Goal: Task Accomplishment & Management: Manage account settings

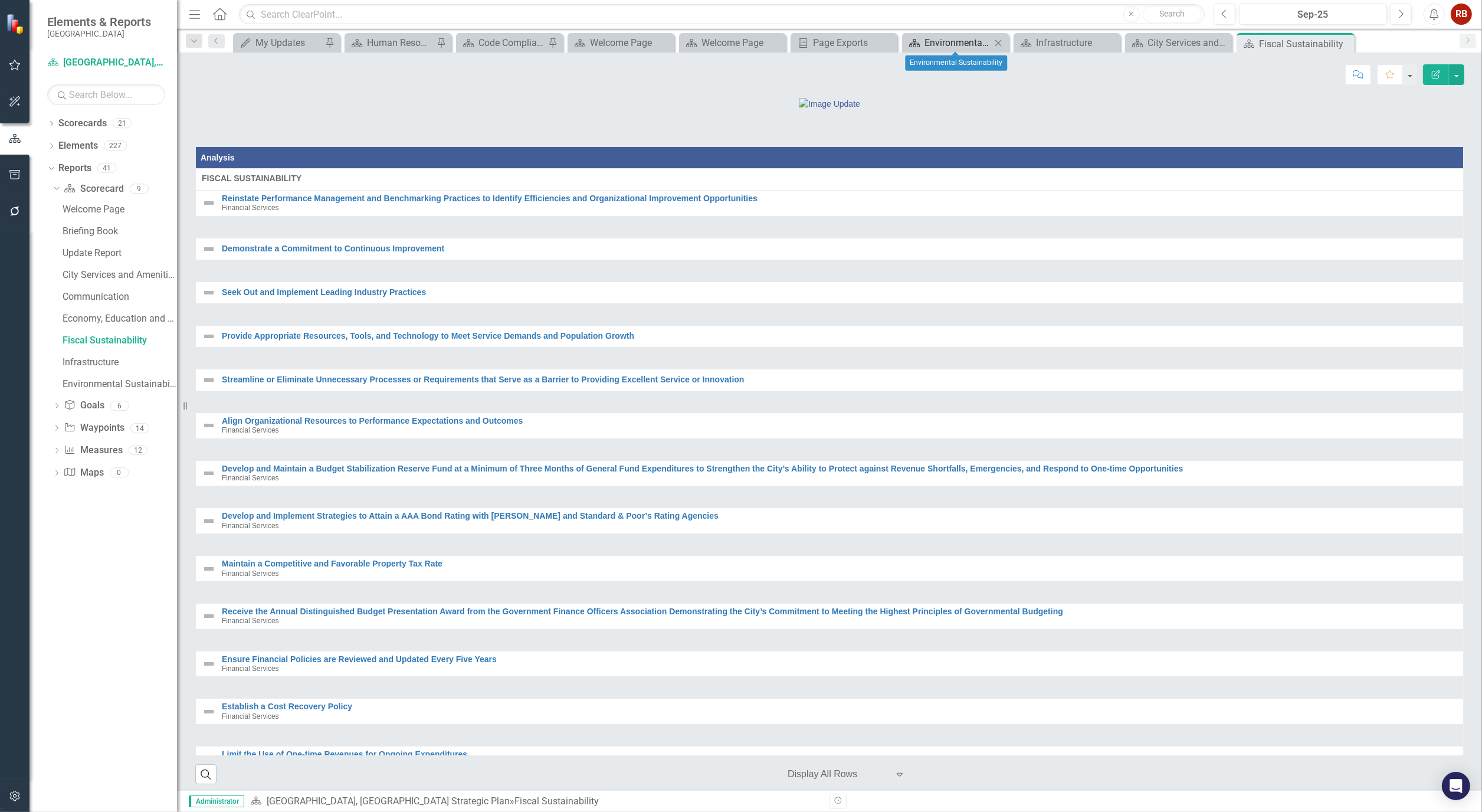
click at [975, 38] on div "Environmental Sustainability" at bounding box center [958, 43] width 67 height 15
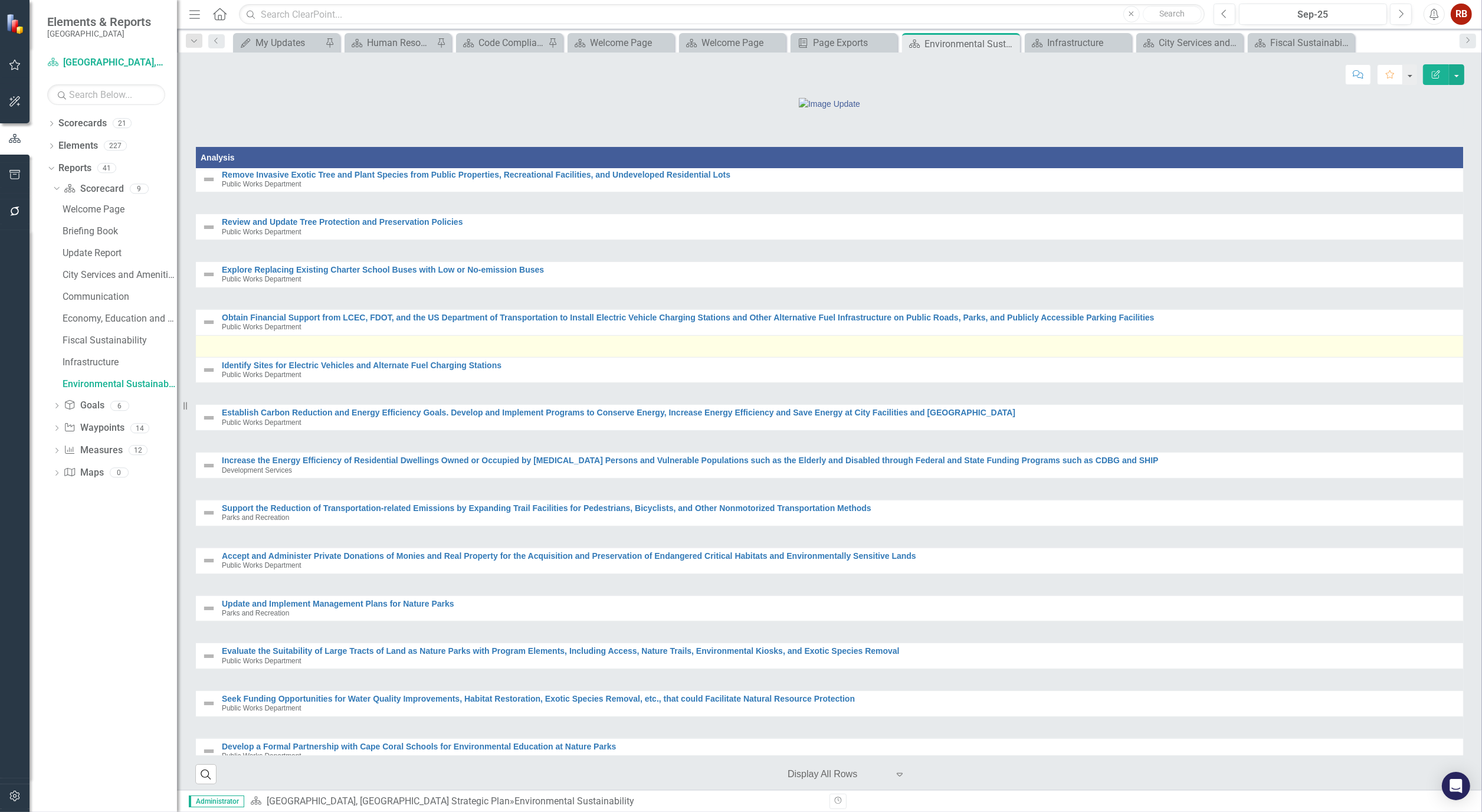
scroll to position [852, 0]
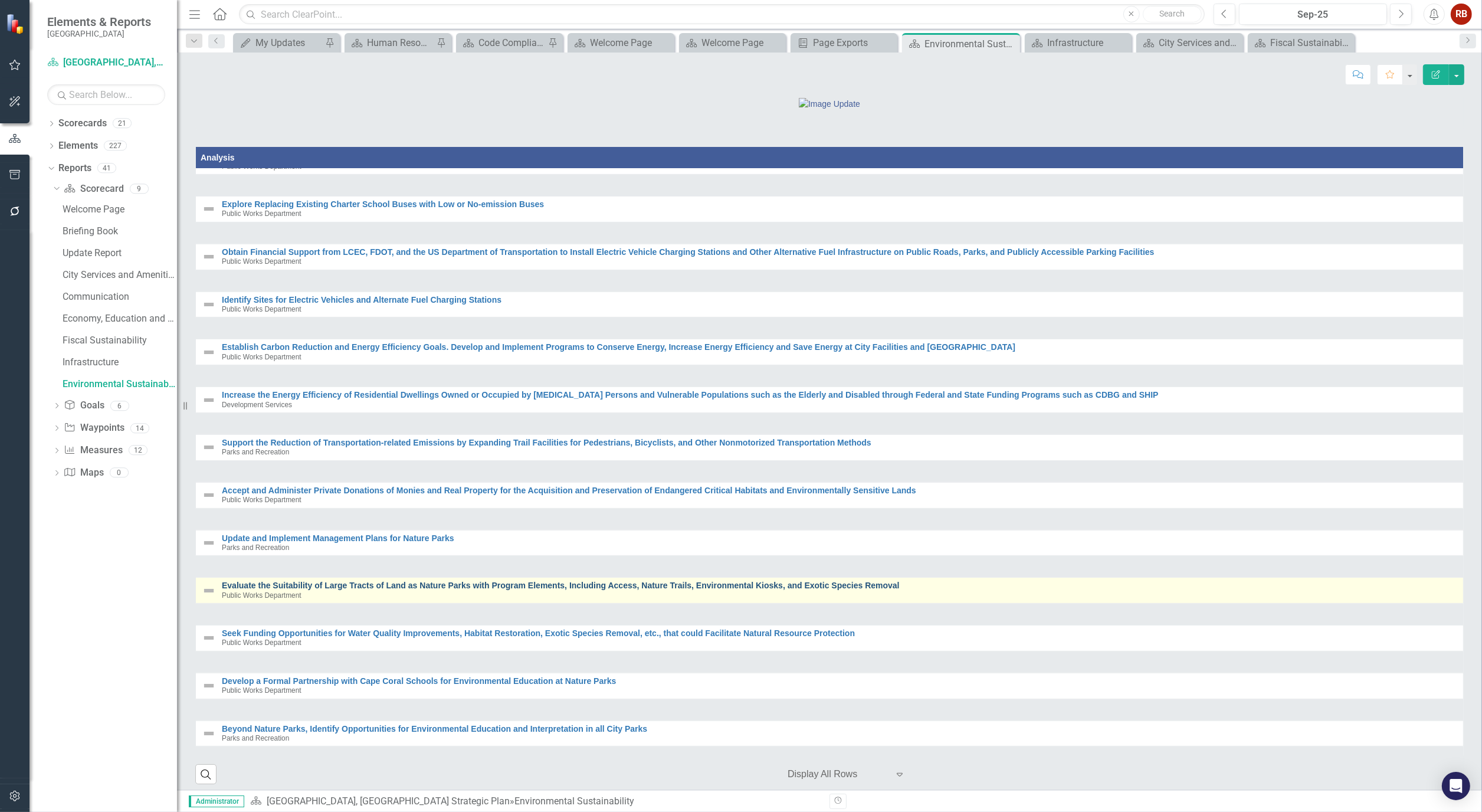
click at [444, 590] on link "Evaluate the Suitability of Large Tracts of Land as Nature Parks with Program E…" at bounding box center [840, 585] width 1236 height 9
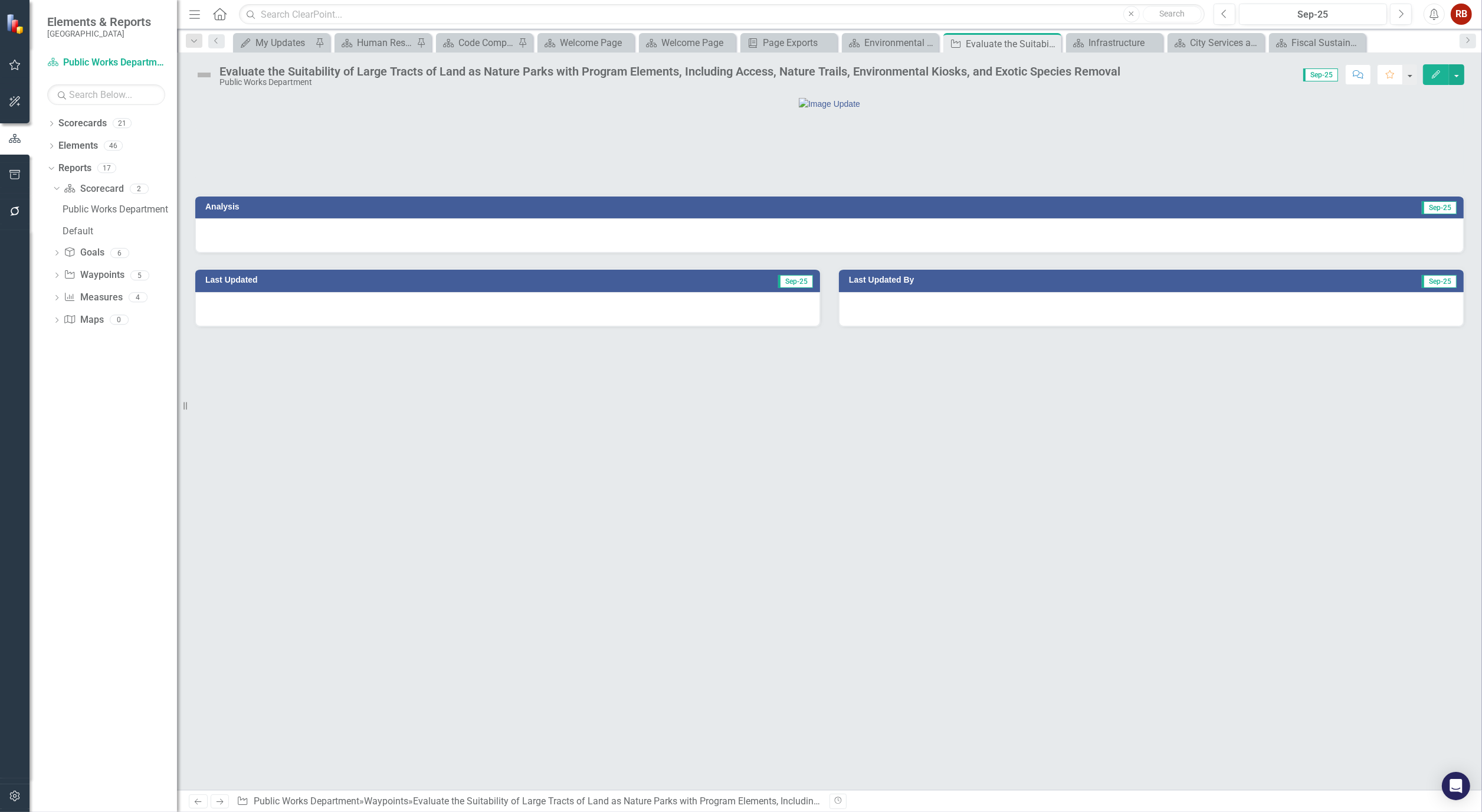
click at [347, 73] on div "Evaluate the Suitability of Large Tracts of Land as Nature Parks with Program E…" at bounding box center [670, 71] width 901 height 13
click at [357, 71] on div "Evaluate the Suitability of Large Tracts of Land as Nature Parks with Program E…" at bounding box center [670, 71] width 901 height 13
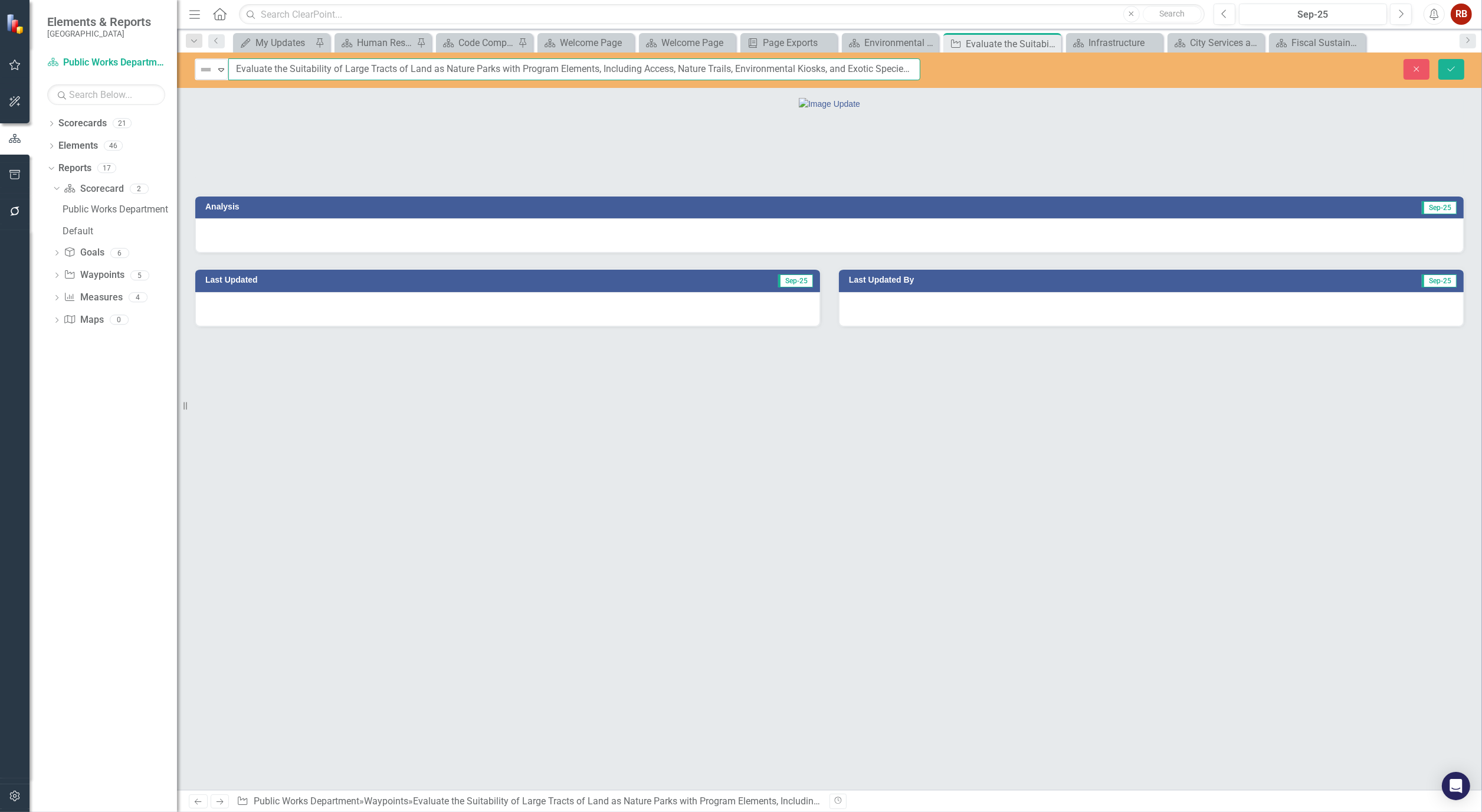
scroll to position [0, 37]
drag, startPoint x: 237, startPoint y: 68, endPoint x: 1048, endPoint y: 84, distance: 811.2
click at [1048, 84] on div "Not Defined Expand Evaluate the Suitability of Large Tracts of Land as Nature P…" at bounding box center [830, 70] width 1306 height 35
click at [1053, 43] on icon "Close" at bounding box center [1050, 44] width 12 height 10
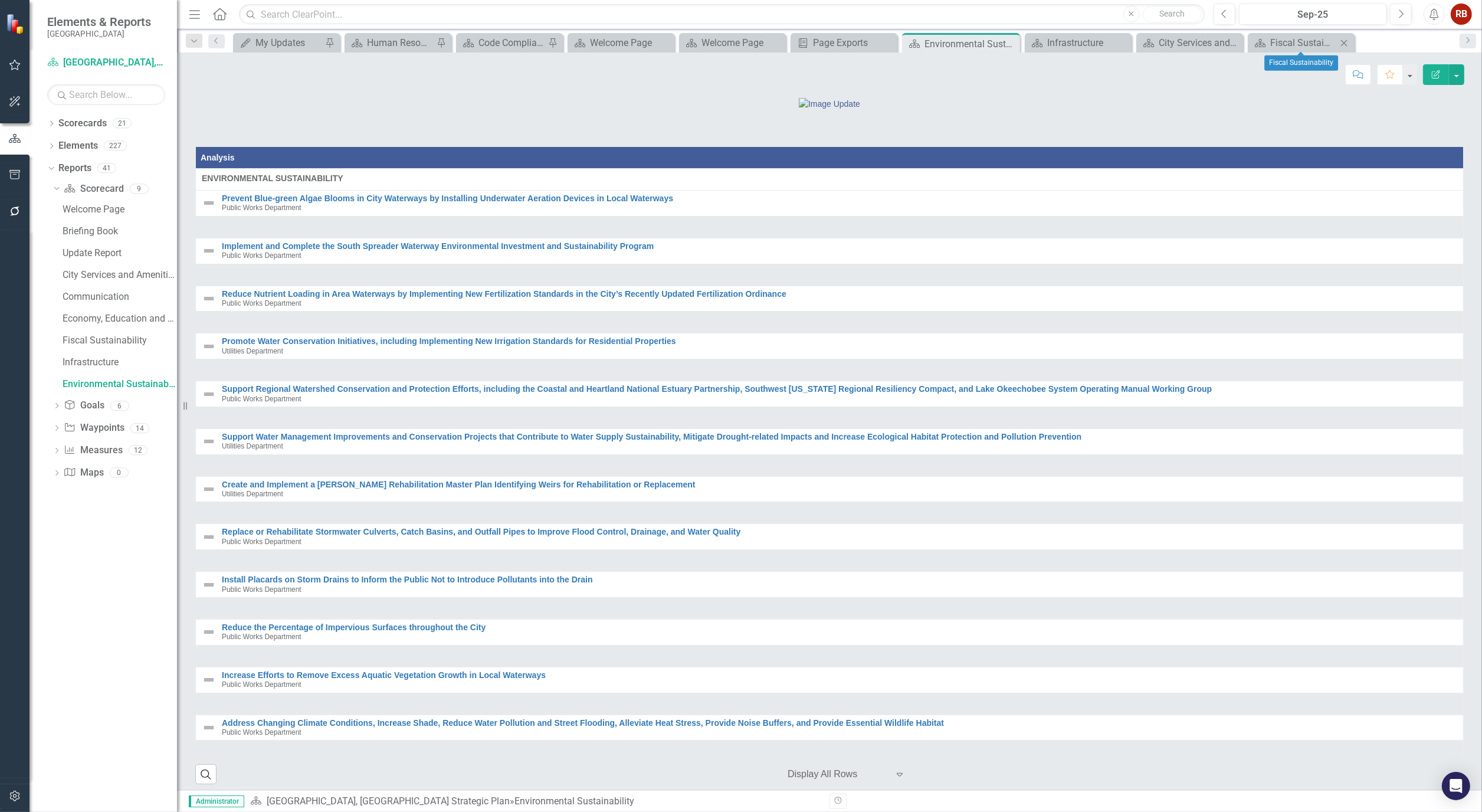
click at [1345, 40] on icon "Close" at bounding box center [1345, 43] width 12 height 10
click at [1328, 43] on icon "Close" at bounding box center [1323, 43] width 12 height 10
click at [1201, 42] on icon "Close" at bounding box center [1200, 43] width 12 height 10
click at [1082, 42] on icon "Close" at bounding box center [1077, 44] width 12 height 10
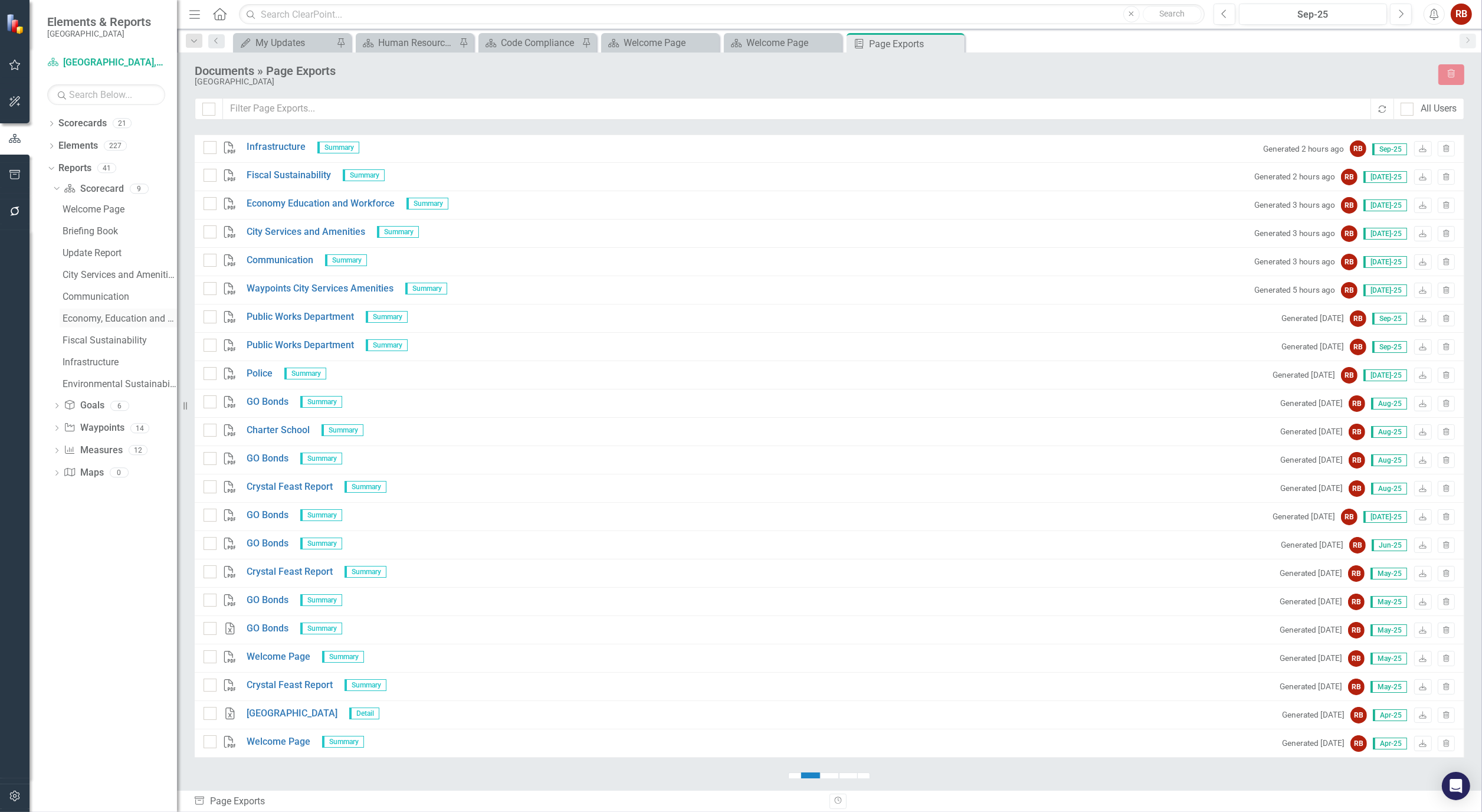
click at [98, 321] on div "Economy, Education and Workforce" at bounding box center [119, 318] width 114 height 11
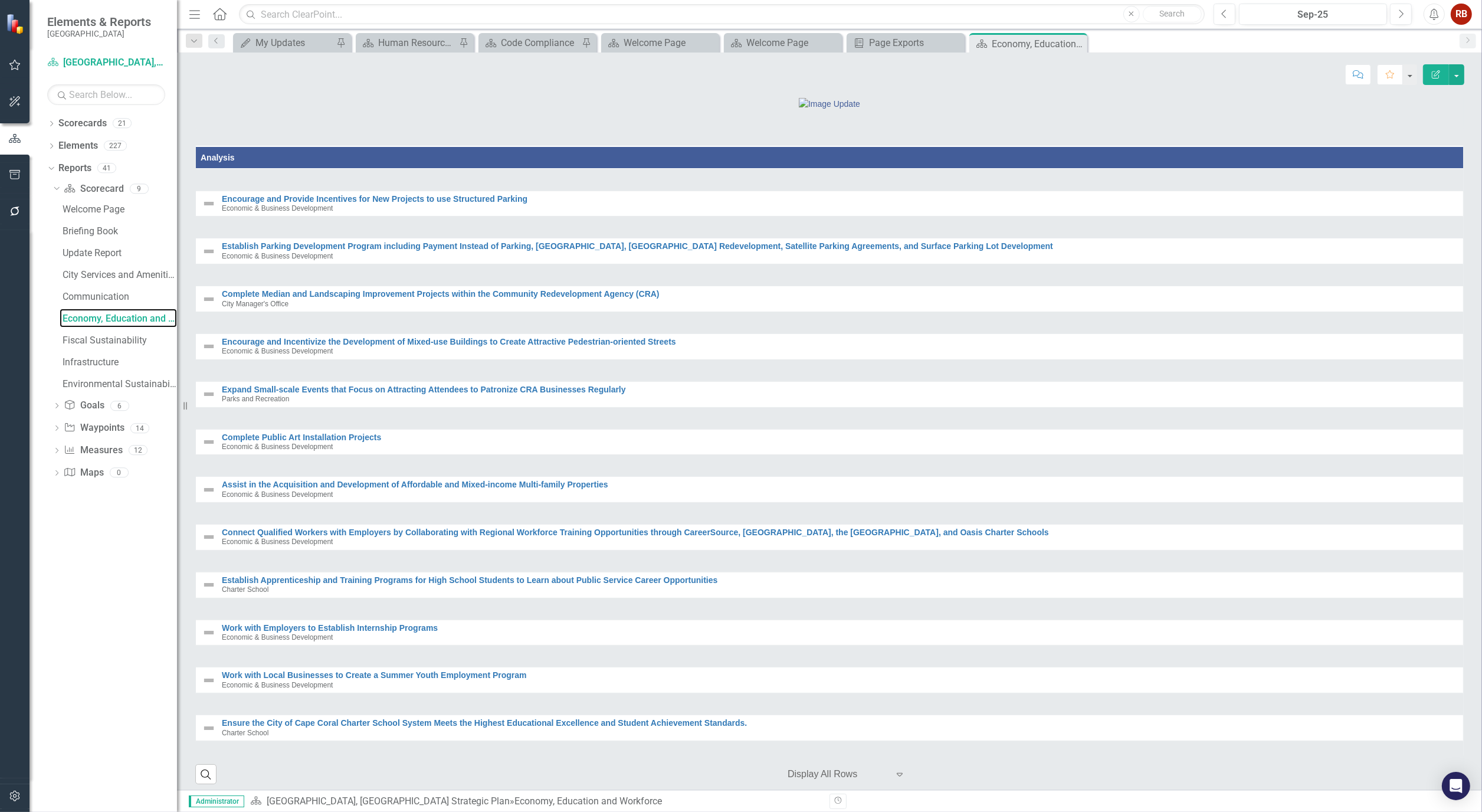
scroll to position [590, 0]
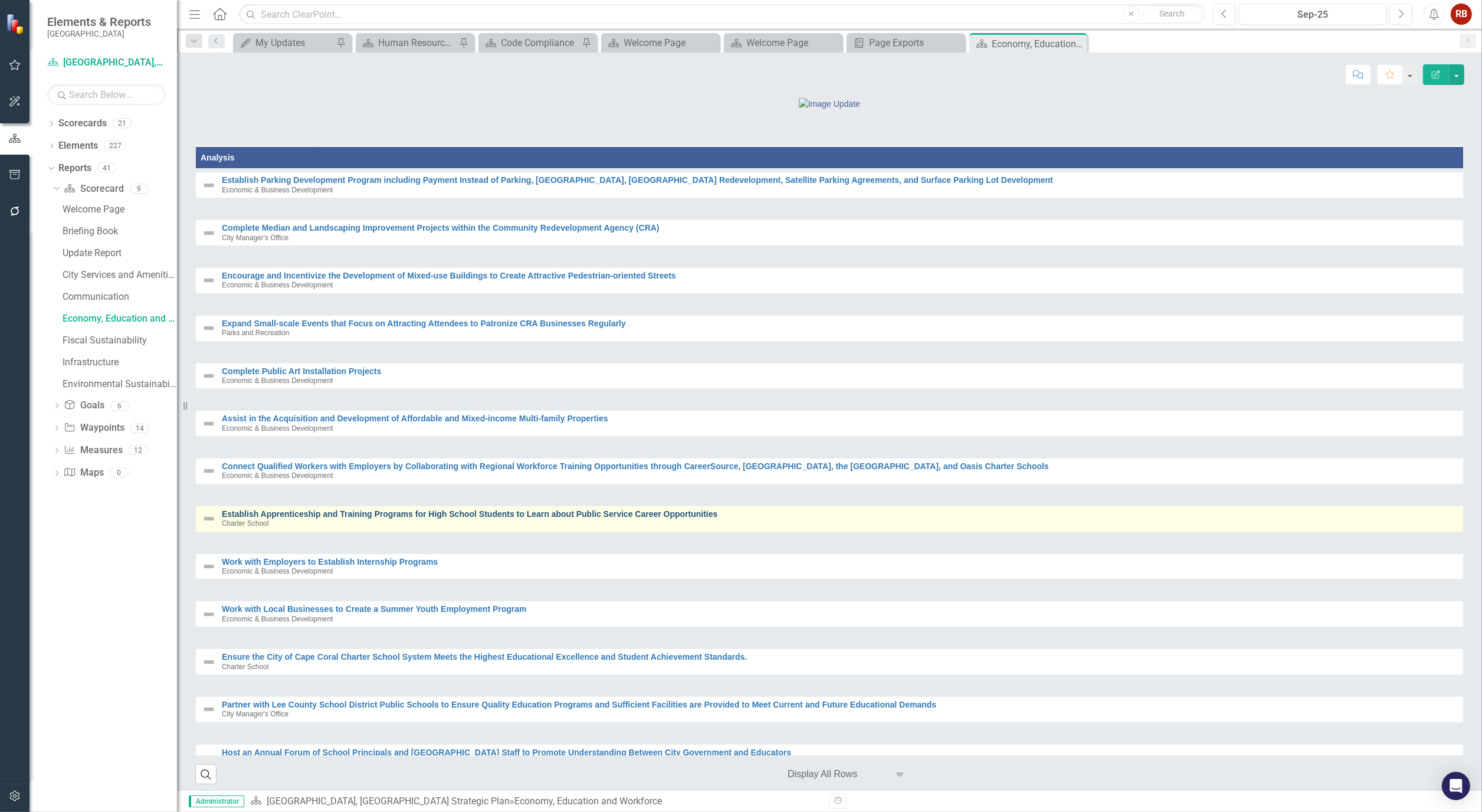
click at [399, 519] on link "Establish Apprenticeship and Training Programs for High School Students to Lear…" at bounding box center [840, 514] width 1236 height 9
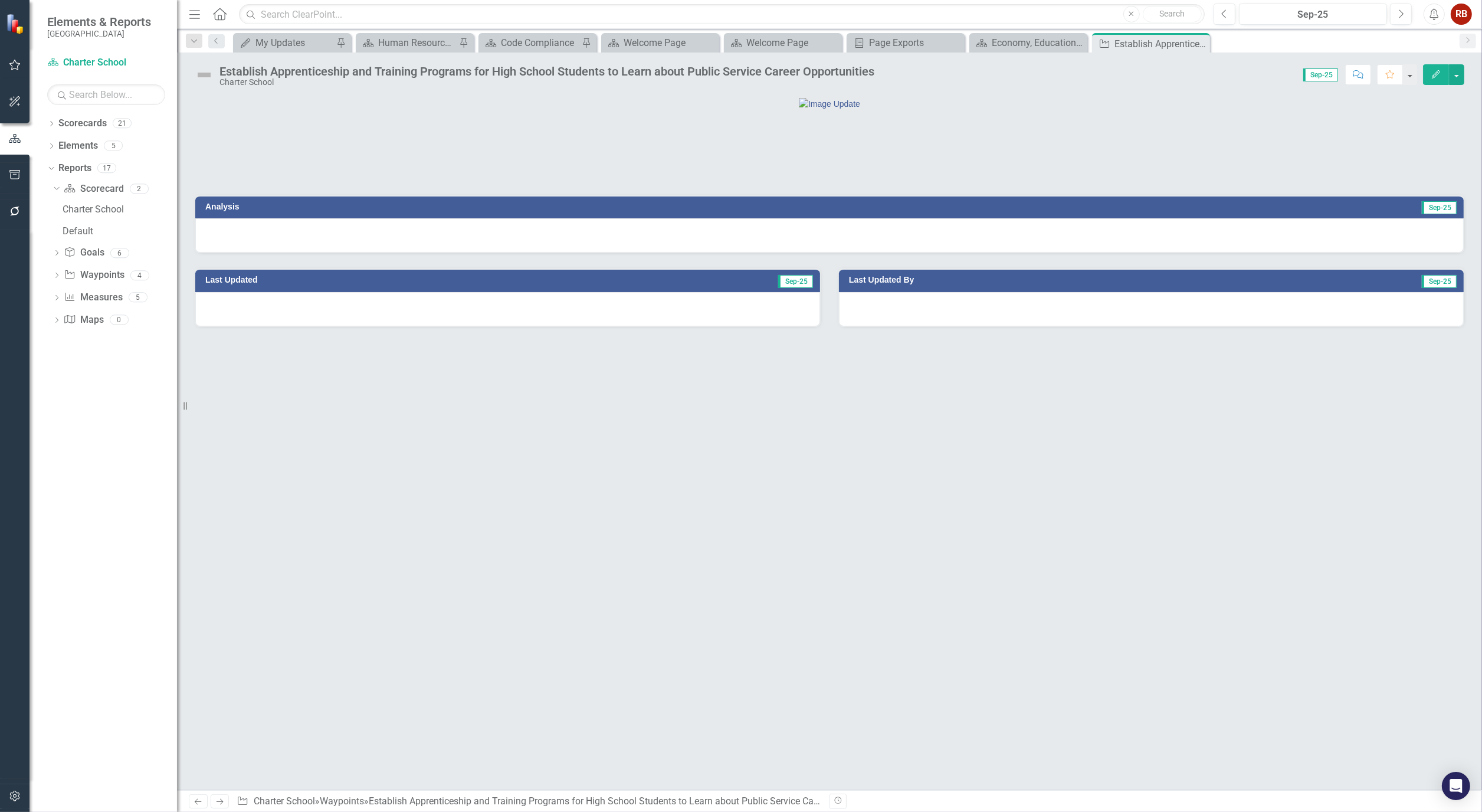
click at [1425, 71] on button "Edit" at bounding box center [1436, 75] width 26 height 21
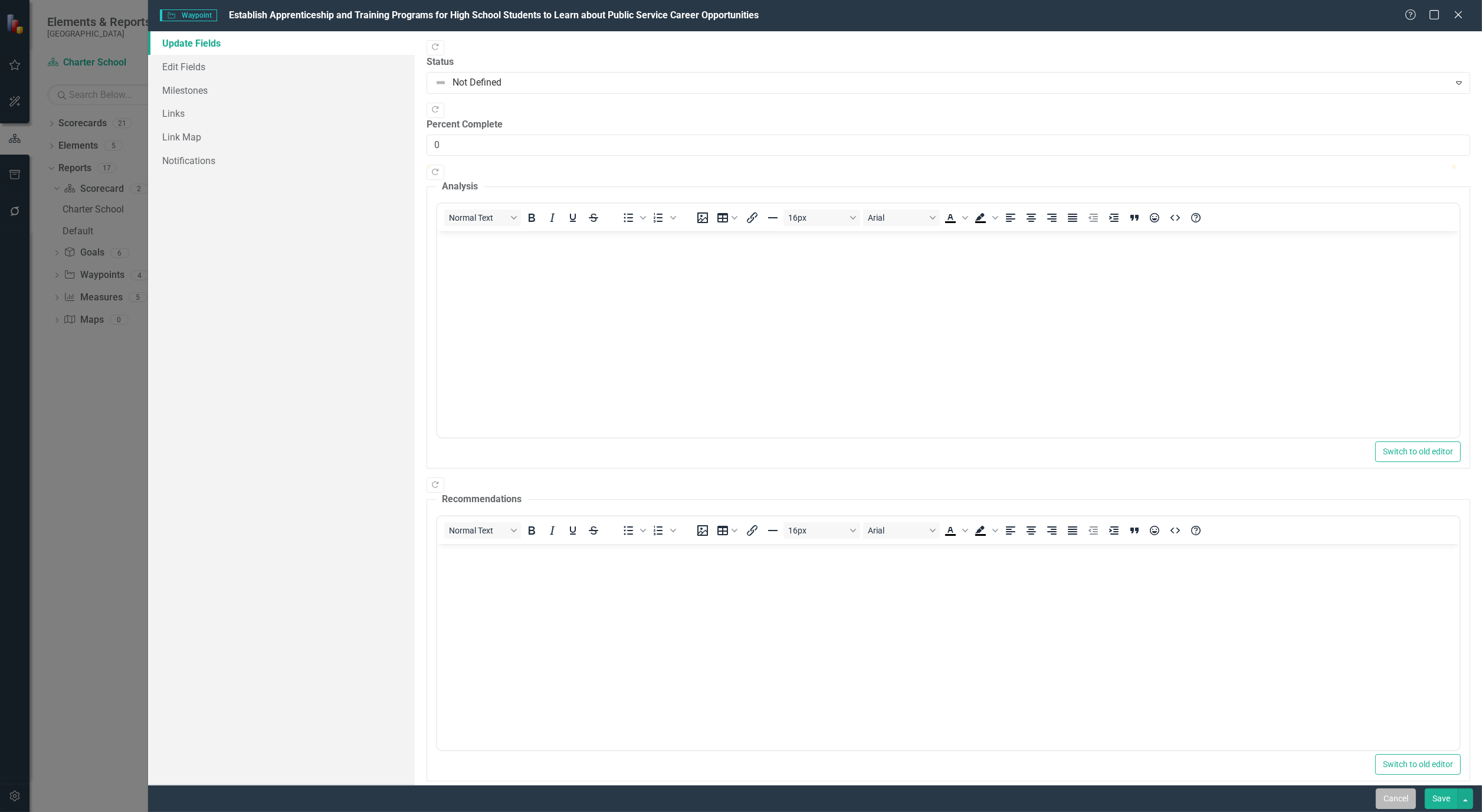
click at [1394, 794] on button "Cancel" at bounding box center [1396, 798] width 40 height 21
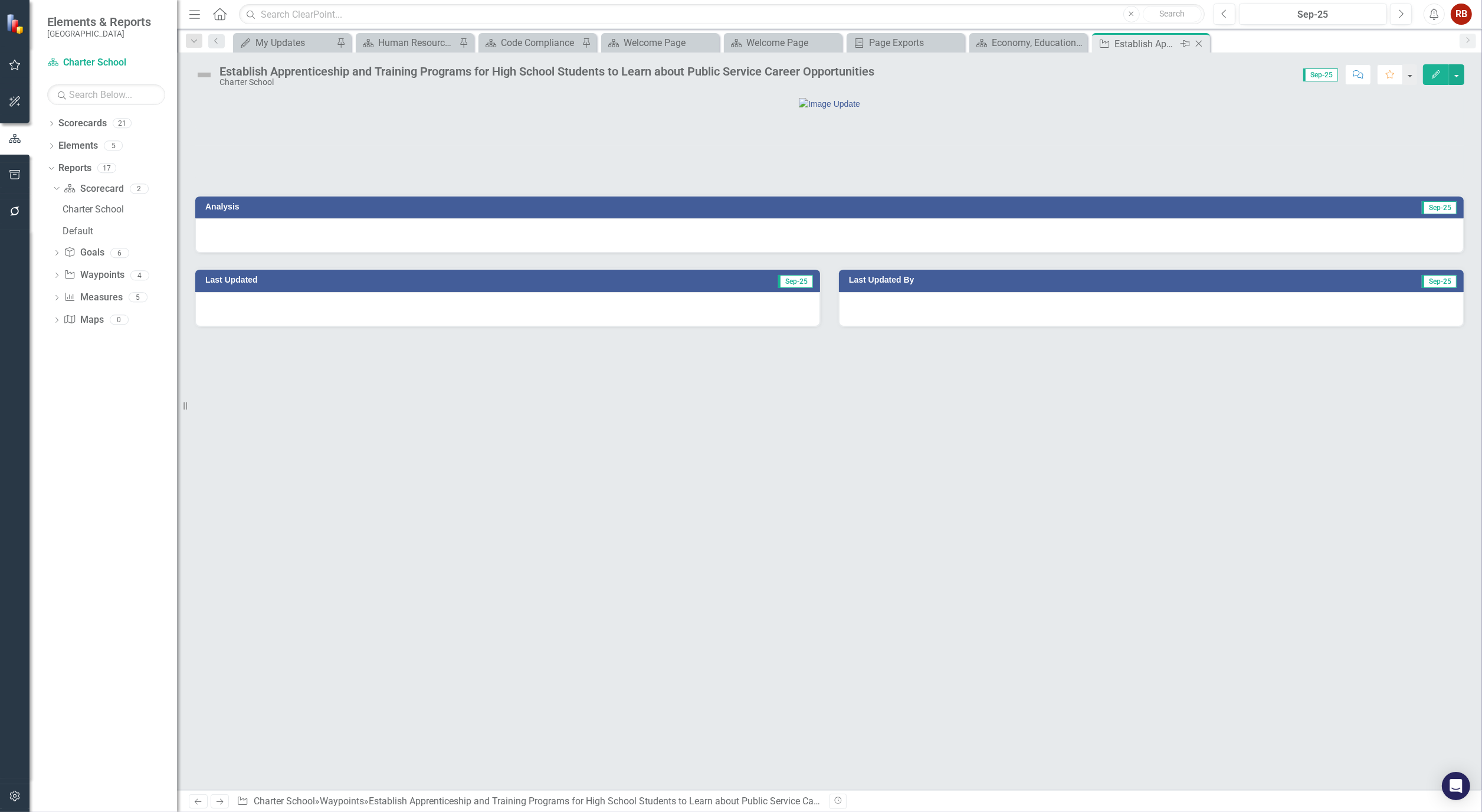
click at [1200, 43] on icon at bounding box center [1199, 44] width 7 height 7
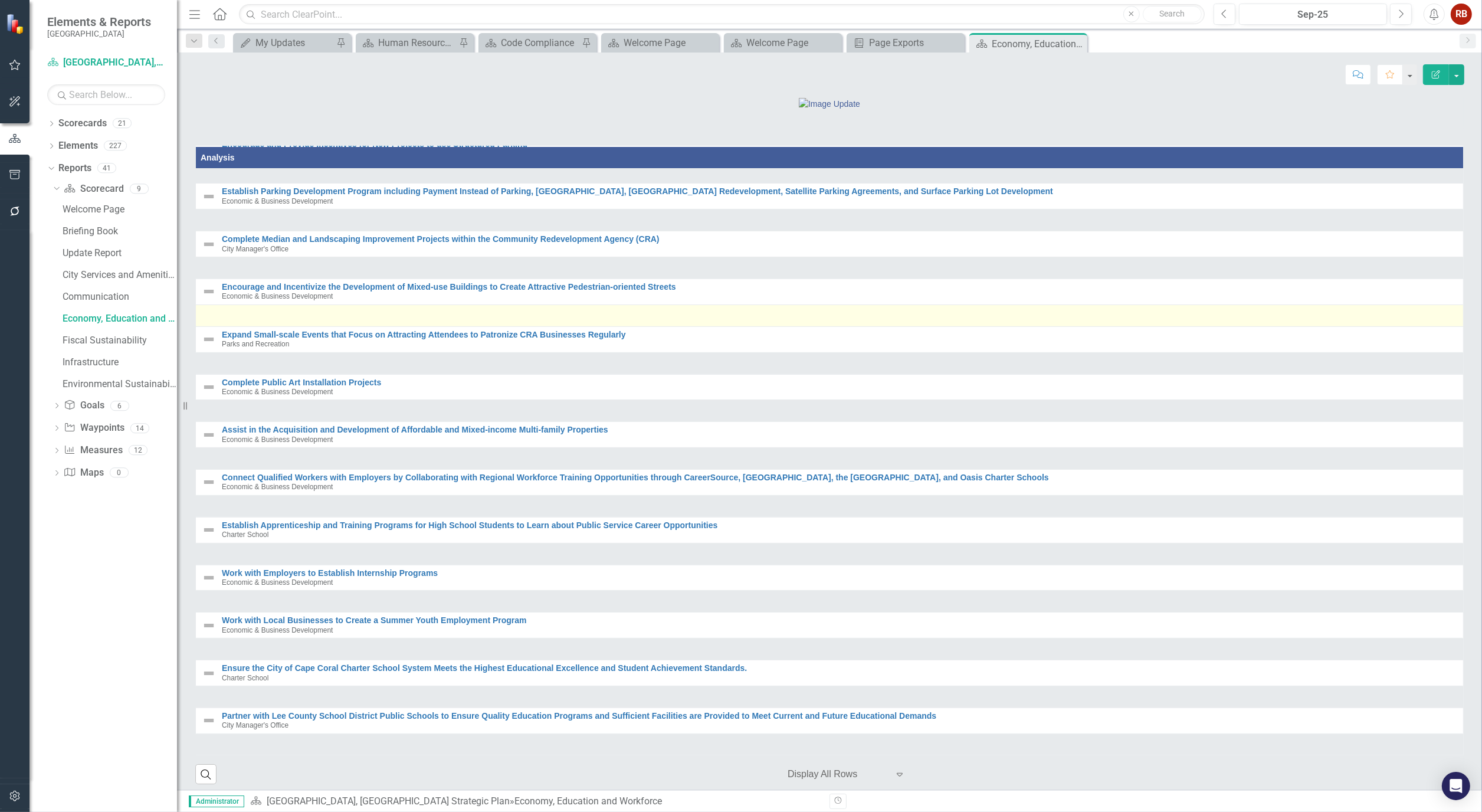
scroll to position [590, 0]
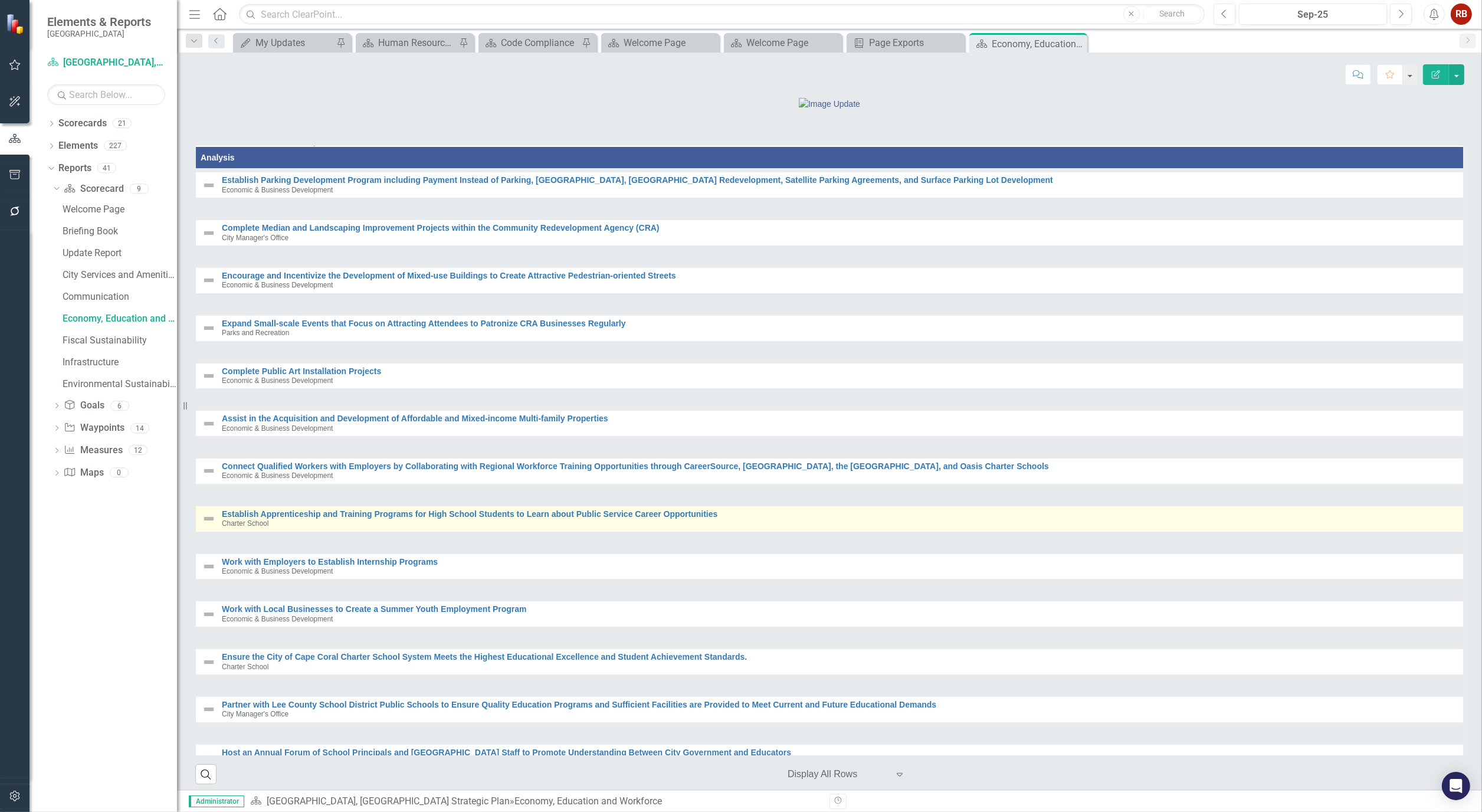
click at [371, 528] on div "Establish Apprenticeship and Training Programs for High School Students to Lear…" at bounding box center [840, 519] width 1236 height 18
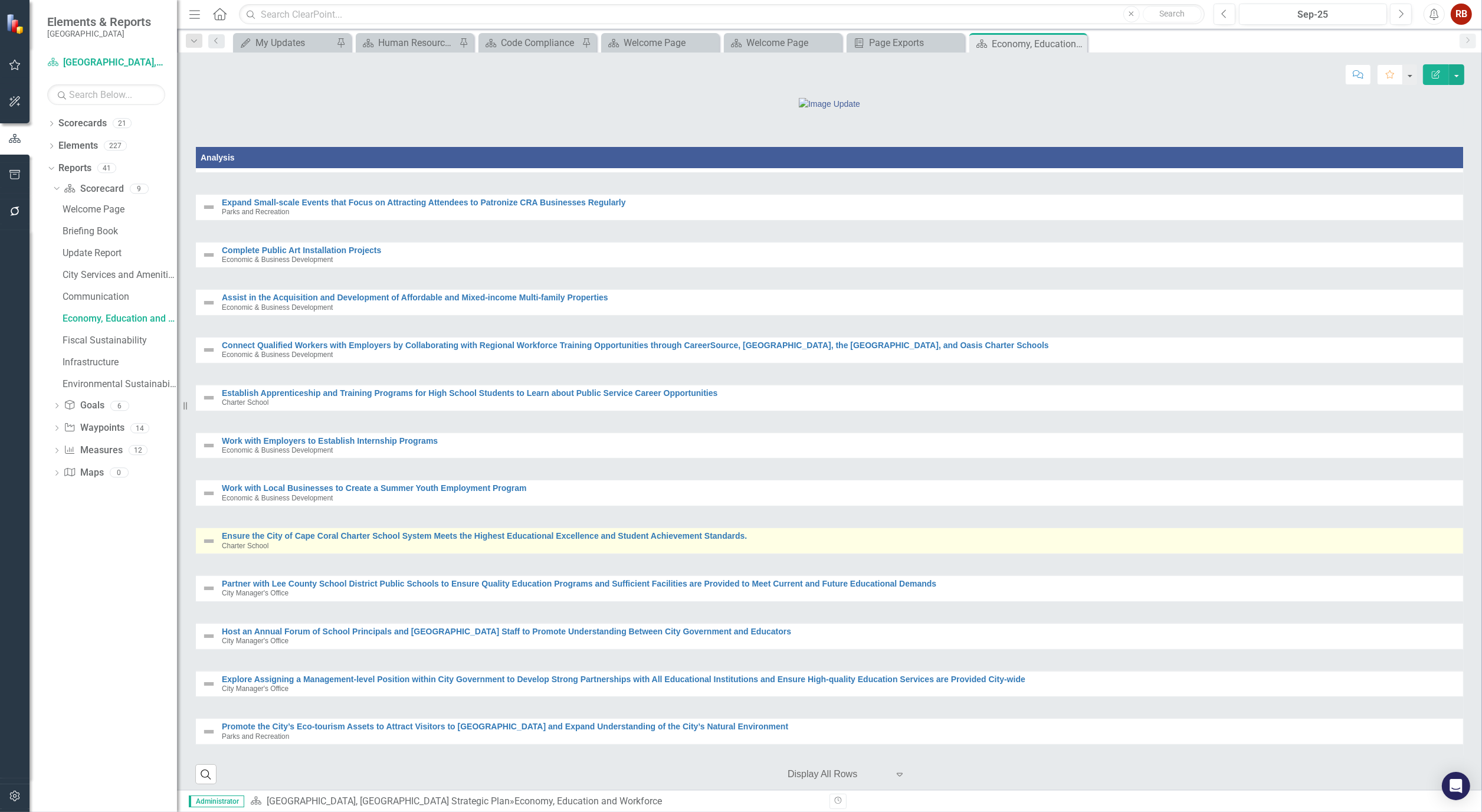
scroll to position [720, 0]
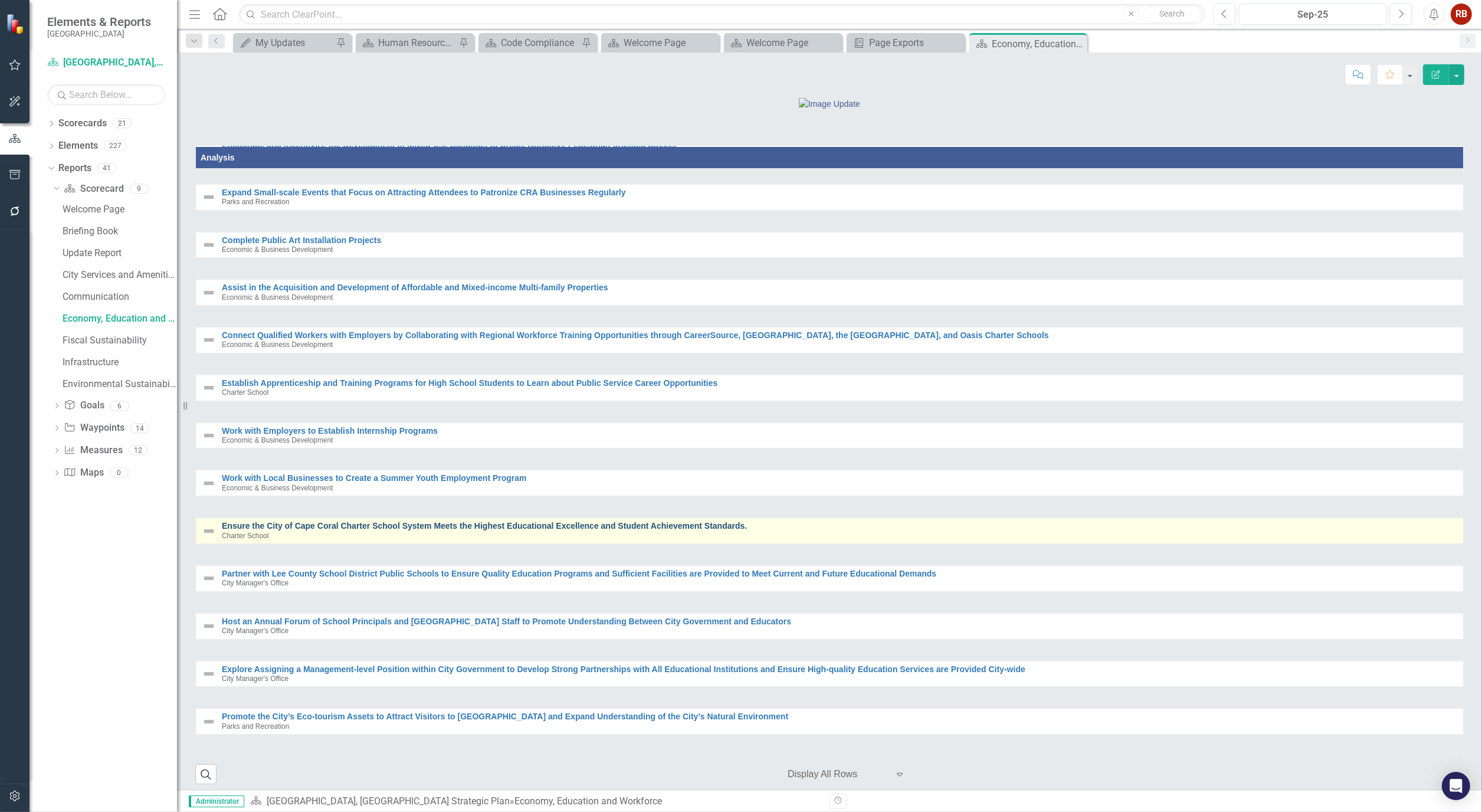
click at [473, 531] on link "Ensure the City of Cape Coral Charter School System Meets the Highest Education…" at bounding box center [840, 526] width 1236 height 9
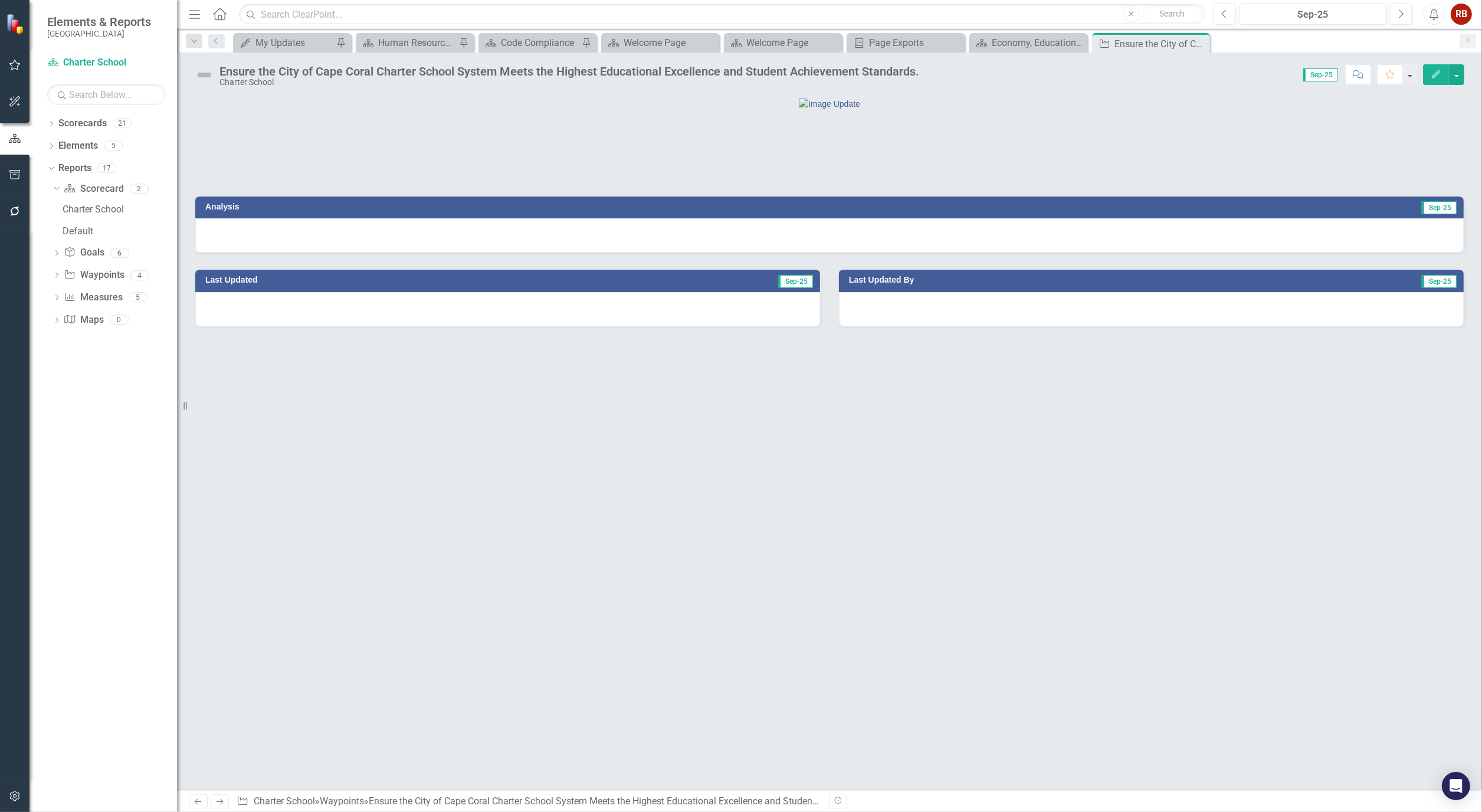
click at [1435, 74] on icon "Edit" at bounding box center [1436, 74] width 11 height 8
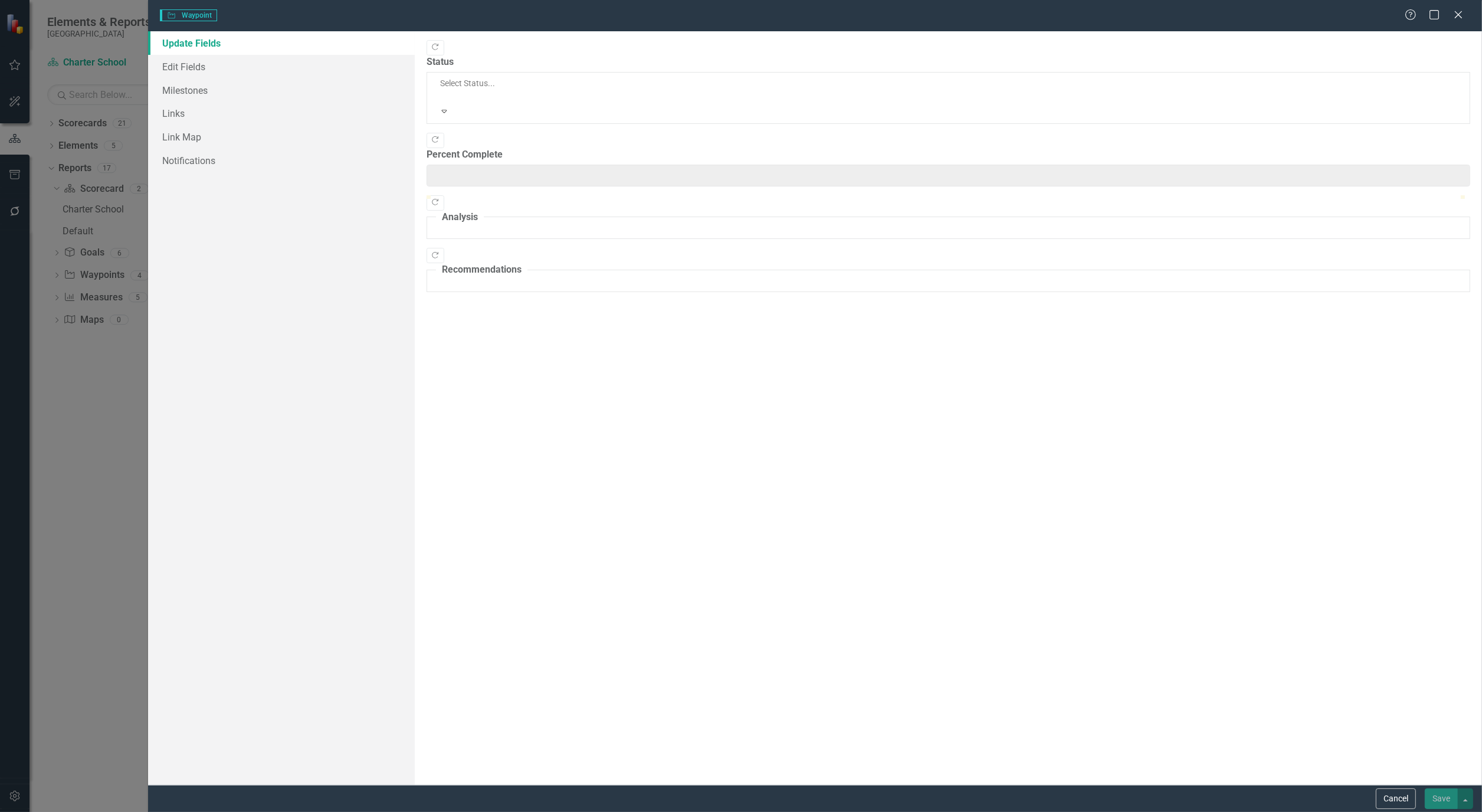
type input "0"
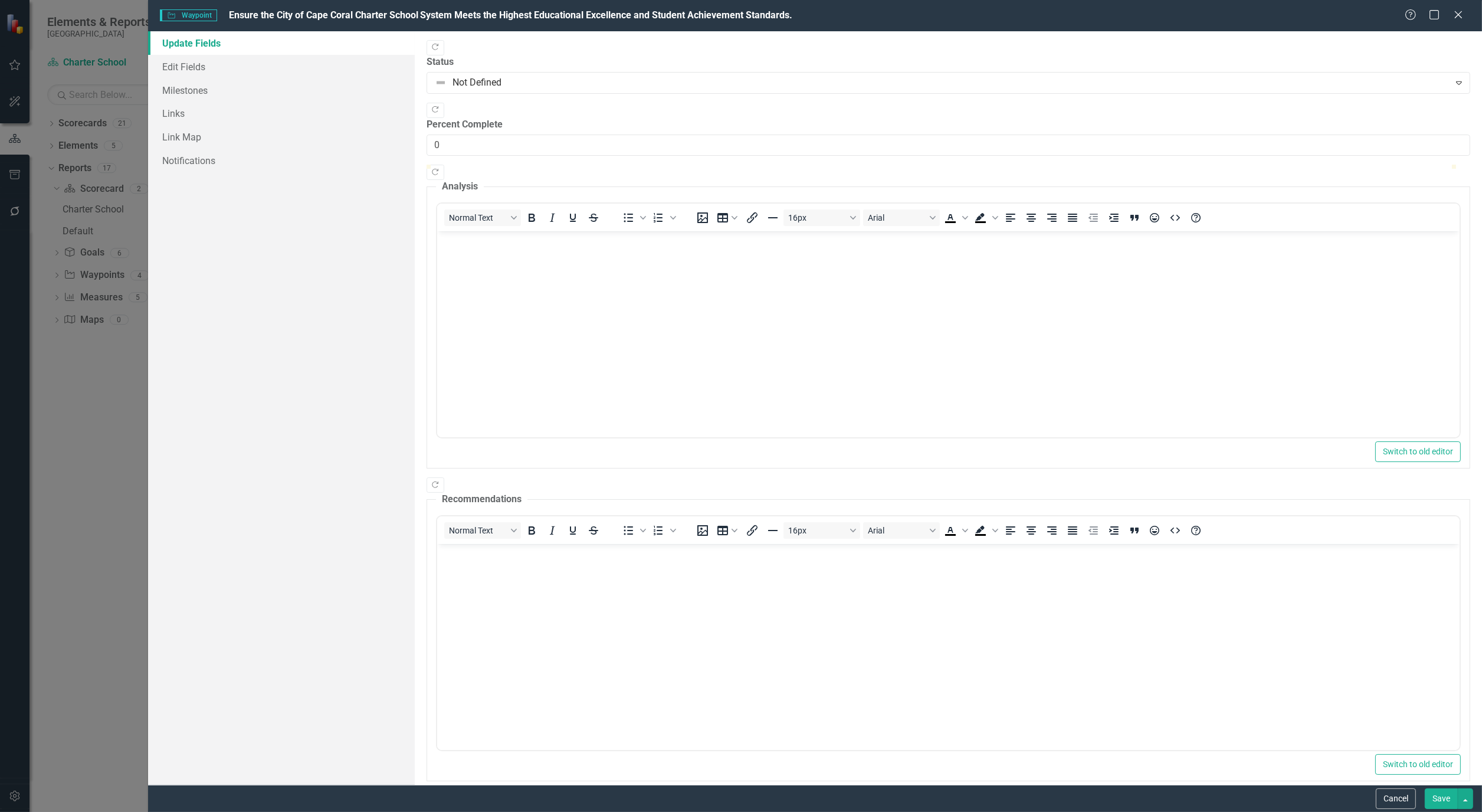
click at [534, 258] on body "Rich Text Area. Press ALT-0 for help." at bounding box center [948, 320] width 1023 height 177
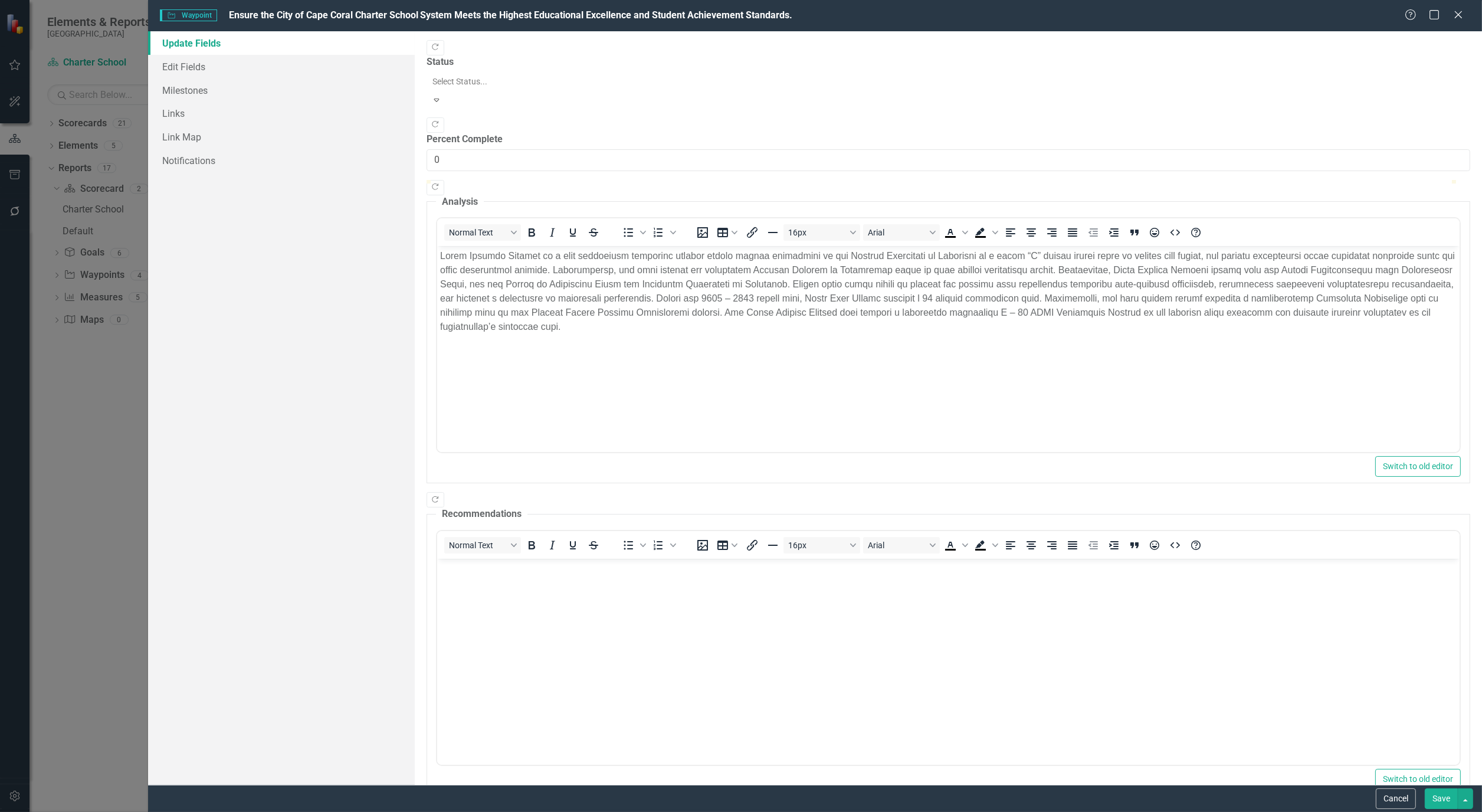
click at [442, 95] on icon "Expand" at bounding box center [437, 99] width 11 height 8
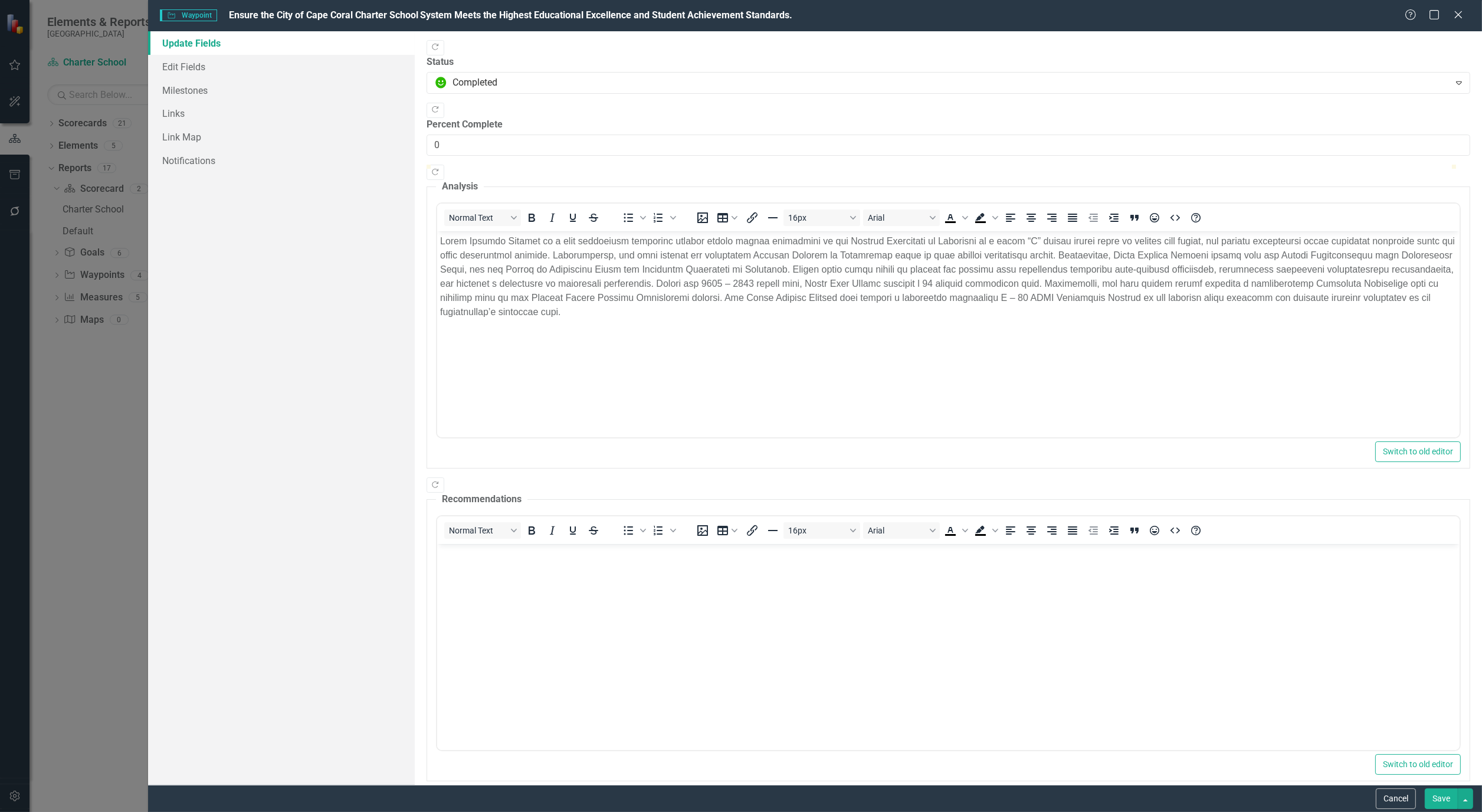
click at [1449, 800] on button "Save" at bounding box center [1441, 798] width 33 height 21
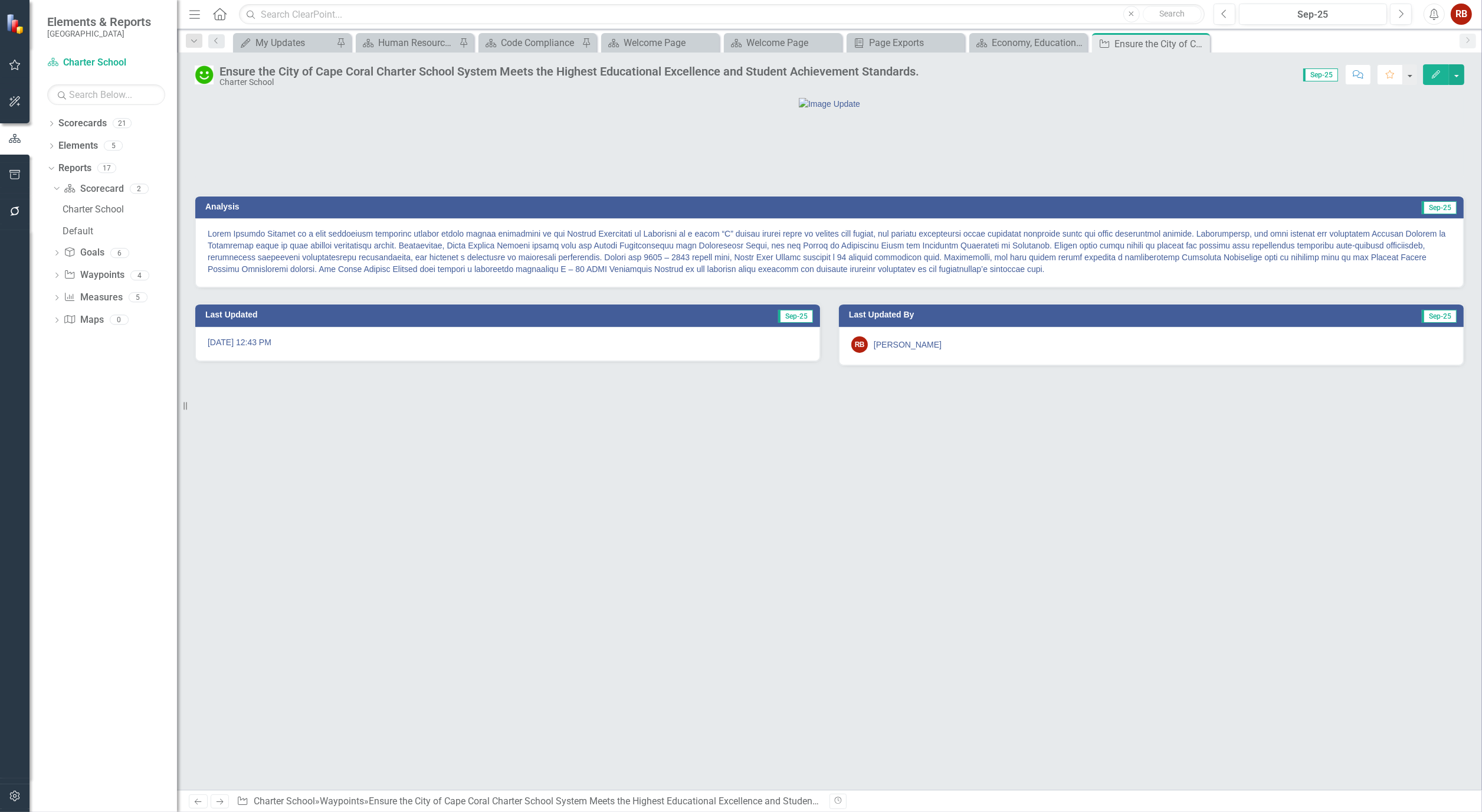
click at [1437, 71] on icon "Edit" at bounding box center [1436, 74] width 11 height 8
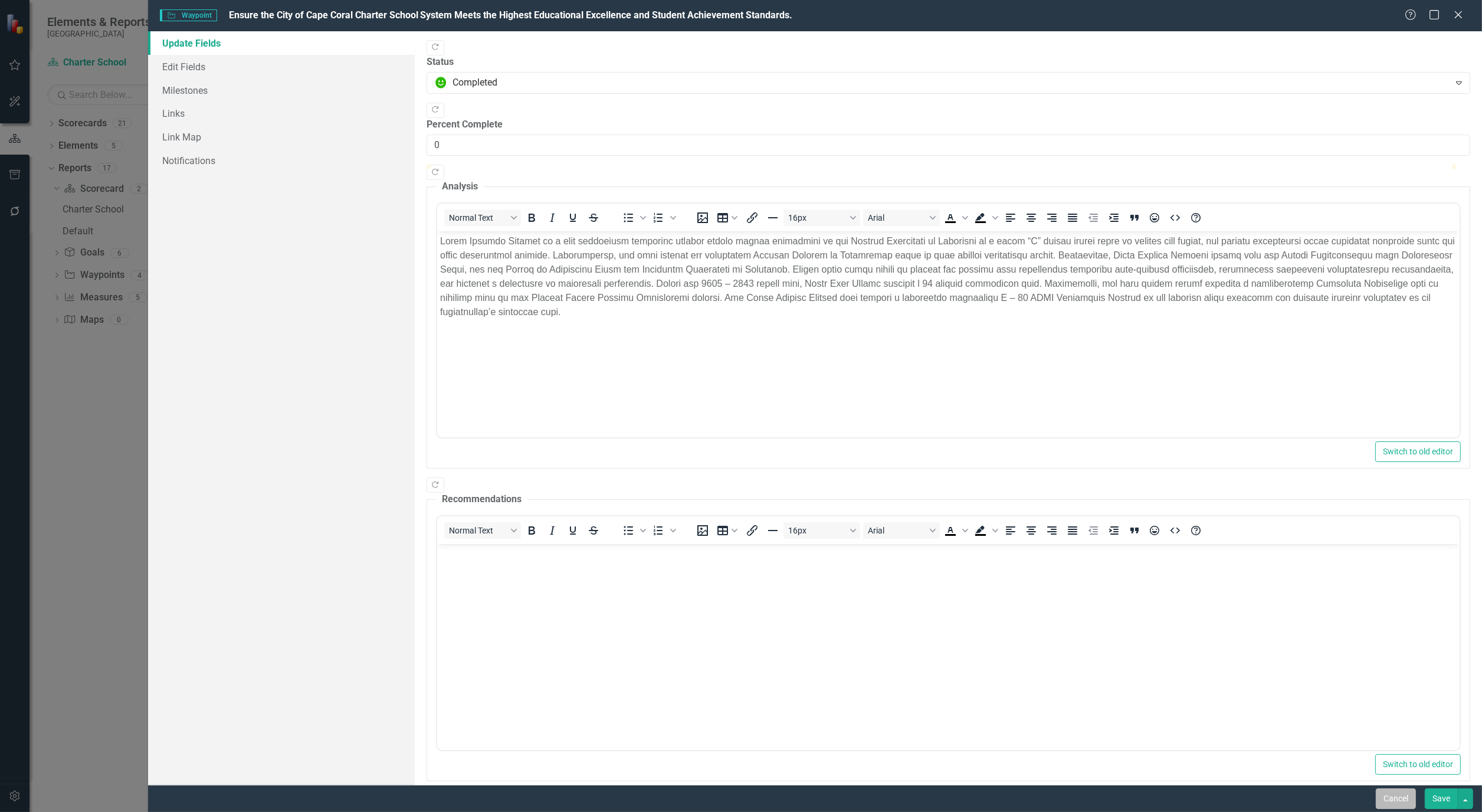
click at [1408, 804] on button "Cancel" at bounding box center [1396, 798] width 40 height 21
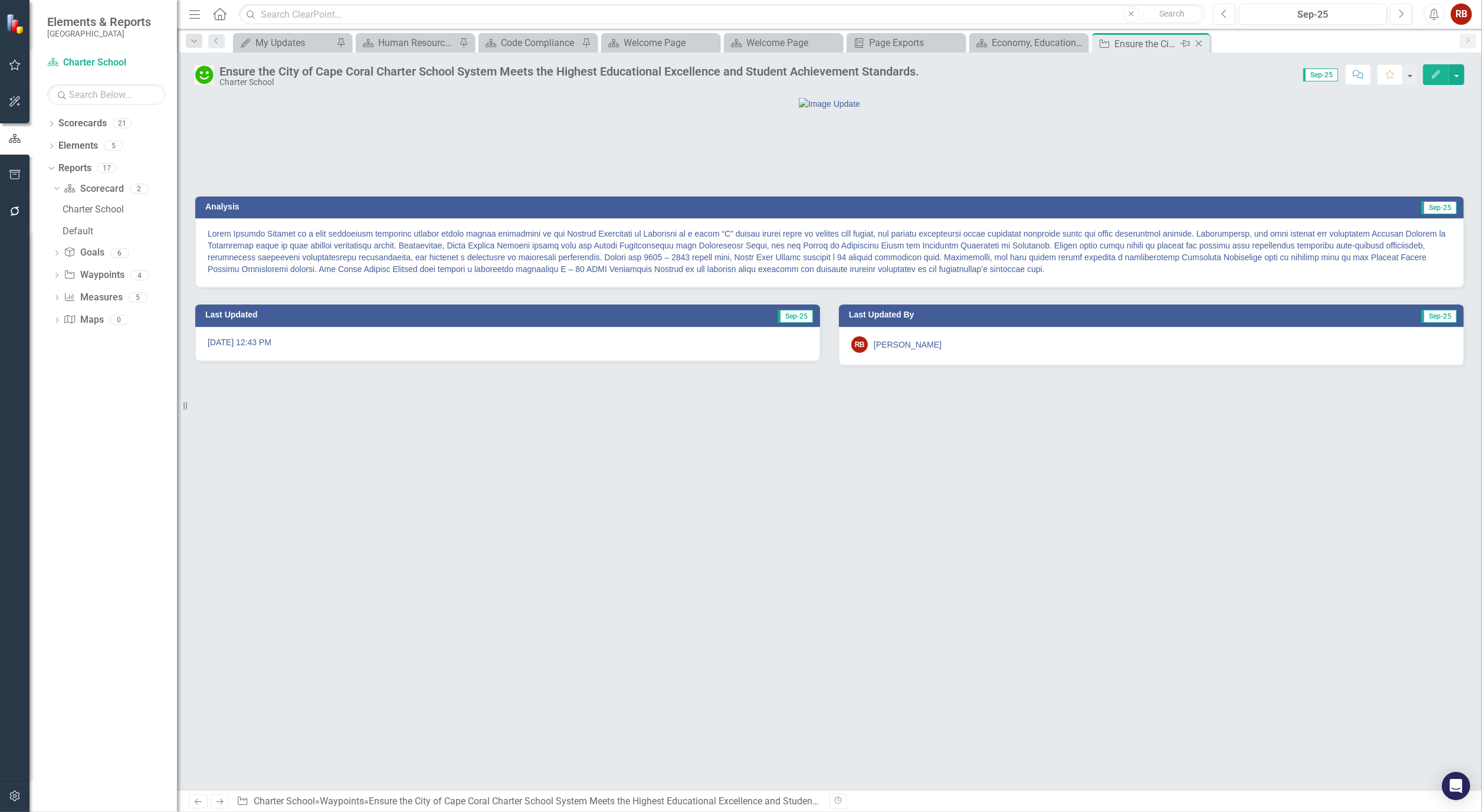
click at [1201, 42] on icon "Close" at bounding box center [1199, 44] width 12 height 10
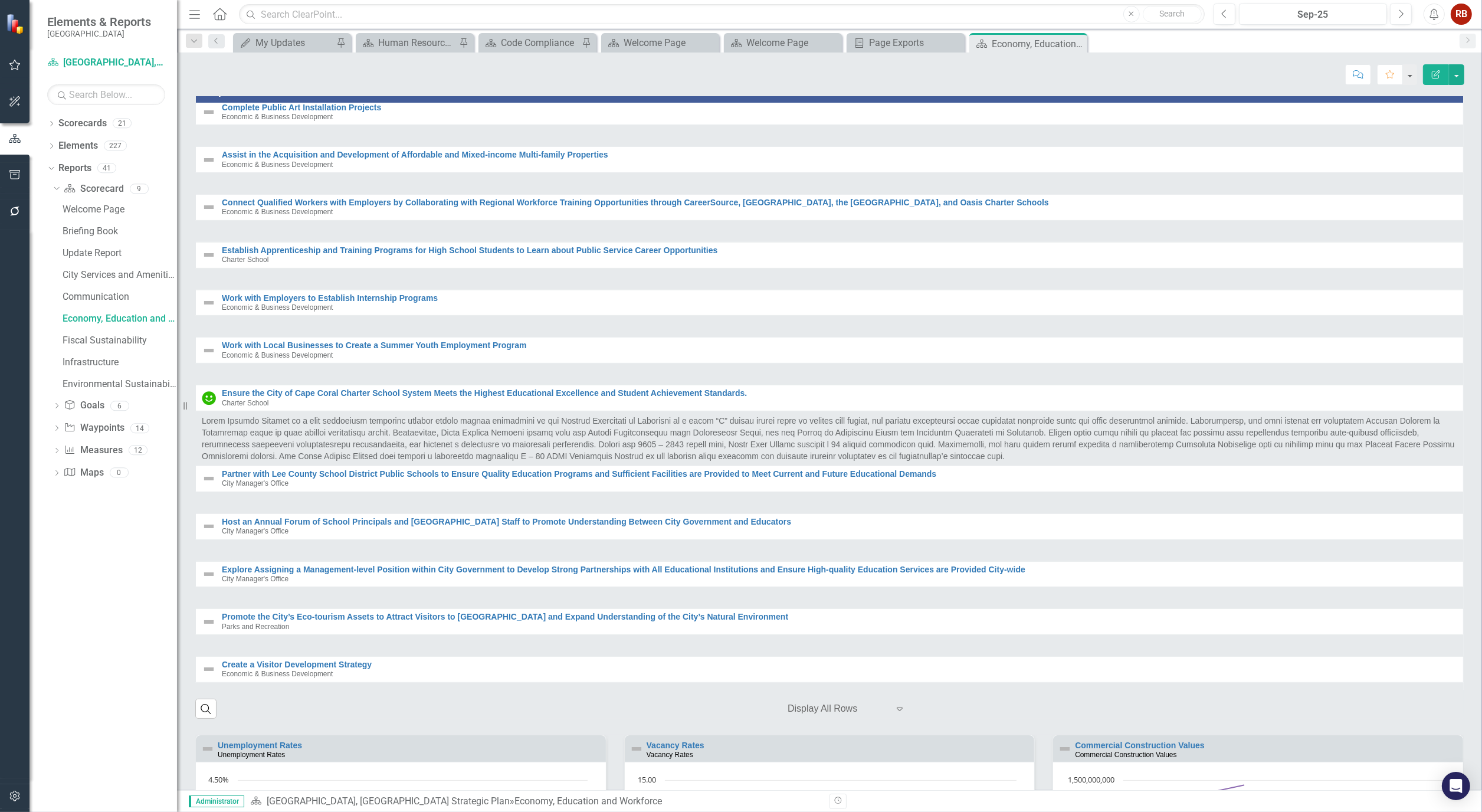
scroll to position [777, 0]
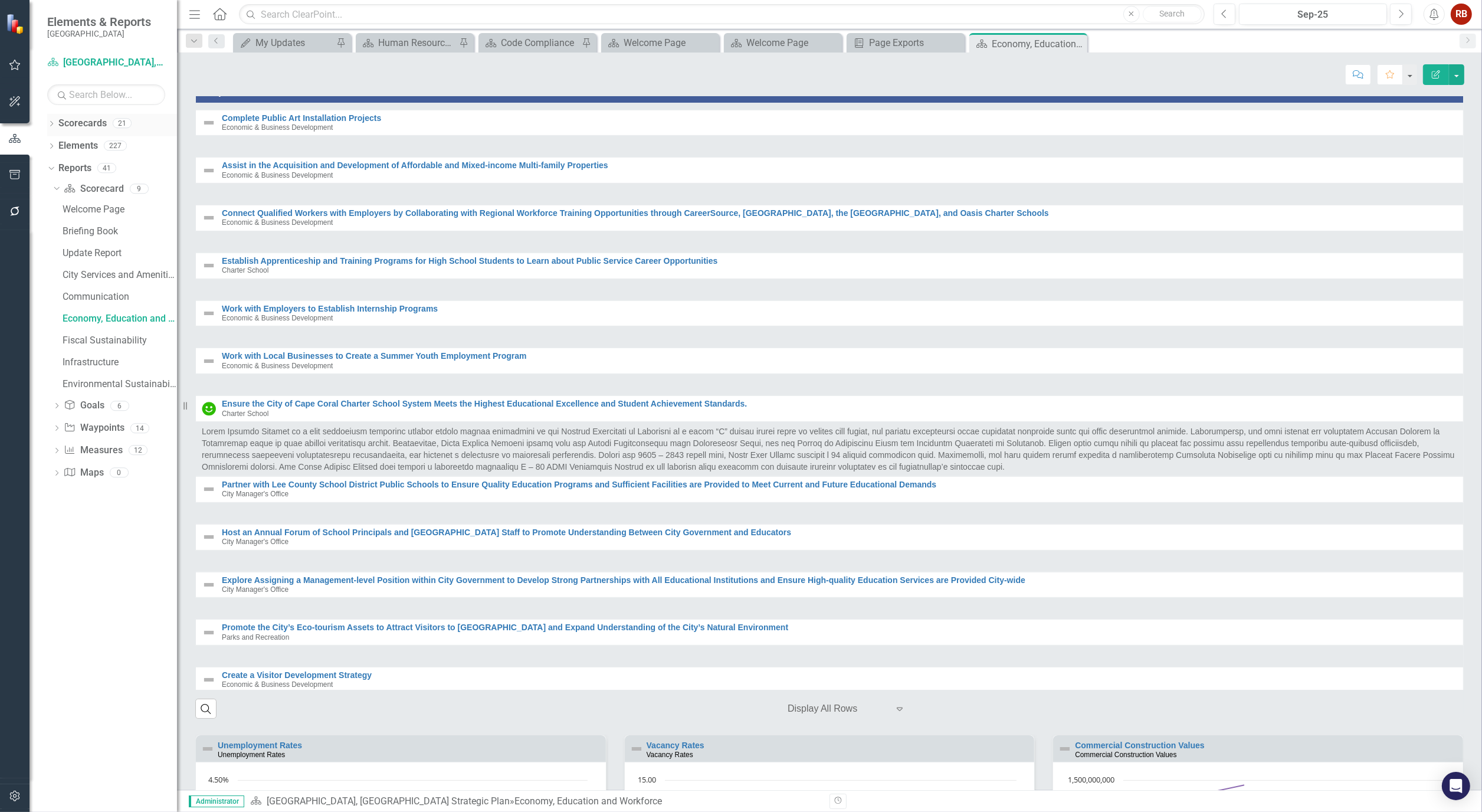
click at [54, 122] on icon "Dropdown" at bounding box center [51, 125] width 8 height 7
click at [56, 165] on icon at bounding box center [58, 167] width 3 height 6
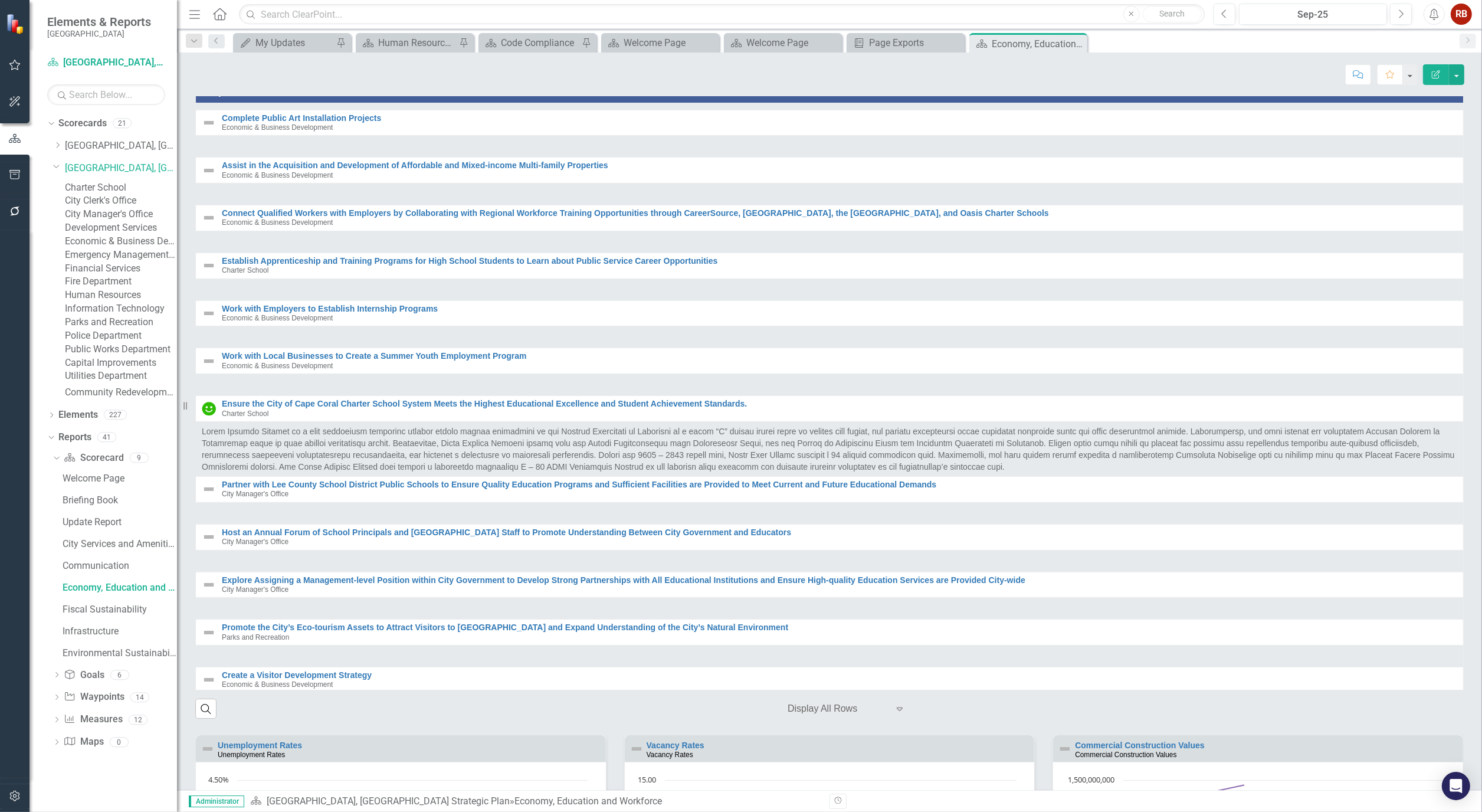
click at [93, 192] on link "Charter School" at bounding box center [120, 188] width 112 height 14
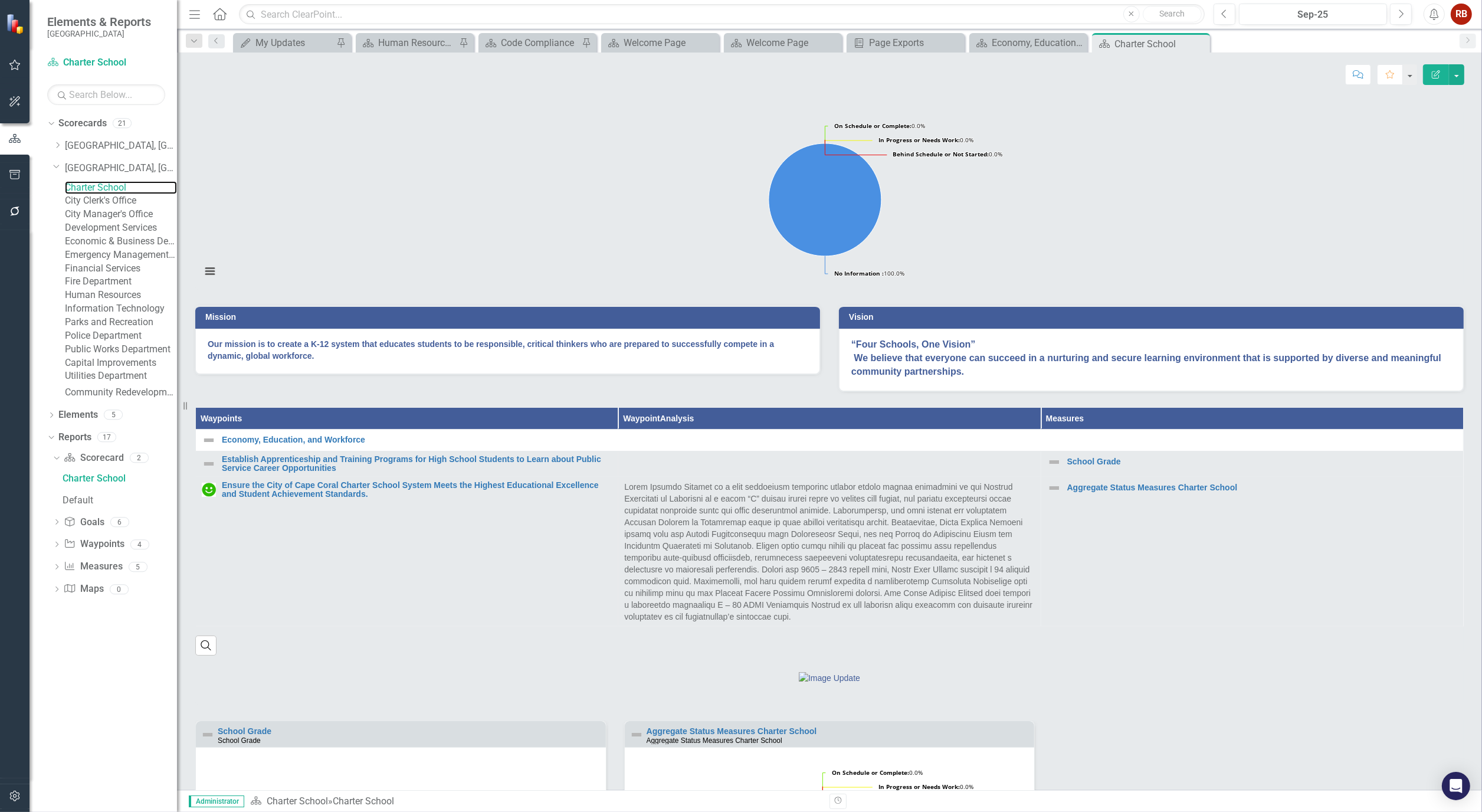
scroll to position [65, 0]
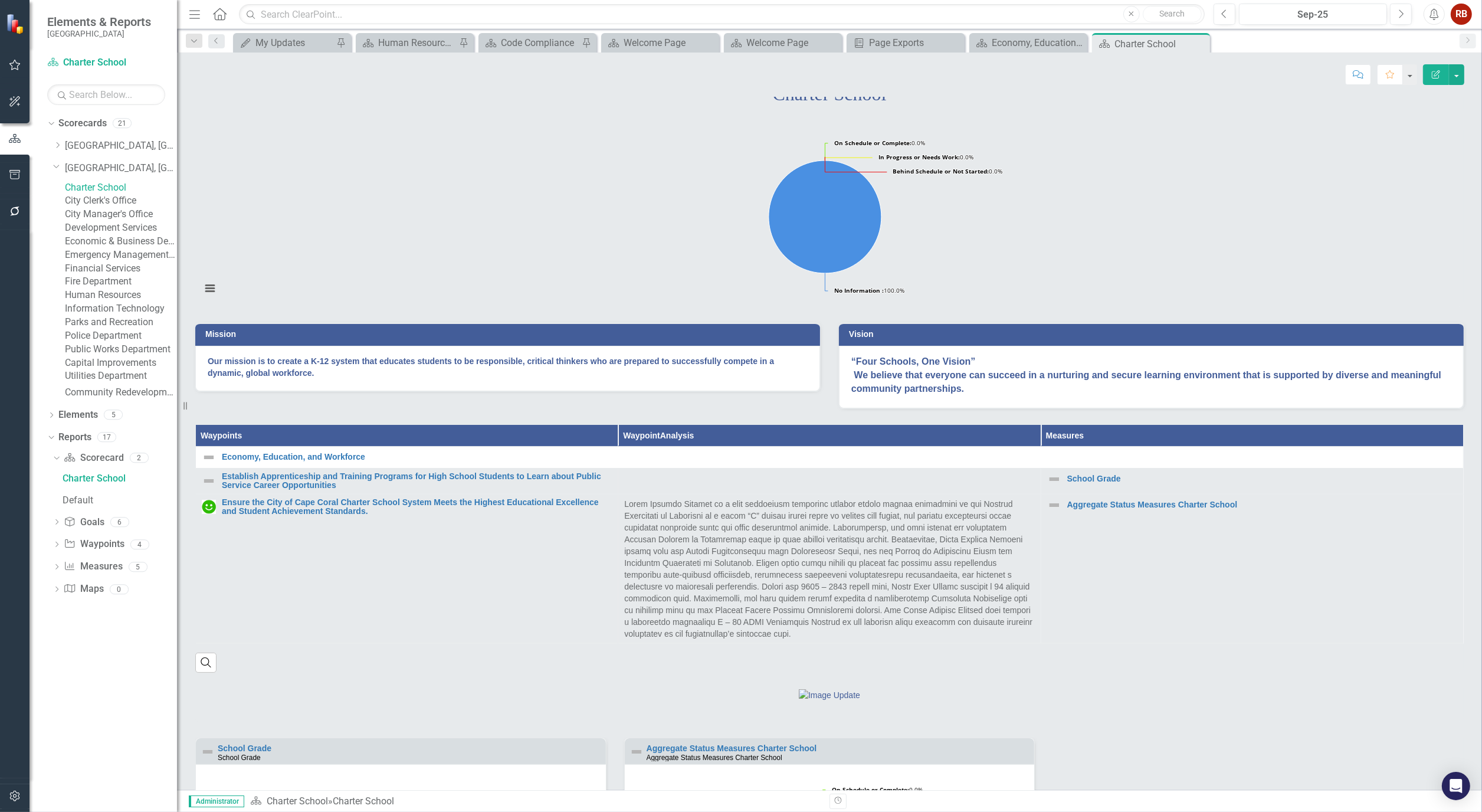
click at [0, 0] on div "Close" at bounding box center [0, 0] width 0 height 0
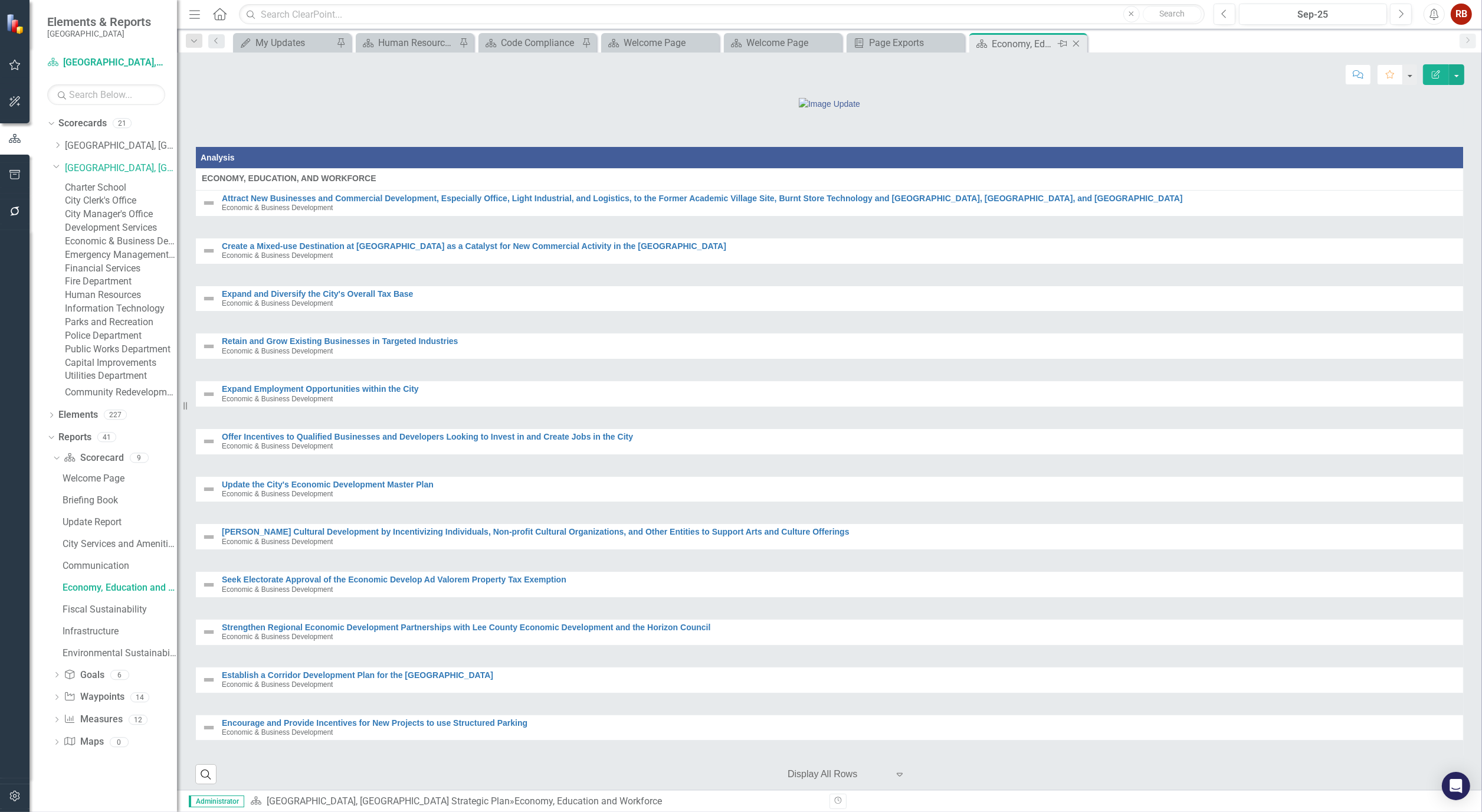
click at [1074, 42] on icon "Close" at bounding box center [1077, 44] width 12 height 10
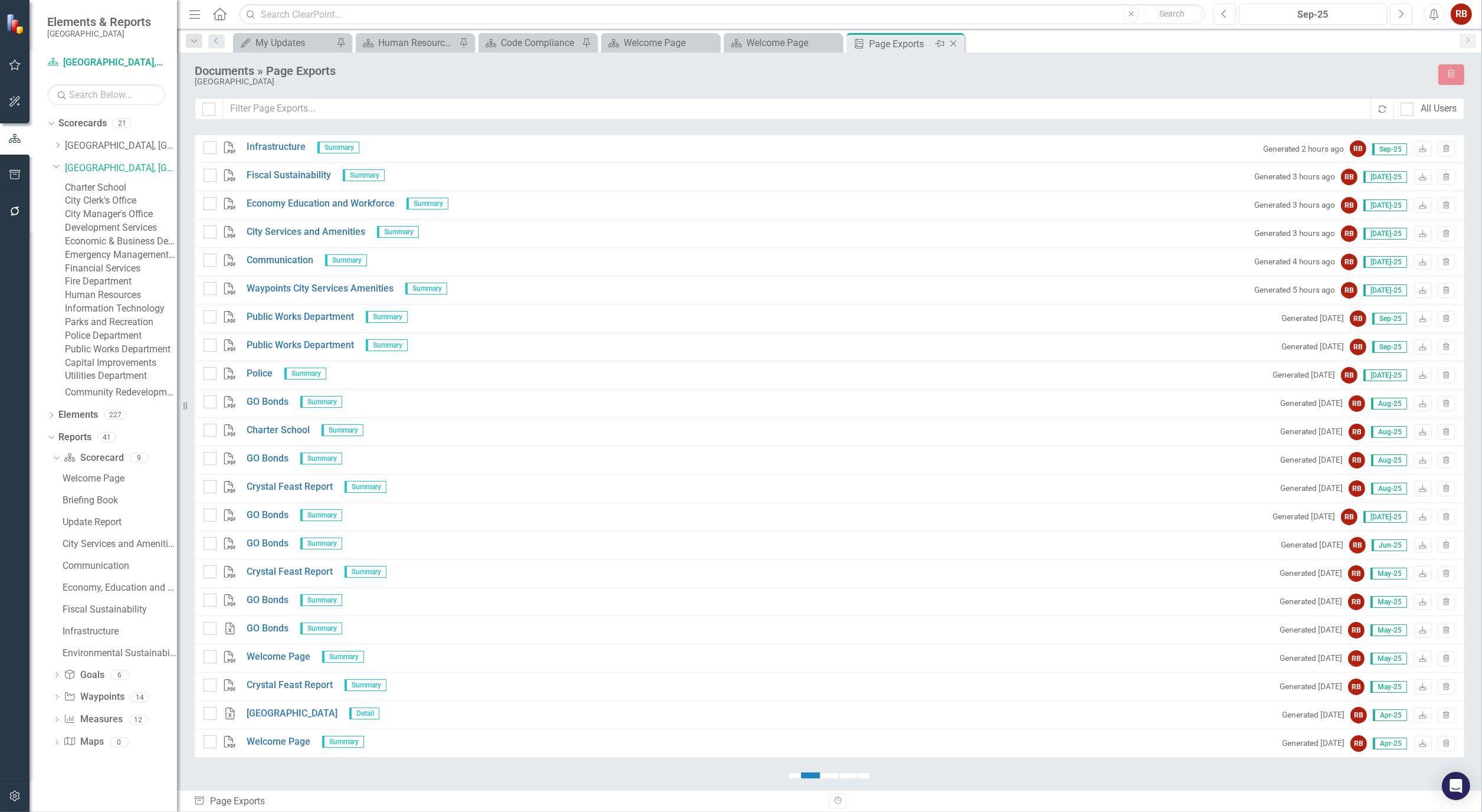
click at [950, 43] on icon "Close" at bounding box center [953, 44] width 12 height 10
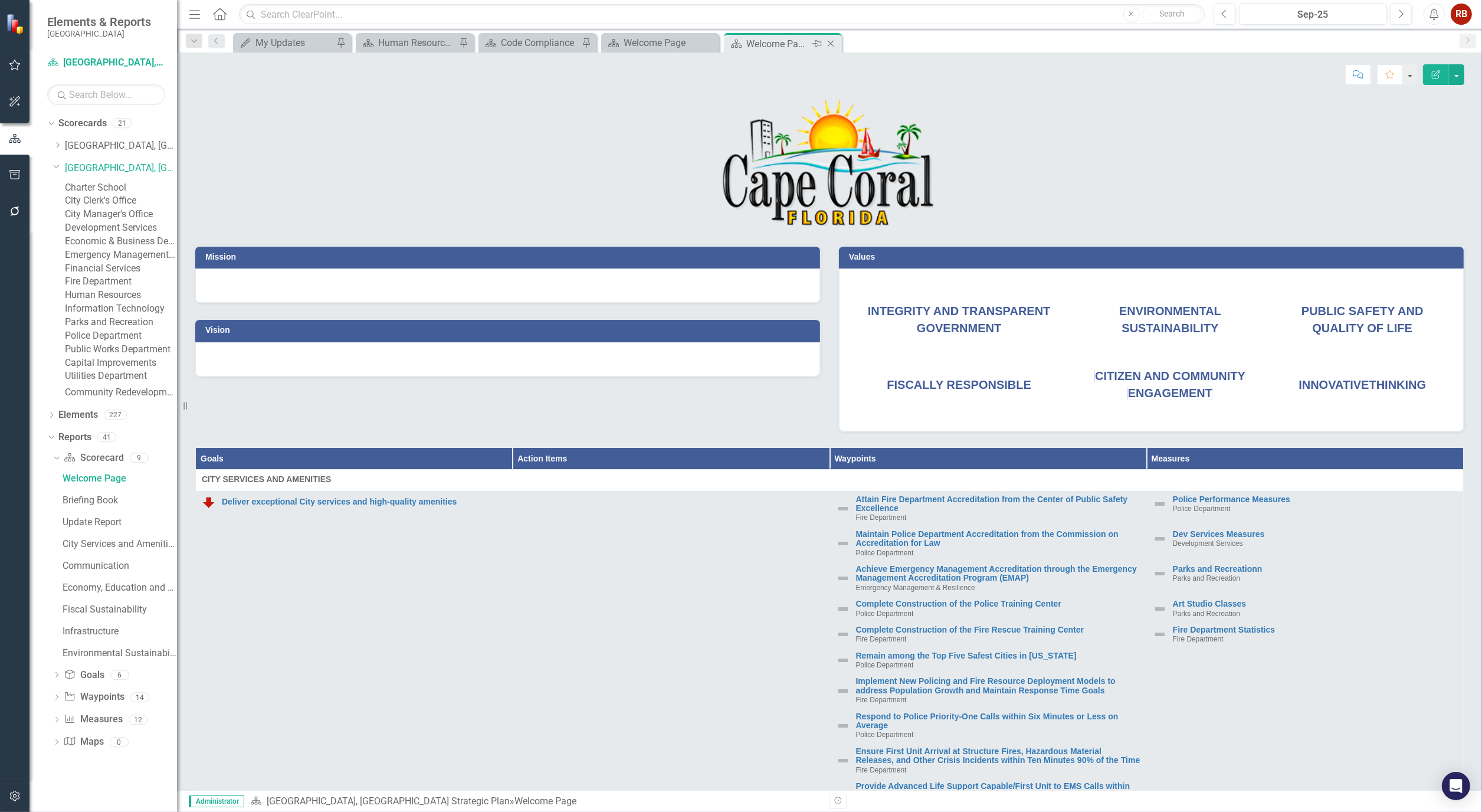
click at [833, 46] on icon at bounding box center [831, 44] width 7 height 7
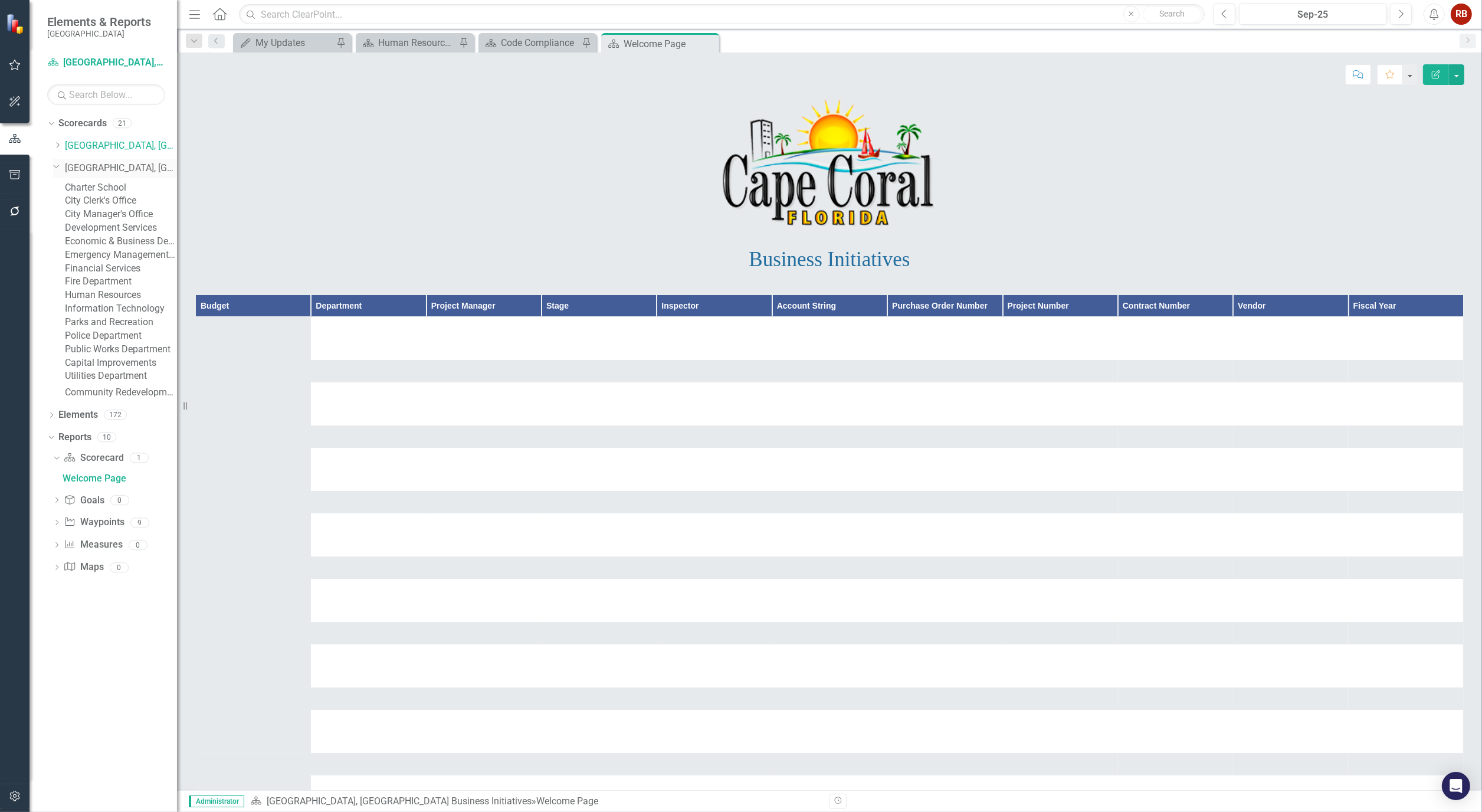
click at [130, 169] on link "[GEOGRAPHIC_DATA], [GEOGRAPHIC_DATA] Strategic Plan" at bounding box center [120, 168] width 112 height 14
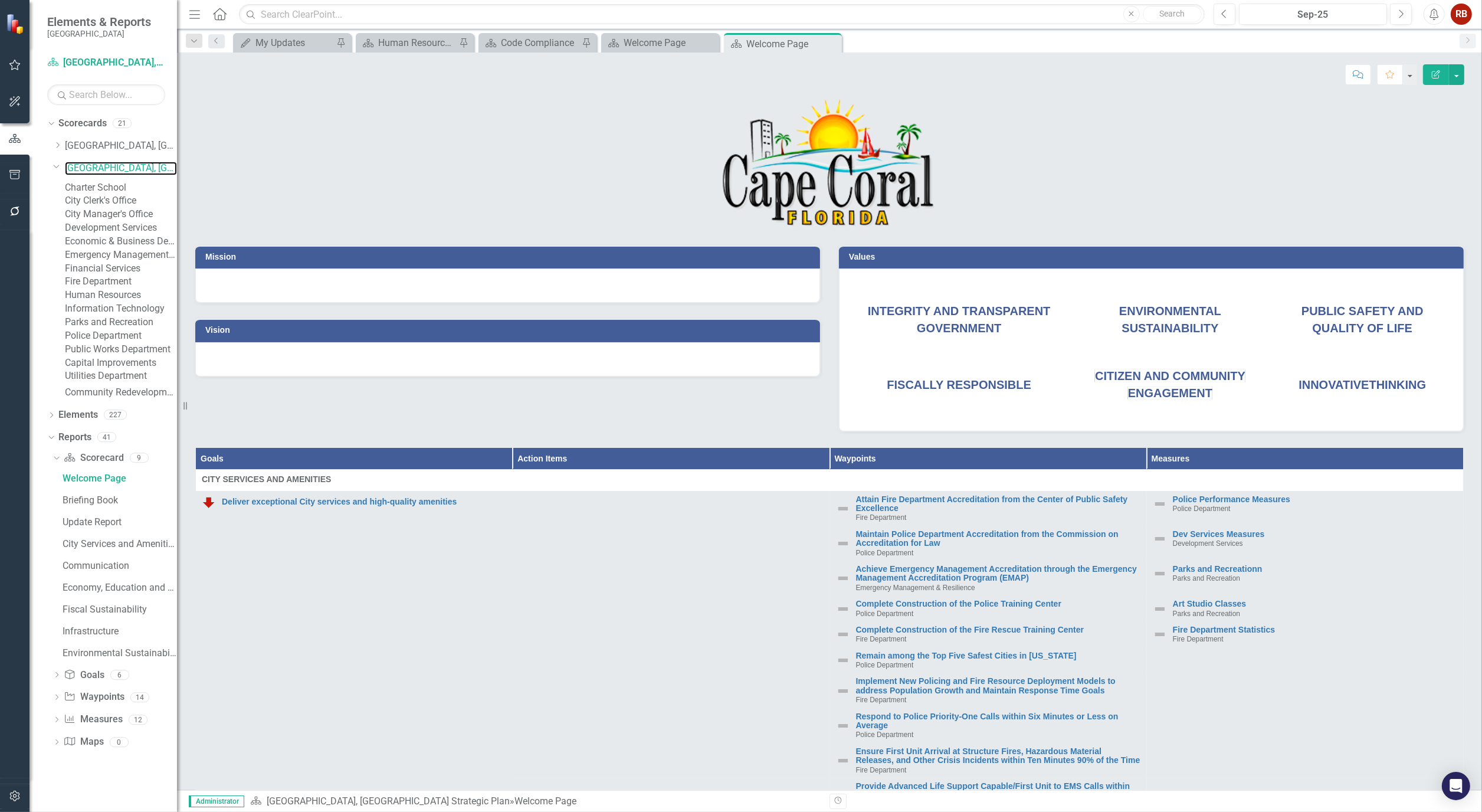
scroll to position [92, 0]
click at [109, 615] on div "Fiscal Sustainability" at bounding box center [119, 609] width 114 height 11
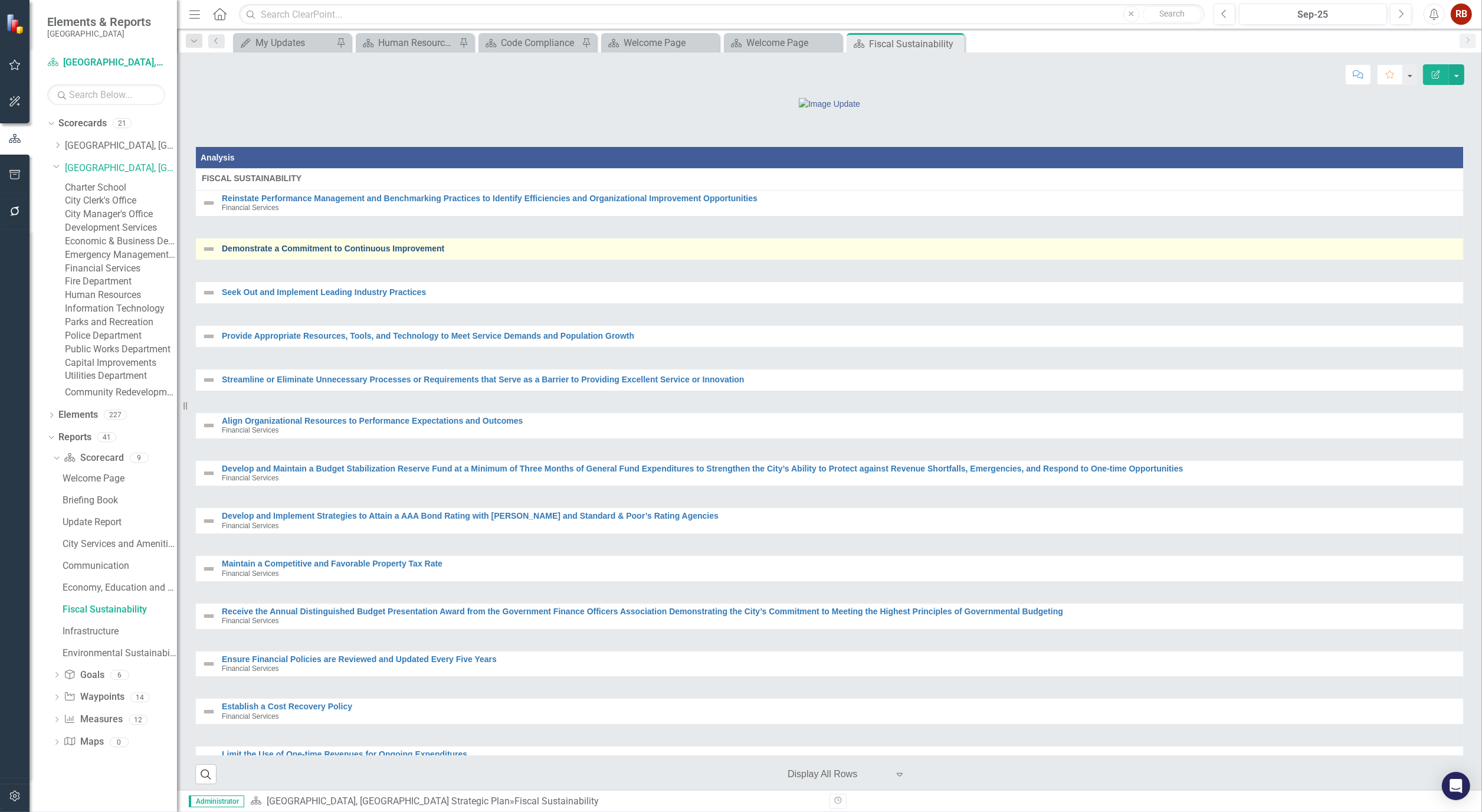
click at [329, 253] on link "Demonstrate a Commitment to Continuous Improvement" at bounding box center [840, 248] width 1236 height 9
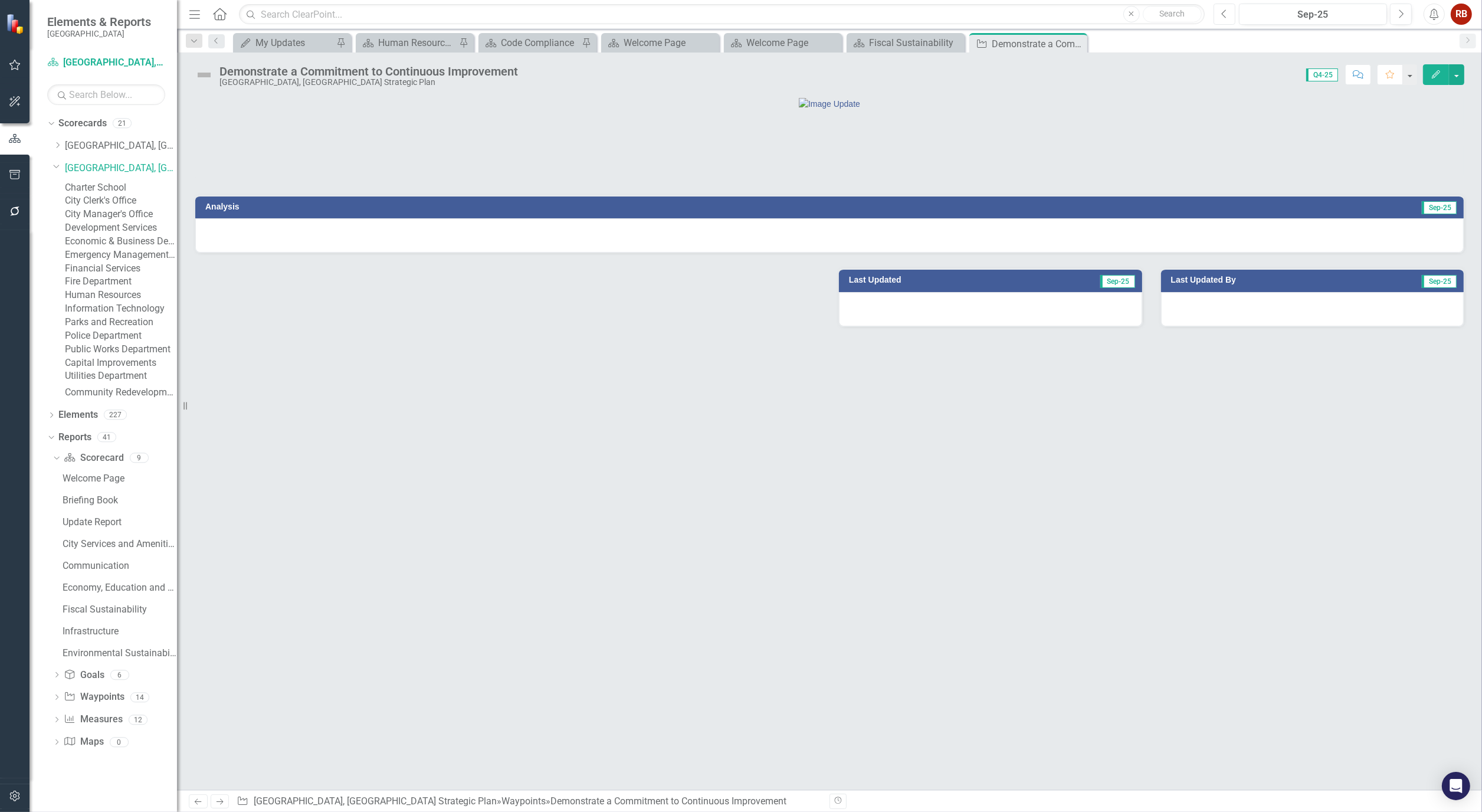
click at [1222, 15] on icon "Previous" at bounding box center [1224, 14] width 7 height 11
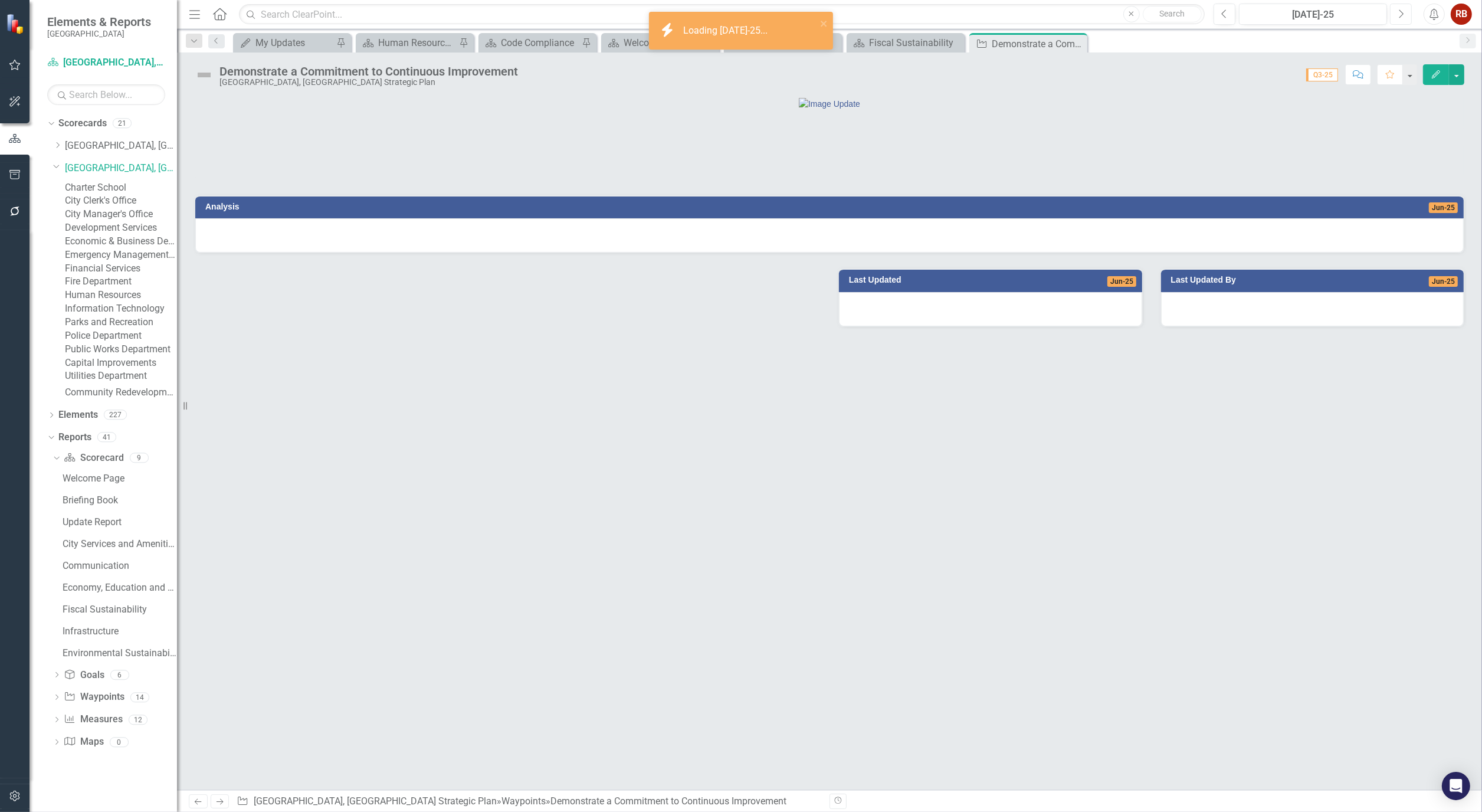
click at [1399, 11] on icon "Next" at bounding box center [1401, 14] width 7 height 11
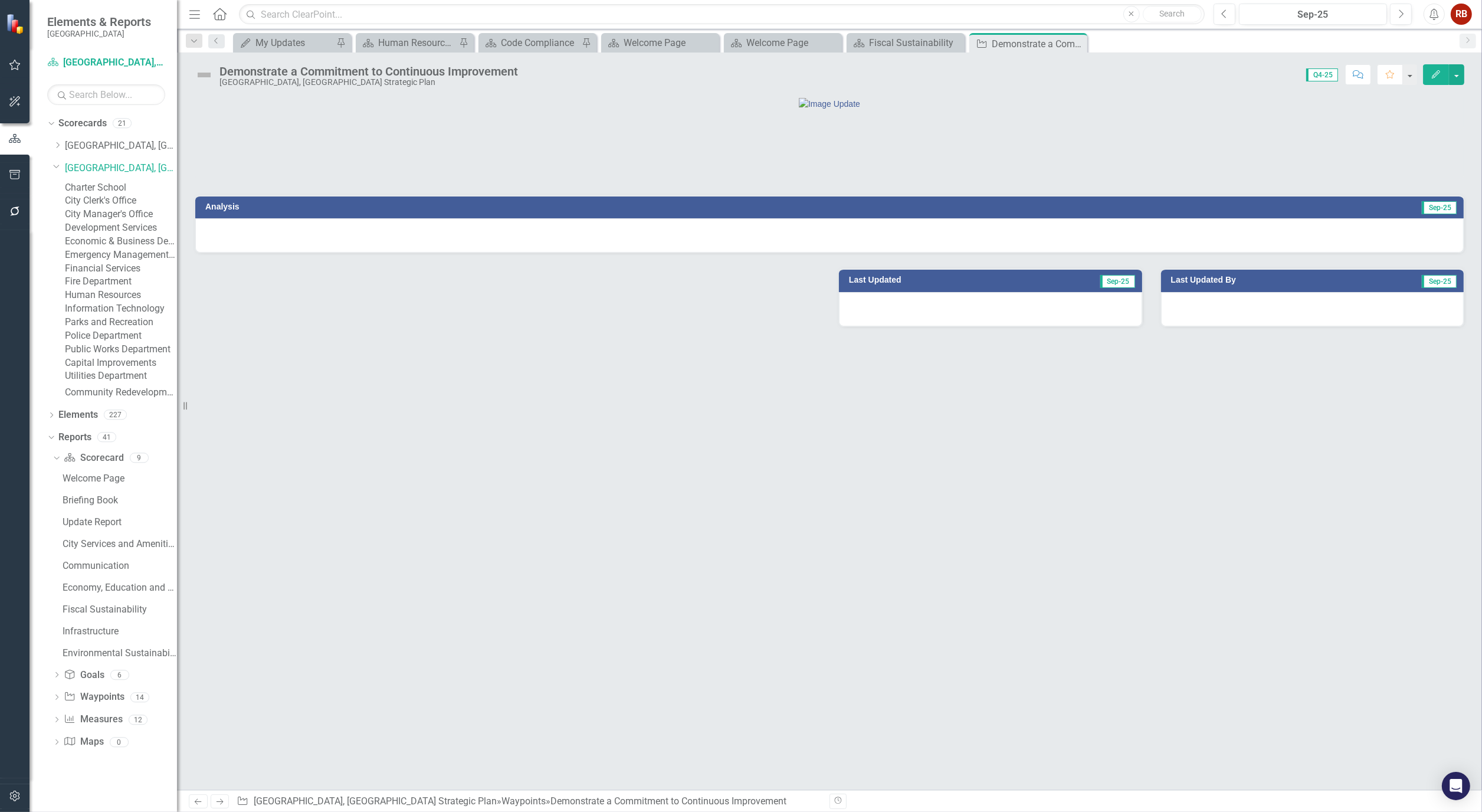
click at [1438, 73] on icon "Edit" at bounding box center [1436, 74] width 11 height 8
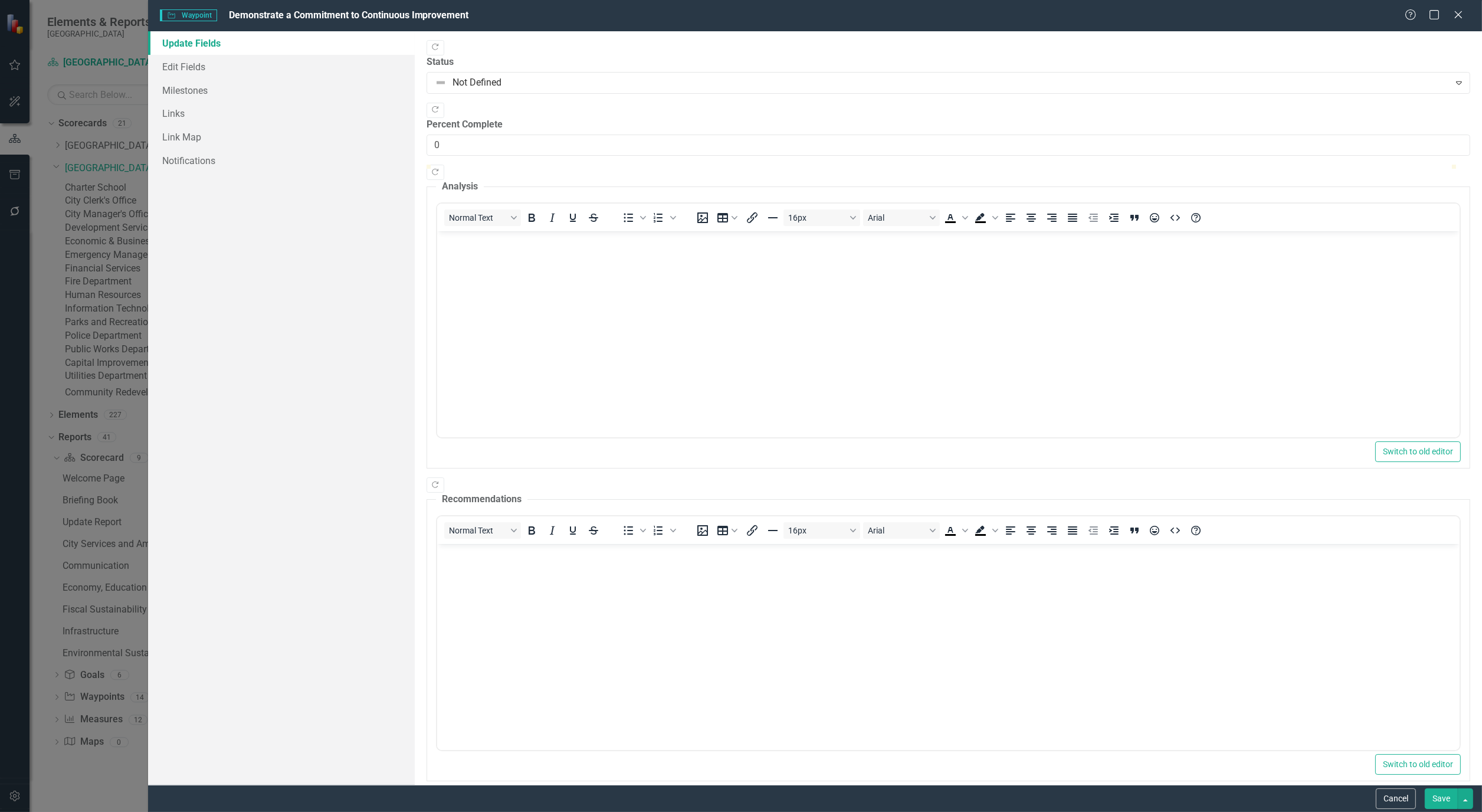
click at [569, 331] on body "Rich Text Area. Press ALT-0 for help." at bounding box center [948, 320] width 1023 height 177
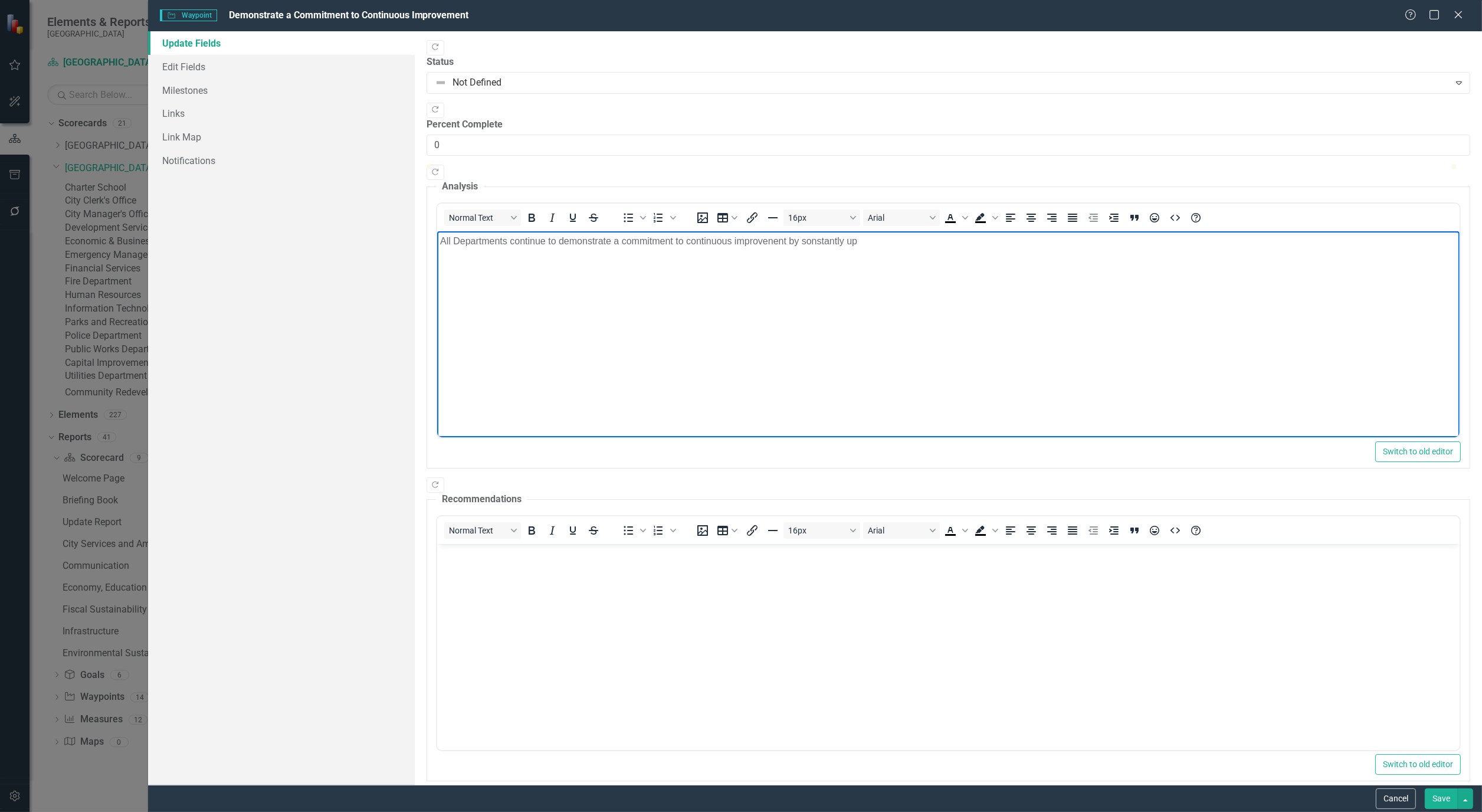
click at [776, 243] on p "All Departments continue to demonstrate a commitment to continuous improvenent …" at bounding box center [948, 241] width 1017 height 14
click at [757, 244] on p "All Departments continue to demonstrate a commitment to continuous improvenent …" at bounding box center [948, 241] width 1017 height 14
click at [873, 245] on p "All Departments continue to demonstrate a commitment to continuous improvement …" at bounding box center [948, 241] width 1017 height 14
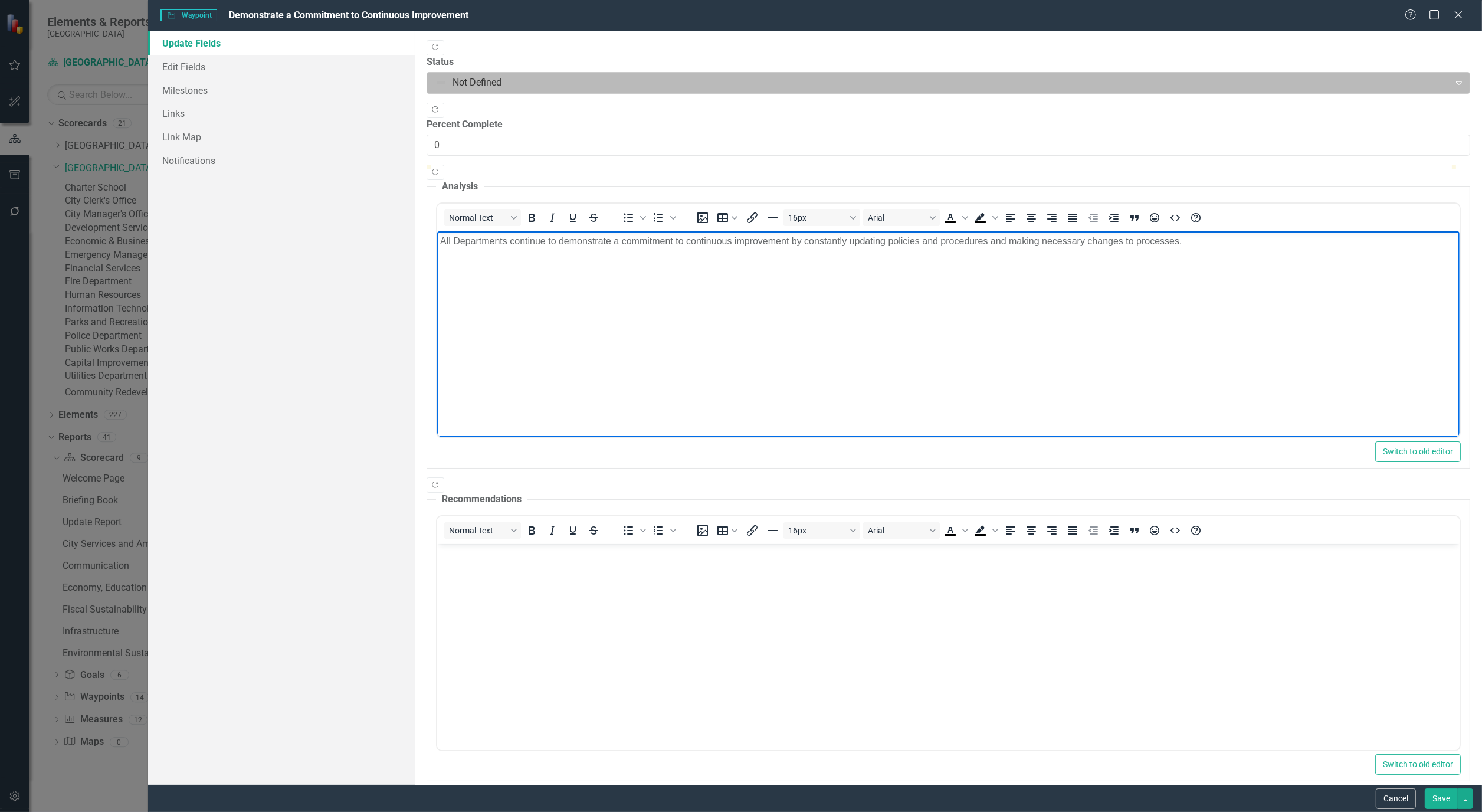
click at [1453, 78] on icon "Expand" at bounding box center [1459, 83] width 12 height 10
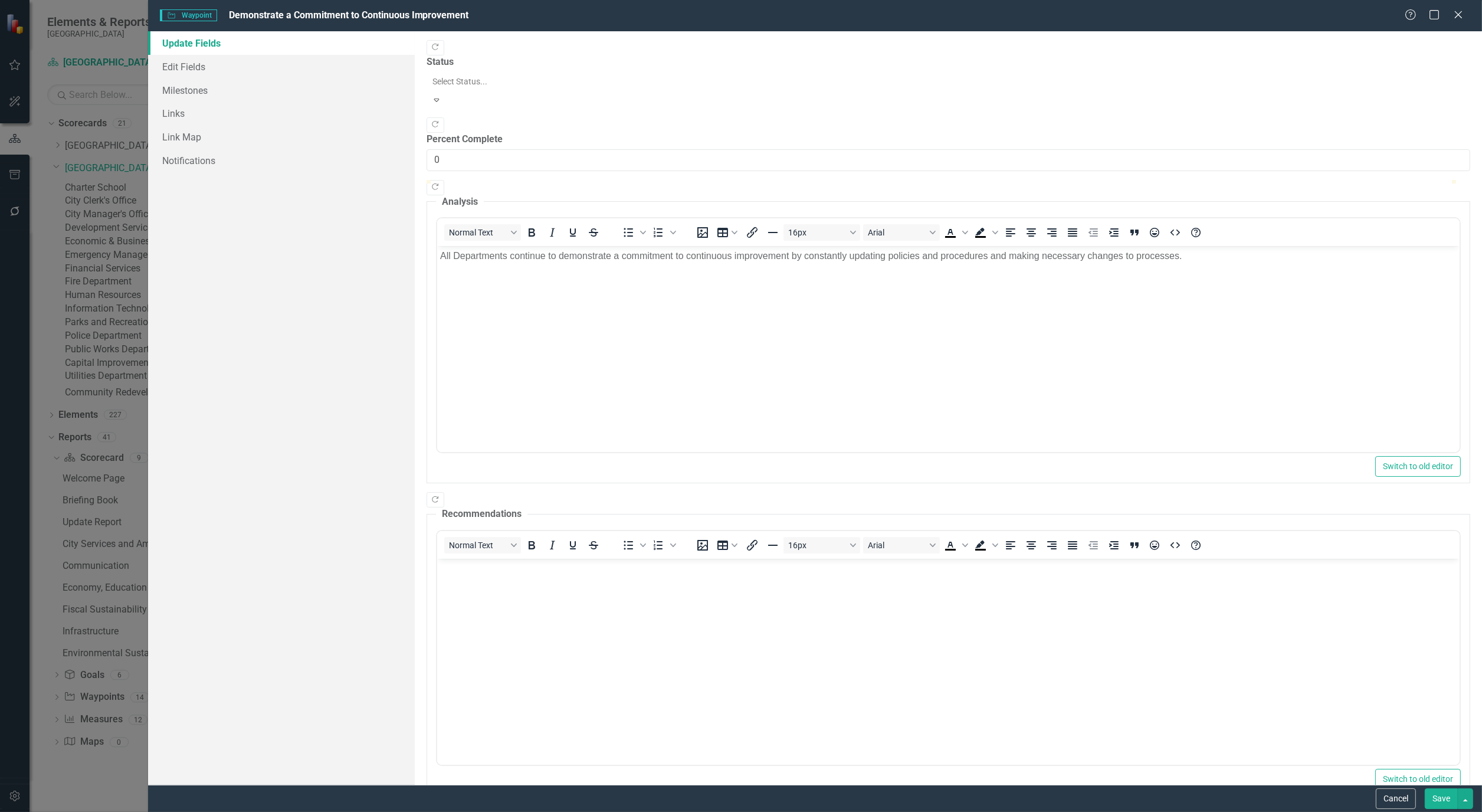
scroll to position [23, 0]
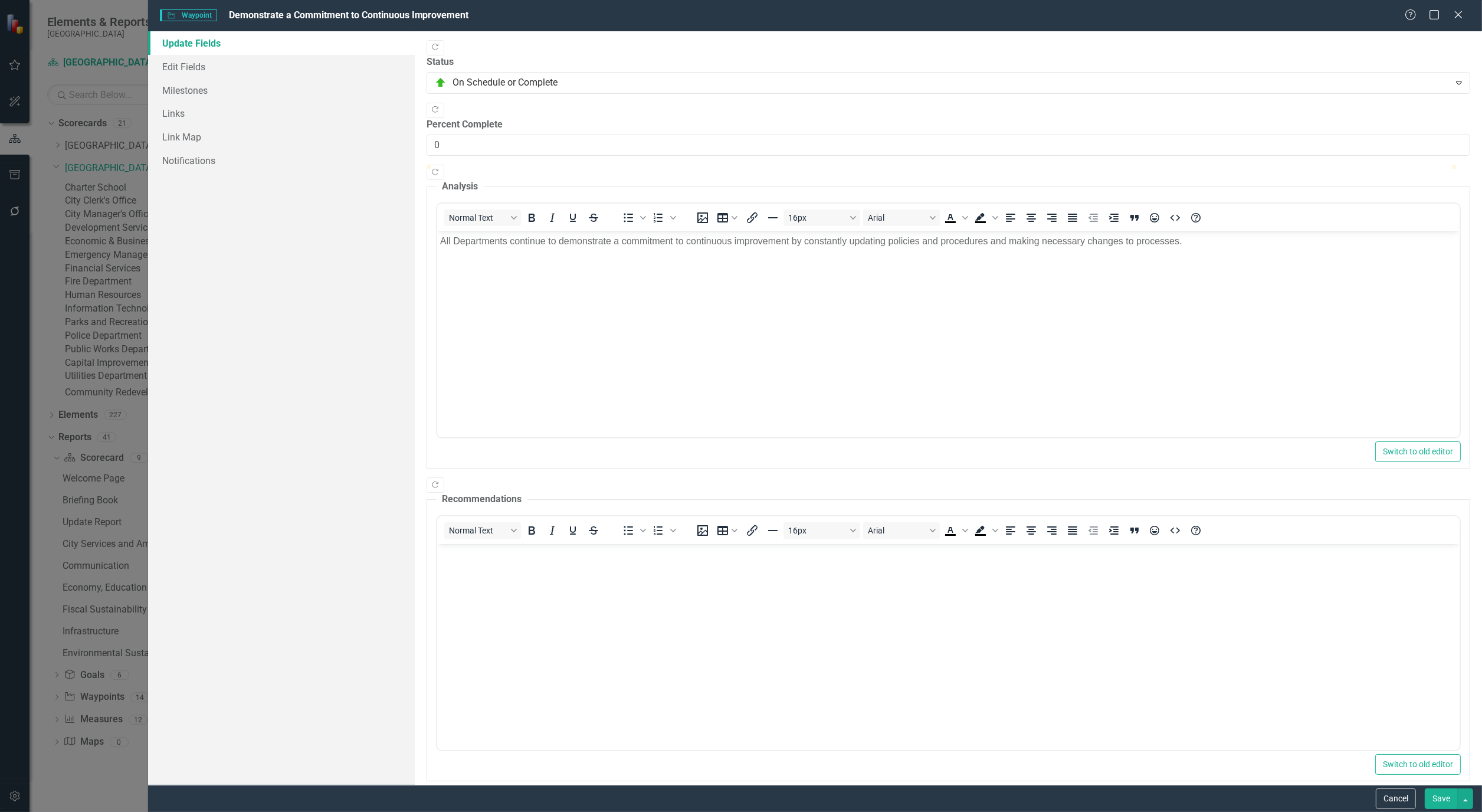
click at [1441, 798] on button "Save" at bounding box center [1441, 798] width 33 height 21
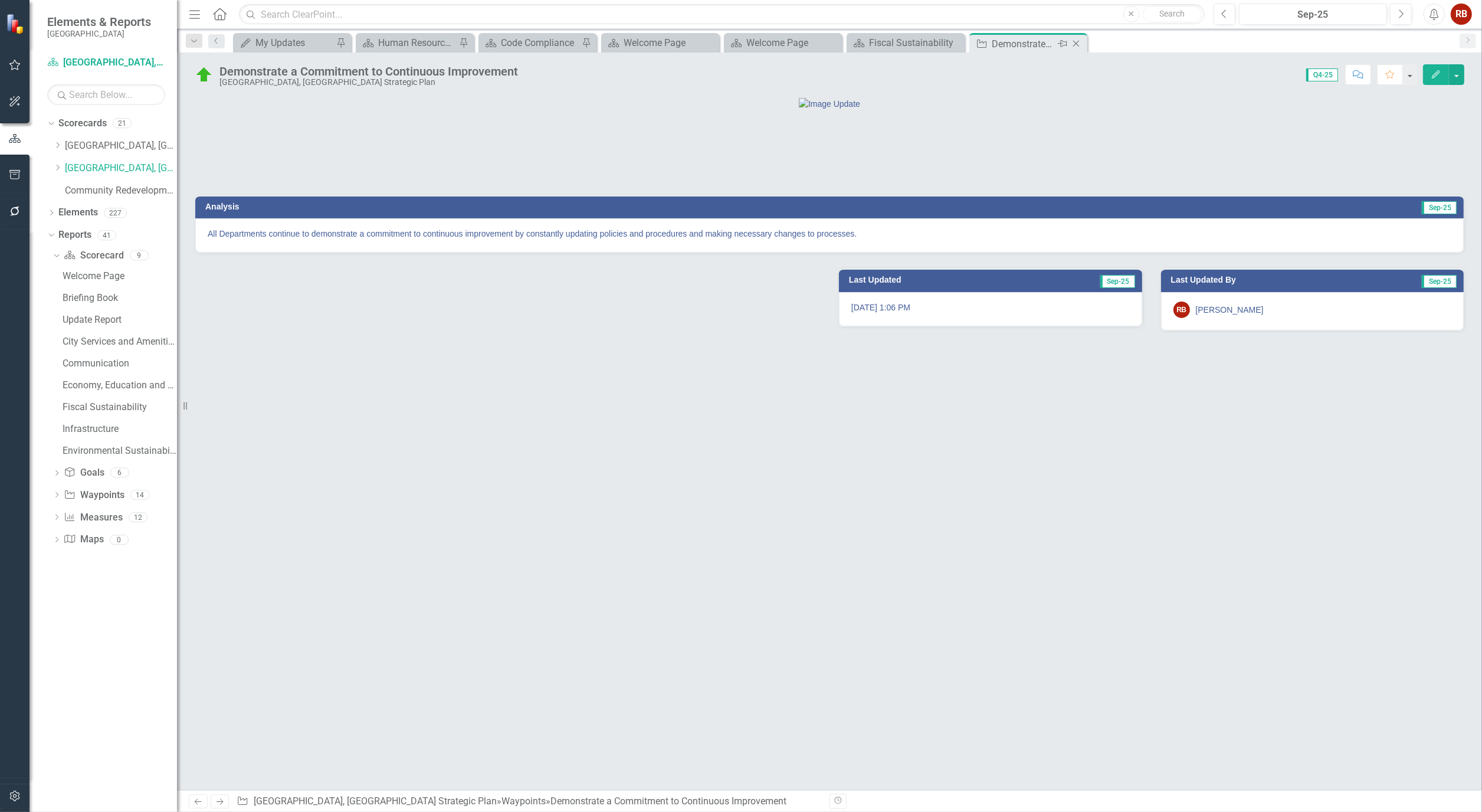
click at [1077, 44] on icon "Close" at bounding box center [1077, 44] width 12 height 10
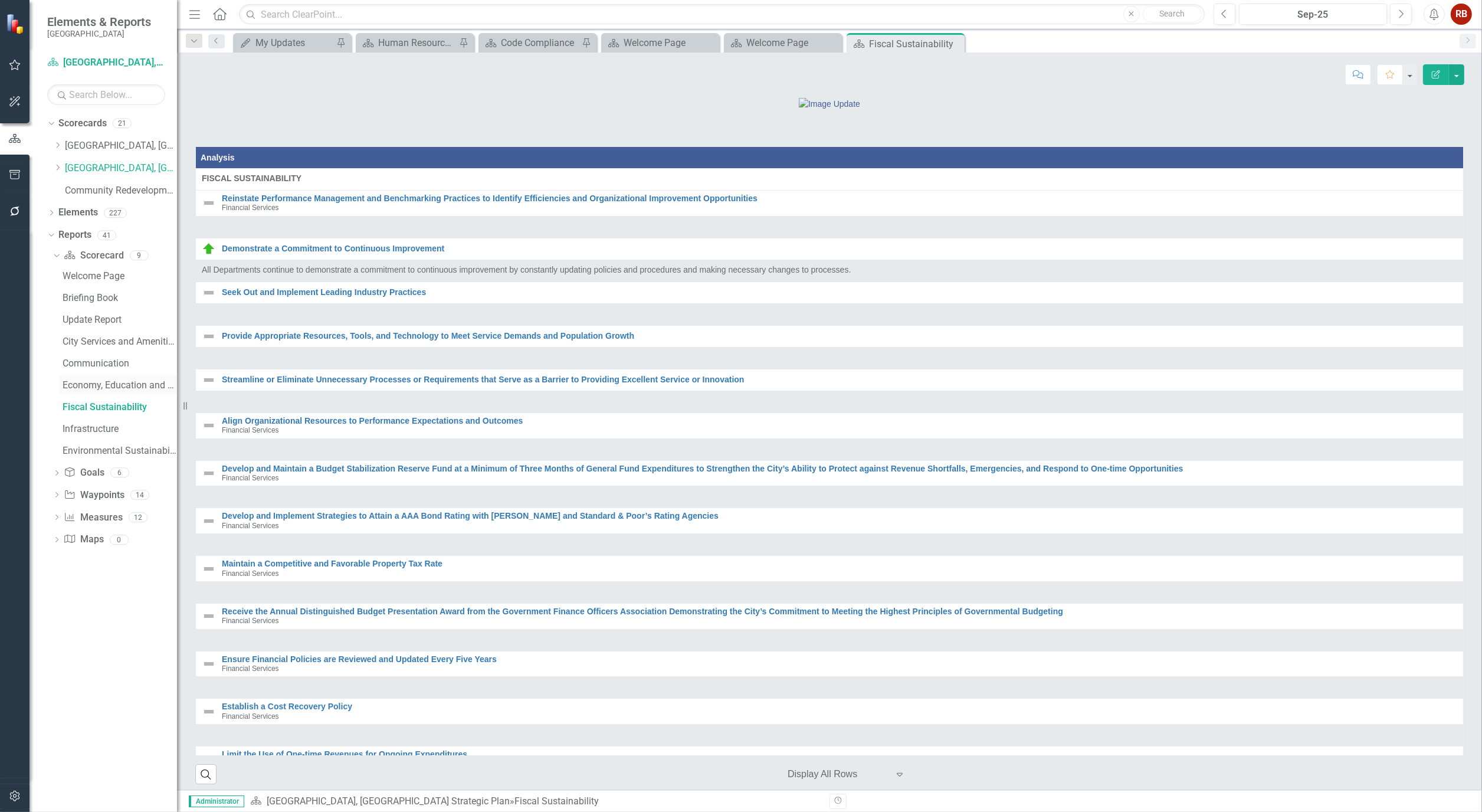
click at [101, 388] on div "Economy, Education and Workforce" at bounding box center [119, 385] width 114 height 11
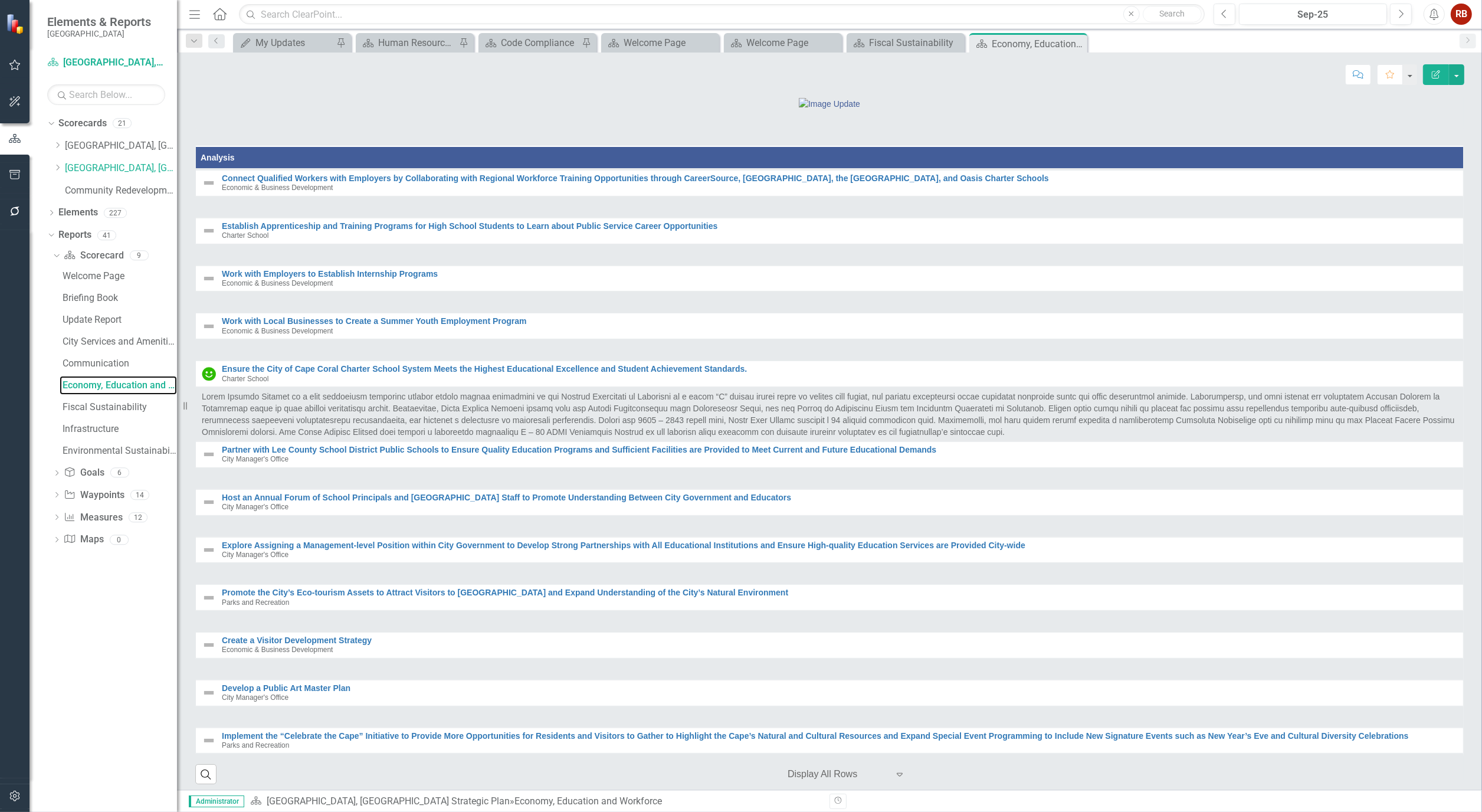
scroll to position [909, 0]
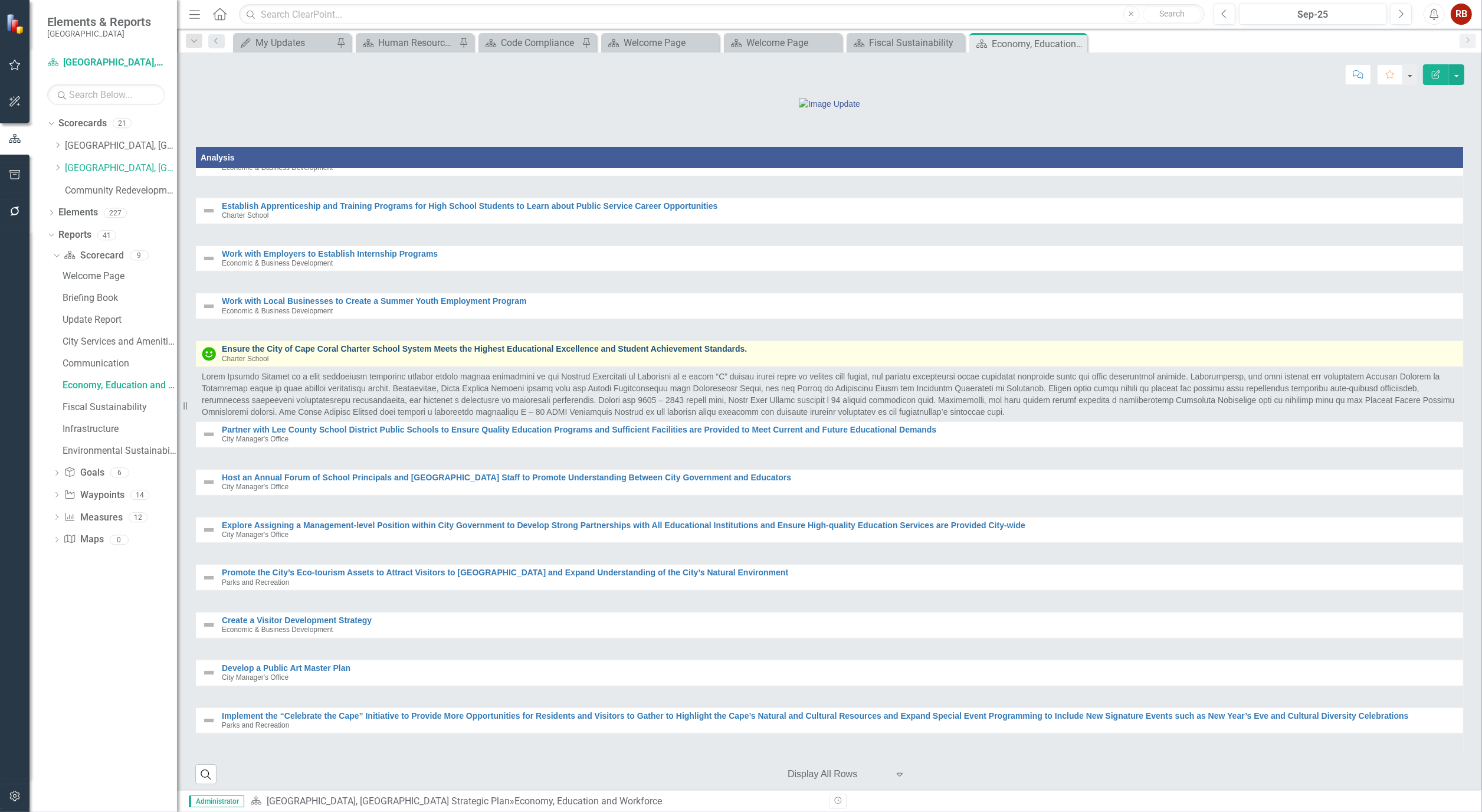
click at [321, 353] on link "Ensure the City of Cape Coral Charter School System Meets the Highest Education…" at bounding box center [840, 349] width 1236 height 9
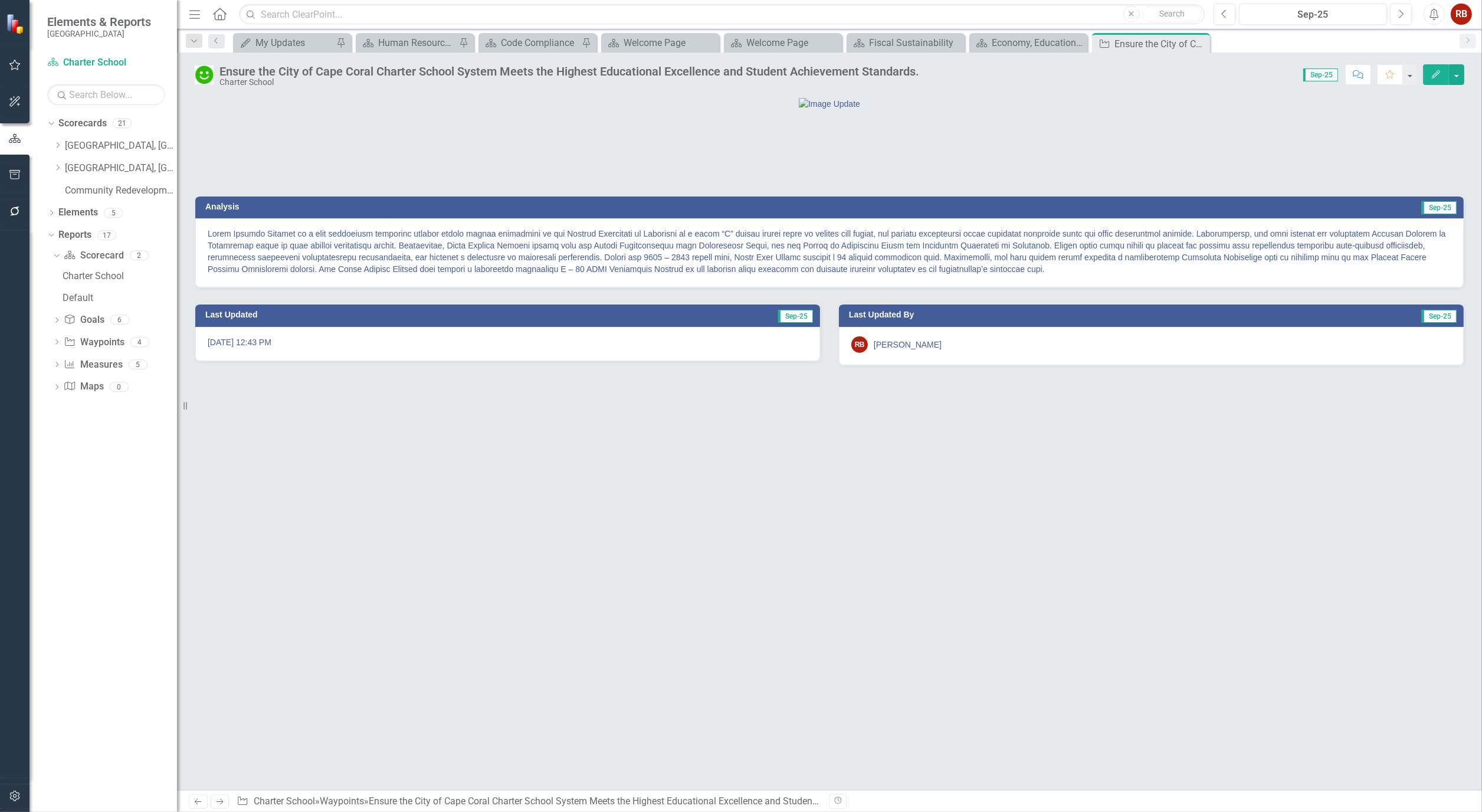
click at [1428, 65] on button "Edit" at bounding box center [1436, 75] width 26 height 21
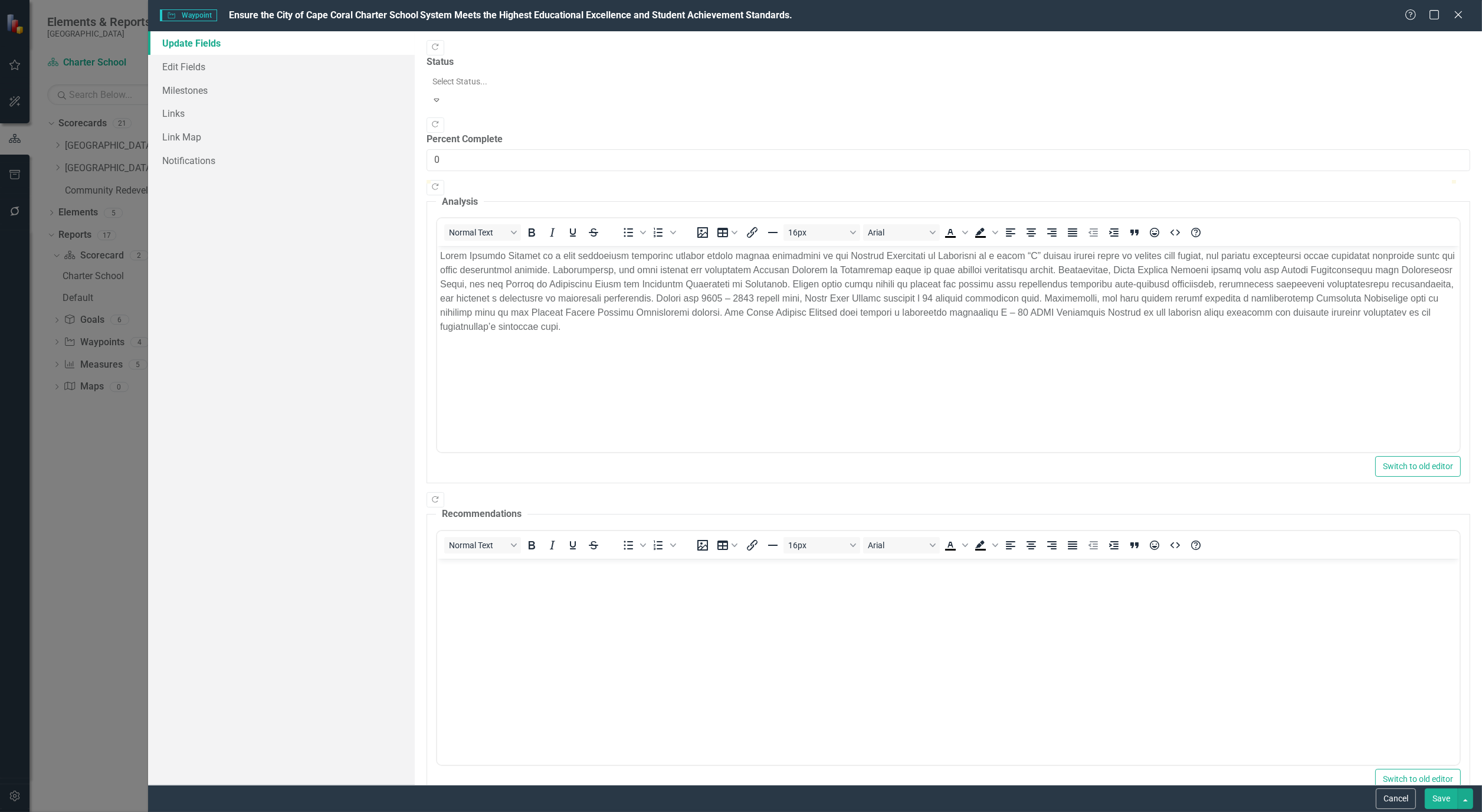
click at [442, 95] on icon "Expand" at bounding box center [437, 99] width 11 height 8
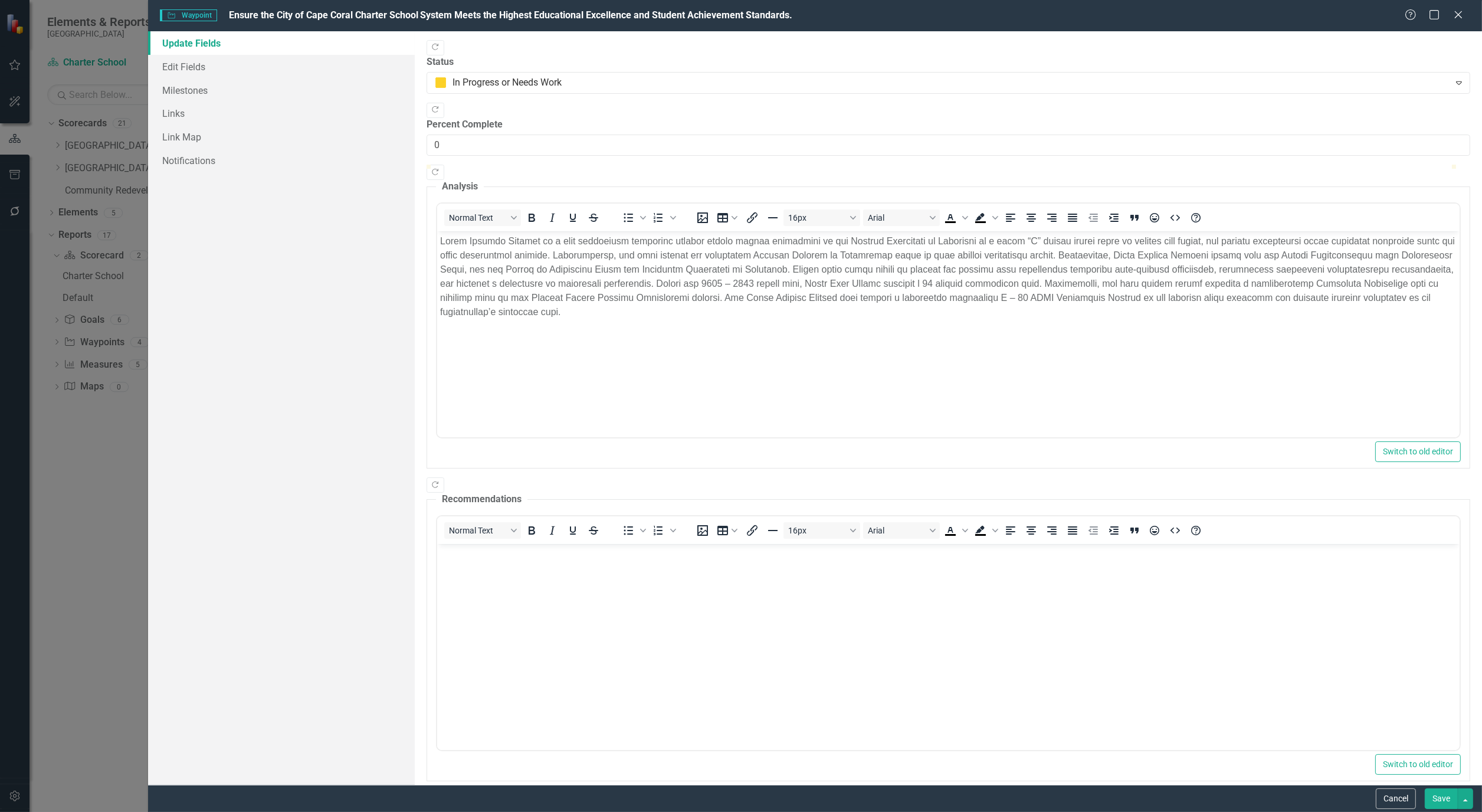
click at [1434, 797] on button "Save" at bounding box center [1441, 798] width 33 height 21
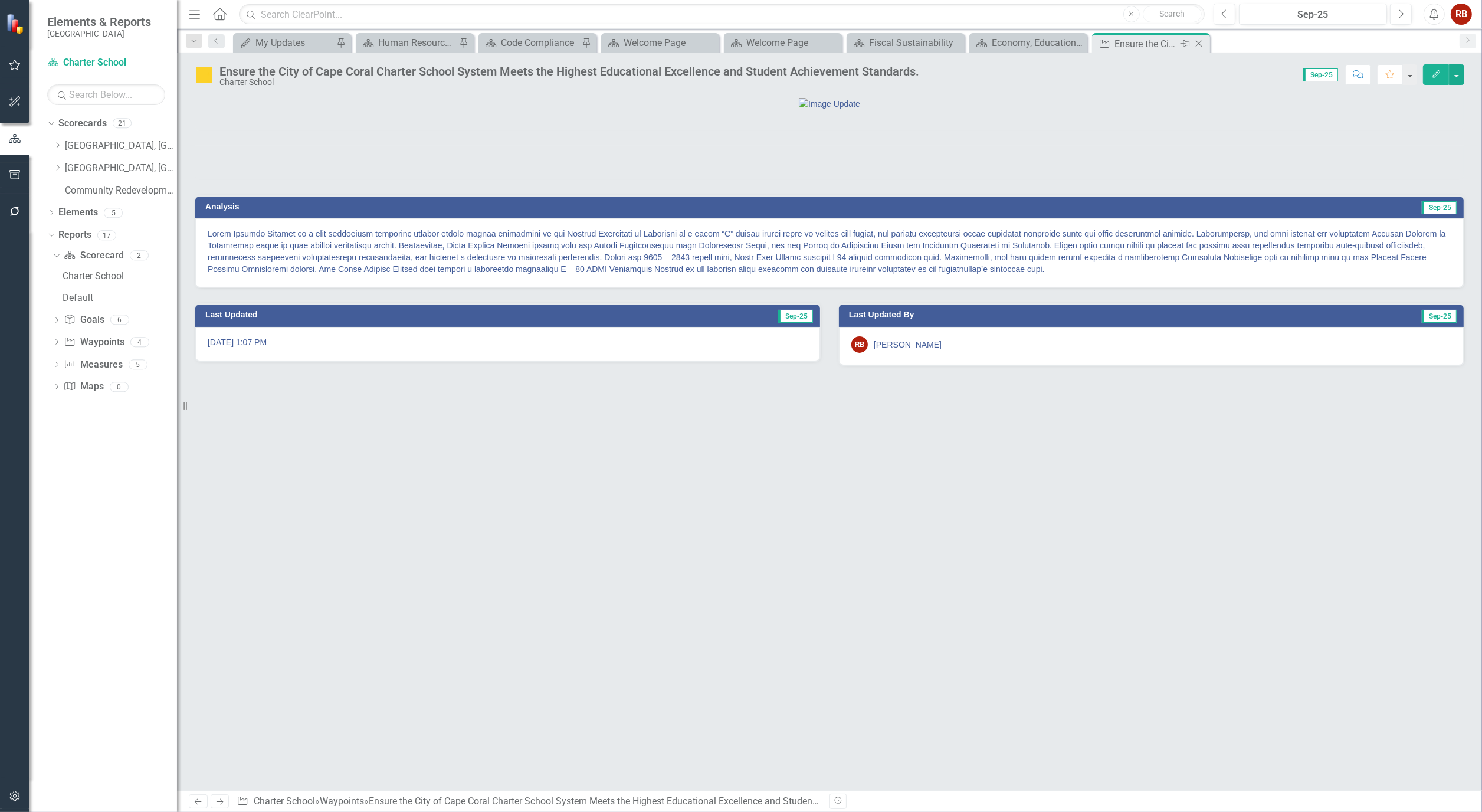
click at [1201, 43] on icon "Close" at bounding box center [1199, 44] width 12 height 10
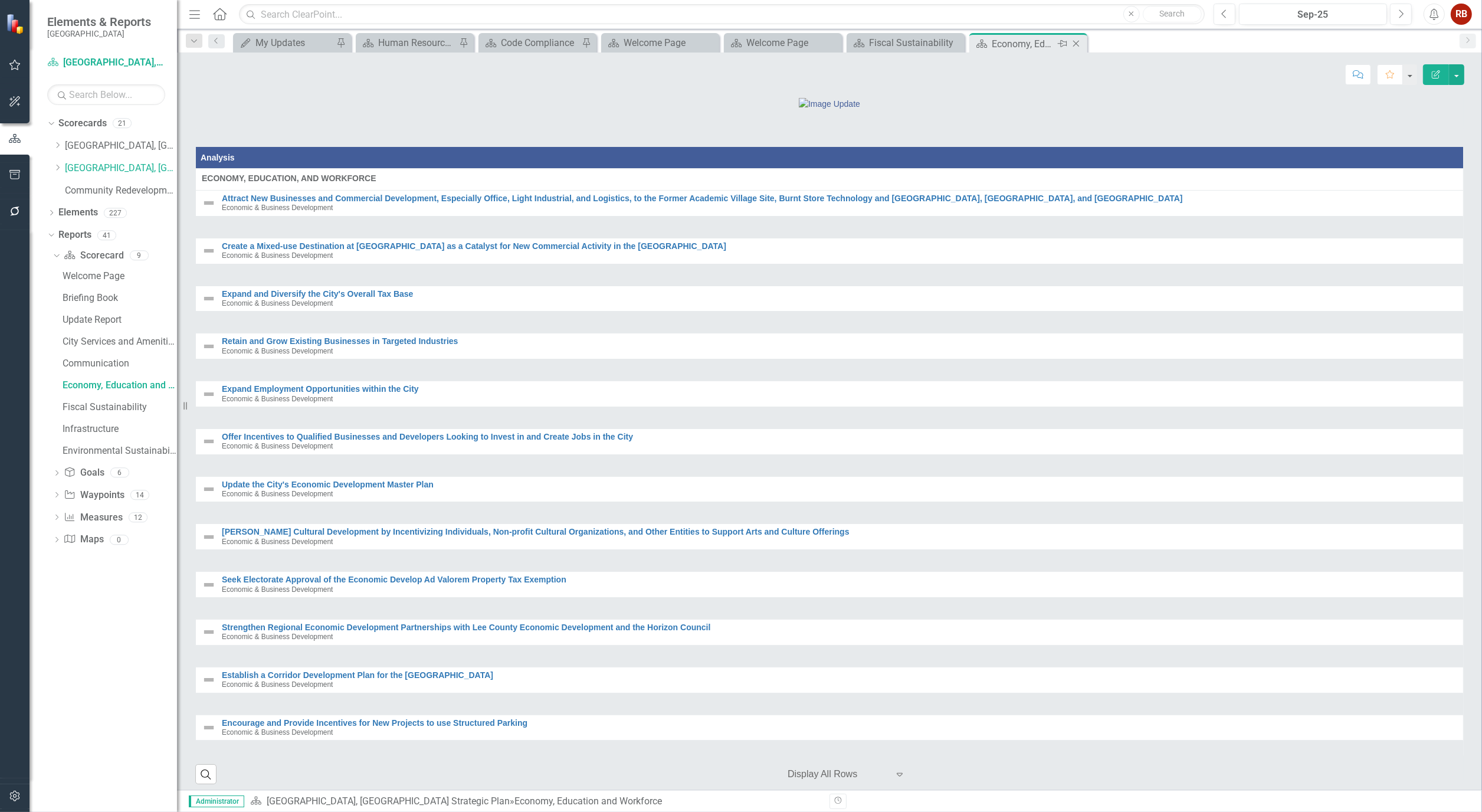
click at [1079, 43] on icon "Close" at bounding box center [1077, 44] width 12 height 10
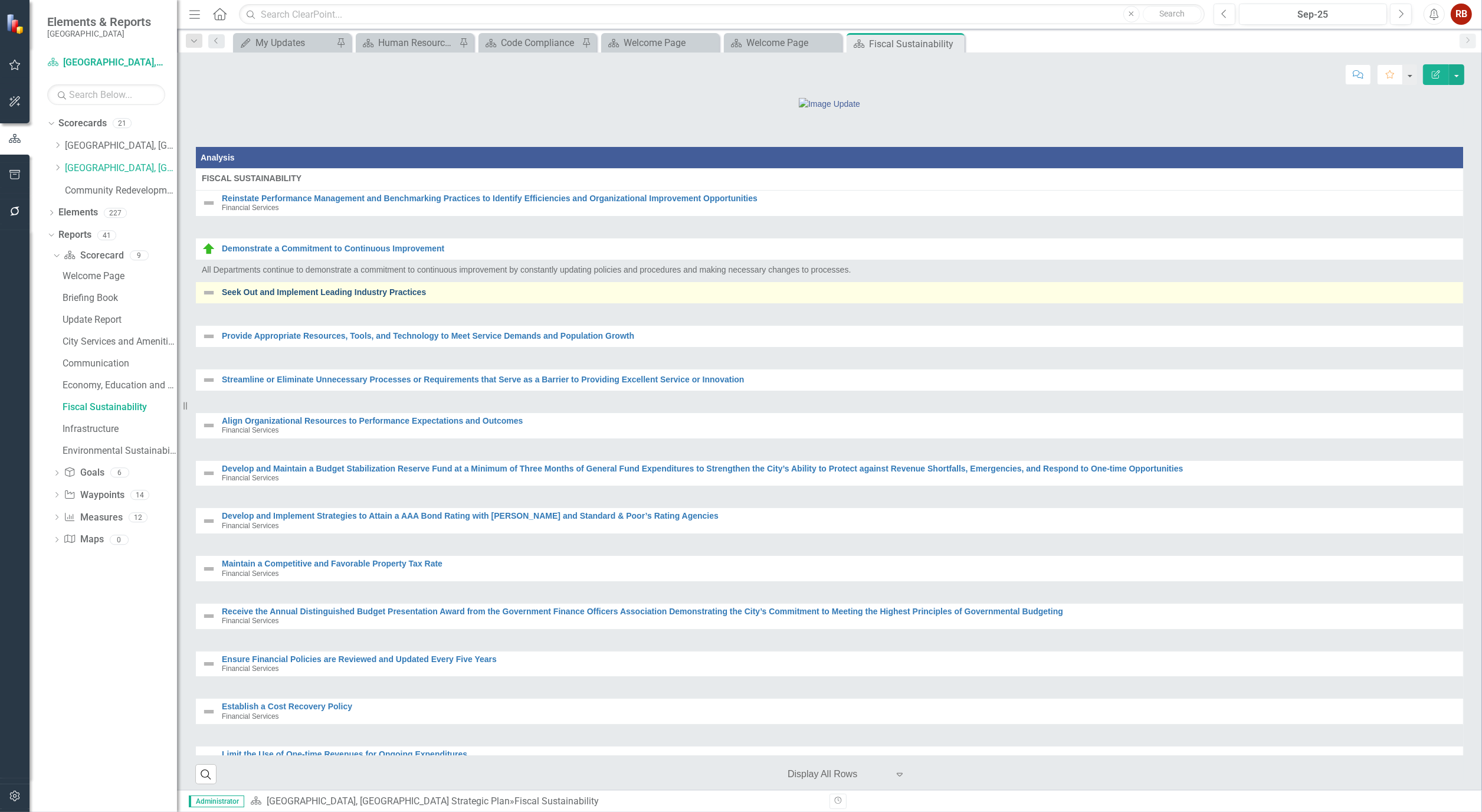
click at [325, 296] on link "Seek Out and Implement Leading Industry Practices" at bounding box center [840, 293] width 1236 height 9
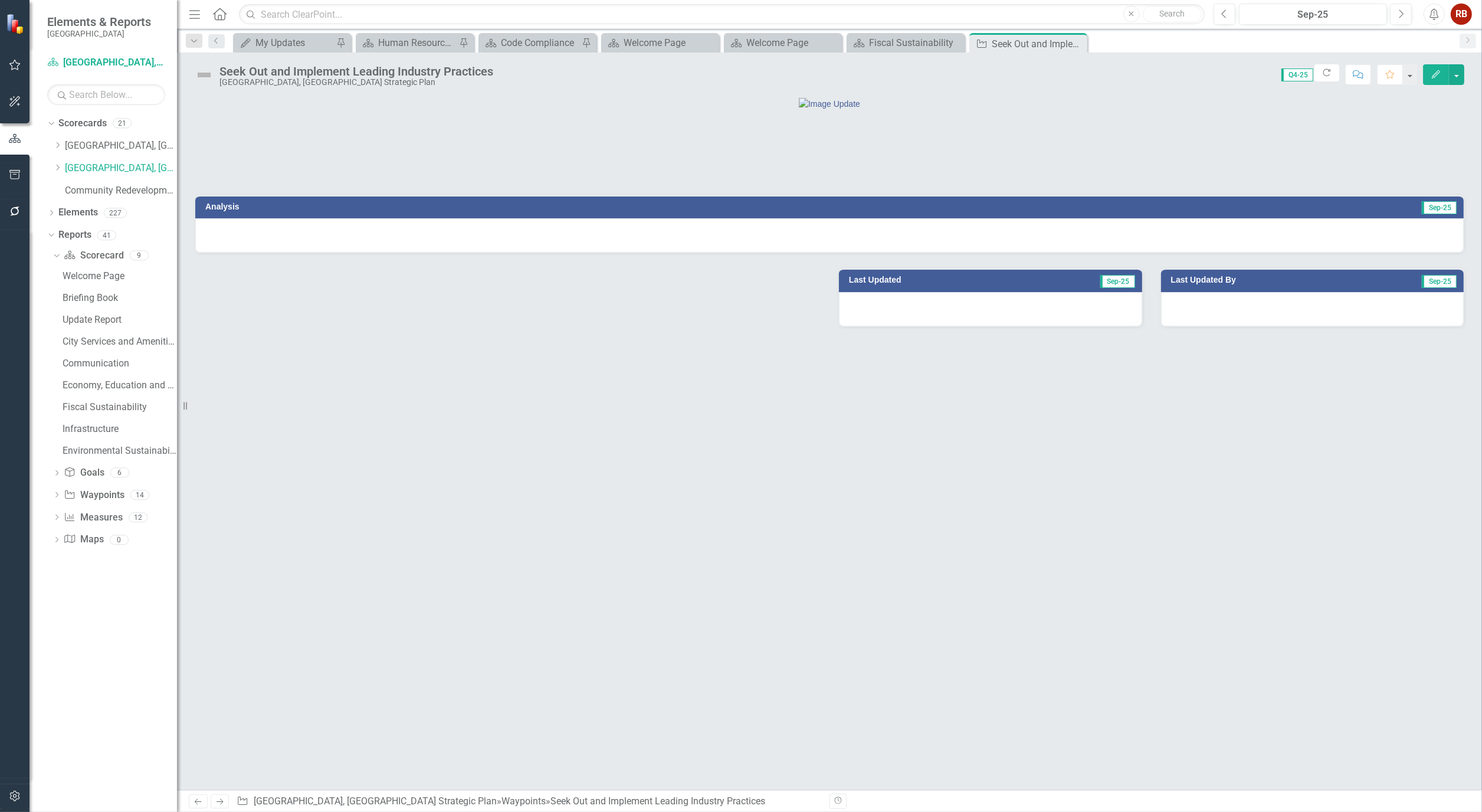
click at [1436, 71] on icon "Edit" at bounding box center [1436, 74] width 11 height 8
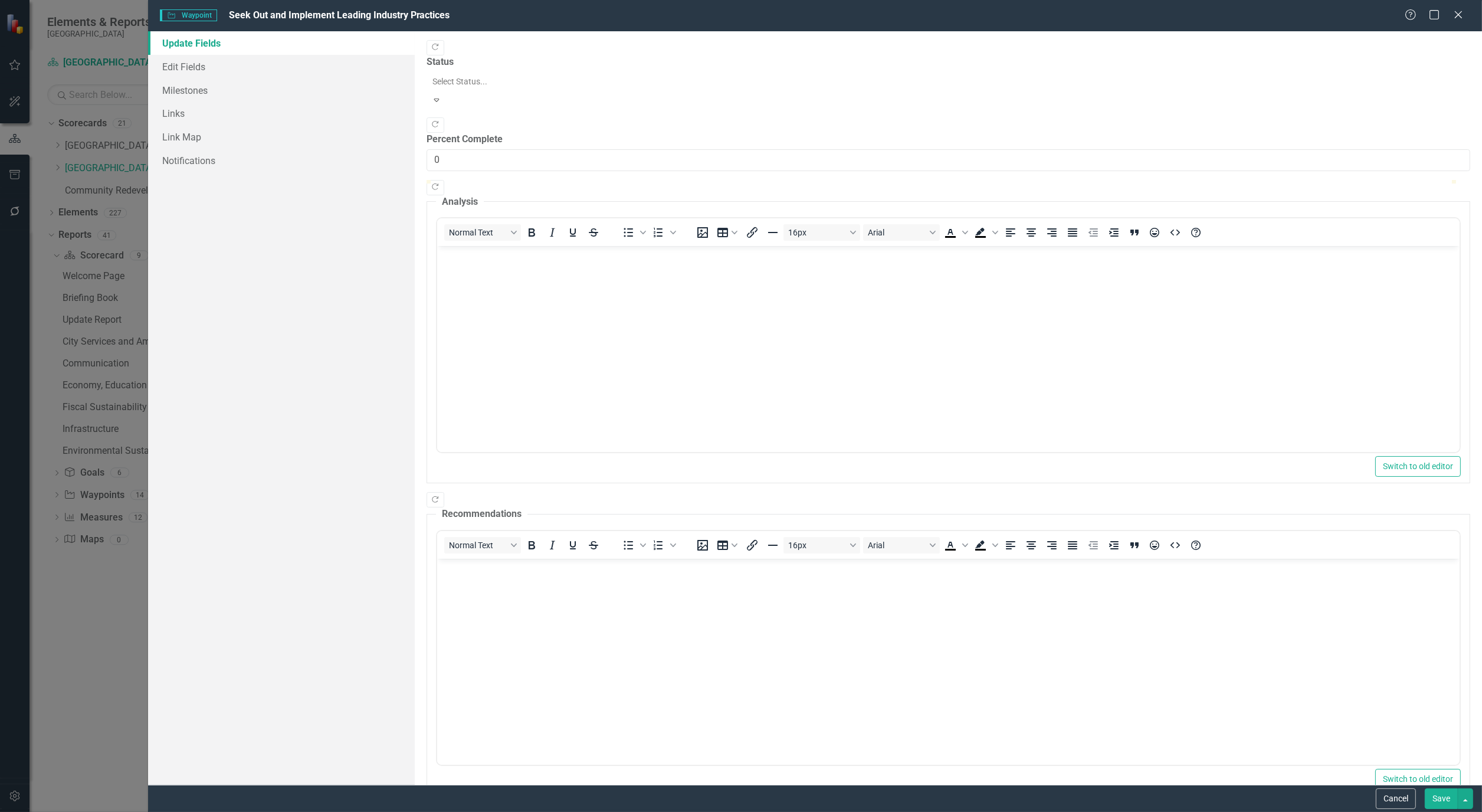
click at [447, 91] on div "Expand" at bounding box center [436, 100] width 20 height 18
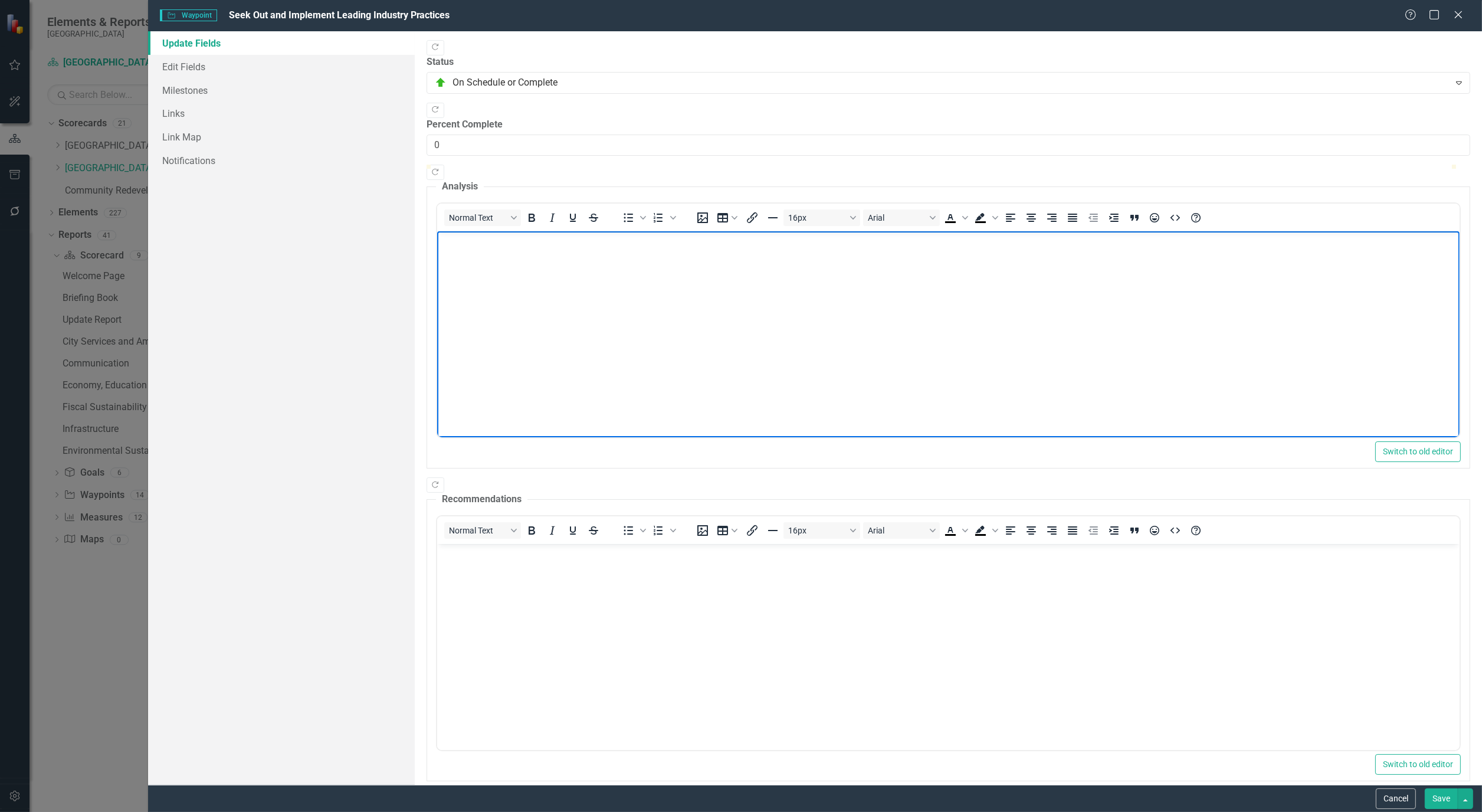
click at [497, 280] on body "Rich Text Area. Press ALT-0 for help." at bounding box center [948, 320] width 1023 height 177
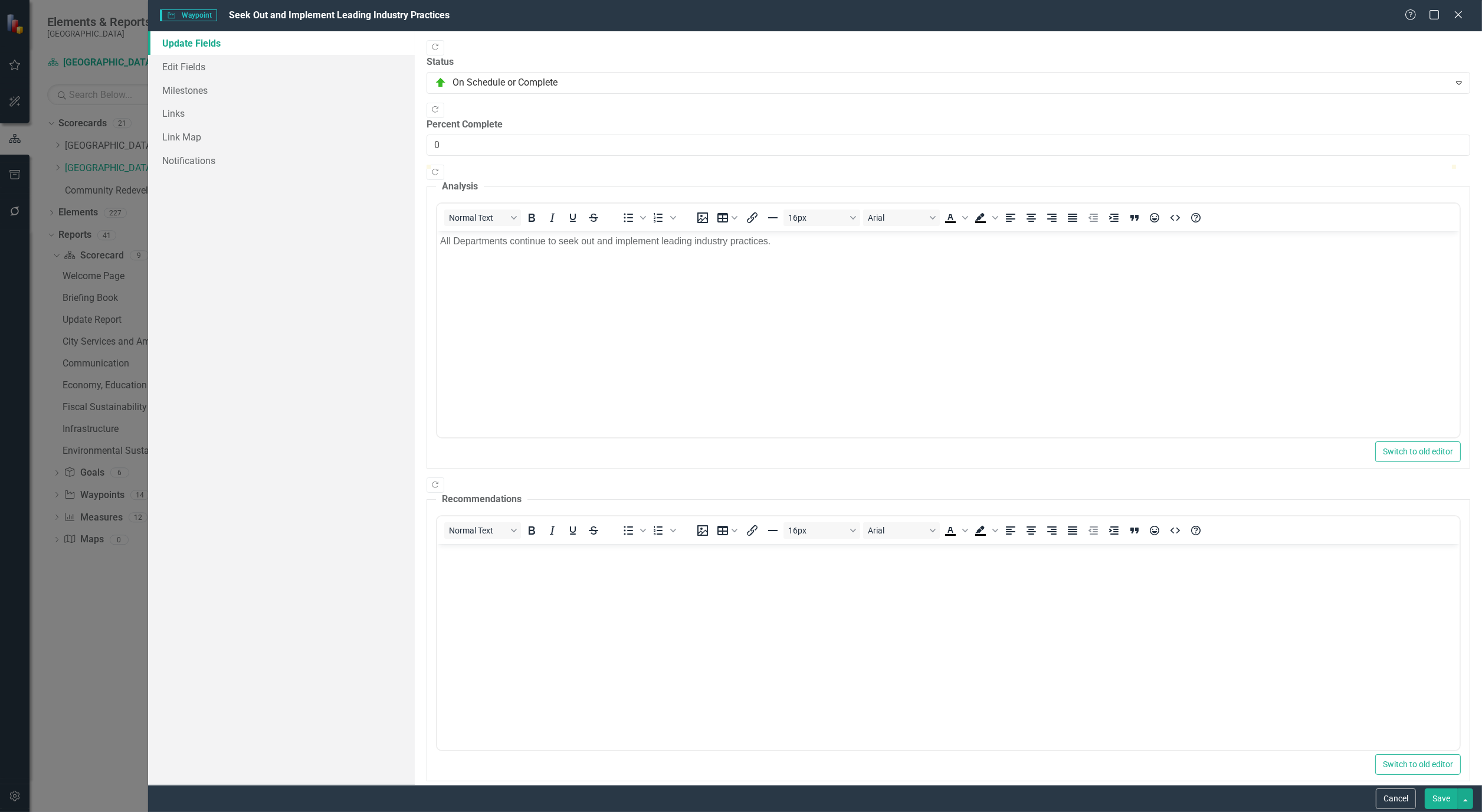
click at [1441, 805] on button "Save" at bounding box center [1441, 798] width 33 height 21
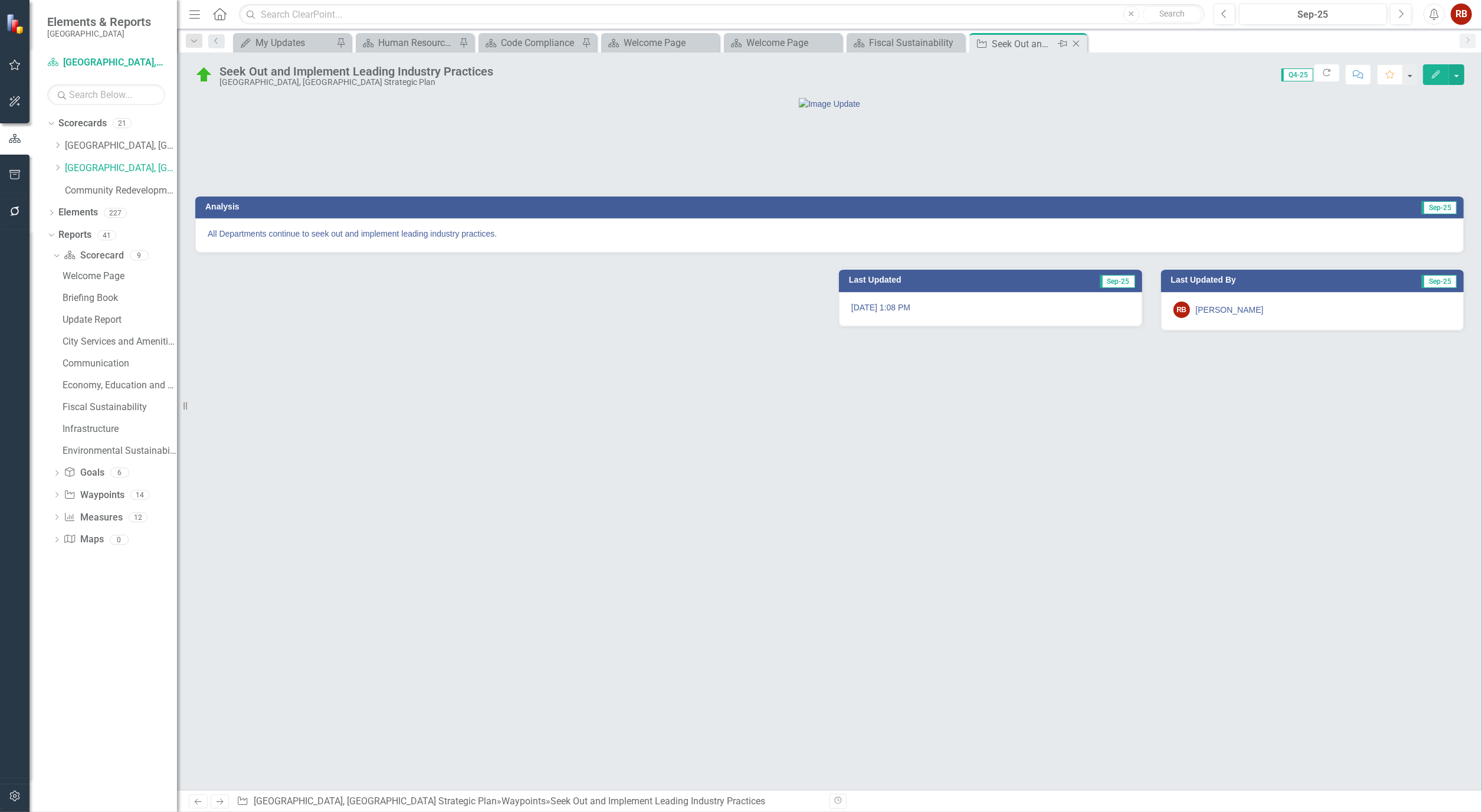
click at [1078, 41] on icon at bounding box center [1077, 44] width 7 height 7
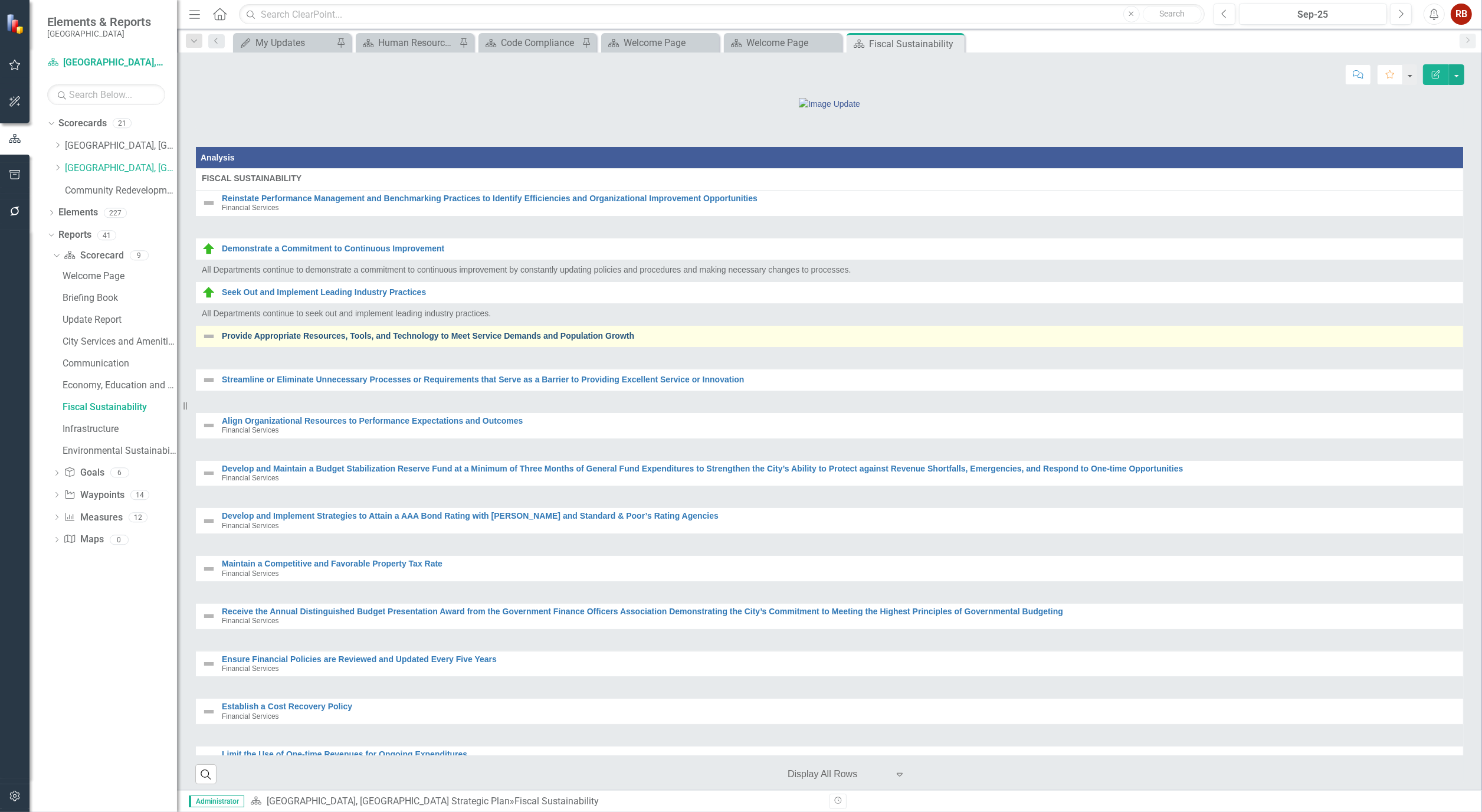
click at [326, 341] on link "Provide Appropriate Resources, Tools, and Technology to Meet Service Demands an…" at bounding box center [840, 336] width 1236 height 9
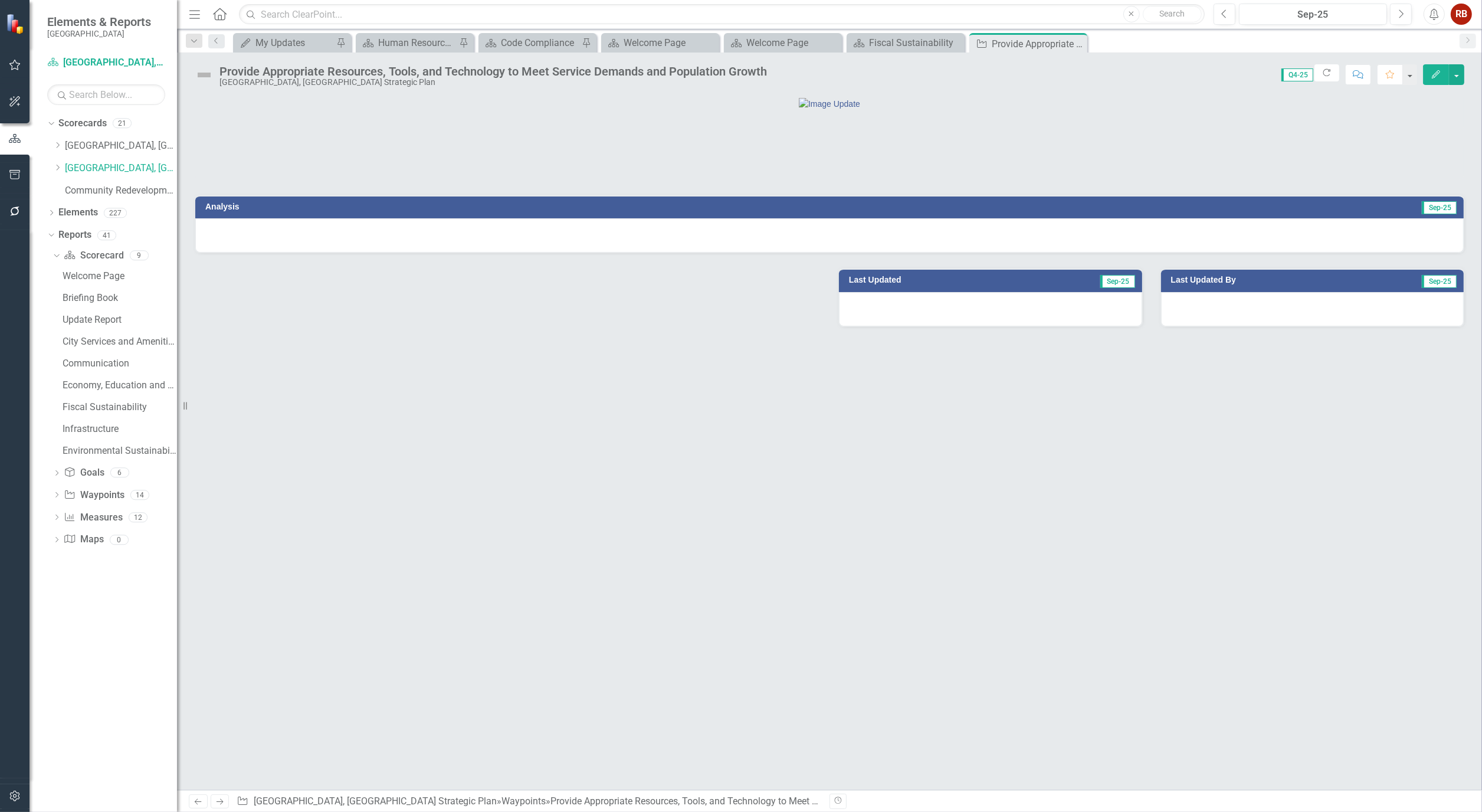
click at [1432, 65] on button "Edit" at bounding box center [1436, 75] width 26 height 21
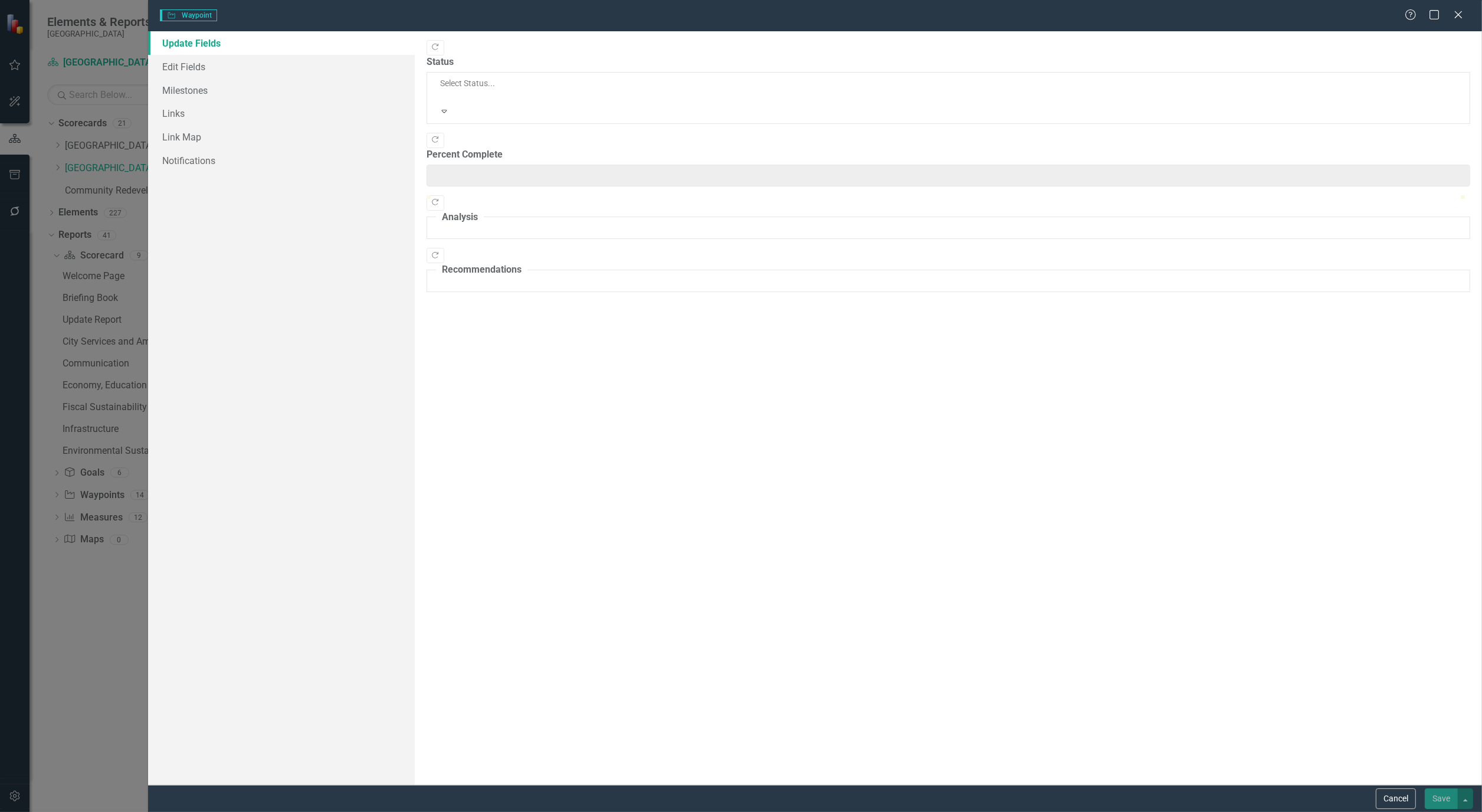
type input "0"
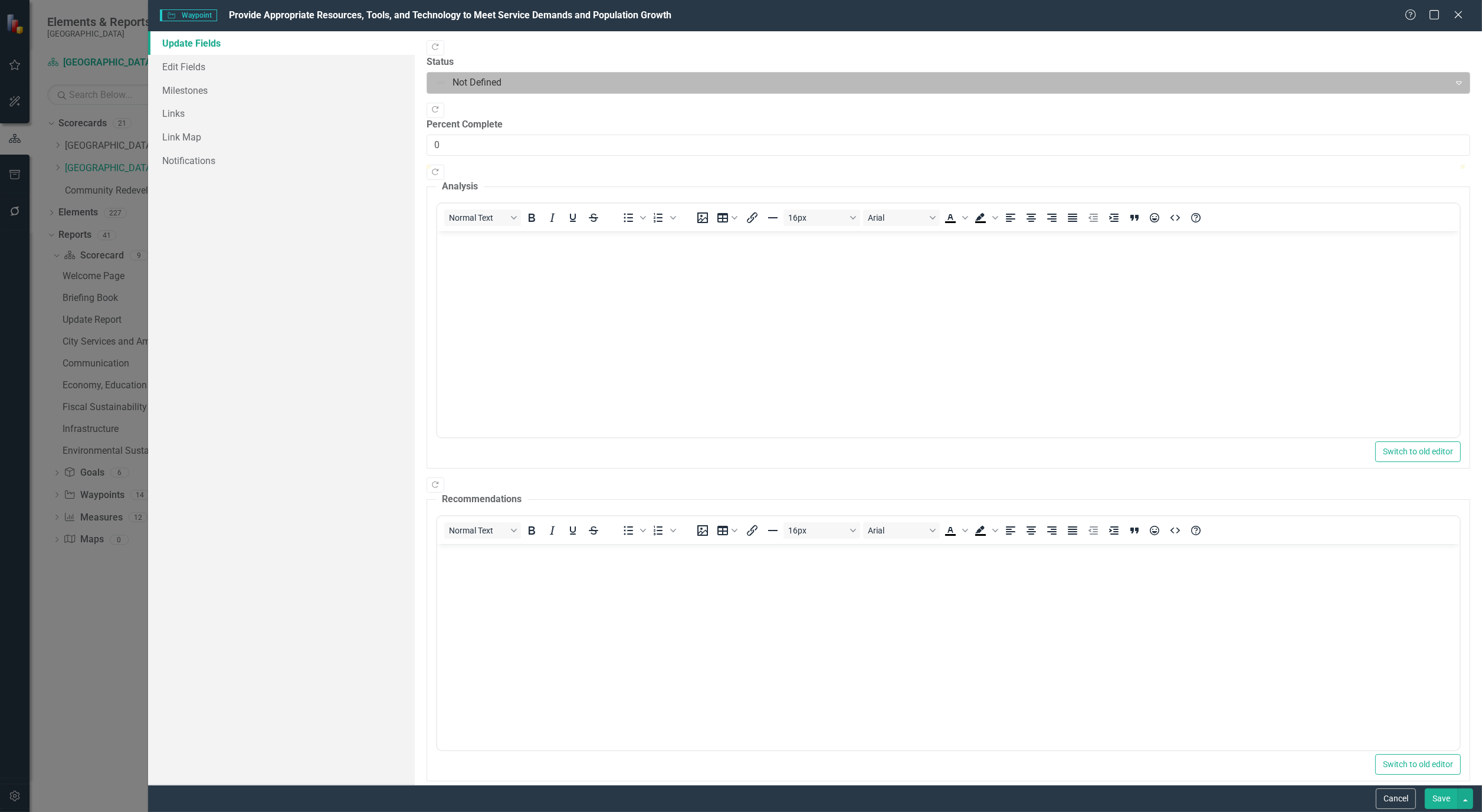
click at [1456, 81] on icon at bounding box center [1459, 83] width 6 height 4
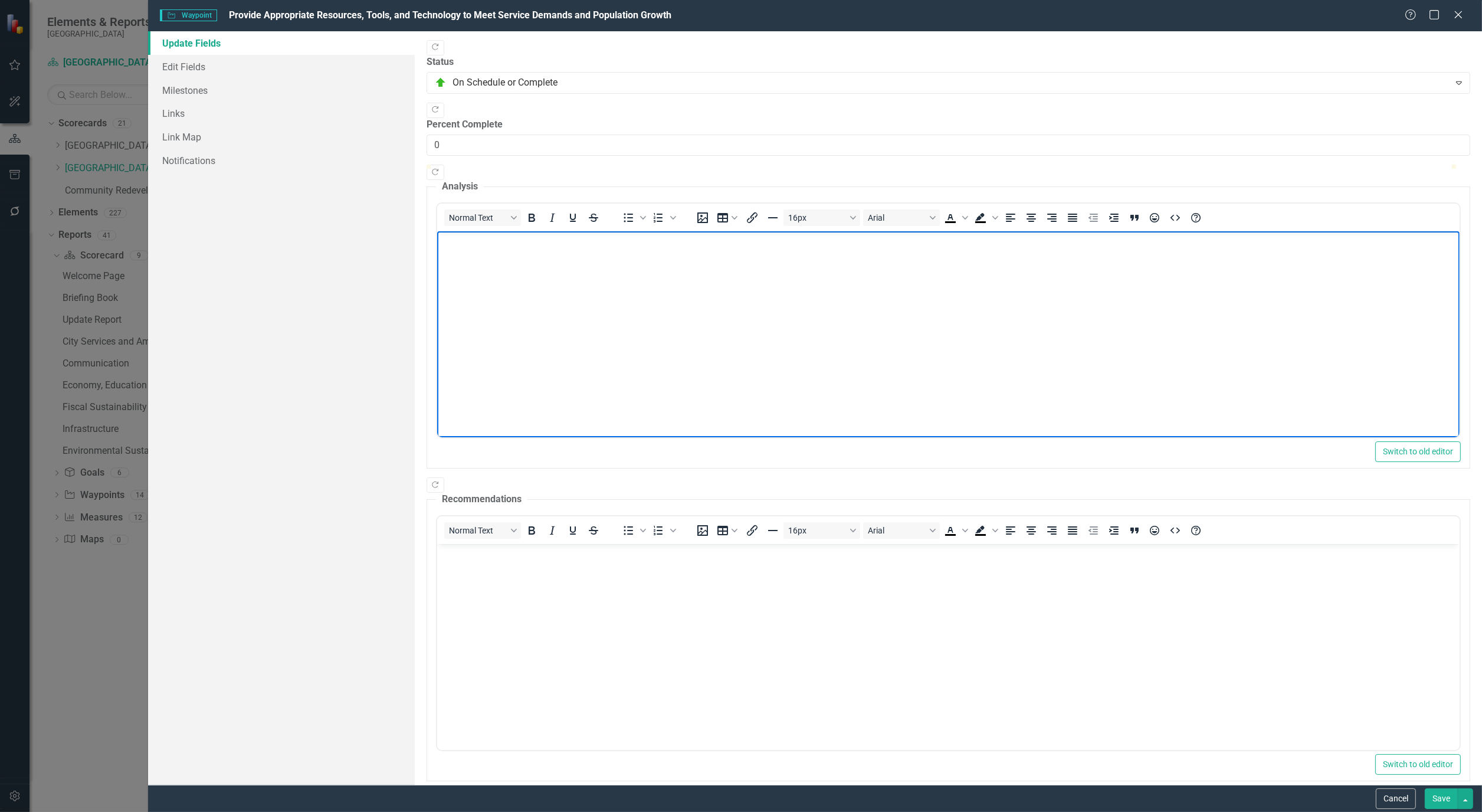
click at [492, 280] on body "Rich Text Area. Press ALT-0 for help." at bounding box center [948, 320] width 1023 height 177
click at [1438, 798] on button "Save" at bounding box center [1441, 798] width 33 height 21
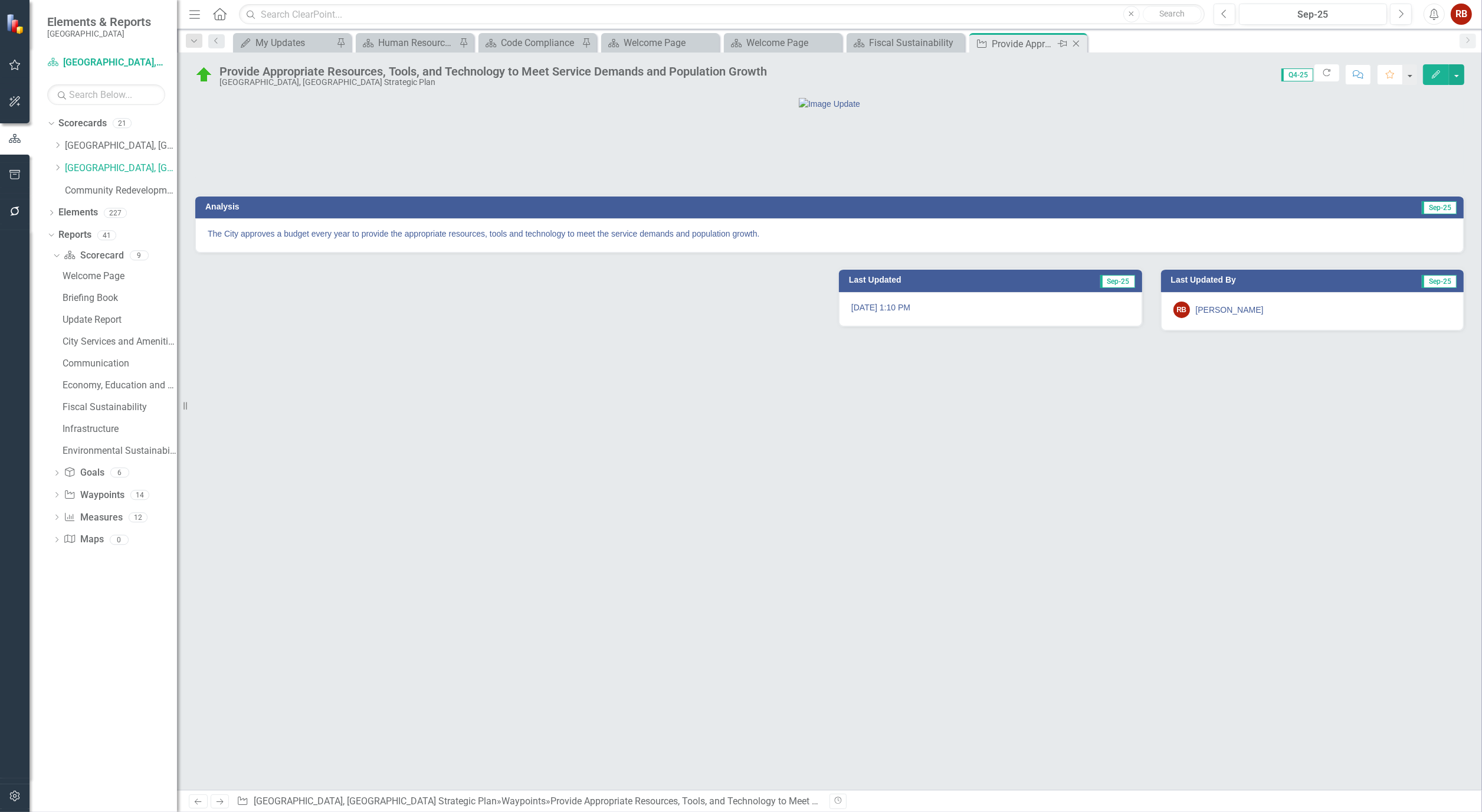
click at [1079, 43] on icon "Close" at bounding box center [1077, 44] width 12 height 10
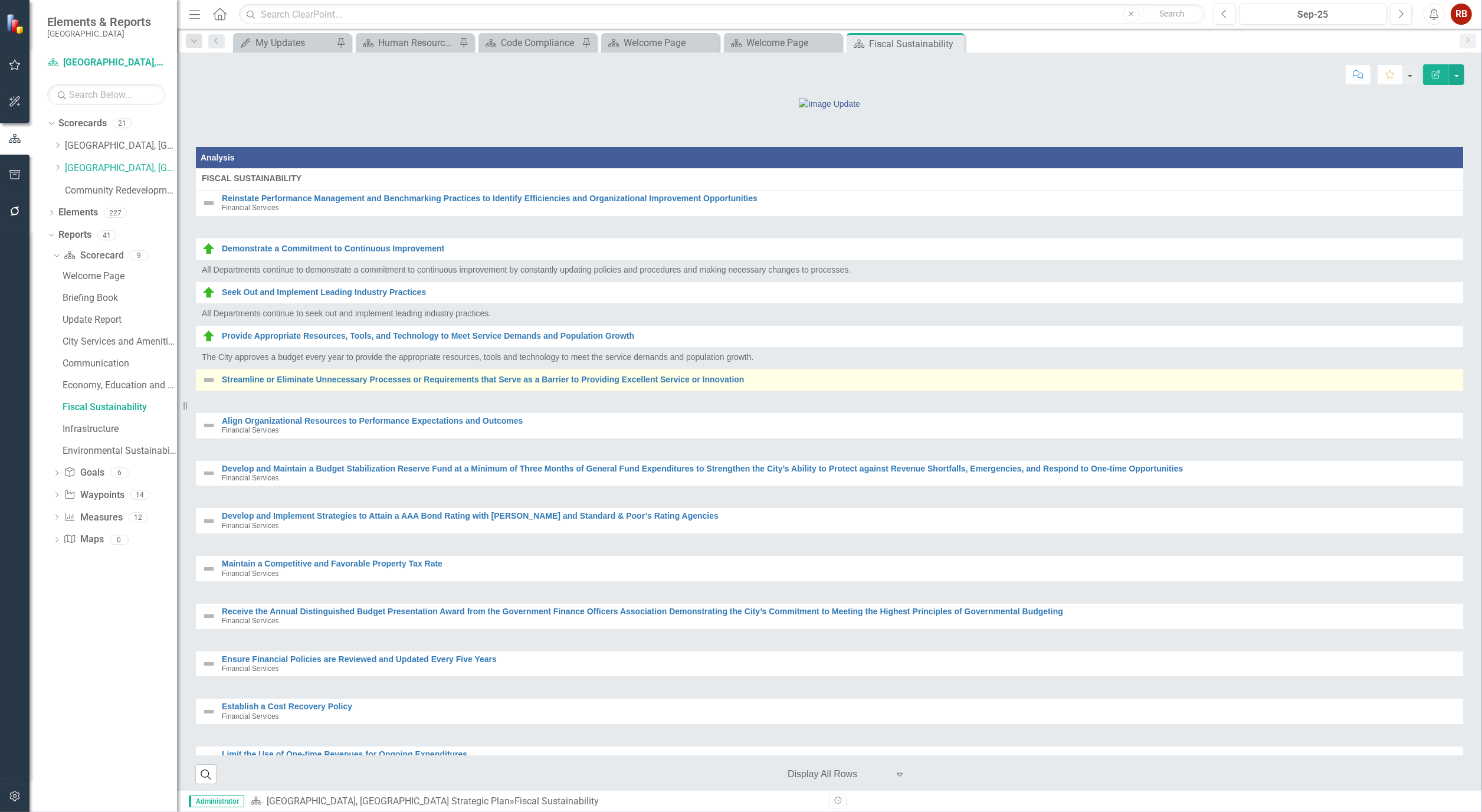
click at [371, 387] on div "Streamline or Eliminate Unnecessary Processes or Requirements that Serve as a B…" at bounding box center [830, 380] width 1256 height 14
click at [369, 384] on link "Streamline or Eliminate Unnecessary Processes or Requirements that Serve as a B…" at bounding box center [840, 380] width 1236 height 9
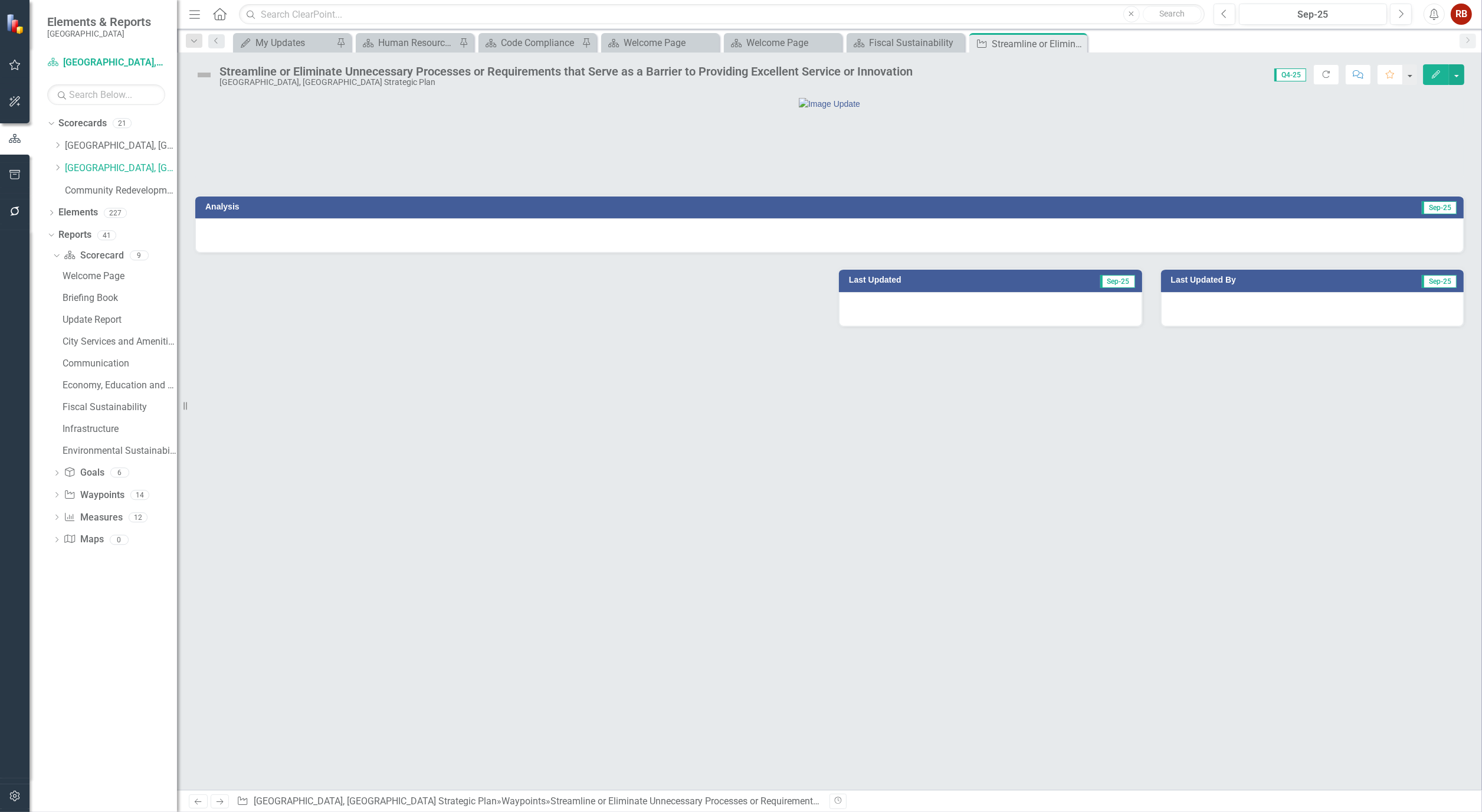
click at [1432, 71] on icon "Edit" at bounding box center [1436, 74] width 11 height 8
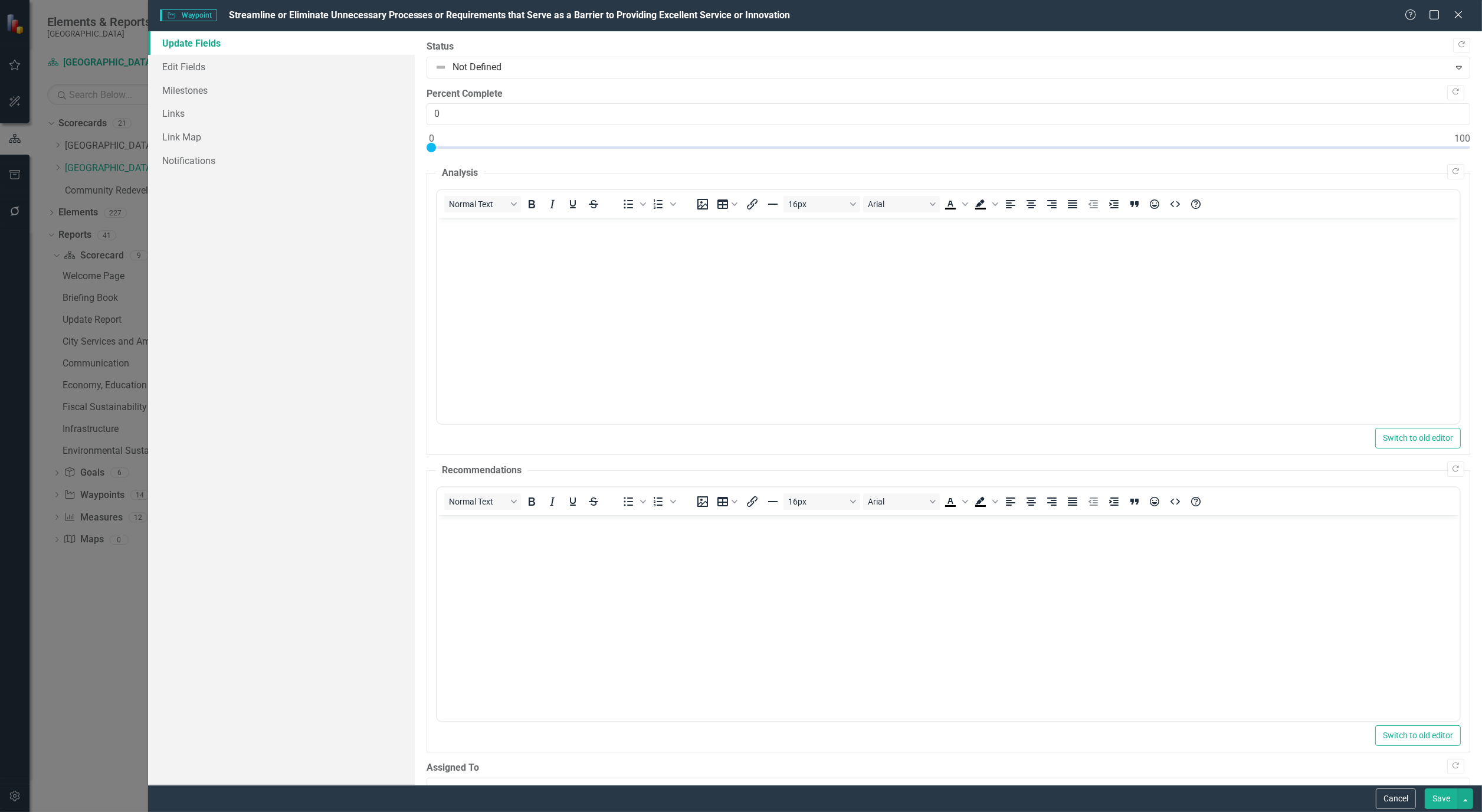
click at [604, 292] on body "Rich Text Area. Press ALT-0 for help." at bounding box center [948, 306] width 1023 height 177
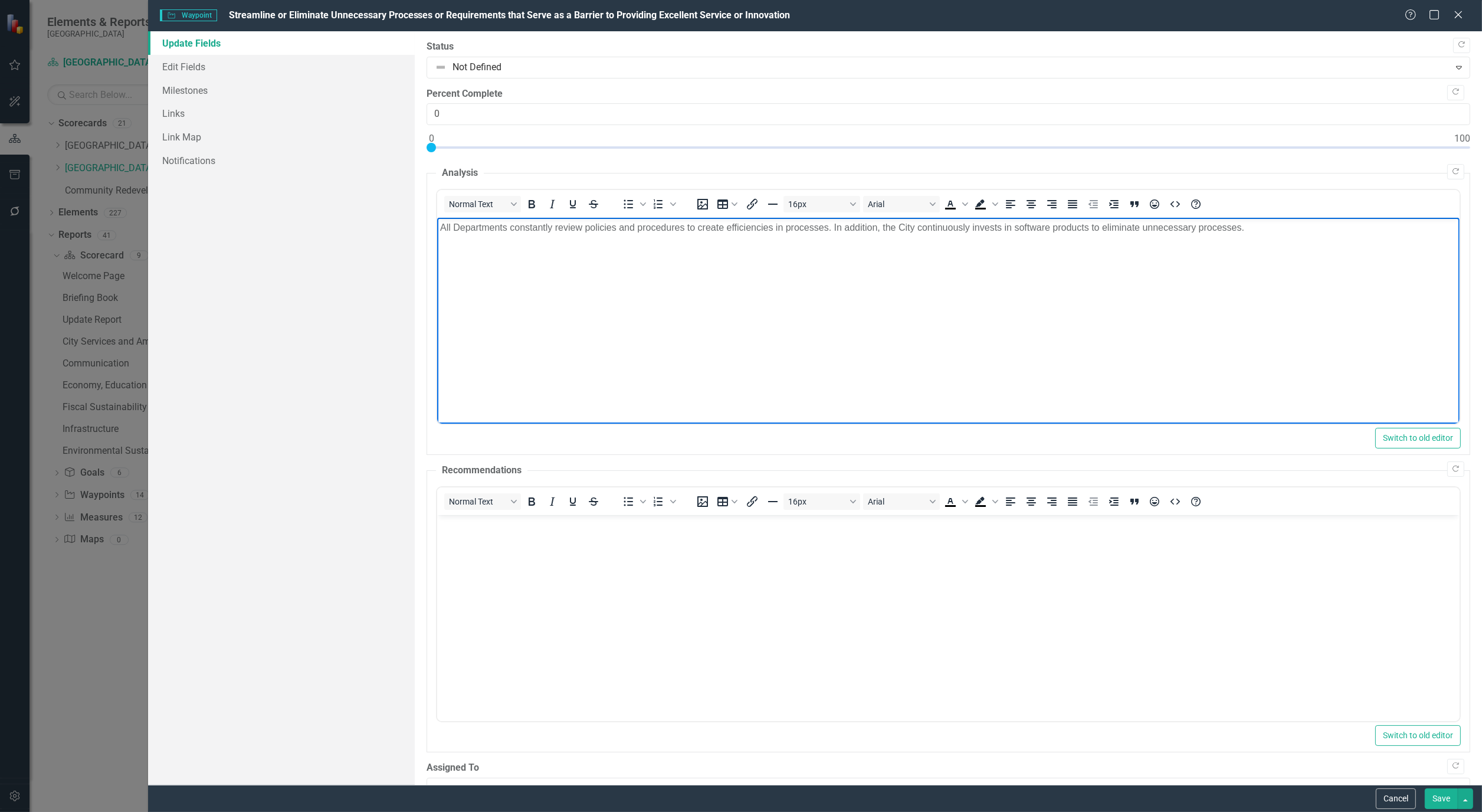
click at [1255, 230] on p "All Departments constantly review policies and procedures to create efficiencie…" at bounding box center [948, 227] width 1017 height 14
click at [1444, 799] on button "Save" at bounding box center [1441, 798] width 33 height 21
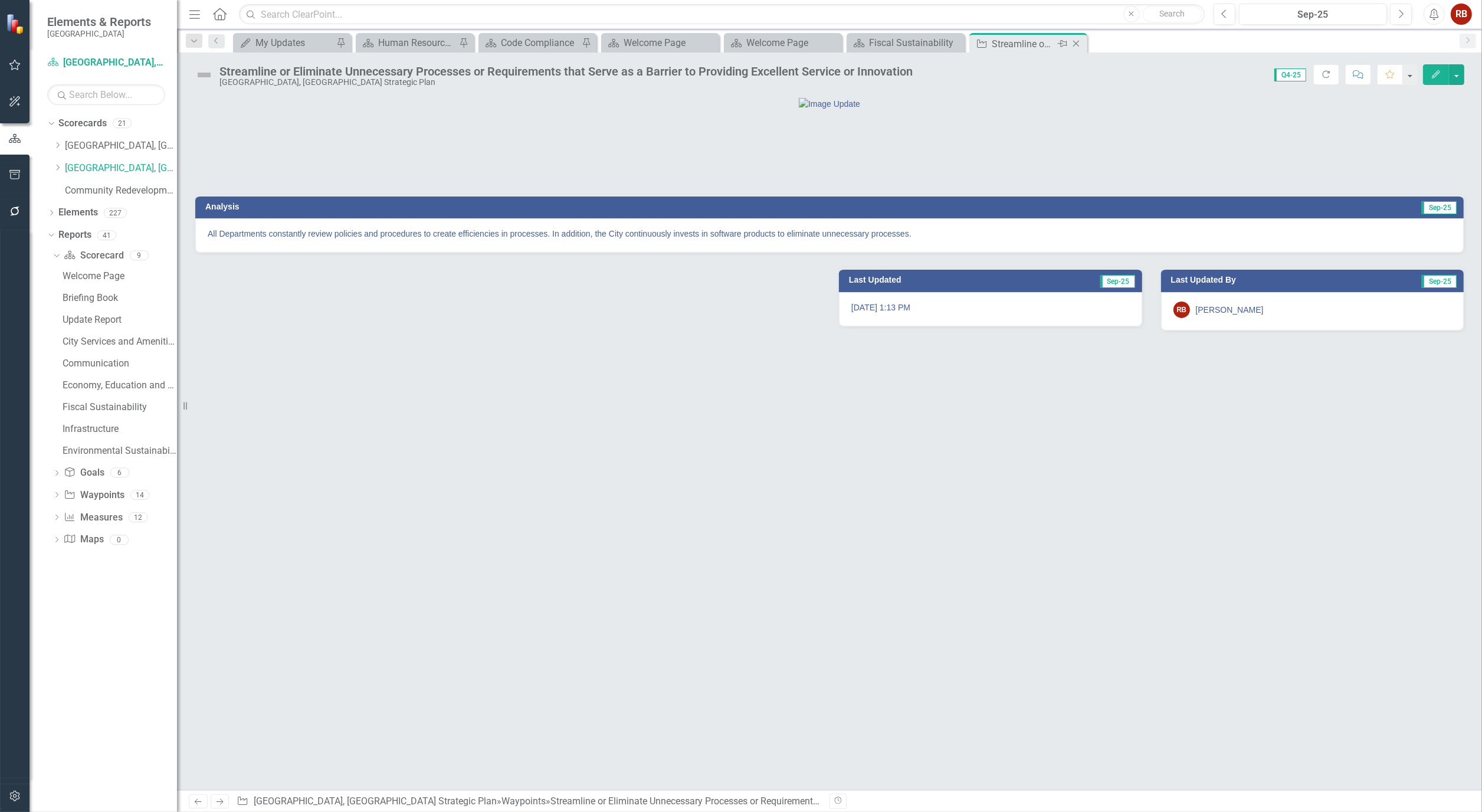
click at [1078, 40] on icon "Close" at bounding box center [1077, 44] width 12 height 10
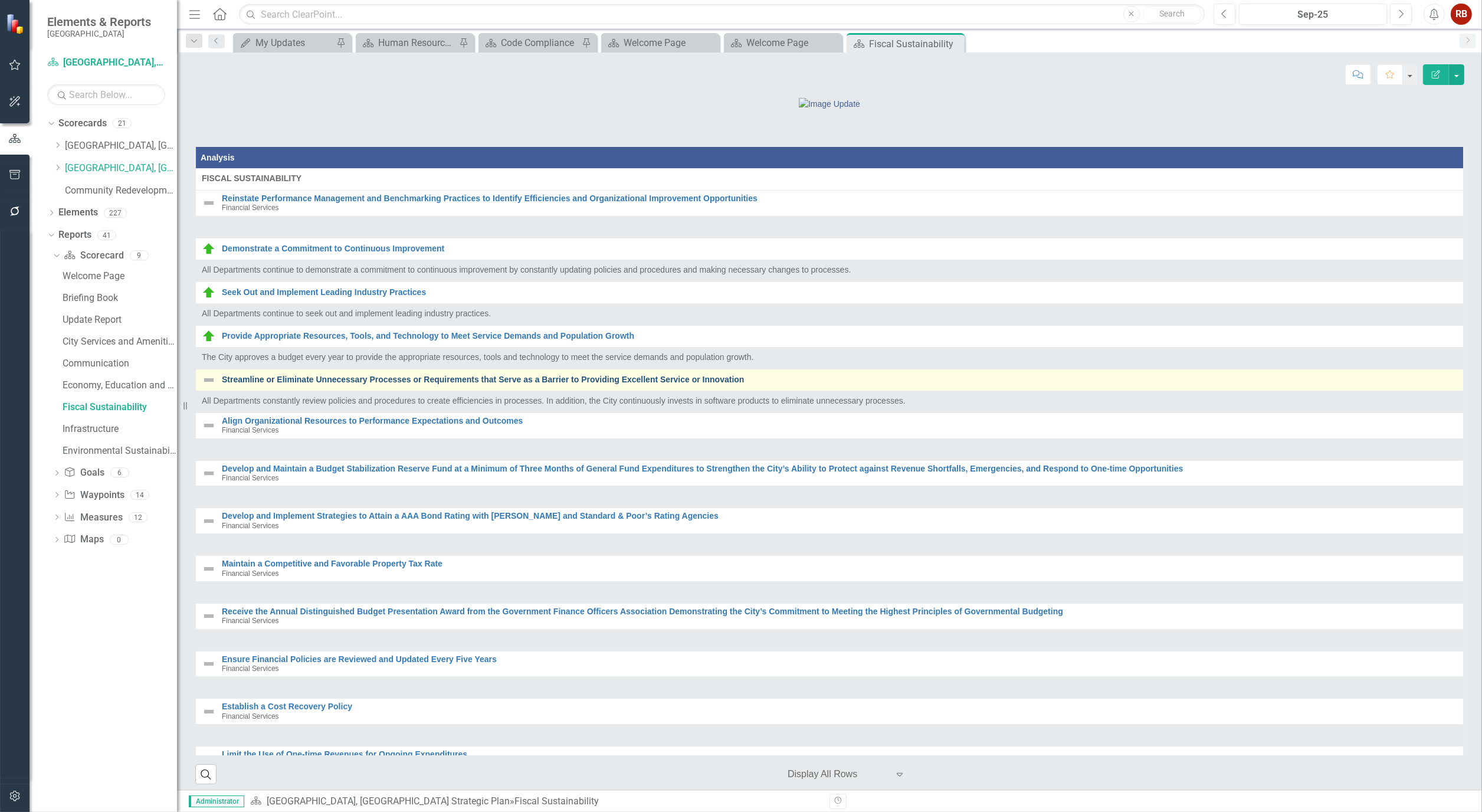
click at [620, 384] on link "Streamline or Eliminate Unnecessary Processes or Requirements that Serve as a B…" at bounding box center [840, 380] width 1236 height 9
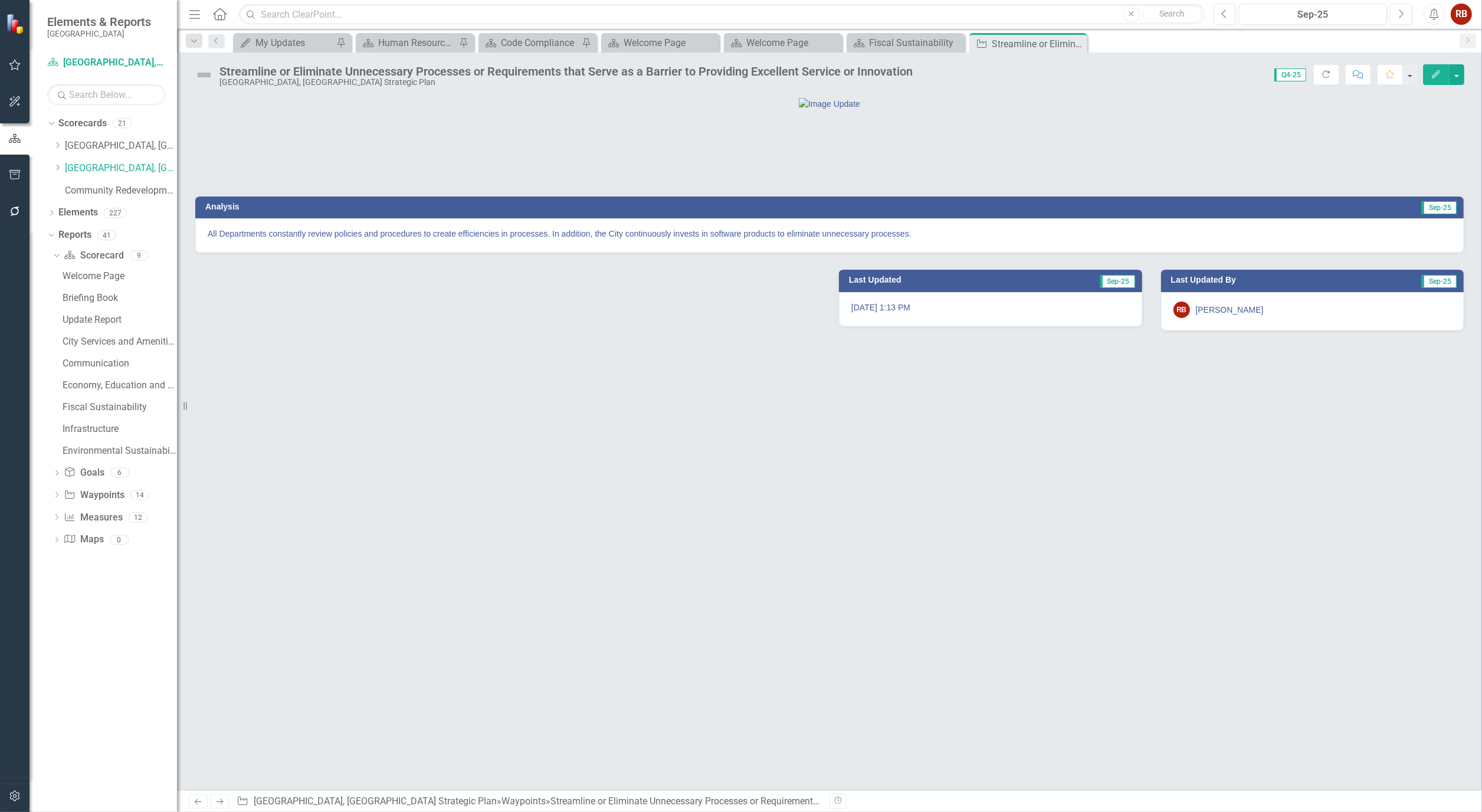
click at [1435, 68] on button "Edit" at bounding box center [1436, 75] width 26 height 21
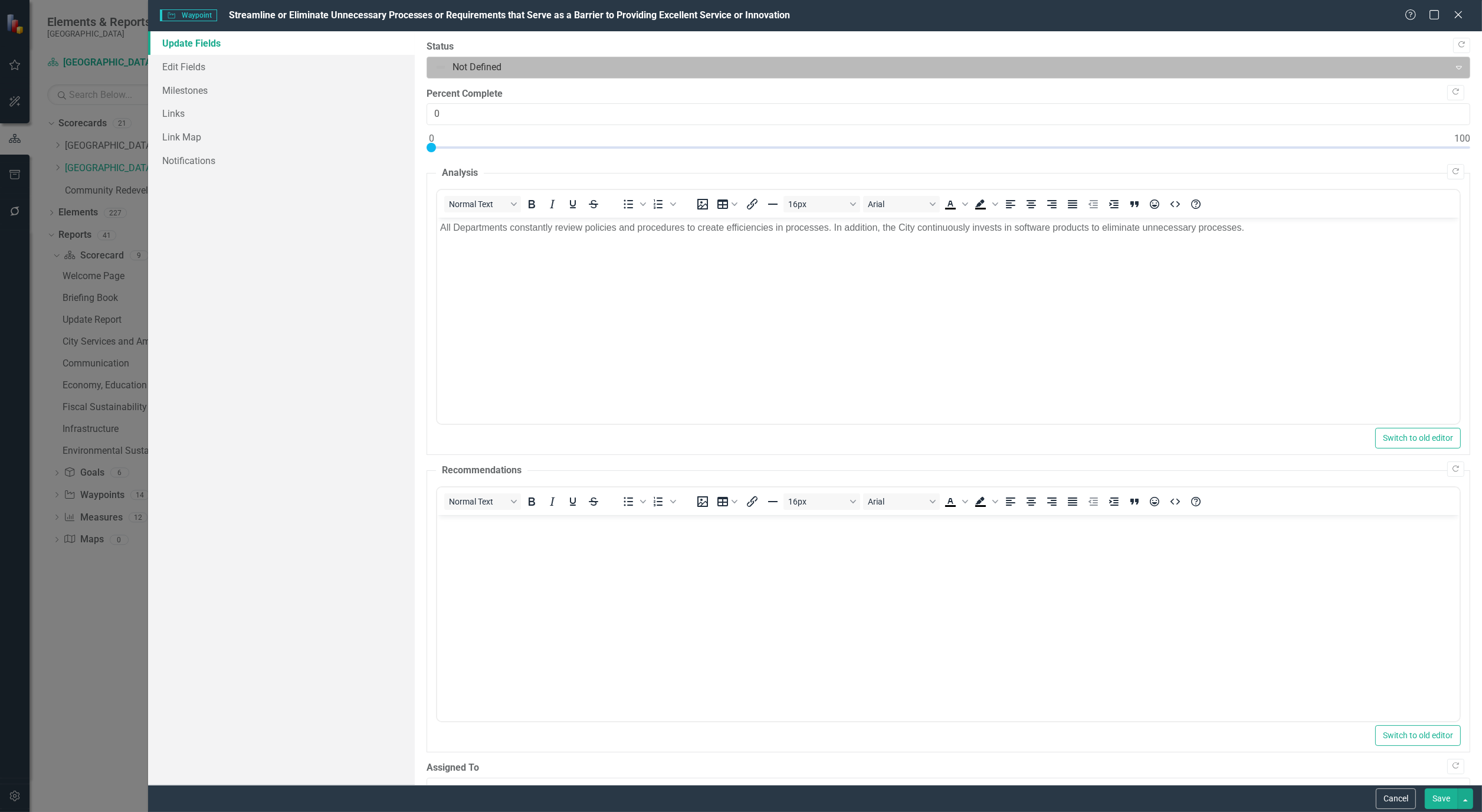
click at [1460, 68] on div "Expand" at bounding box center [1459, 67] width 21 height 19
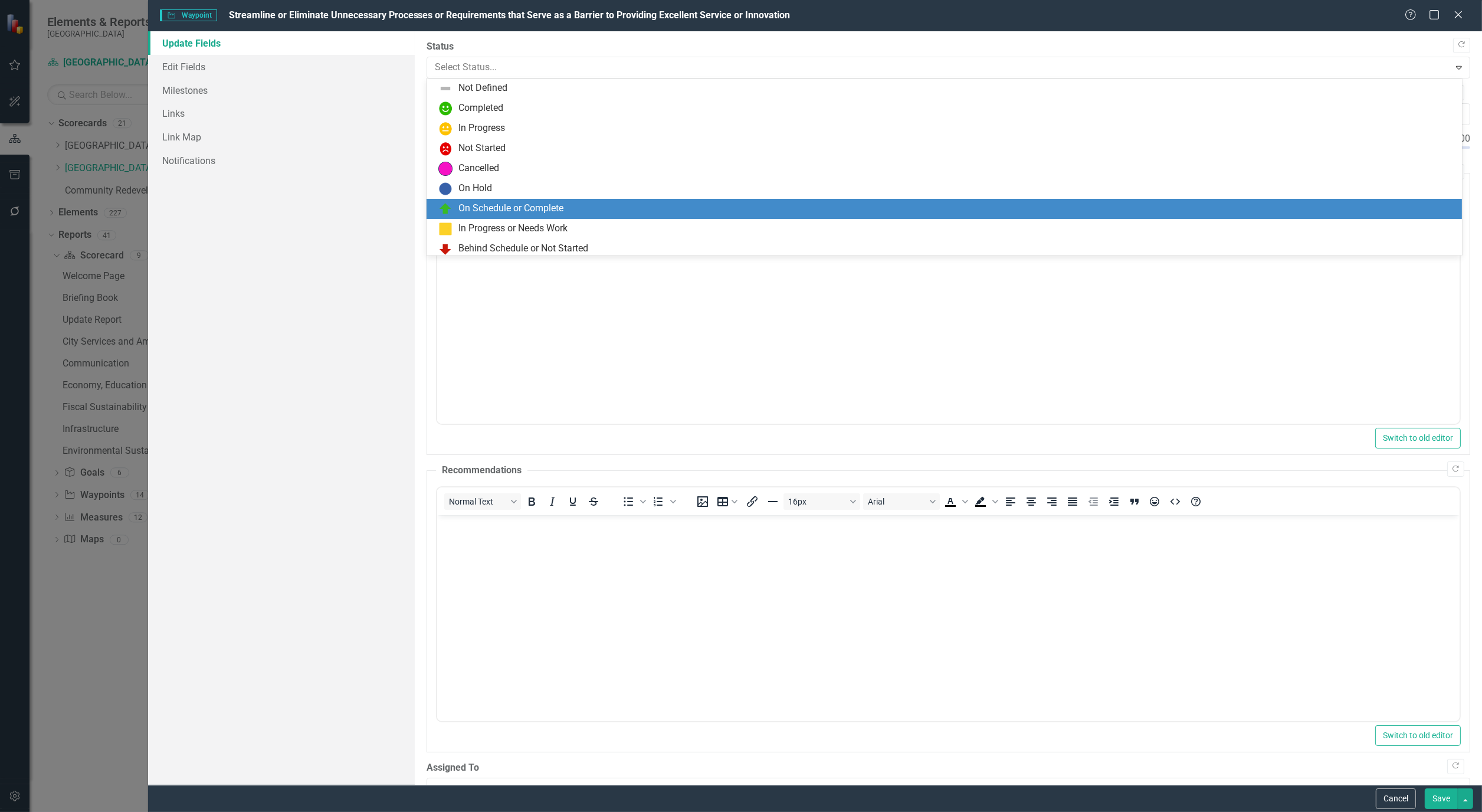
click at [536, 211] on div "On Schedule or Complete" at bounding box center [511, 209] width 105 height 14
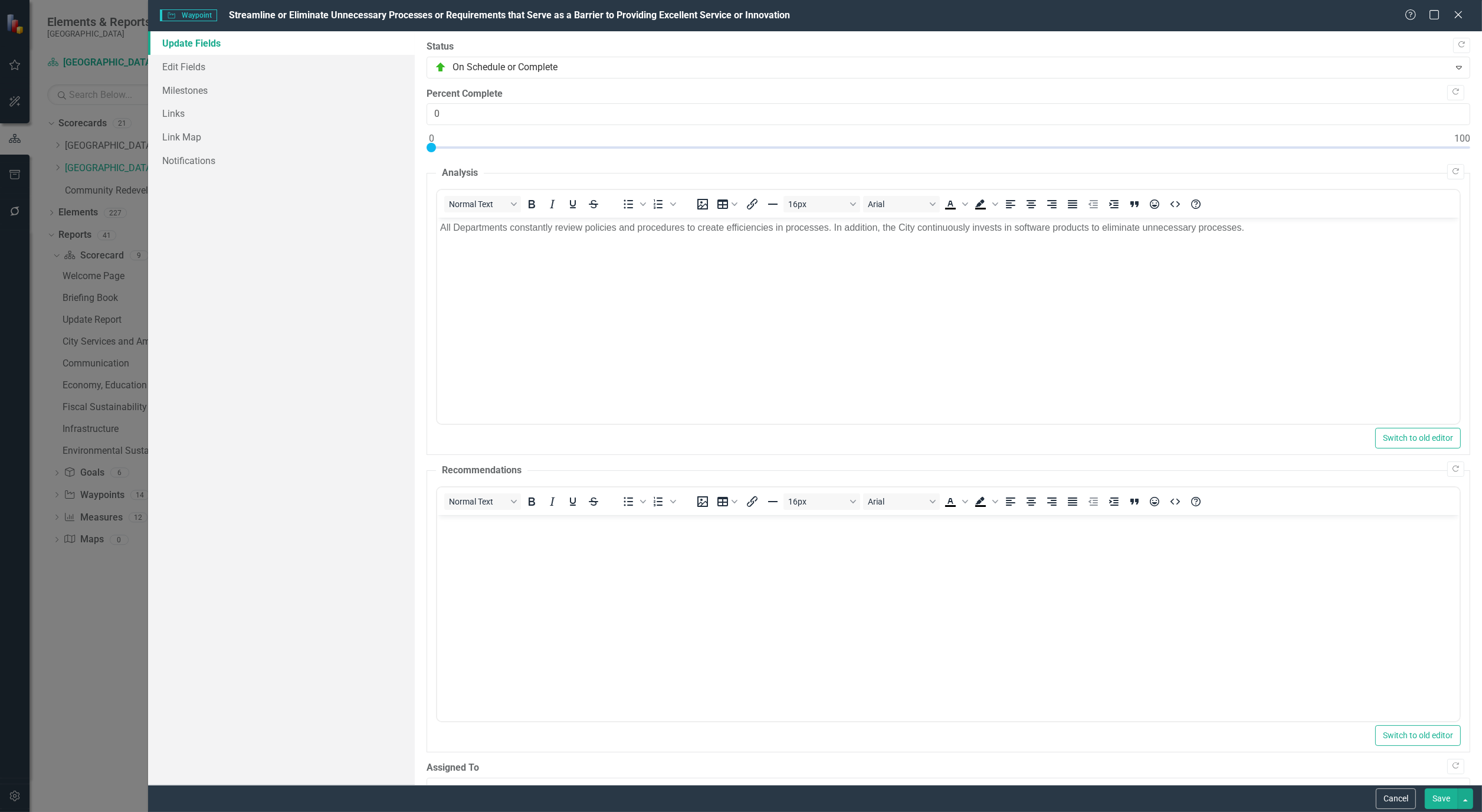
click at [1444, 801] on button "Save" at bounding box center [1441, 798] width 33 height 21
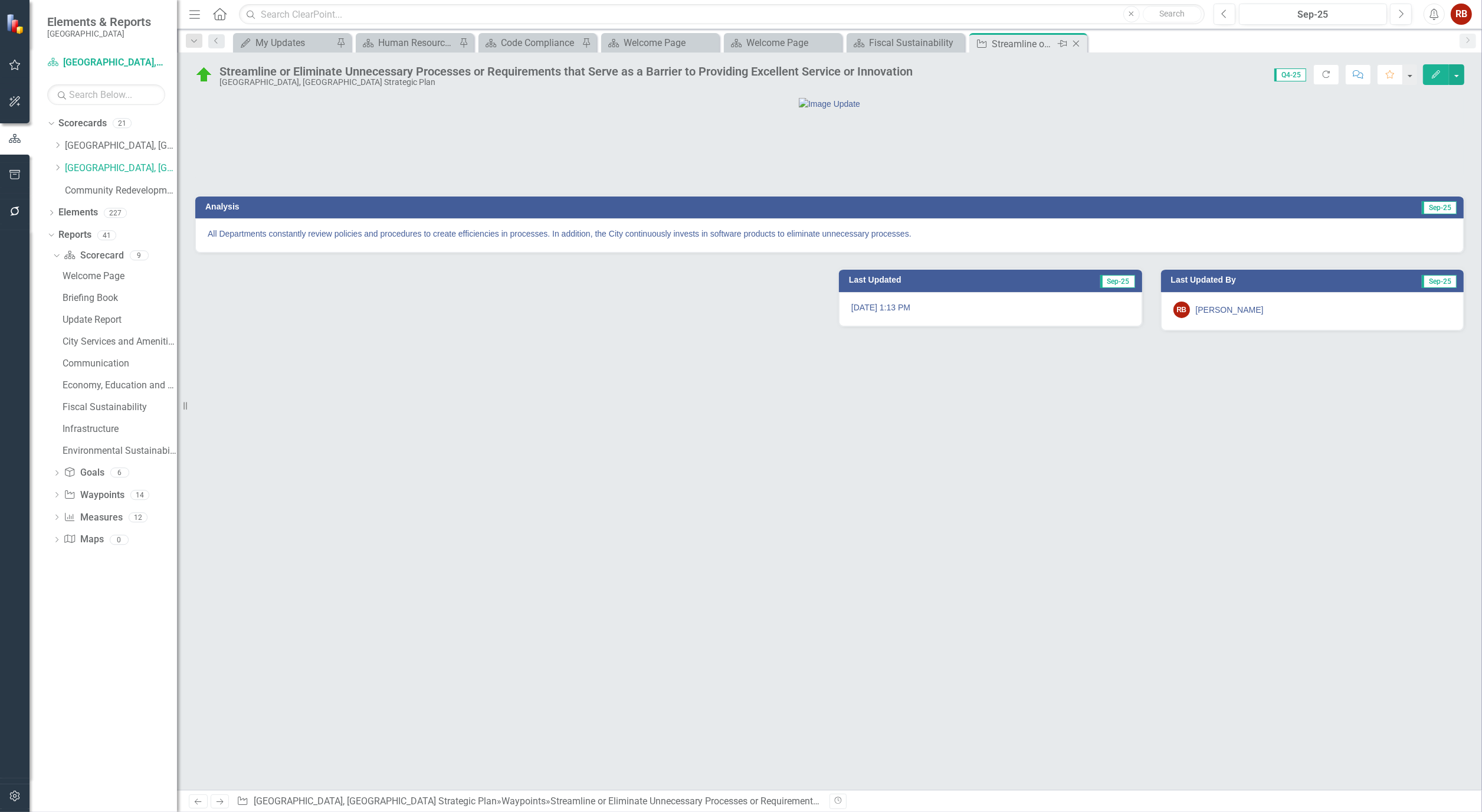
click at [1077, 42] on icon "Close" at bounding box center [1077, 44] width 12 height 10
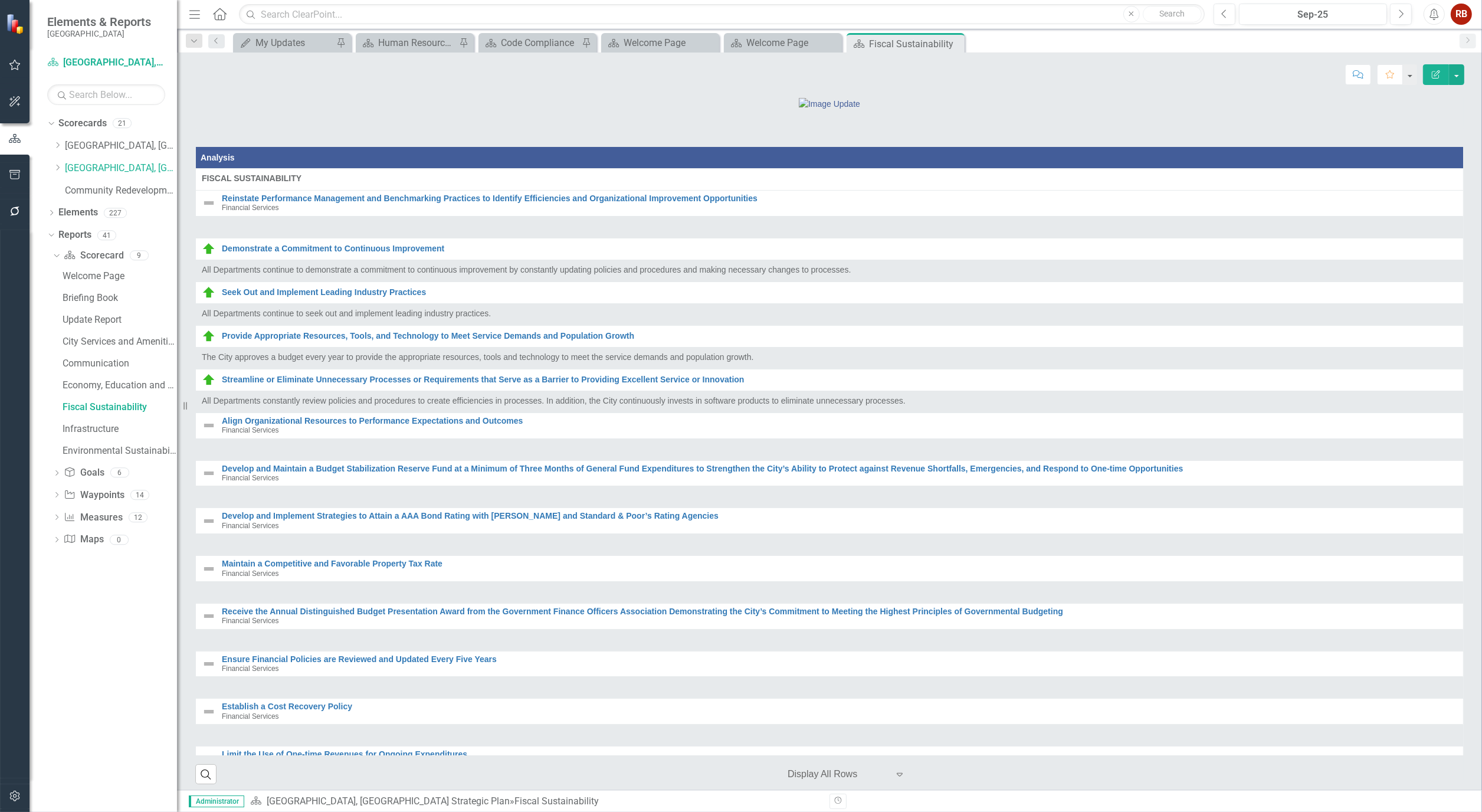
click at [144, 374] on div "Welcome Page Briefing Book Update Report City Services and Amenities Communicat…" at bounding box center [115, 363] width 125 height 194
click at [145, 387] on div "Economy, Education and Workforce" at bounding box center [119, 385] width 114 height 11
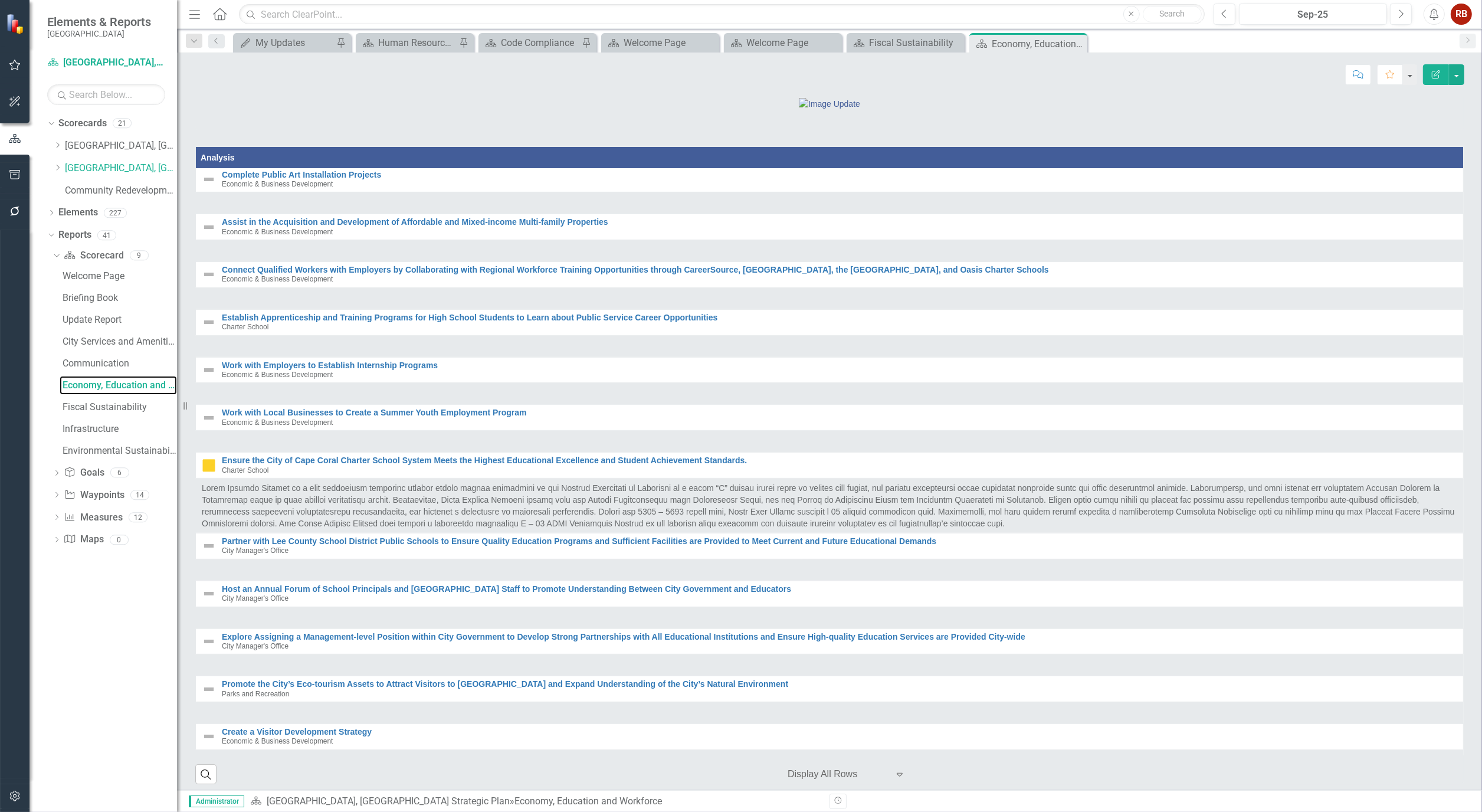
scroll to position [909, 0]
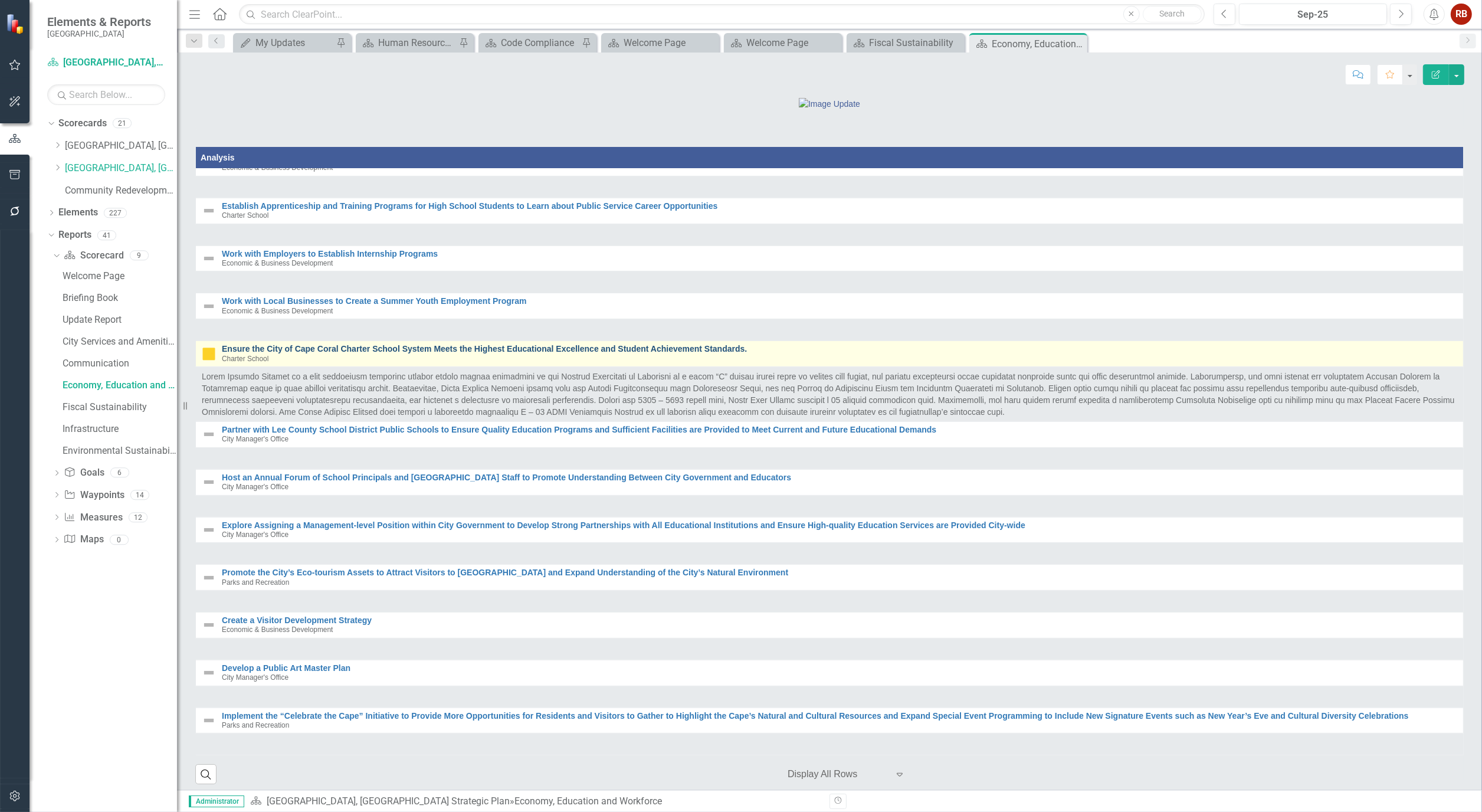
click at [306, 353] on link "Ensure the City of Cape Coral Charter School System Meets the Highest Education…" at bounding box center [840, 349] width 1236 height 9
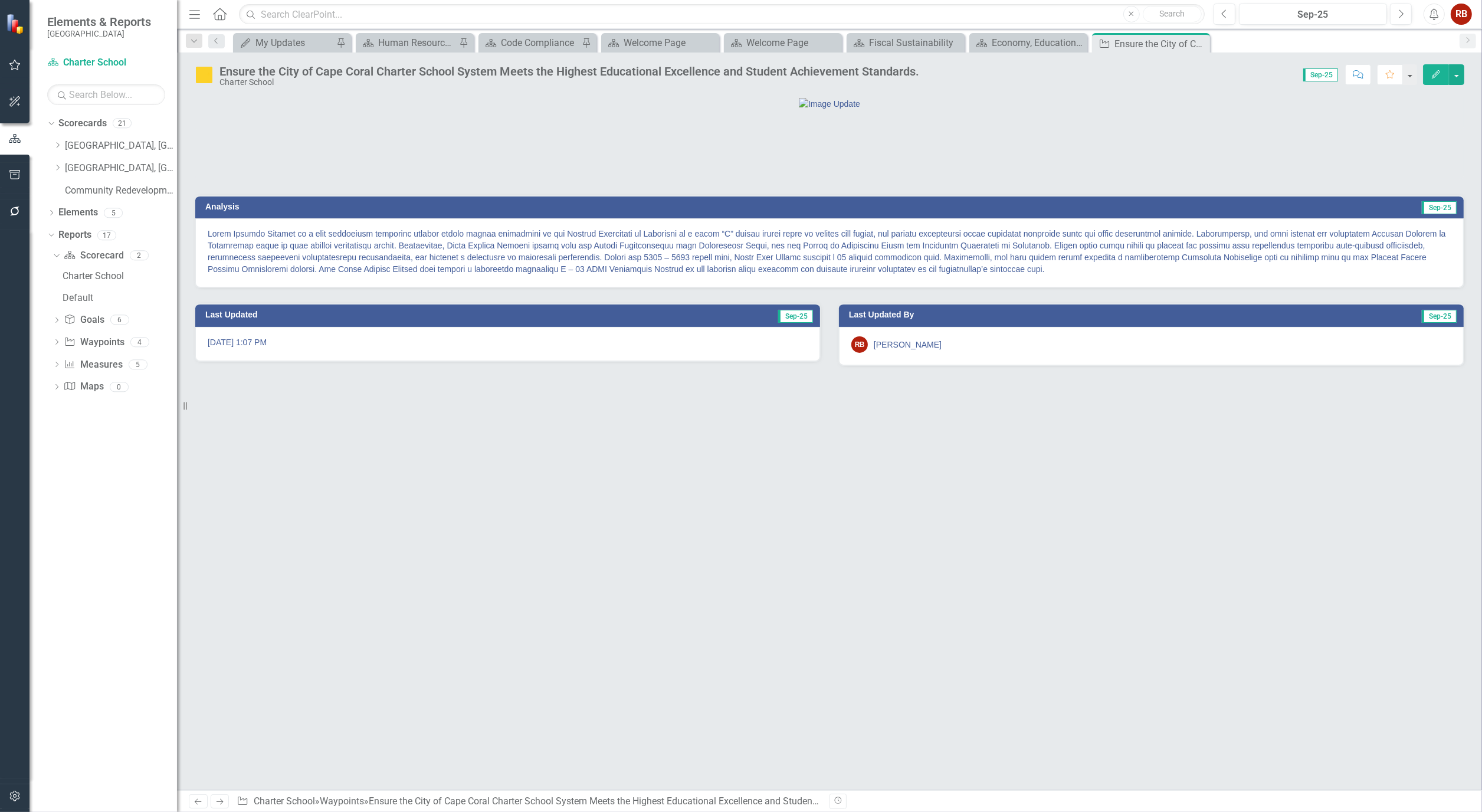
click at [1444, 67] on button "Edit" at bounding box center [1436, 75] width 26 height 21
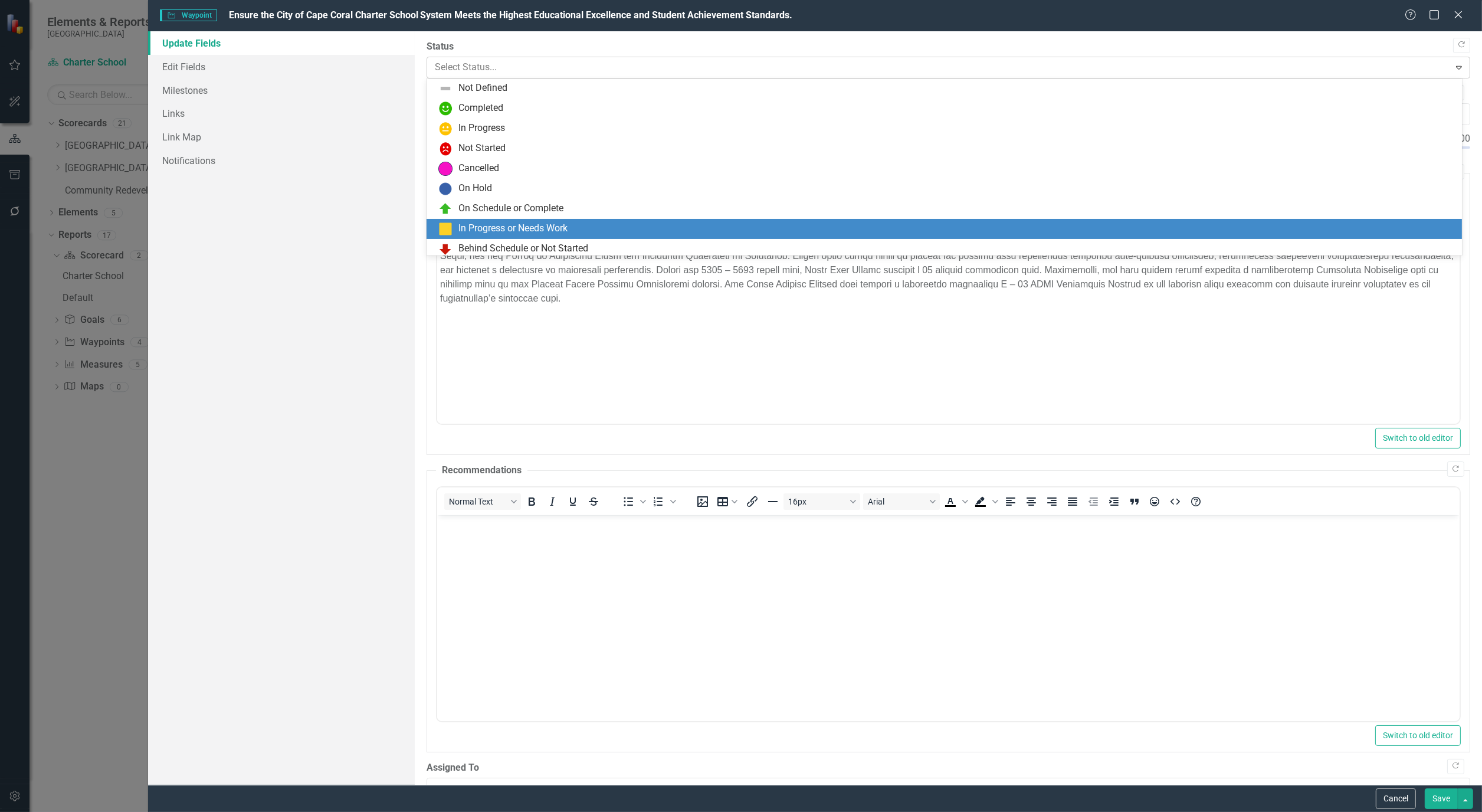
click at [851, 68] on div at bounding box center [938, 67] width 1008 height 16
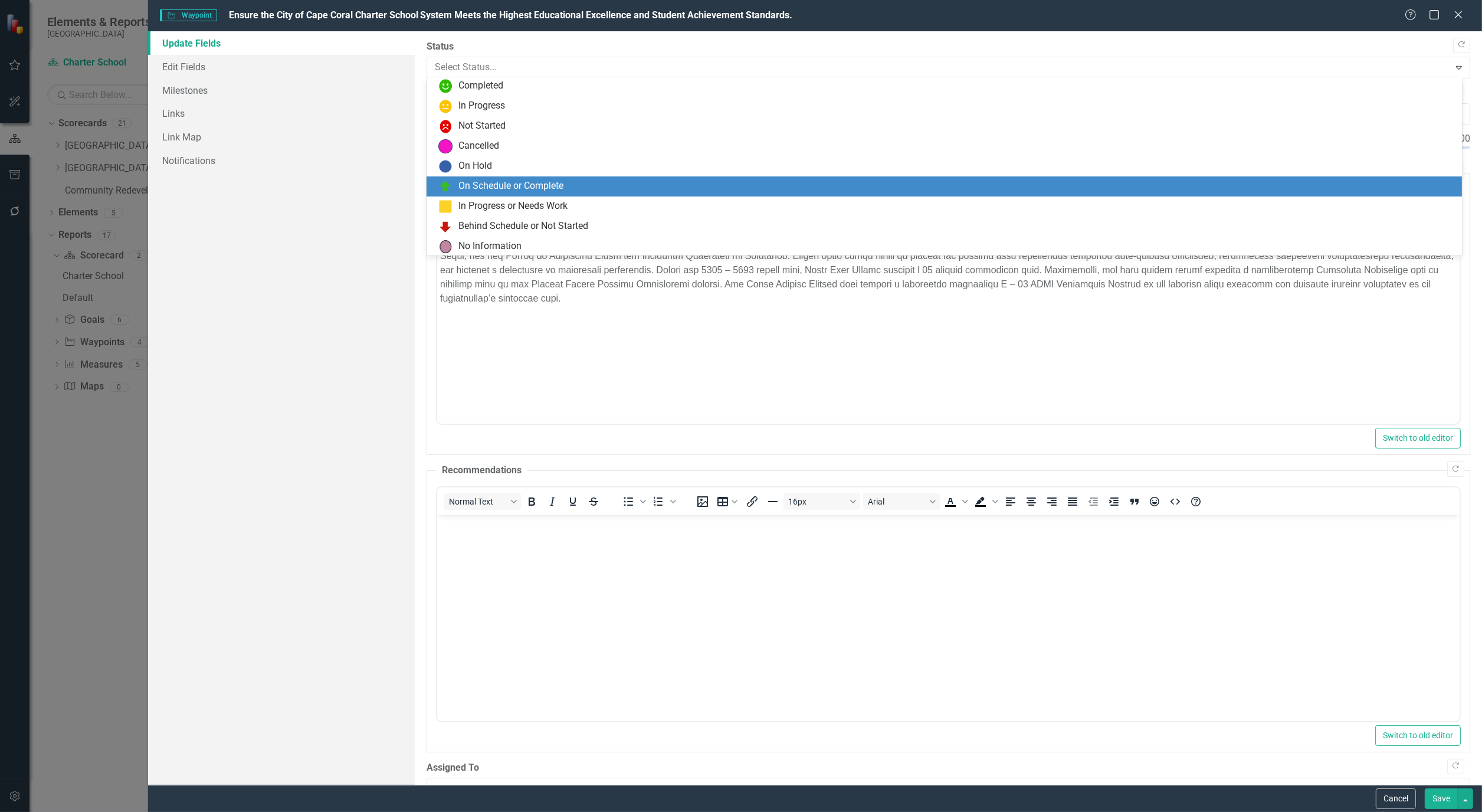
click at [586, 190] on div "On Schedule or Complete" at bounding box center [946, 186] width 1016 height 14
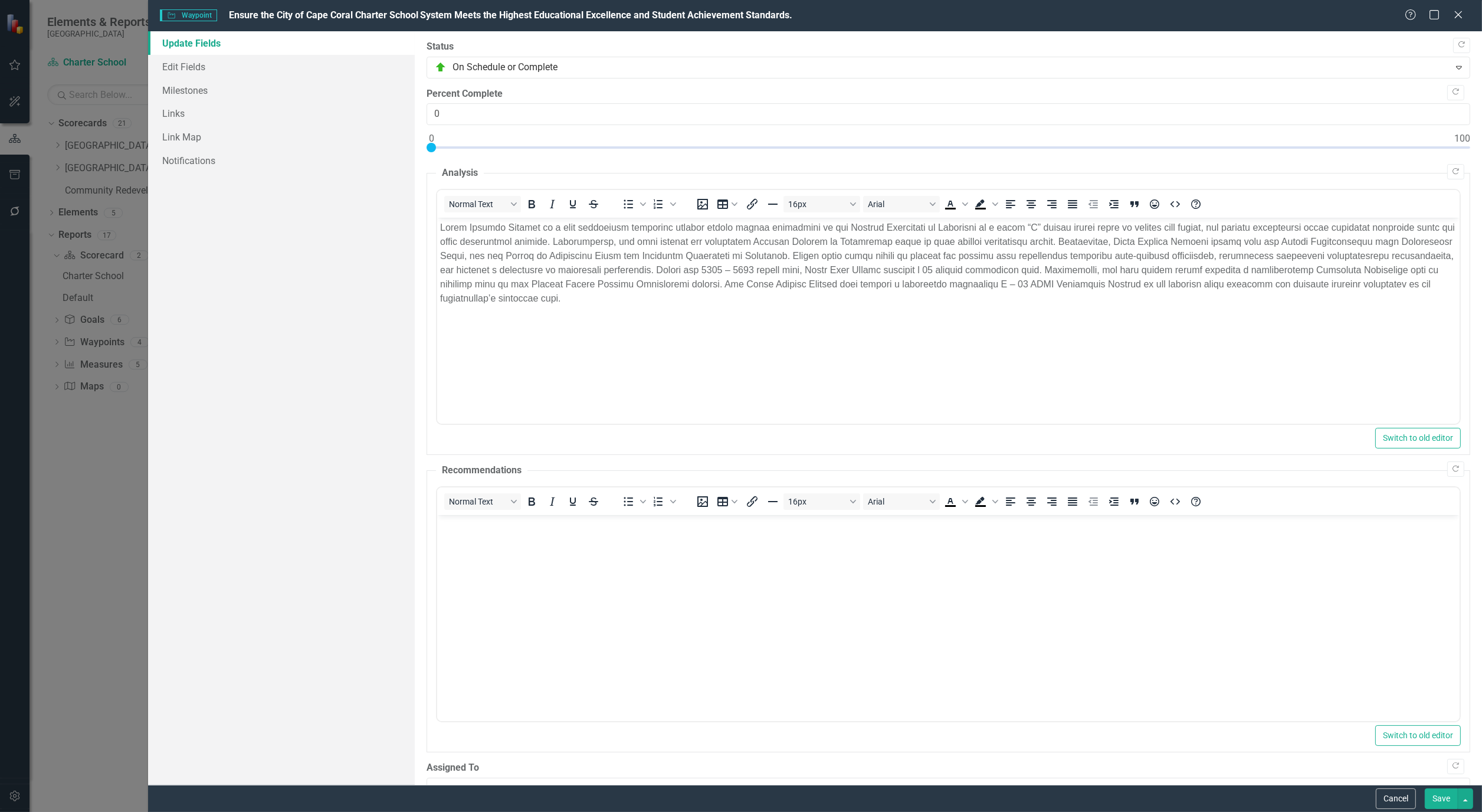
click at [1437, 798] on button "Save" at bounding box center [1441, 798] width 33 height 21
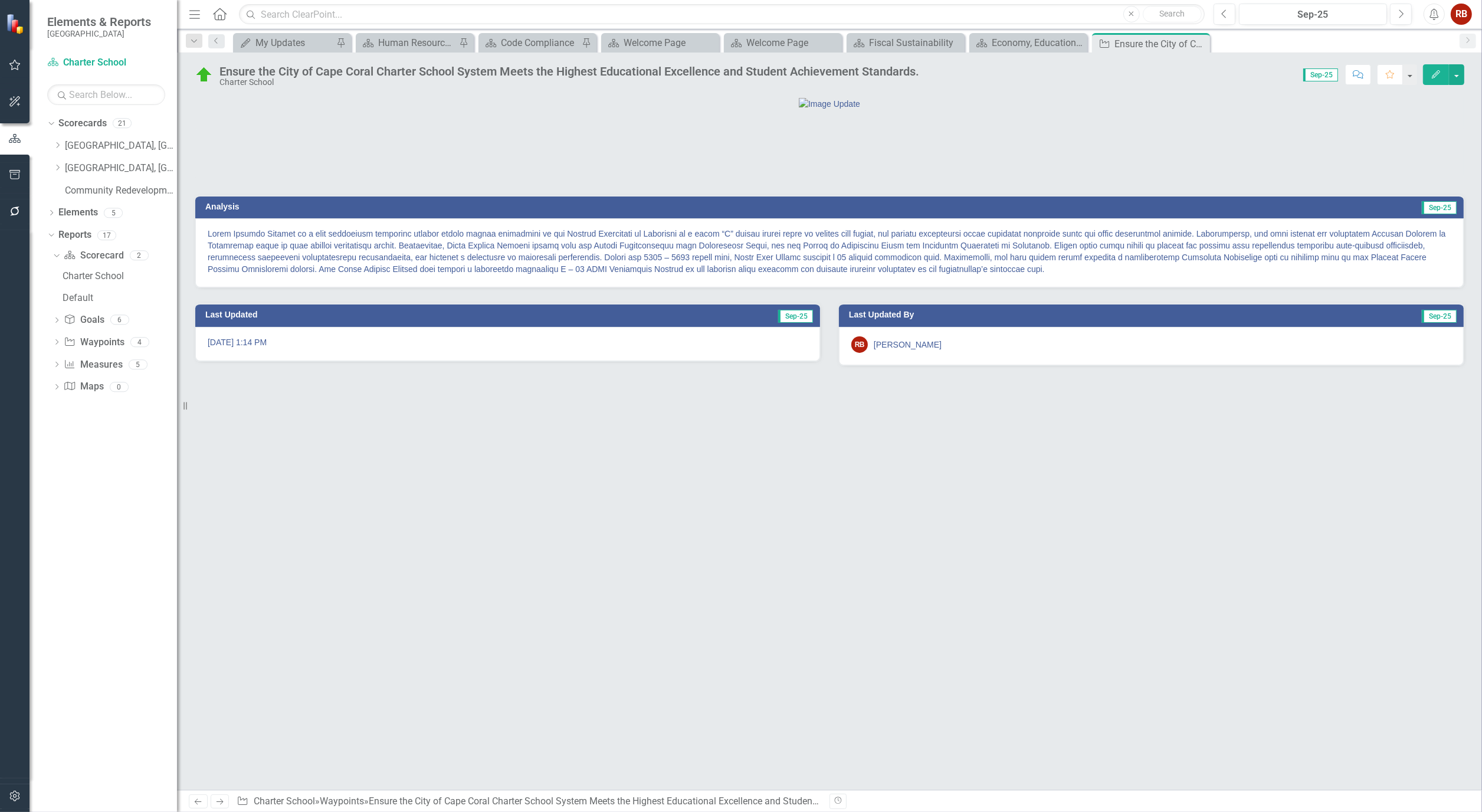
click at [670, 546] on div "Analysis Sep-25 Last Updated Sep-25 9/4/25 @ 1:14 PM Last Updated By Sep-25 RB …" at bounding box center [830, 444] width 1306 height 693
click at [1203, 43] on icon "Close" at bounding box center [1199, 44] width 12 height 10
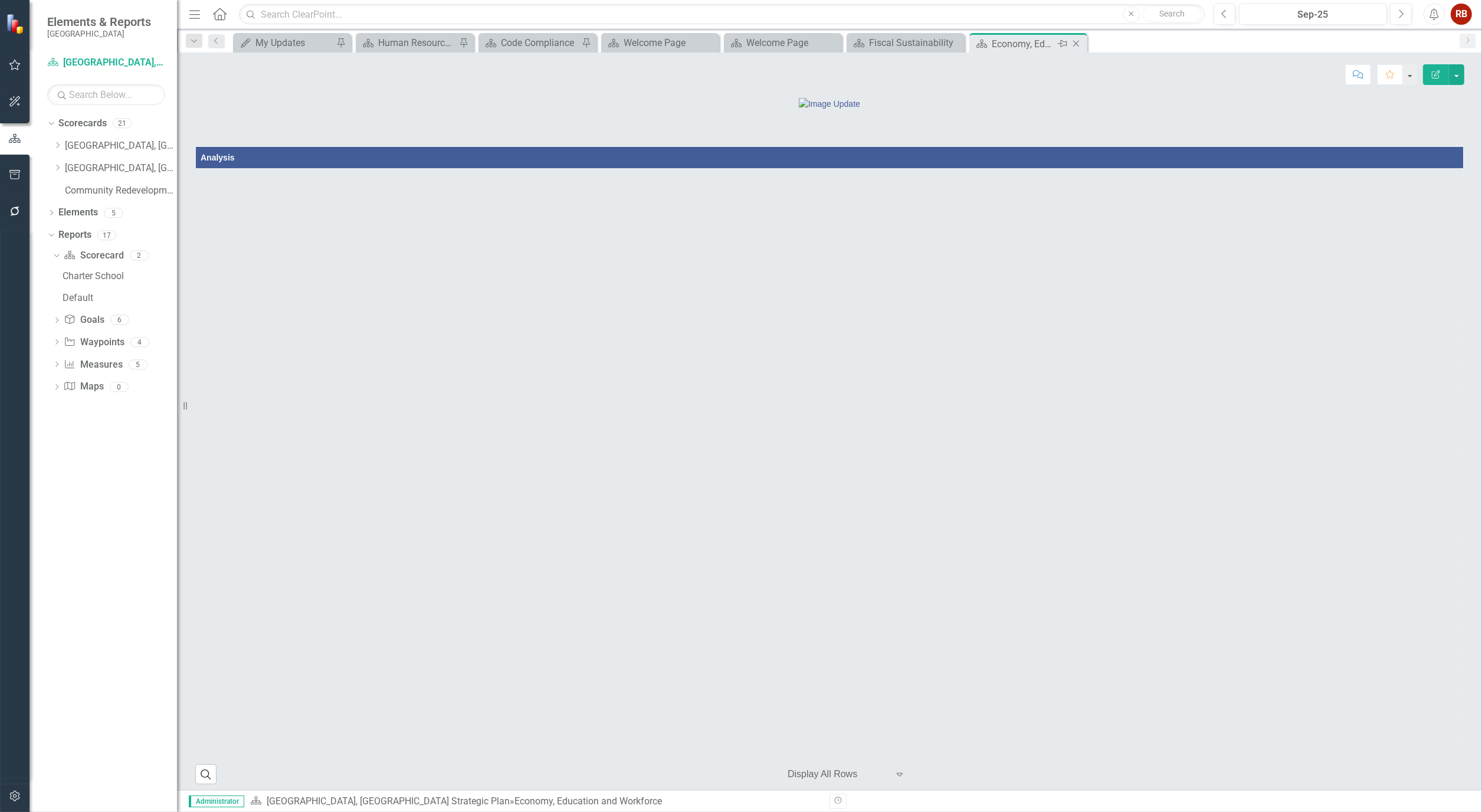
click at [1083, 44] on div "Close" at bounding box center [1077, 44] width 15 height 15
click at [951, 42] on icon "Close" at bounding box center [953, 44] width 12 height 10
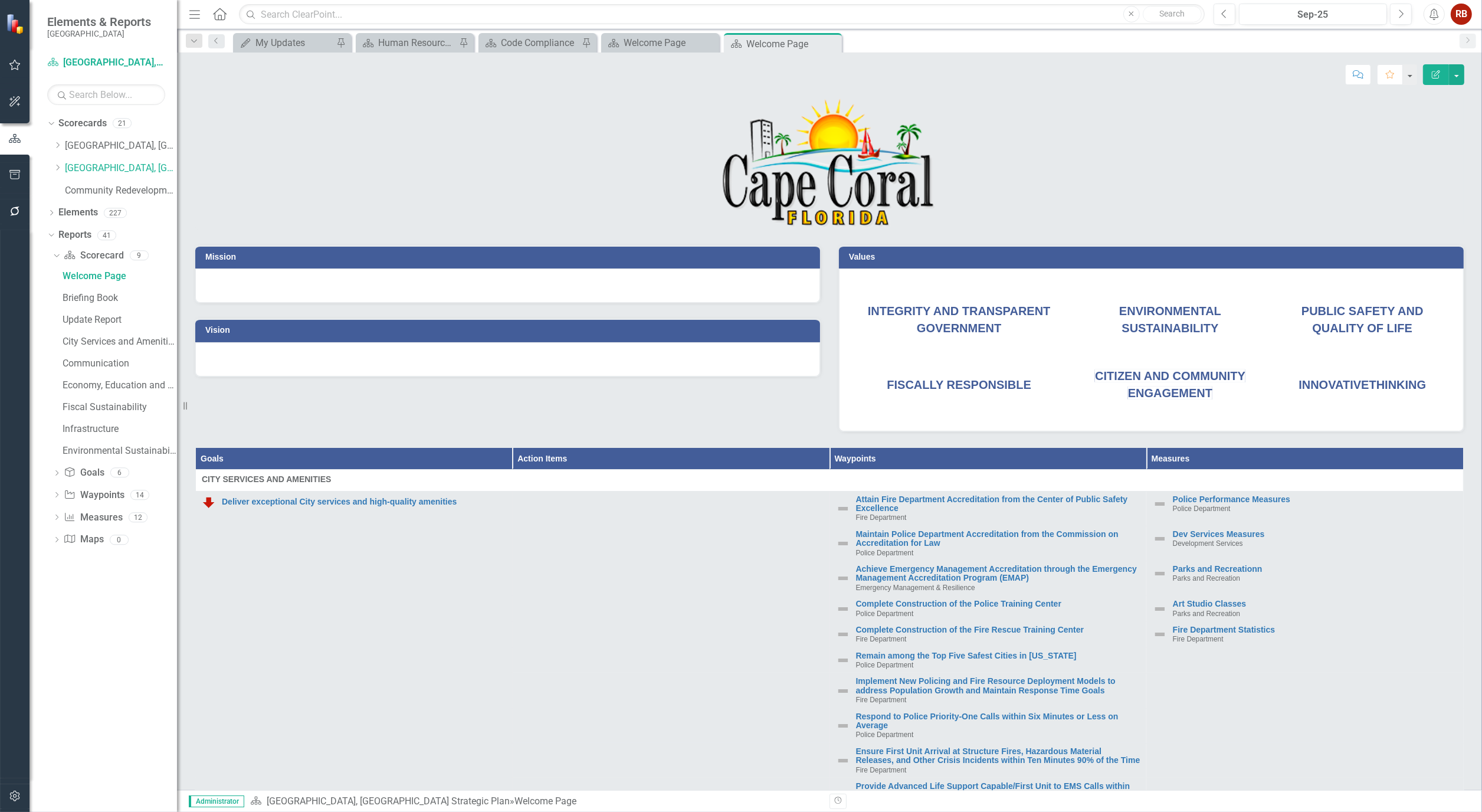
click at [14, 170] on icon "button" at bounding box center [15, 174] width 13 height 10
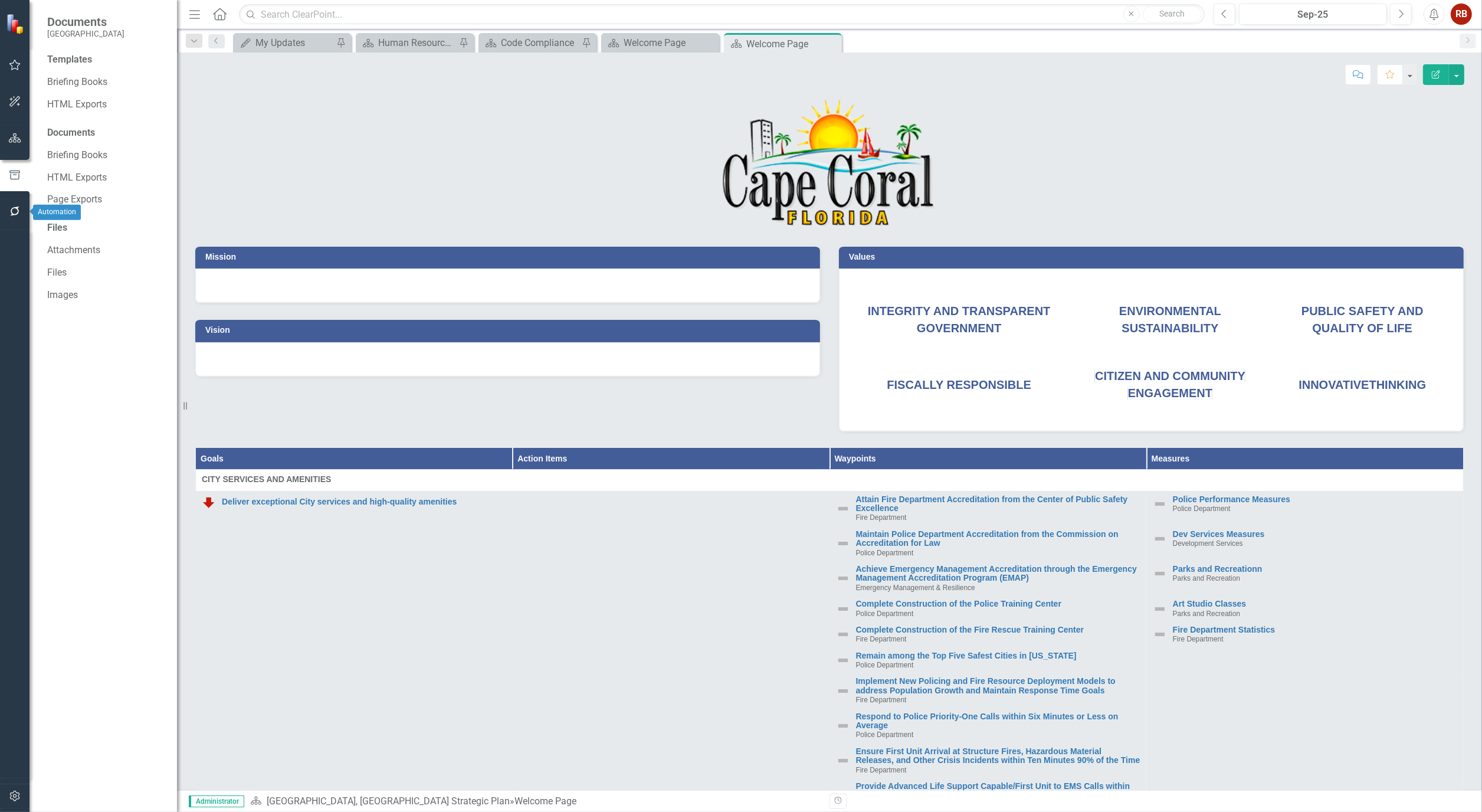
click at [11, 212] on icon "button" at bounding box center [15, 211] width 13 height 10
click at [103, 83] on link "Reporting Workflows" at bounding box center [106, 77] width 118 height 14
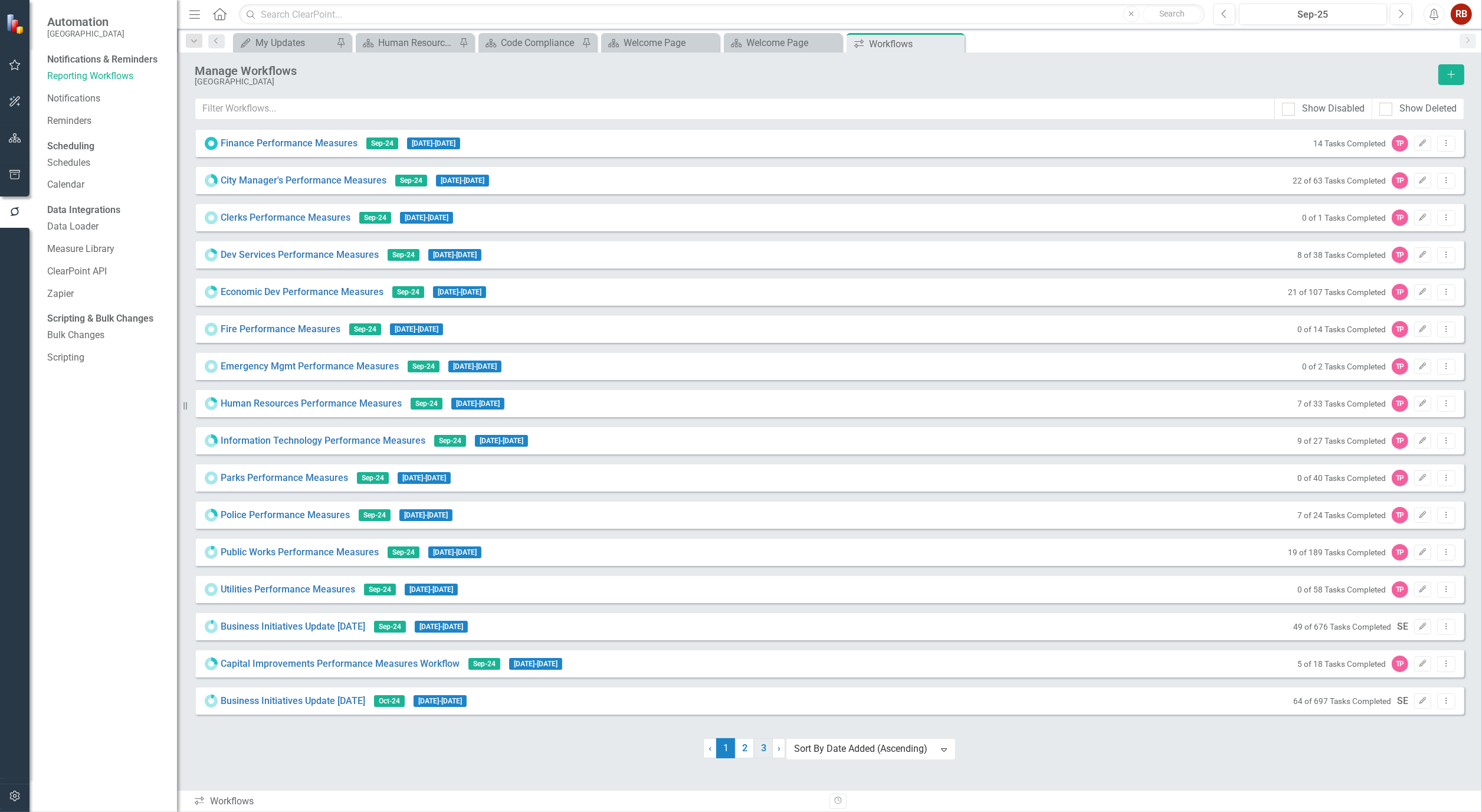
click at [765, 758] on link "3" at bounding box center [764, 747] width 19 height 20
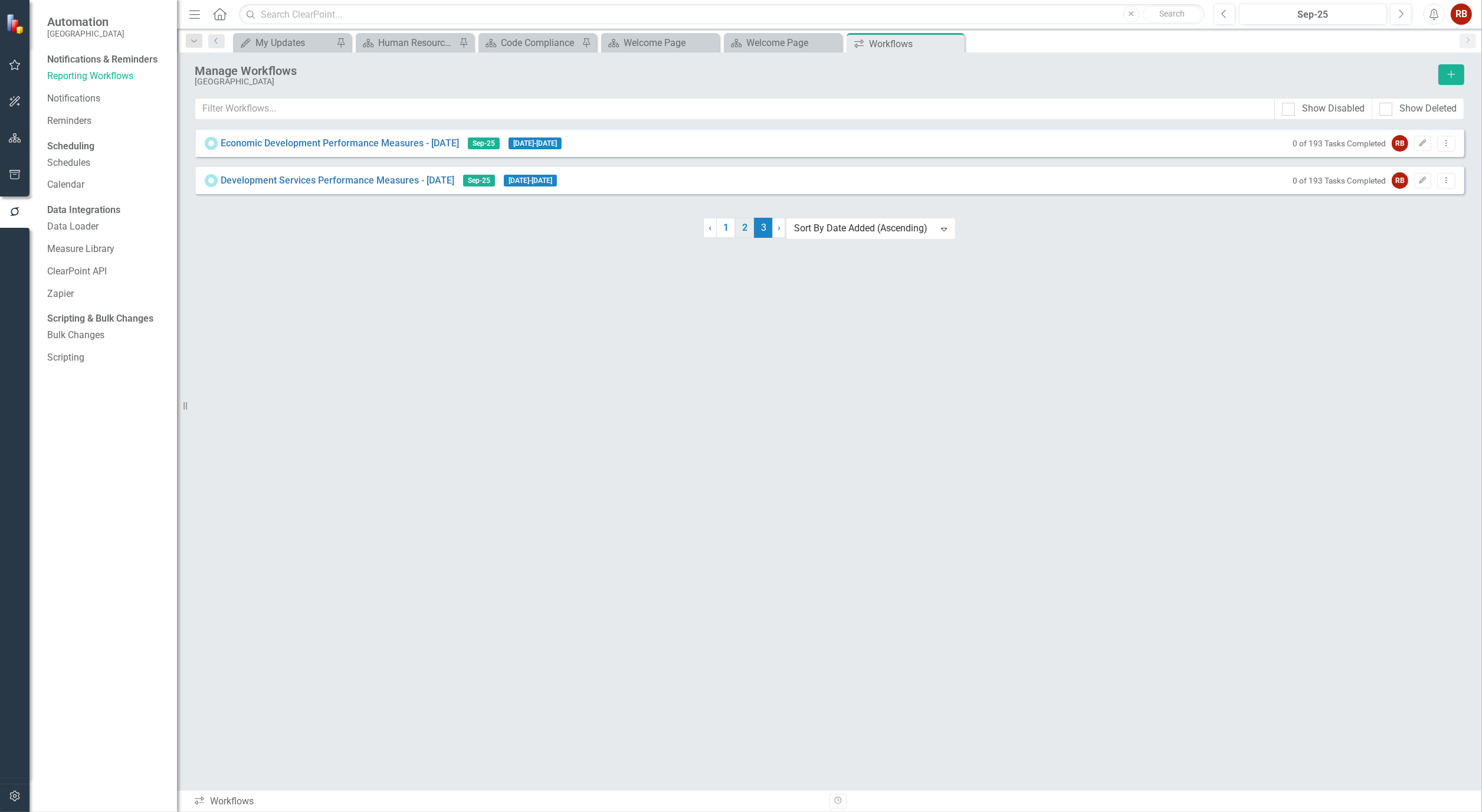
click at [744, 238] on link "2" at bounding box center [744, 227] width 19 height 20
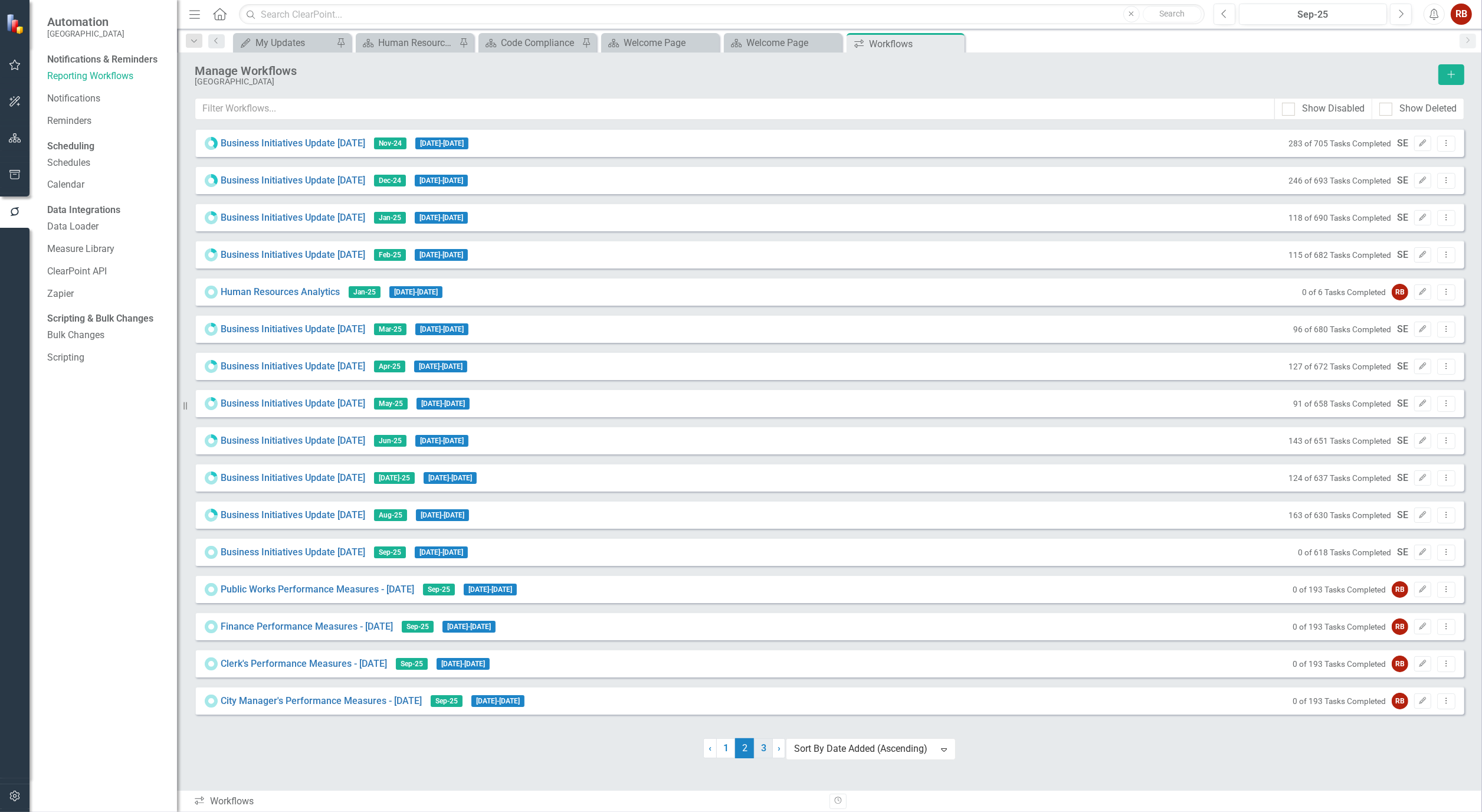
click at [762, 758] on link "3" at bounding box center [764, 747] width 19 height 20
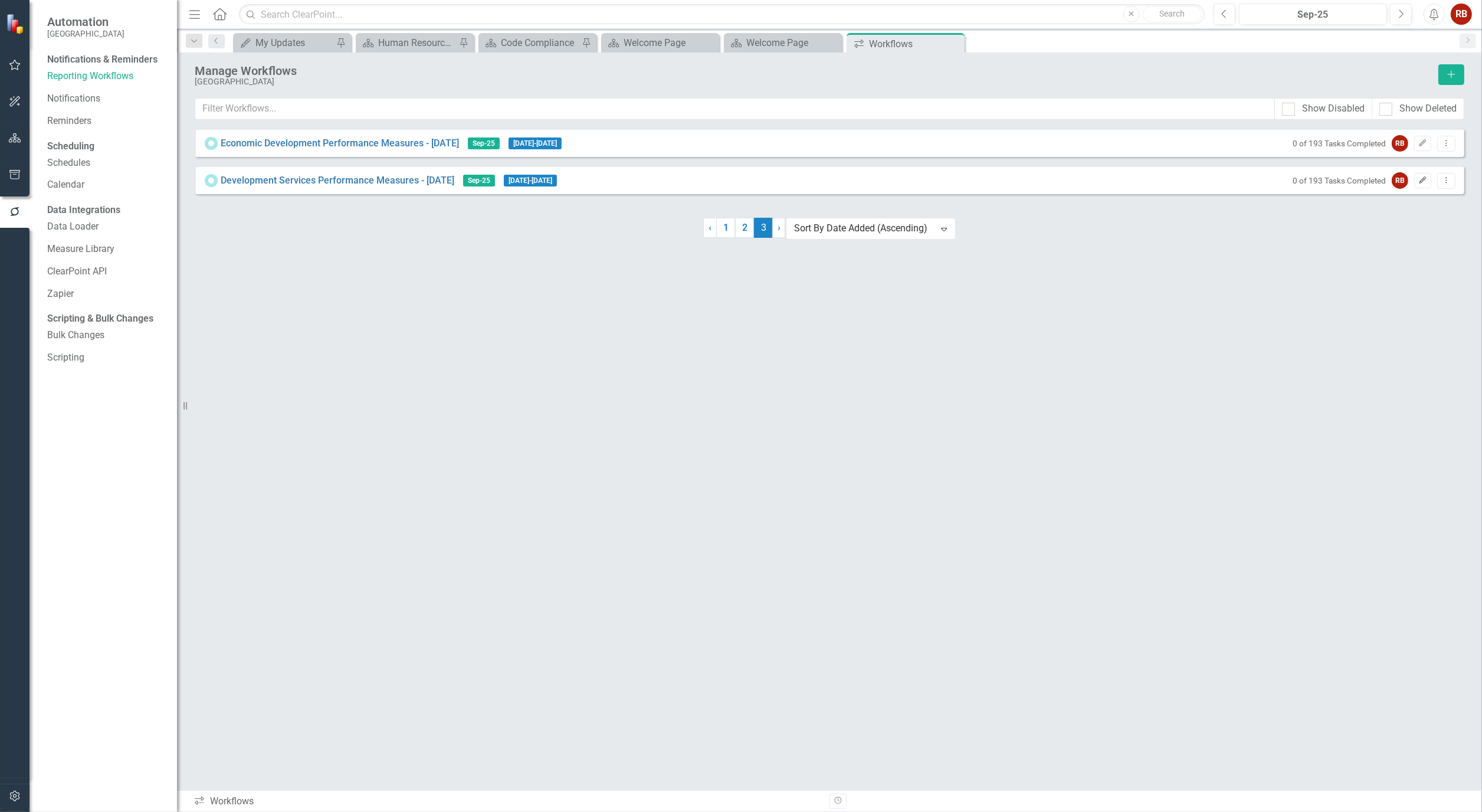
click at [1426, 184] on icon "Edit" at bounding box center [1423, 180] width 9 height 7
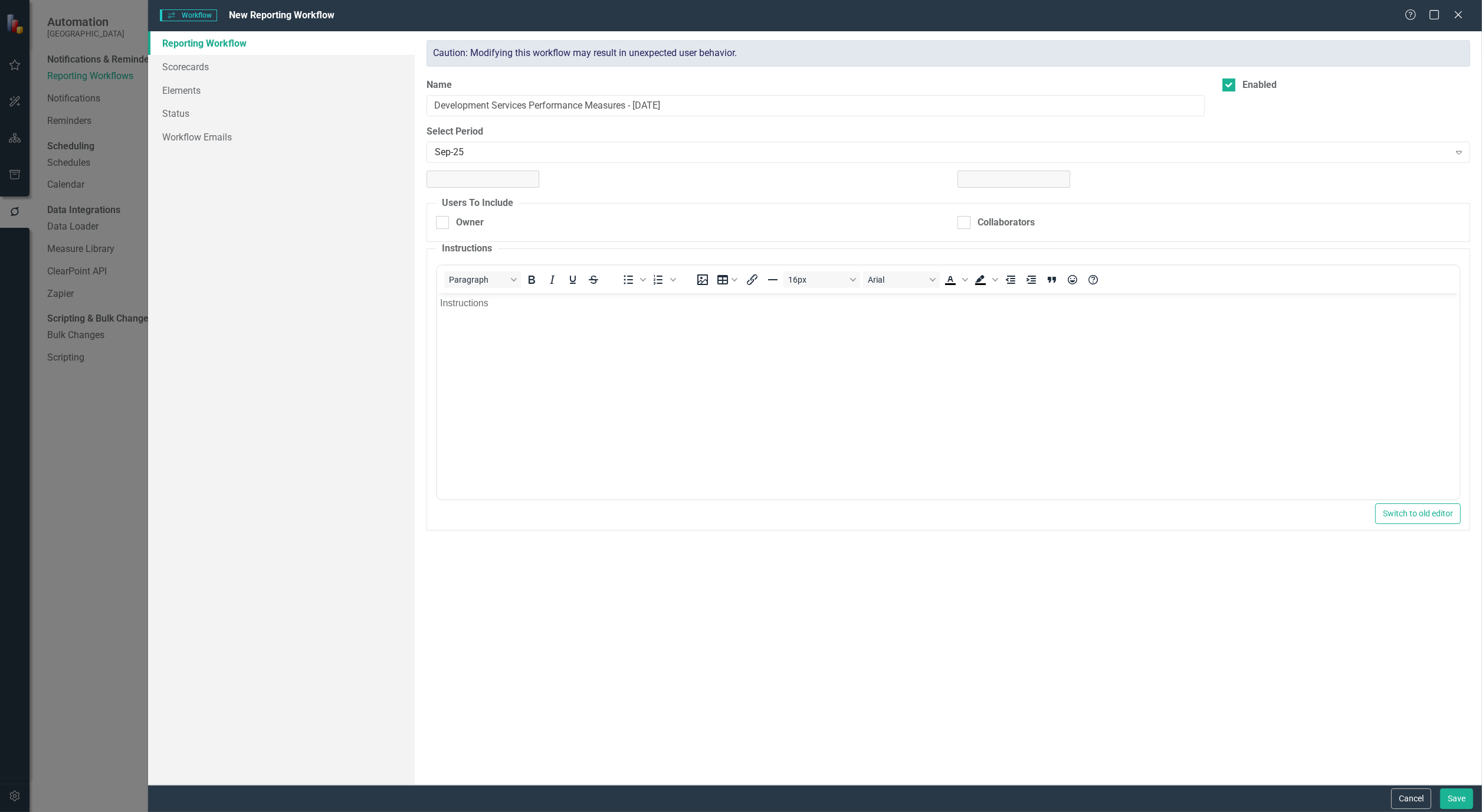
checkbox input "true"
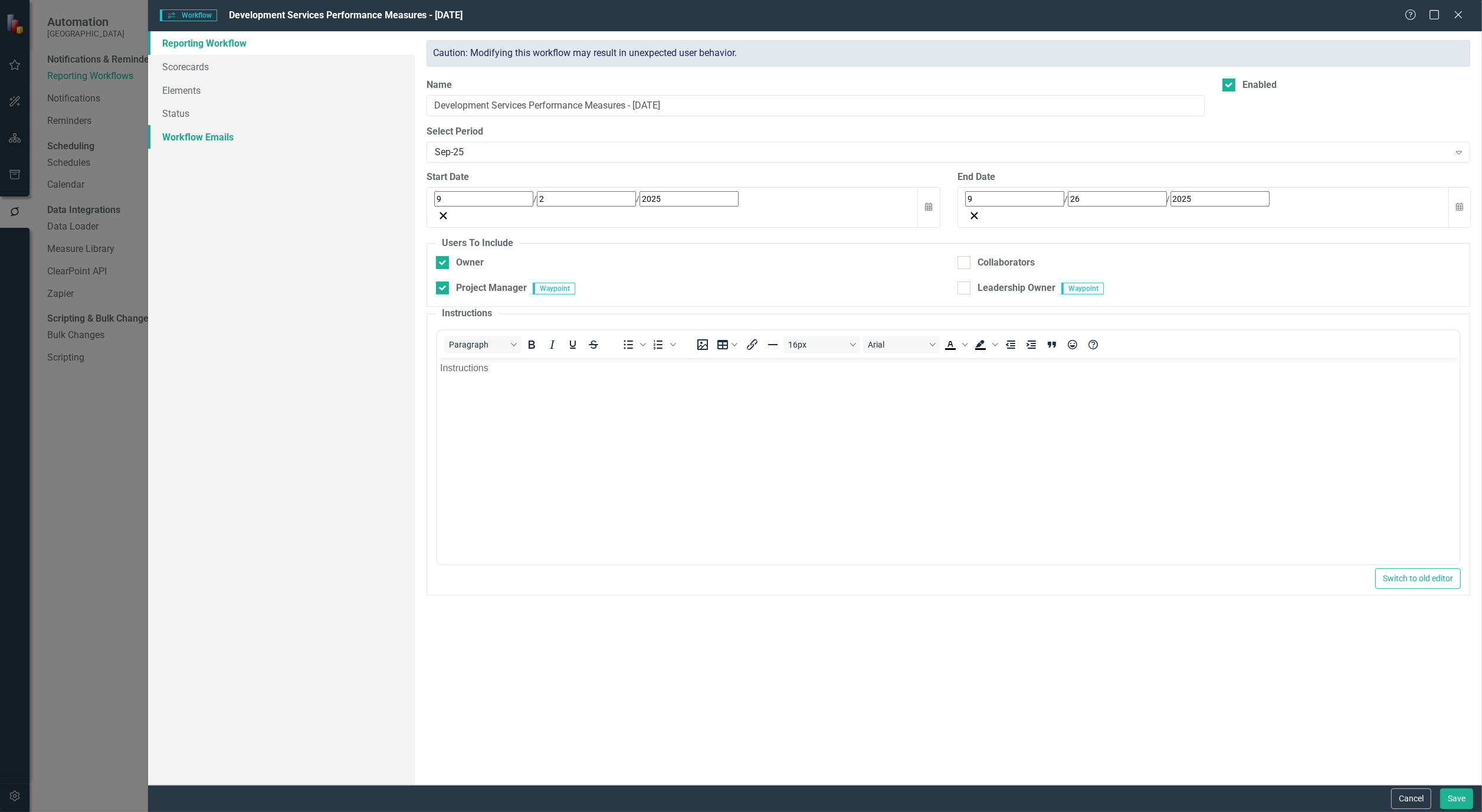
click at [210, 128] on link "Workflow Emails" at bounding box center [281, 137] width 267 height 23
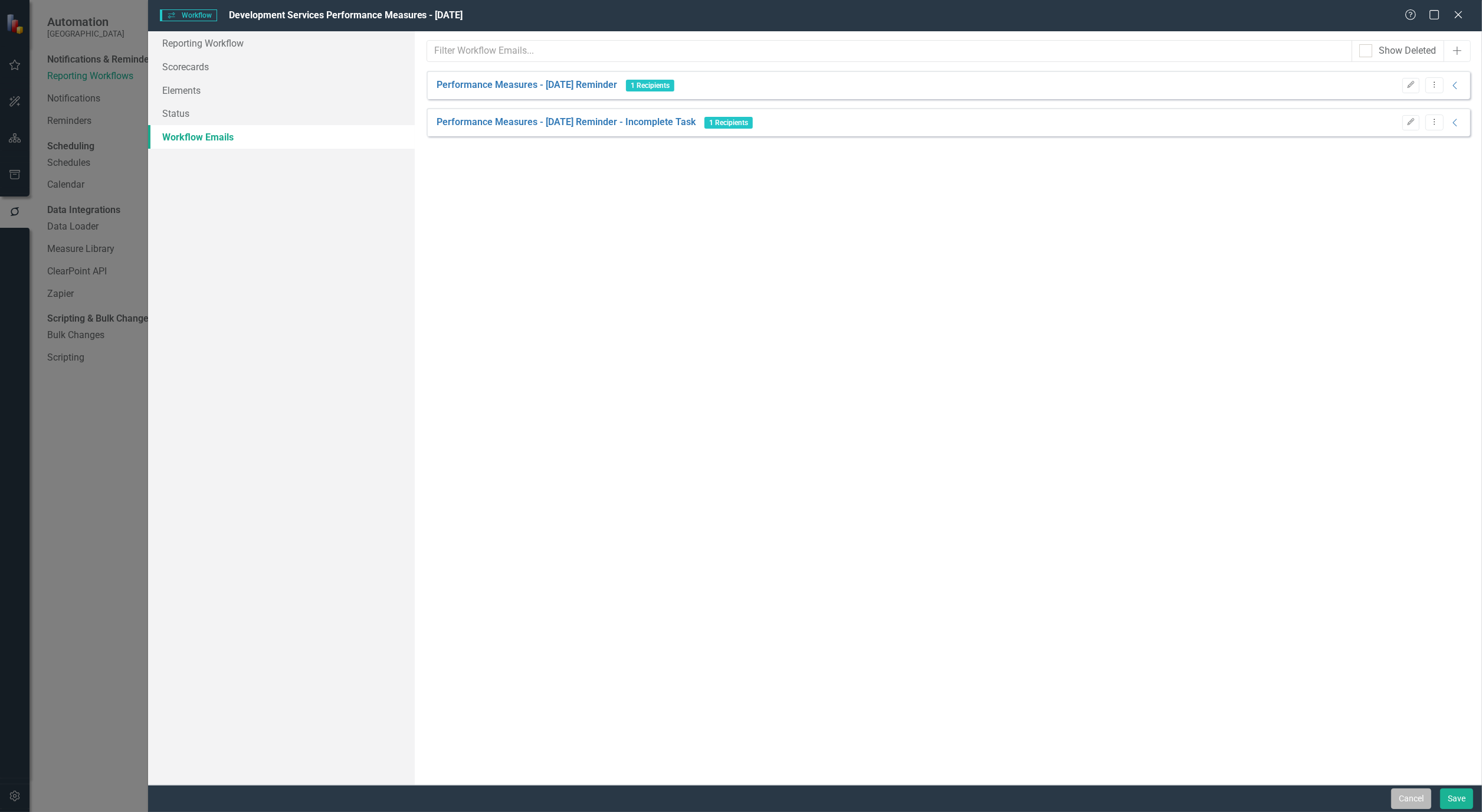
click at [1407, 797] on button "Cancel" at bounding box center [1411, 798] width 40 height 21
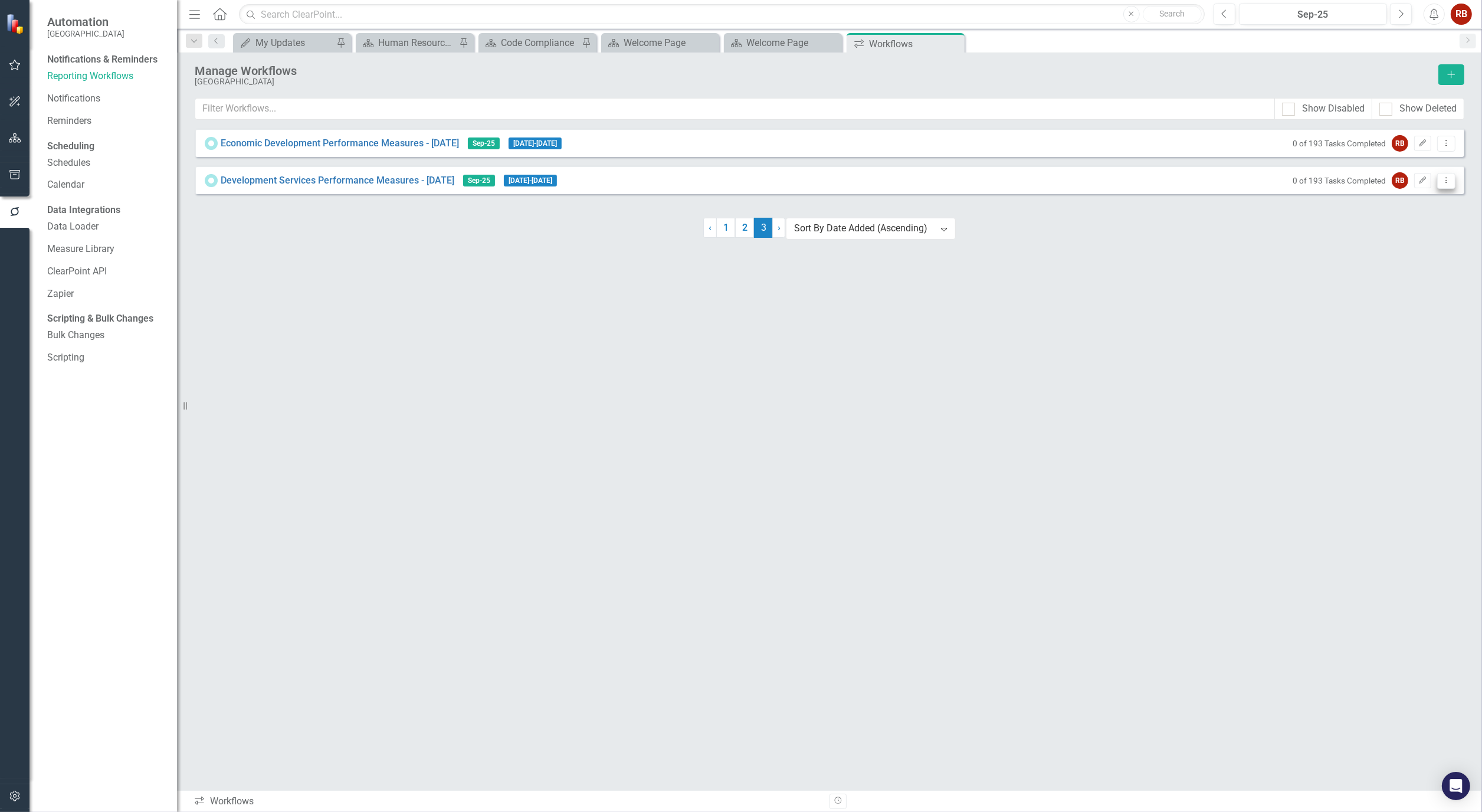
click at [1452, 185] on button "Dropdown Menu" at bounding box center [1447, 180] width 18 height 16
click at [1431, 244] on link "Copy Duplicate Workflow" at bounding box center [1401, 249] width 109 height 22
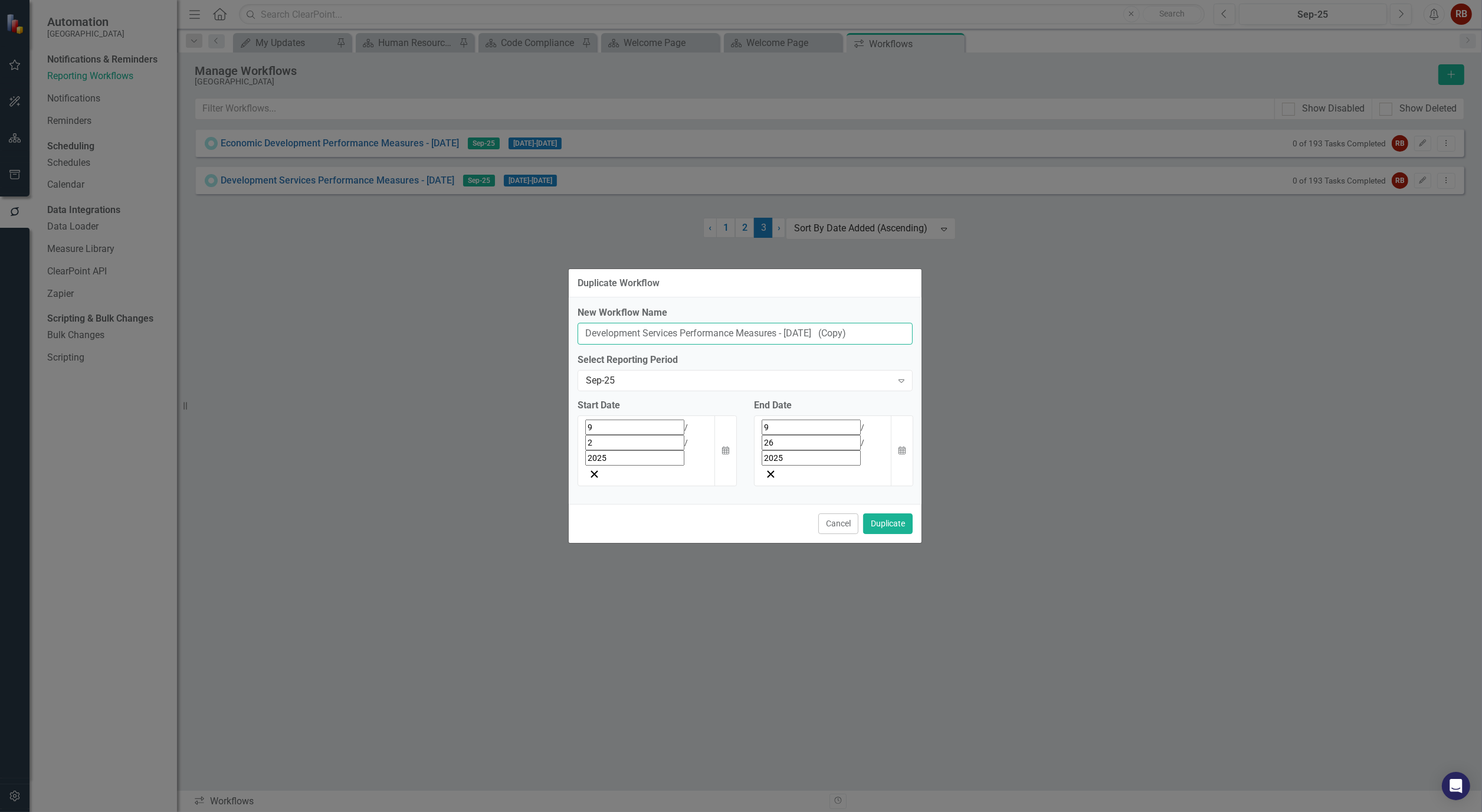
drag, startPoint x: 679, startPoint y: 359, endPoint x: 556, endPoint y: 354, distance: 123.1
click at [556, 354] on div "Duplicate Workflow New Workflow Name Development Services Performance Measures …" at bounding box center [741, 406] width 1482 height 812
type input "Finance Performance Measures - Sept 25"
click at [896, 513] on button "Duplicate" at bounding box center [888, 524] width 50 height 21
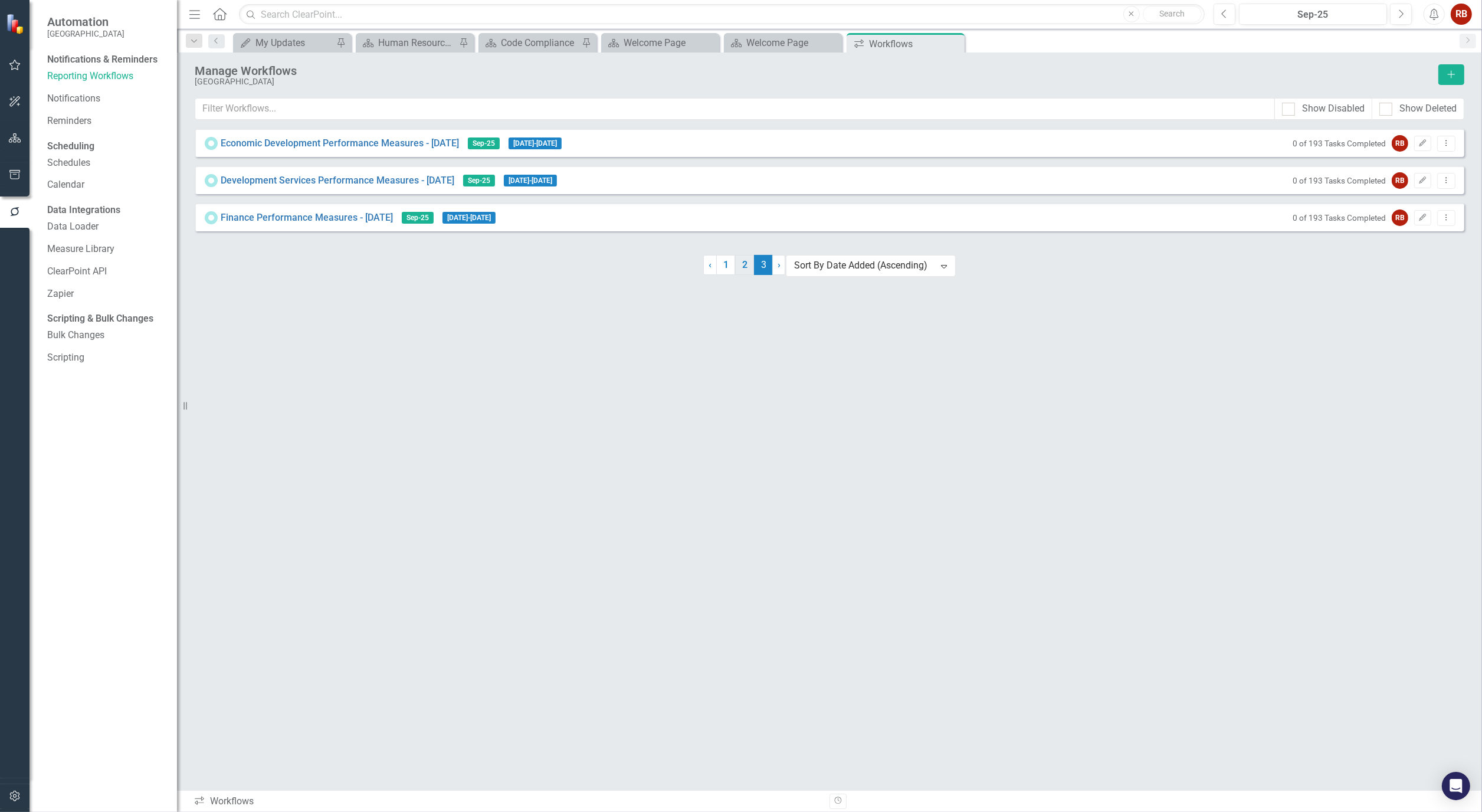
click at [748, 275] on link "2" at bounding box center [744, 265] width 19 height 20
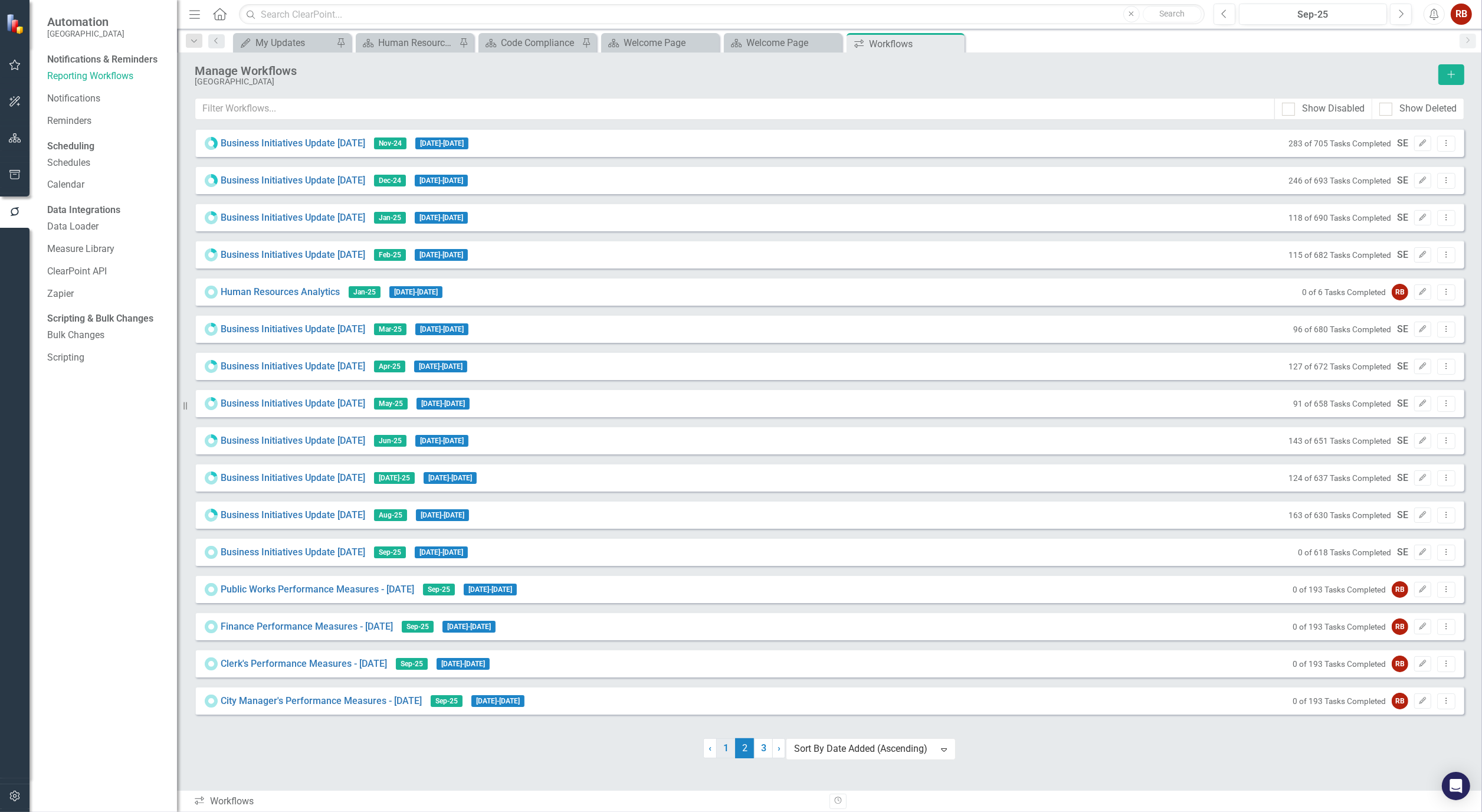
click at [727, 758] on link "1" at bounding box center [725, 747] width 19 height 20
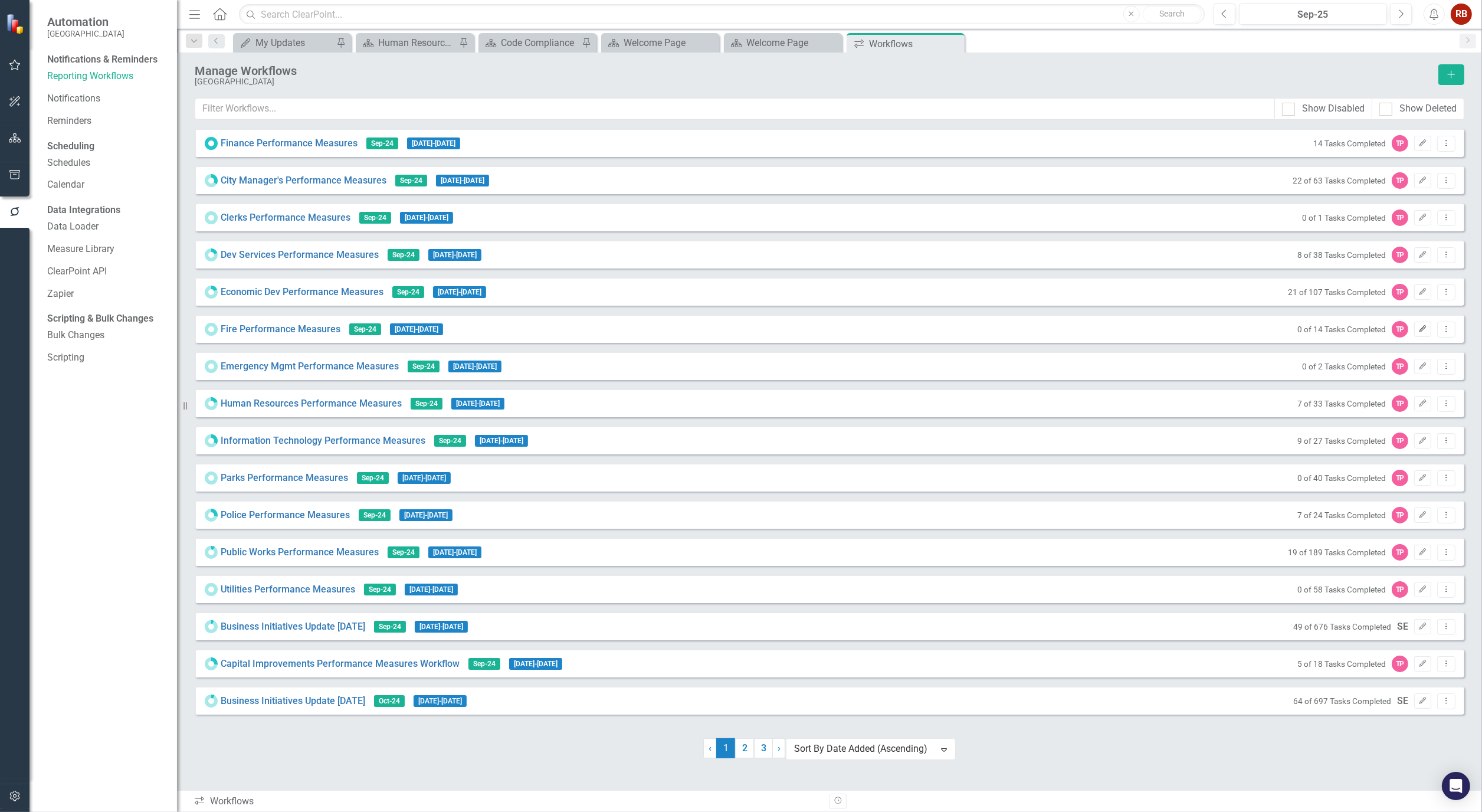
click at [1424, 332] on icon "Edit" at bounding box center [1423, 329] width 9 height 7
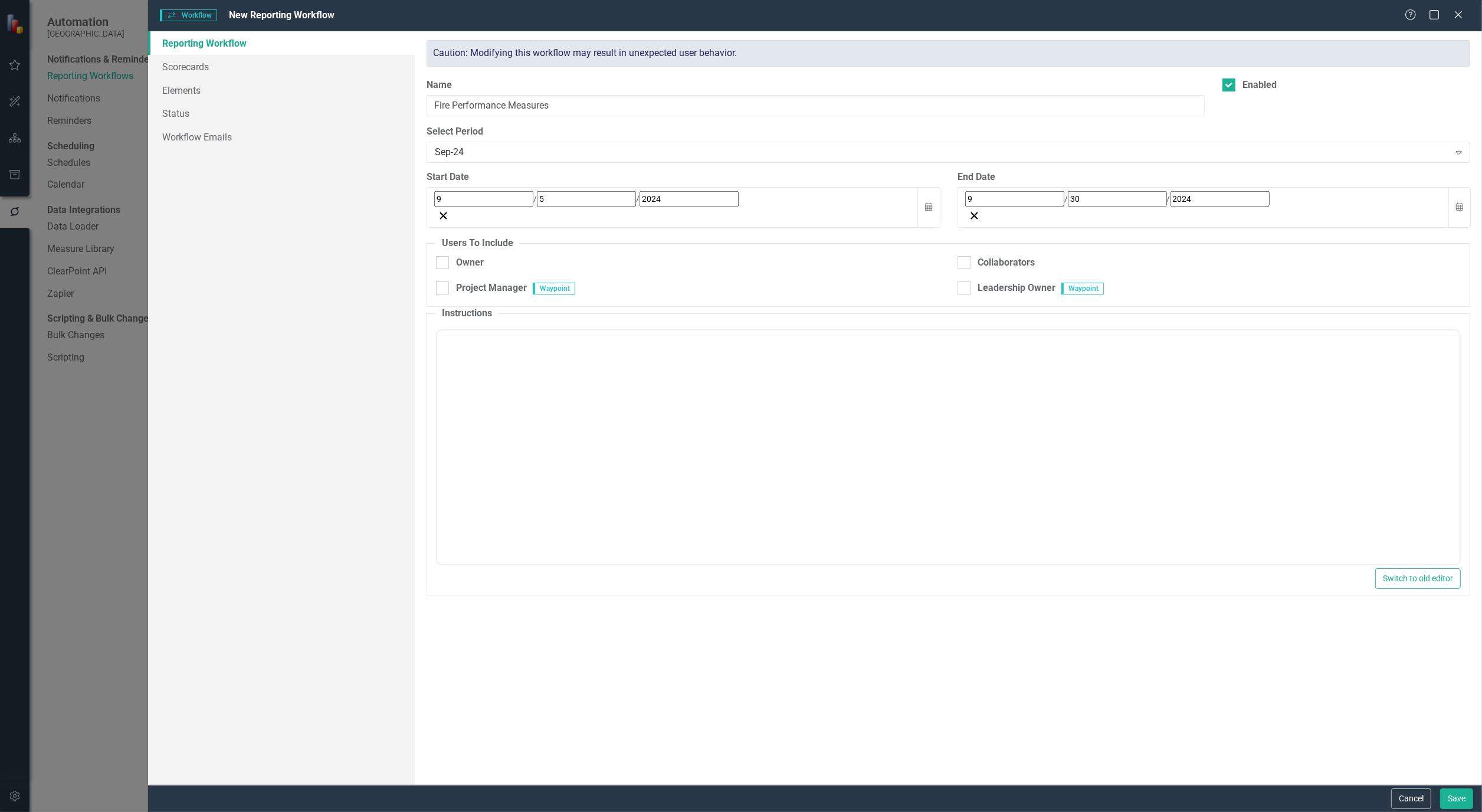
checkbox input "true"
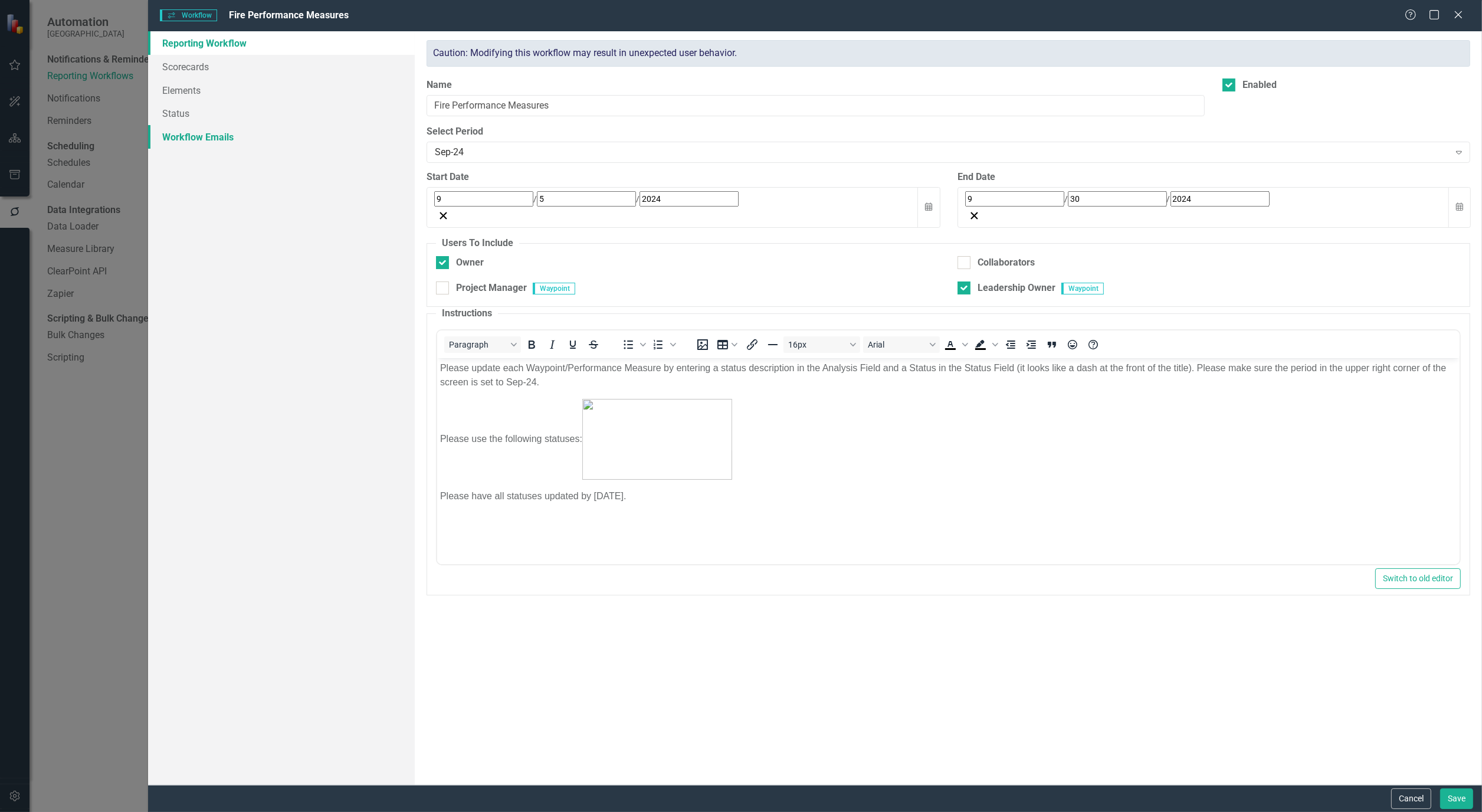
click at [193, 139] on link "Workflow Emails" at bounding box center [281, 137] width 267 height 23
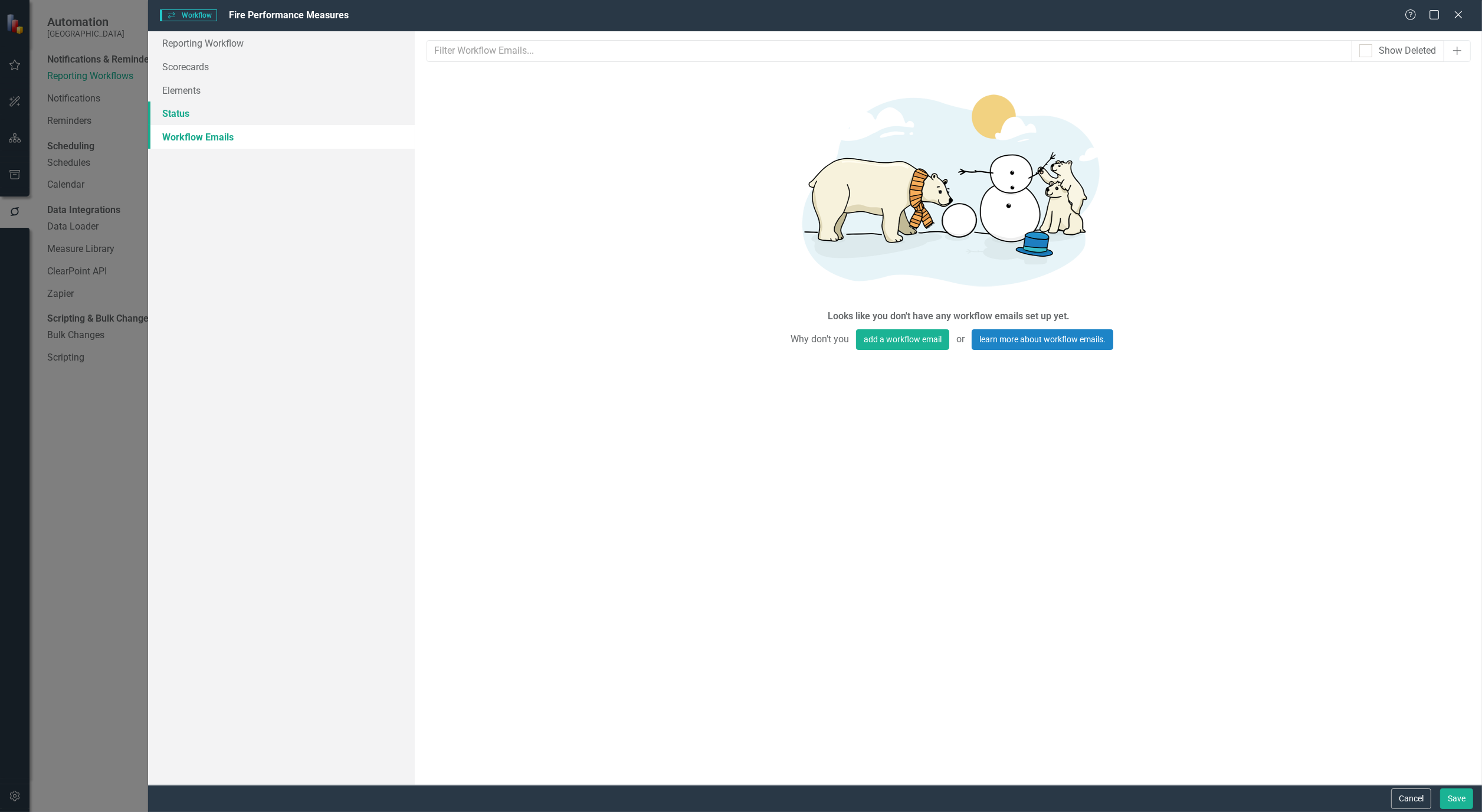
click at [159, 110] on link "Status" at bounding box center [281, 113] width 267 height 23
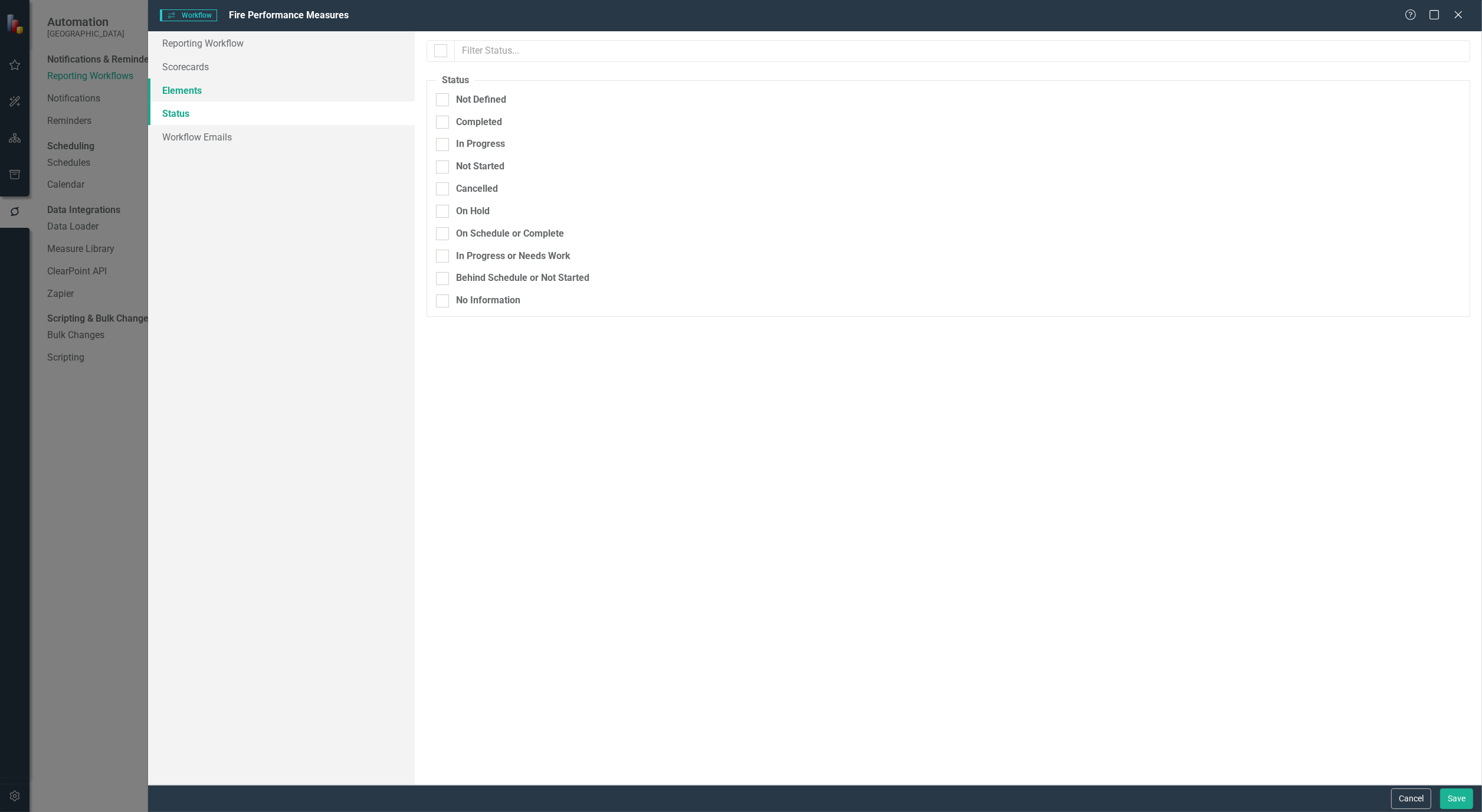
click at [173, 90] on link "Elements" at bounding box center [281, 90] width 267 height 23
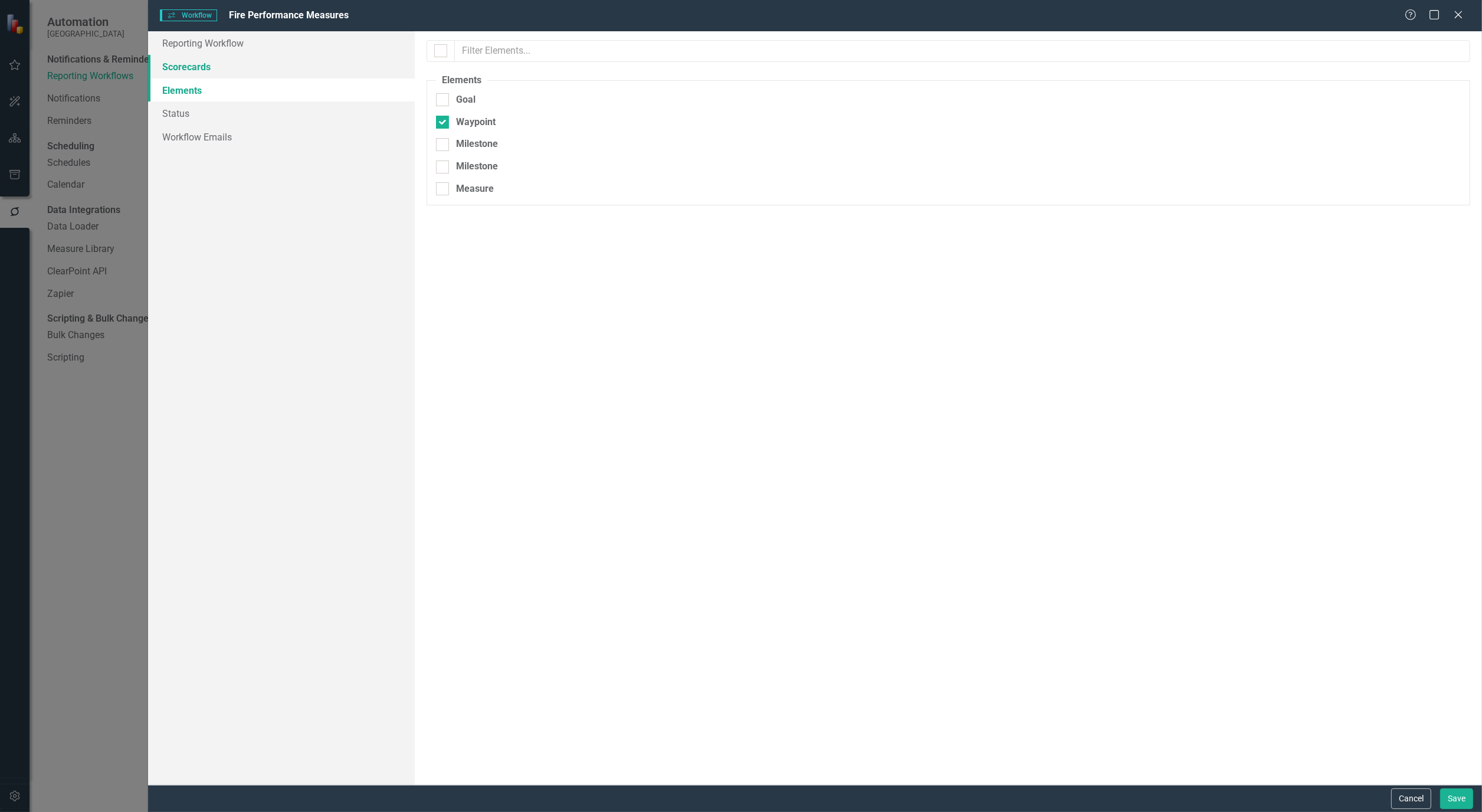
click at [192, 64] on link "Scorecards" at bounding box center [281, 66] width 267 height 23
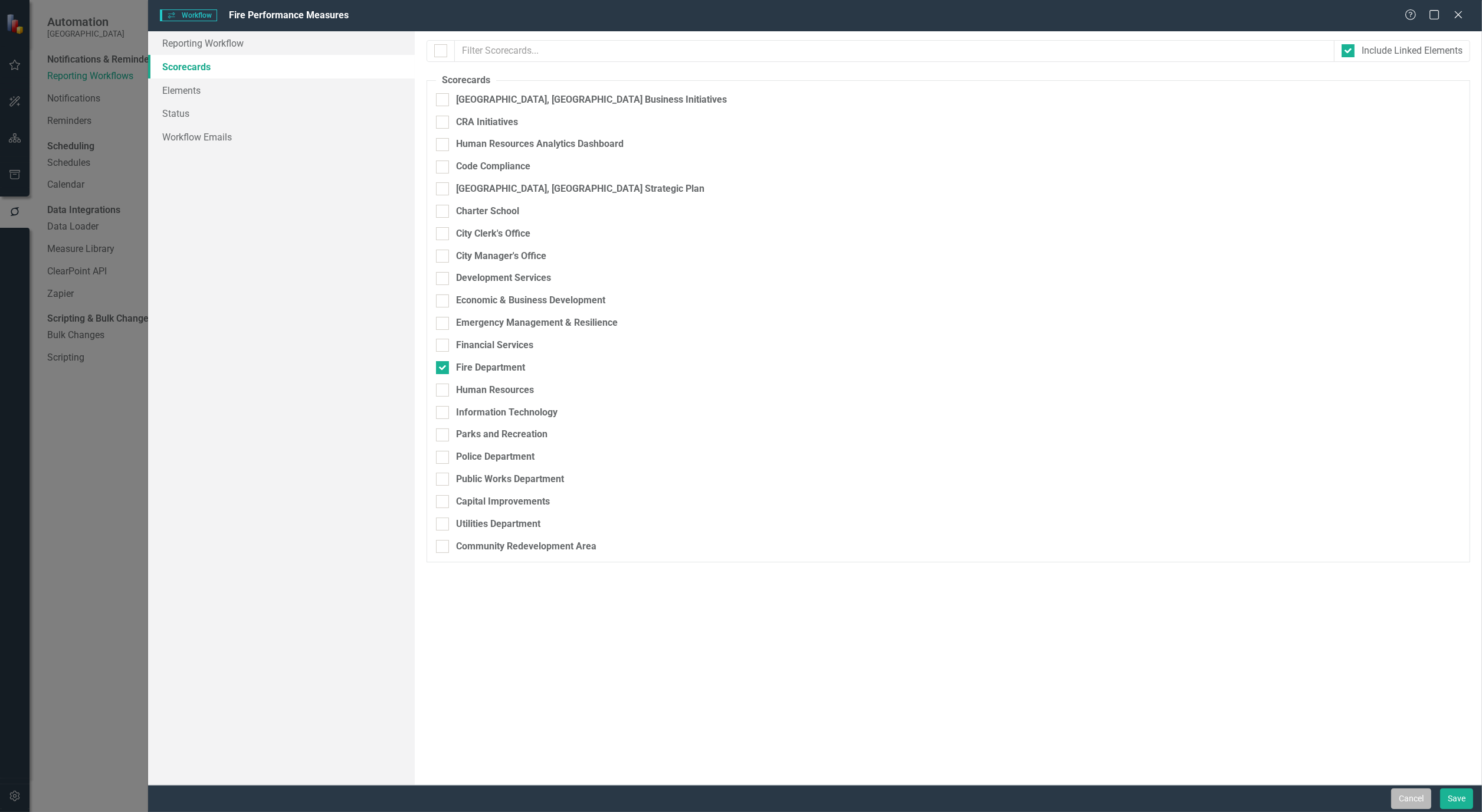
click at [1417, 800] on button "Cancel" at bounding box center [1411, 798] width 40 height 21
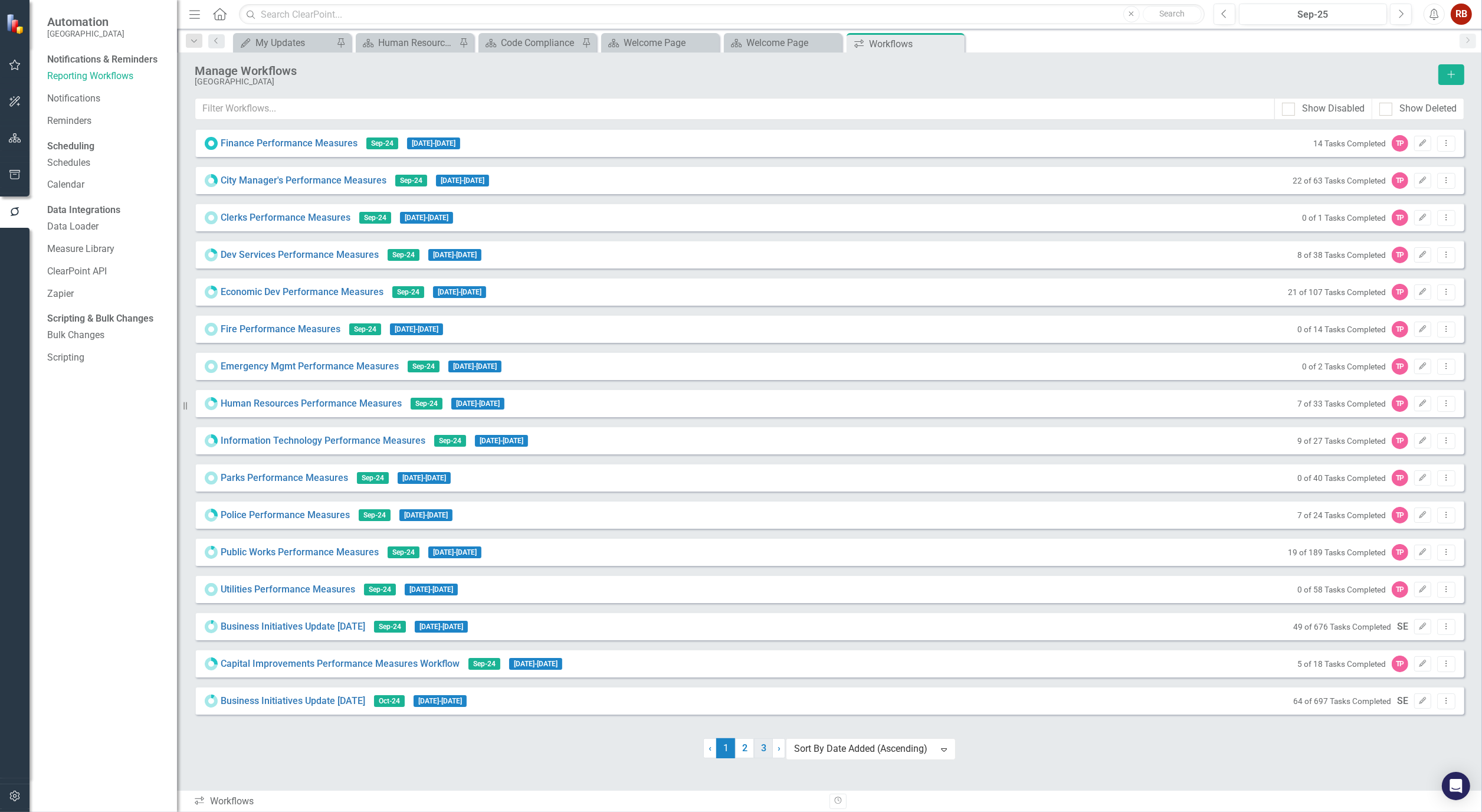
click at [761, 758] on link "3" at bounding box center [764, 747] width 19 height 20
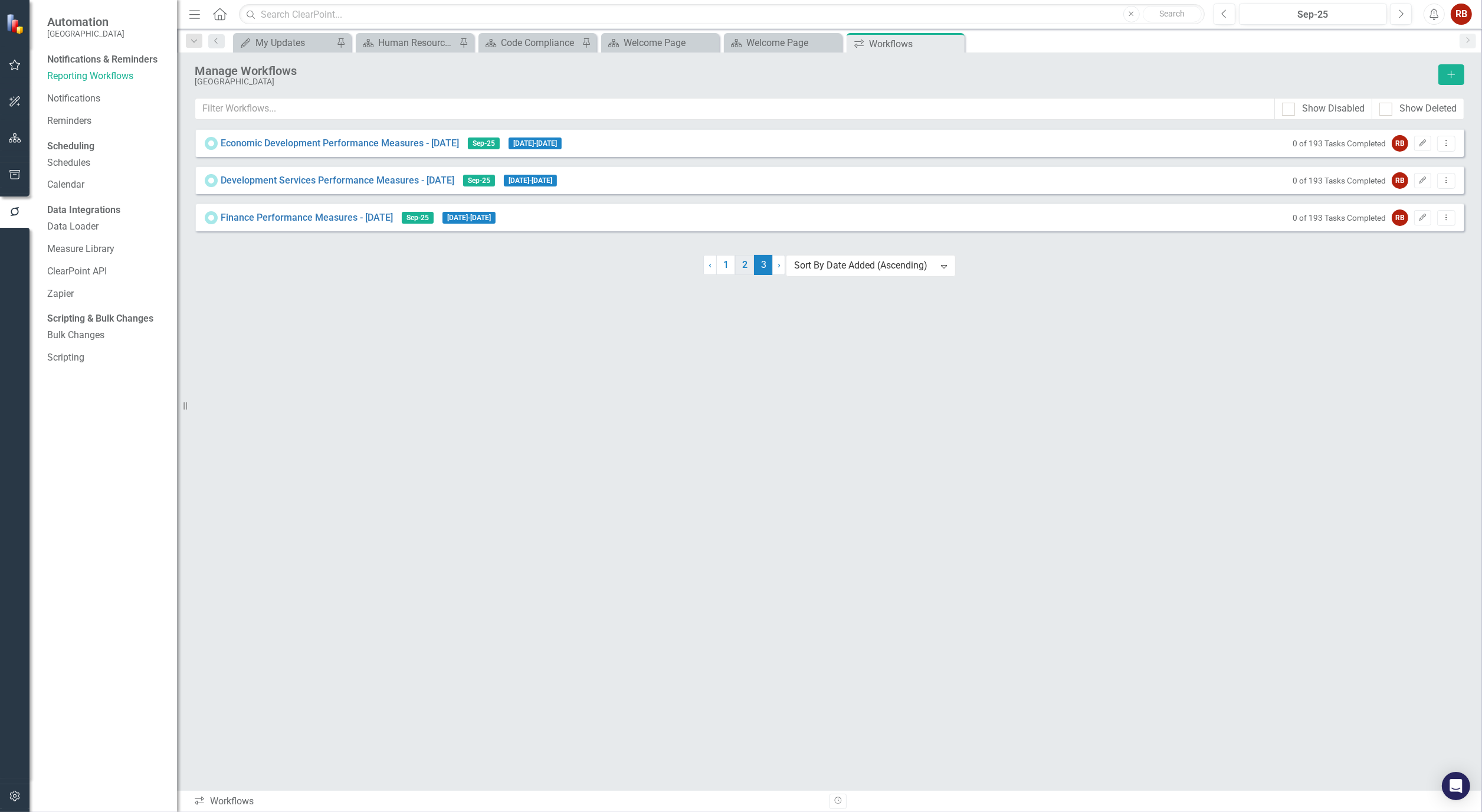
click at [739, 275] on link "2" at bounding box center [744, 265] width 19 height 20
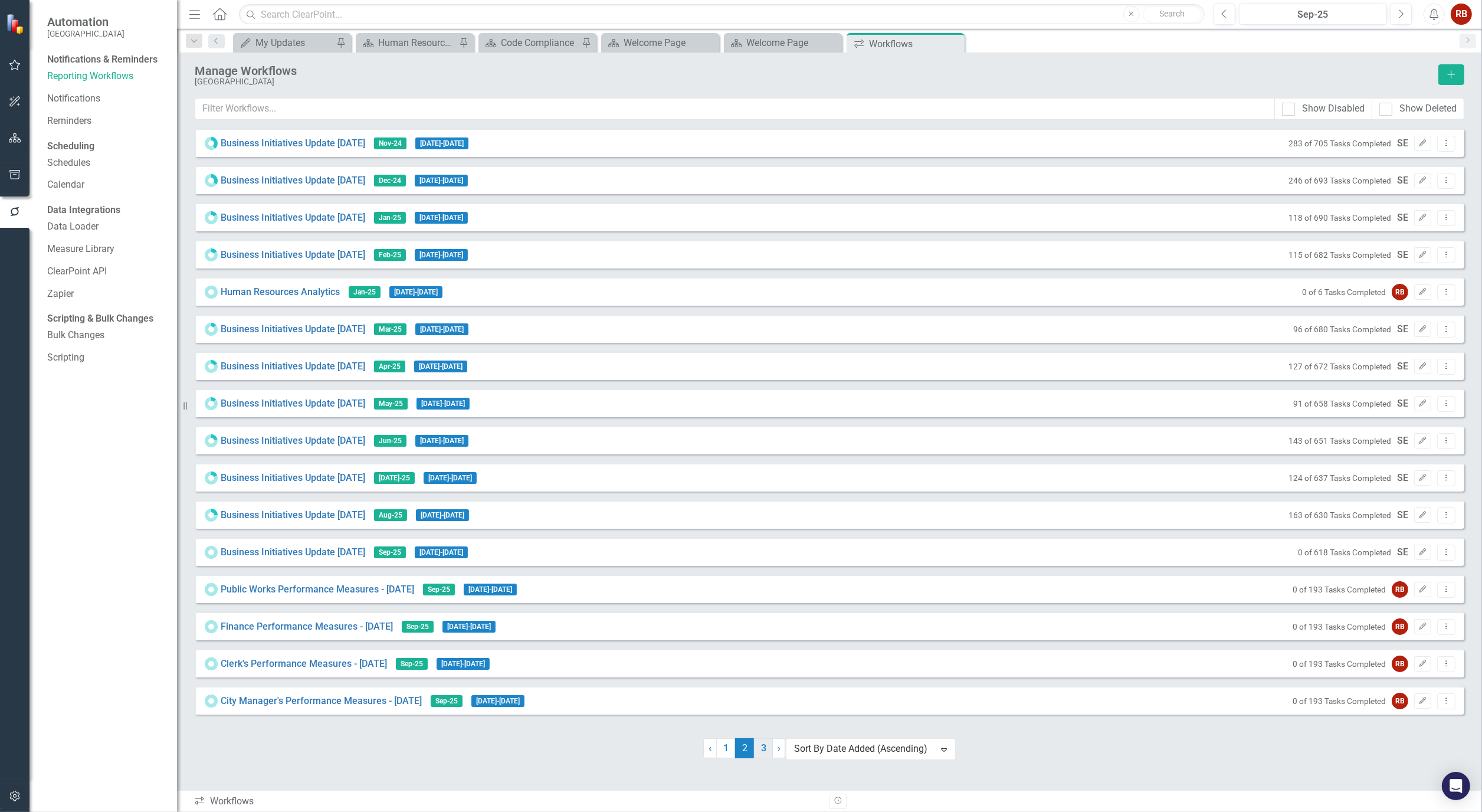
click at [763, 758] on link "3" at bounding box center [764, 747] width 19 height 20
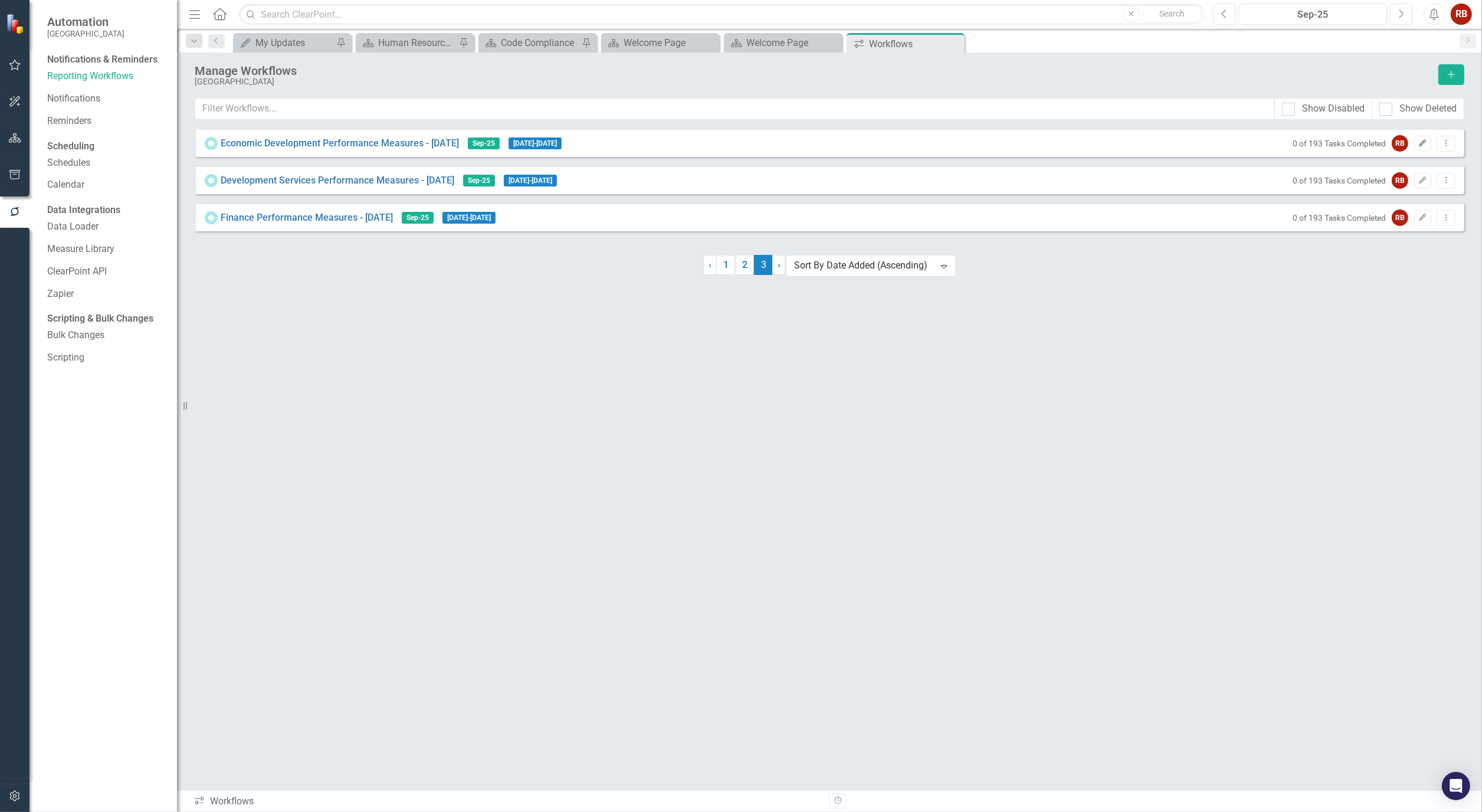
click at [1424, 146] on icon "button" at bounding box center [1423, 142] width 7 height 7
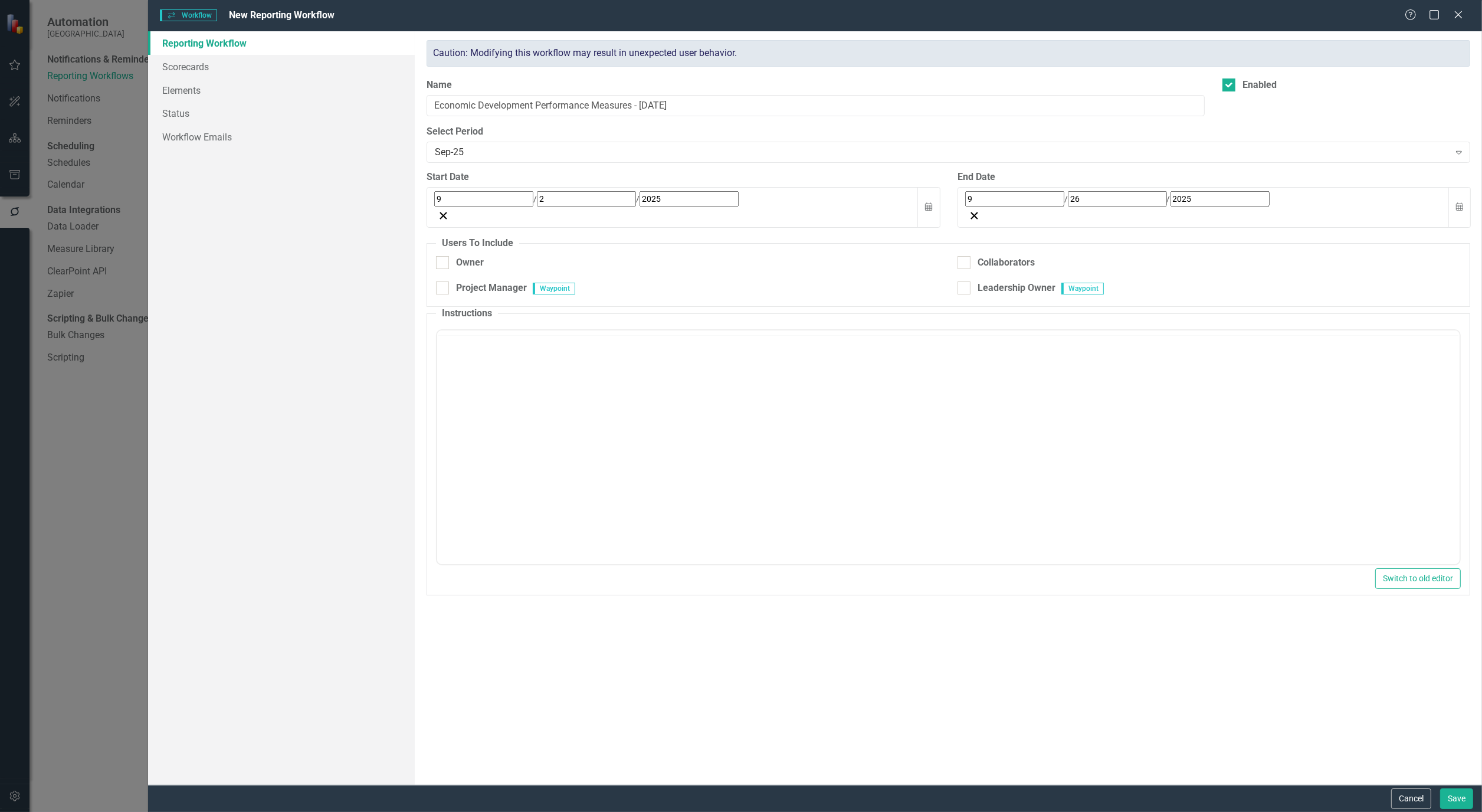
checkbox input "true"
click at [1408, 800] on button "Cancel" at bounding box center [1411, 798] width 40 height 21
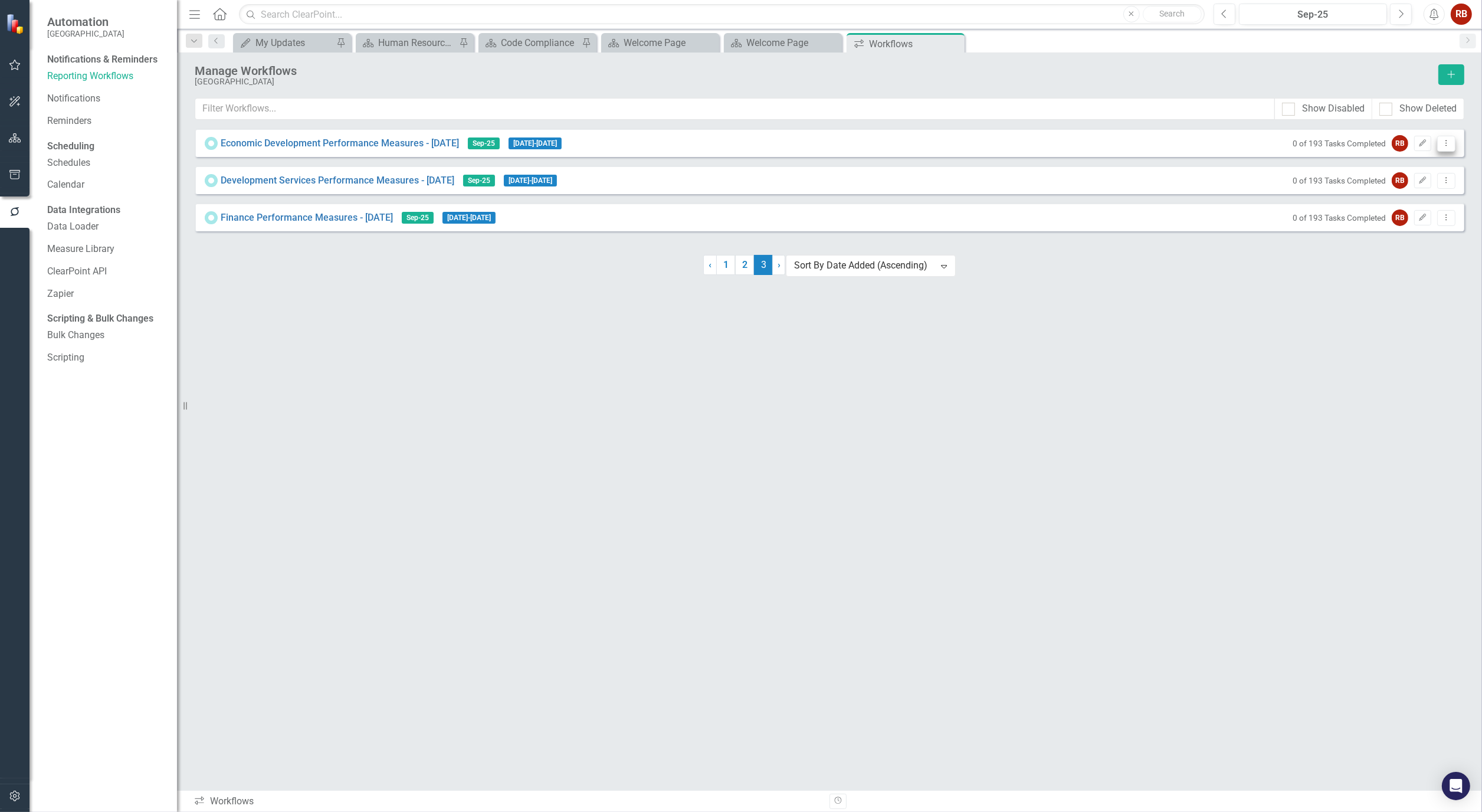
click at [1448, 147] on icon "Dropdown Menu" at bounding box center [1446, 143] width 10 height 8
click at [1409, 211] on link "Copy Duplicate Workflow" at bounding box center [1401, 212] width 109 height 22
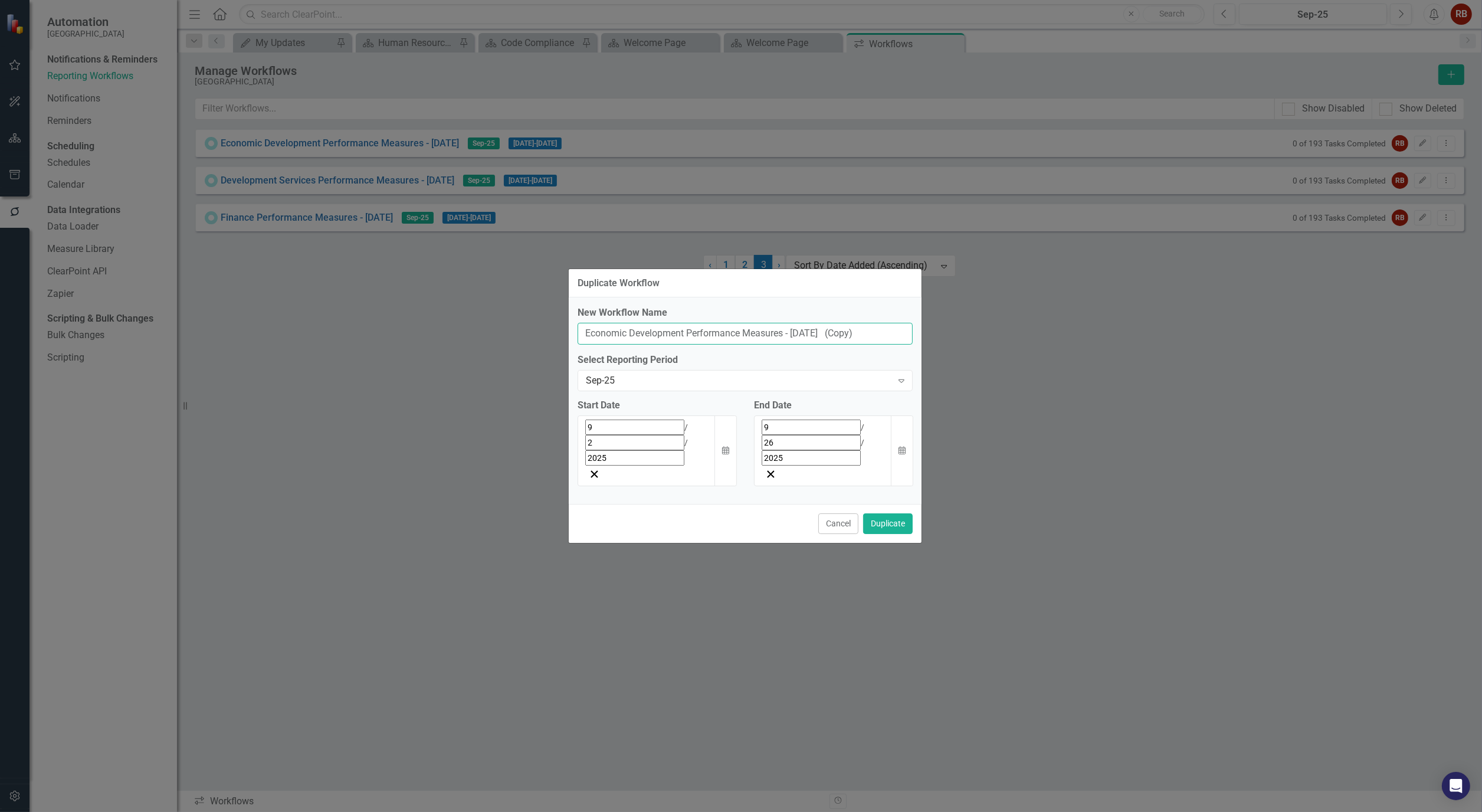
drag, startPoint x: 685, startPoint y: 362, endPoint x: 543, endPoint y: 358, distance: 142.1
click at [543, 358] on div "Duplicate Workflow New Workflow Name Economic Development Performance Measures …" at bounding box center [741, 406] width 1482 height 812
drag, startPoint x: 889, startPoint y: 359, endPoint x: 958, endPoint y: 357, distance: 69.0
click at [958, 357] on div "Duplicate Workflow New Workflow Name Emergency Management & Resilience Performa…" at bounding box center [741, 406] width 1482 height 812
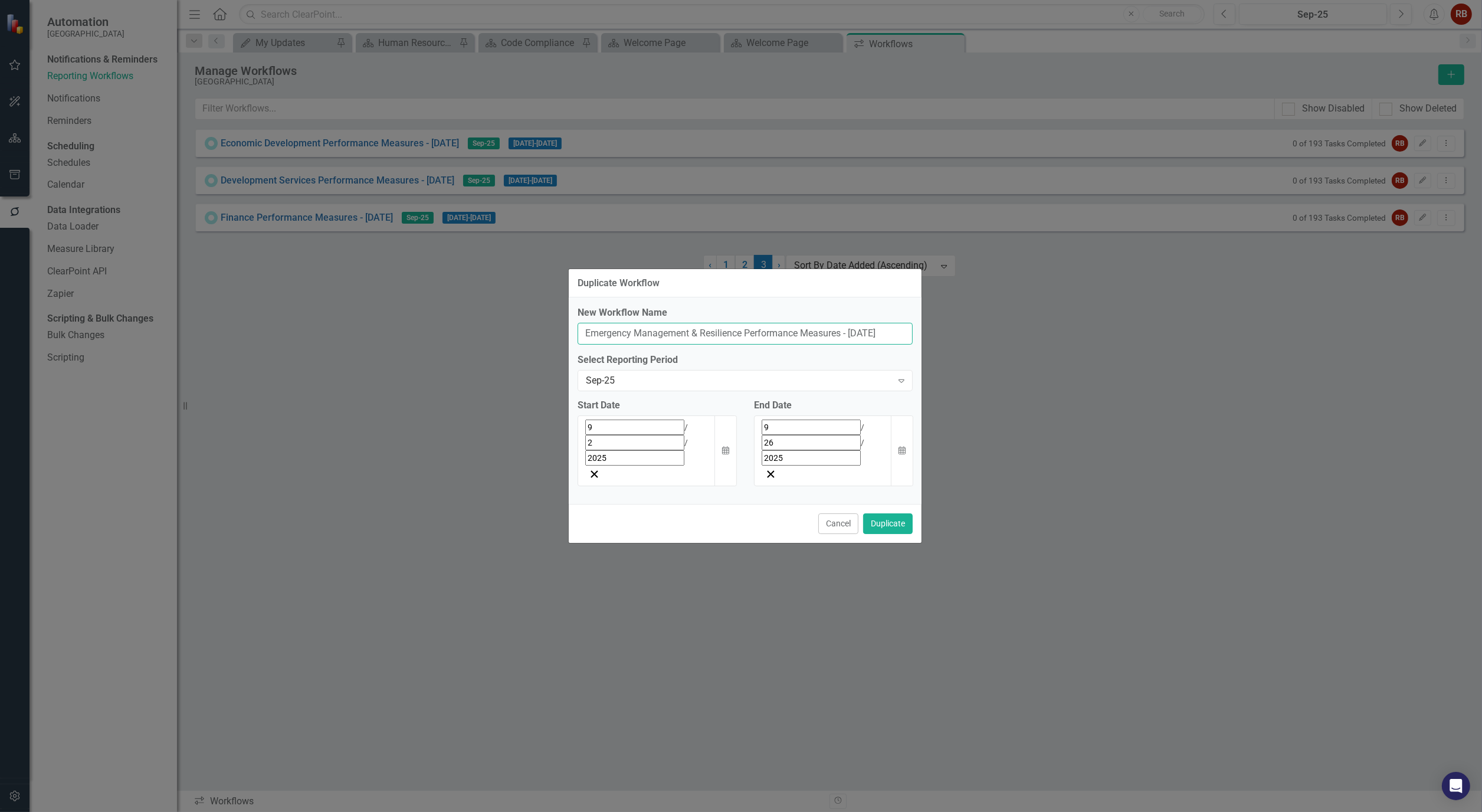
scroll to position [0, 0]
type input "Emergency Management & Resilience Performance Measures - Sept 25"
click at [896, 513] on button "Duplicate" at bounding box center [888, 524] width 50 height 21
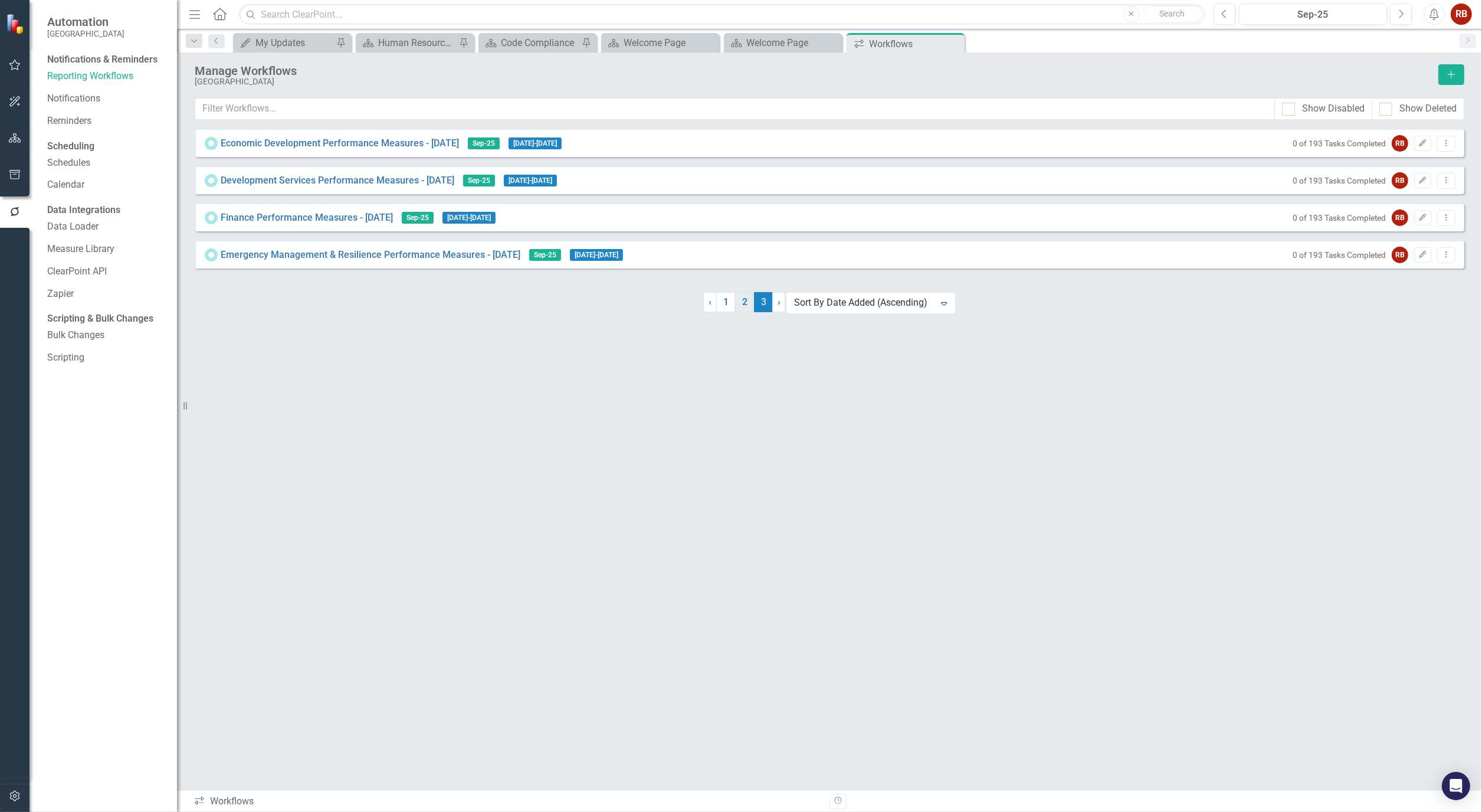
click at [751, 312] on link "2" at bounding box center [744, 302] width 19 height 20
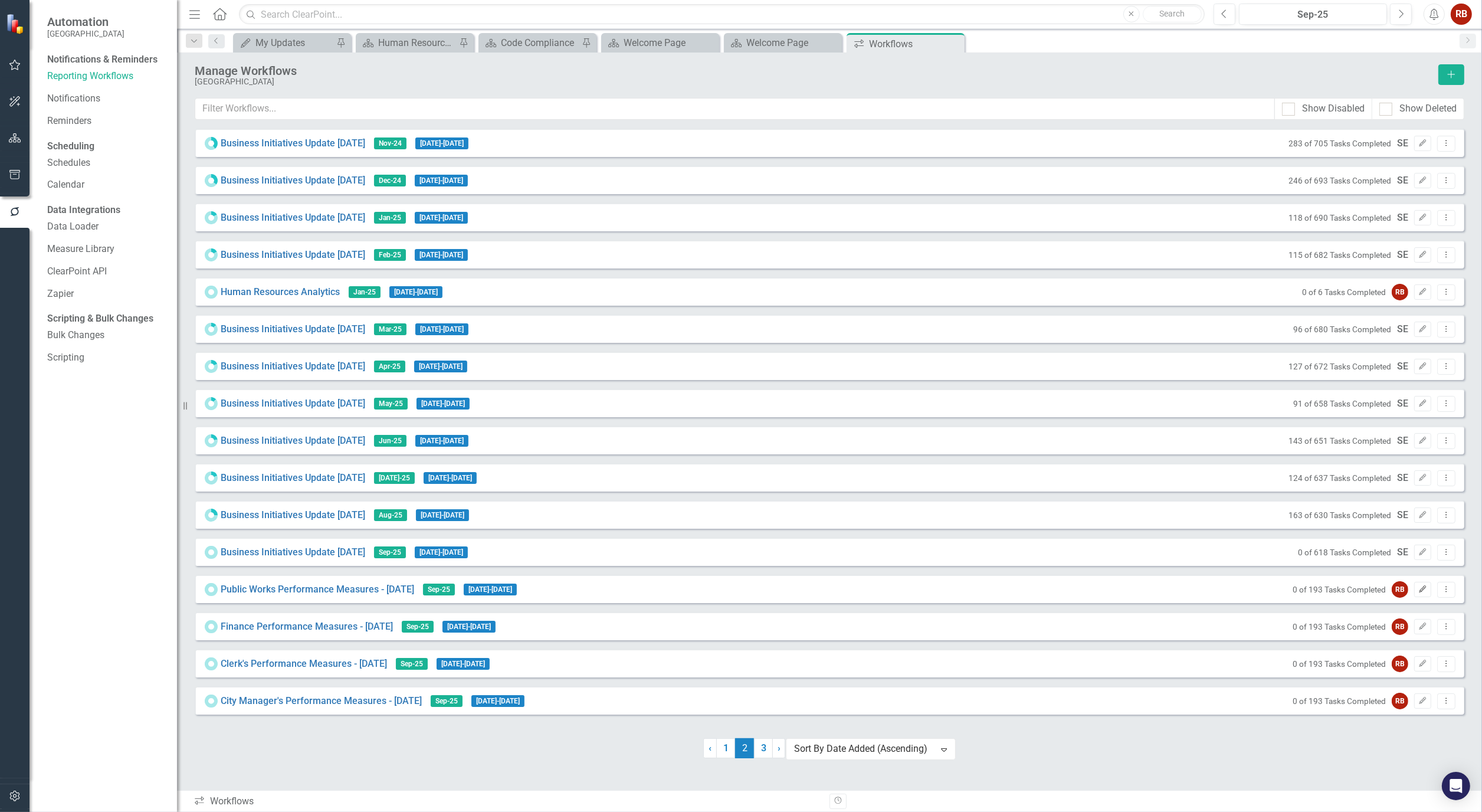
click at [1423, 593] on icon "Edit" at bounding box center [1423, 589] width 9 height 7
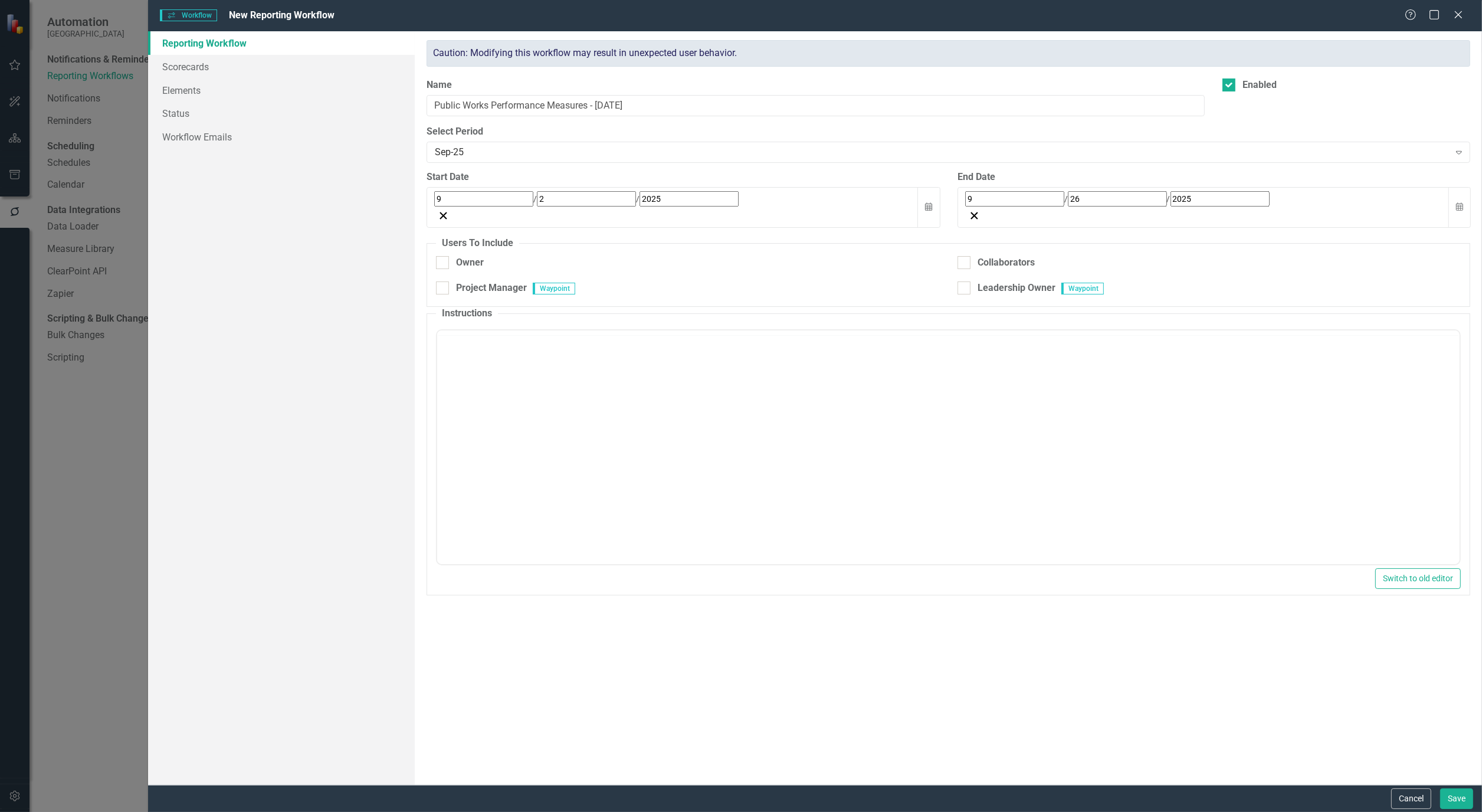
checkbox input "true"
click at [1039, 191] on div "9 / 26 / 2025" at bounding box center [1203, 199] width 477 height 15
click at [1074, 224] on span "September 2025" at bounding box center [1062, 224] width 26 height 10
click at [1113, 224] on button "2025" at bounding box center [1061, 225] width 101 height 26
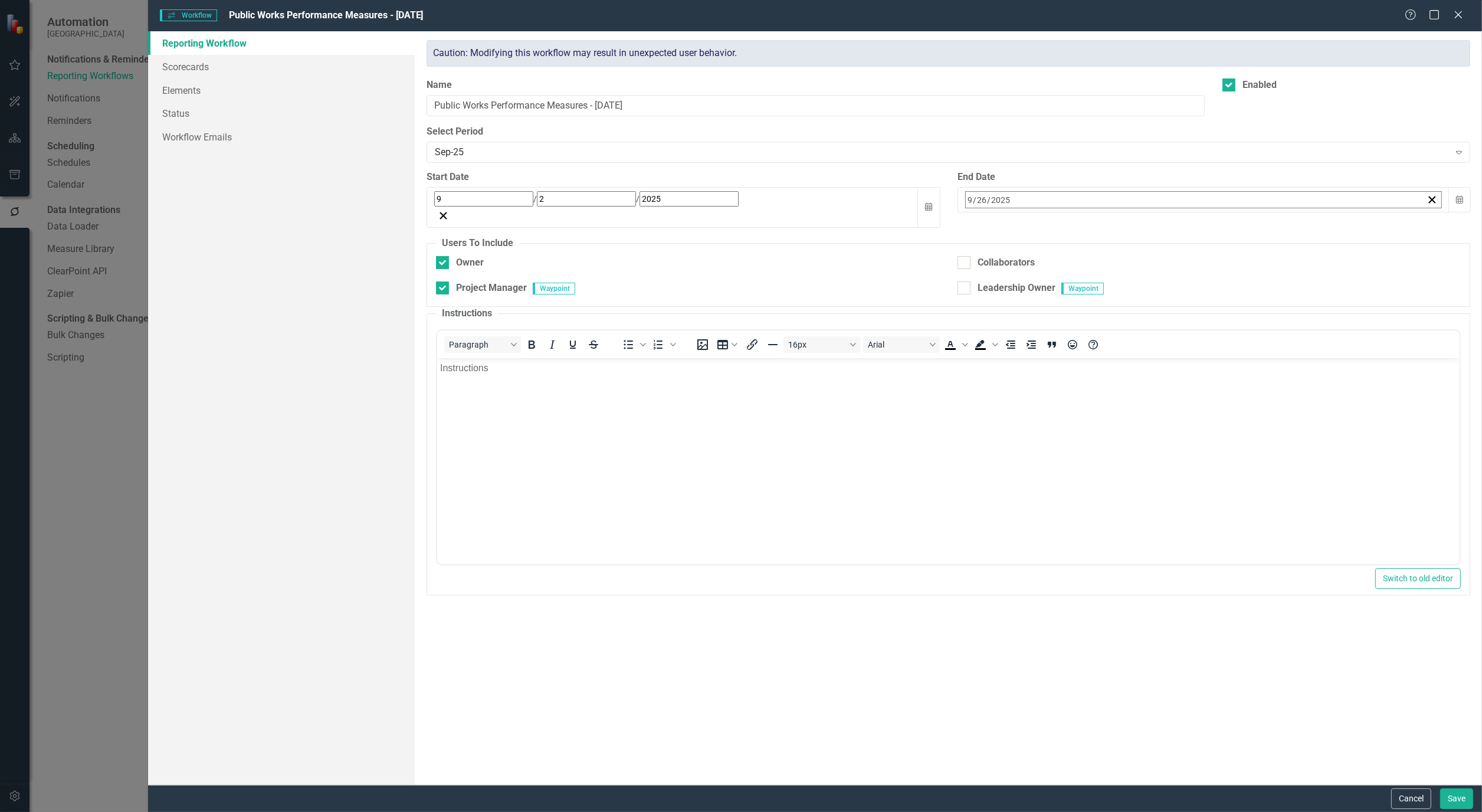
click at [1164, 296] on button "2026" at bounding box center [1130, 310] width 68 height 43
click at [1164, 337] on button "September" at bounding box center [1130, 353] width 68 height 43
click at [1066, 353] on abbr "30" at bounding box center [1062, 357] width 10 height 10
click at [1419, 796] on button "Cancel" at bounding box center [1411, 798] width 40 height 21
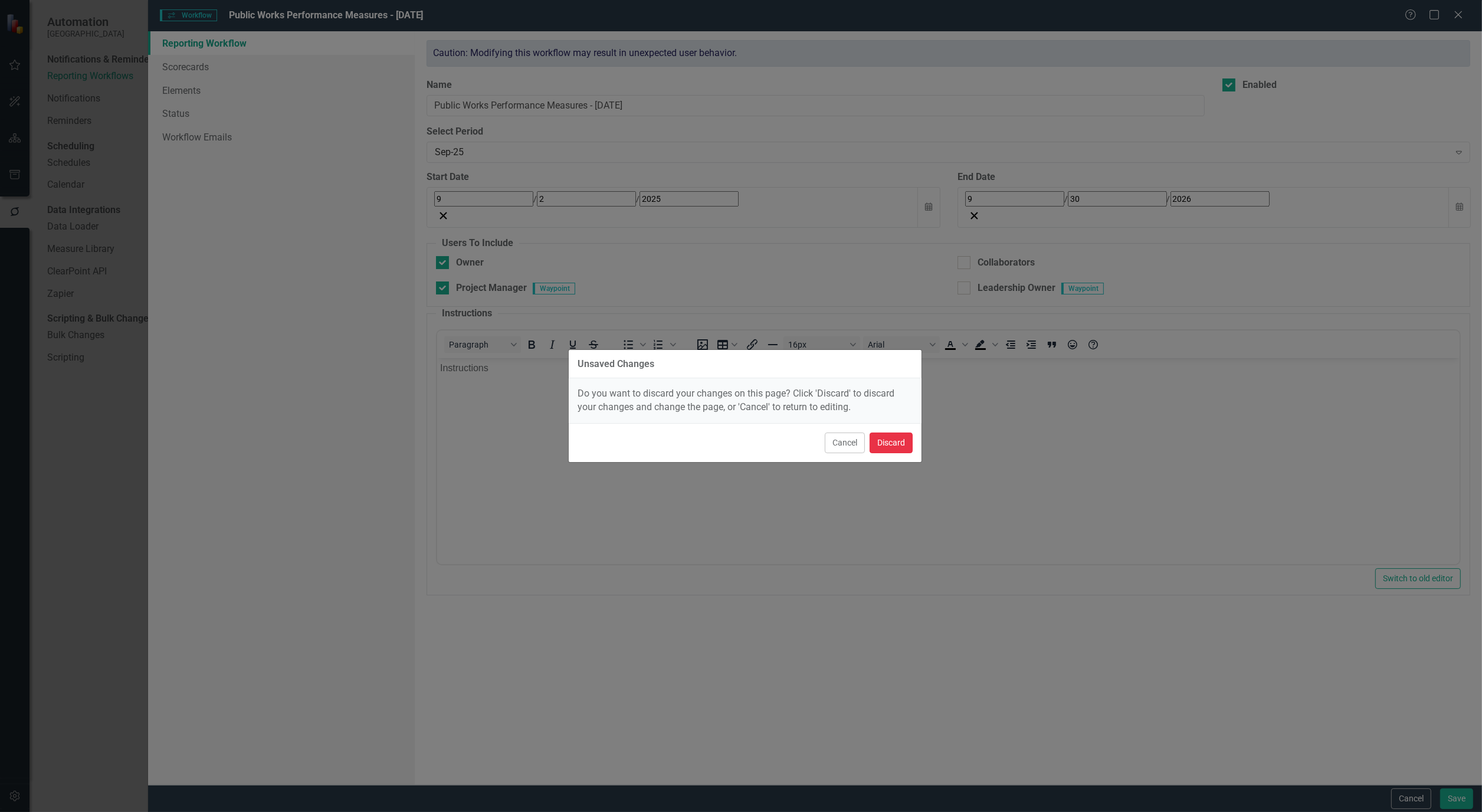
click at [900, 449] on button "Discard" at bounding box center [891, 443] width 43 height 21
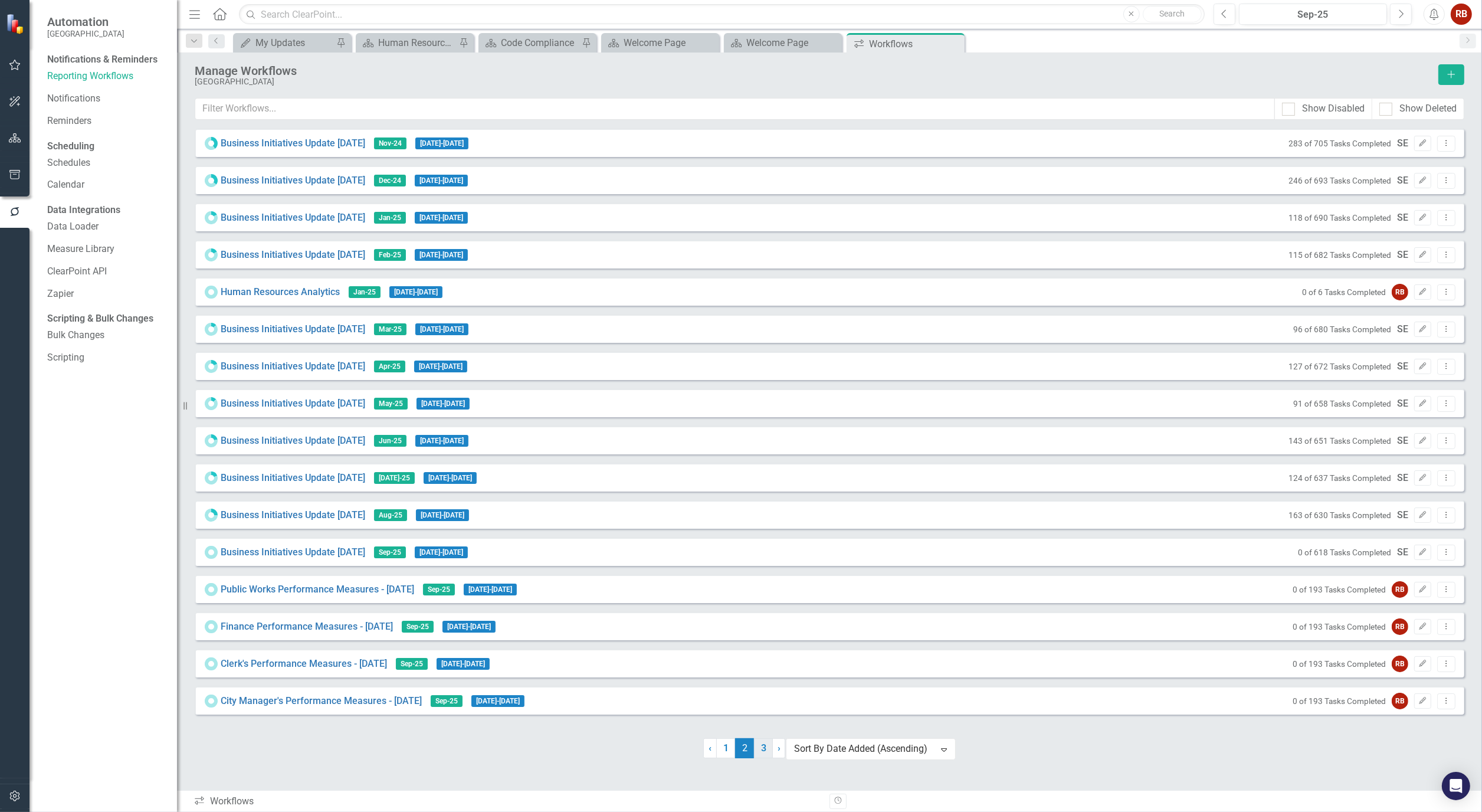
click at [762, 758] on link "3" at bounding box center [764, 747] width 19 height 20
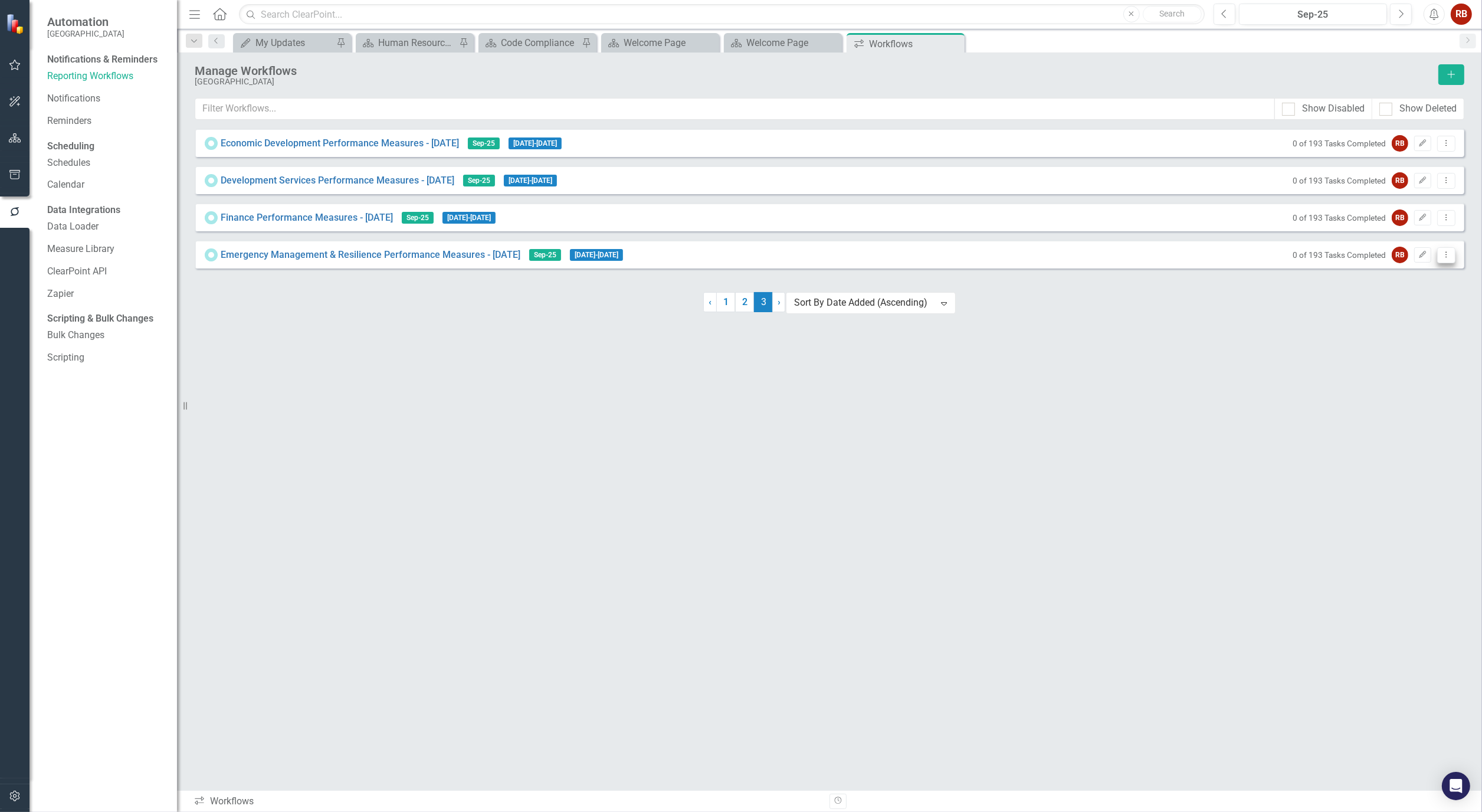
click at [1450, 263] on button "Dropdown Menu" at bounding box center [1447, 254] width 18 height 16
click at [1441, 326] on link "Copy Duplicate Workflow" at bounding box center [1401, 323] width 109 height 22
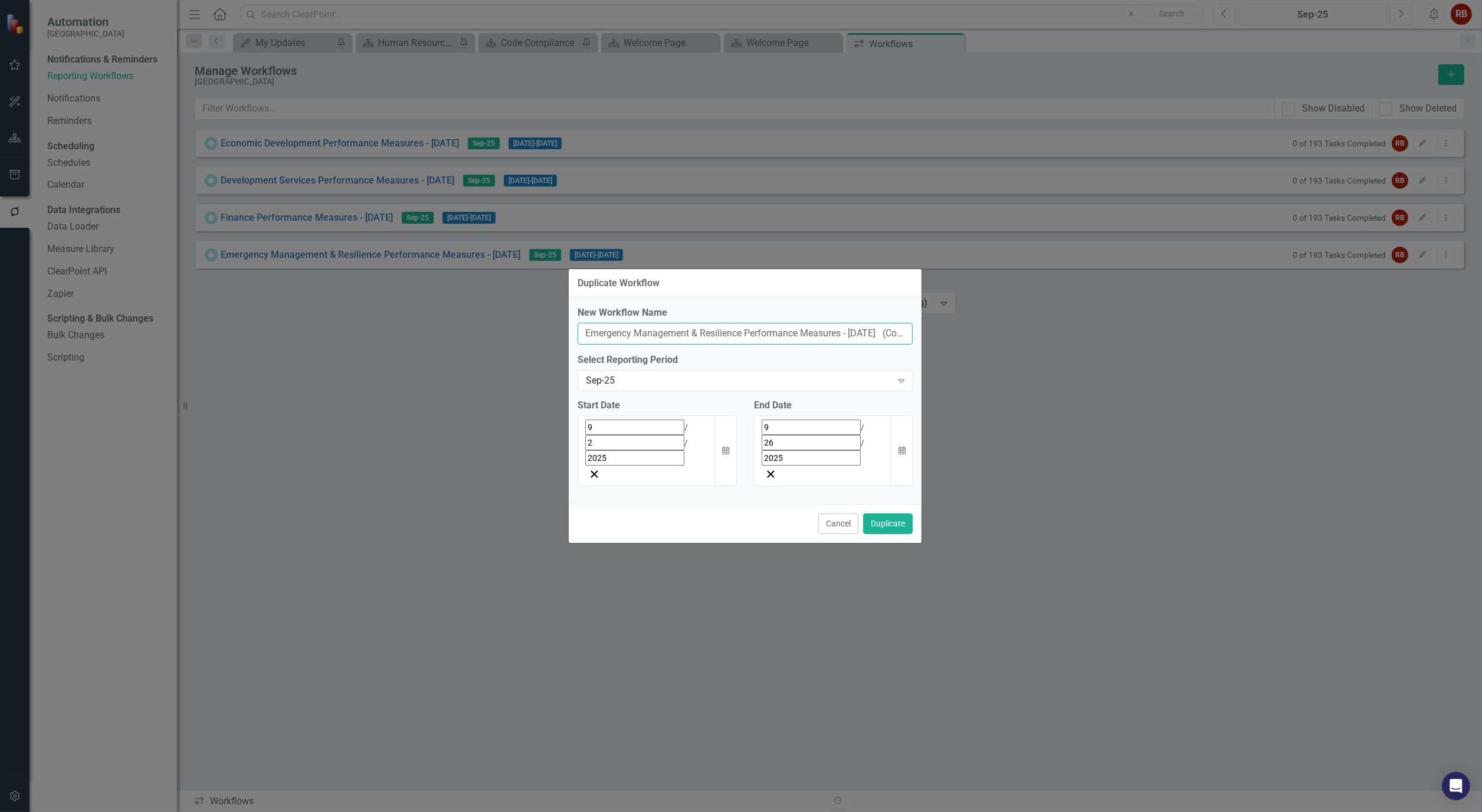
drag, startPoint x: 743, startPoint y: 359, endPoint x: 579, endPoint y: 356, distance: 164.0
click at [579, 344] on input "Emergency Management & Resilience Performance Measures - Sept 25 (Copy)" at bounding box center [745, 333] width 335 height 22
type input "Fire Department Performance Measures - Sept 25 (Copy)"
click at [898, 513] on button "Duplicate" at bounding box center [888, 524] width 50 height 21
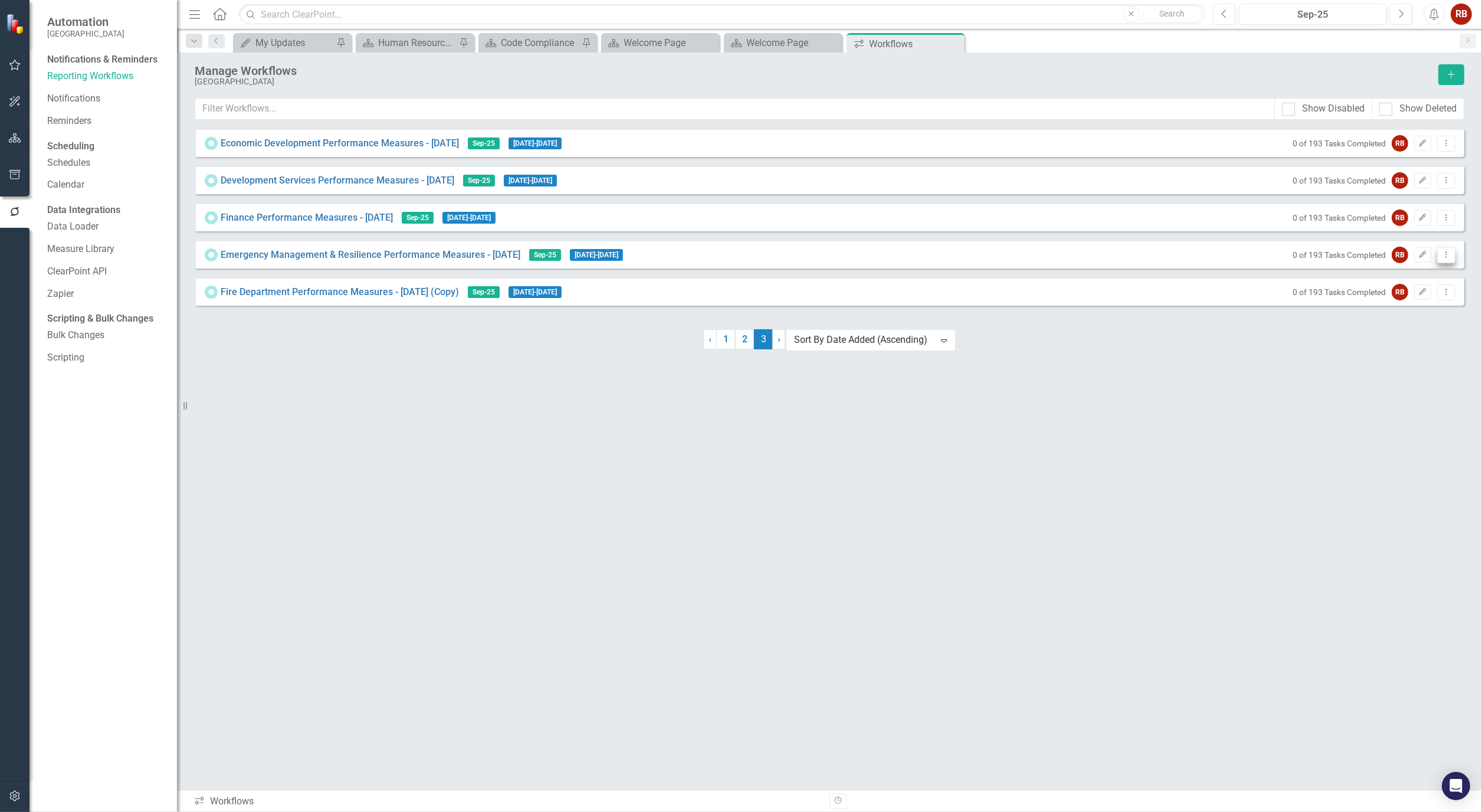
click at [1448, 258] on icon "Dropdown Menu" at bounding box center [1446, 254] width 10 height 8
drag, startPoint x: 1344, startPoint y: 263, endPoint x: 1336, endPoint y: 230, distance: 34.0
click at [1336, 230] on div "Economic Development Performance Measures - Sept 25 Sep-25 9/2/25 - 9/26/25 0 o…" at bounding box center [829, 217] width 1270 height 177
drag, startPoint x: 239, startPoint y: 260, endPoint x: 245, endPoint y: 204, distance: 56.3
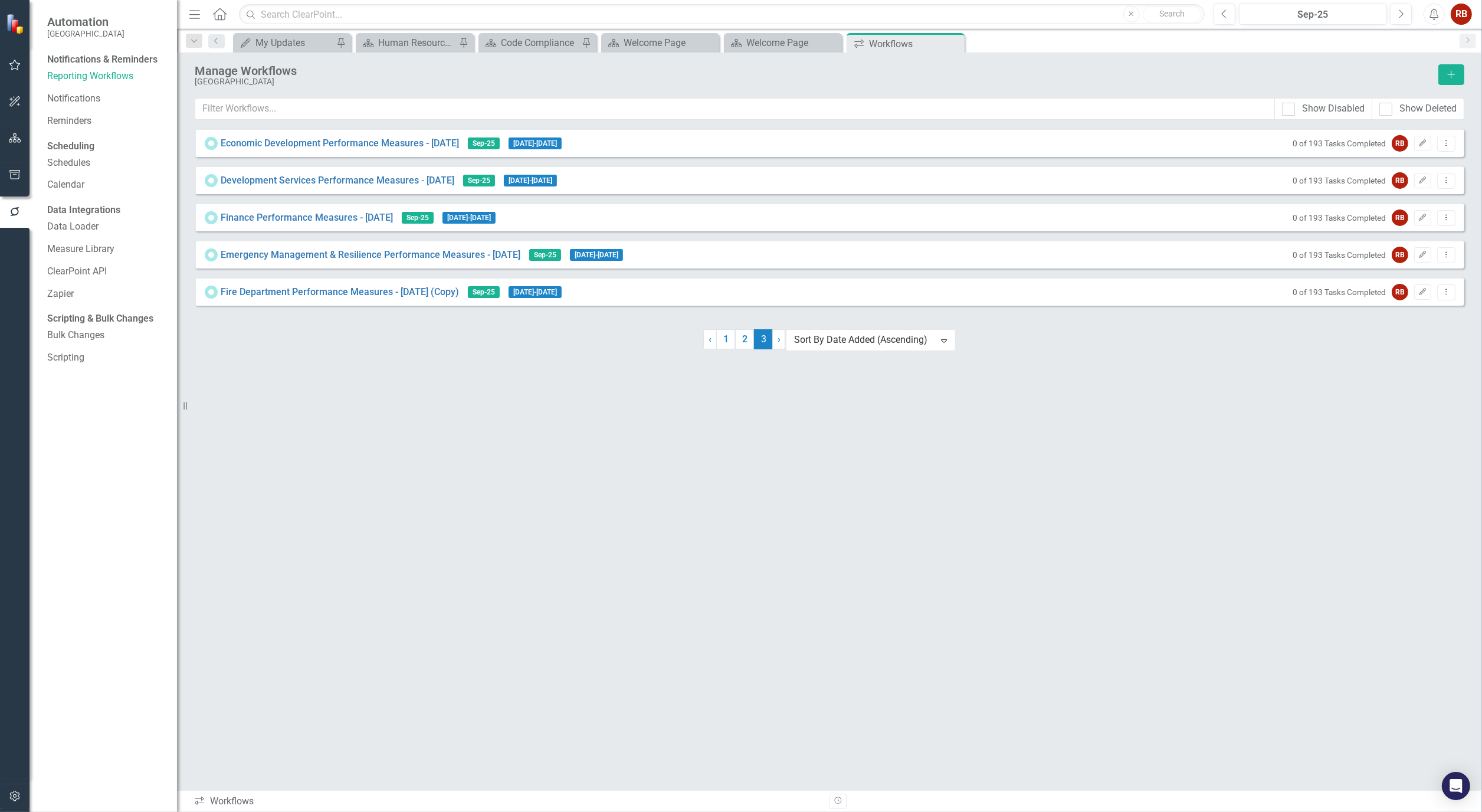
click at [245, 204] on div "Economic Development Performance Measures - Sept 25 Sep-25 9/2/25 - 9/26/25 0 o…" at bounding box center [829, 217] width 1270 height 177
click at [1424, 293] on icon "Edit" at bounding box center [1423, 291] width 9 height 7
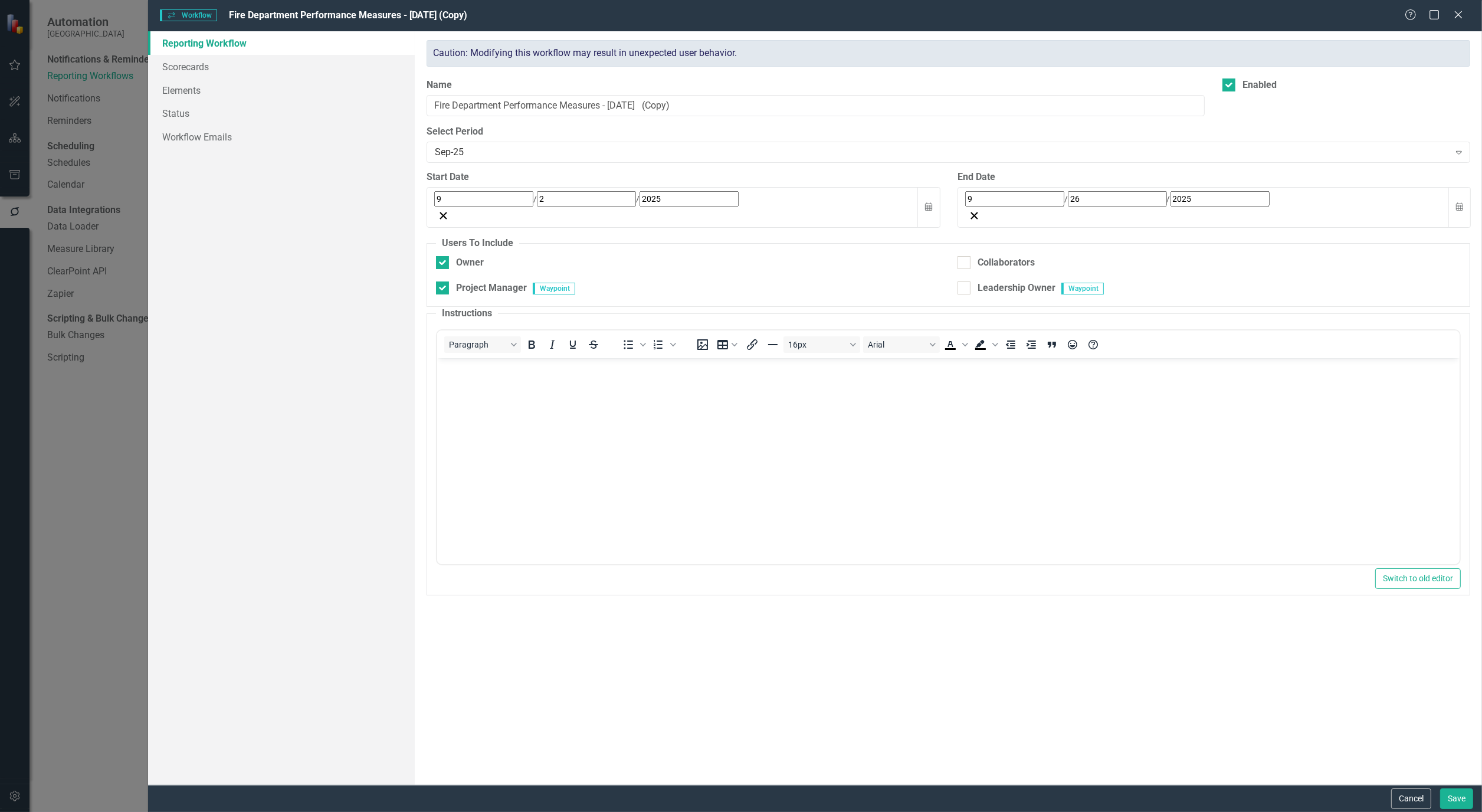
checkbox input "true"
click at [1457, 11] on icon "Close" at bounding box center [1459, 14] width 15 height 11
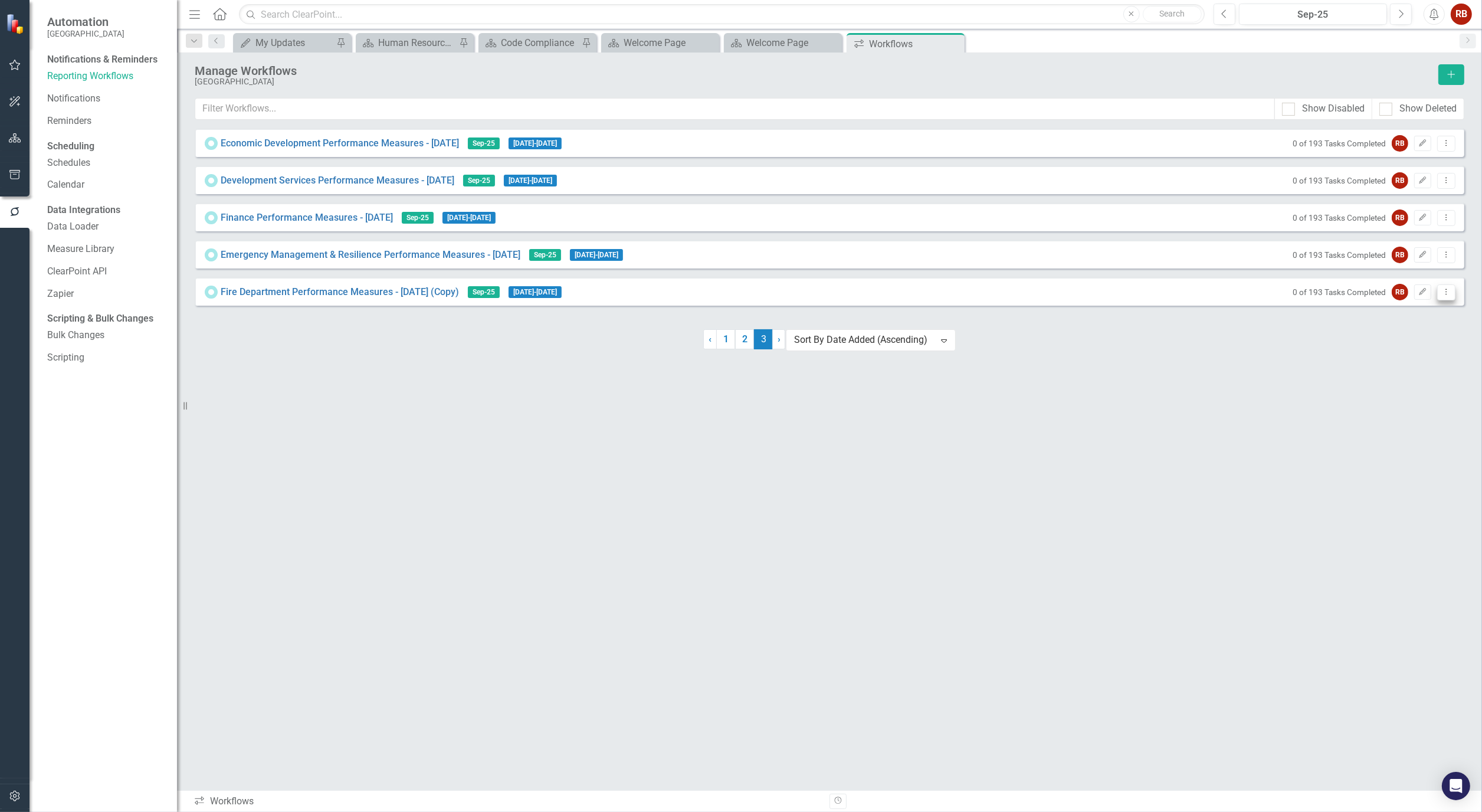
click at [1447, 296] on icon "Dropdown Menu" at bounding box center [1446, 292] width 10 height 8
click at [1403, 356] on link "Copy Duplicate Workflow" at bounding box center [1401, 361] width 109 height 22
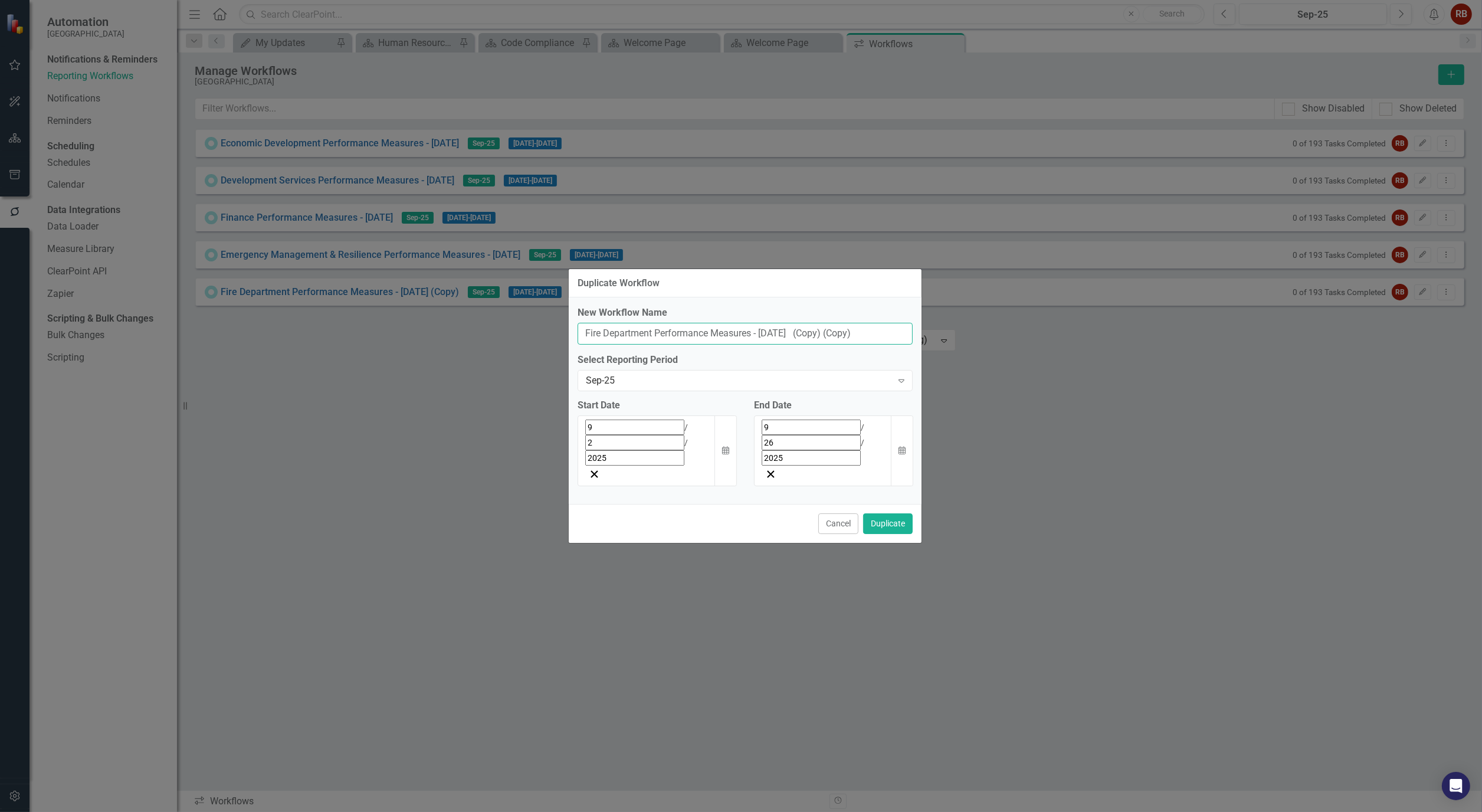
drag, startPoint x: 875, startPoint y: 357, endPoint x: 800, endPoint y: 357, distance: 75.0
click at [800, 344] on input "Fire Department Performance Measures - Sept 25 (Copy) (Copy)" at bounding box center [745, 333] width 335 height 22
drag, startPoint x: 652, startPoint y: 356, endPoint x: 496, endPoint y: 355, distance: 156.0
click at [496, 355] on div "Duplicate Workflow New Workflow Name Fire Department Performance Measures - Sep…" at bounding box center [741, 406] width 1482 height 812
type input "Human Resources Performance Measures - Sept 25"
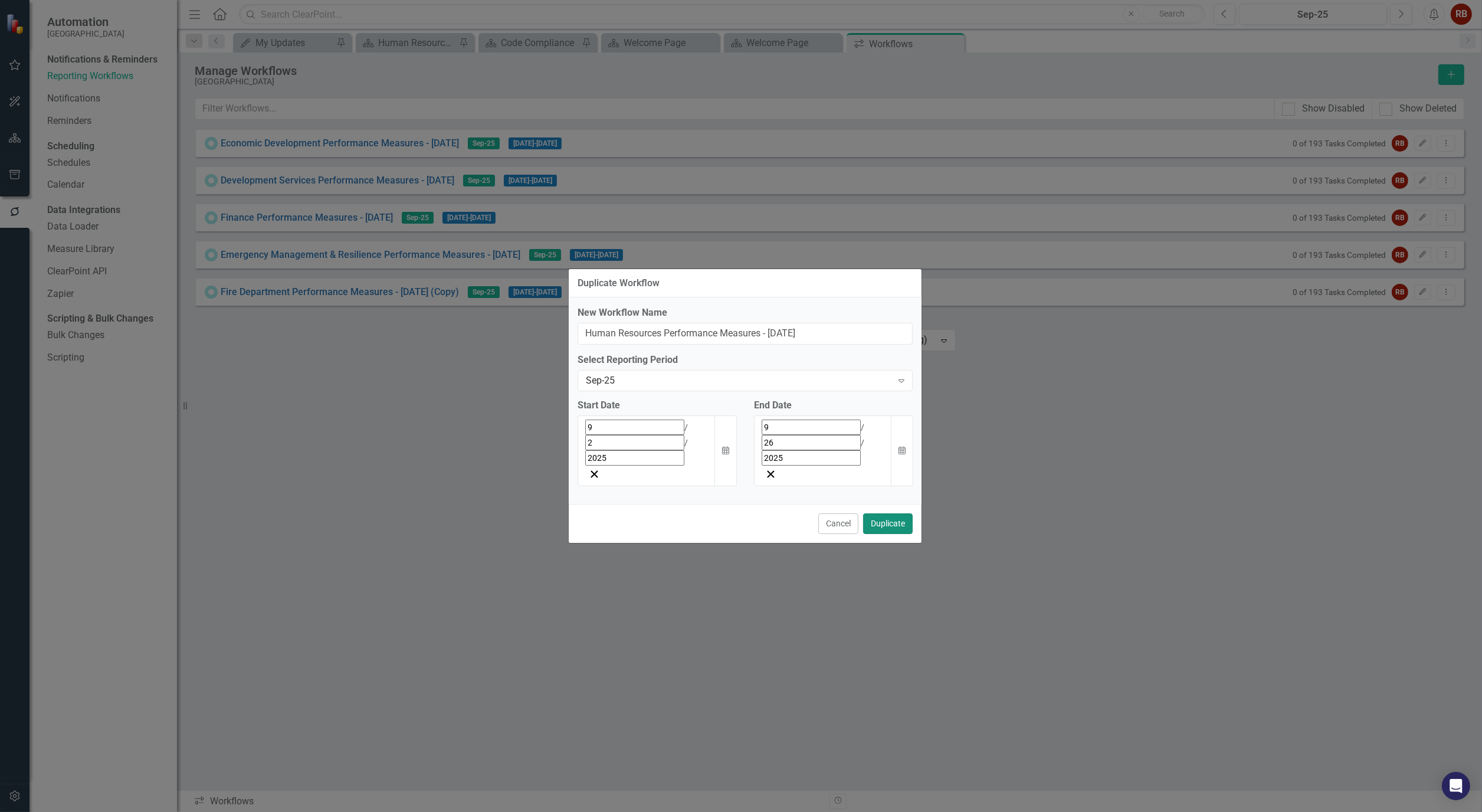
click at [884, 513] on button "Duplicate" at bounding box center [888, 524] width 50 height 21
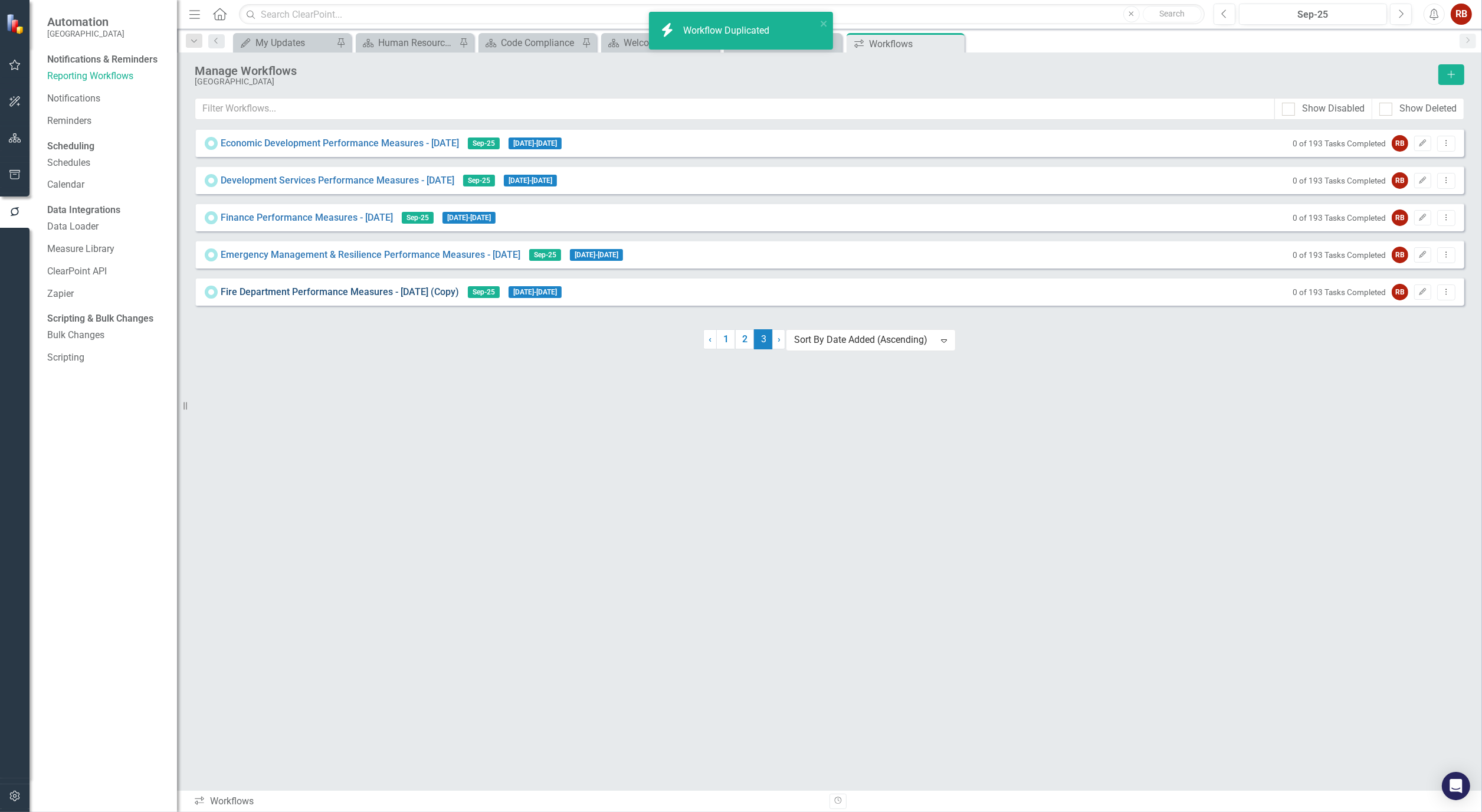
click at [396, 293] on link "Fire Department Performance Measures - Sept 25 (Copy)" at bounding box center [340, 292] width 239 height 14
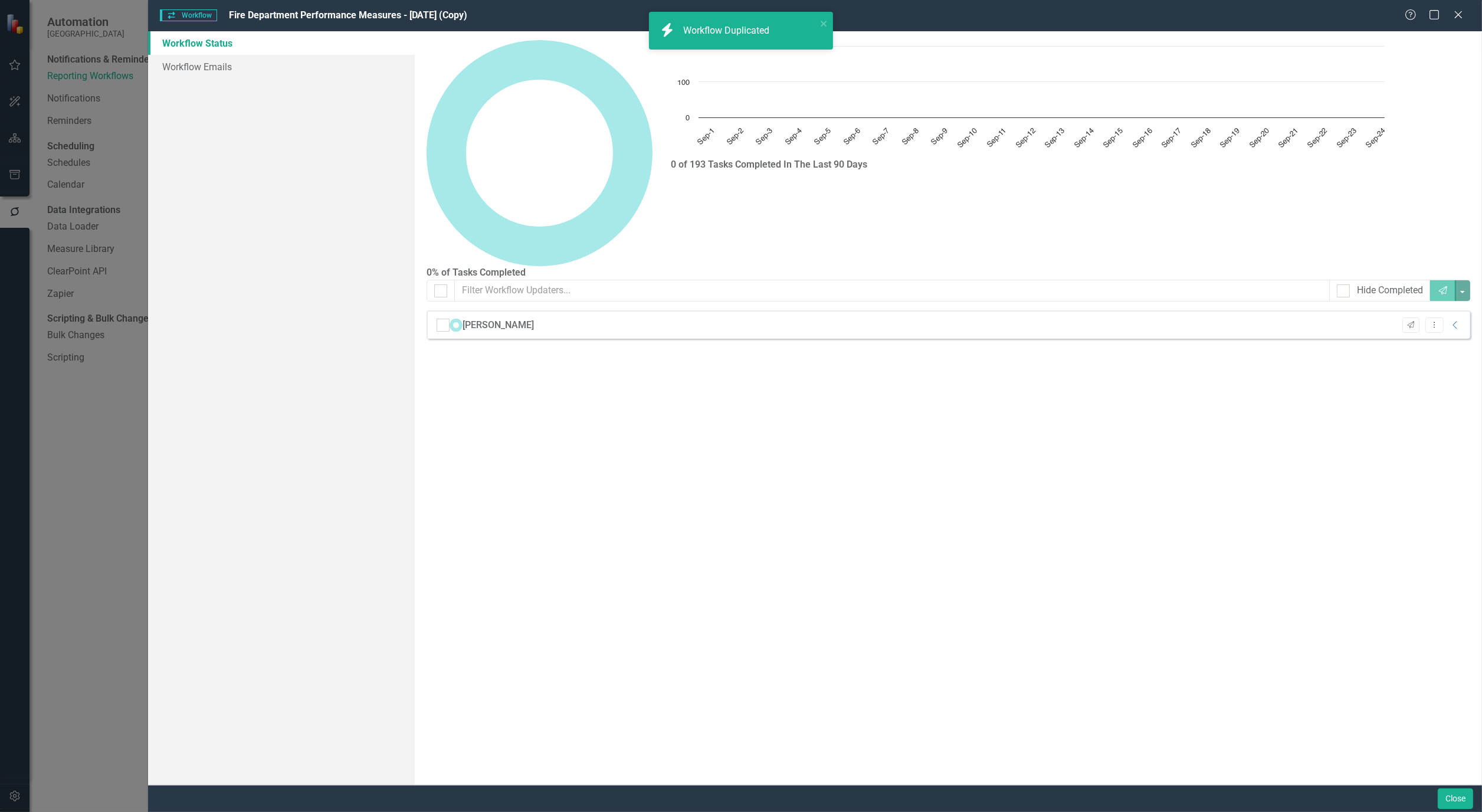
checkbox input "false"
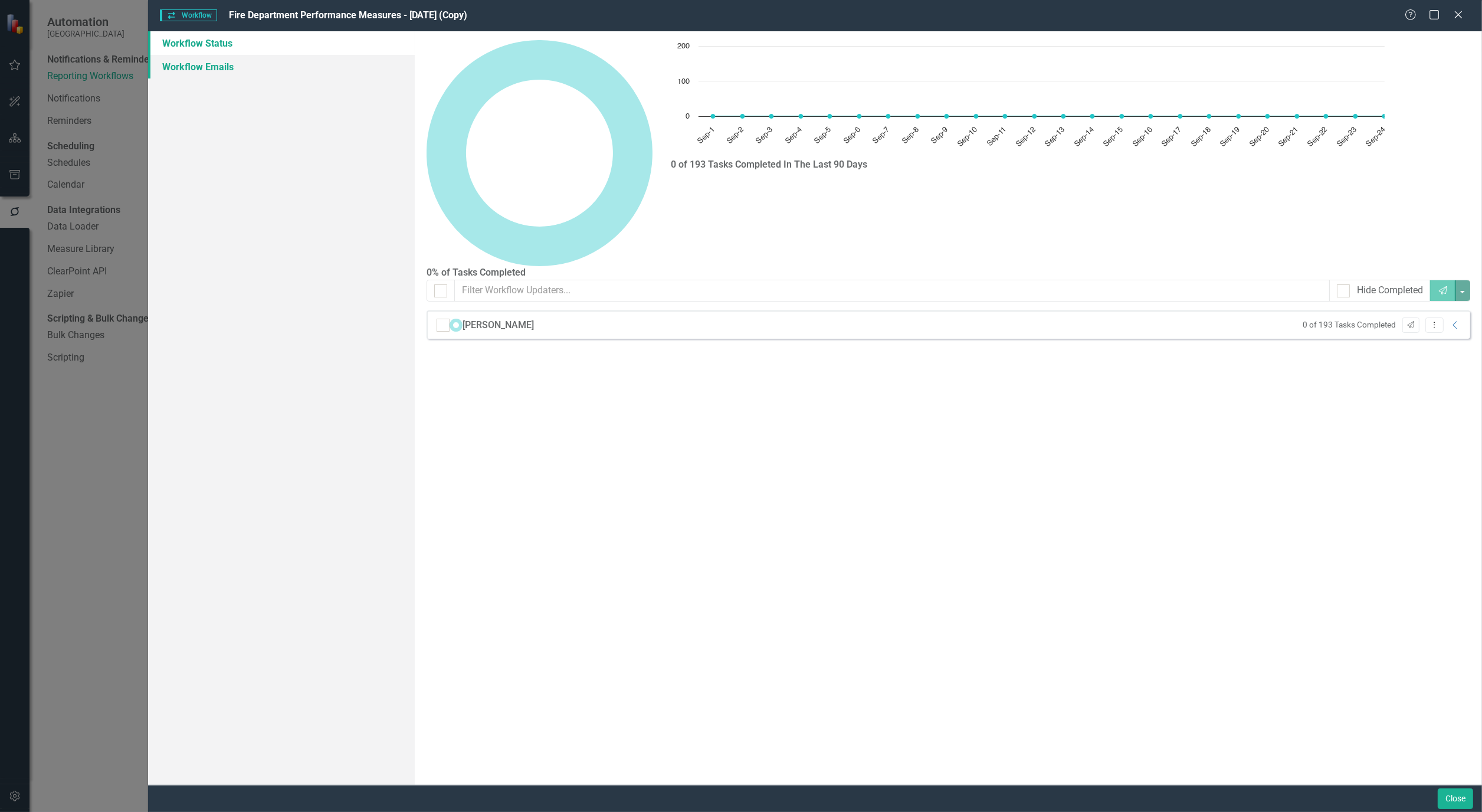
click at [197, 60] on link "Workflow Emails" at bounding box center [281, 66] width 267 height 23
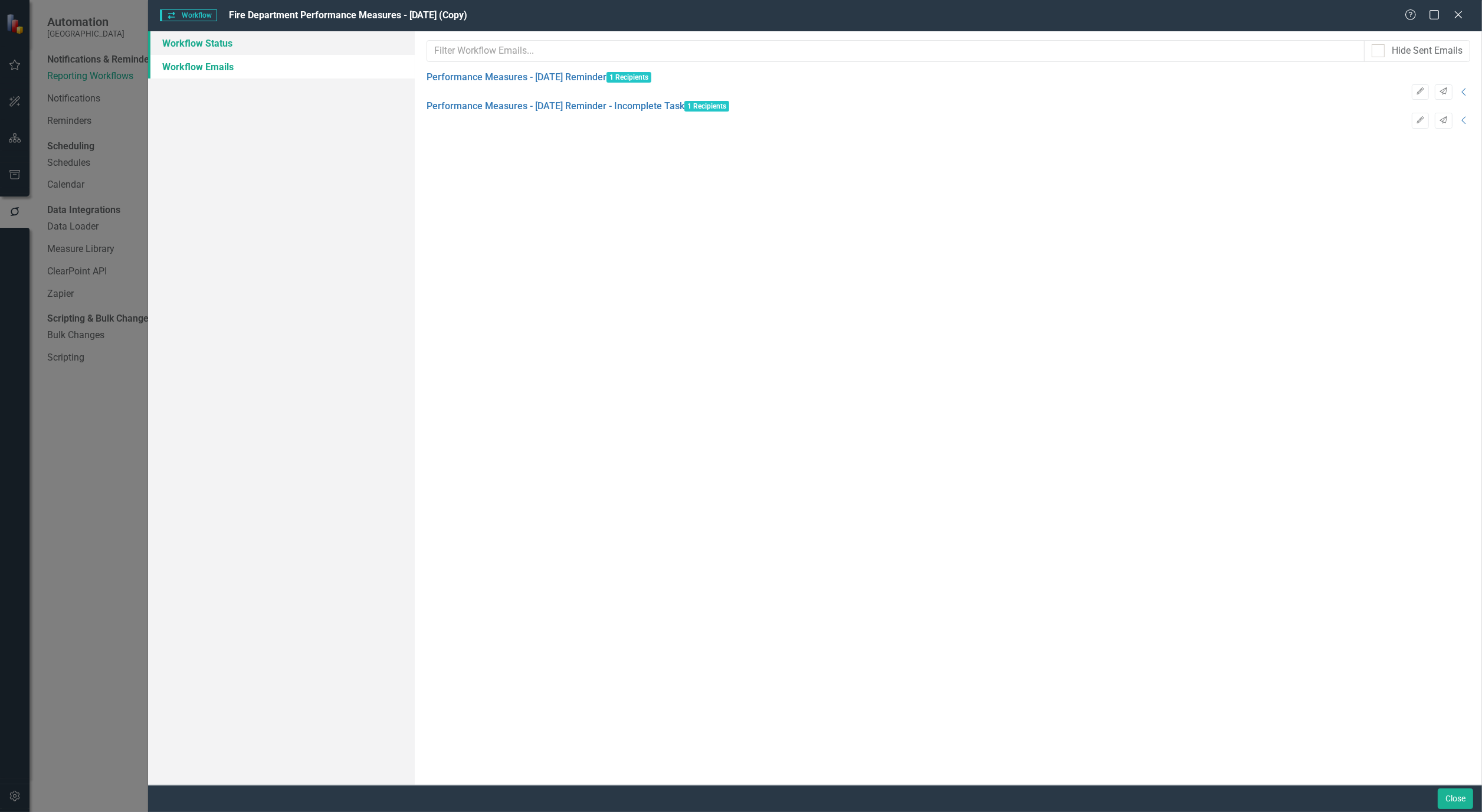
click at [203, 43] on link "Workflow Status" at bounding box center [281, 43] width 267 height 23
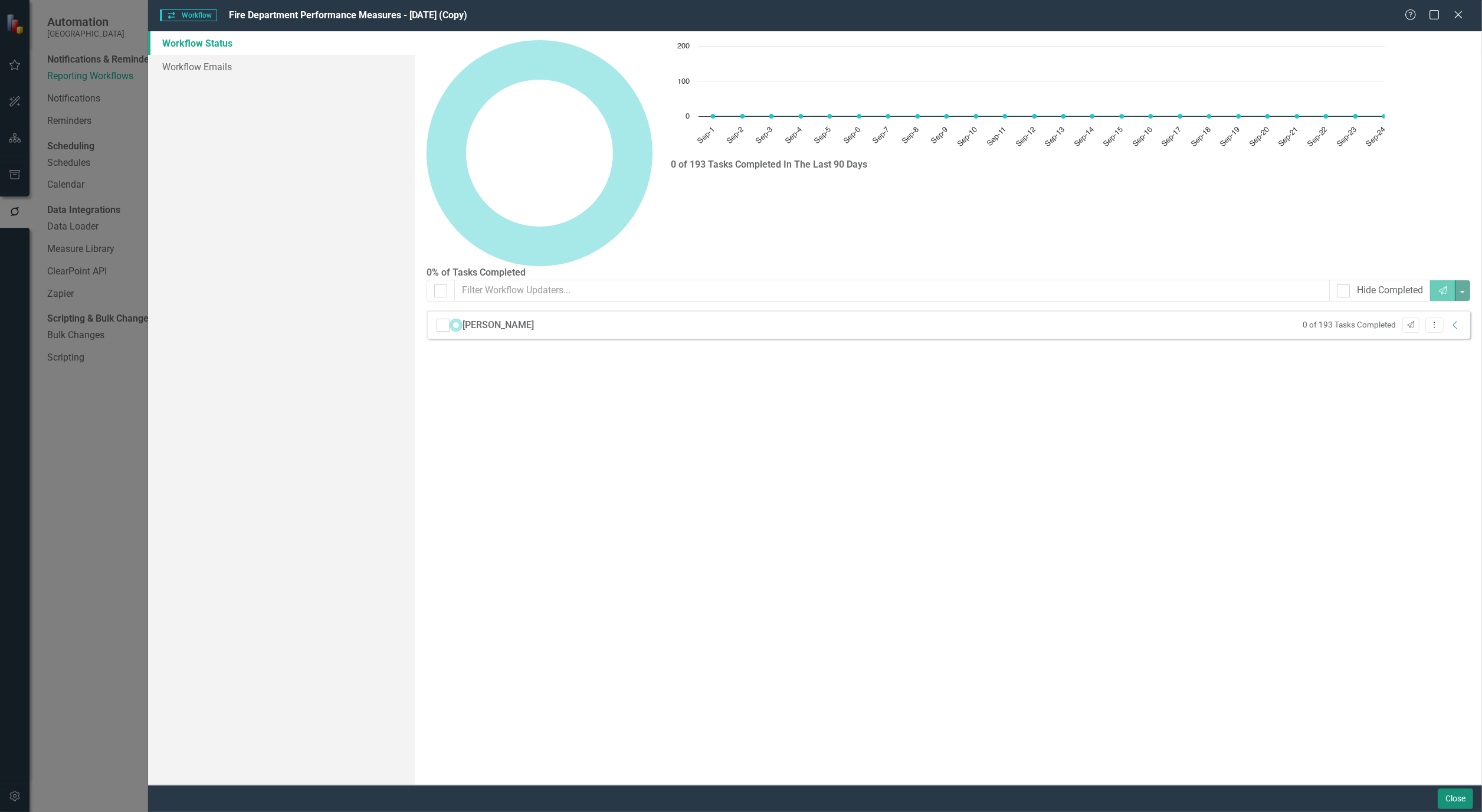
click at [1462, 798] on button "Close" at bounding box center [1455, 798] width 35 height 21
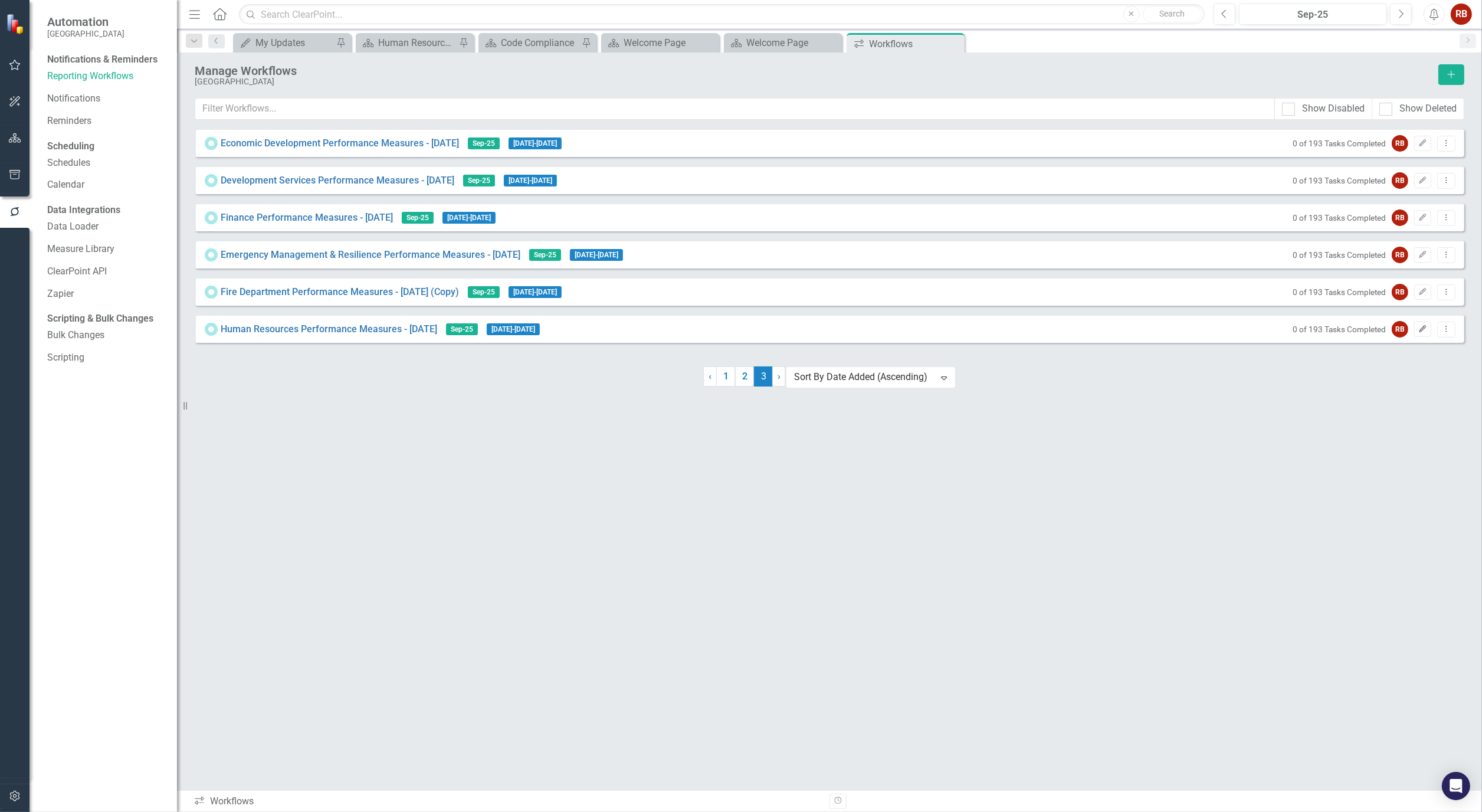
click at [1419, 332] on icon "Edit" at bounding box center [1423, 329] width 9 height 7
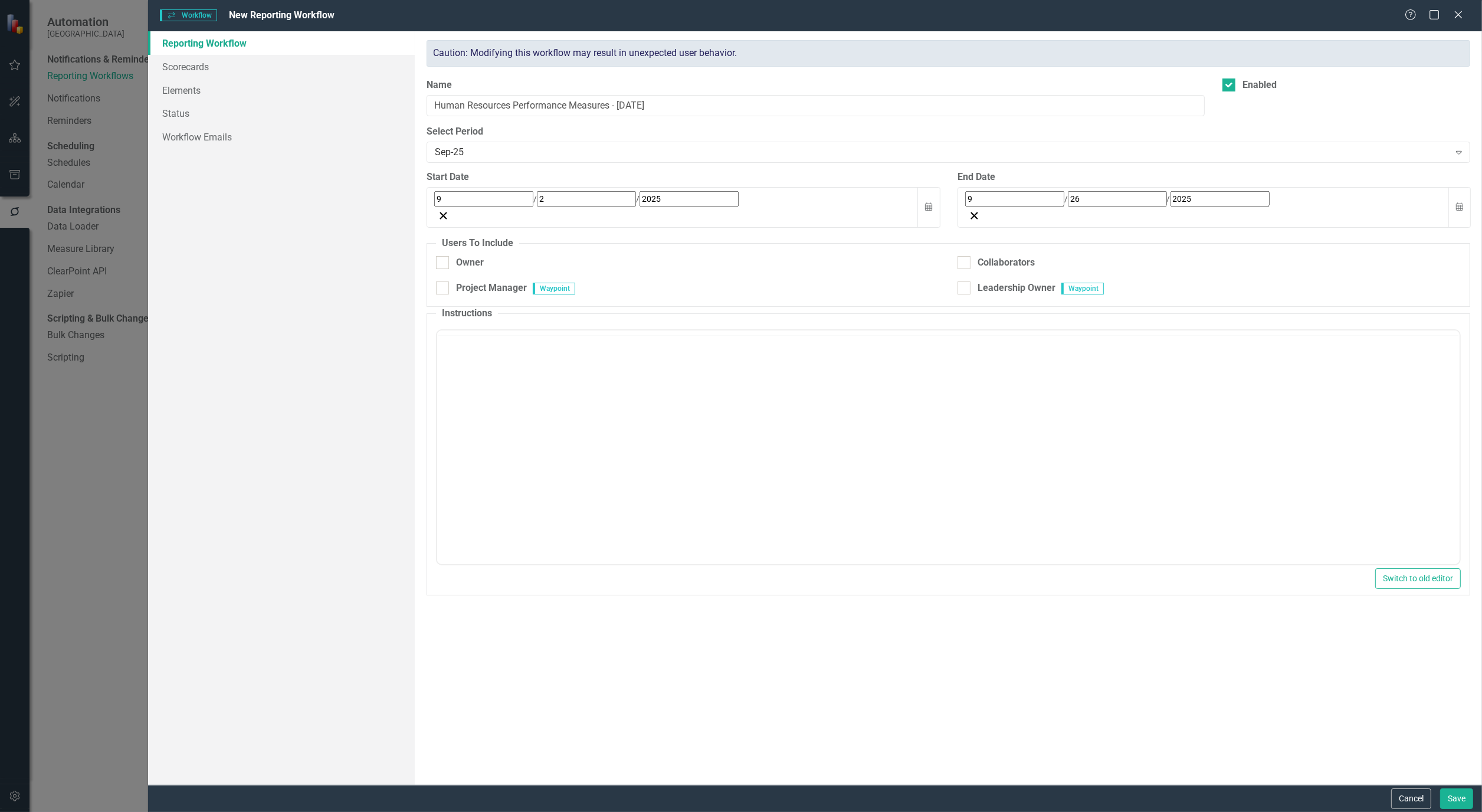
checkbox input "true"
click at [682, 104] on input "Human Resources Performance Measures - Sept 25" at bounding box center [815, 106] width 779 height 22
click at [686, 104] on input "Human Resources Performance Measures - Sept 25" at bounding box center [815, 106] width 779 height 22
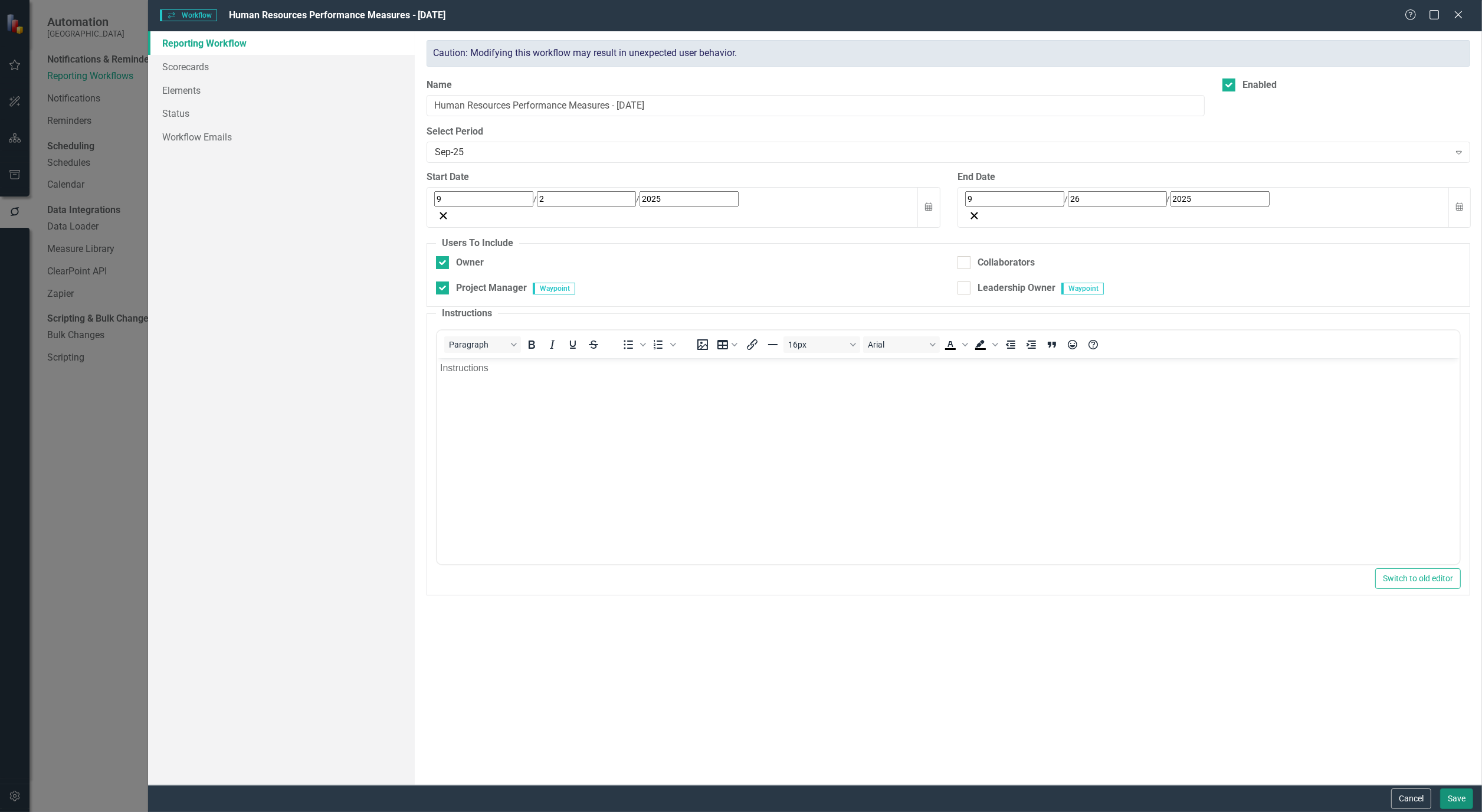
click at [1459, 798] on button "Save" at bounding box center [1457, 798] width 33 height 21
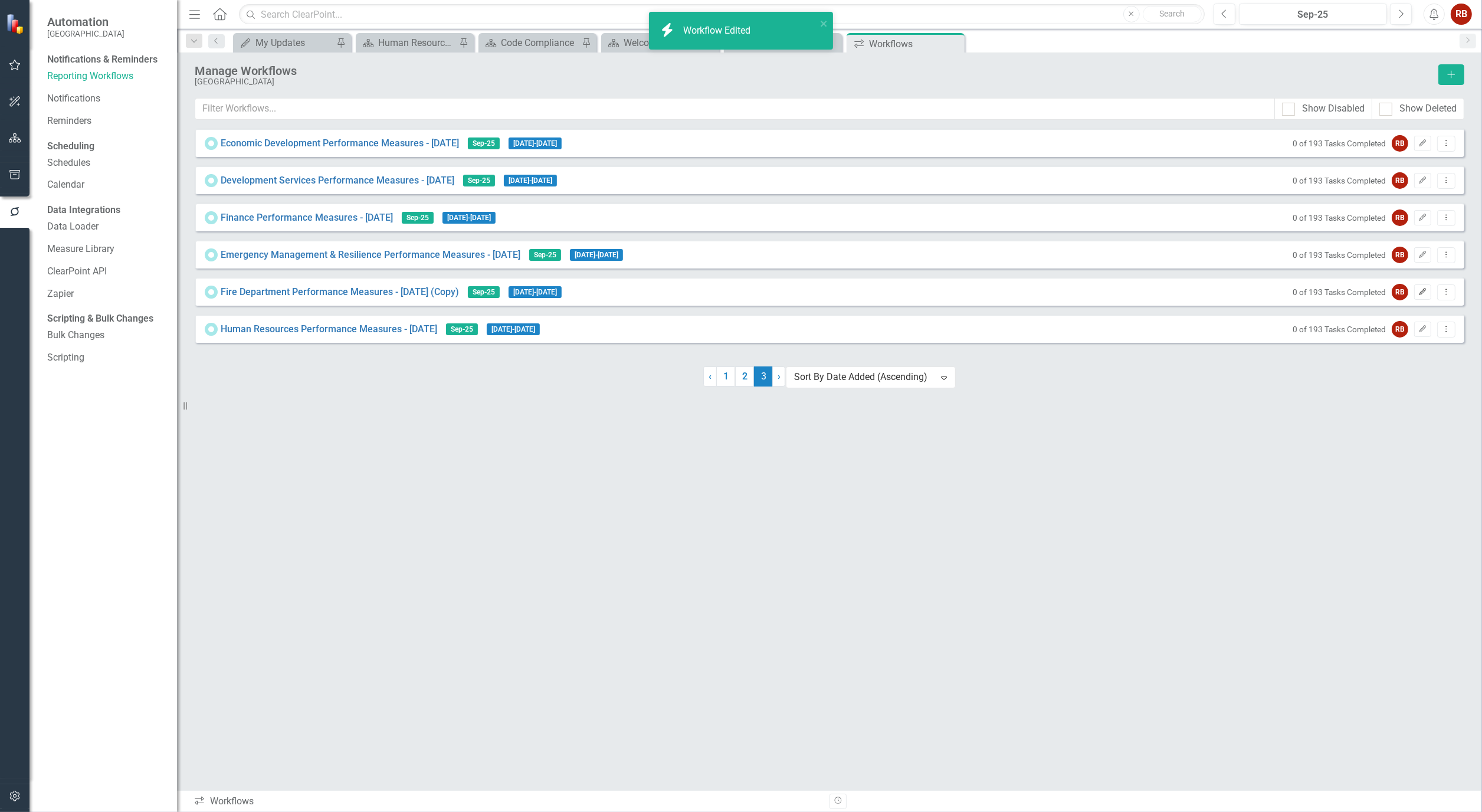
click at [1424, 295] on icon "Edit" at bounding box center [1423, 291] width 9 height 7
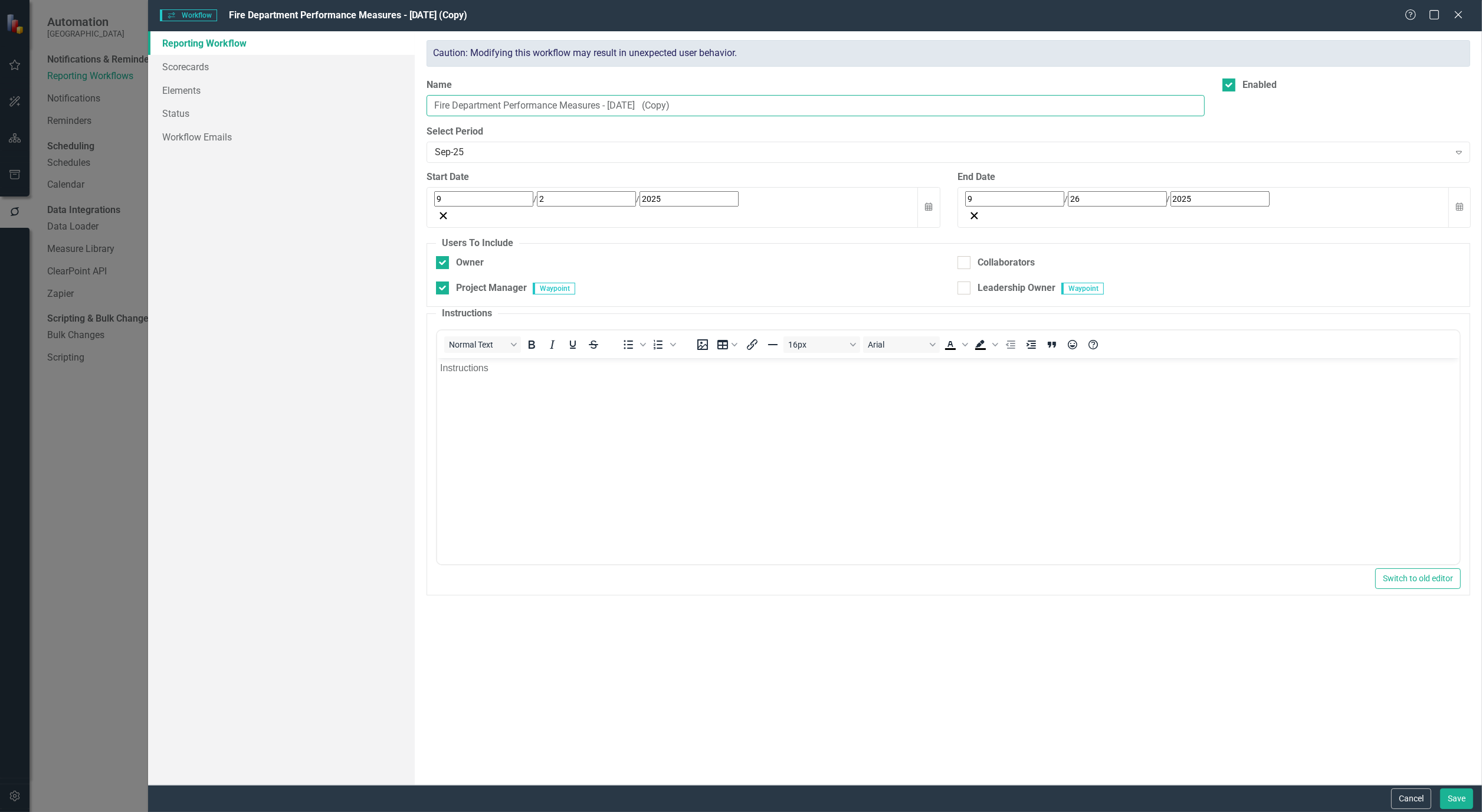
click at [715, 103] on input "Fire Department Performance Measures - Sept 25 (Copy)" at bounding box center [815, 106] width 779 height 22
type input "Fire Department Performance Measures - Sept 25"
click at [1452, 796] on button "Save" at bounding box center [1457, 798] width 33 height 21
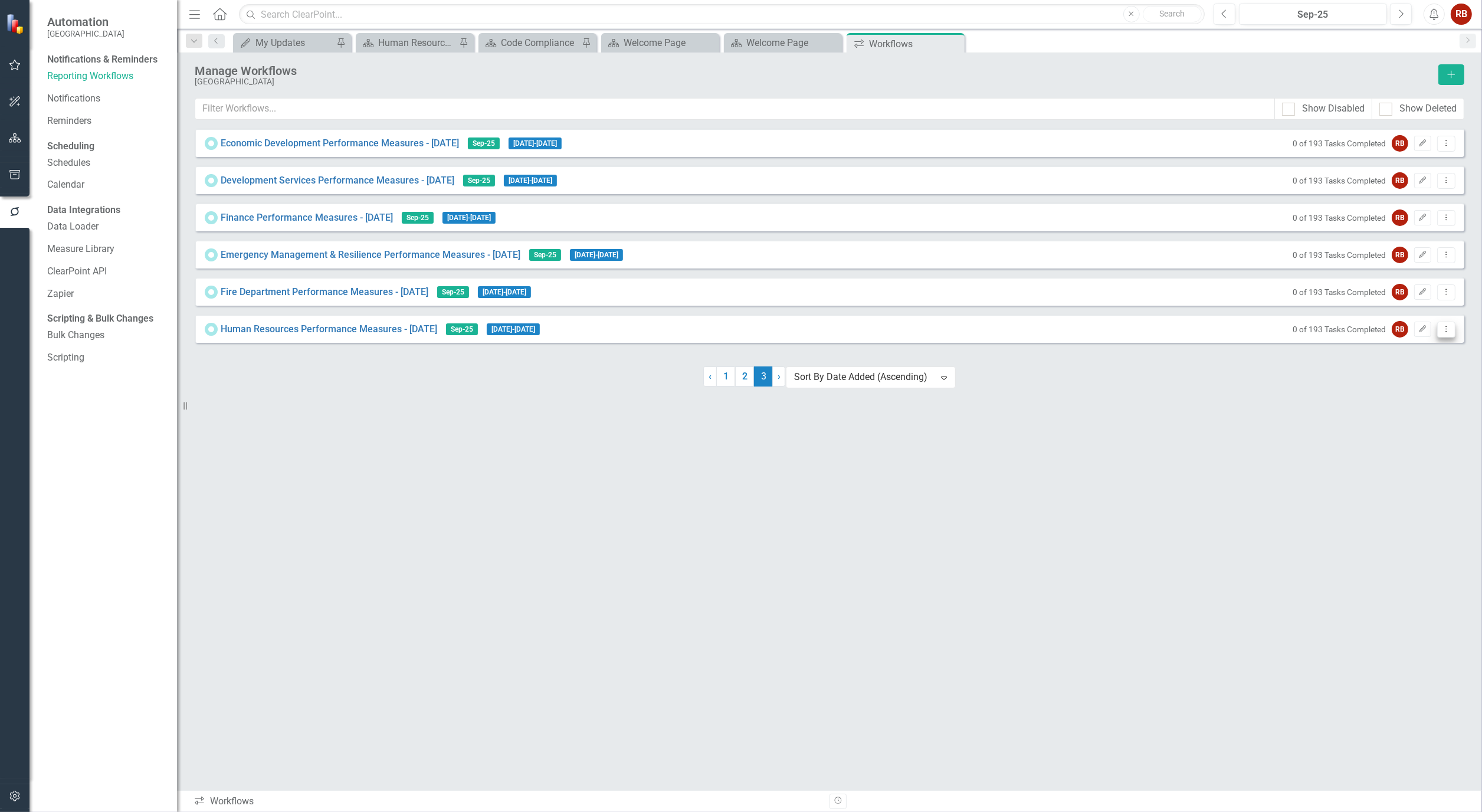
click at [1455, 338] on button "Dropdown Menu" at bounding box center [1447, 329] width 18 height 16
click at [1442, 392] on link "Copy Duplicate Workflow" at bounding box center [1401, 398] width 109 height 22
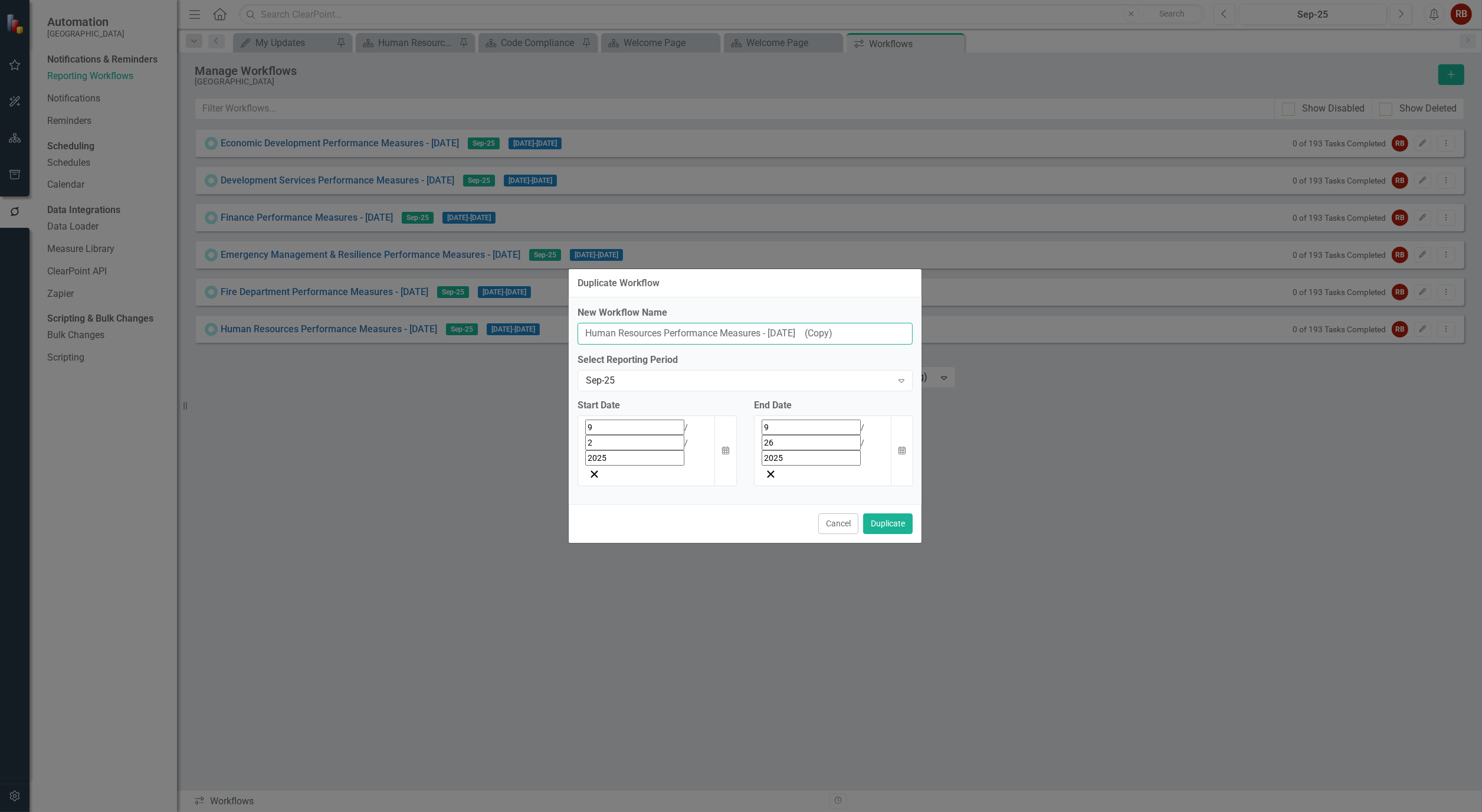
drag, startPoint x: 663, startPoint y: 357, endPoint x: 452, endPoint y: 351, distance: 211.1
click at [456, 353] on div "Duplicate Workflow New Workflow Name Human Resources Performance Measures - Sep…" at bounding box center [741, 406] width 1482 height 812
type input "Information Technology Performance Measures - Sept 25"
click at [892, 513] on button "Duplicate" at bounding box center [888, 524] width 50 height 21
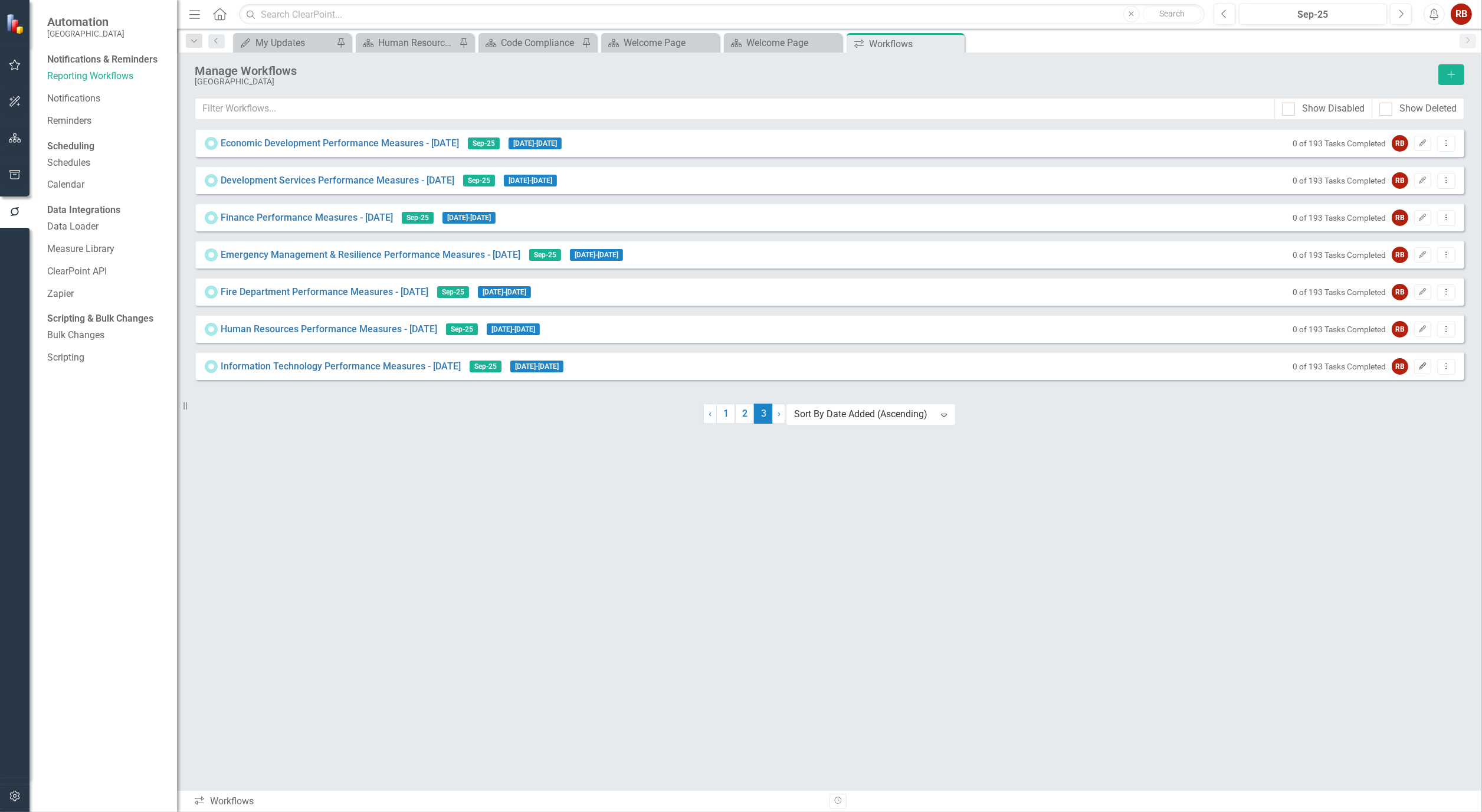
click at [1426, 368] on icon "Edit" at bounding box center [1423, 365] width 9 height 7
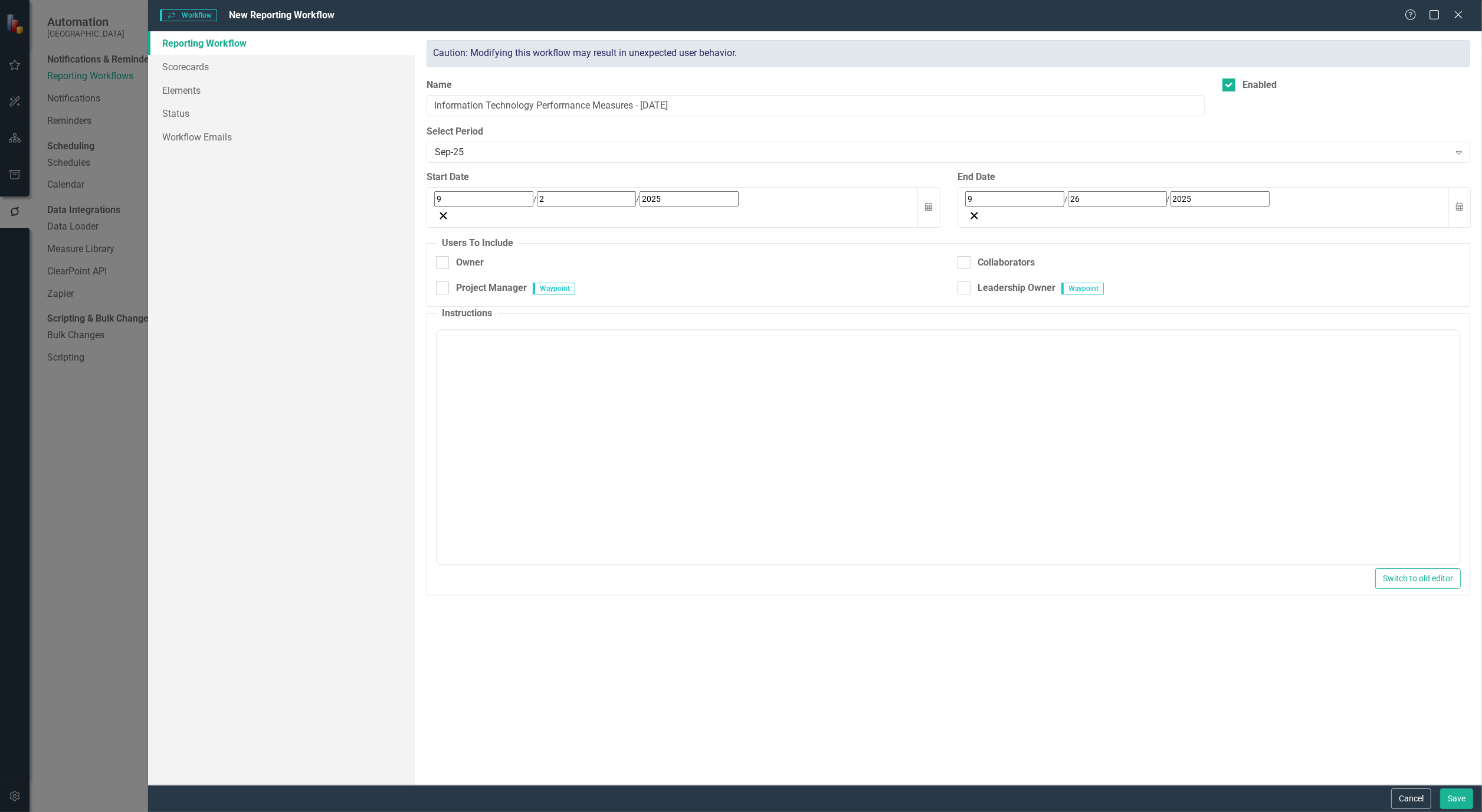
checkbox input "true"
click at [1406, 810] on div "Cancel Save" at bounding box center [815, 798] width 1334 height 27
click at [1406, 800] on button "Cancel" at bounding box center [1411, 798] width 40 height 21
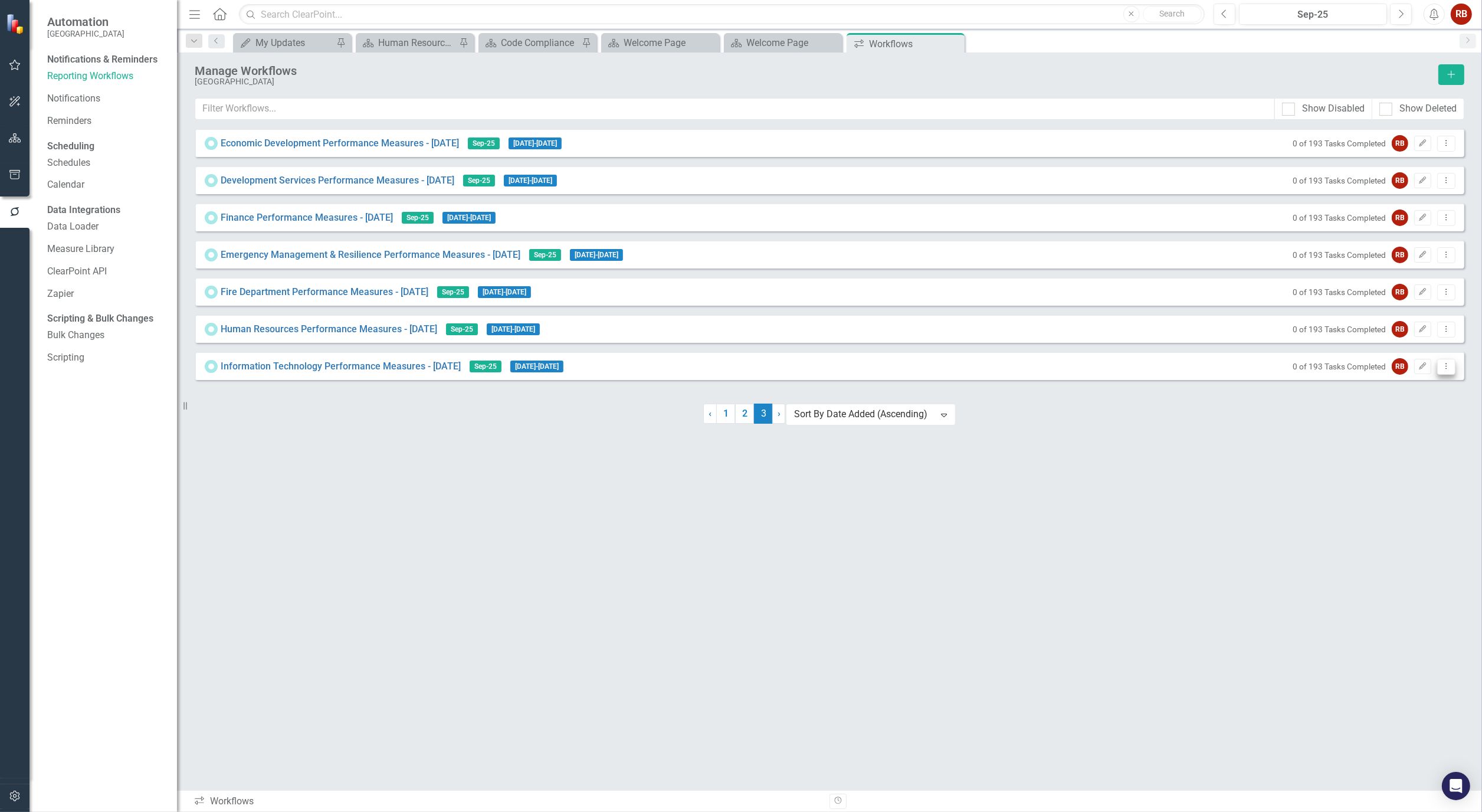
click at [1441, 373] on button "Dropdown Menu" at bounding box center [1447, 366] width 18 height 16
click at [1414, 426] on link "Copy Duplicate Workflow" at bounding box center [1401, 435] width 109 height 22
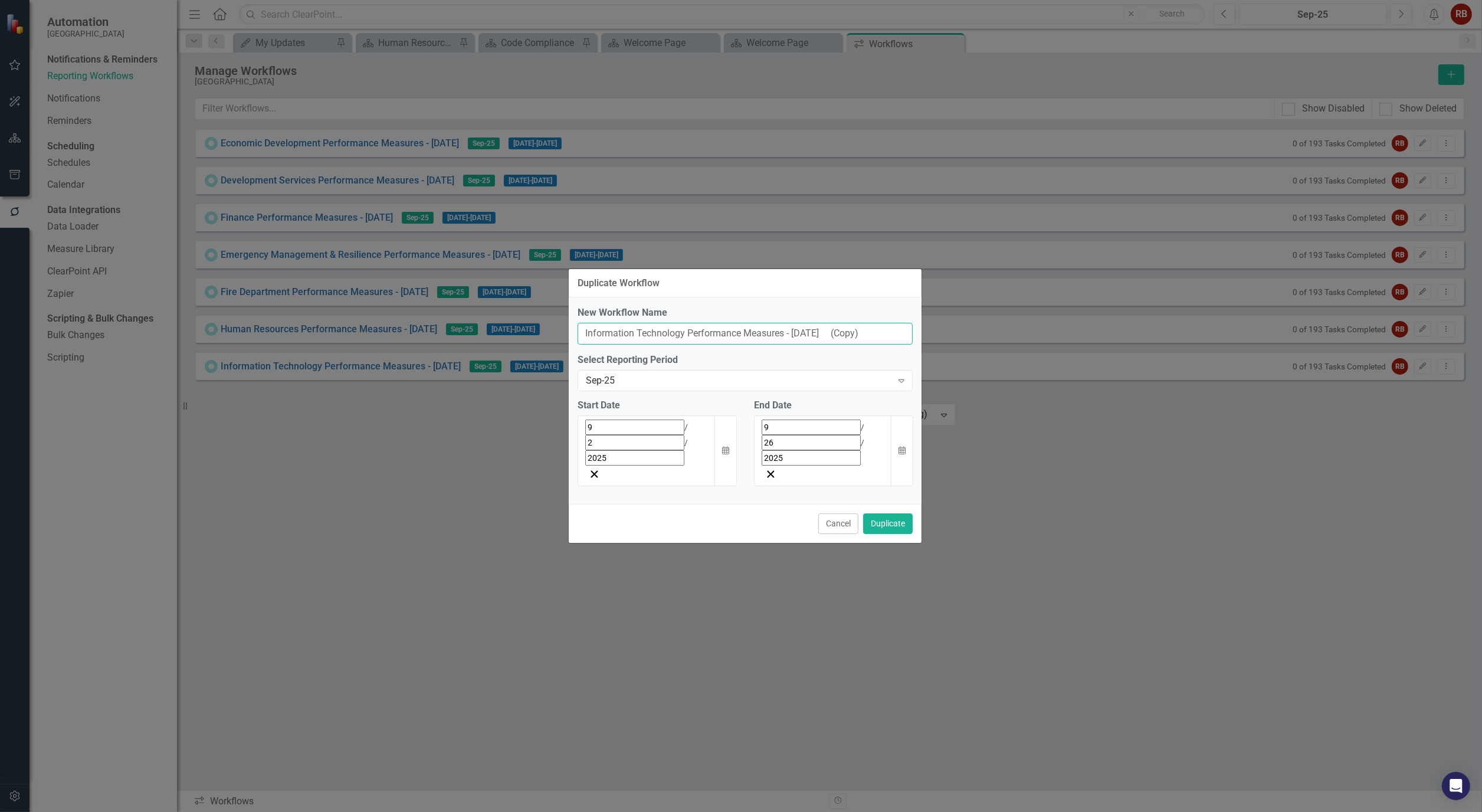
drag, startPoint x: 891, startPoint y: 361, endPoint x: 827, endPoint y: 362, distance: 64.0
click at [827, 344] on input "Information Technology Performance Measures - Sept 25 (Copy)" at bounding box center [745, 333] width 335 height 22
drag, startPoint x: 682, startPoint y: 359, endPoint x: 465, endPoint y: 327, distance: 219.3
click at [465, 327] on div "Duplicate Workflow New Workflow Name Information Technology Performance Measure…" at bounding box center [741, 406] width 1482 height 812
type input "Parks & Recreation Performance Measures - Sept 25"
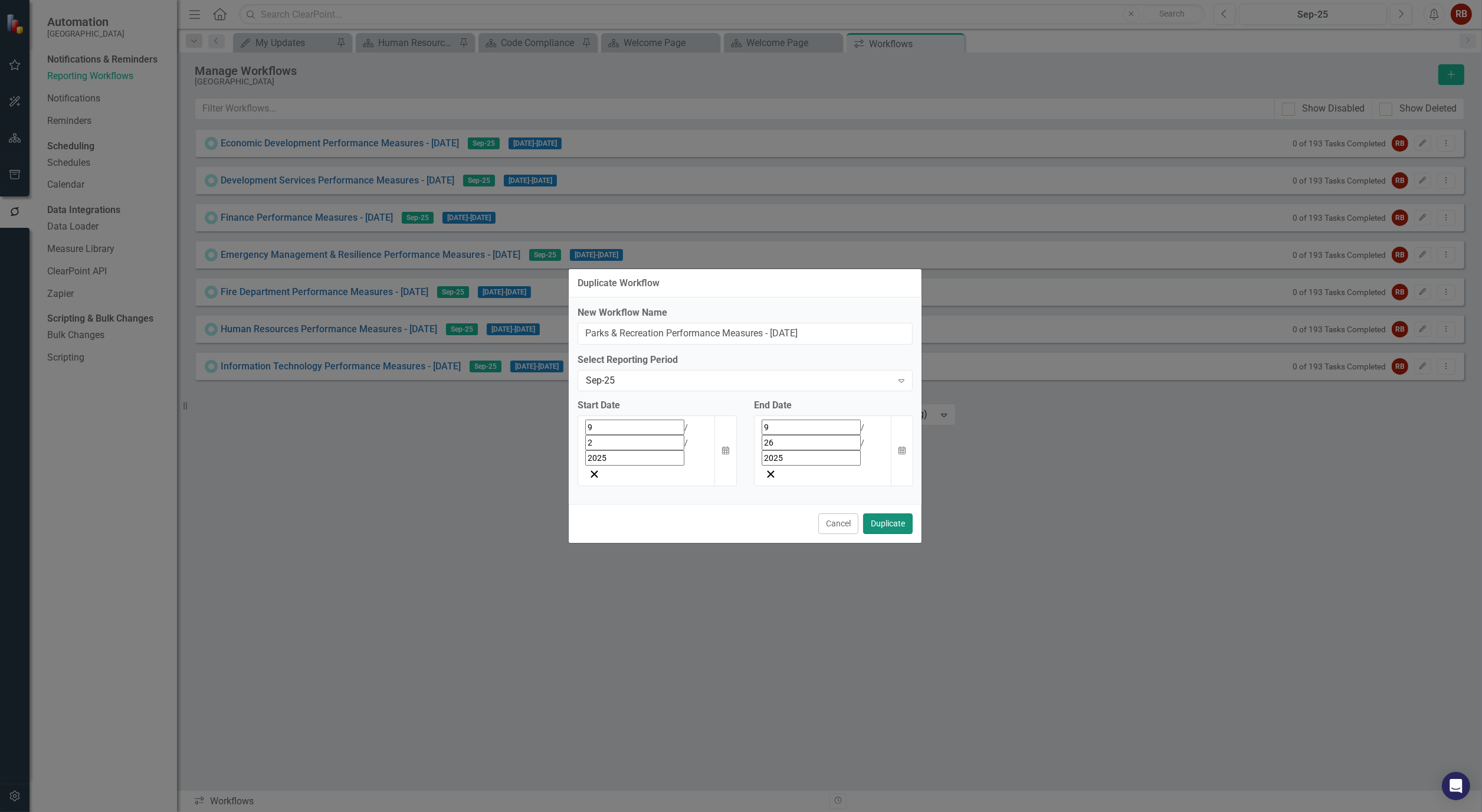
click at [891, 513] on button "Duplicate" at bounding box center [888, 524] width 50 height 21
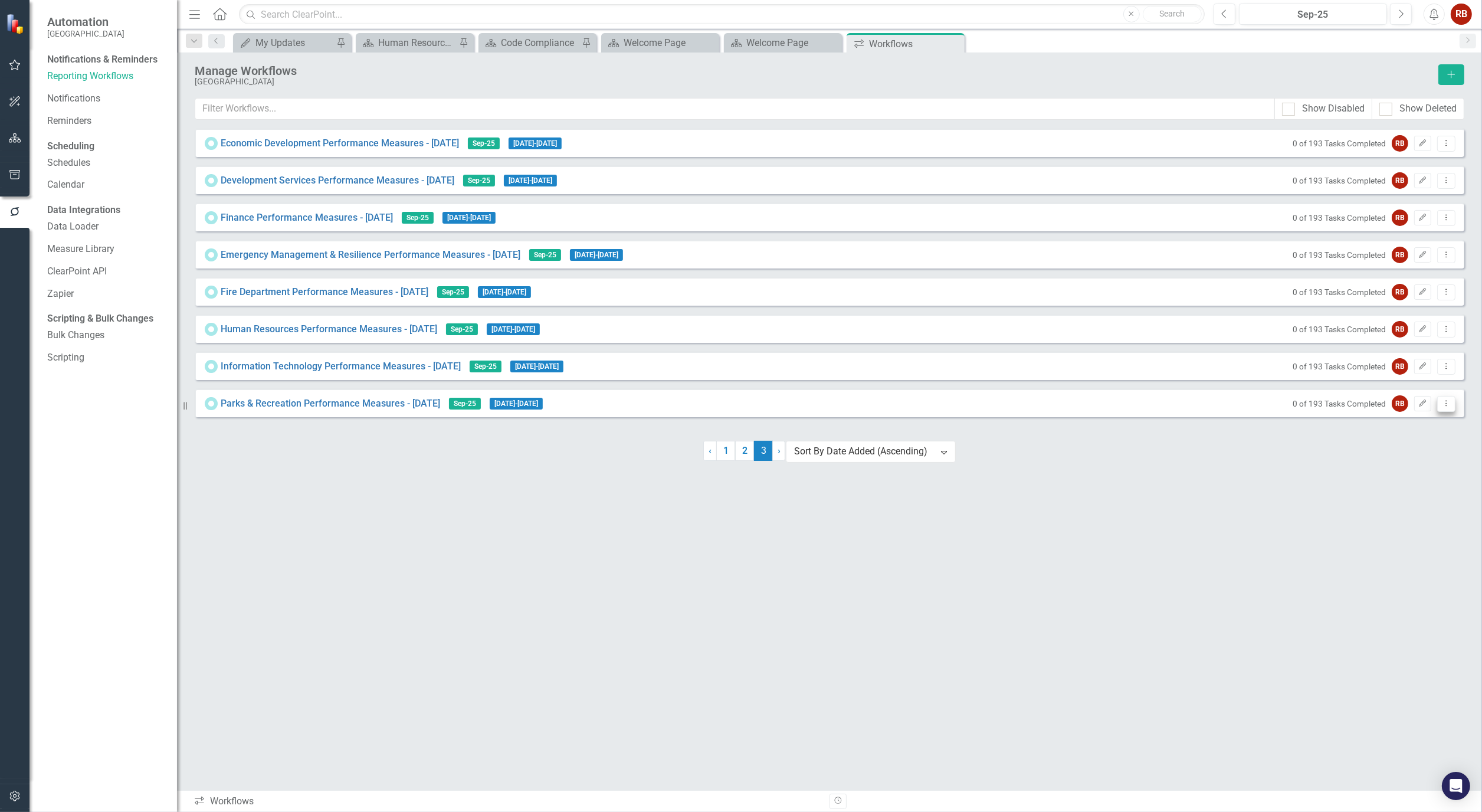
click at [1452, 407] on icon "Dropdown Menu" at bounding box center [1446, 403] width 10 height 8
click at [1417, 469] on link "Copy Duplicate Workflow" at bounding box center [1401, 472] width 109 height 22
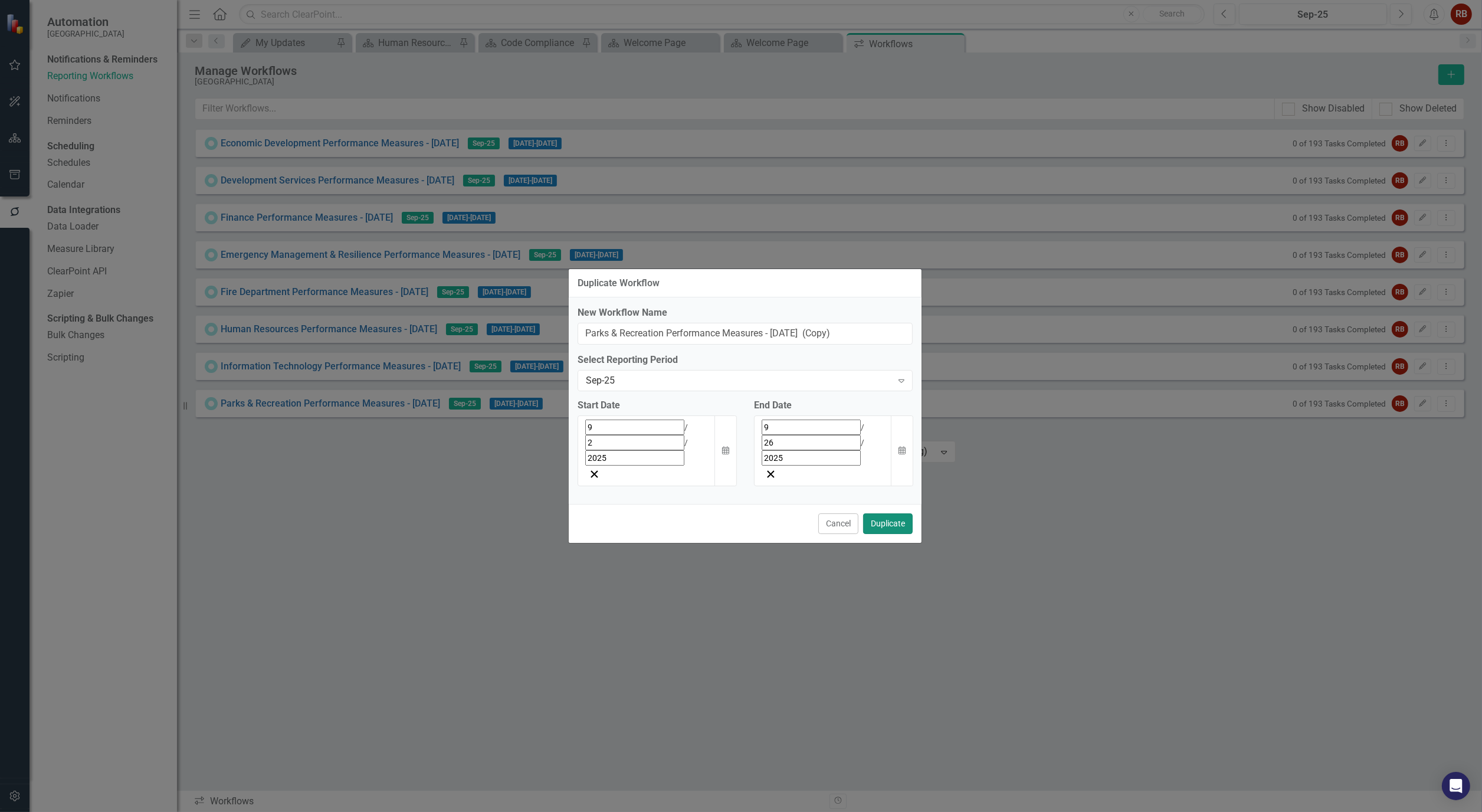
click at [884, 513] on button "Duplicate" at bounding box center [888, 524] width 50 height 21
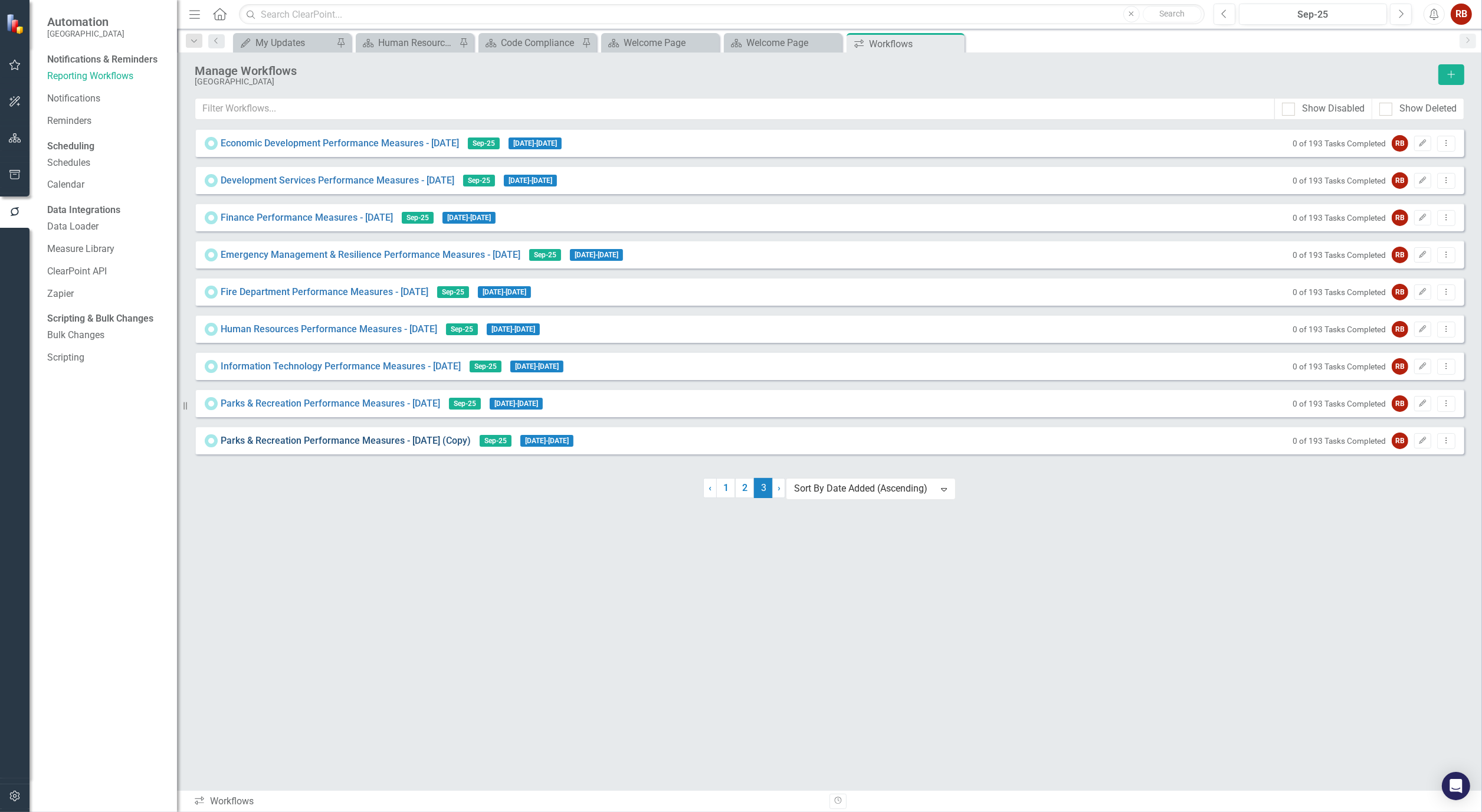
click at [394, 446] on link "Parks & Recreation Performance Measures - Sept 25 (Copy)" at bounding box center [345, 441] width 250 height 14
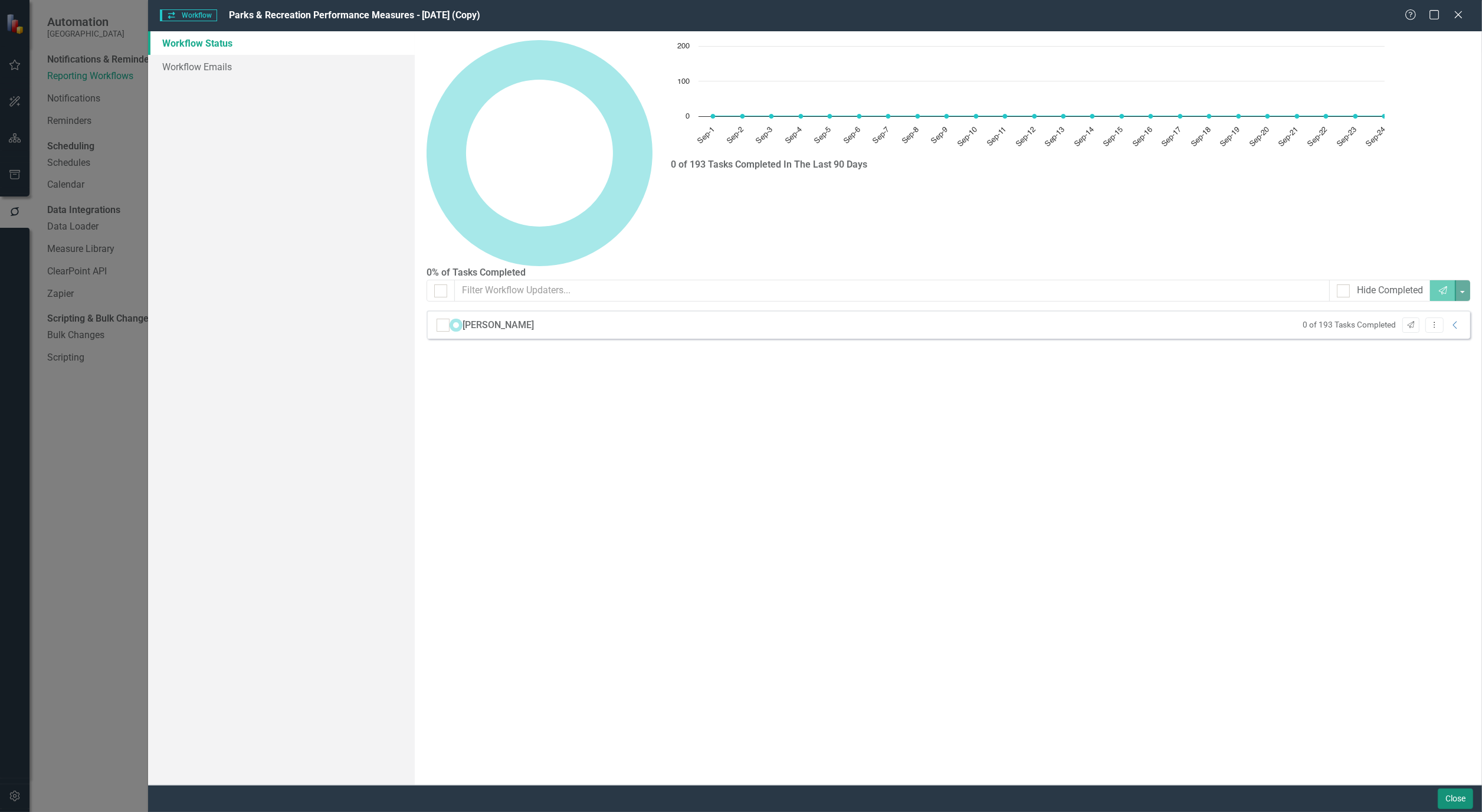
click at [1460, 800] on button "Close" at bounding box center [1455, 798] width 35 height 21
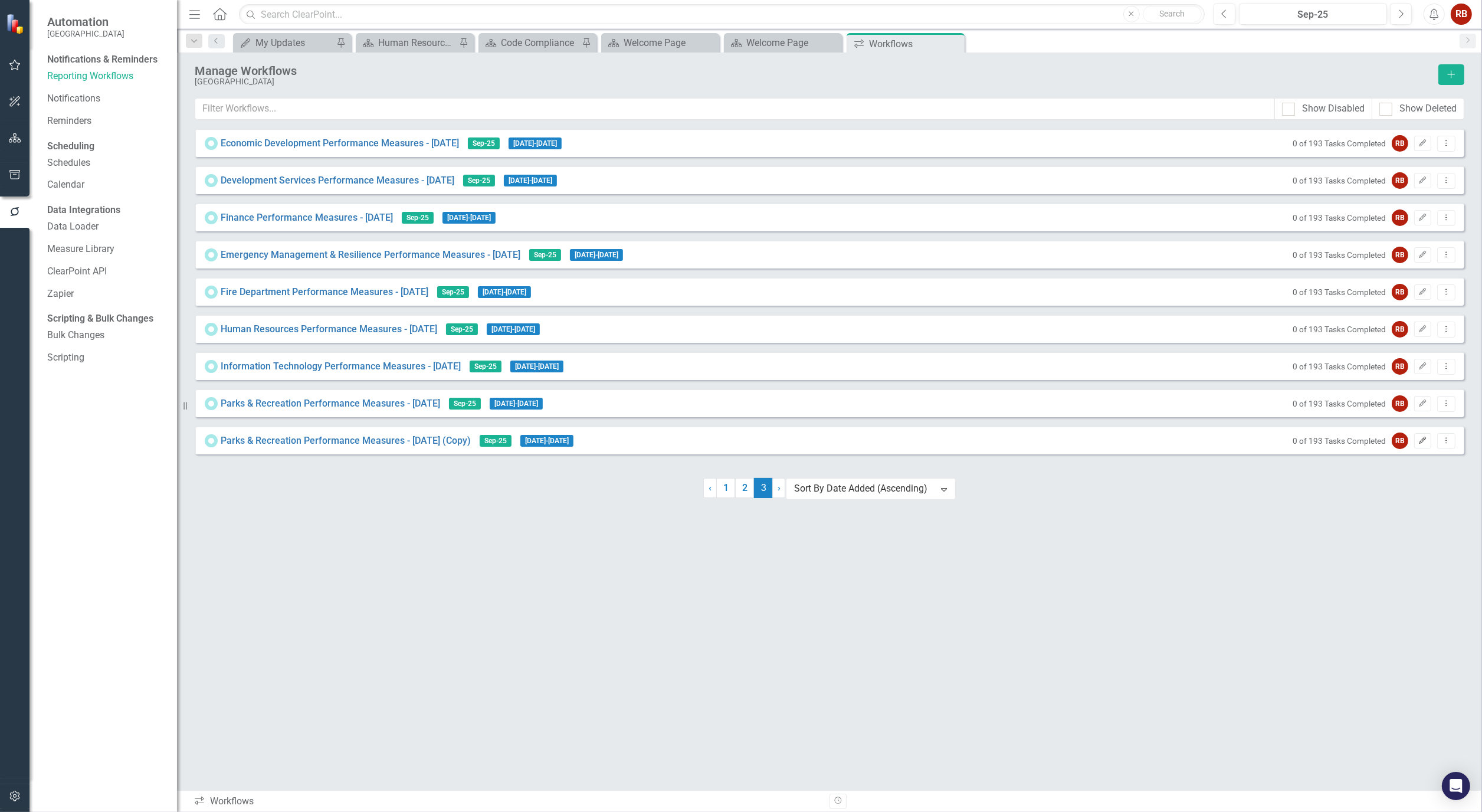
click at [1420, 448] on button "Edit" at bounding box center [1423, 441] width 17 height 15
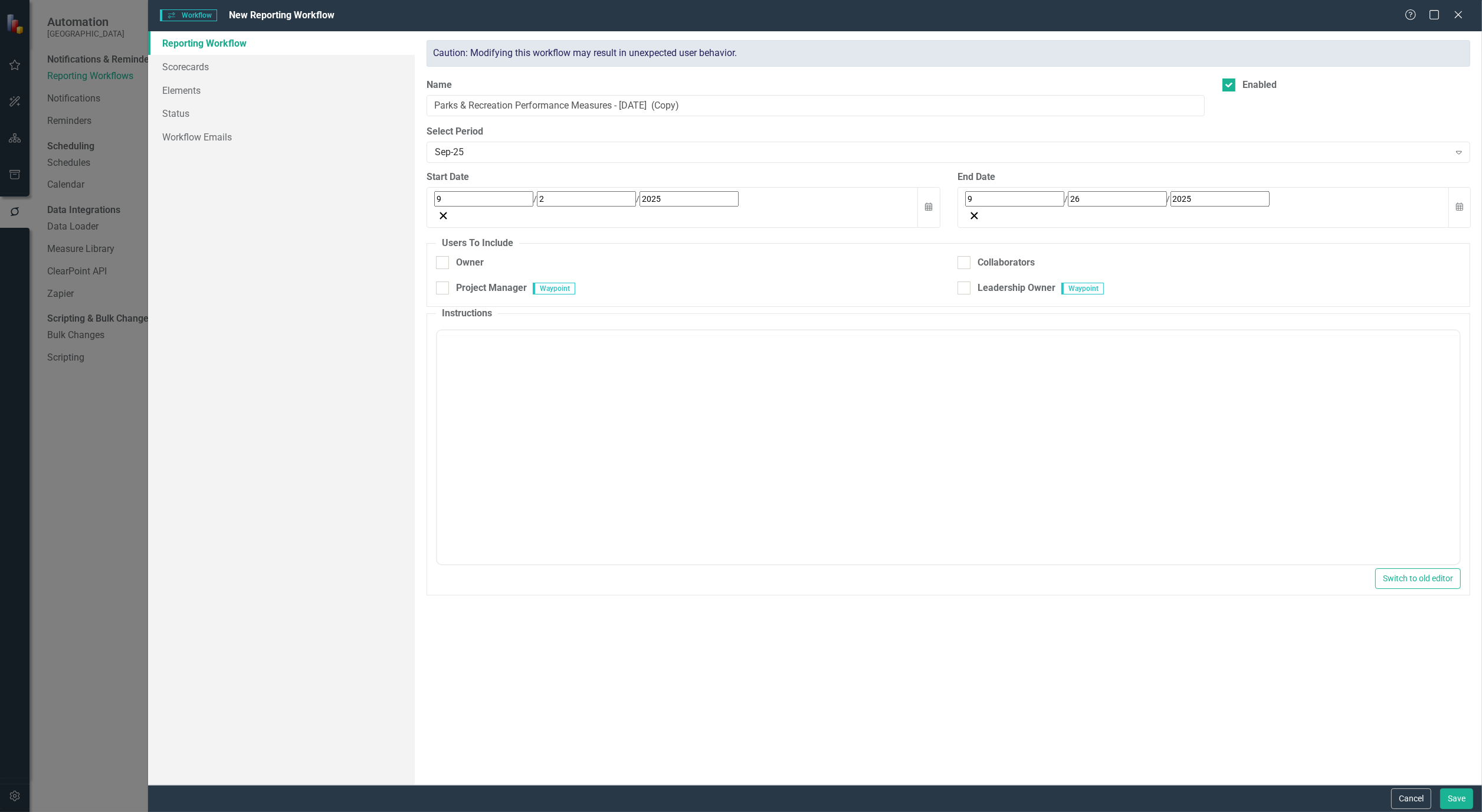
checkbox input "true"
click at [696, 107] on input "Parks & Recreation Performance Measures - Sept 25 (Copy)" at bounding box center [815, 106] width 779 height 22
drag, startPoint x: 515, startPoint y: 104, endPoint x: 358, endPoint y: 97, distance: 157.2
click at [358, 97] on div "Reporting Workflow Scorecards Elements Status Workflow Emails Reporting Workflo…" at bounding box center [815, 408] width 1334 height 753
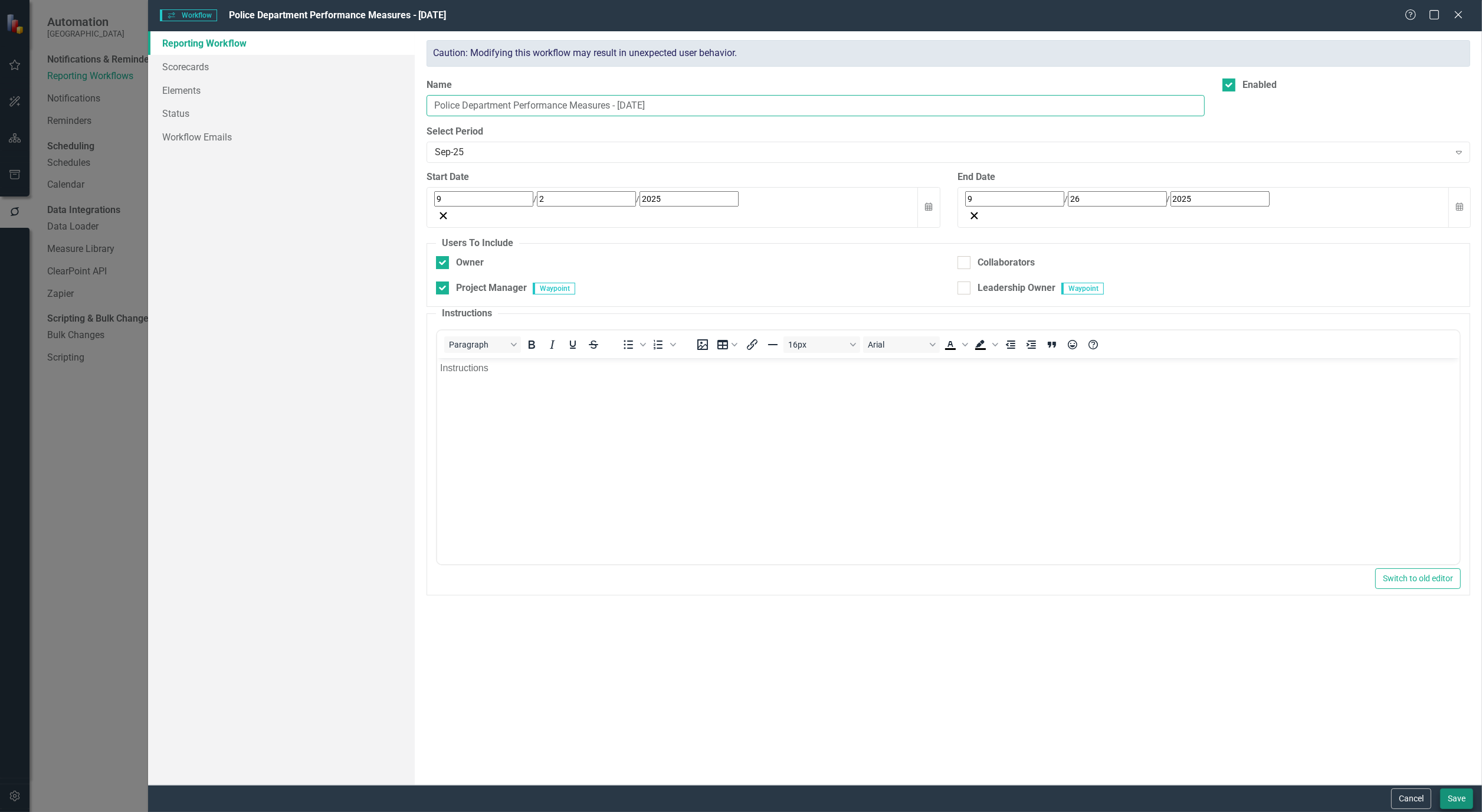
type input "Police Department Performance Measures - Sept 25"
click at [1460, 803] on button "Save" at bounding box center [1457, 798] width 33 height 21
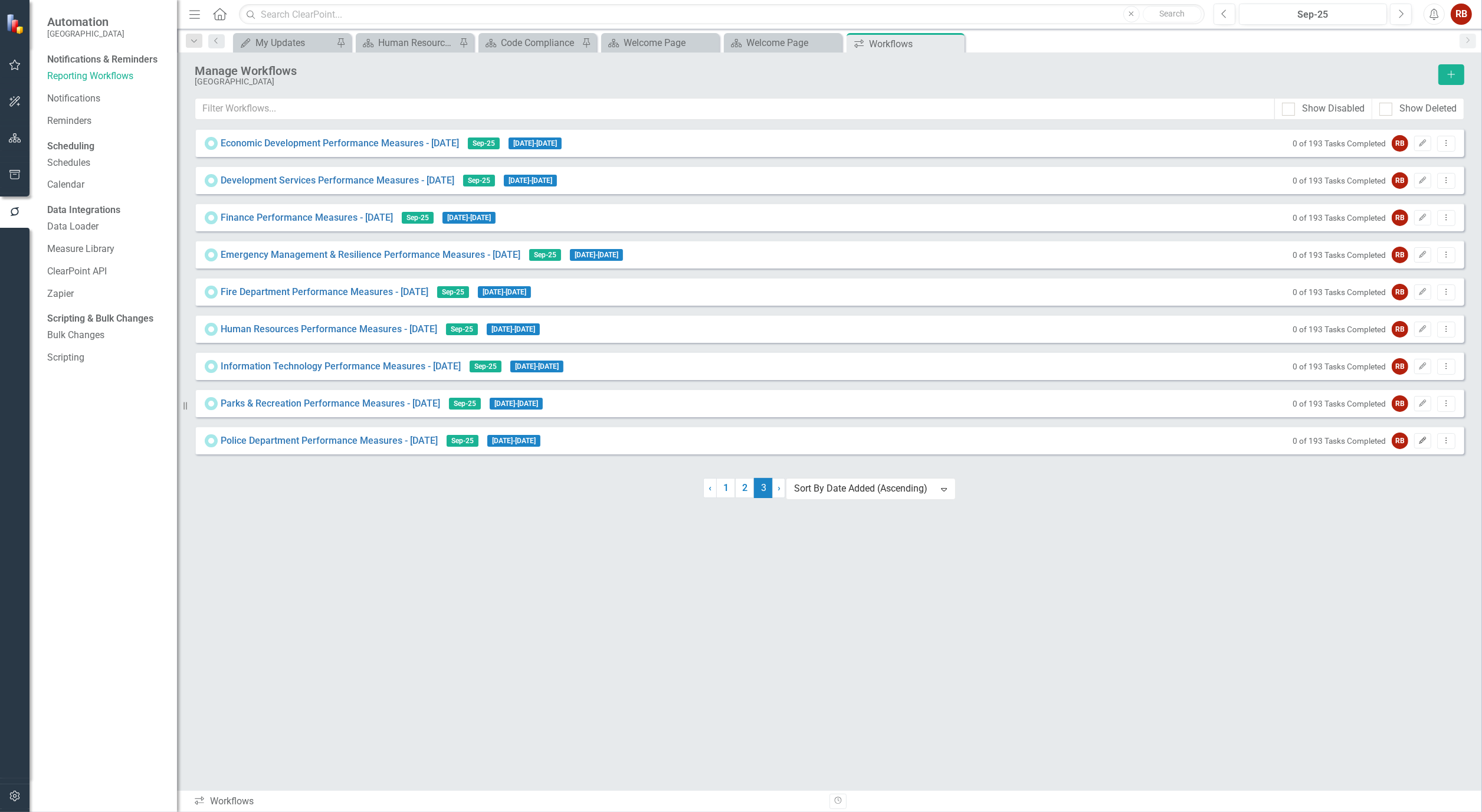
click at [1429, 448] on button "Edit" at bounding box center [1423, 441] width 17 height 15
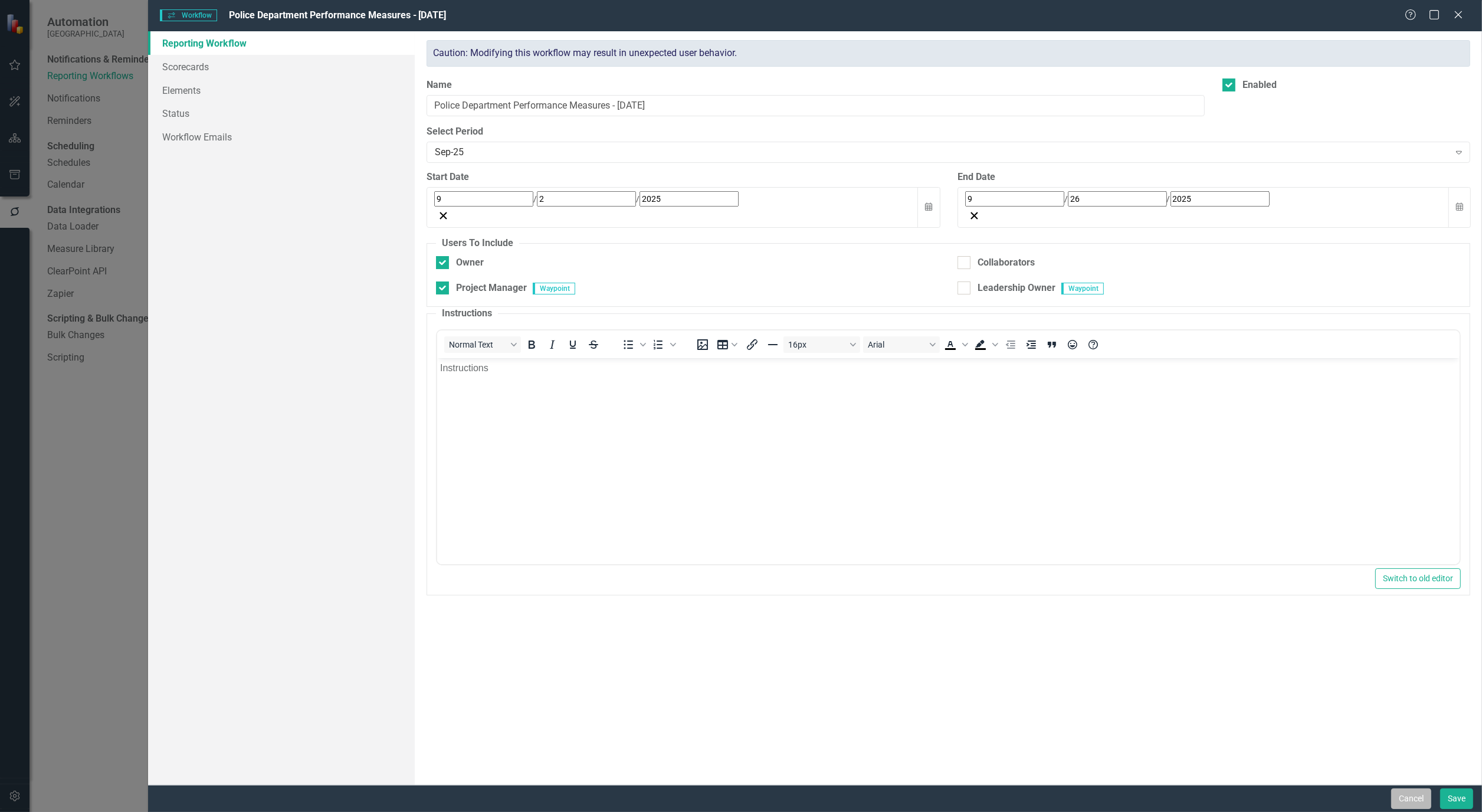
click at [1417, 803] on button "Cancel" at bounding box center [1411, 798] width 40 height 21
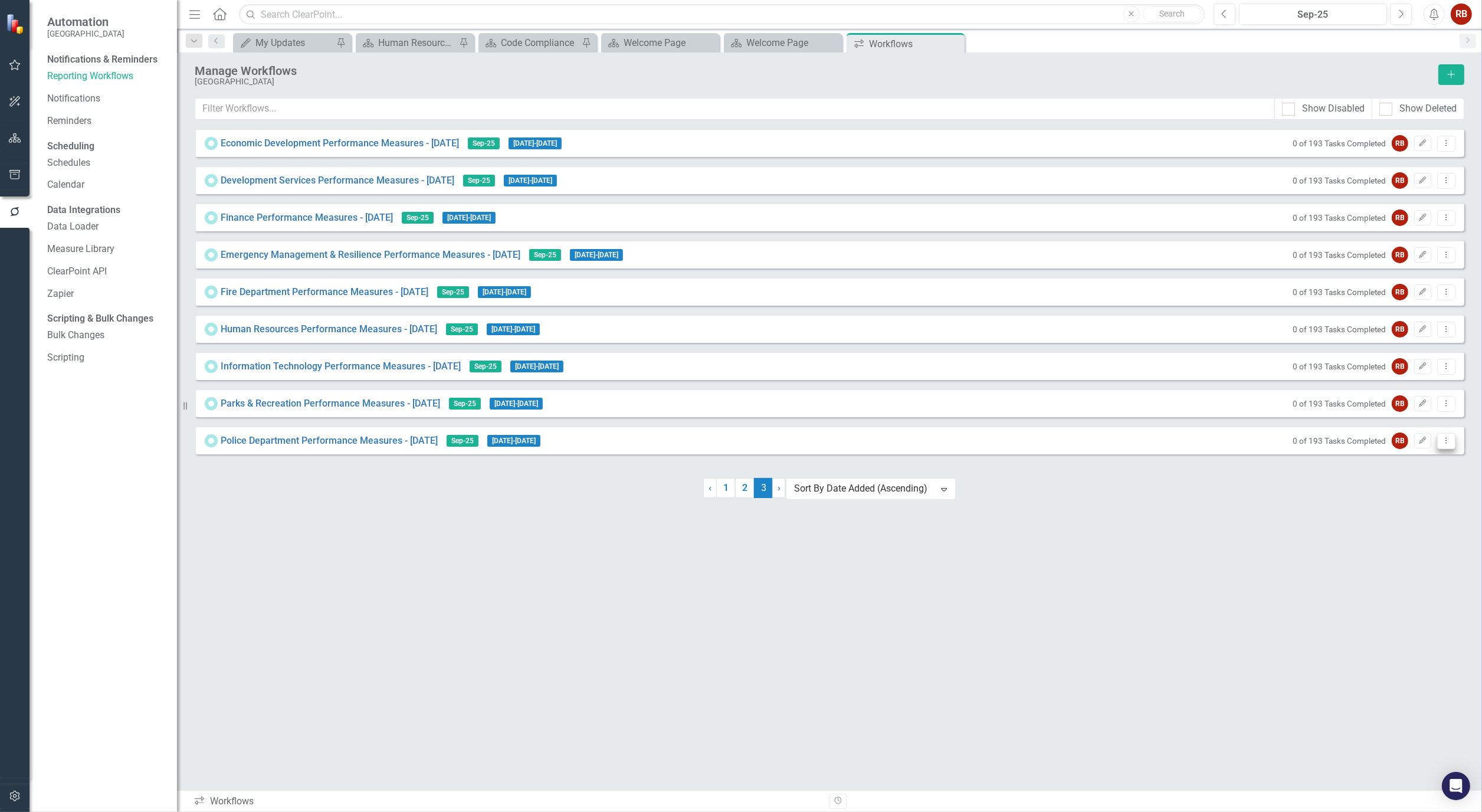
click at [1446, 444] on icon "Dropdown Menu" at bounding box center [1446, 441] width 10 height 8
click at [1426, 503] on link "Copy Duplicate Workflow" at bounding box center [1401, 509] width 109 height 22
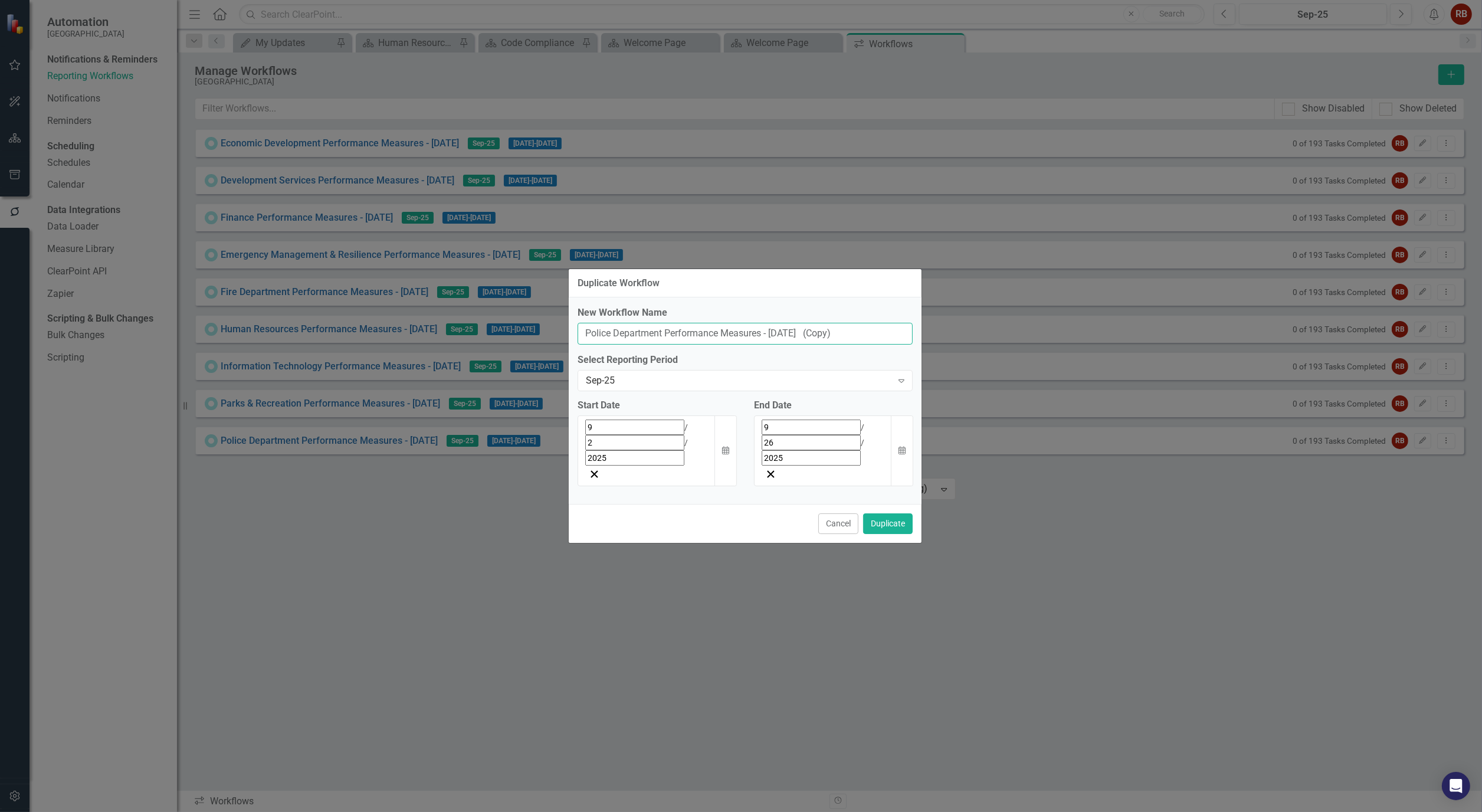
click at [602, 344] on input "Police Department Performance Measures - Sept 25 (Copy)" at bounding box center [745, 333] width 335 height 22
click at [854, 344] on input "Utilities Department Performance Measures - Sept 25 (Copy)" at bounding box center [745, 333] width 335 height 22
type input "Utilities Department Performance Measures - Sept 25"
click at [900, 513] on button "Duplicate" at bounding box center [888, 524] width 50 height 21
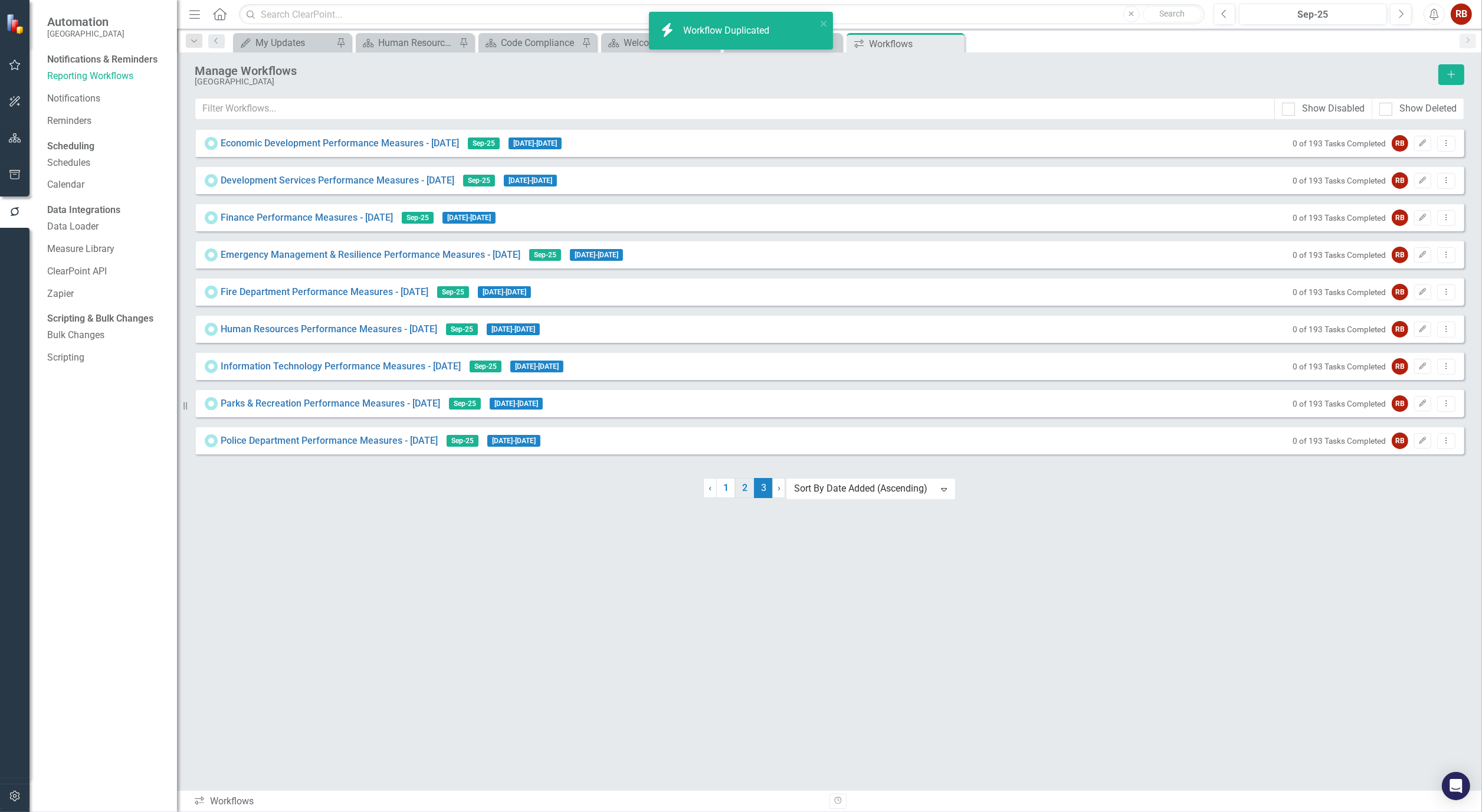
click at [740, 498] on link "2" at bounding box center [744, 488] width 19 height 20
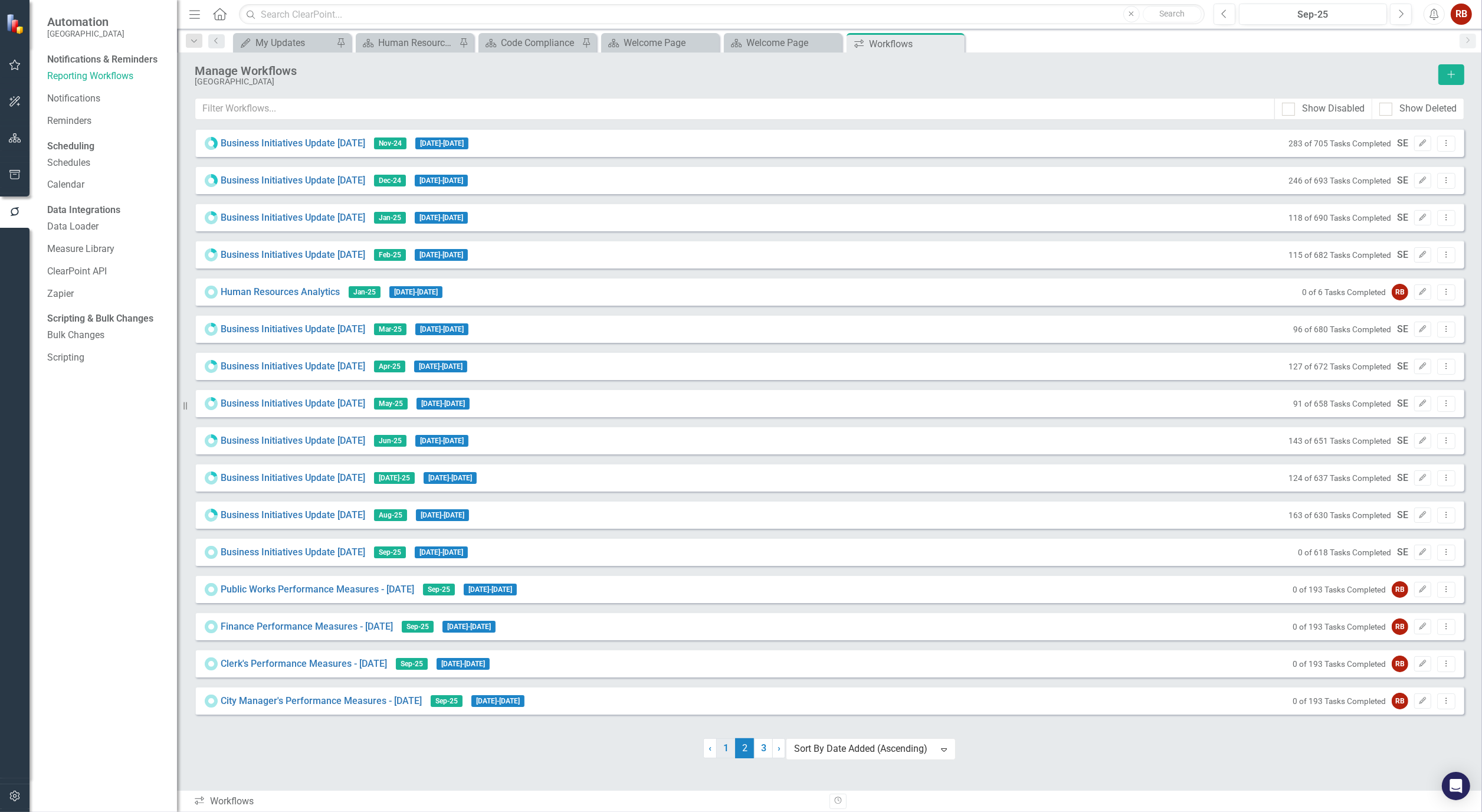
click at [724, 758] on link "1" at bounding box center [725, 747] width 19 height 20
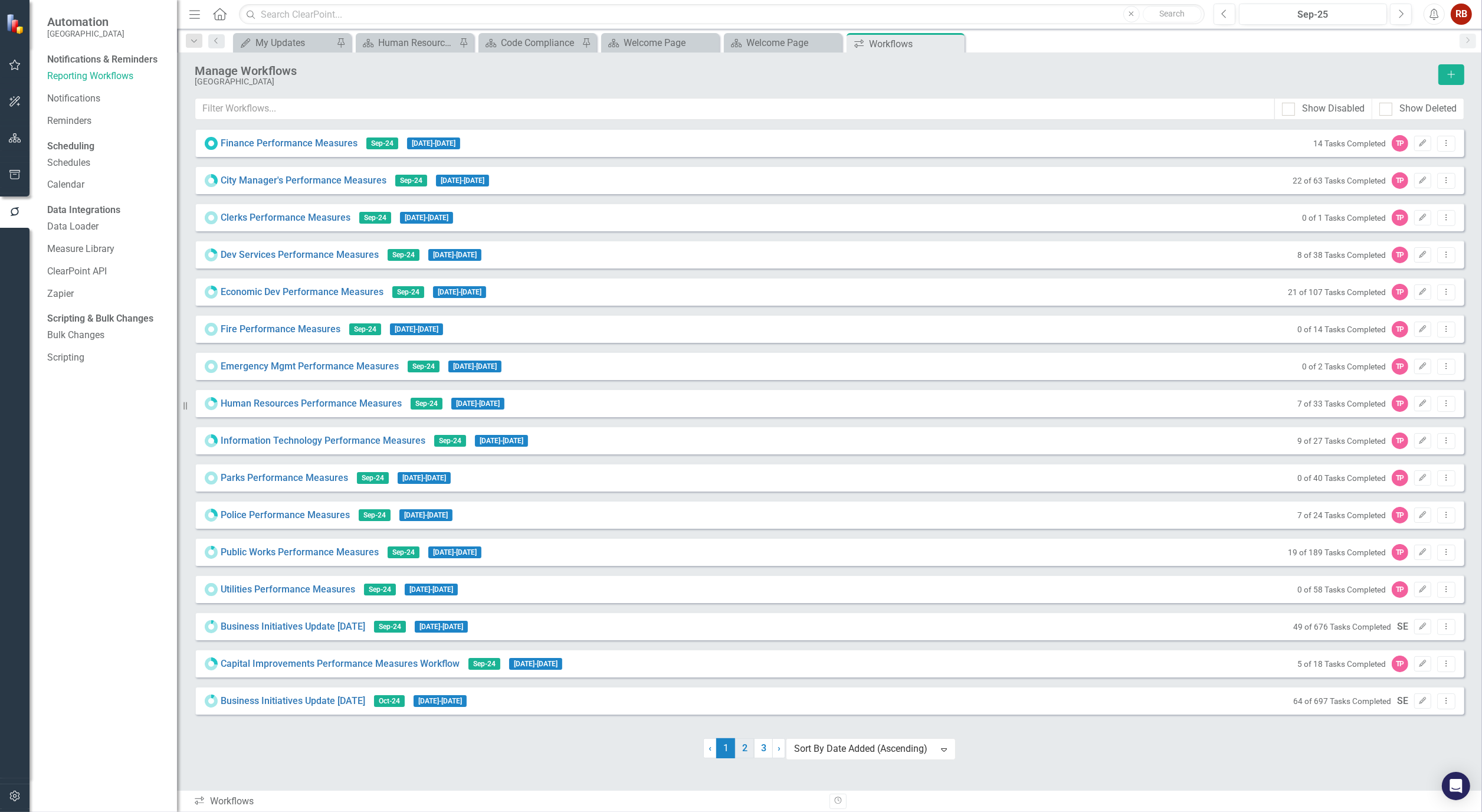
click at [746, 758] on link "2" at bounding box center [744, 747] width 19 height 20
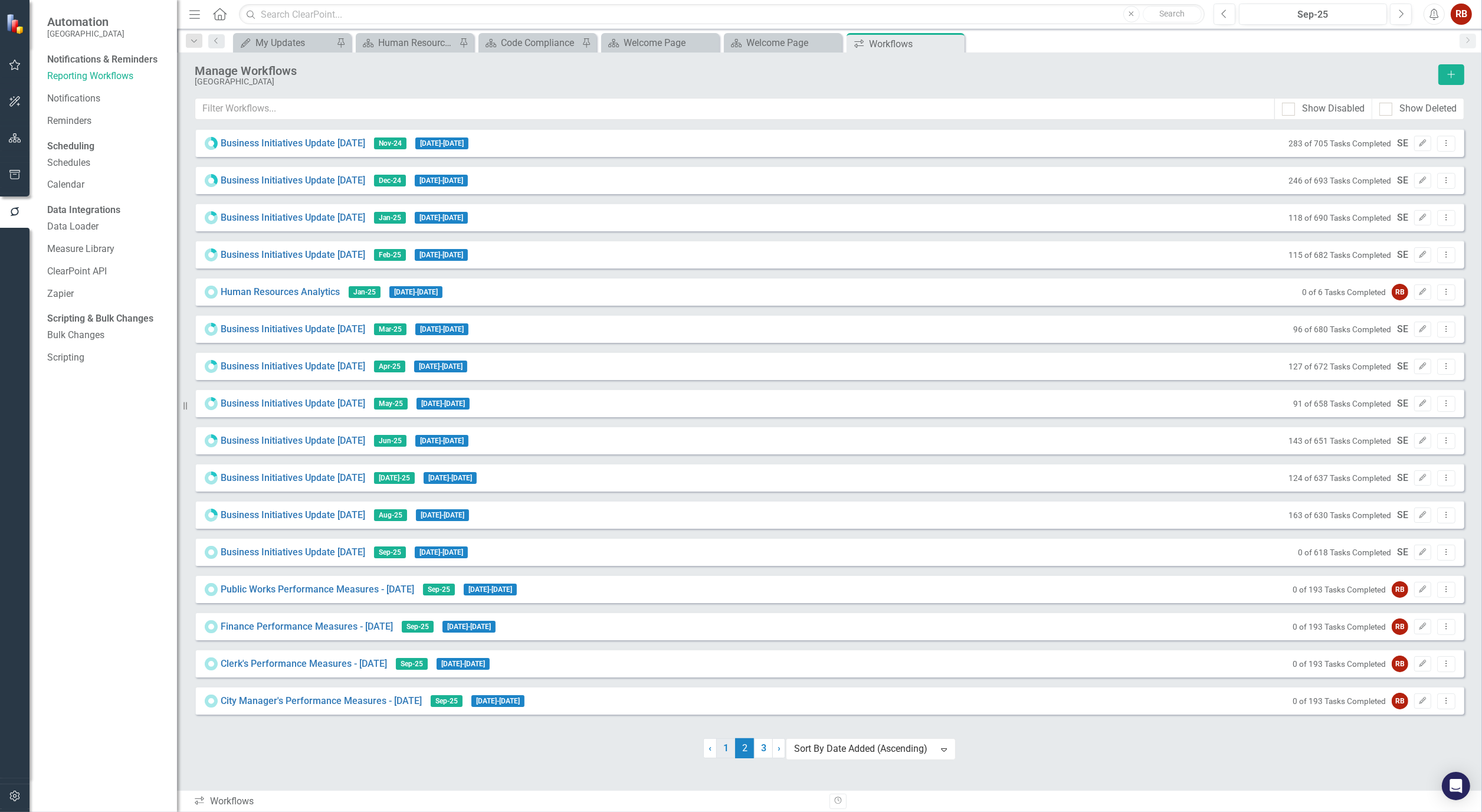
click at [728, 758] on link "1" at bounding box center [725, 747] width 19 height 20
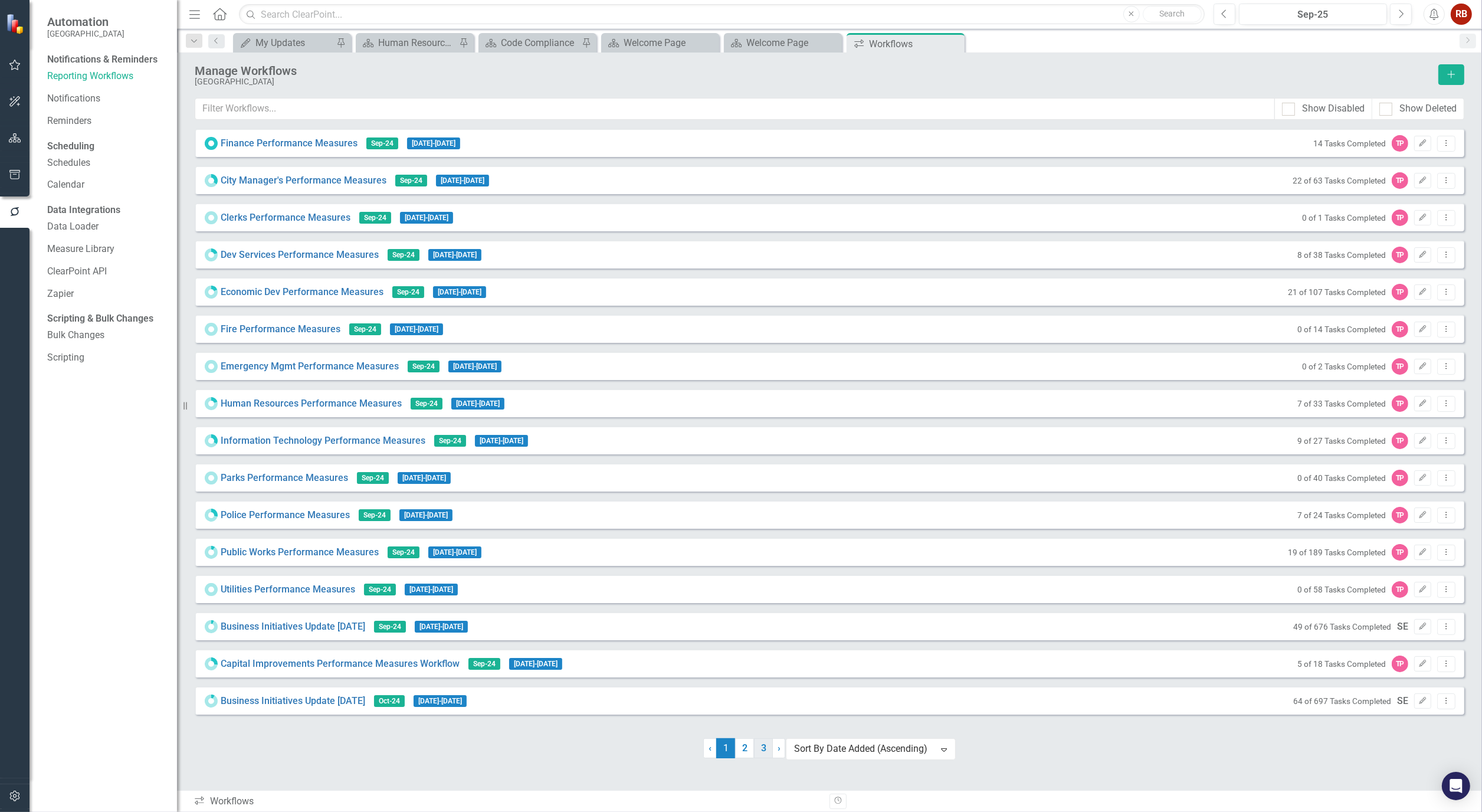
click at [768, 758] on link "3" at bounding box center [764, 747] width 19 height 20
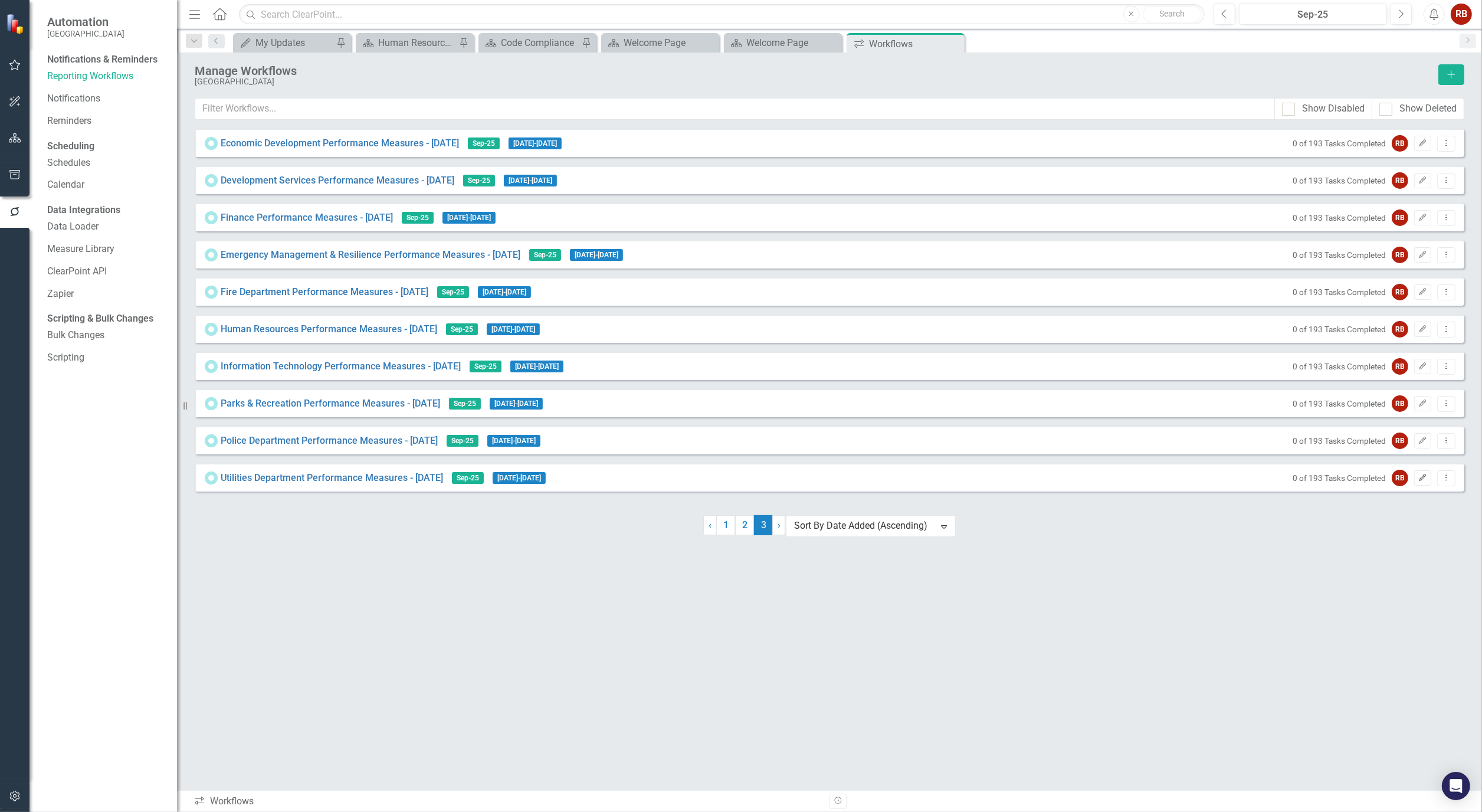
click at [1421, 481] on icon "Edit" at bounding box center [1423, 477] width 9 height 7
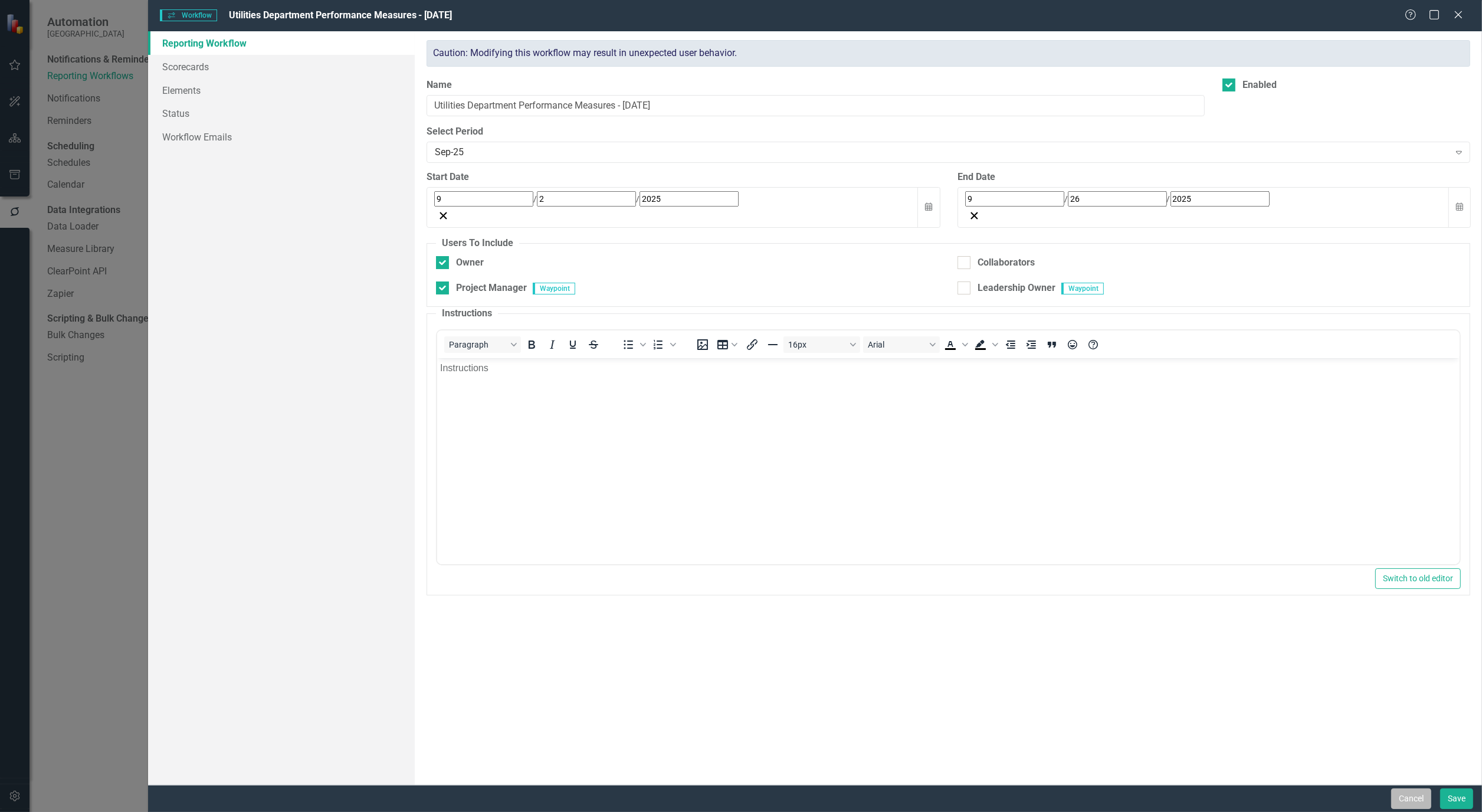
click at [1391, 798] on button "Cancel" at bounding box center [1411, 798] width 40 height 21
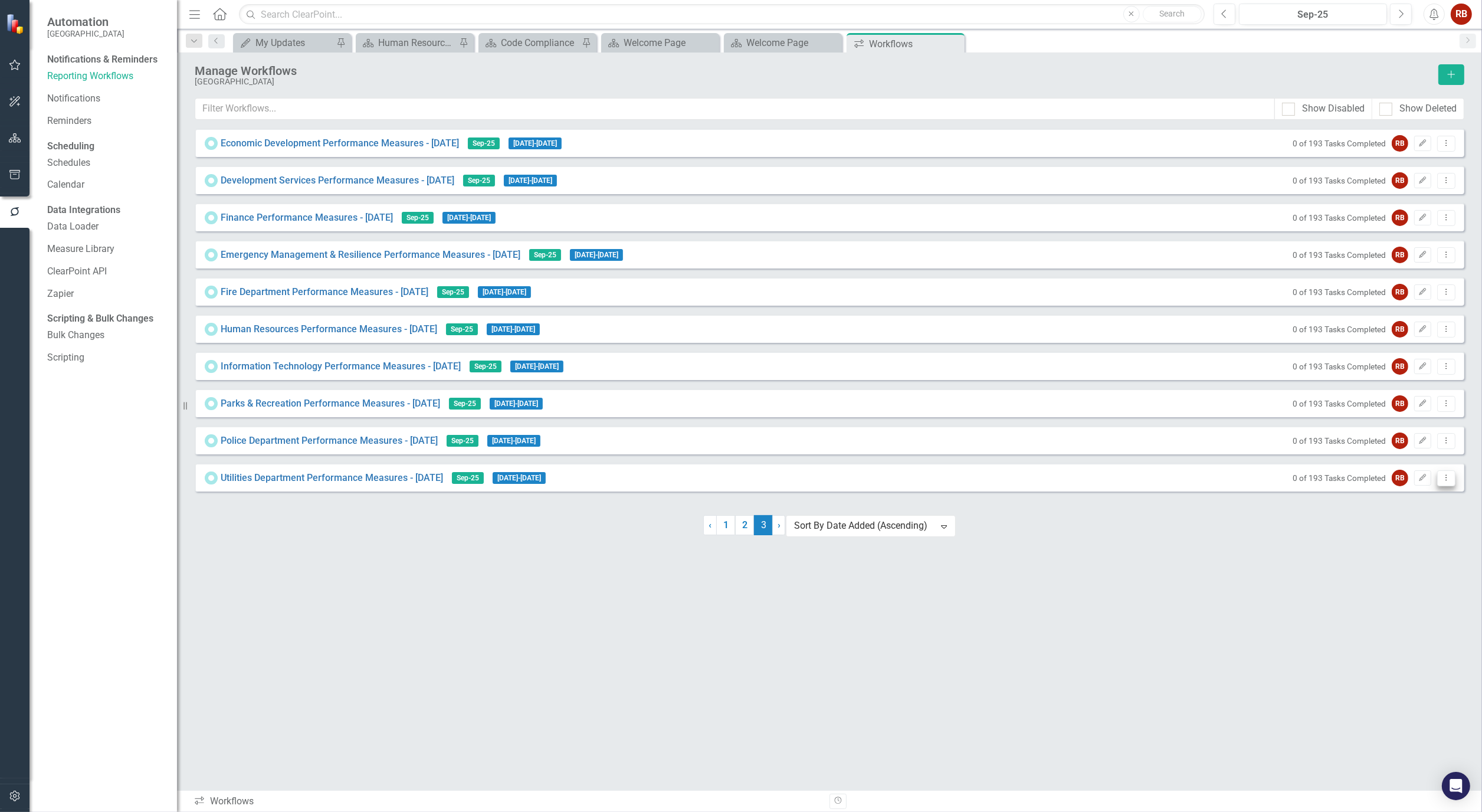
click at [1452, 483] on button "Dropdown Menu" at bounding box center [1447, 477] width 18 height 16
click at [1420, 544] on link "Copy Duplicate Workflow" at bounding box center [1401, 546] width 109 height 22
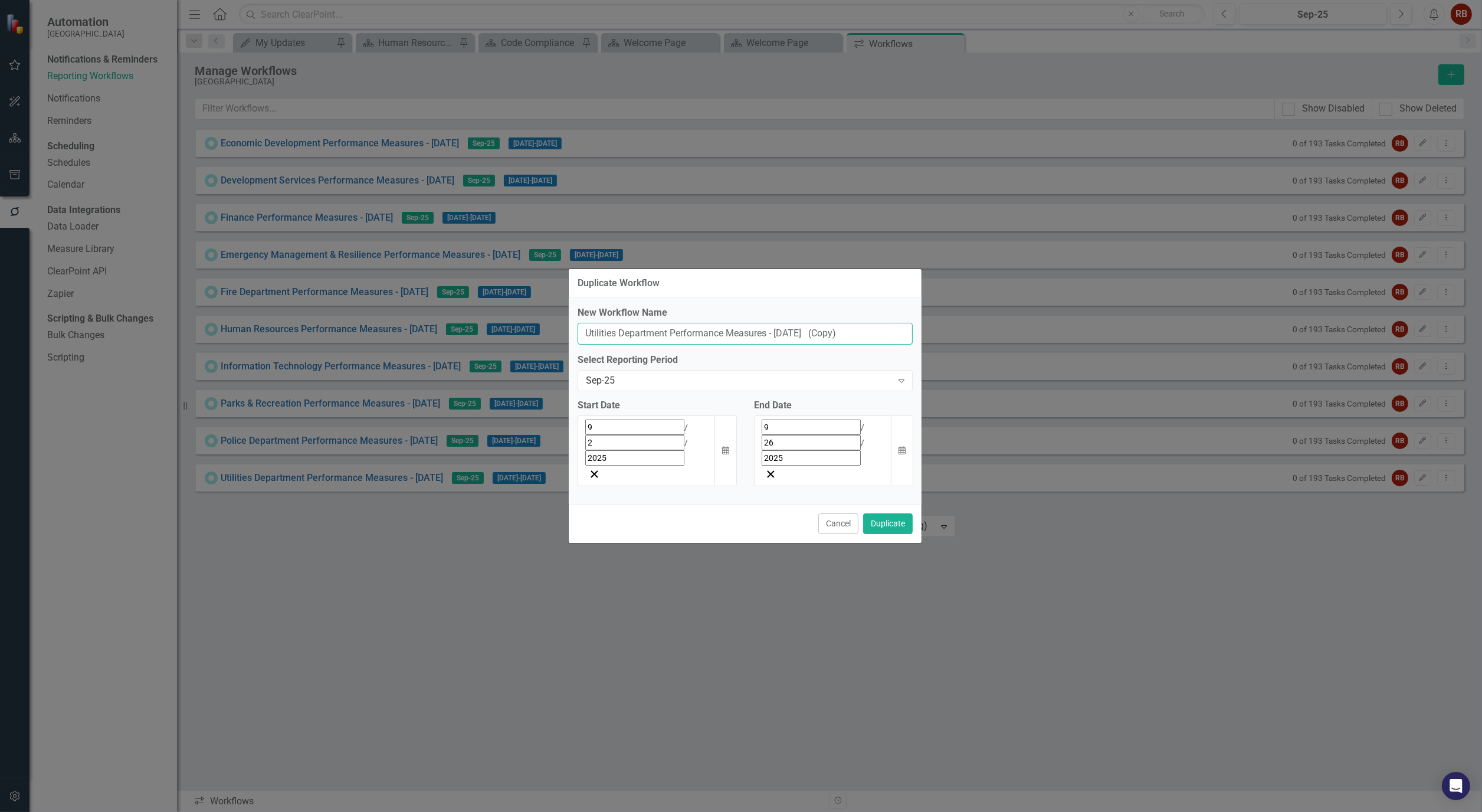
drag, startPoint x: 669, startPoint y: 357, endPoint x: 547, endPoint y: 351, distance: 122.1
click at [547, 351] on div "Duplicate Workflow New Workflow Name Utilities Department Performance Measures …" at bounding box center [741, 406] width 1482 height 812
drag, startPoint x: 857, startPoint y: 355, endPoint x: 818, endPoint y: 356, distance: 39.0
click at [818, 344] on input "Capital Improvement Performance Measures - Sept 25 (Copy)" at bounding box center [745, 333] width 335 height 22
type input "Capital Improvement Performance Measures - Sept 25"
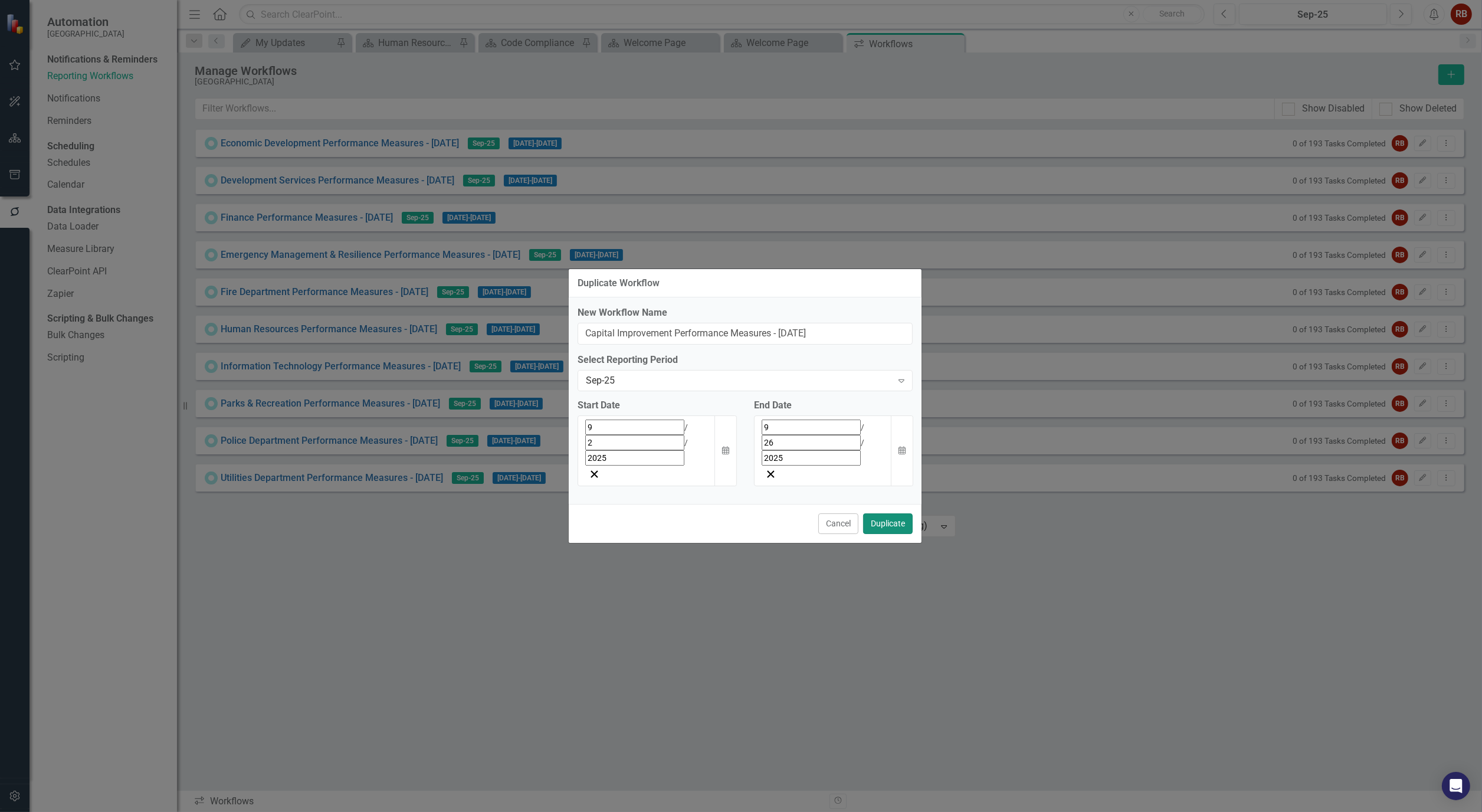
click at [878, 513] on button "Duplicate" at bounding box center [888, 524] width 50 height 21
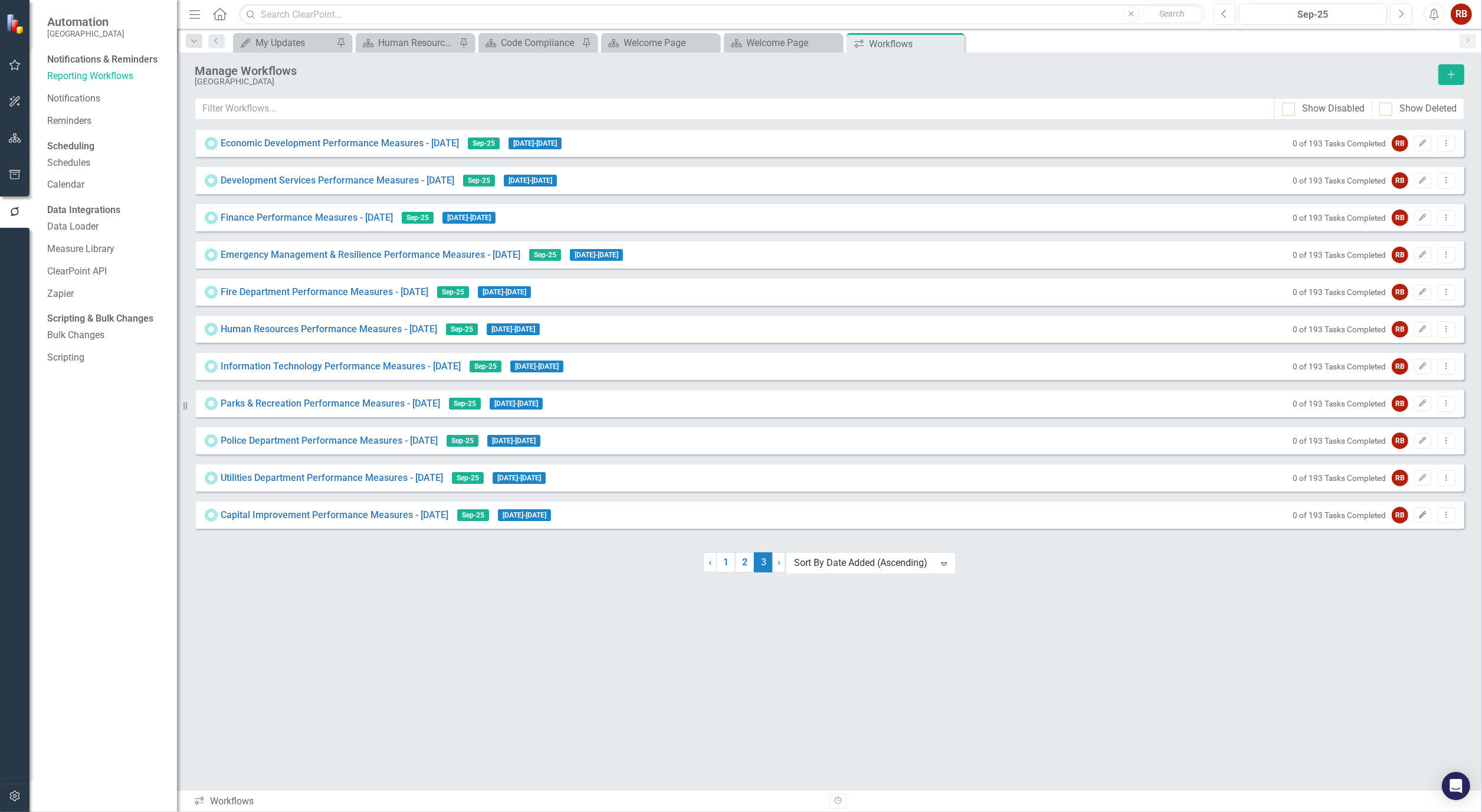
click at [1424, 519] on icon "Edit" at bounding box center [1423, 514] width 9 height 7
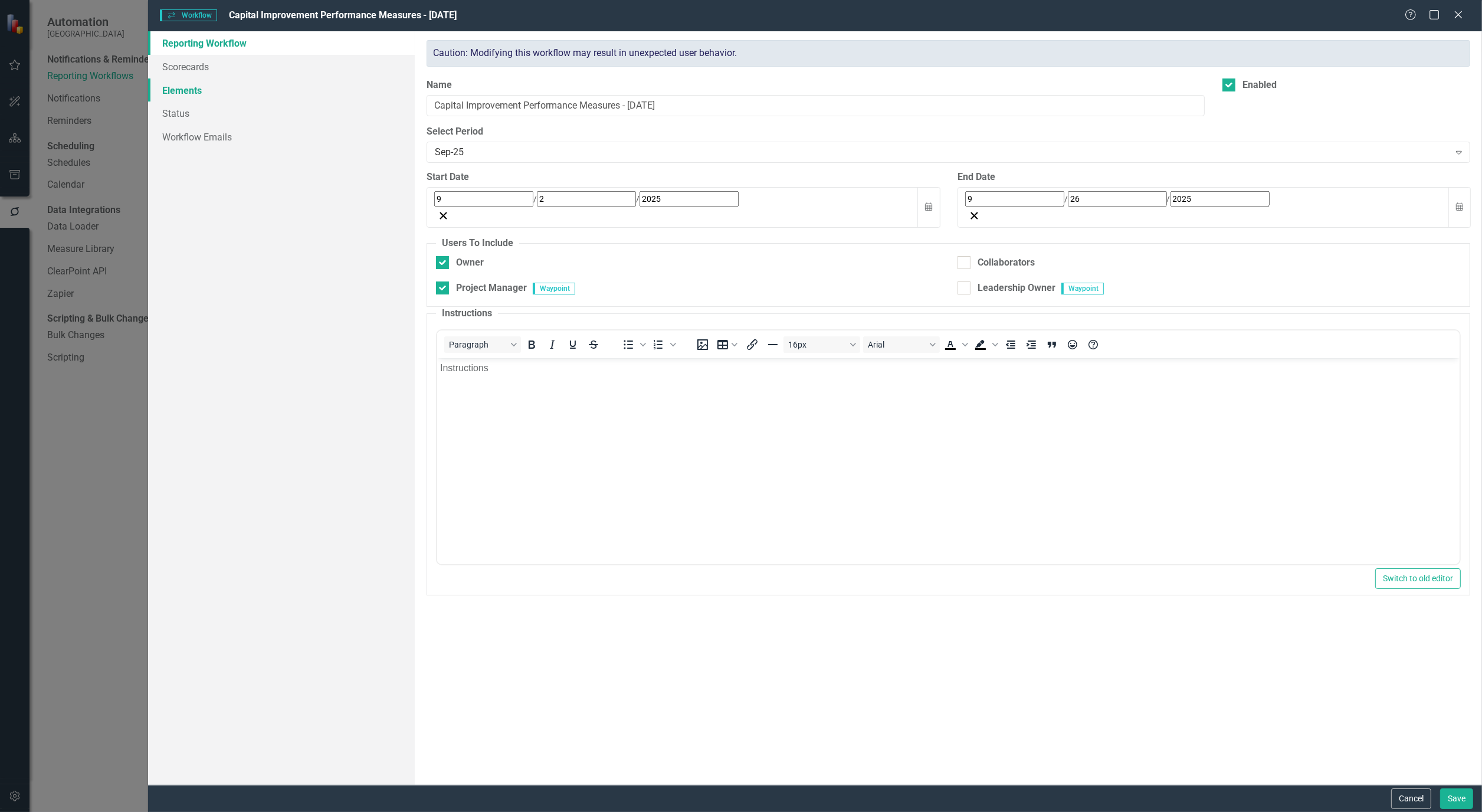
click at [189, 87] on link "Elements" at bounding box center [281, 90] width 267 height 23
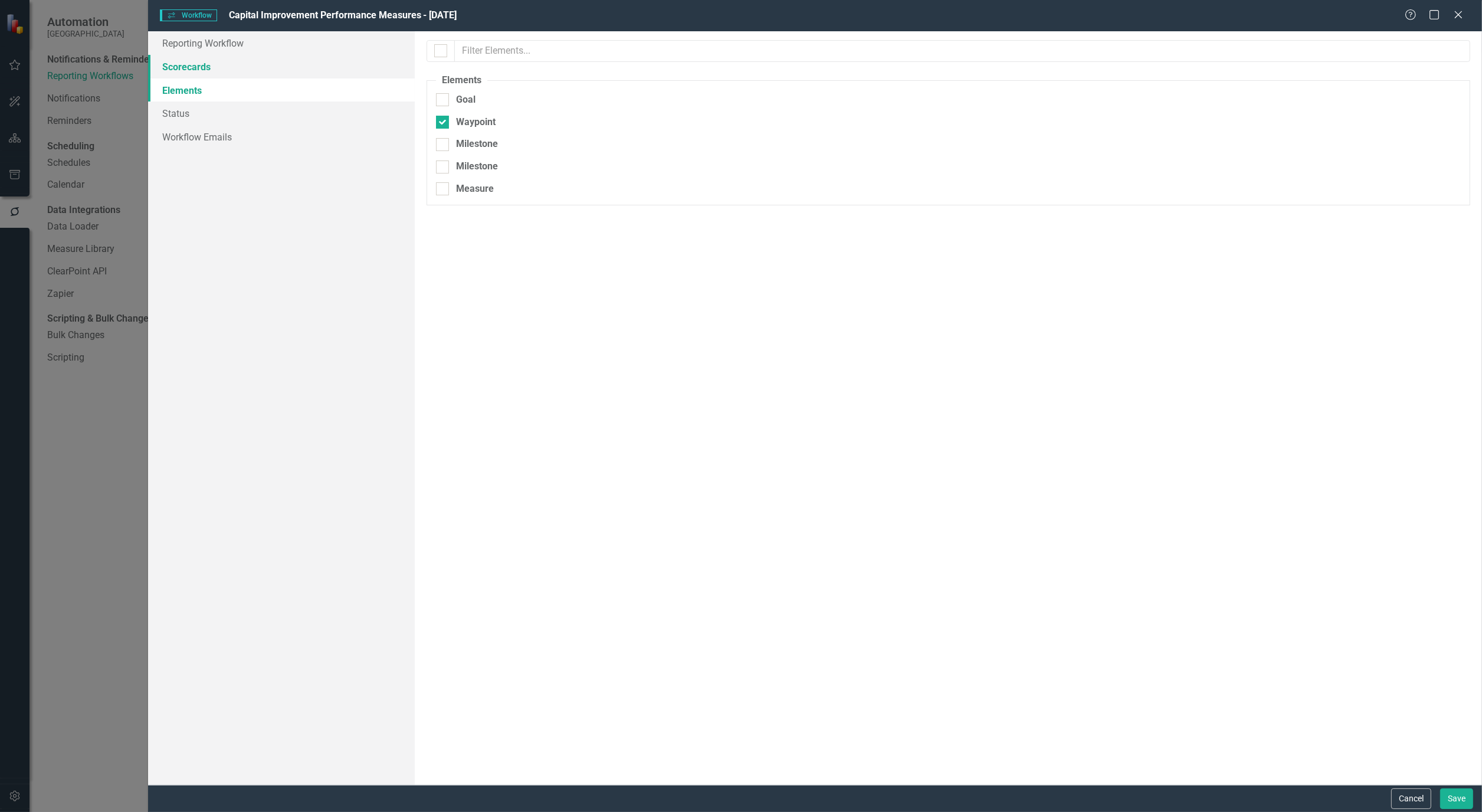
click at [191, 70] on link "Scorecards" at bounding box center [281, 66] width 267 height 23
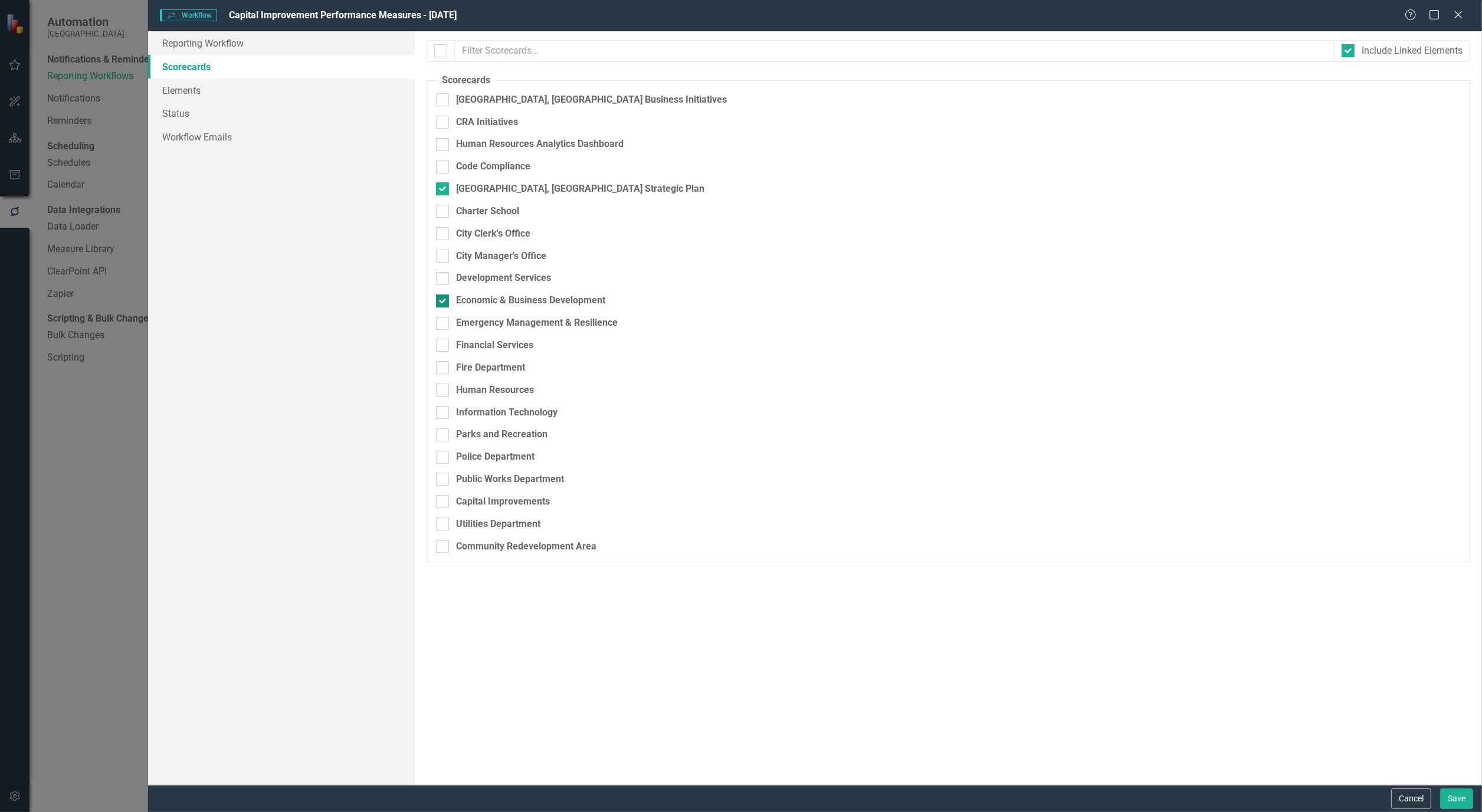
click at [445, 307] on div at bounding box center [442, 300] width 13 height 13
click at [444, 302] on input "Economic & Business Development" at bounding box center [440, 298] width 8 height 8
checkbox input "false"
click at [447, 506] on div at bounding box center [442, 501] width 13 height 13
click at [444, 503] on input "Capital Improvements" at bounding box center [440, 498] width 8 height 8
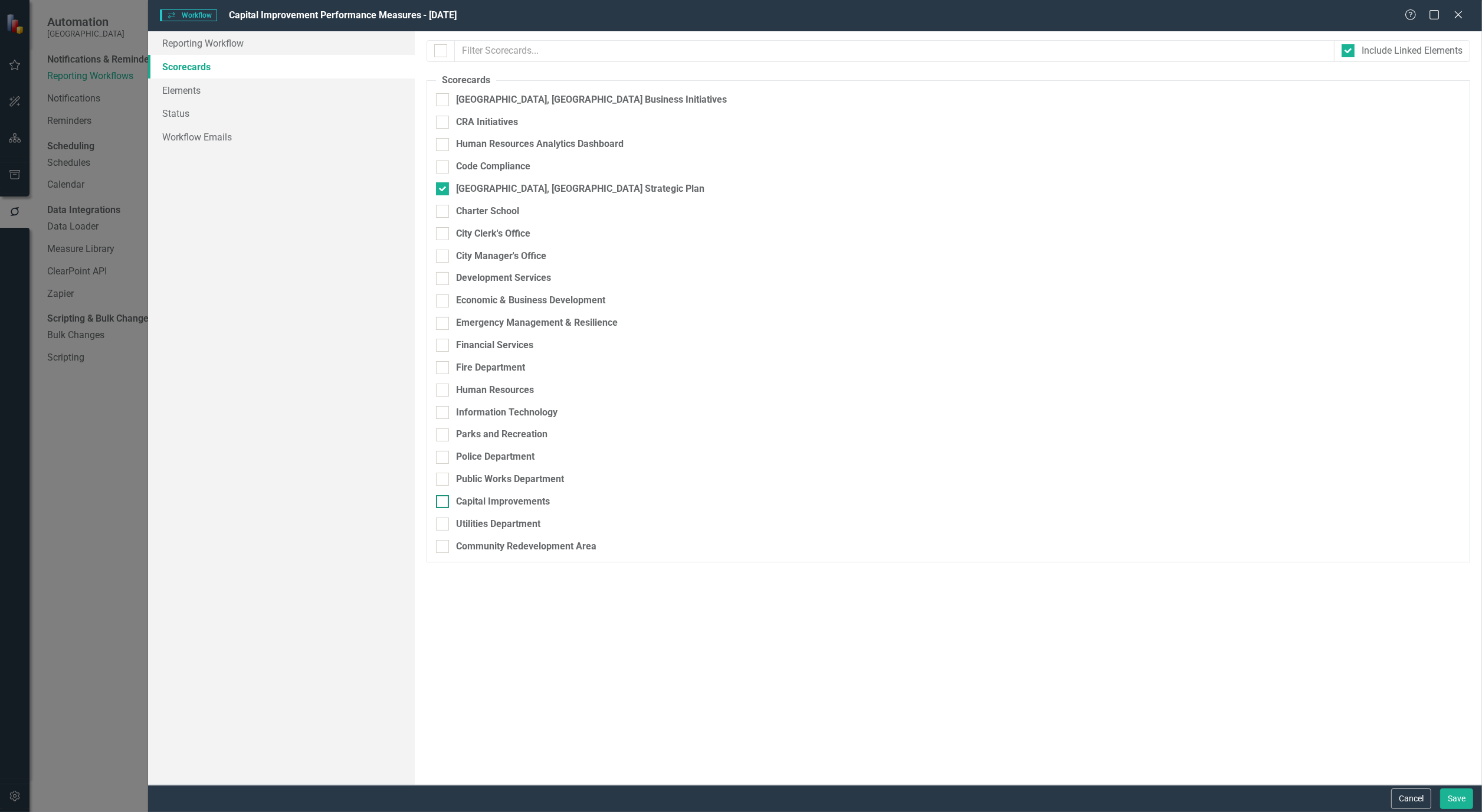
checkbox input "true"
click at [1454, 798] on button "Save" at bounding box center [1457, 798] width 33 height 21
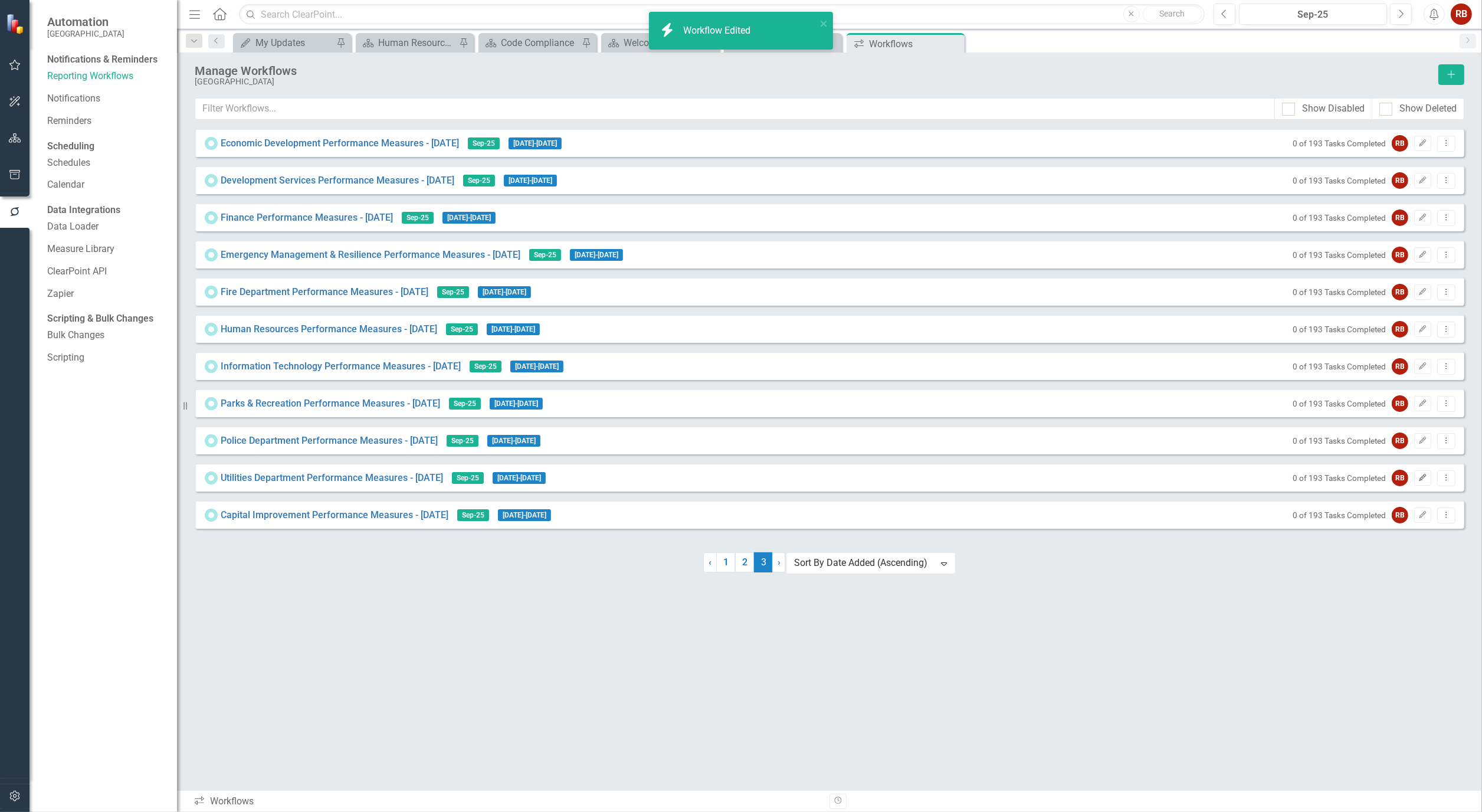
click at [1420, 478] on button "Edit" at bounding box center [1423, 477] width 17 height 15
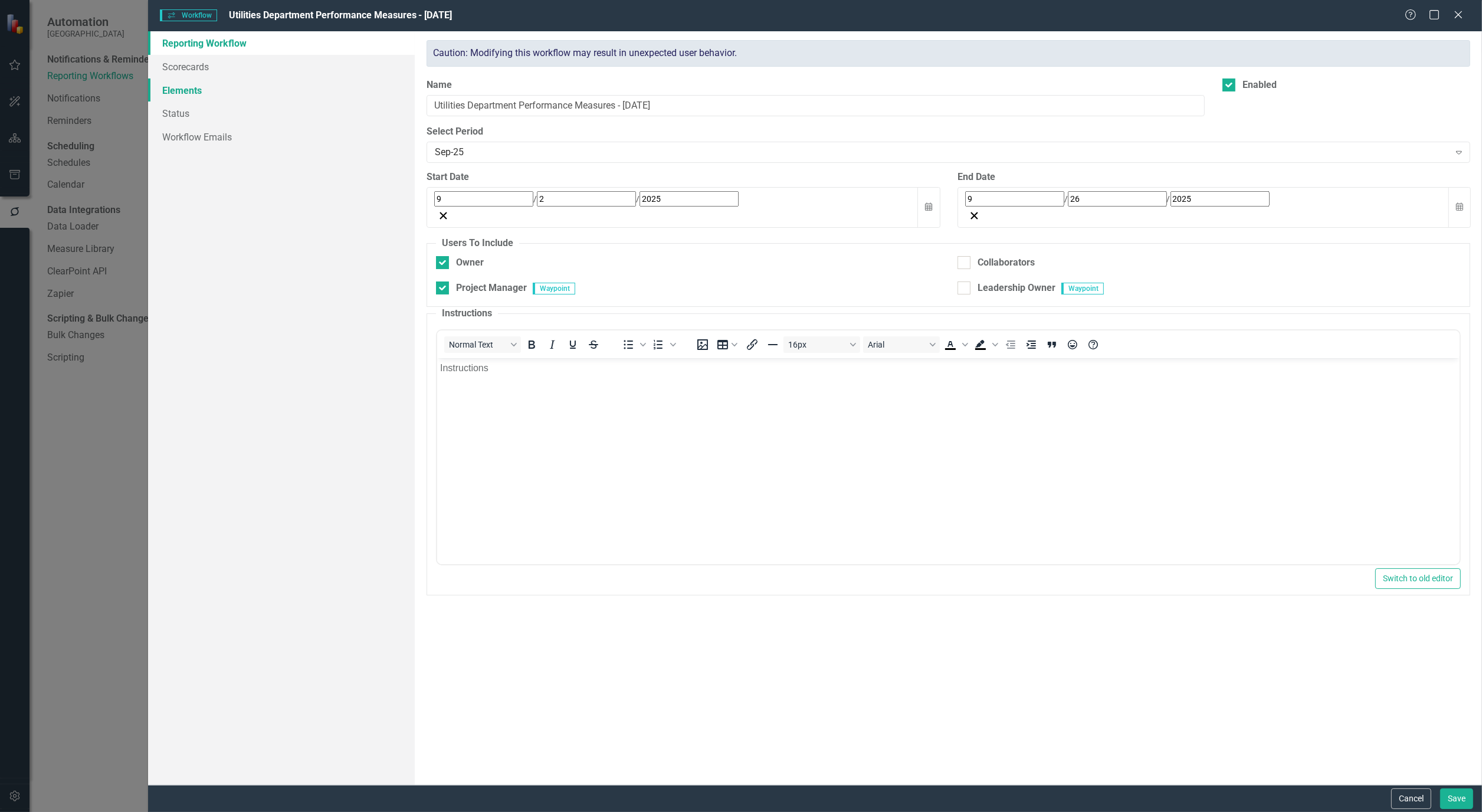
click at [180, 87] on link "Elements" at bounding box center [281, 90] width 267 height 23
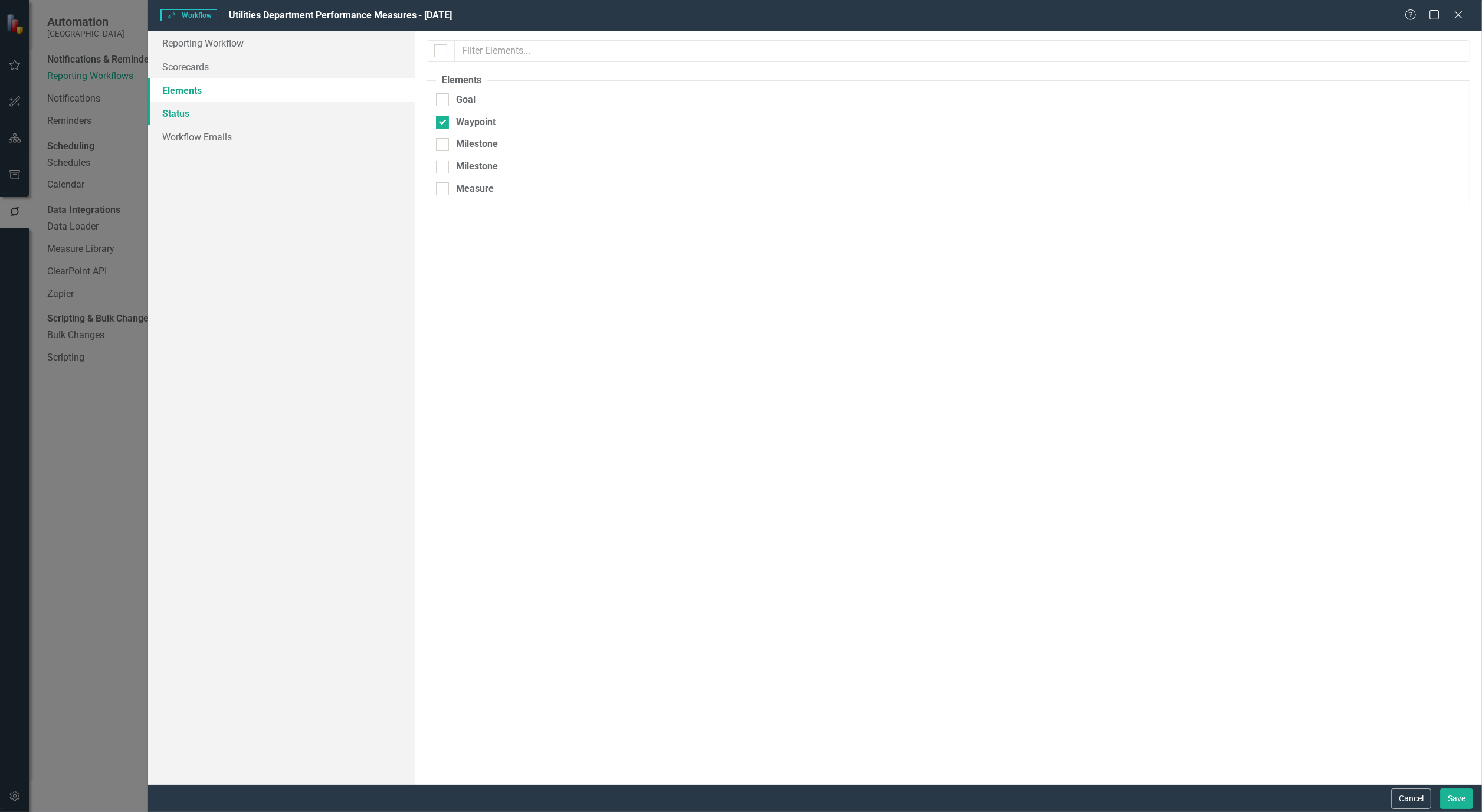
click at [179, 109] on link "Status" at bounding box center [281, 113] width 267 height 23
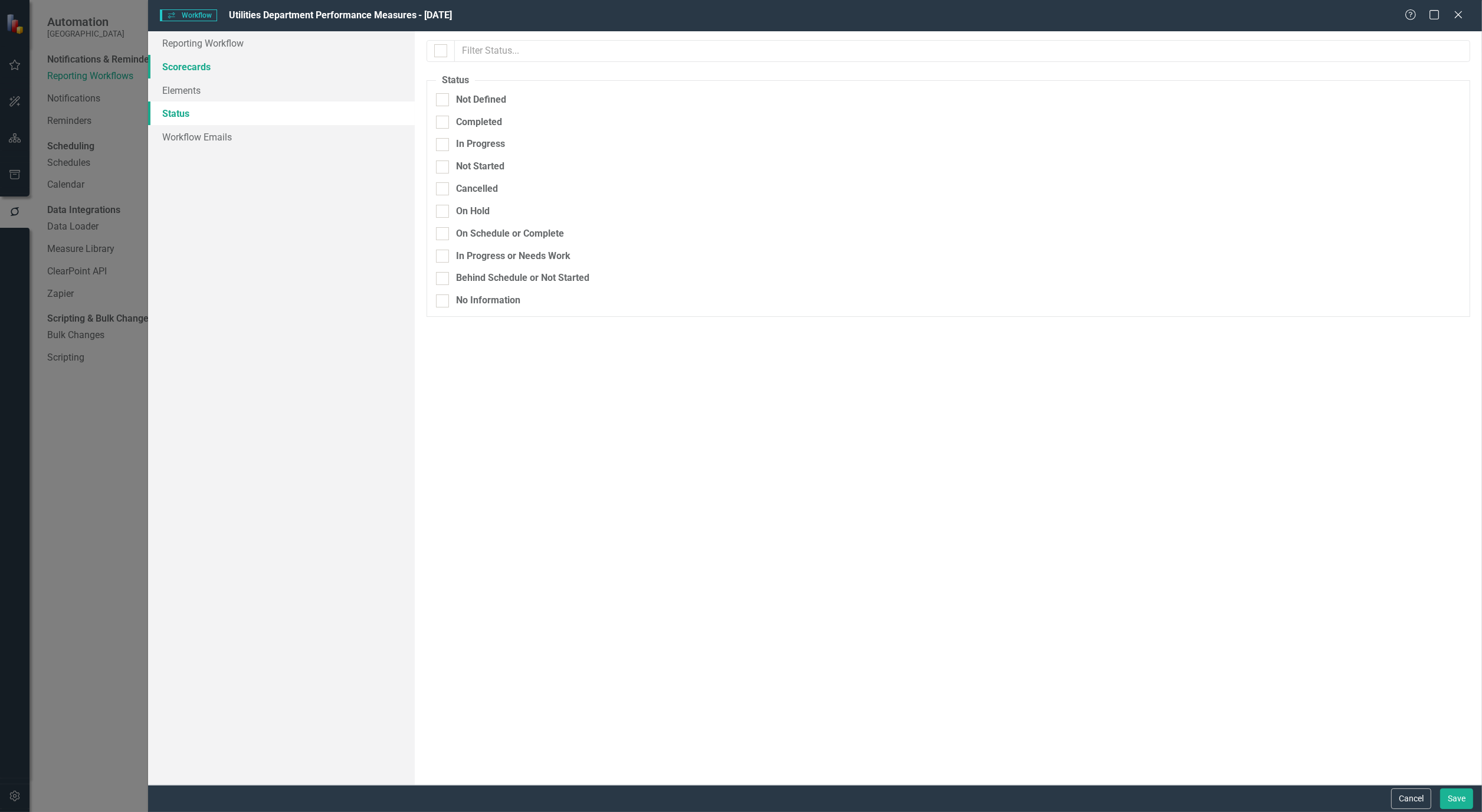
click at [189, 71] on link "Scorecards" at bounding box center [281, 66] width 267 height 23
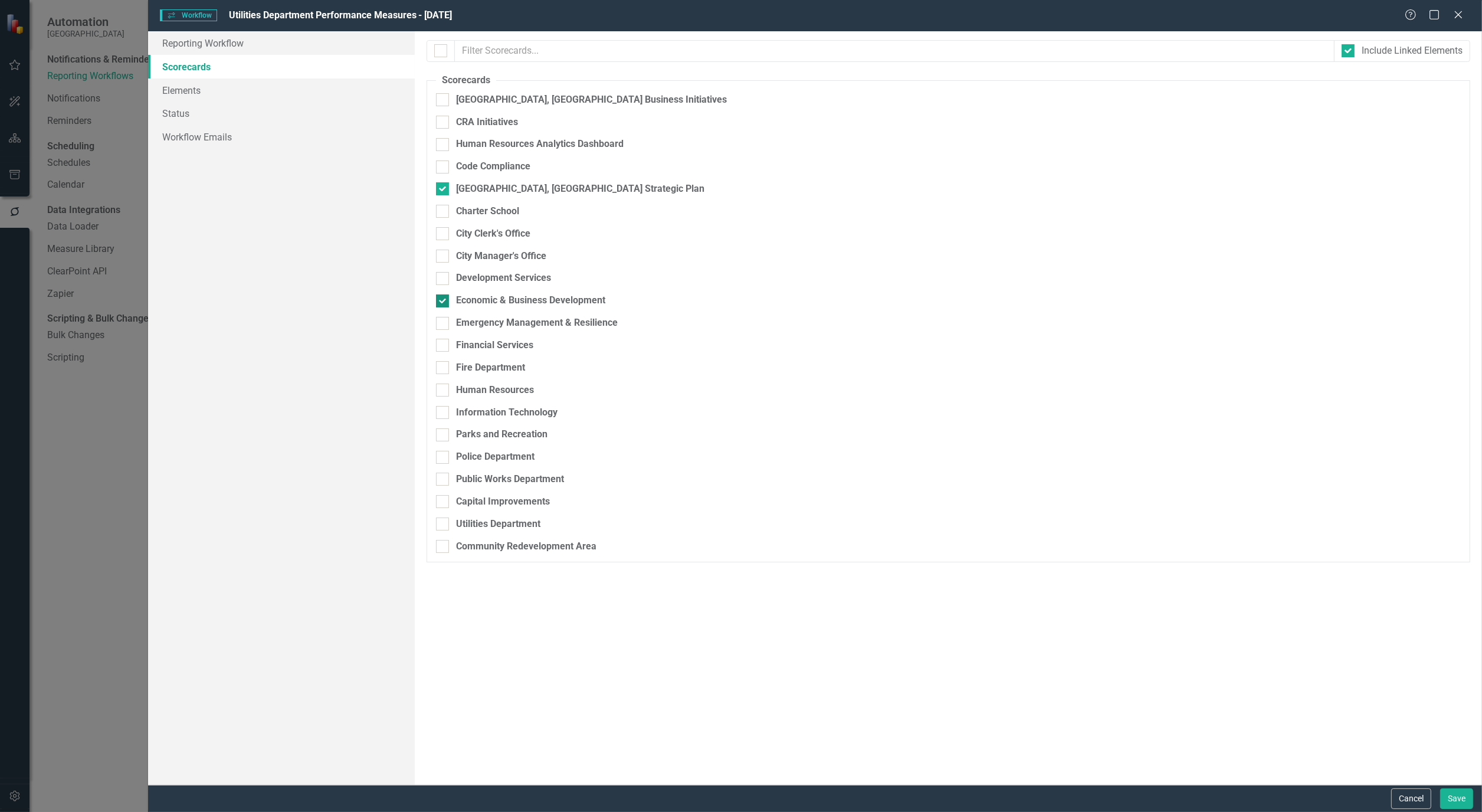
click at [444, 308] on div at bounding box center [442, 300] width 13 height 13
click at [444, 302] on input "Economic & Business Development" at bounding box center [440, 298] width 8 height 8
checkbox input "false"
click at [447, 526] on div at bounding box center [442, 523] width 13 height 13
click at [444, 525] on input "Utilities Department" at bounding box center [440, 521] width 8 height 8
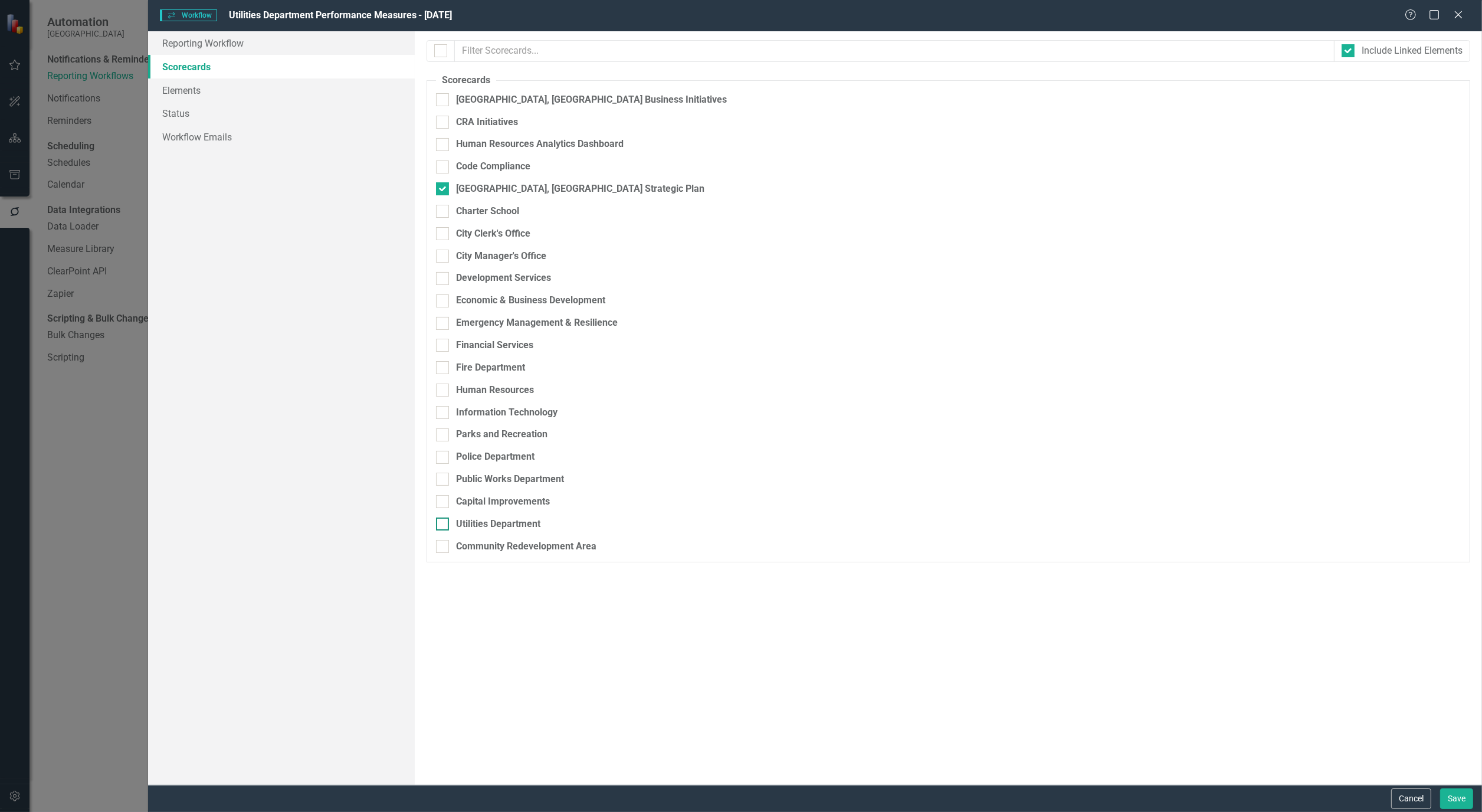
checkbox input "true"
click at [1465, 804] on button "Save" at bounding box center [1457, 798] width 33 height 21
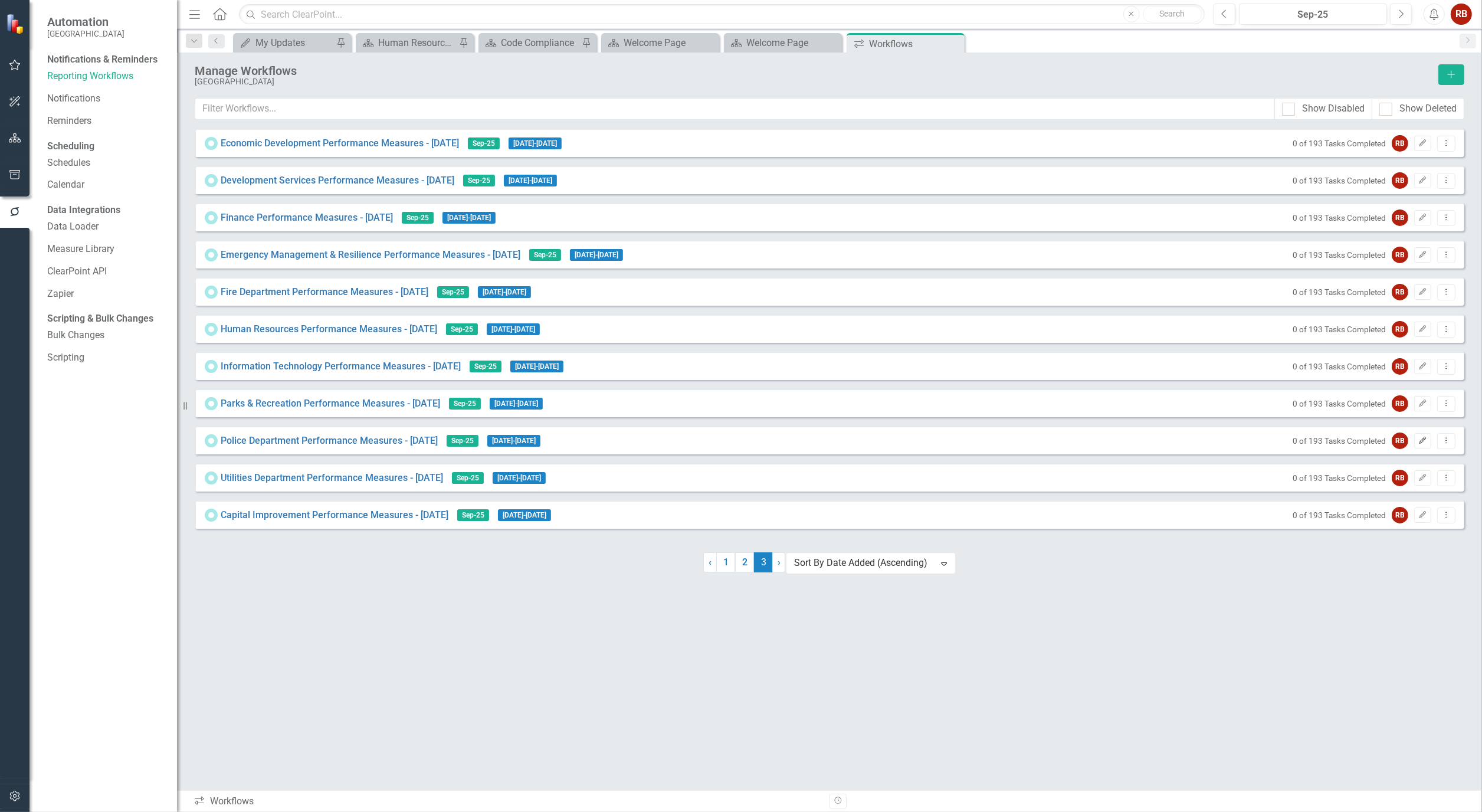
click at [1426, 444] on icon "Edit" at bounding box center [1423, 440] width 9 height 7
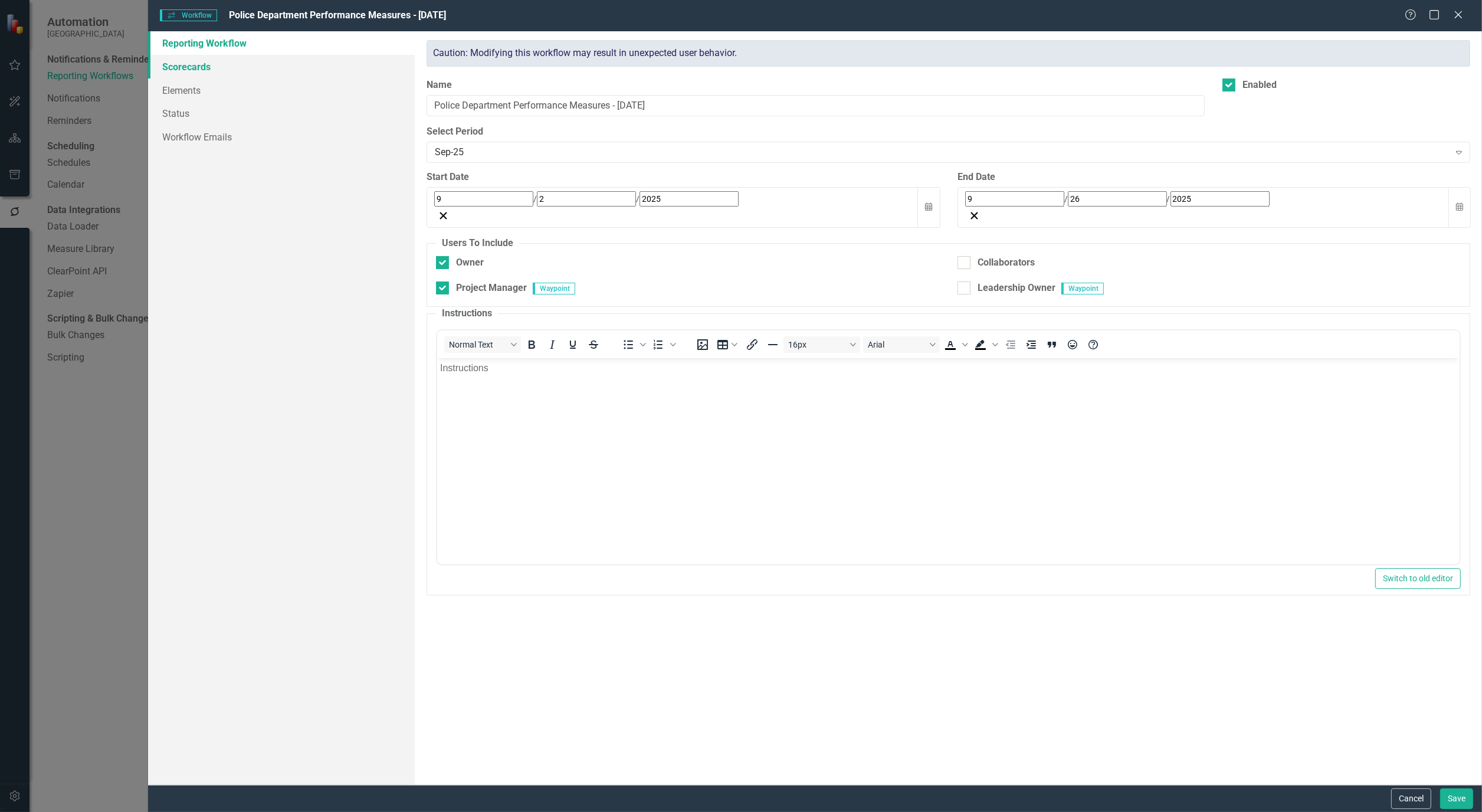
click at [179, 69] on link "Scorecards" at bounding box center [281, 66] width 267 height 23
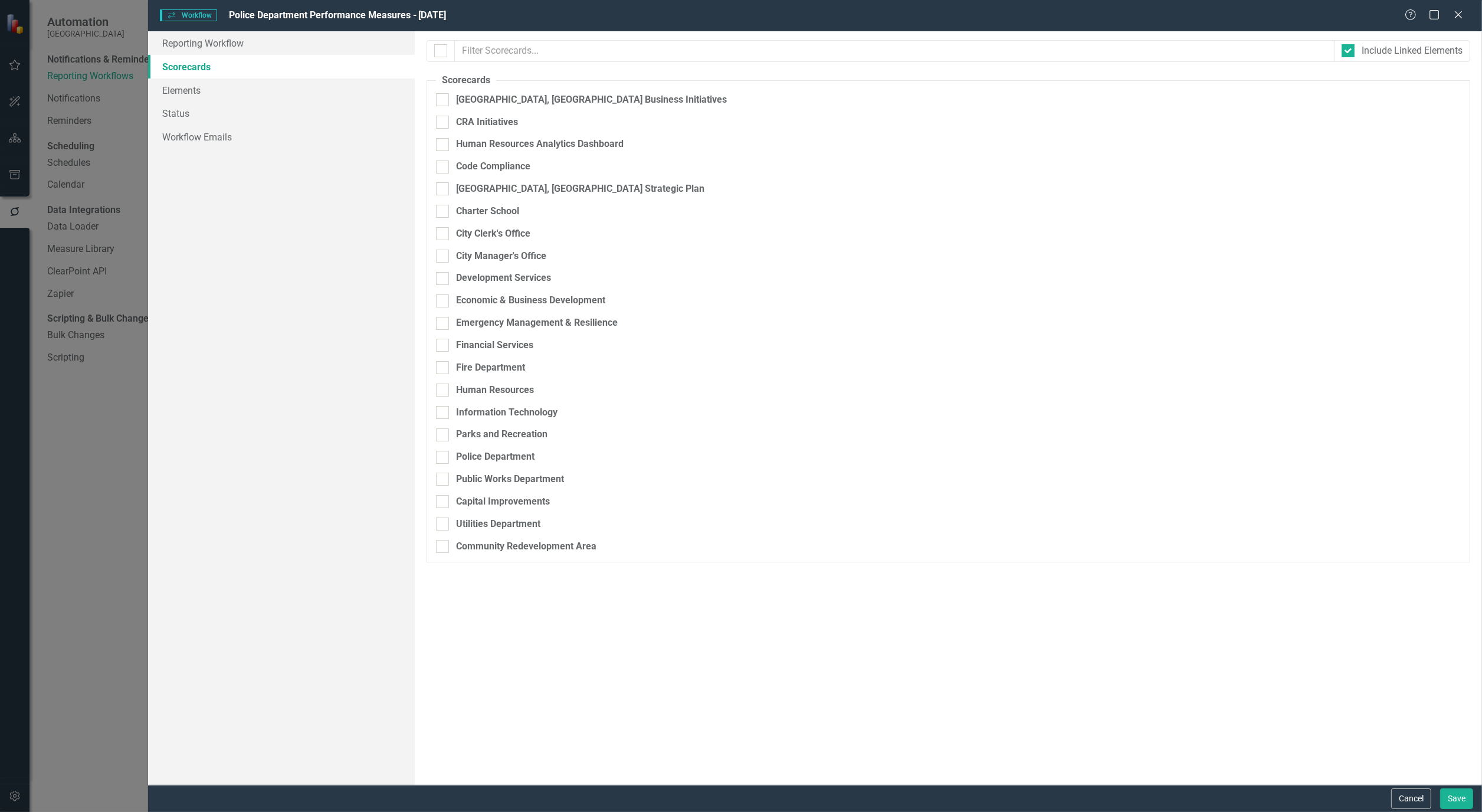
checkbox input "false"
checkbox input "true"
click at [441, 308] on div at bounding box center [442, 300] width 13 height 13
click at [441, 302] on input "Economic & Business Development" at bounding box center [440, 298] width 8 height 8
checkbox input "false"
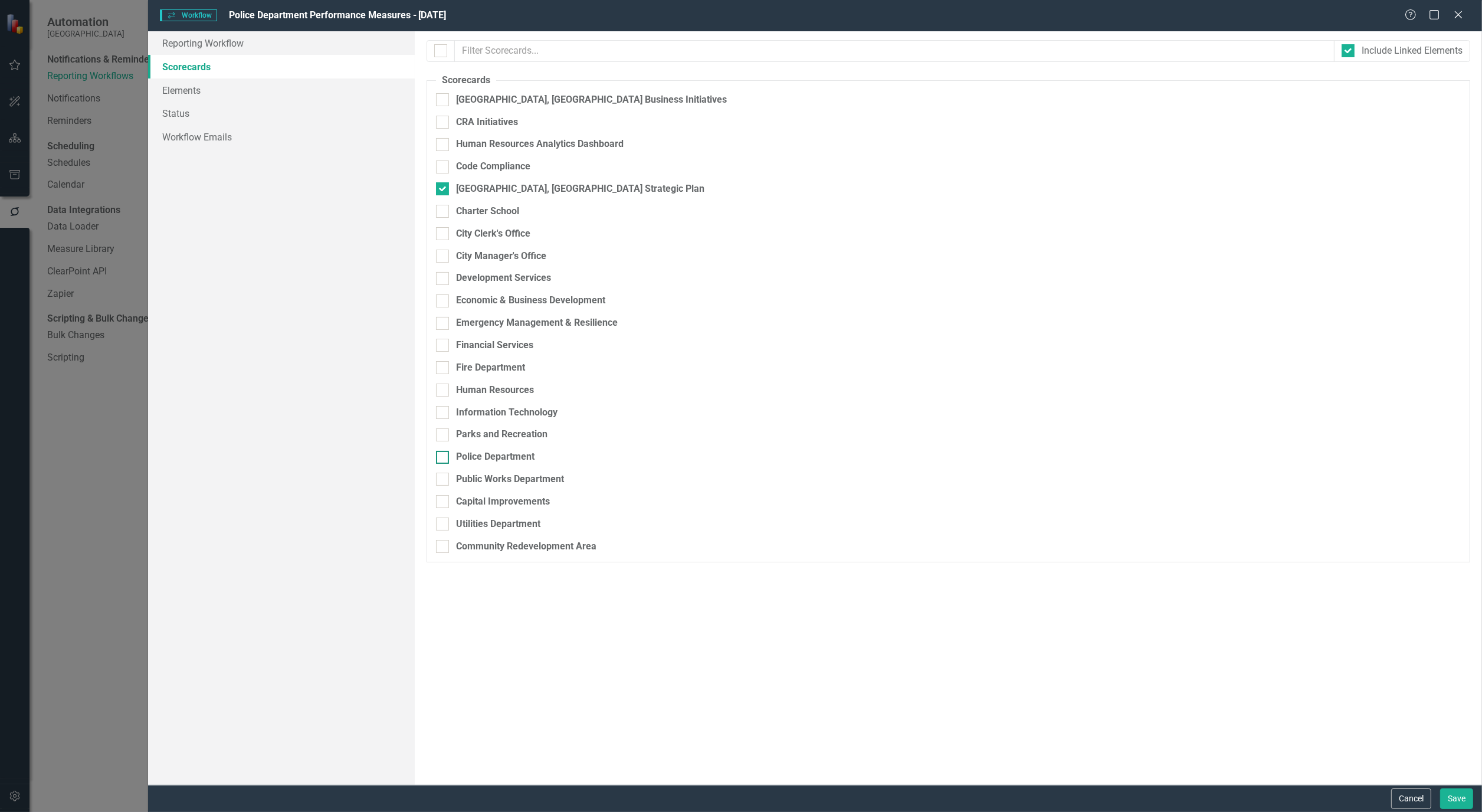
click at [448, 461] on div at bounding box center [442, 457] width 13 height 13
click at [444, 459] on input "Police Department" at bounding box center [440, 455] width 8 height 8
checkbox input "true"
click at [1474, 792] on div "Cancel Save" at bounding box center [815, 798] width 1334 height 27
click at [1471, 792] on button "Save" at bounding box center [1457, 798] width 33 height 21
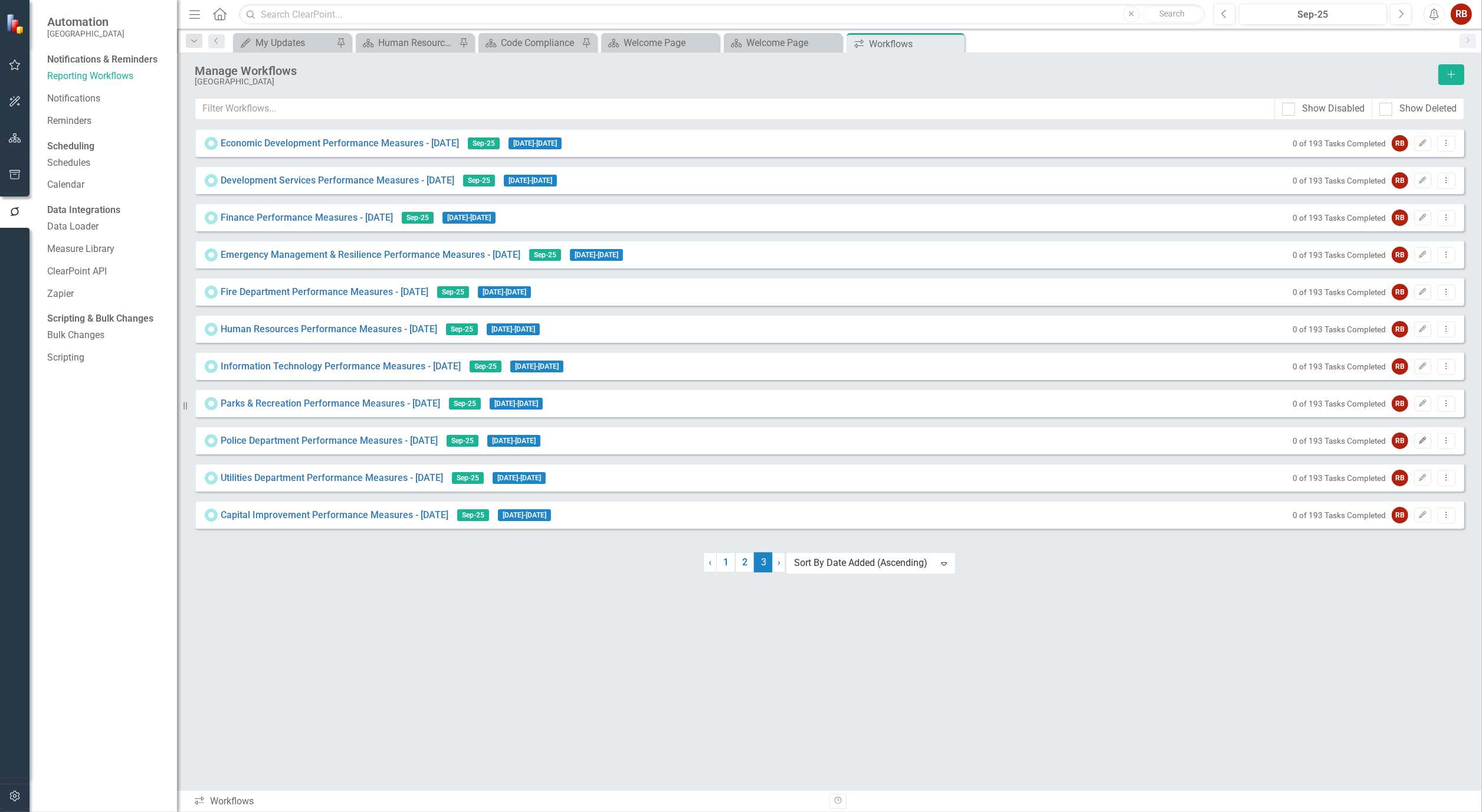
click at [1414, 438] on button "Edit" at bounding box center [1423, 441] width 17 height 15
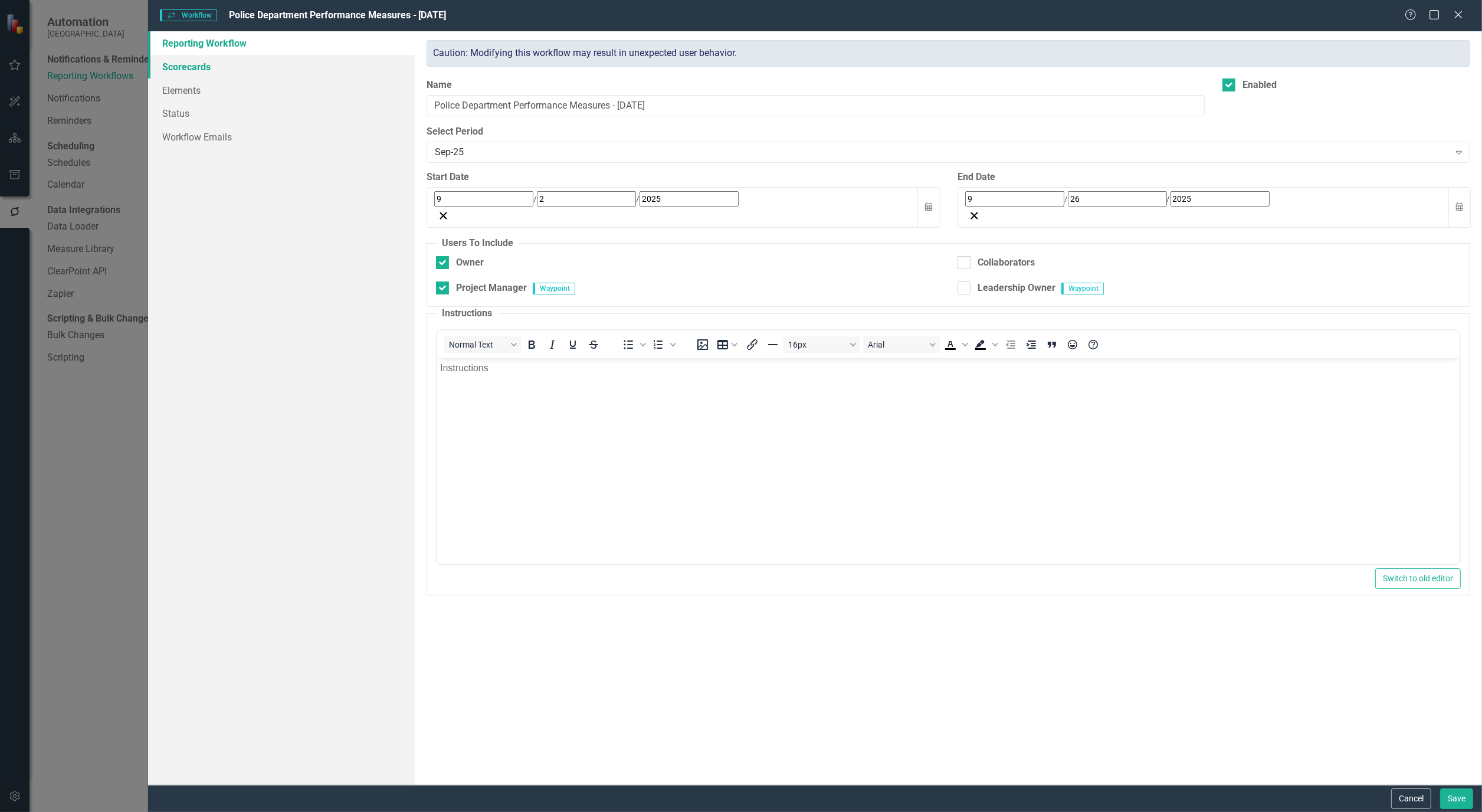
click at [194, 62] on link "Scorecards" at bounding box center [281, 66] width 267 height 23
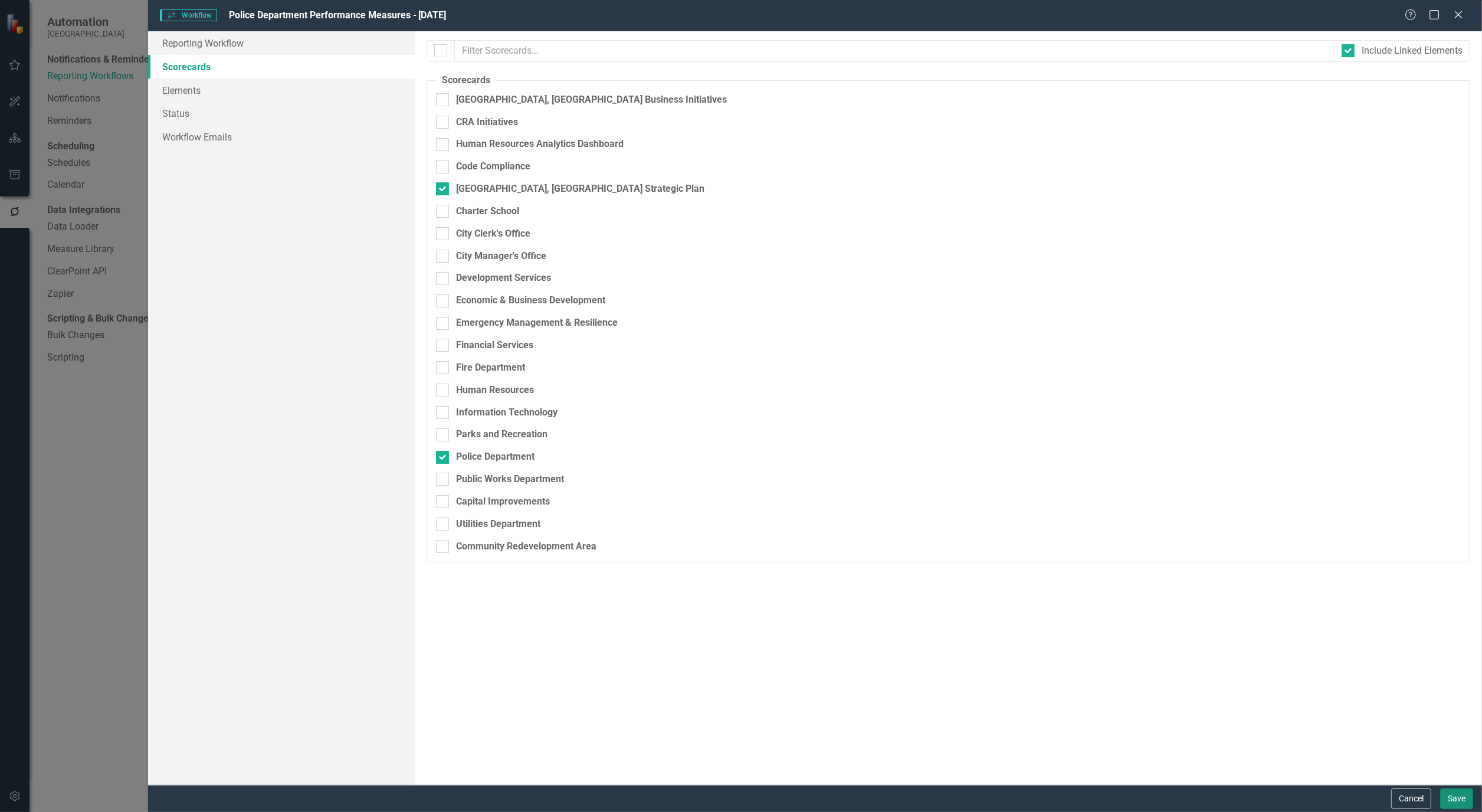
click at [1456, 798] on button "Save" at bounding box center [1457, 798] width 33 height 21
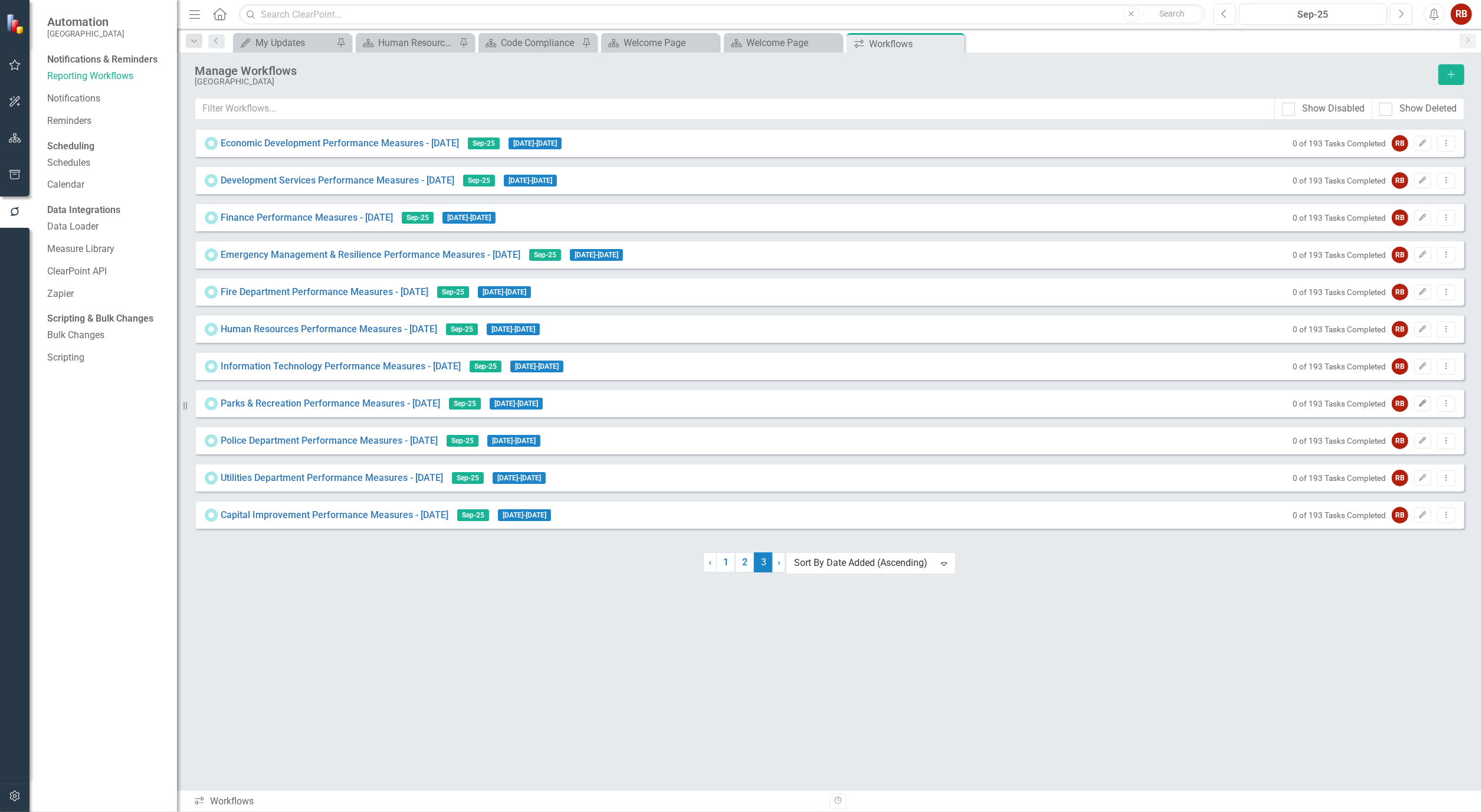
click at [1423, 407] on icon "Edit" at bounding box center [1423, 403] width 9 height 7
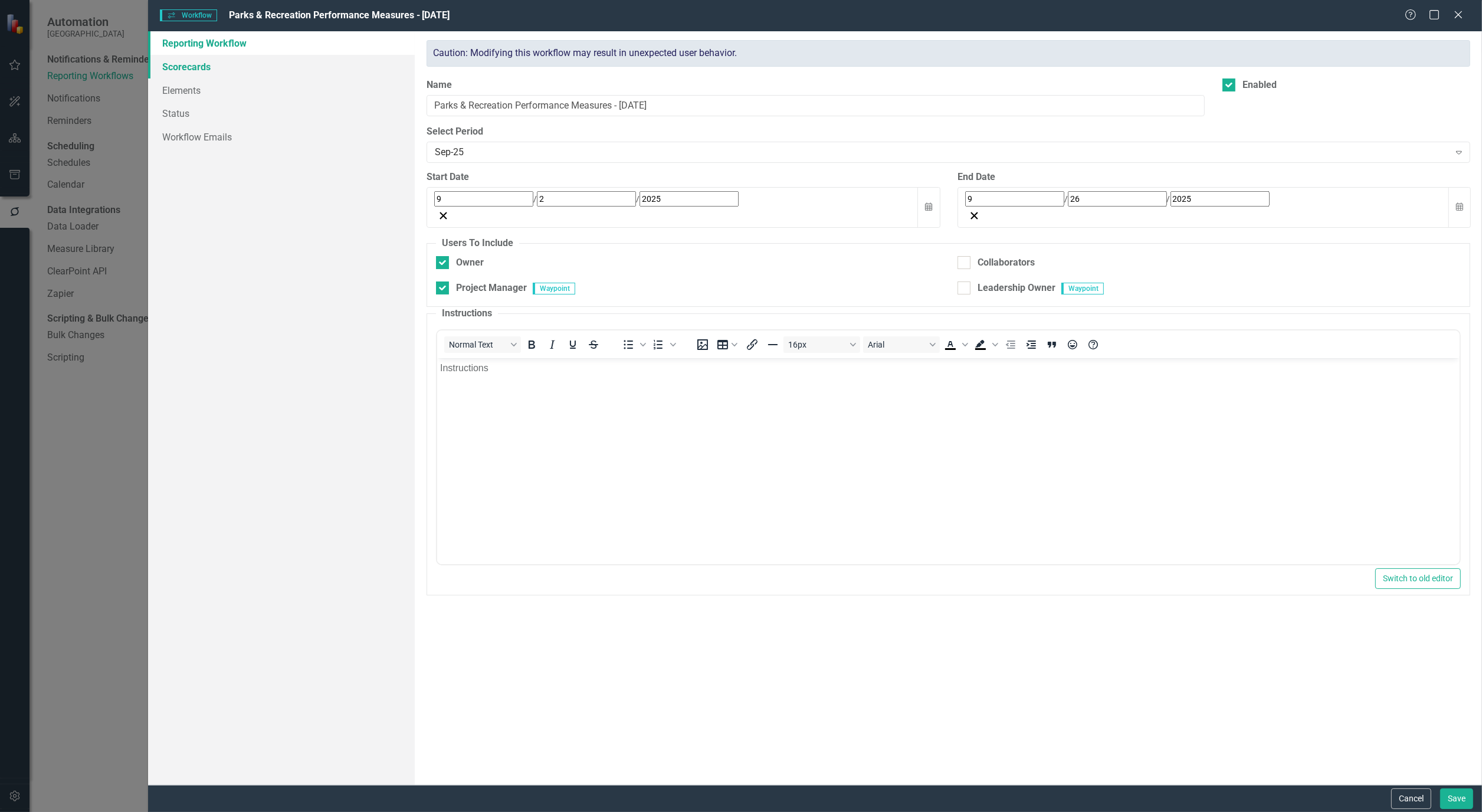
click at [162, 70] on link "Scorecards" at bounding box center [281, 66] width 267 height 23
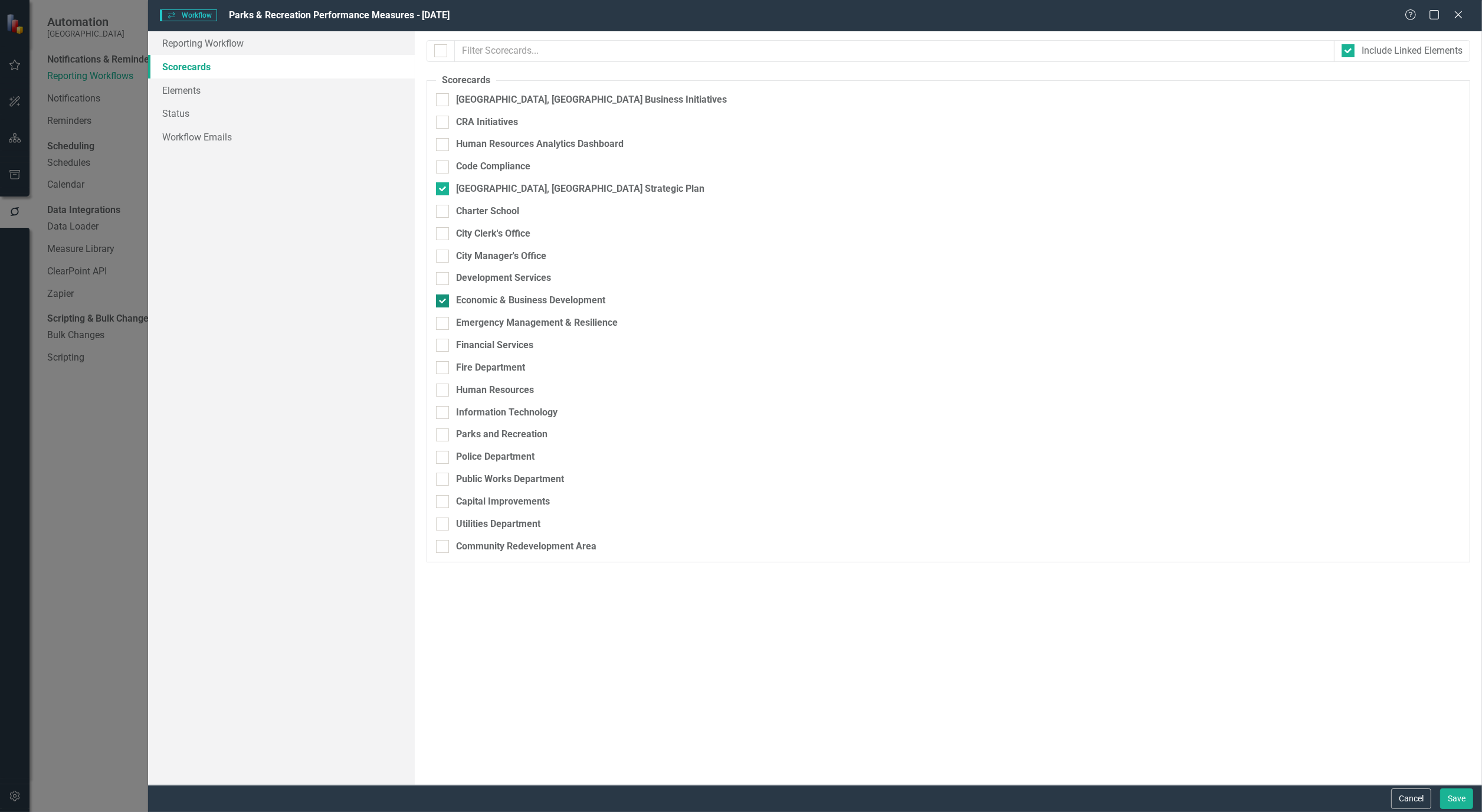
click at [443, 302] on input "Economic & Business Development" at bounding box center [440, 298] width 8 height 8
checkbox input "false"
click at [444, 436] on input "Parks and Recreation" at bounding box center [440, 432] width 8 height 8
checkbox input "true"
click at [1465, 798] on button "Save" at bounding box center [1457, 798] width 33 height 21
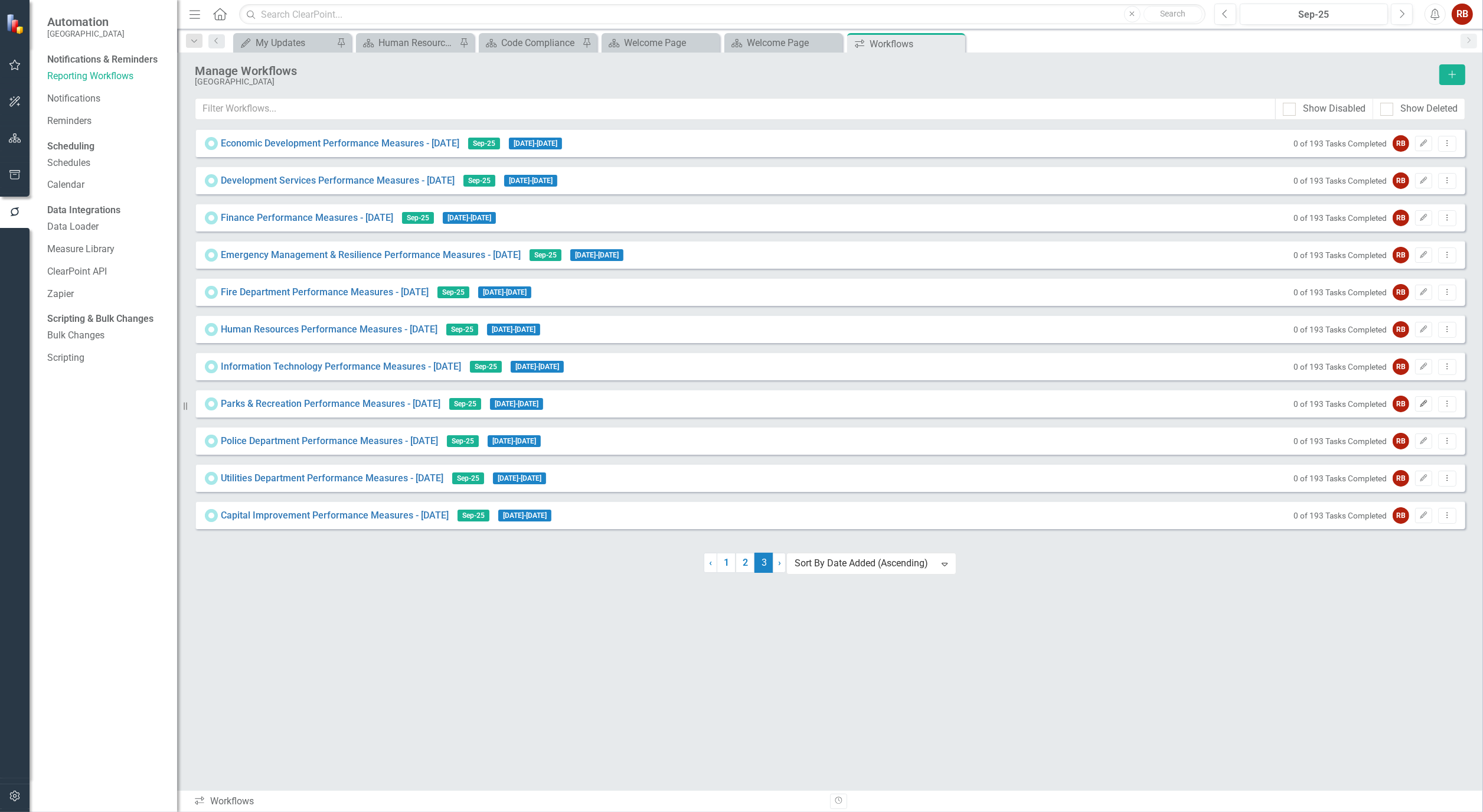
click at [1429, 406] on button "Edit" at bounding box center [1424, 403] width 17 height 15
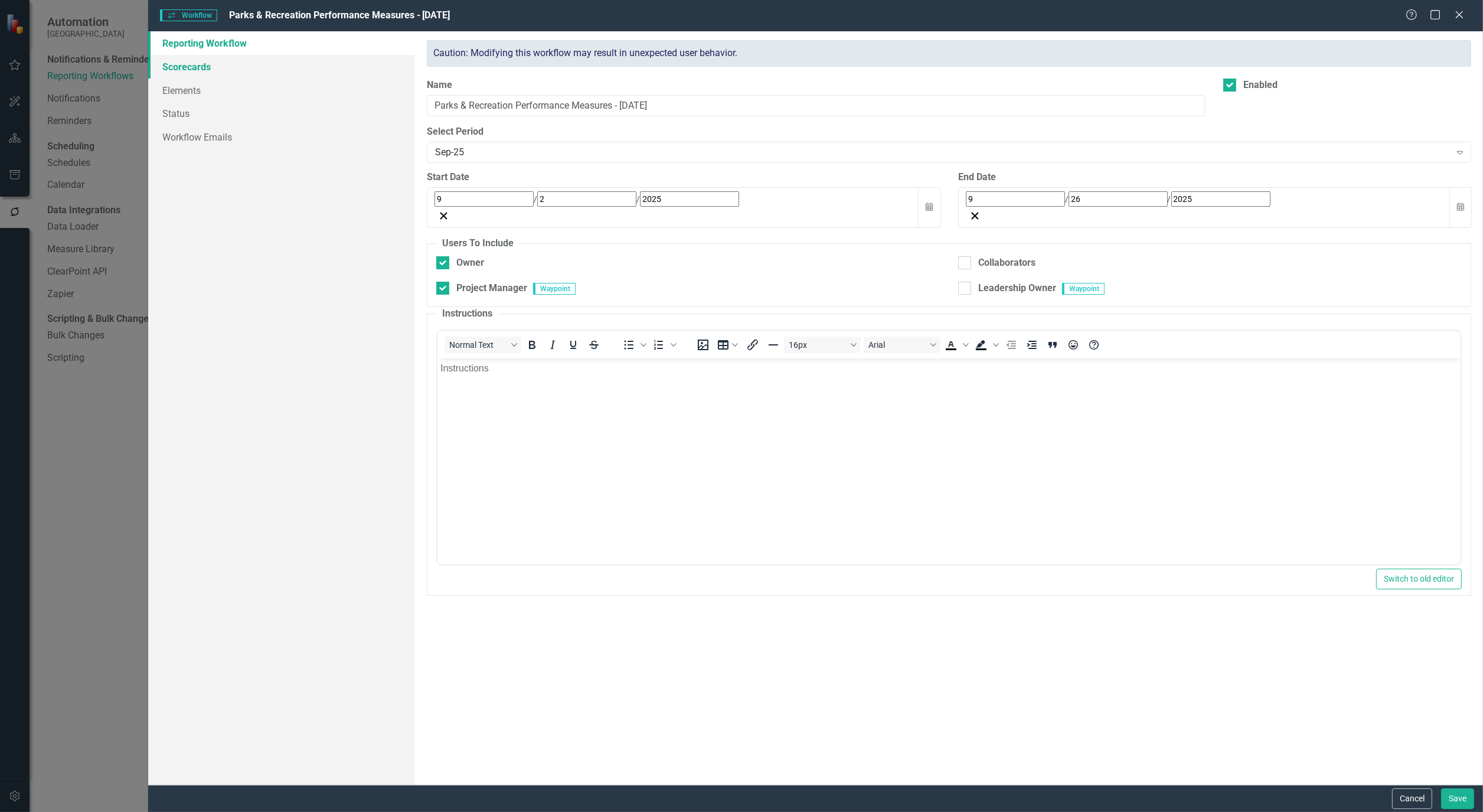
click at [180, 57] on link "Scorecards" at bounding box center [281, 66] width 267 height 23
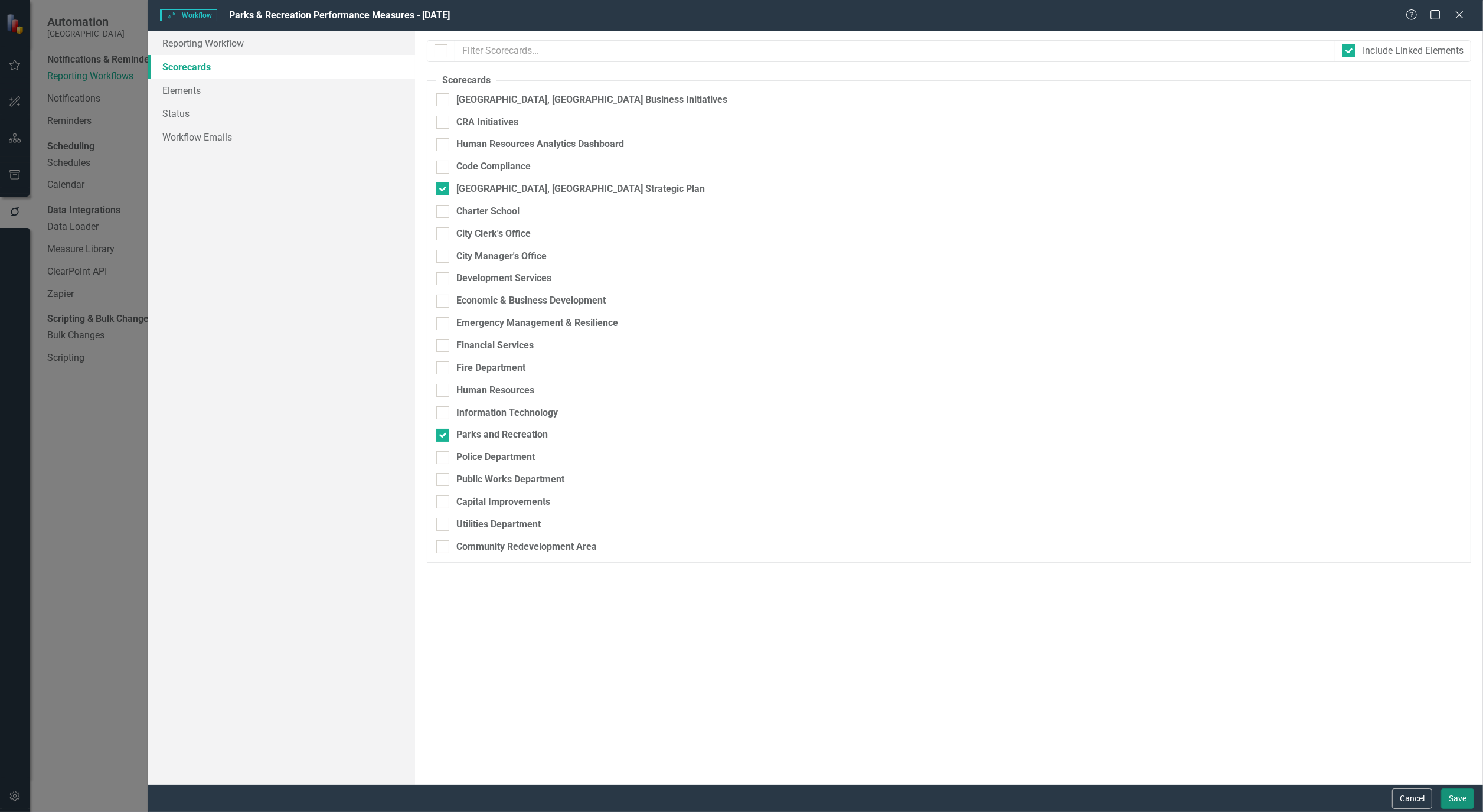
click at [1462, 799] on button "Save" at bounding box center [1458, 798] width 33 height 21
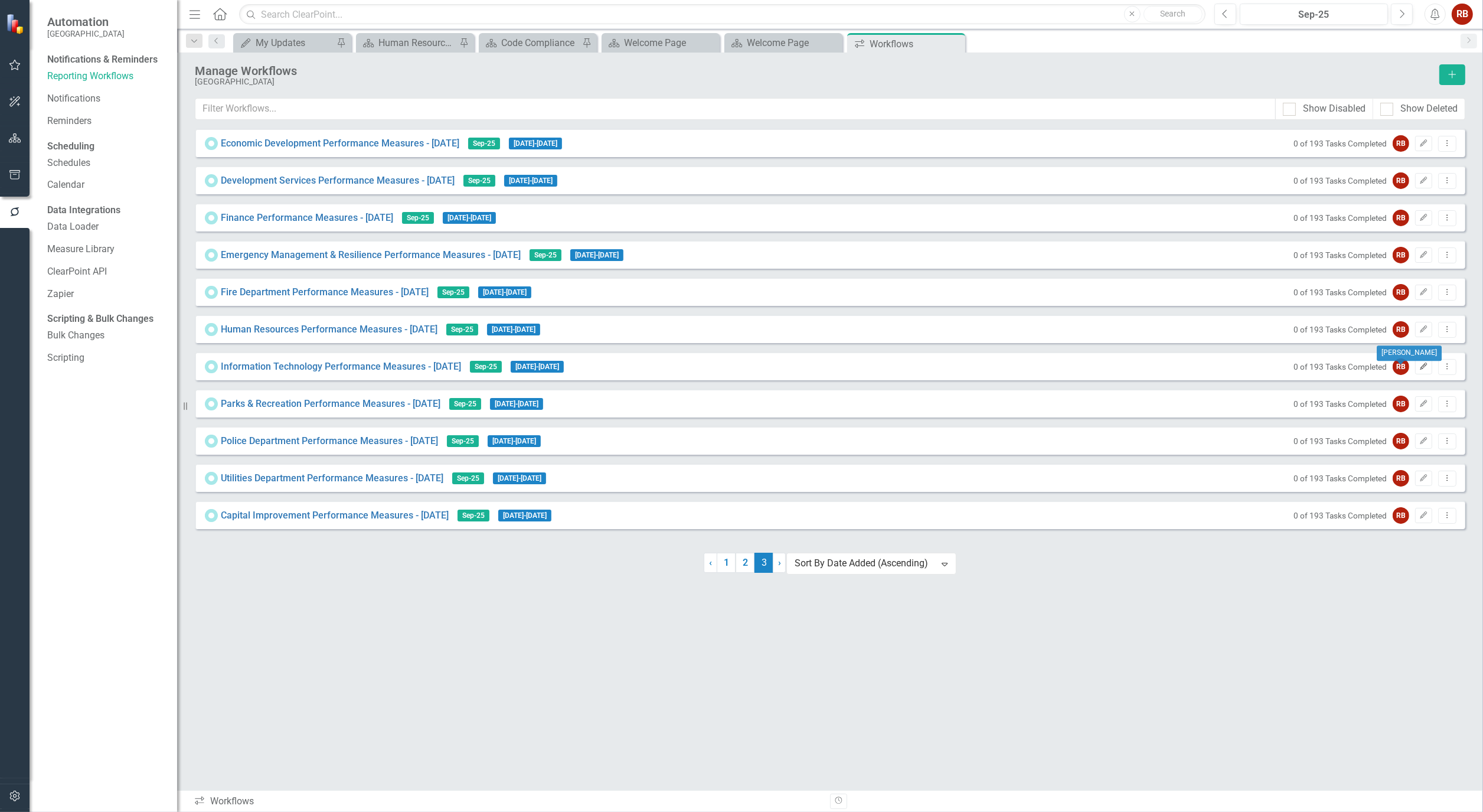
click at [1424, 370] on icon "Edit" at bounding box center [1424, 366] width 9 height 7
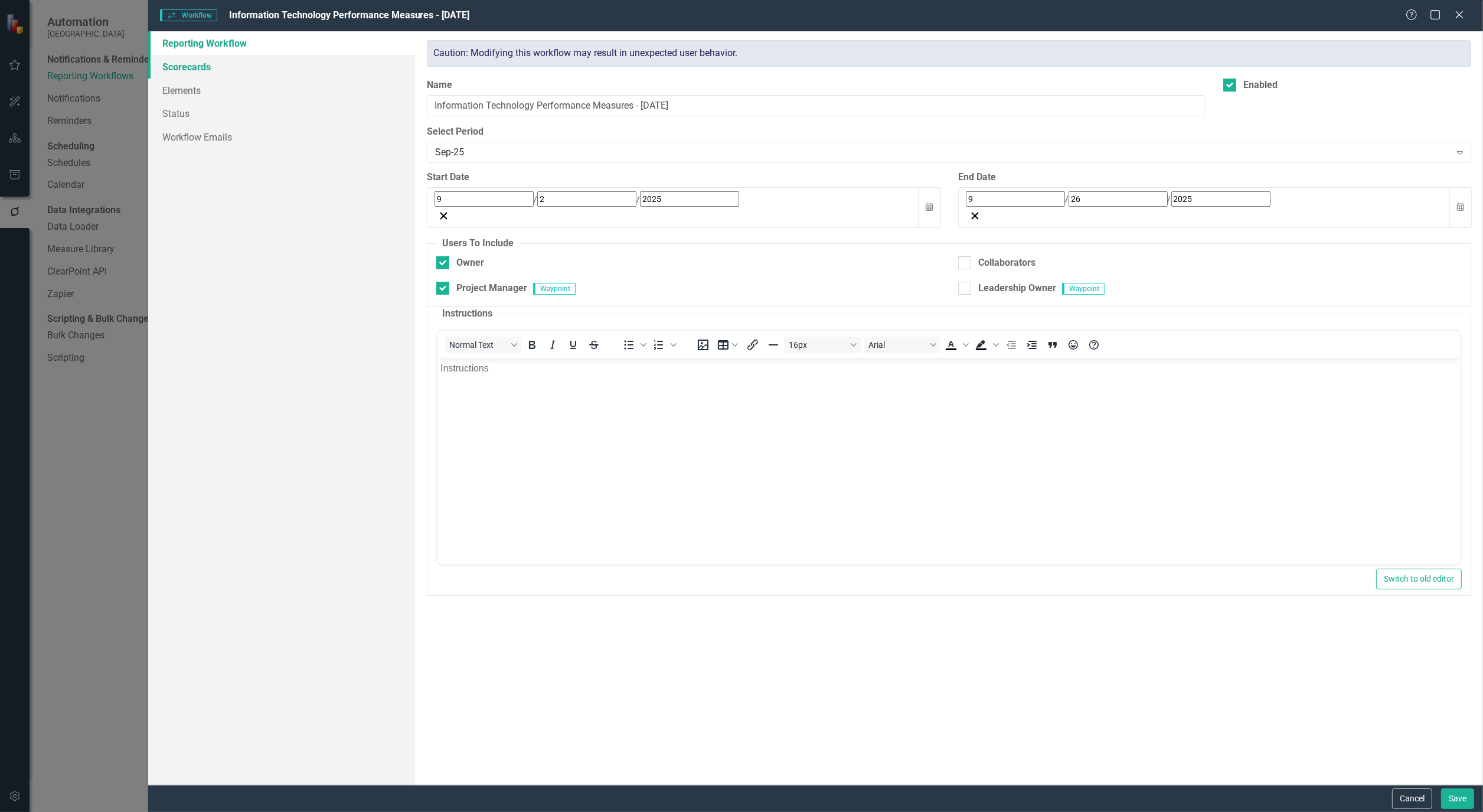
click at [173, 69] on link "Scorecards" at bounding box center [281, 66] width 267 height 23
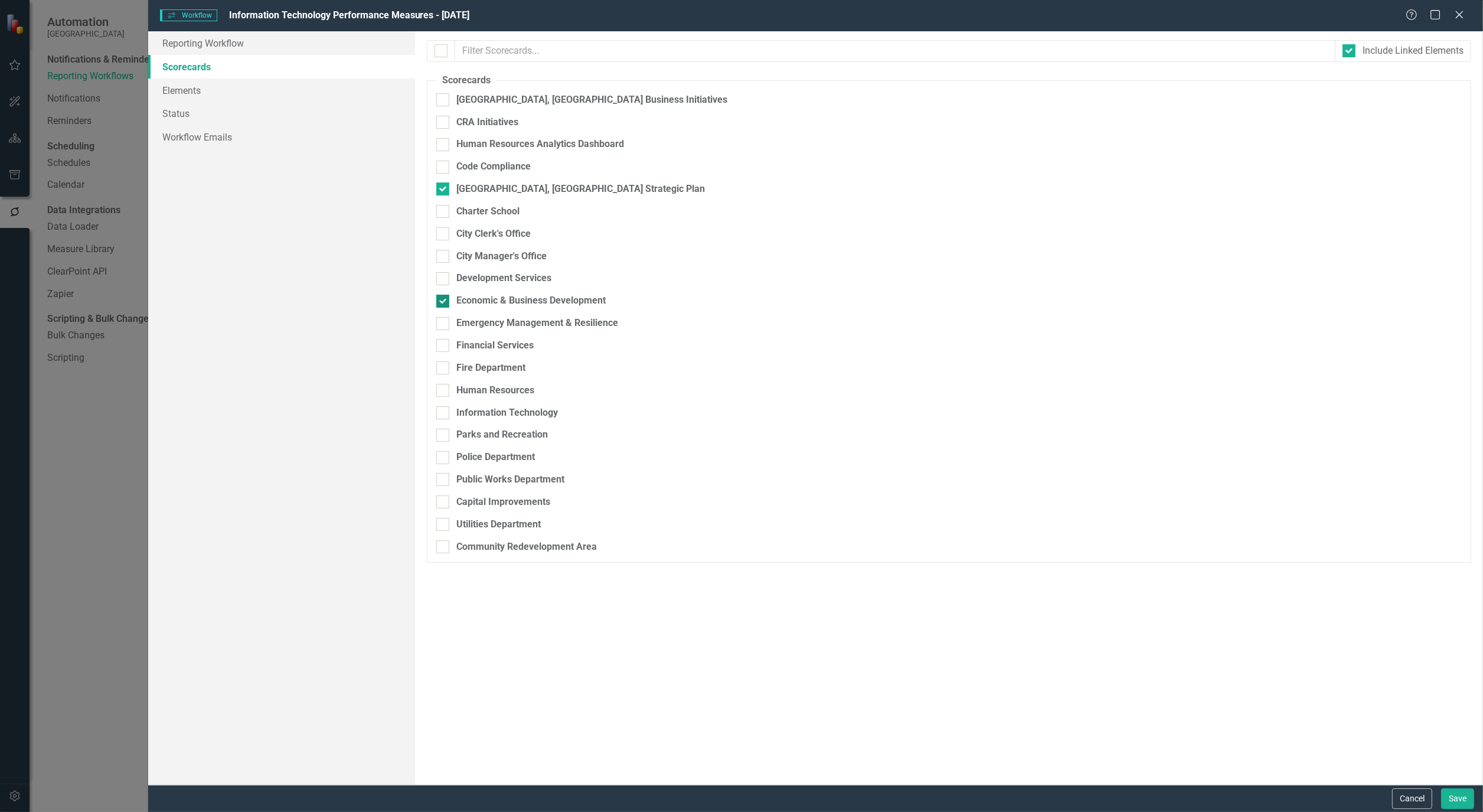
click at [443, 308] on div at bounding box center [442, 300] width 13 height 13
click at [443, 302] on input "Economic & Business Development" at bounding box center [440, 298] width 8 height 8
checkbox input "false"
click at [436, 415] on fieldset "Scorecards Please select the scorecards that you want to include in this workfl…" at bounding box center [949, 318] width 1044 height 490
click at [439, 414] on input "Information Technology" at bounding box center [440, 410] width 8 height 8
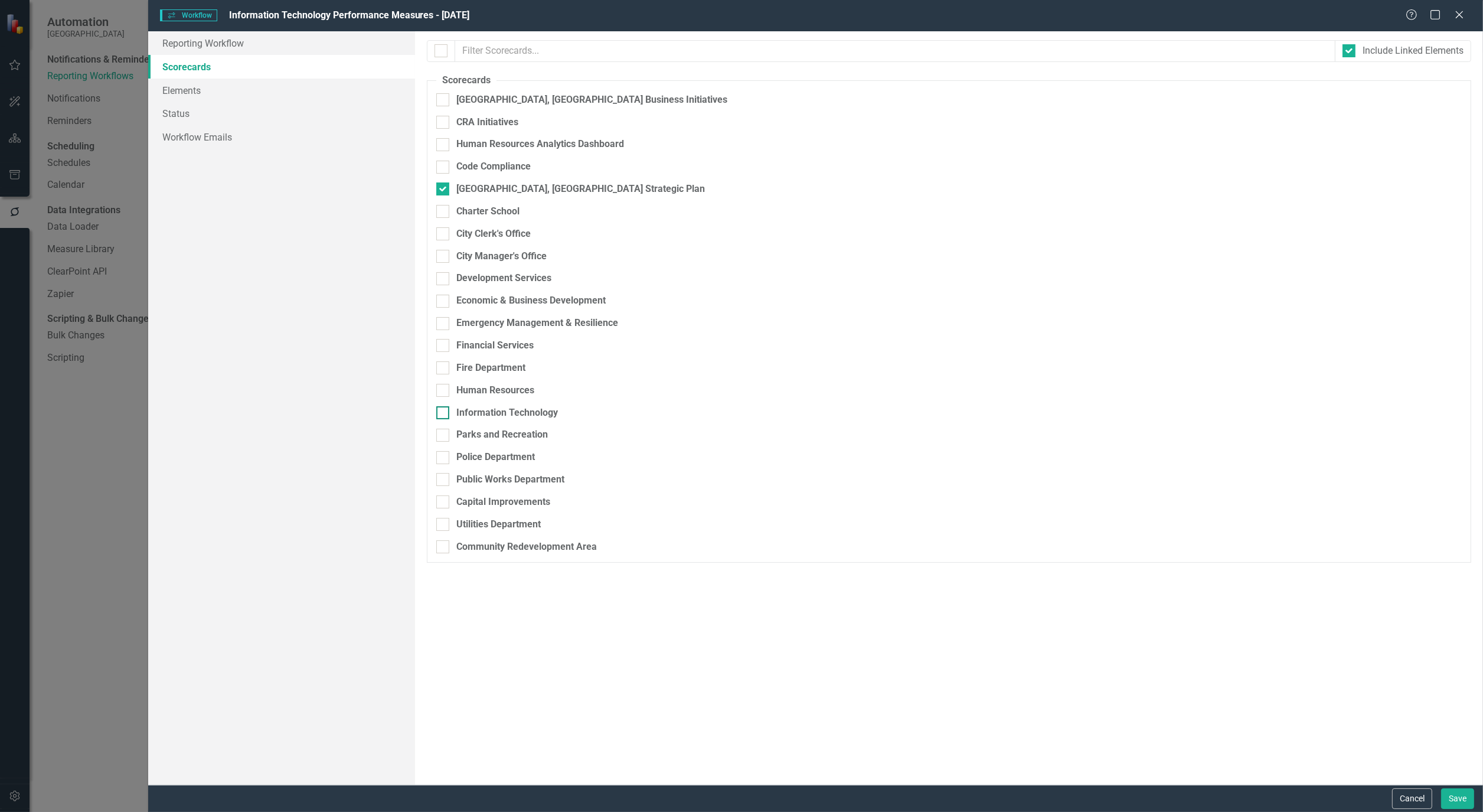
checkbox input "true"
click at [1453, 792] on button "Save" at bounding box center [1458, 798] width 33 height 21
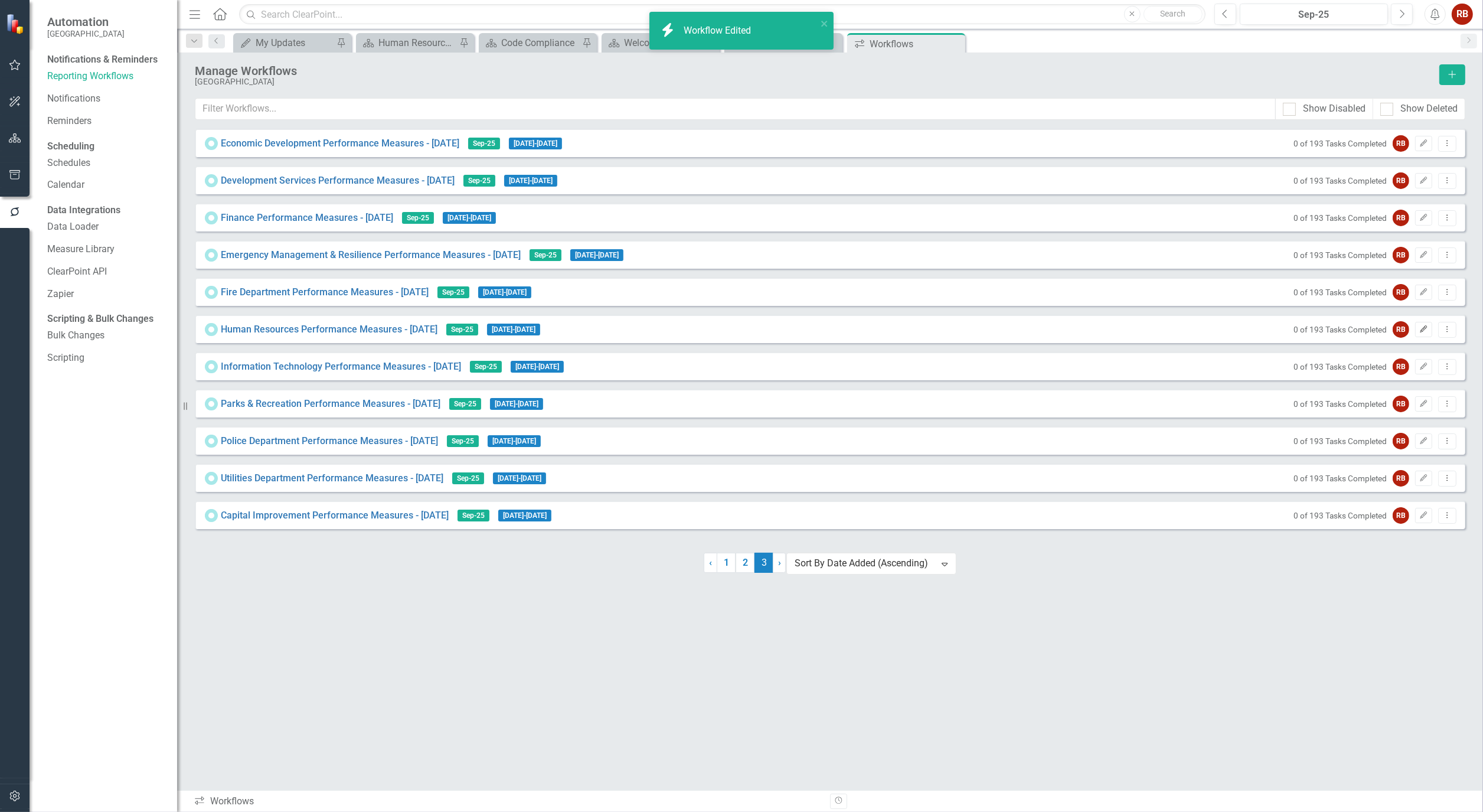
click at [1429, 333] on button "Edit" at bounding box center [1424, 329] width 17 height 15
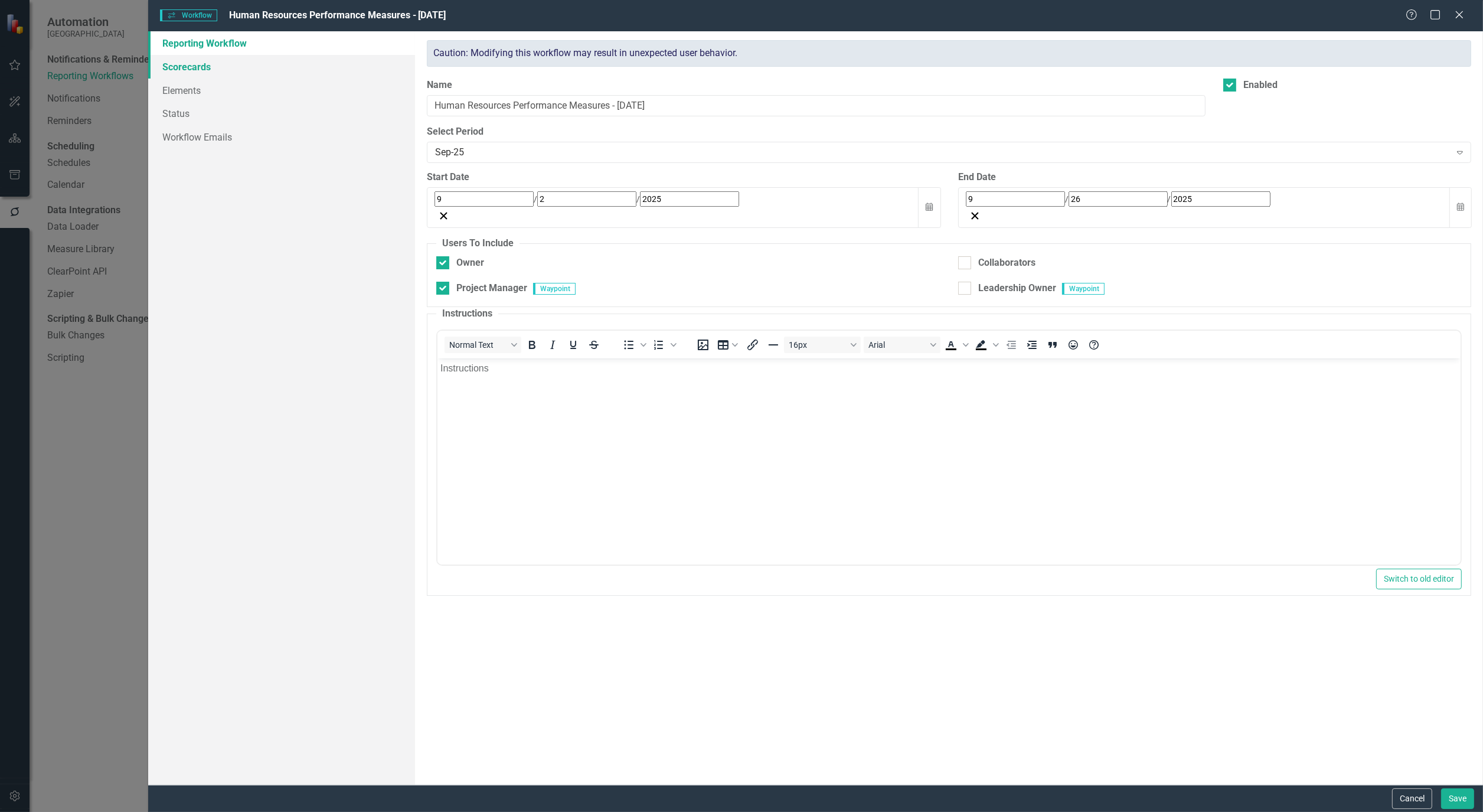
click at [174, 65] on link "Scorecards" at bounding box center [281, 66] width 267 height 23
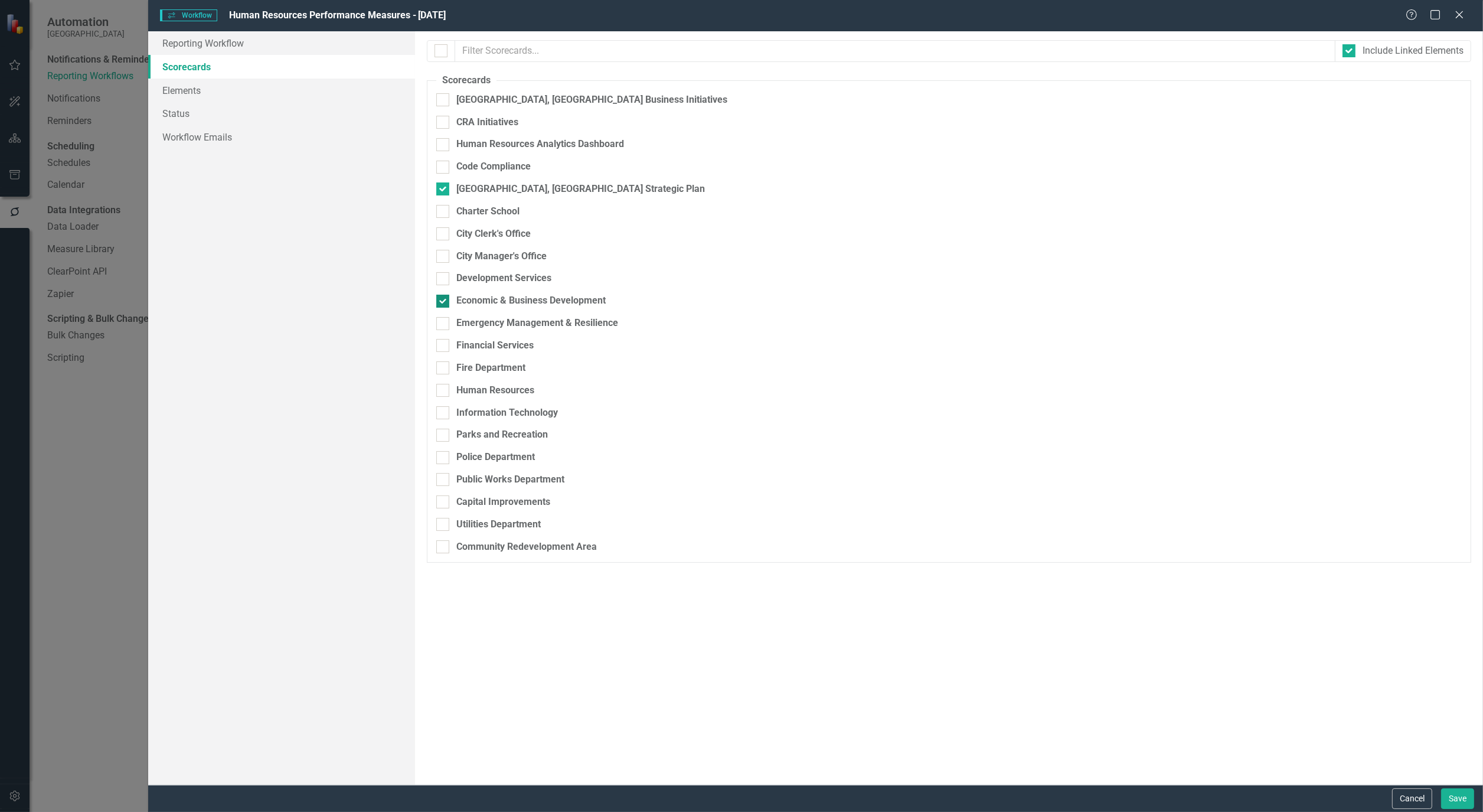
click at [442, 302] on input "Economic & Business Development" at bounding box center [440, 298] width 8 height 8
checkbox input "false"
click at [444, 391] on input "Human Resources" at bounding box center [440, 388] width 8 height 8
checkbox input "true"
click at [1472, 804] on button "Save" at bounding box center [1458, 798] width 33 height 21
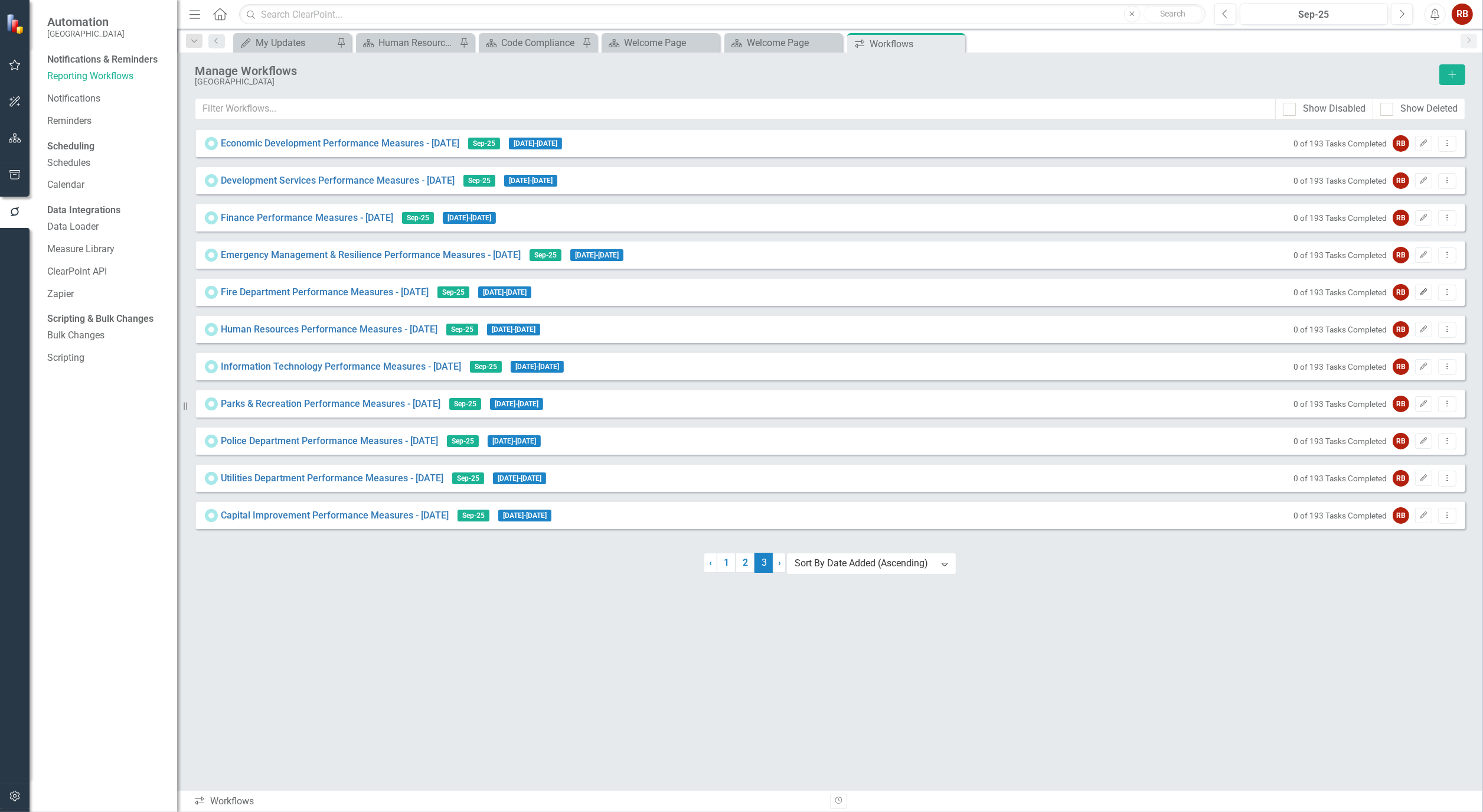
click at [1429, 297] on button "Edit" at bounding box center [1424, 292] width 17 height 15
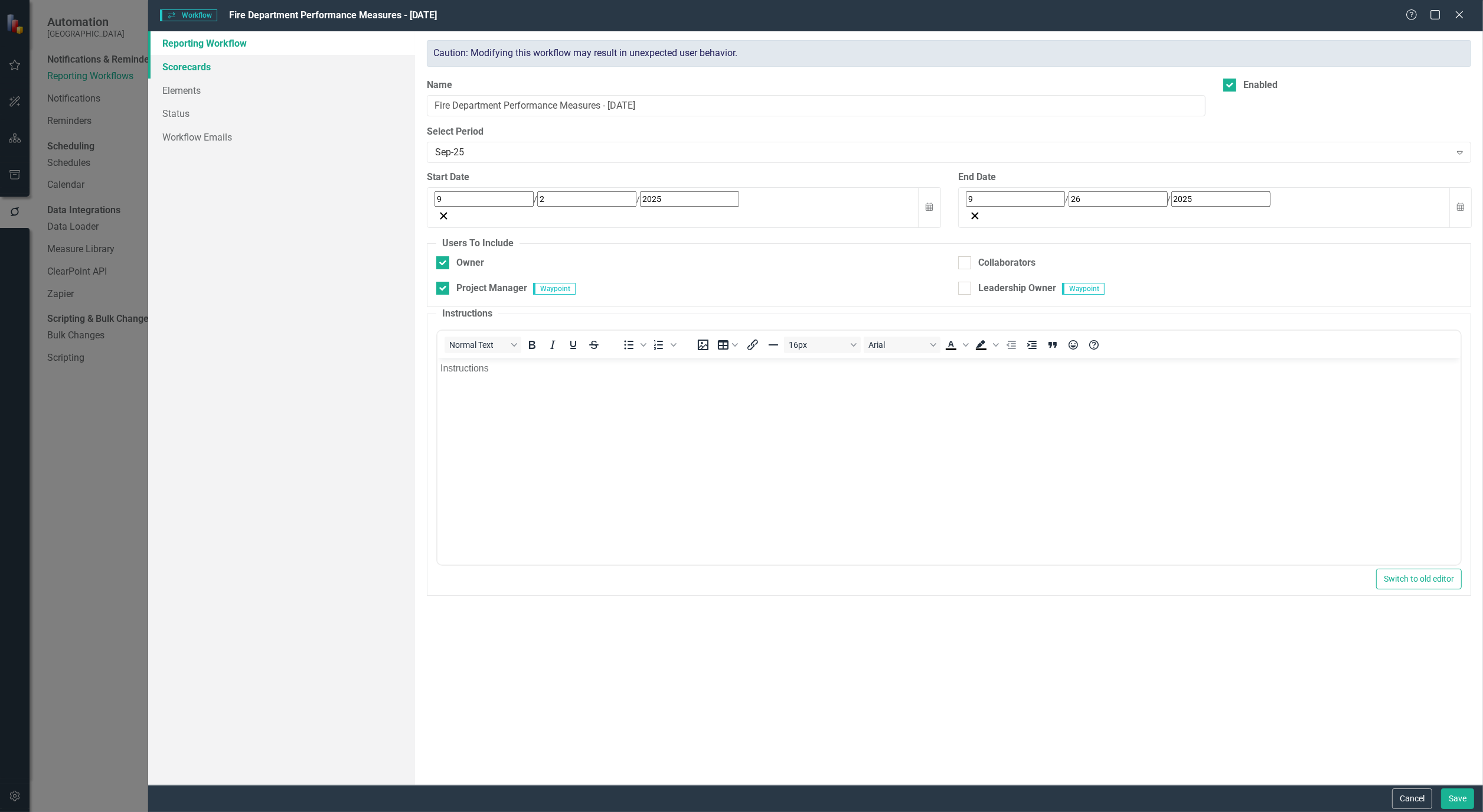
click at [196, 64] on link "Scorecards" at bounding box center [281, 66] width 267 height 23
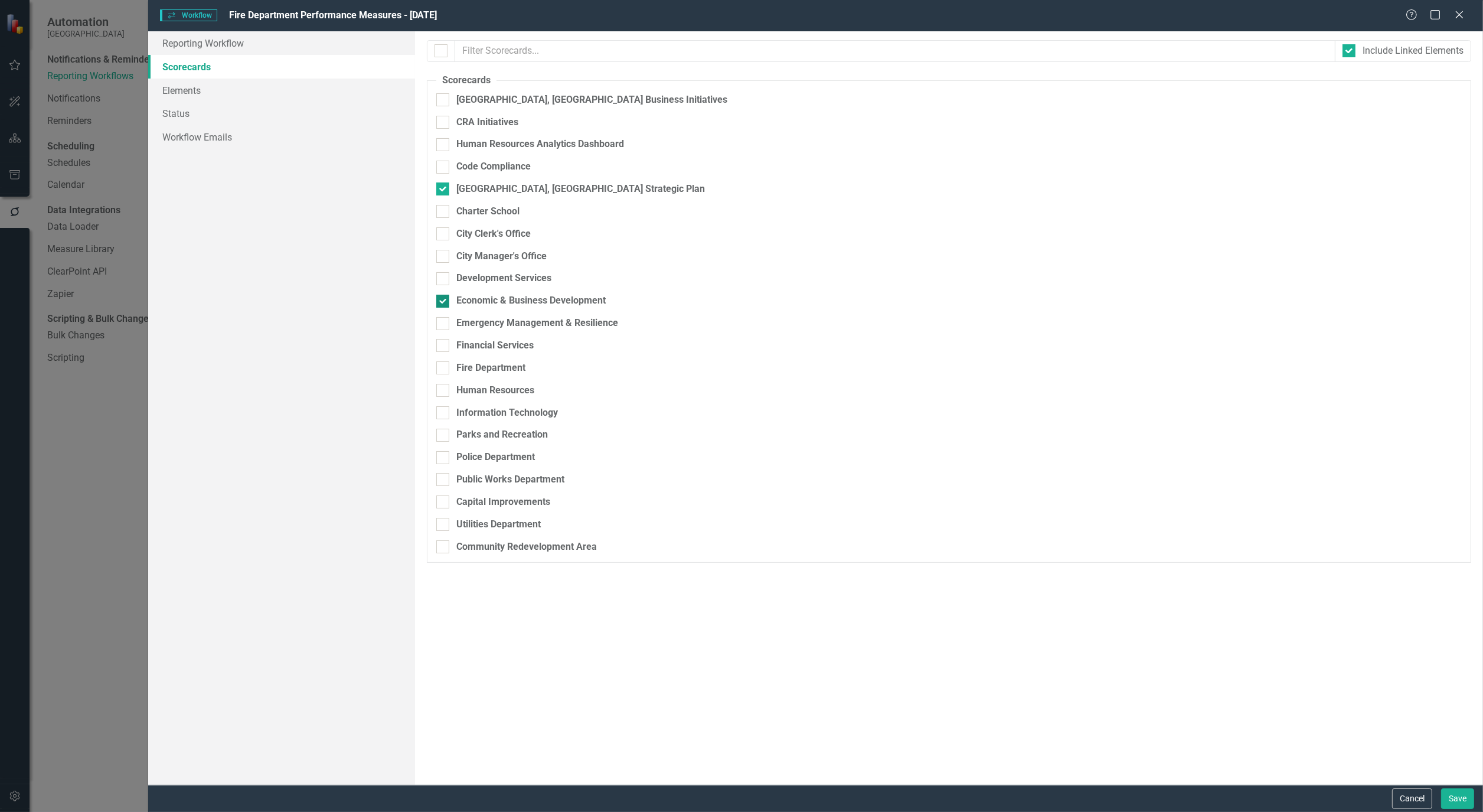
click at [444, 308] on div at bounding box center [442, 300] width 13 height 13
click at [444, 302] on input "Economic & Business Development" at bounding box center [440, 298] width 8 height 8
checkbox input "false"
click at [440, 346] on input "Financial Services" at bounding box center [440, 343] width 8 height 8
checkbox input "true"
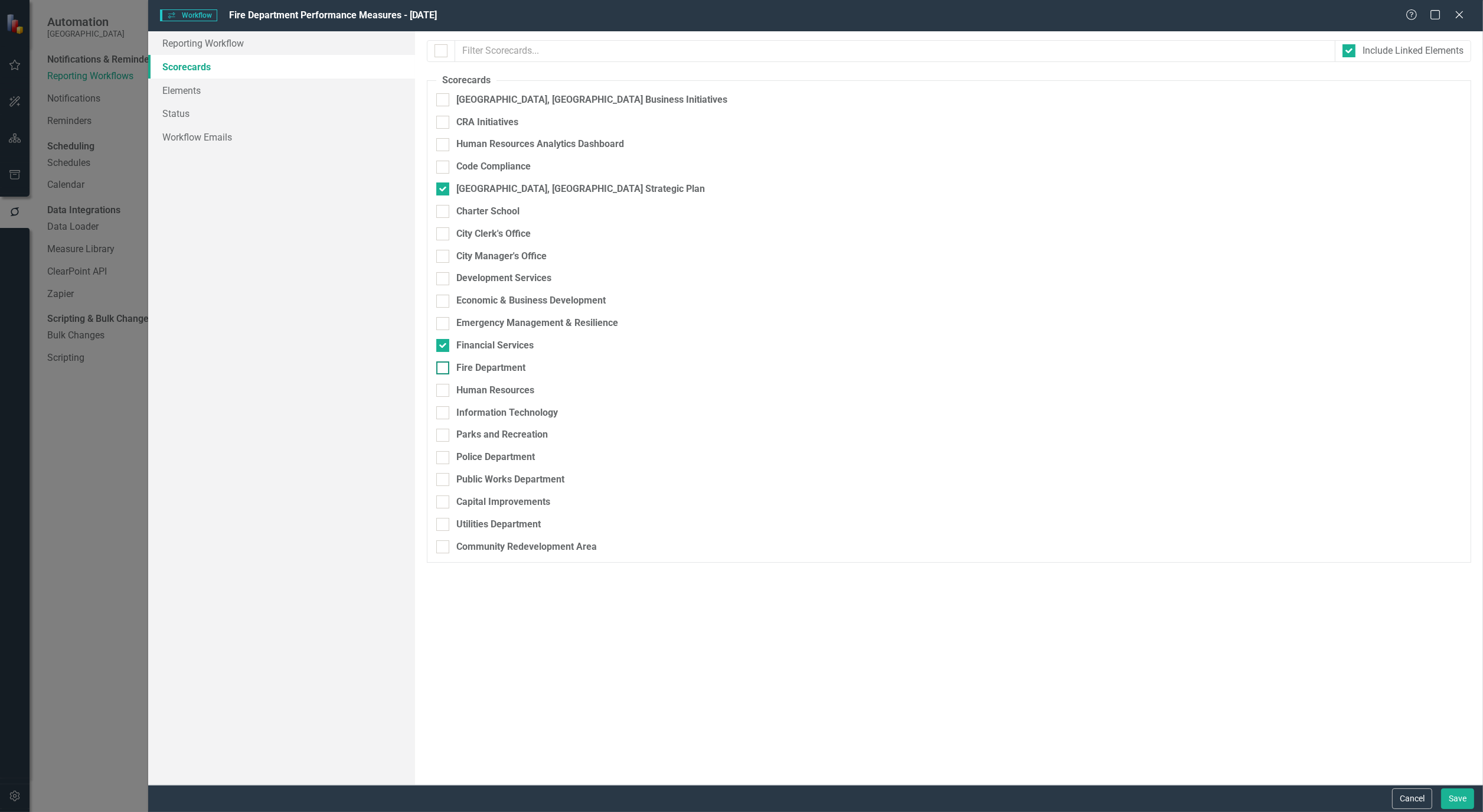
click at [440, 367] on div "Fire Department" at bounding box center [949, 368] width 1025 height 14
click at [440, 367] on input "Fire Department" at bounding box center [440, 365] width 8 height 8
checkbox input "true"
click at [442, 346] on input "Financial Services" at bounding box center [440, 343] width 8 height 8
checkbox input "false"
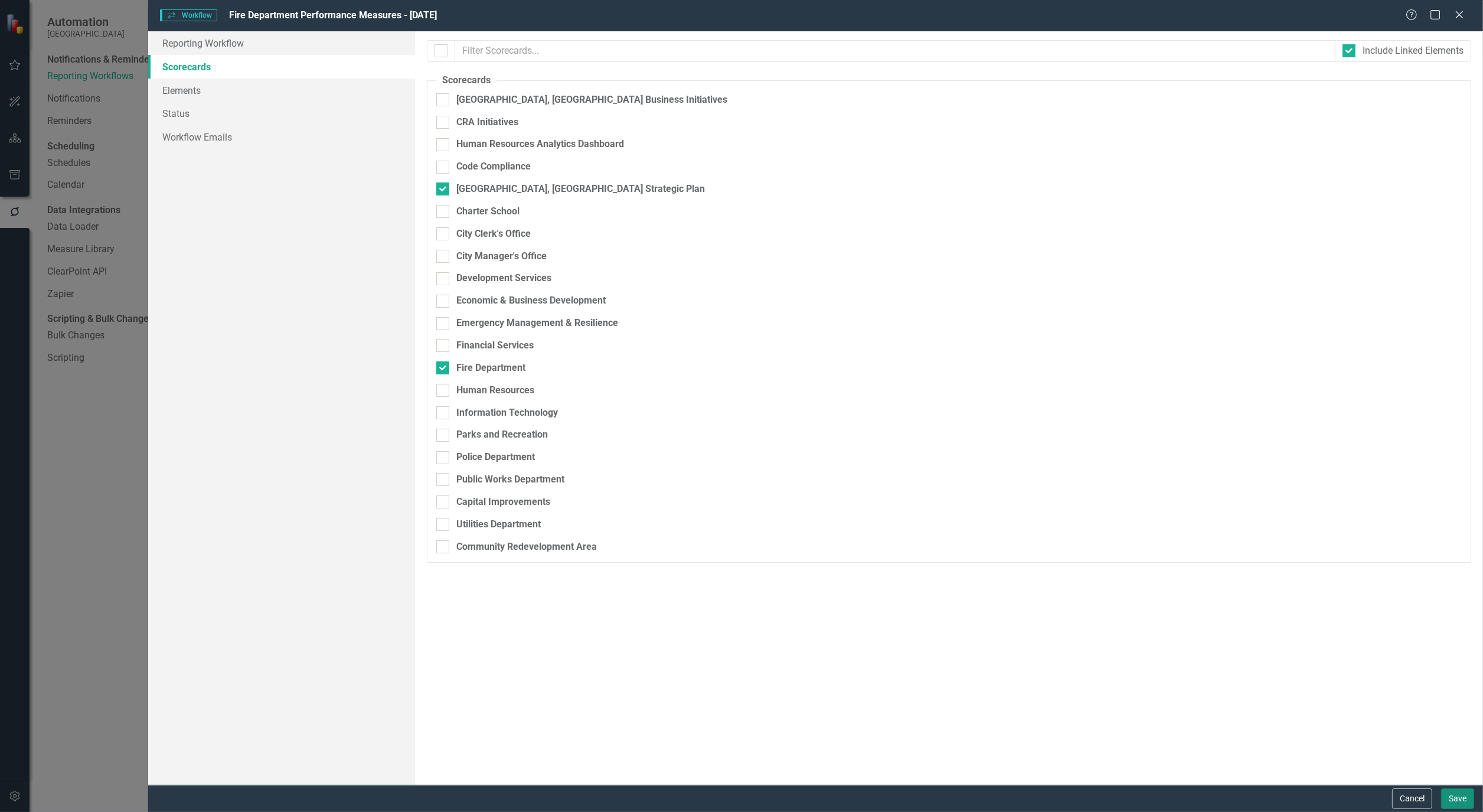
click at [1448, 801] on button "Save" at bounding box center [1458, 798] width 33 height 21
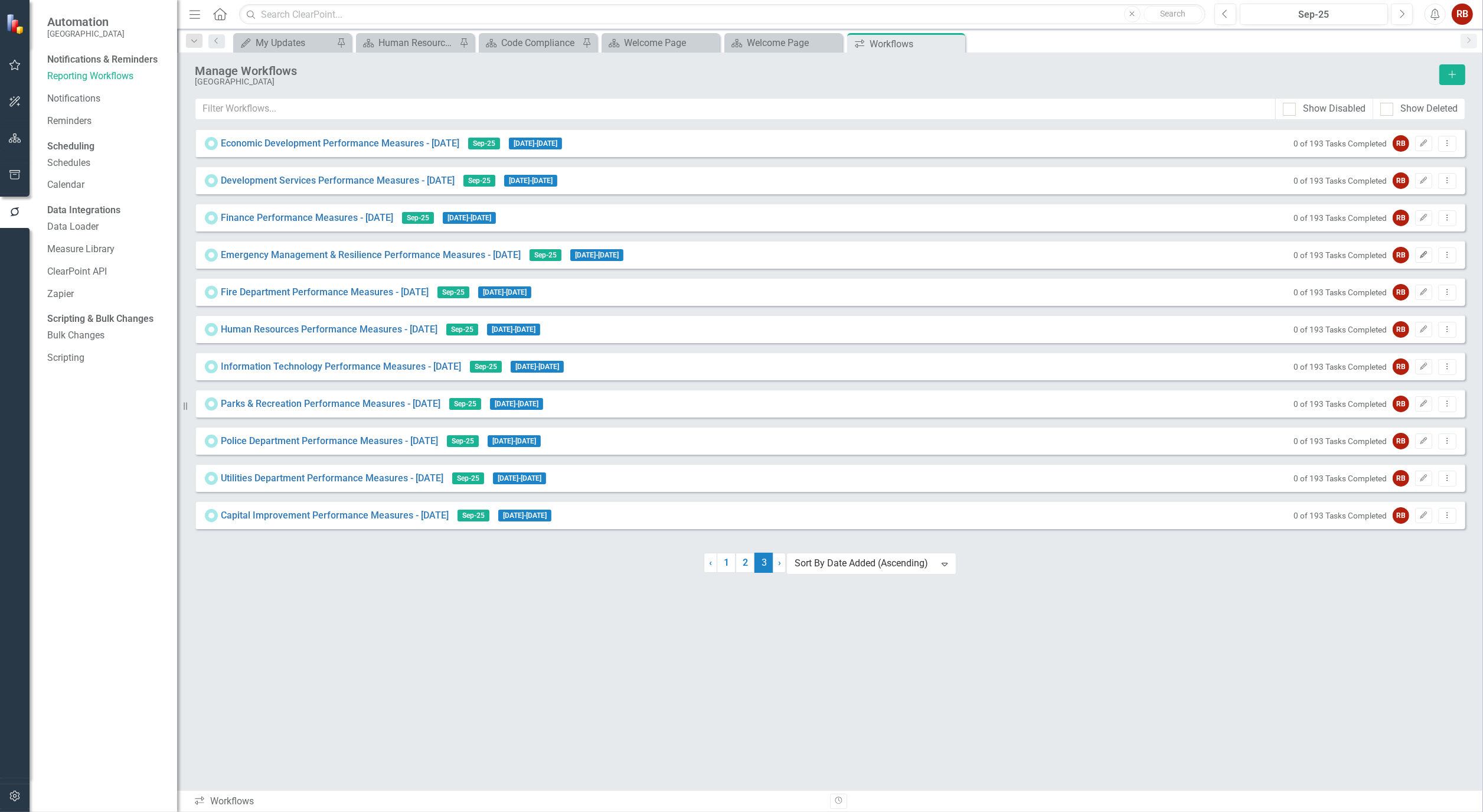
click at [1420, 258] on icon "Edit" at bounding box center [1424, 255] width 9 height 7
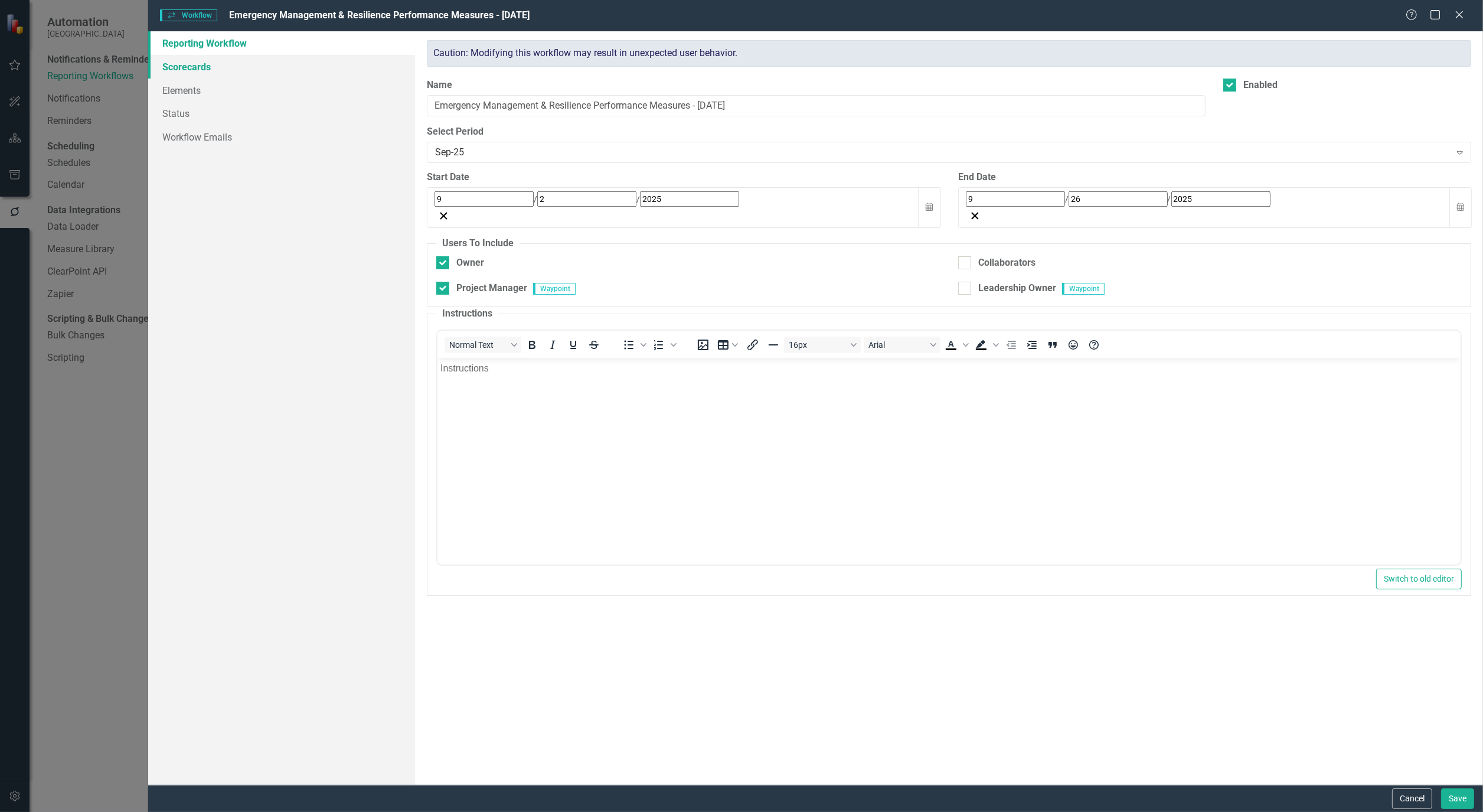
click at [202, 65] on link "Scorecards" at bounding box center [281, 66] width 267 height 23
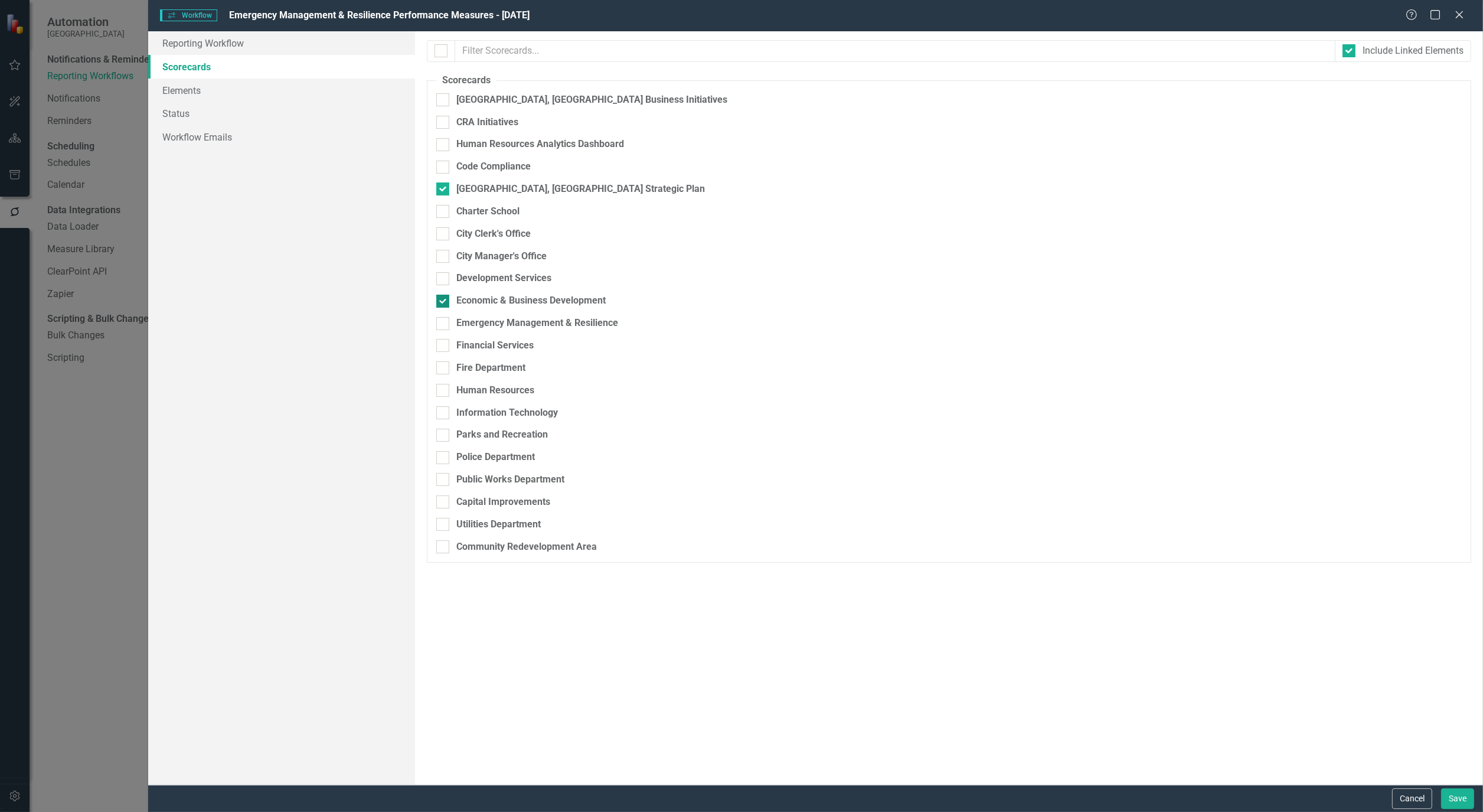
click at [444, 302] on input "Economic & Business Development" at bounding box center [440, 298] width 8 height 8
checkbox input "false"
click at [454, 343] on fieldset "Scorecards Please select the scorecards that you want to include in this workfl…" at bounding box center [949, 318] width 1044 height 490
click at [434, 327] on fieldset "Scorecards Please select the scorecards that you want to include in this workfl…" at bounding box center [949, 318] width 1044 height 490
click at [455, 327] on div "Emergency Management & Resilience" at bounding box center [949, 323] width 1025 height 14
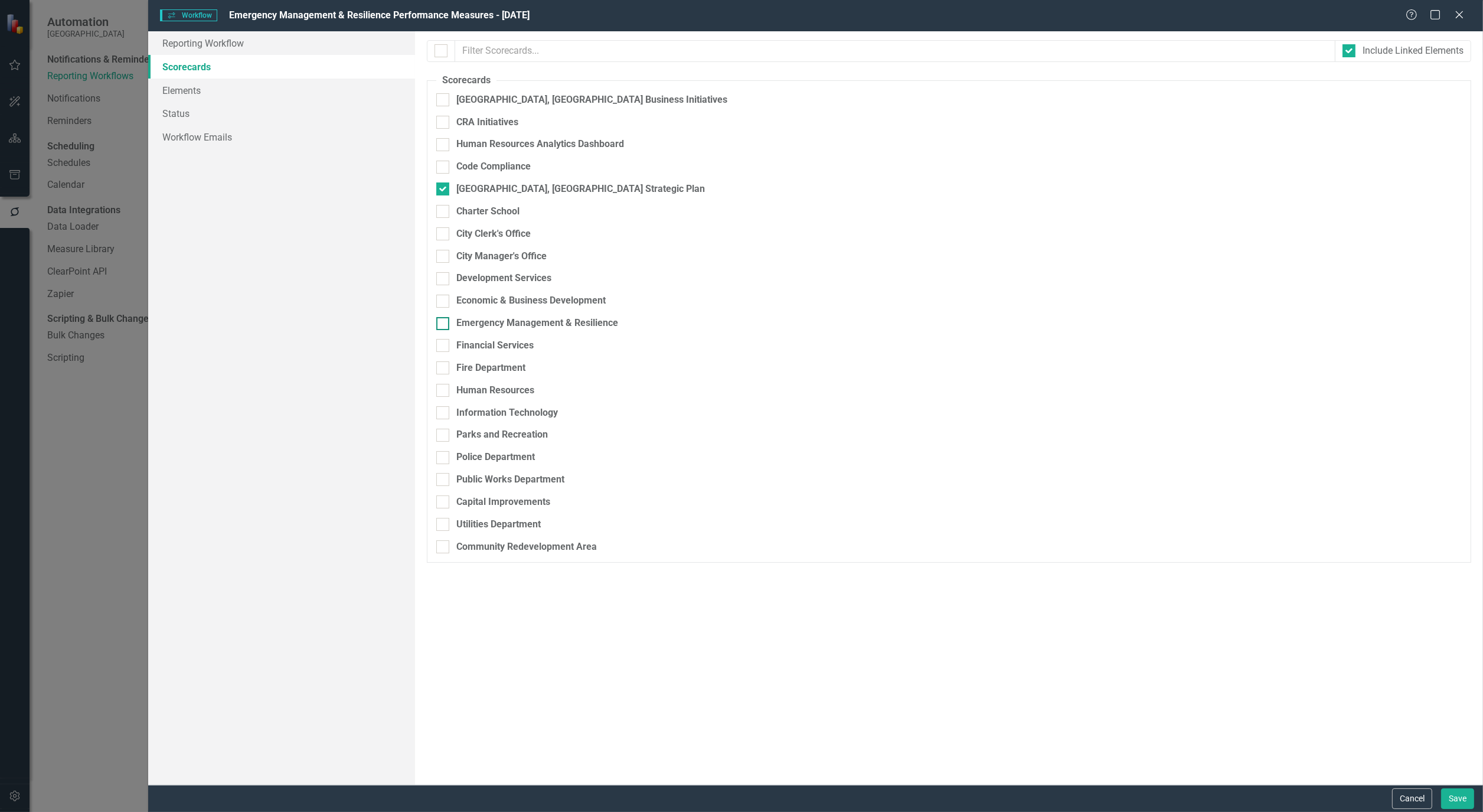
click at [444, 324] on input "Emergency Management & Resilience" at bounding box center [440, 321] width 8 height 8
checkbox input "true"
click at [1463, 804] on button "Save" at bounding box center [1458, 798] width 33 height 21
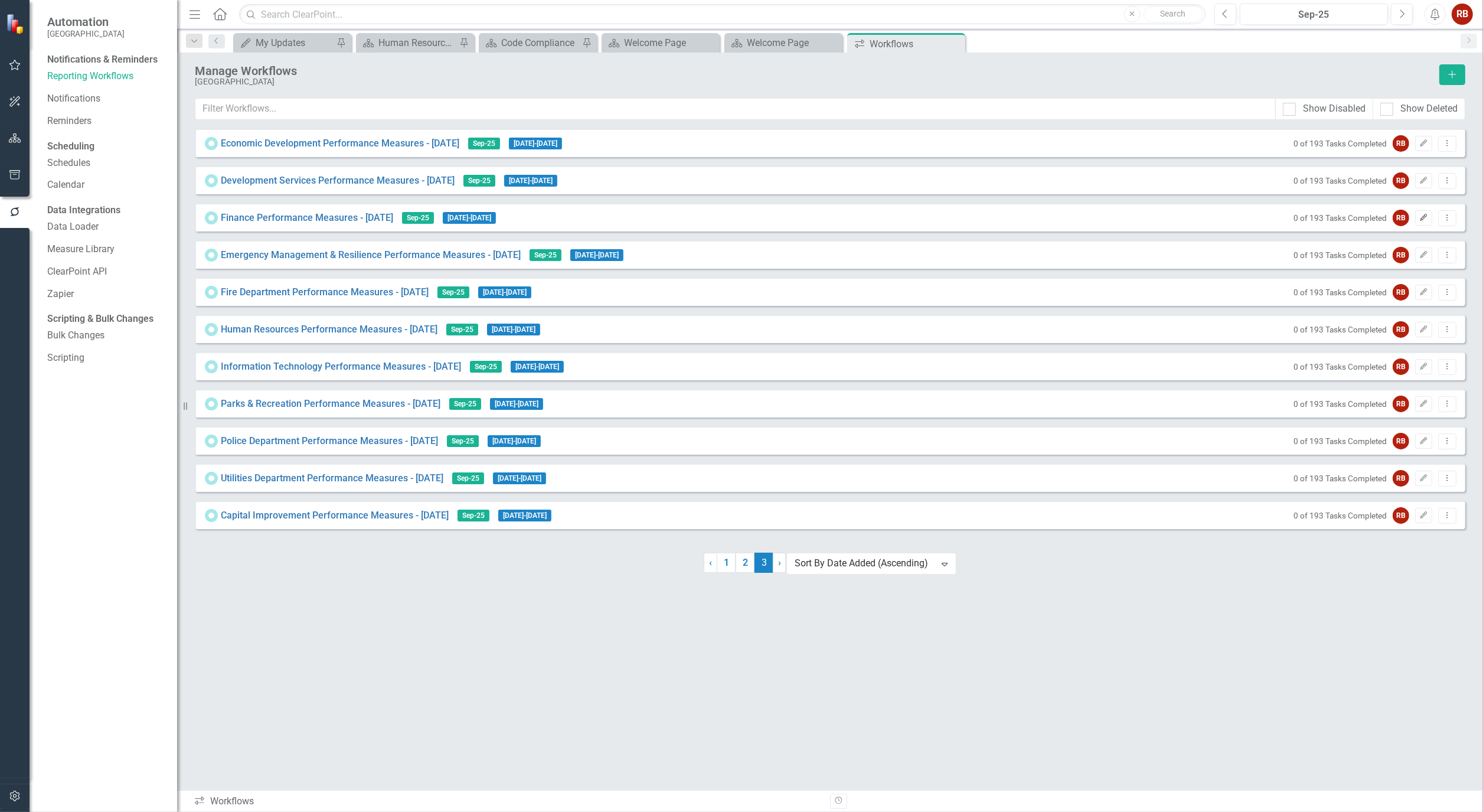
click at [1421, 221] on icon "button" at bounding box center [1424, 217] width 7 height 7
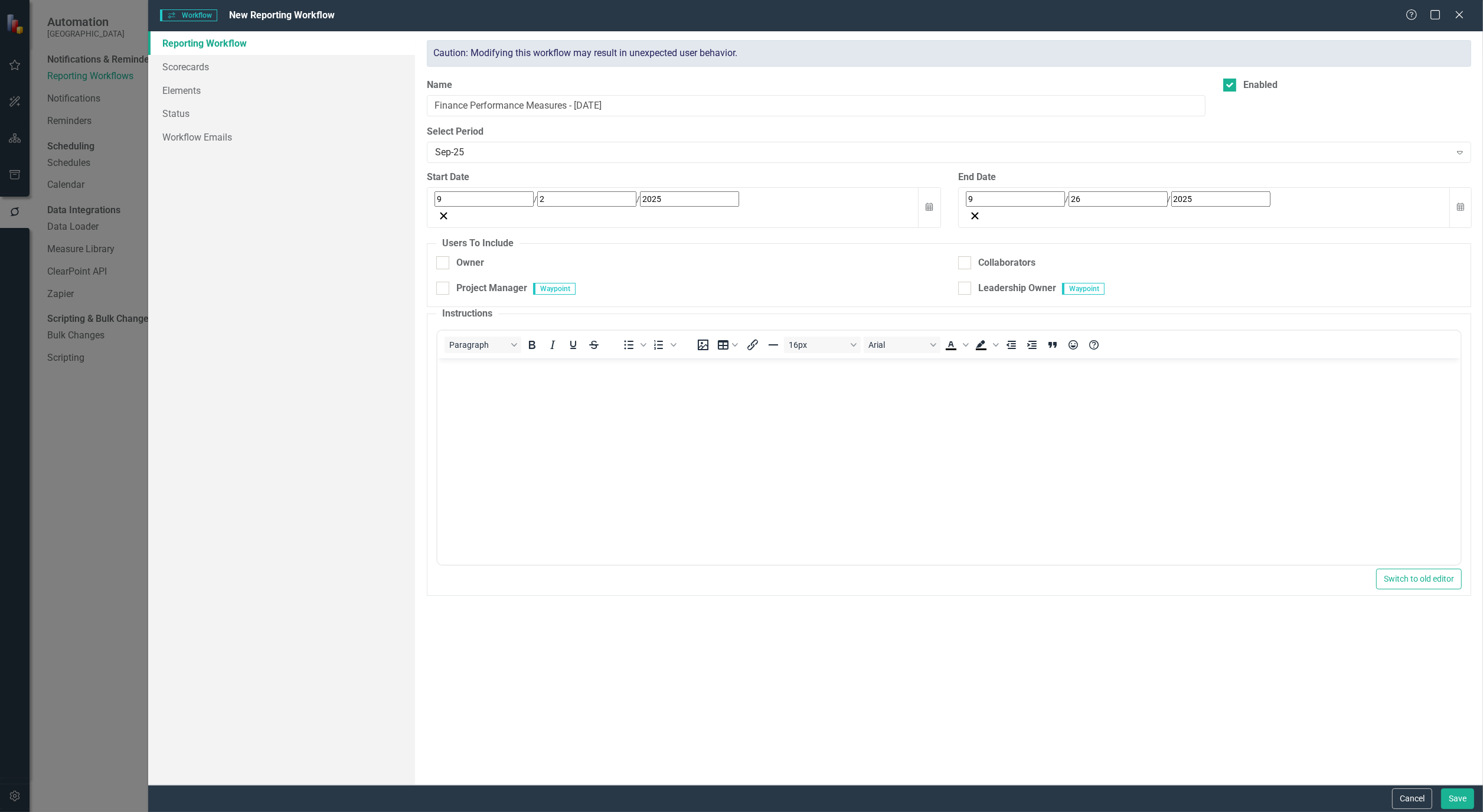
checkbox input "true"
click at [175, 62] on link "Scorecards" at bounding box center [281, 66] width 267 height 23
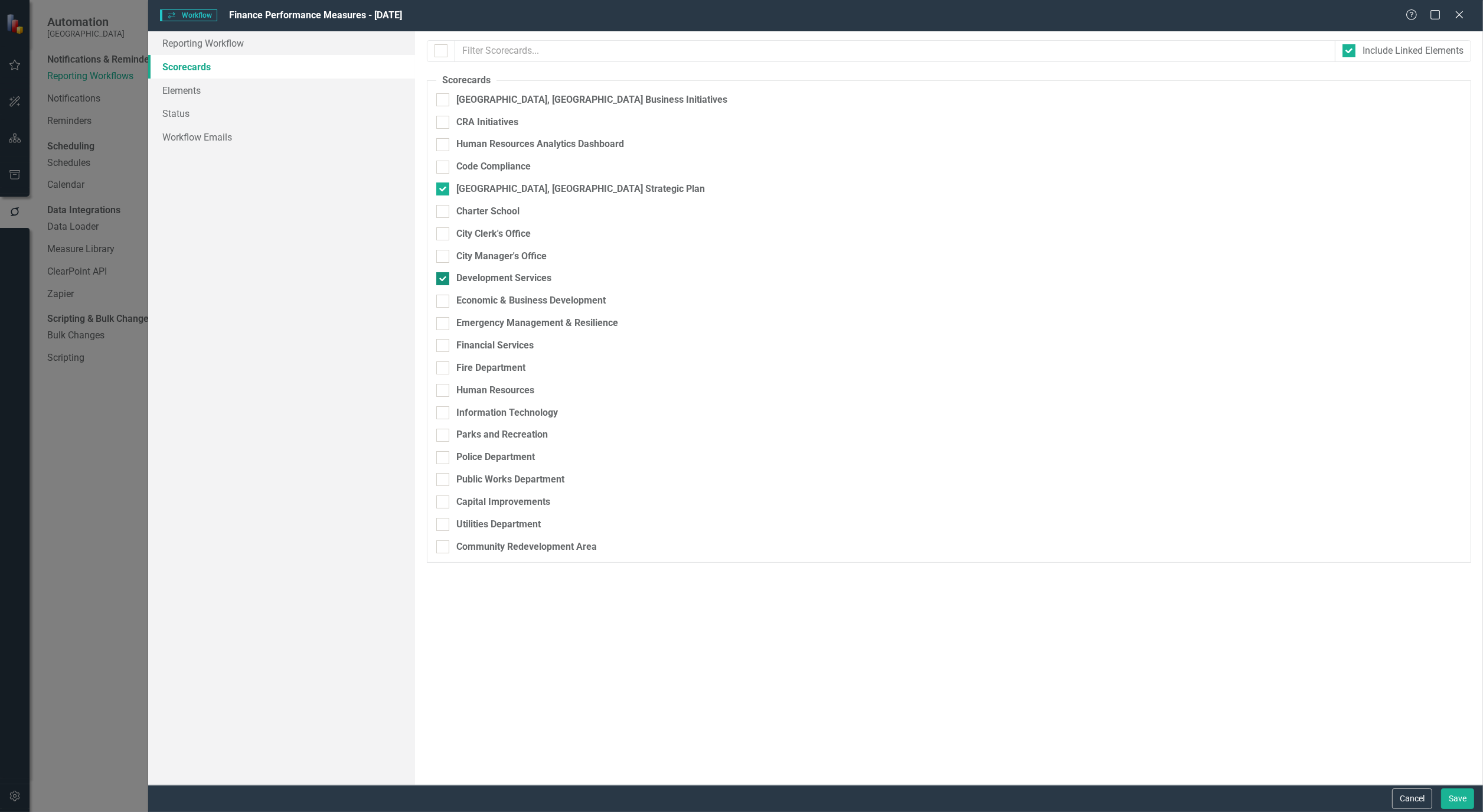
click at [445, 285] on div at bounding box center [442, 278] width 13 height 13
click at [444, 280] on input "Development Services" at bounding box center [440, 276] width 8 height 8
checkbox input "false"
click at [452, 349] on div "Financial Services" at bounding box center [949, 346] width 1025 height 14
click at [444, 346] on input "Financial Services" at bounding box center [440, 343] width 8 height 8
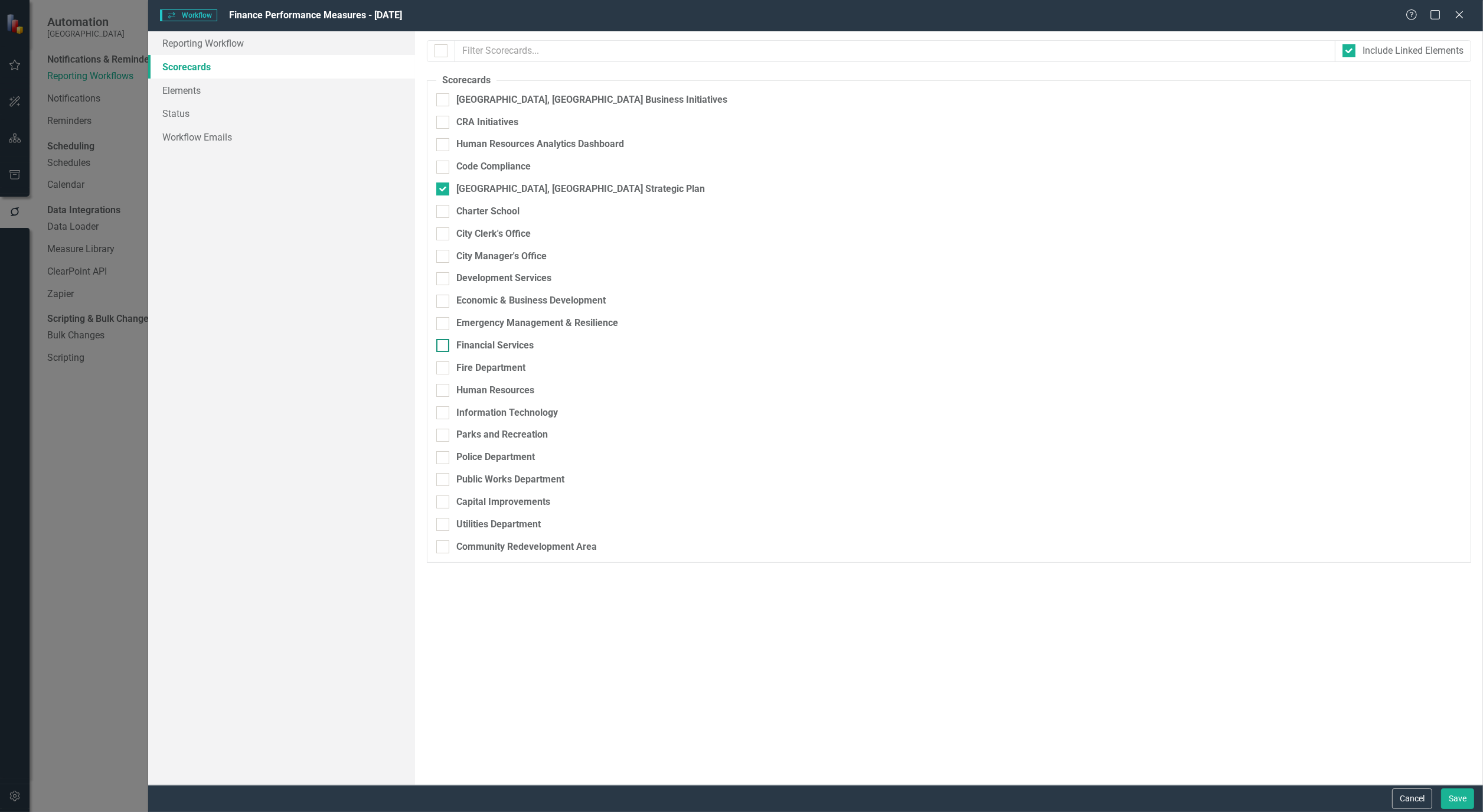
checkbox input "true"
click at [1454, 795] on button "Save" at bounding box center [1458, 798] width 33 height 21
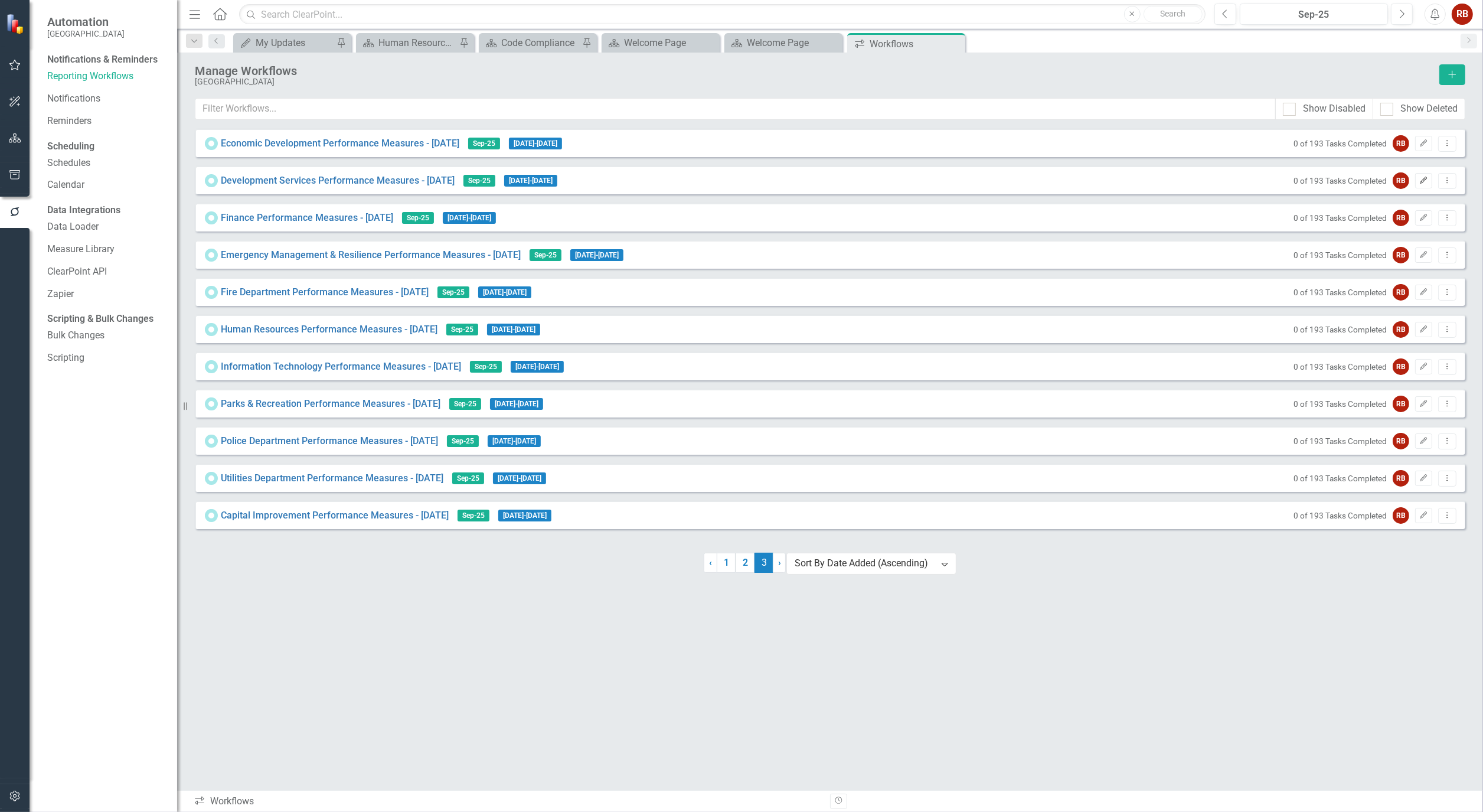
click at [1423, 183] on icon "Edit" at bounding box center [1424, 180] width 9 height 7
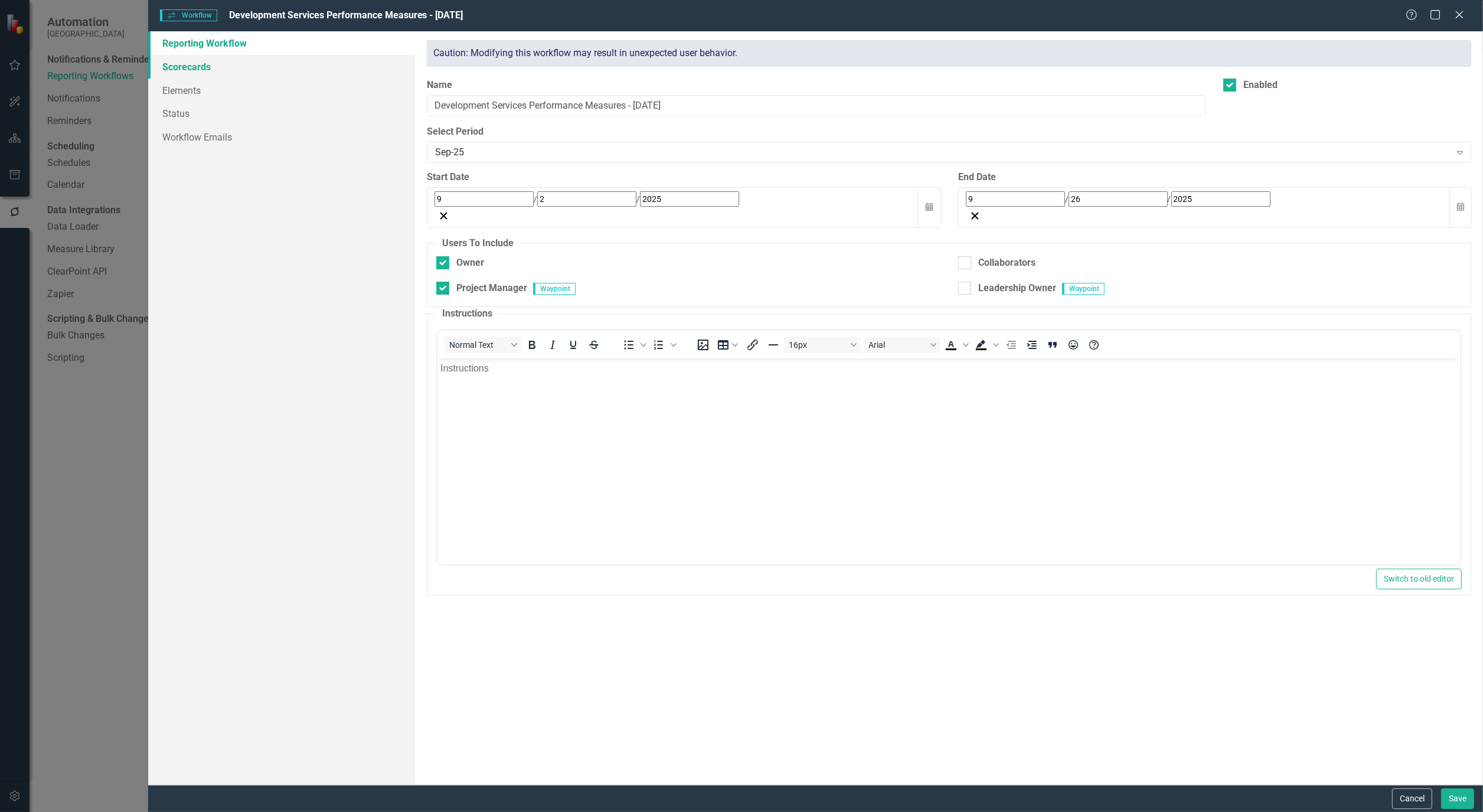
click at [202, 64] on link "Scorecards" at bounding box center [281, 66] width 267 height 23
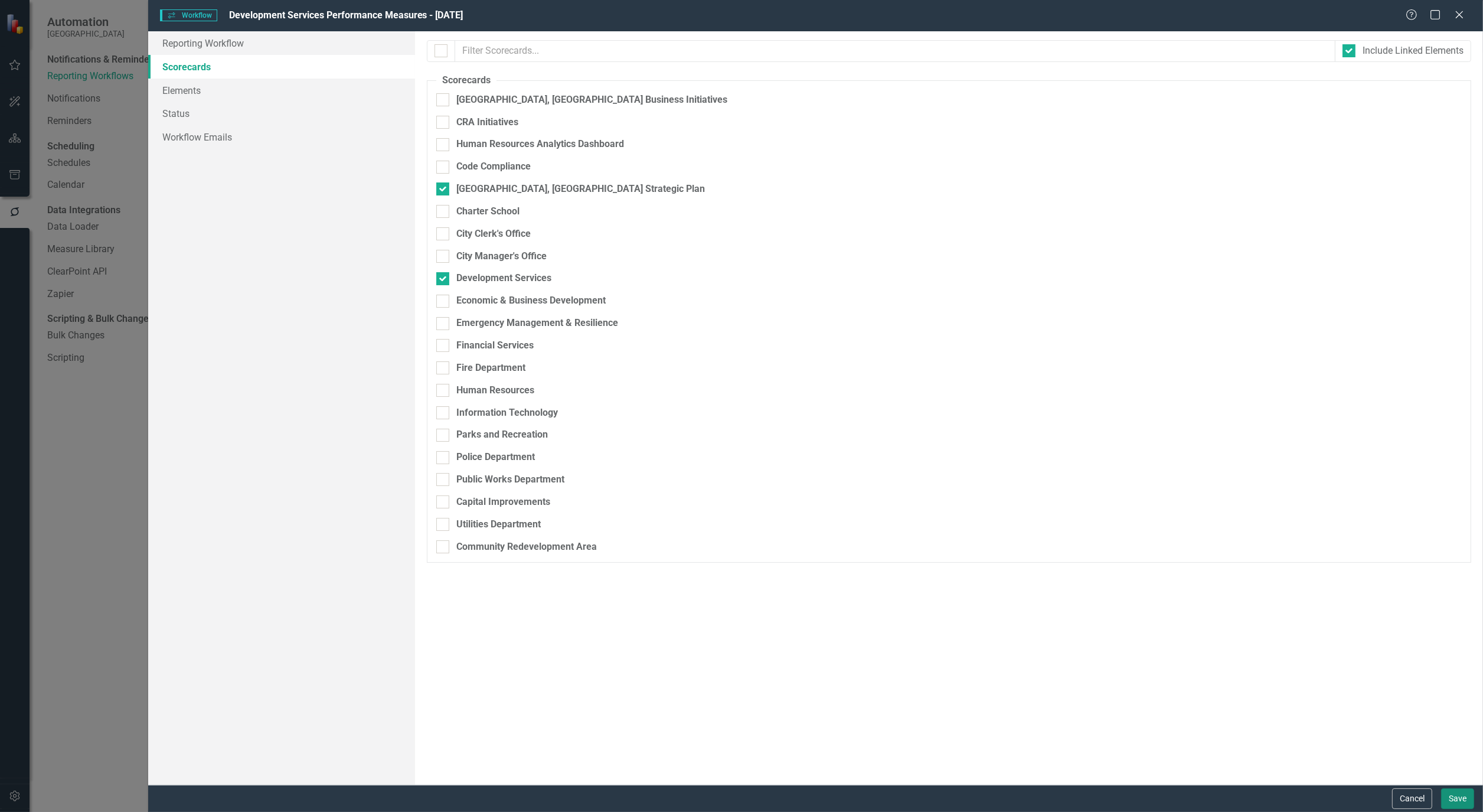
click at [1468, 803] on button "Save" at bounding box center [1458, 798] width 33 height 21
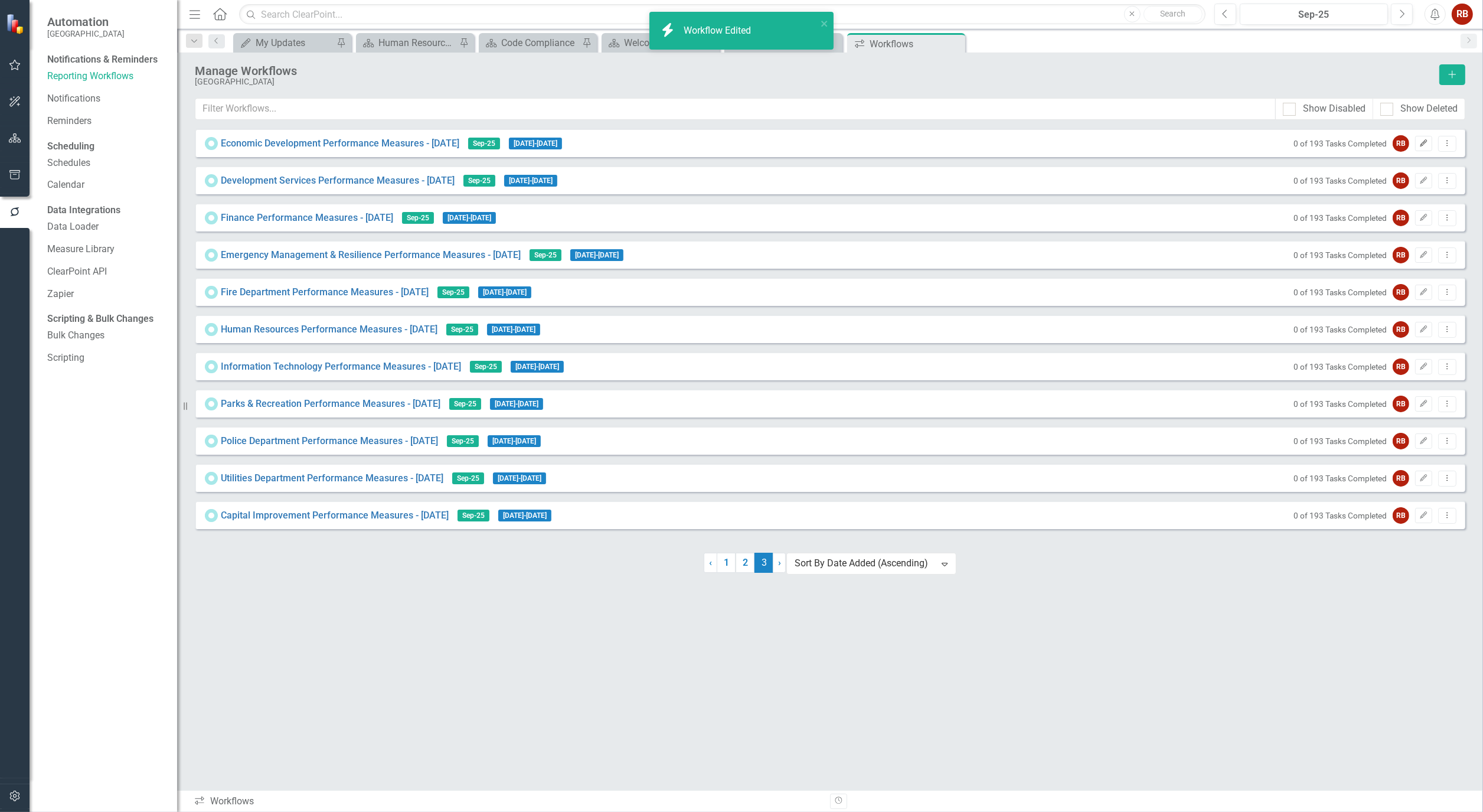
click at [1418, 149] on button "Edit" at bounding box center [1424, 143] width 17 height 15
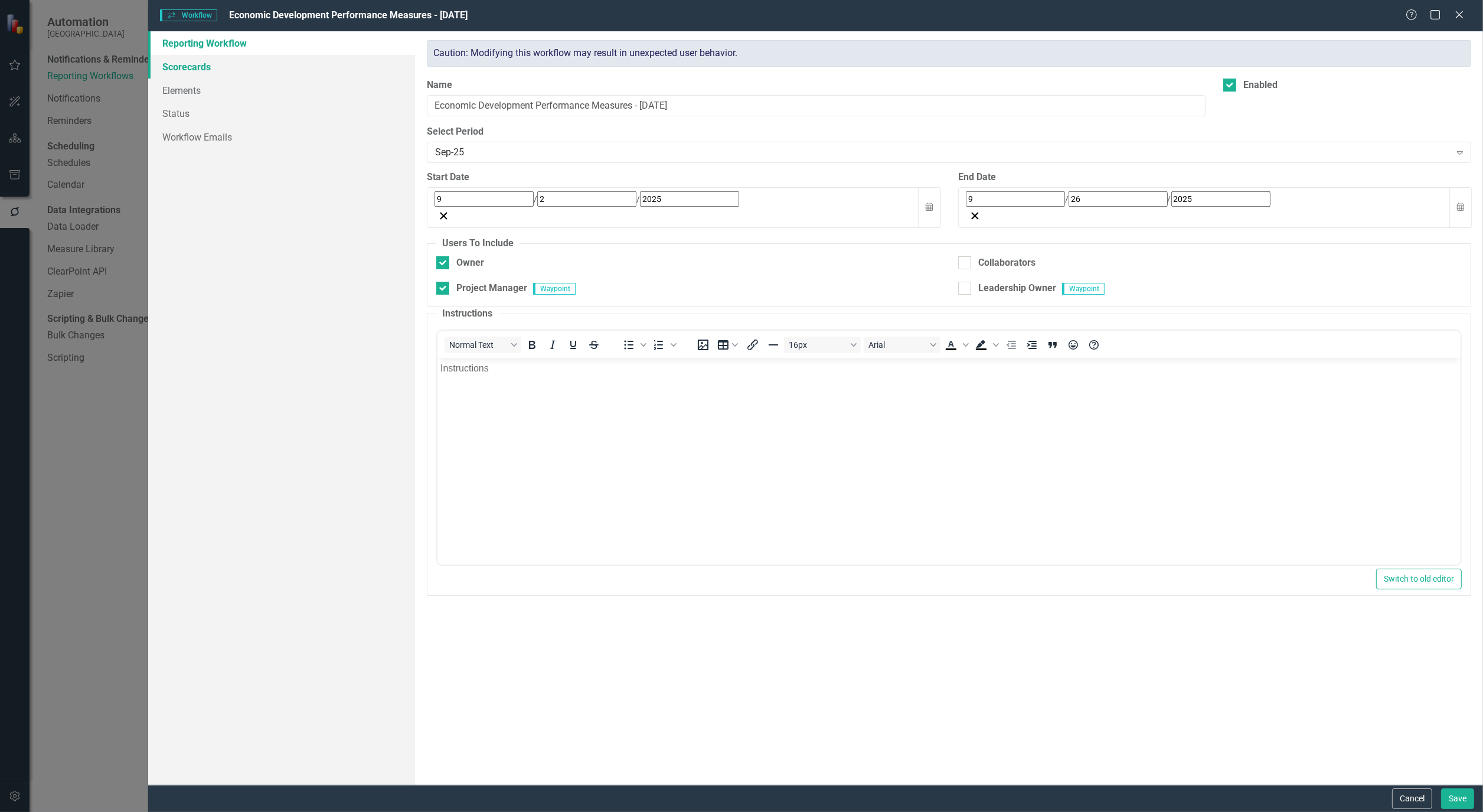
click at [187, 70] on link "Scorecards" at bounding box center [281, 66] width 267 height 23
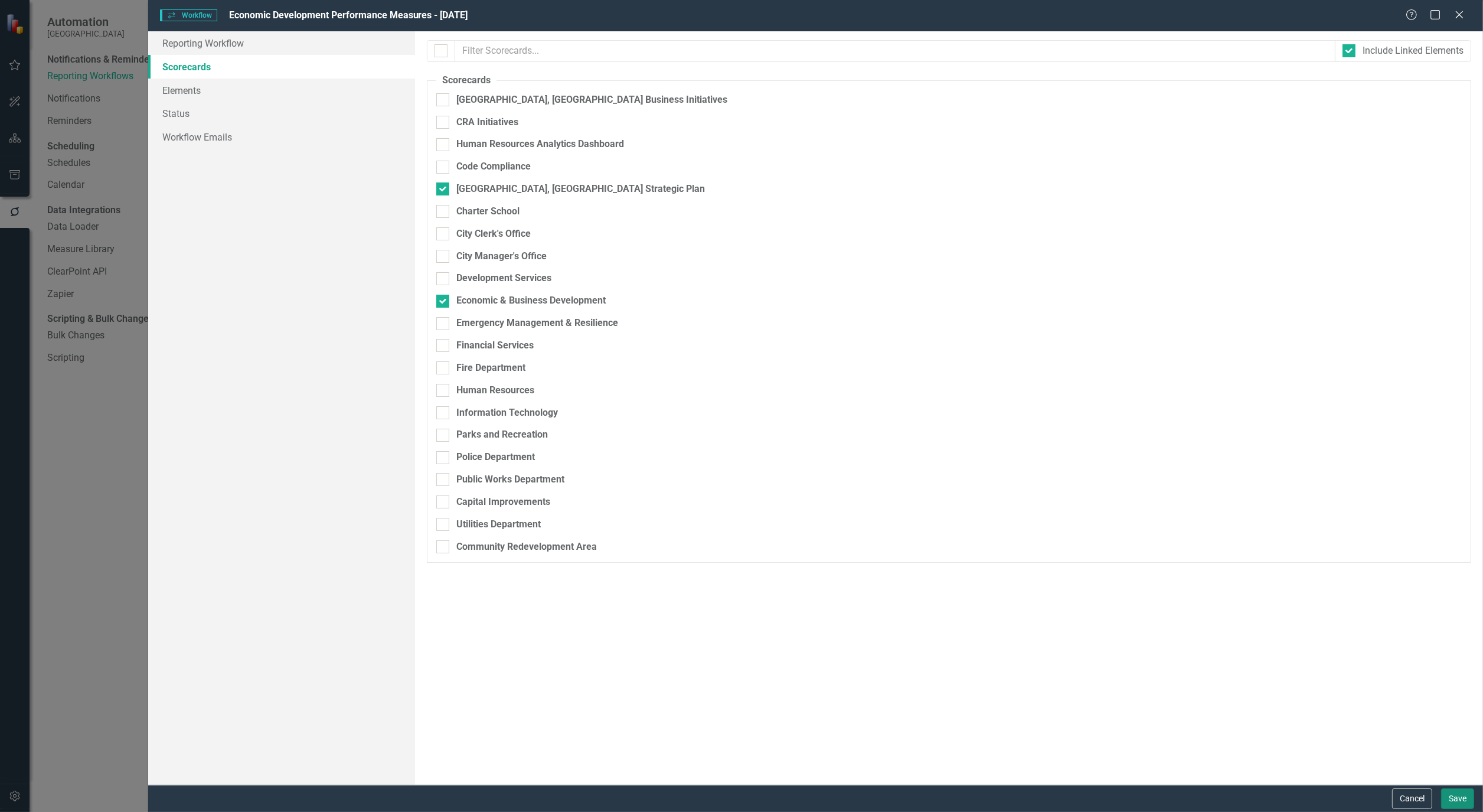
click at [1457, 803] on button "Save" at bounding box center [1458, 798] width 33 height 21
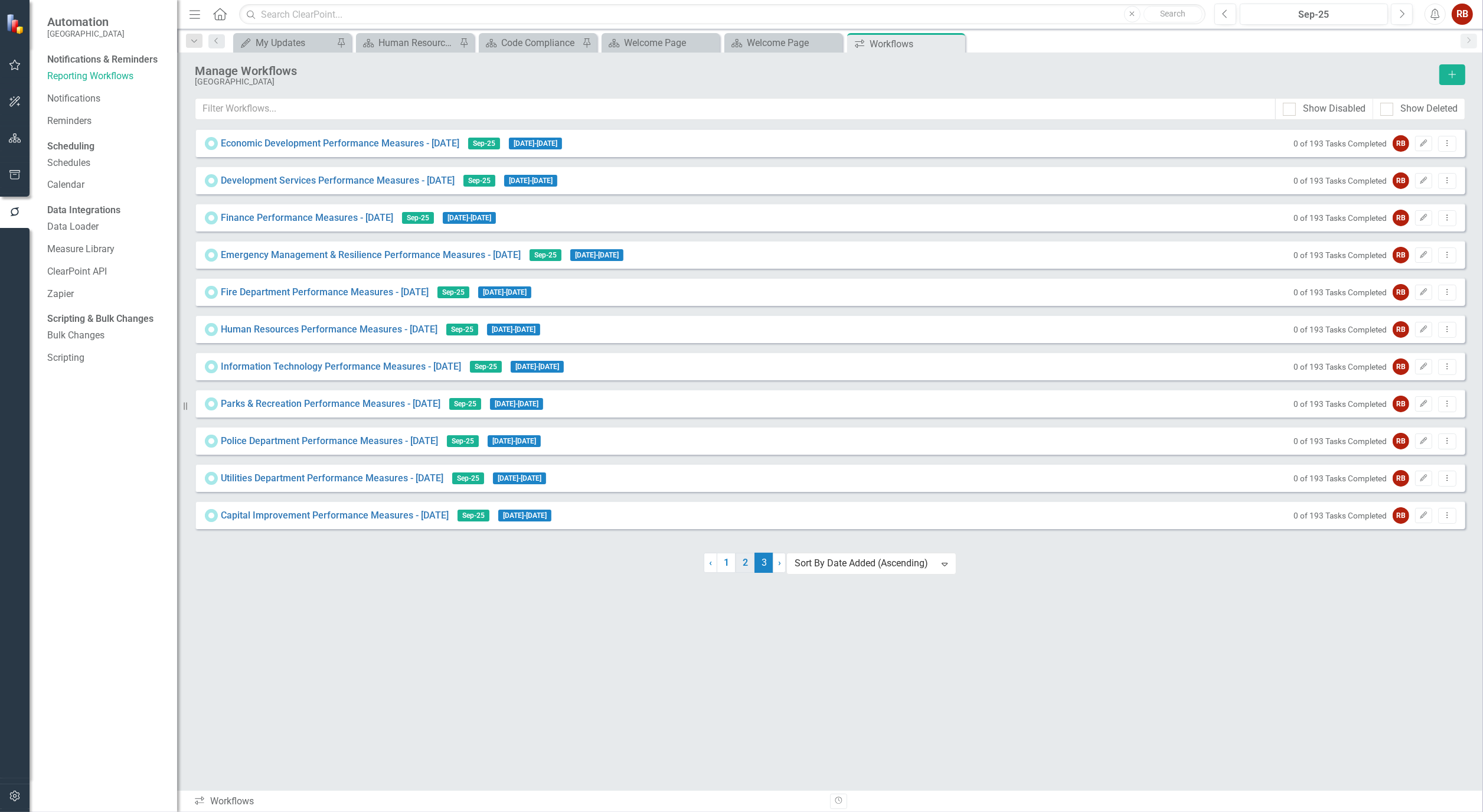
click at [741, 572] on link "2" at bounding box center [745, 563] width 19 height 20
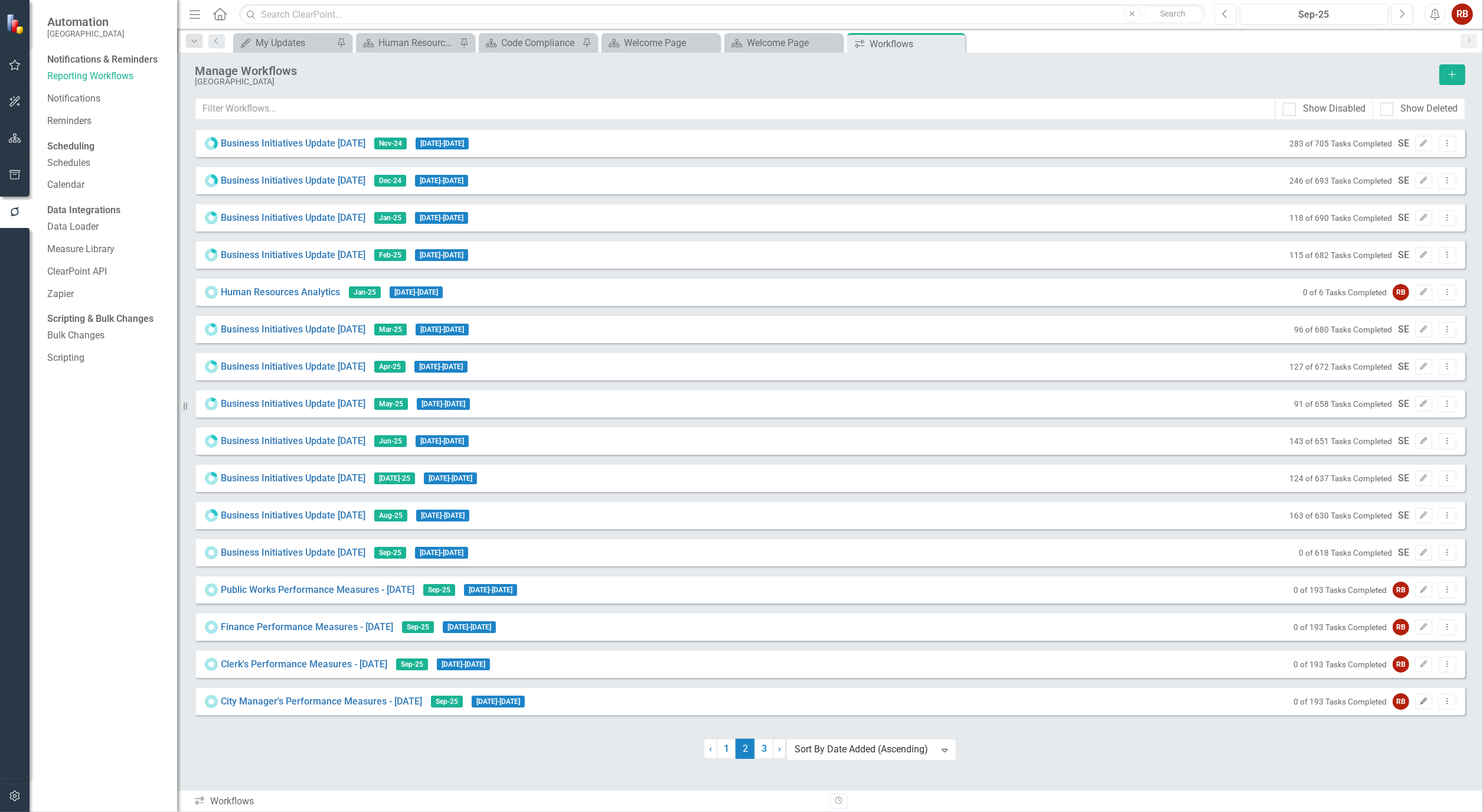
click at [1426, 702] on button "Edit" at bounding box center [1424, 702] width 17 height 15
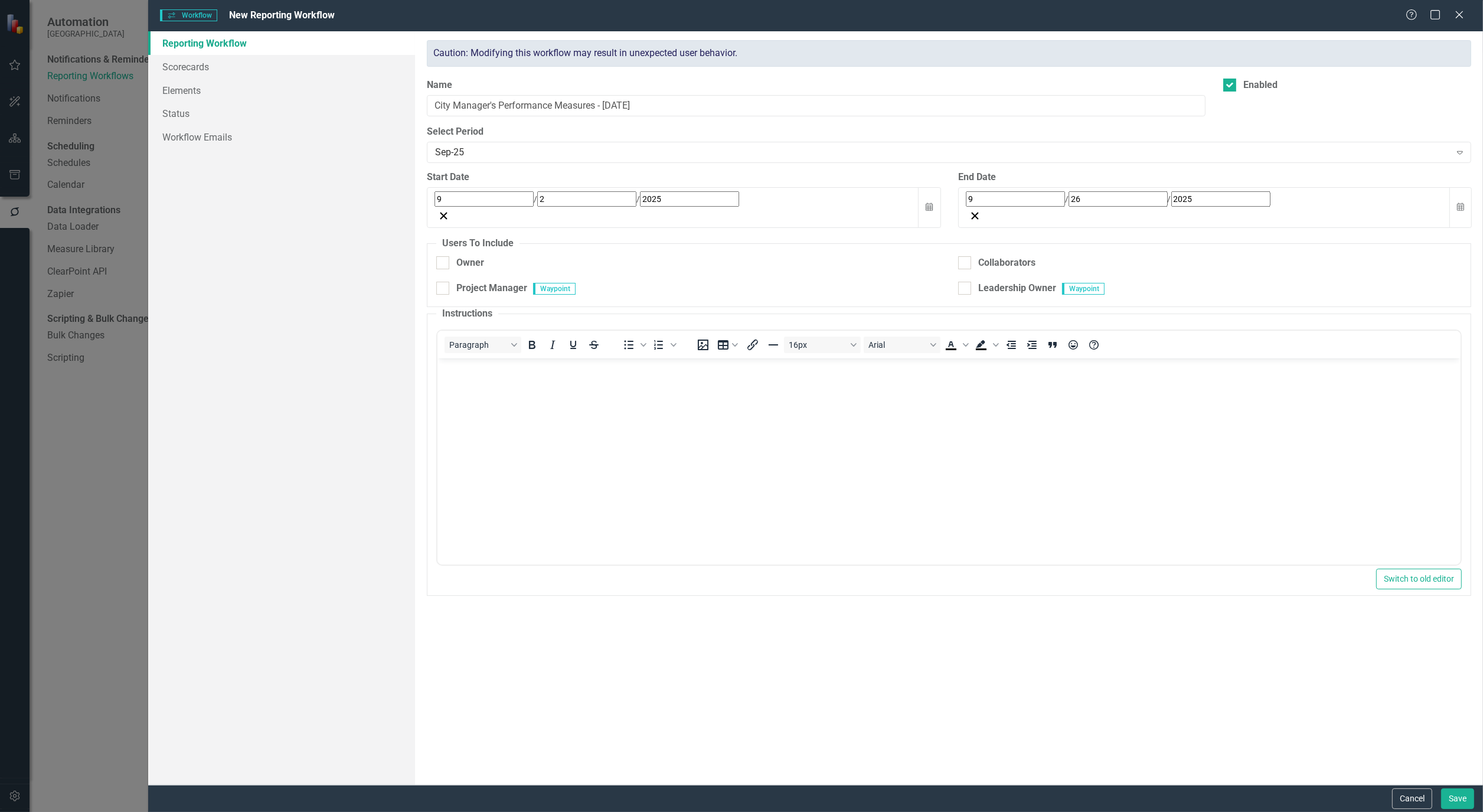
checkbox input "true"
click at [198, 56] on link "Scorecards" at bounding box center [281, 66] width 267 height 23
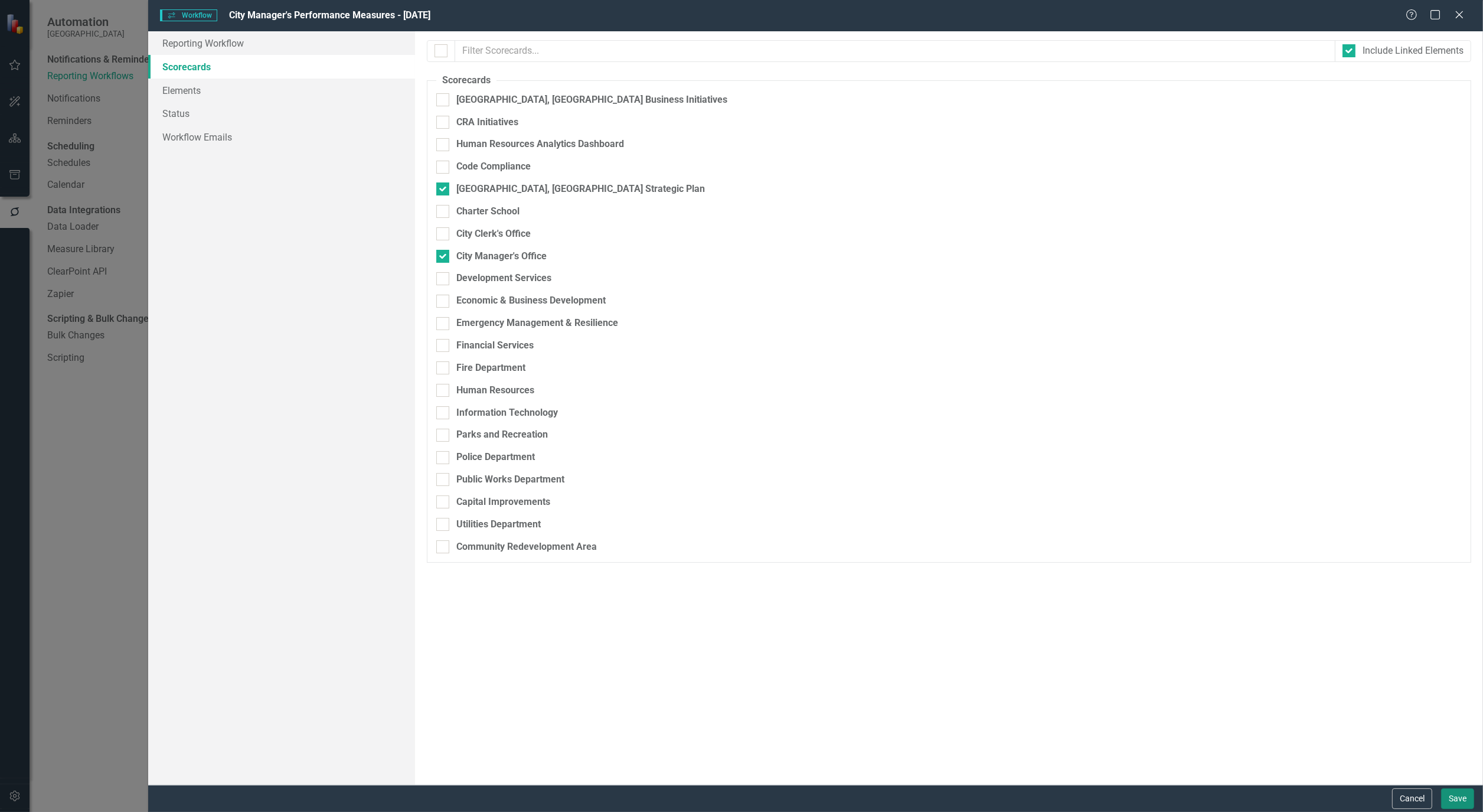
click at [1454, 797] on button "Save" at bounding box center [1458, 798] width 33 height 21
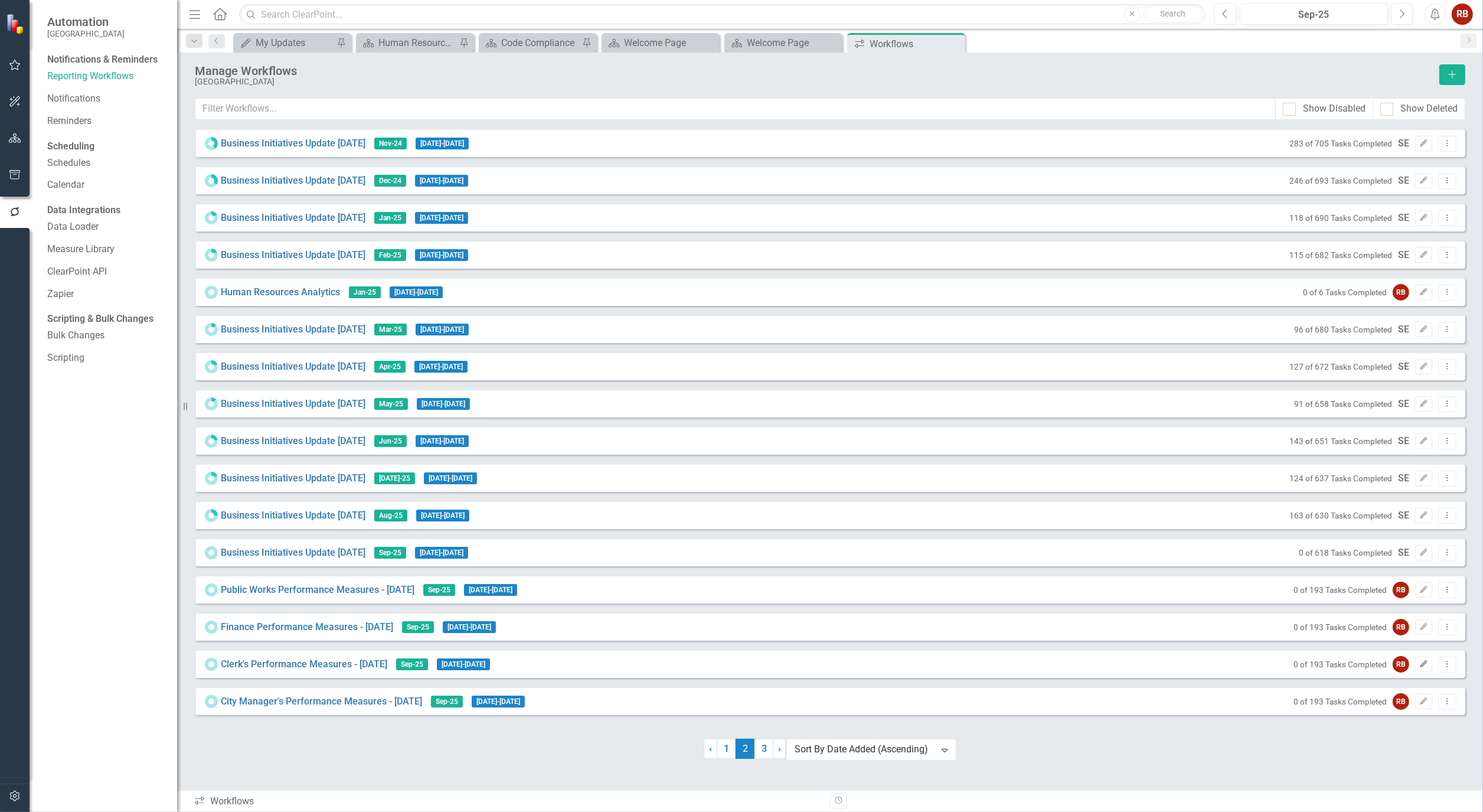
click at [1430, 669] on button "Edit" at bounding box center [1424, 664] width 17 height 15
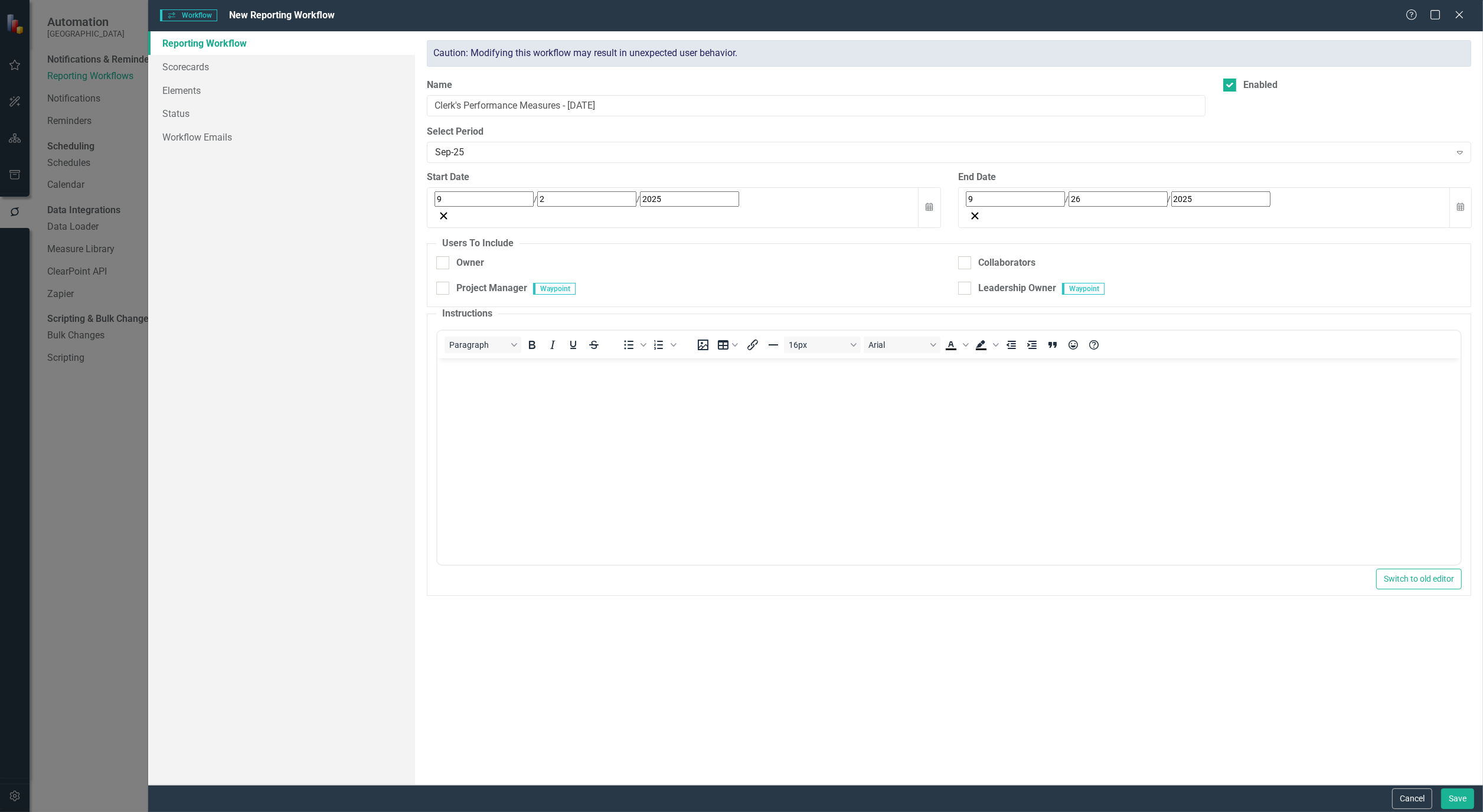
checkbox input "true"
click at [198, 62] on link "Scorecards" at bounding box center [281, 66] width 267 height 23
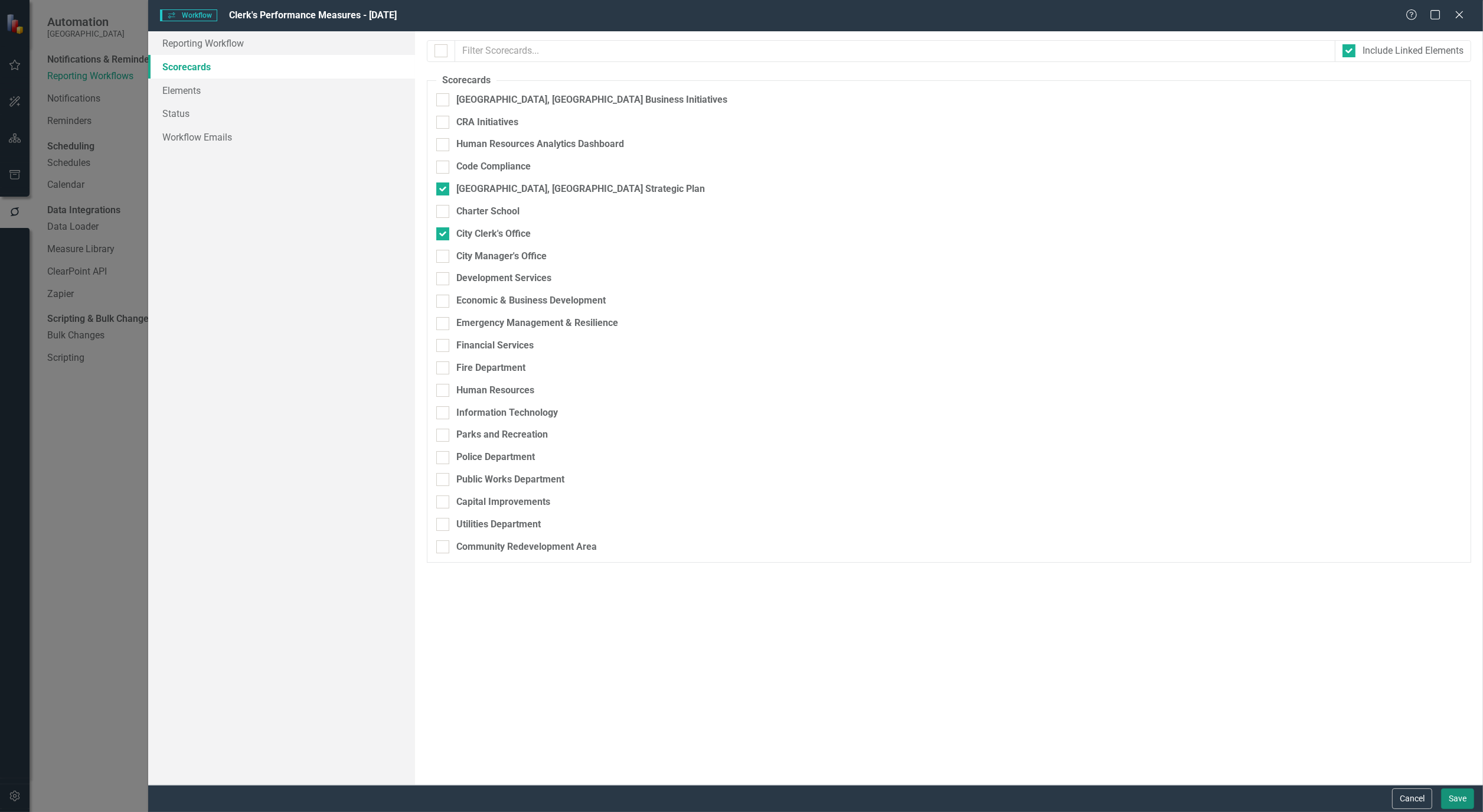
click at [1461, 798] on button "Save" at bounding box center [1458, 798] width 33 height 21
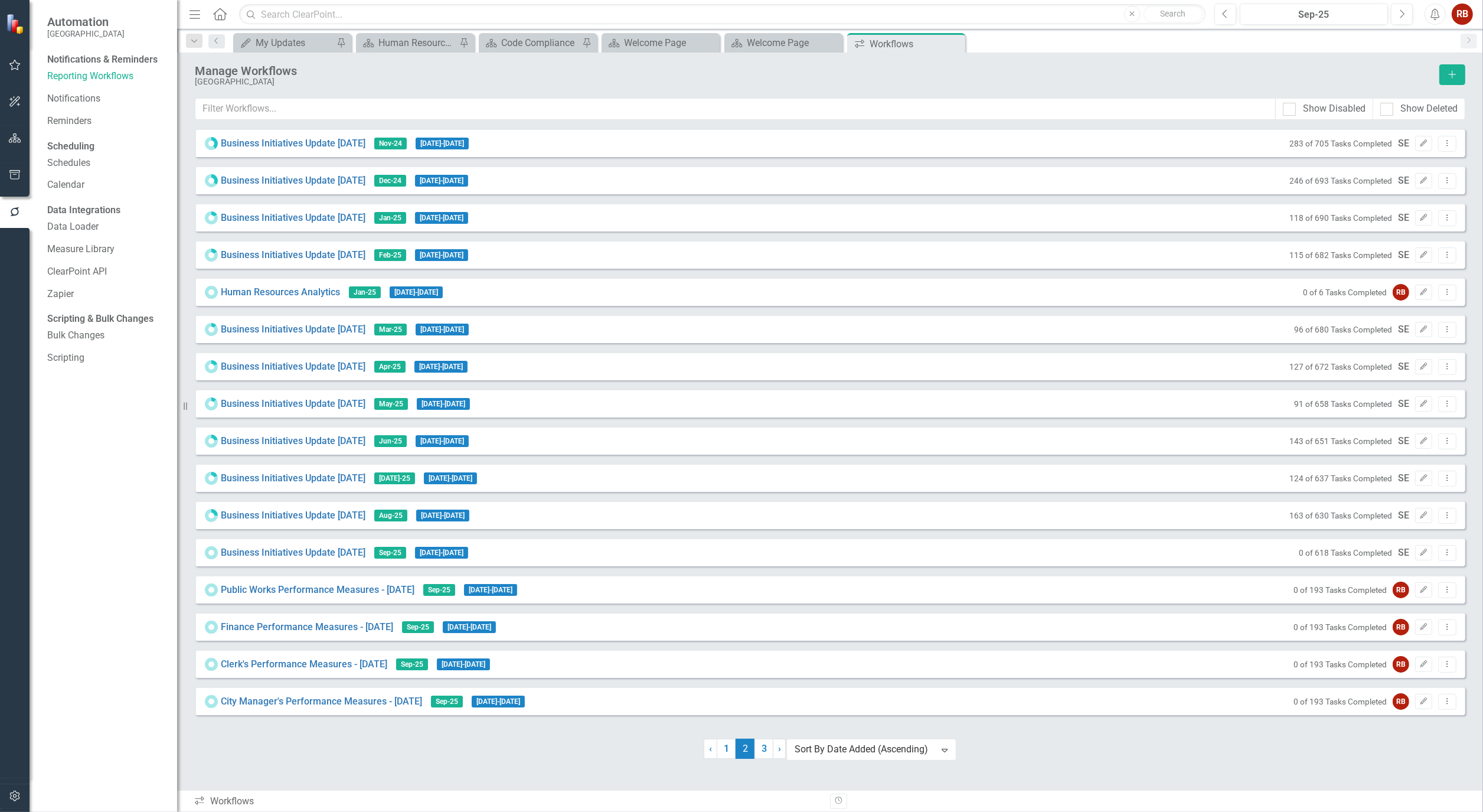
drag, startPoint x: 148, startPoint y: 745, endPoint x: 101, endPoint y: 747, distance: 47.0
click at [148, 745] on div "Notifications & Reminders Reporting Workflows Notifications Reminders Schedulin…" at bounding box center [103, 433] width 148 height 759
click at [15, 790] on button "button" at bounding box center [14, 796] width 26 height 25
click at [96, 85] on link "Manage Users" at bounding box center [106, 83] width 118 height 14
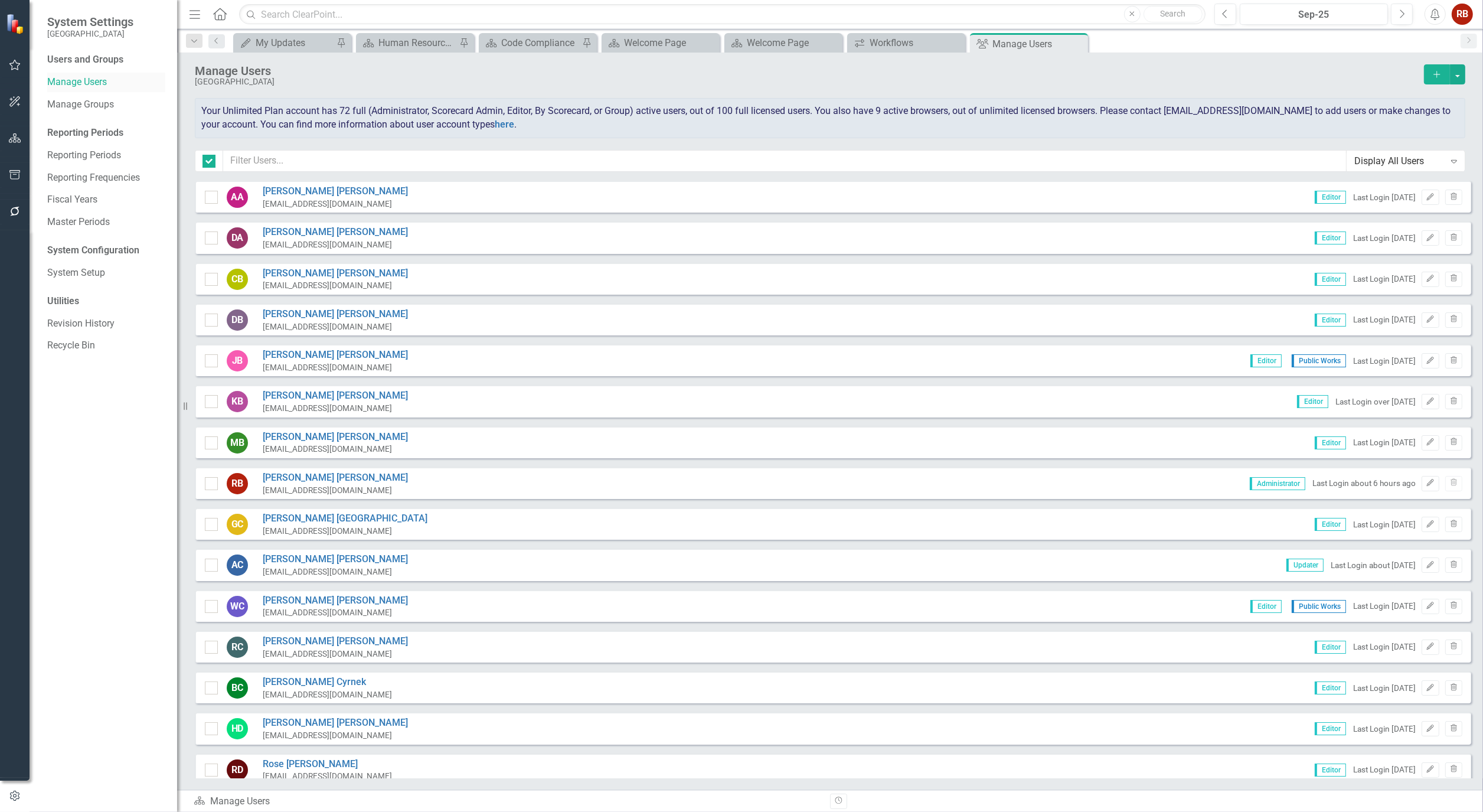
checkbox input "false"
click at [360, 150] on input "text" at bounding box center [785, 161] width 1124 height 22
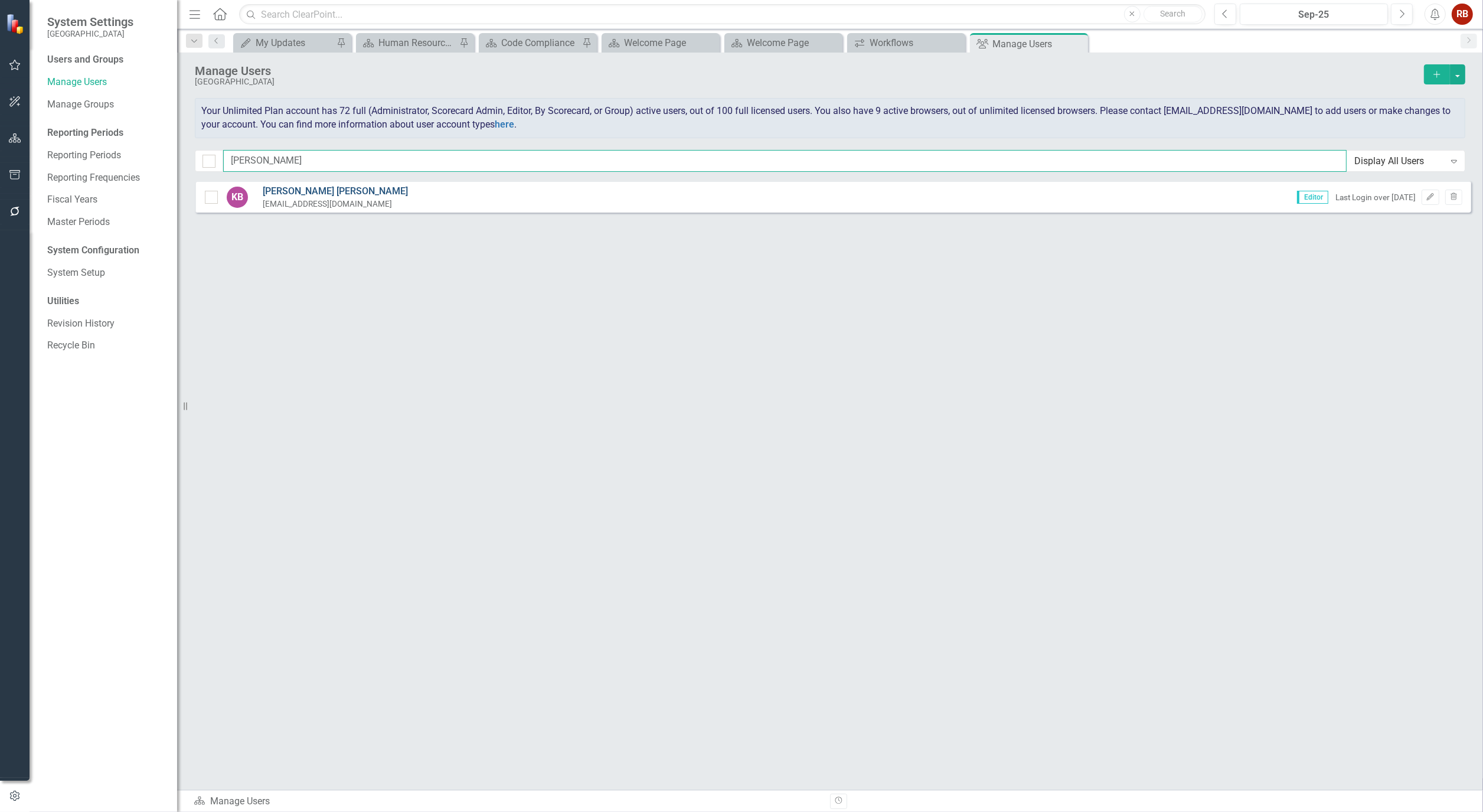
type input "kim"
click at [280, 189] on link "Kimberly Bruns" at bounding box center [335, 192] width 145 height 14
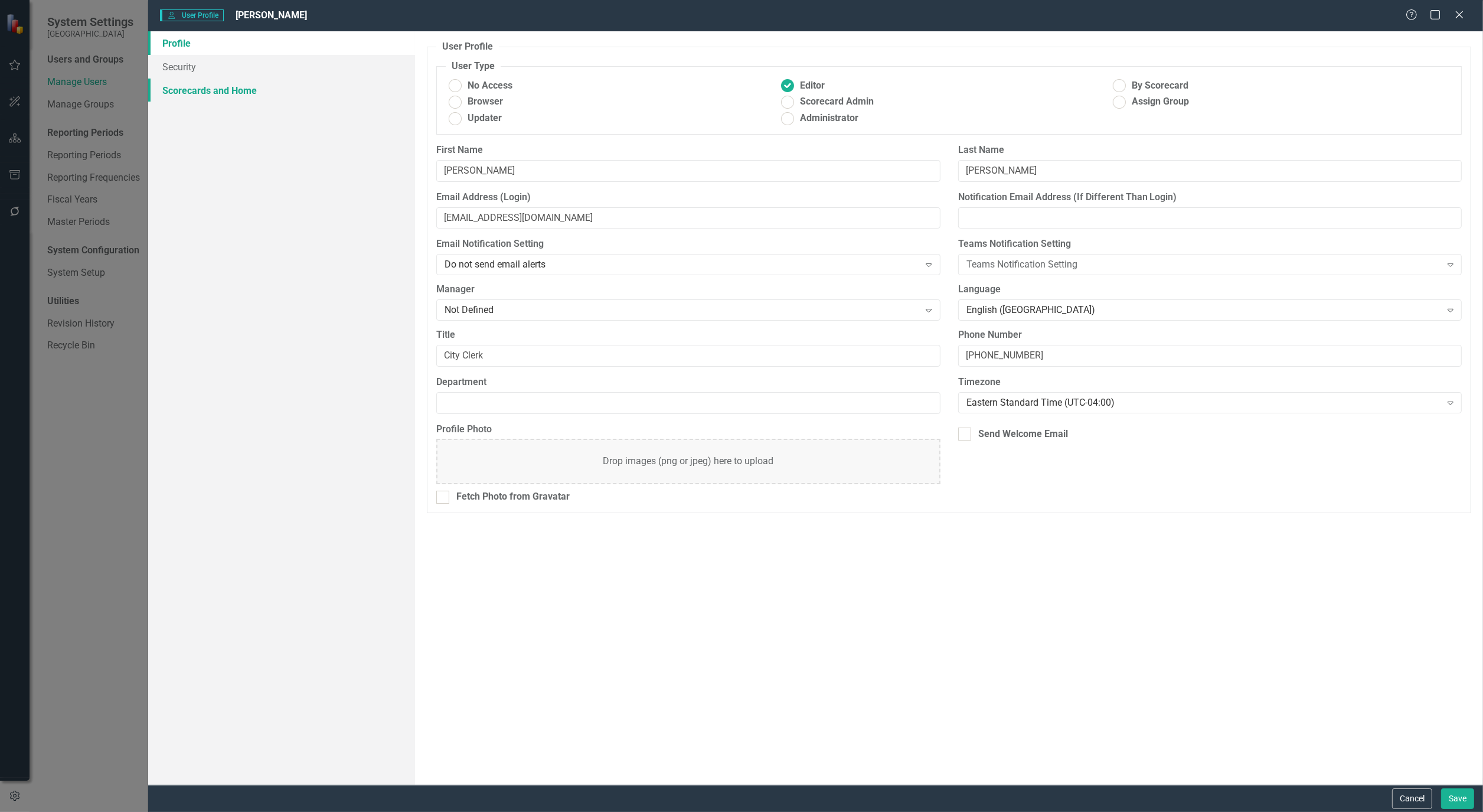
click at [204, 91] on link "Scorecards and Home" at bounding box center [281, 90] width 267 height 23
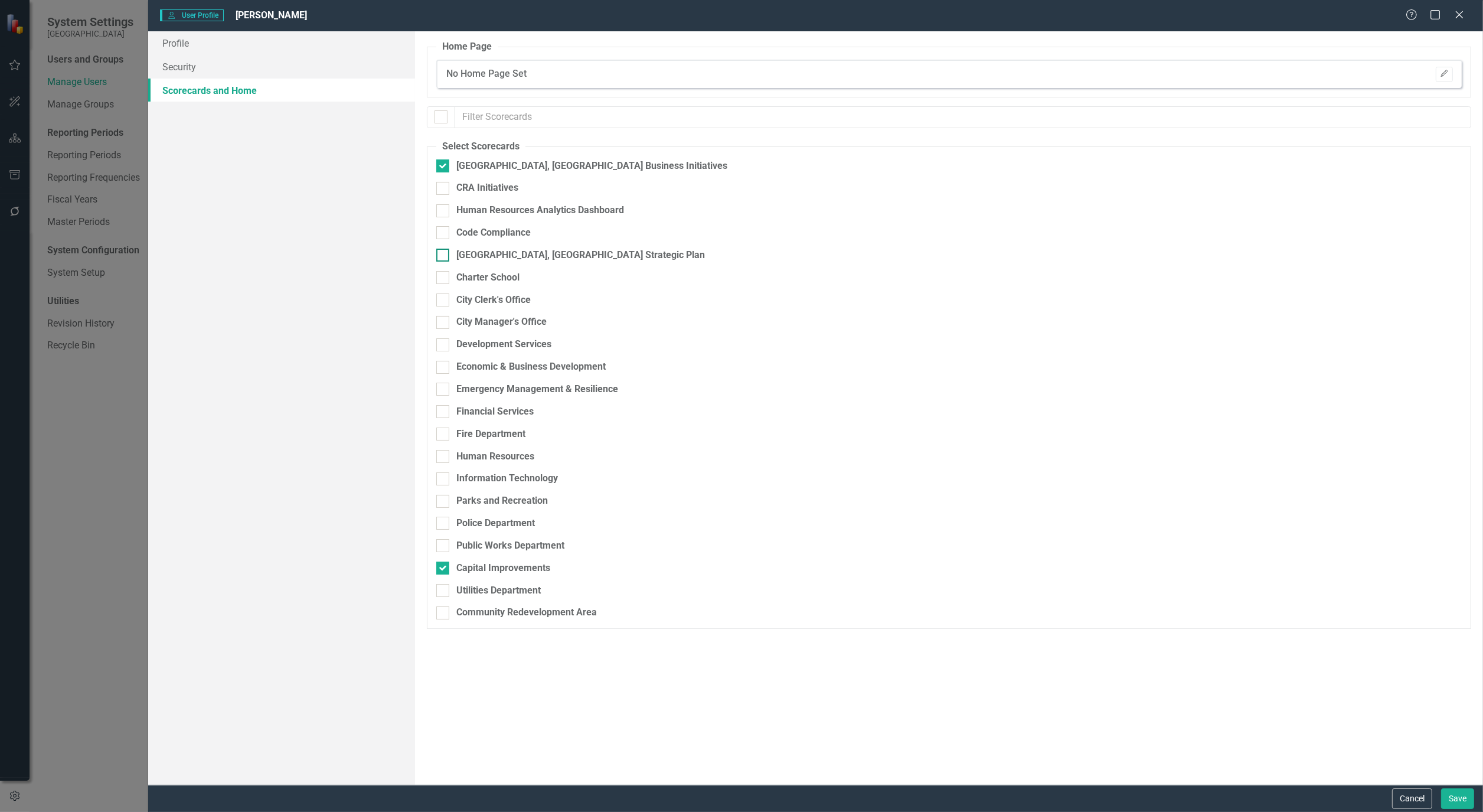
click at [439, 255] on input "[GEOGRAPHIC_DATA], [GEOGRAPHIC_DATA] Strategic Plan" at bounding box center [440, 252] width 8 height 8
checkbox input "true"
click at [442, 295] on input "City Clerk's Office" at bounding box center [440, 297] width 8 height 8
checkbox input "true"
click at [440, 569] on input "Capital Improvements" at bounding box center [440, 565] width 8 height 8
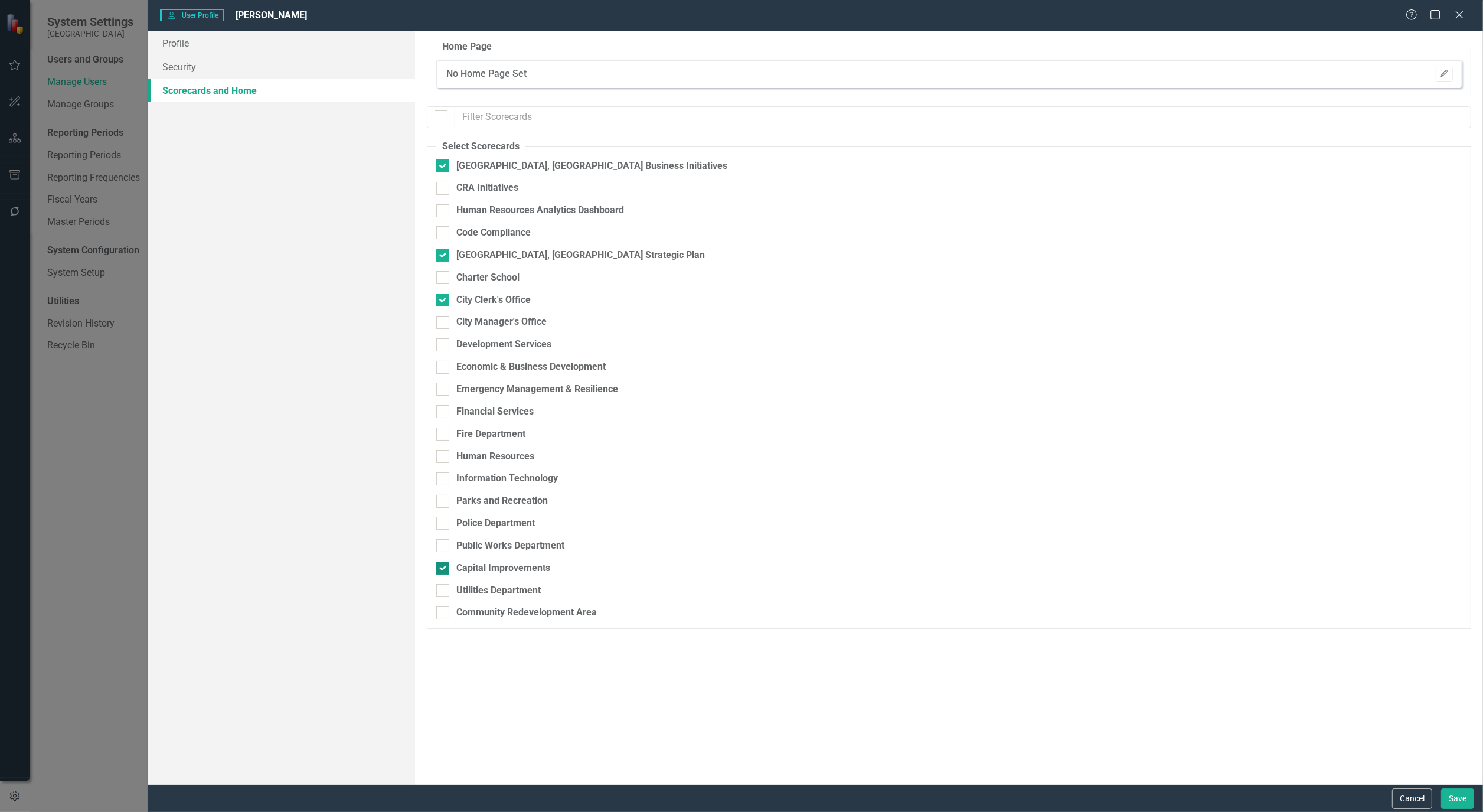
checkbox input "false"
click at [1466, 807] on button "Save" at bounding box center [1458, 798] width 33 height 21
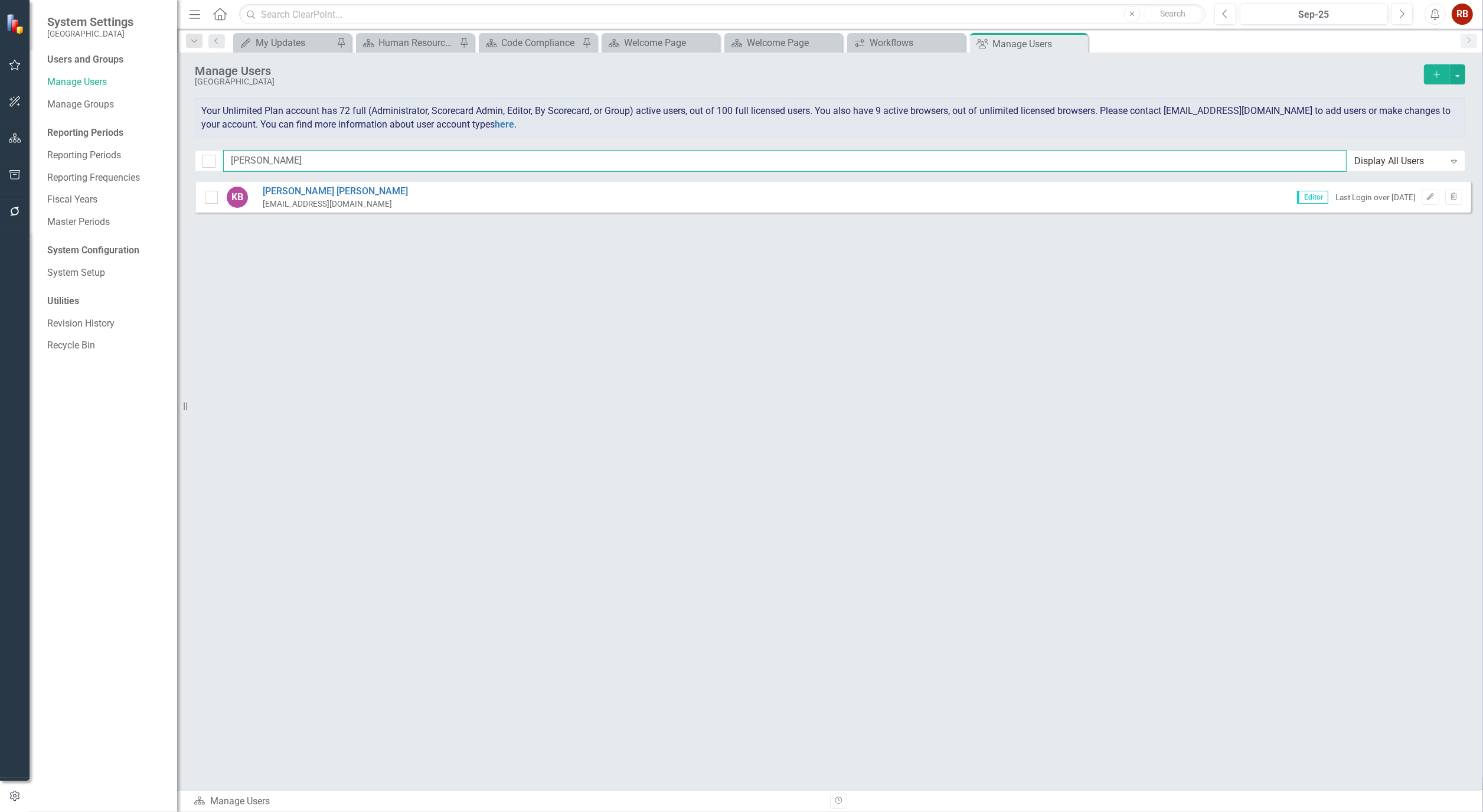
click at [277, 157] on input "kim" at bounding box center [785, 161] width 1124 height 22
type input "k"
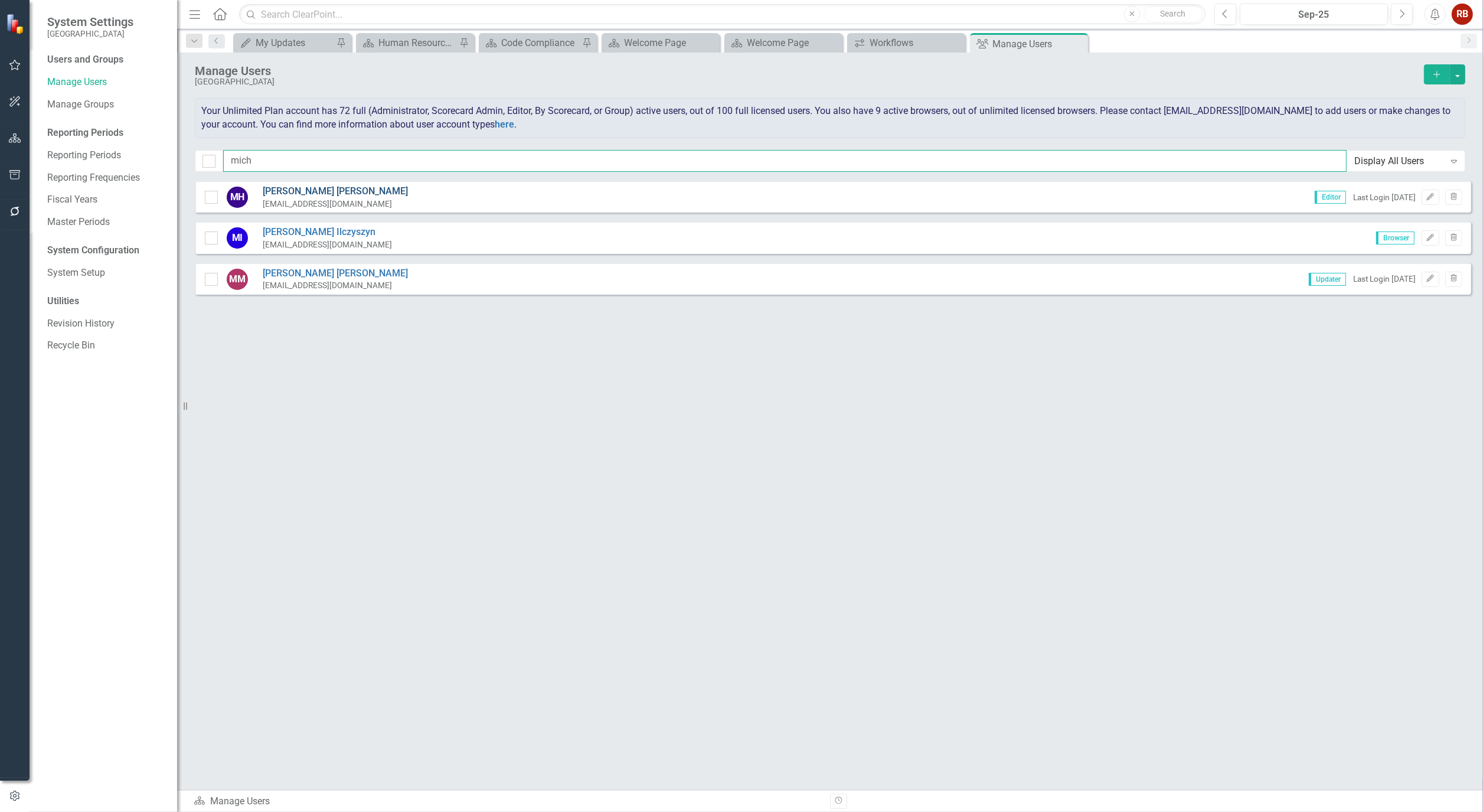
type input "mich"
click at [280, 194] on link "Michelle Hoffmann" at bounding box center [335, 192] width 145 height 14
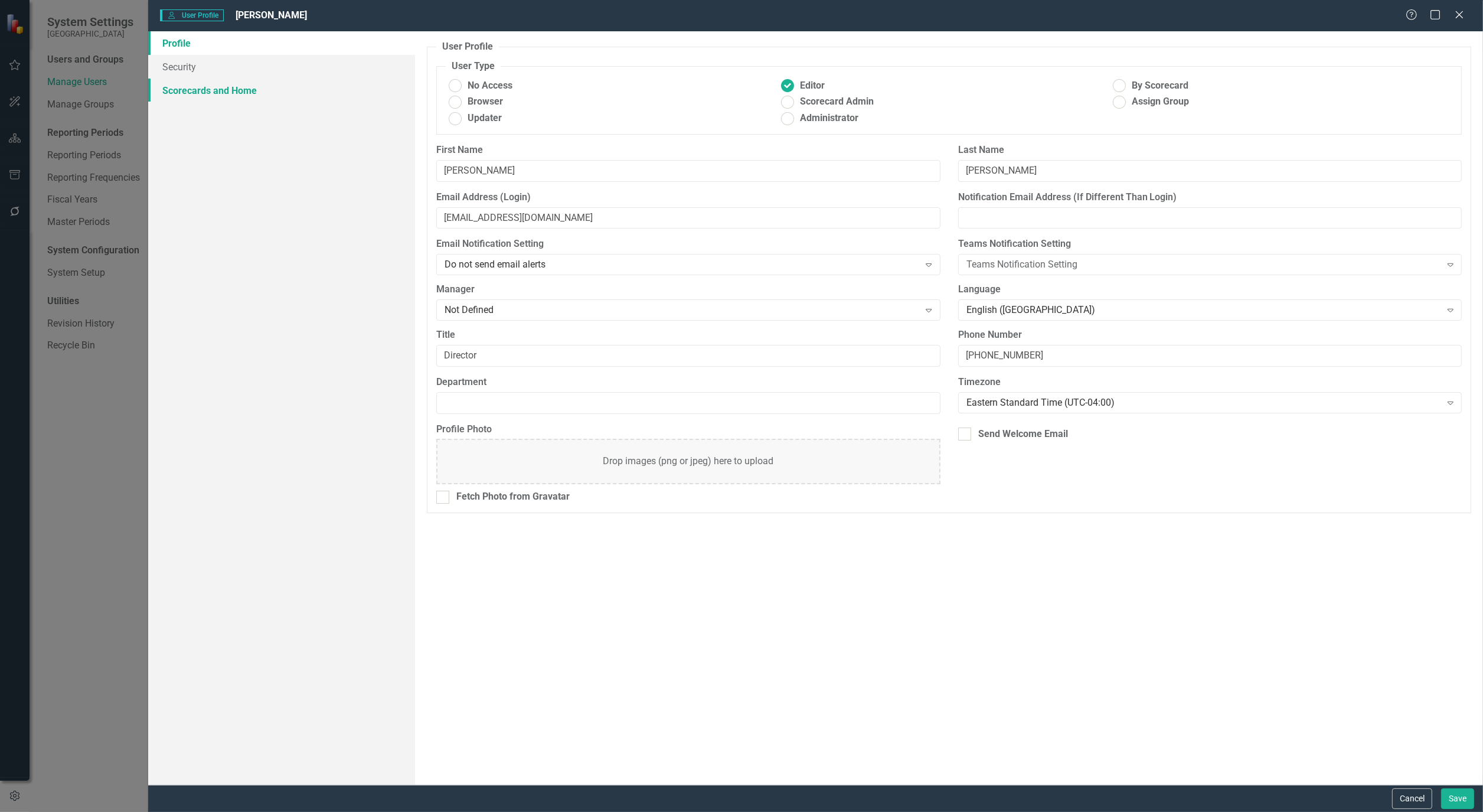
click at [192, 85] on link "Scorecards and Home" at bounding box center [281, 90] width 267 height 23
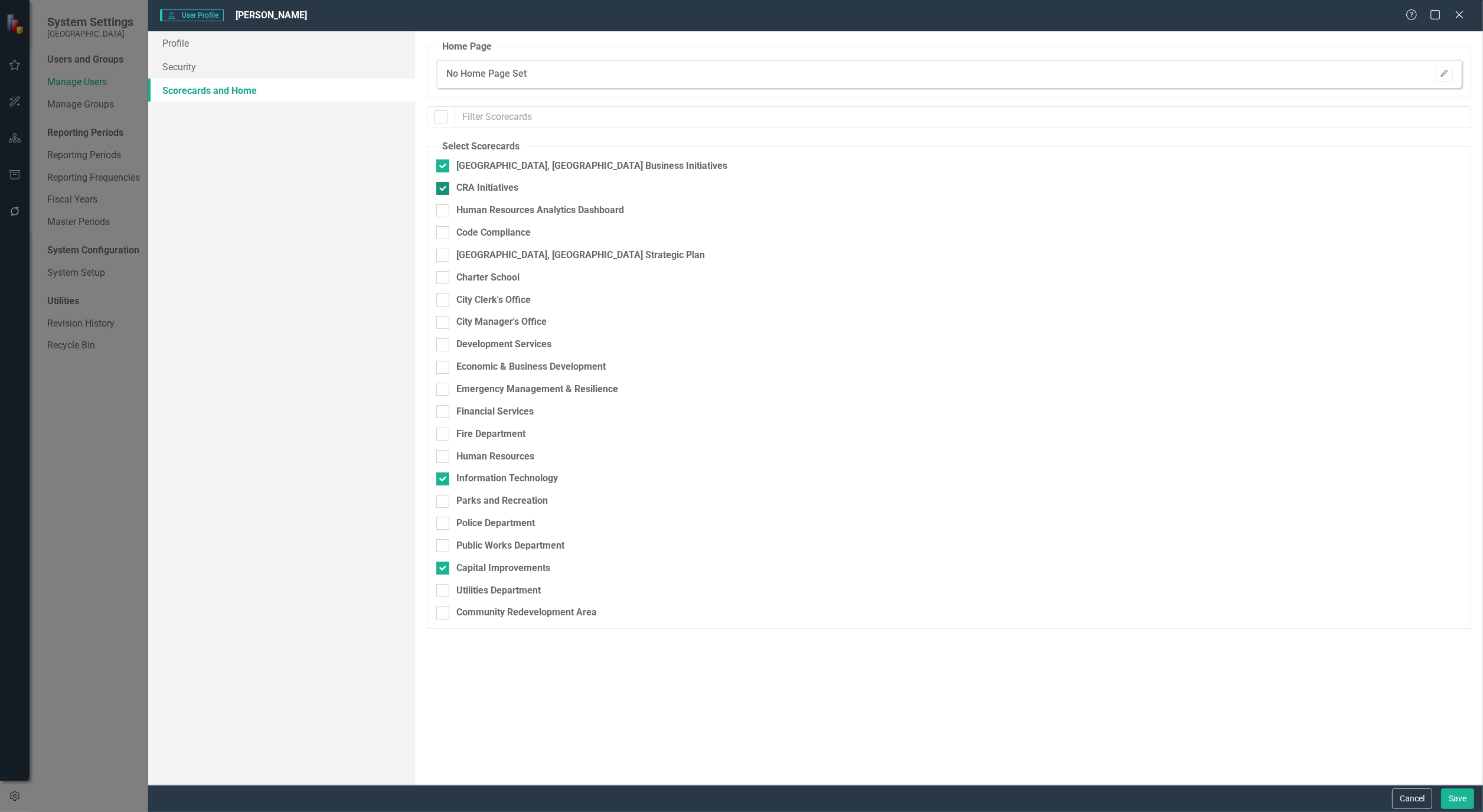
click at [440, 186] on input "CRA Initiatives" at bounding box center [440, 186] width 8 height 8
checkbox input "false"
click at [442, 257] on div at bounding box center [442, 255] width 13 height 13
click at [442, 256] on input "[GEOGRAPHIC_DATA], [GEOGRAPHIC_DATA] Strategic Plan" at bounding box center [440, 252] width 8 height 8
checkbox input "true"
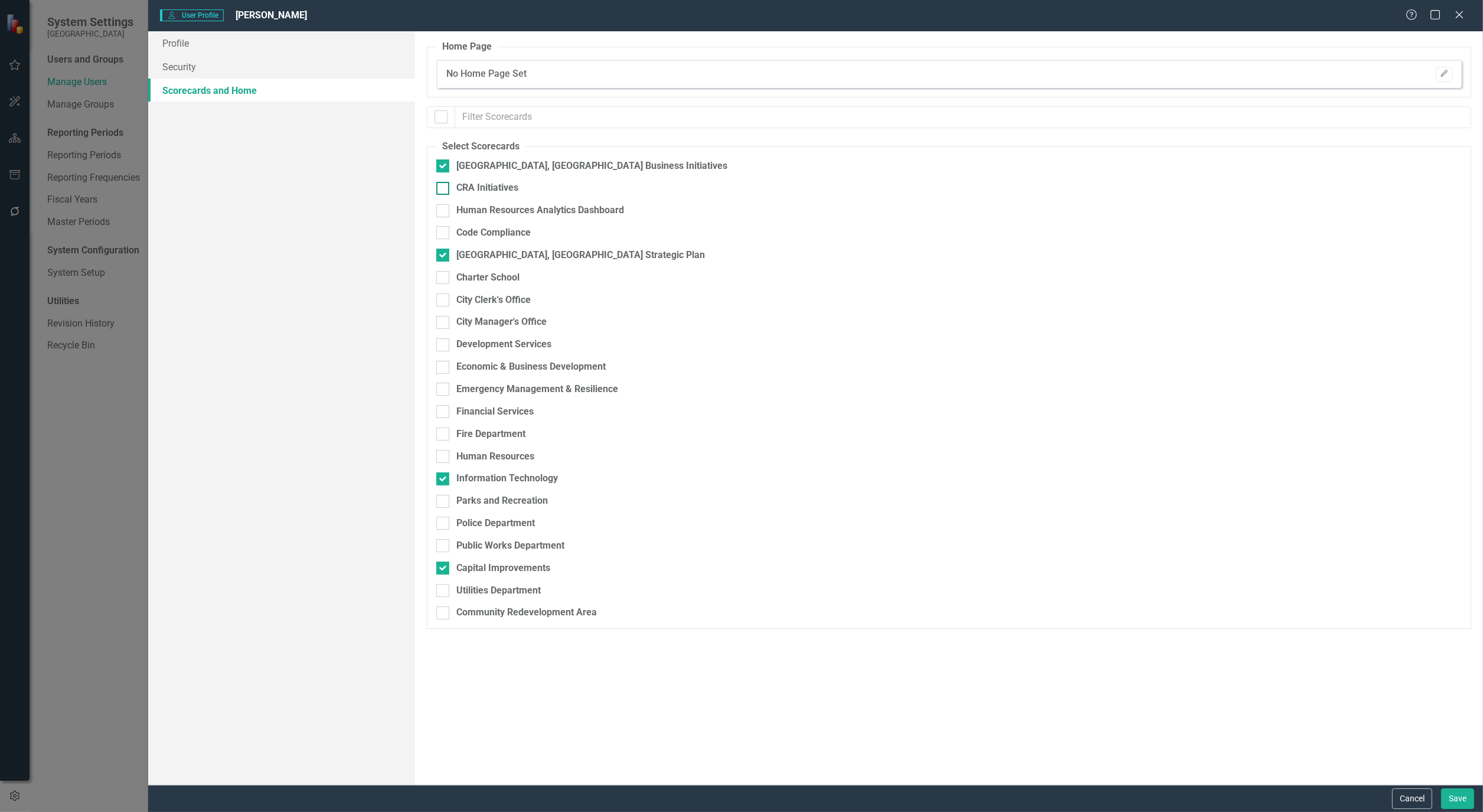
click at [446, 183] on div at bounding box center [442, 188] width 13 height 13
click at [444, 183] on input "CRA Initiatives" at bounding box center [440, 186] width 8 height 8
checkbox input "true"
click at [1461, 795] on button "Save" at bounding box center [1458, 798] width 33 height 21
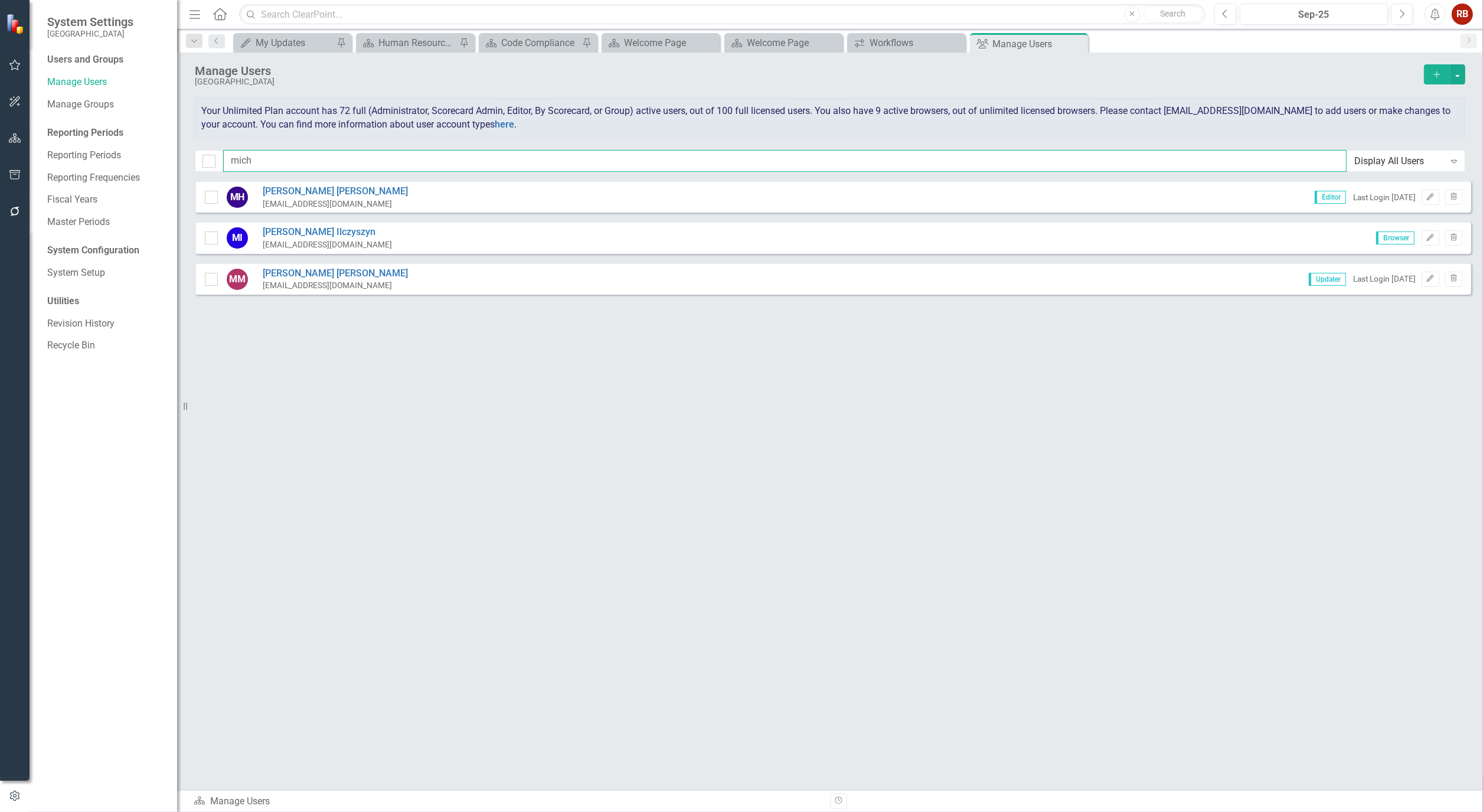
click at [298, 158] on input "mich" at bounding box center [785, 161] width 1124 height 22
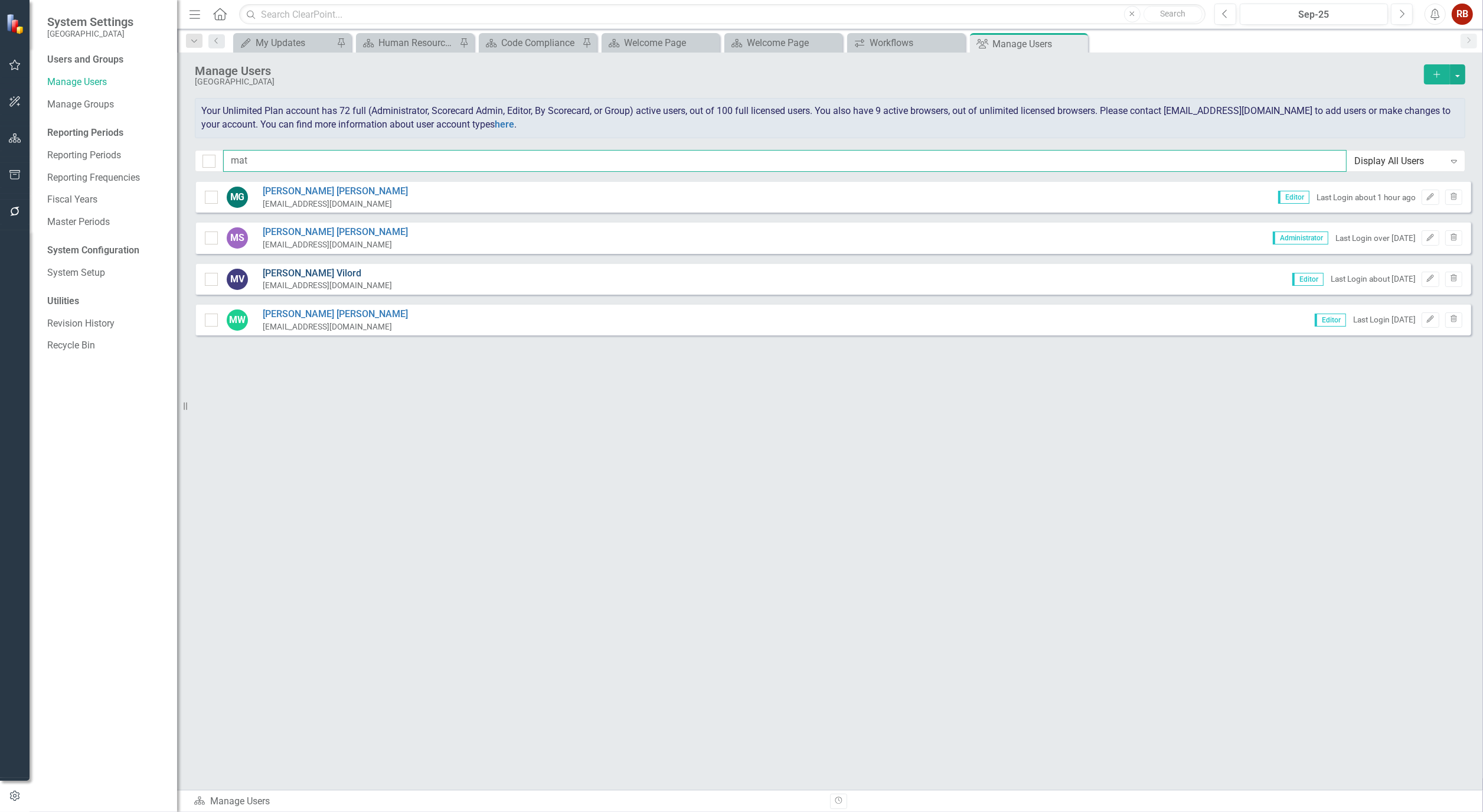
type input "mat"
click at [285, 273] on link "Matthew Vilord" at bounding box center [328, 273] width 129 height 14
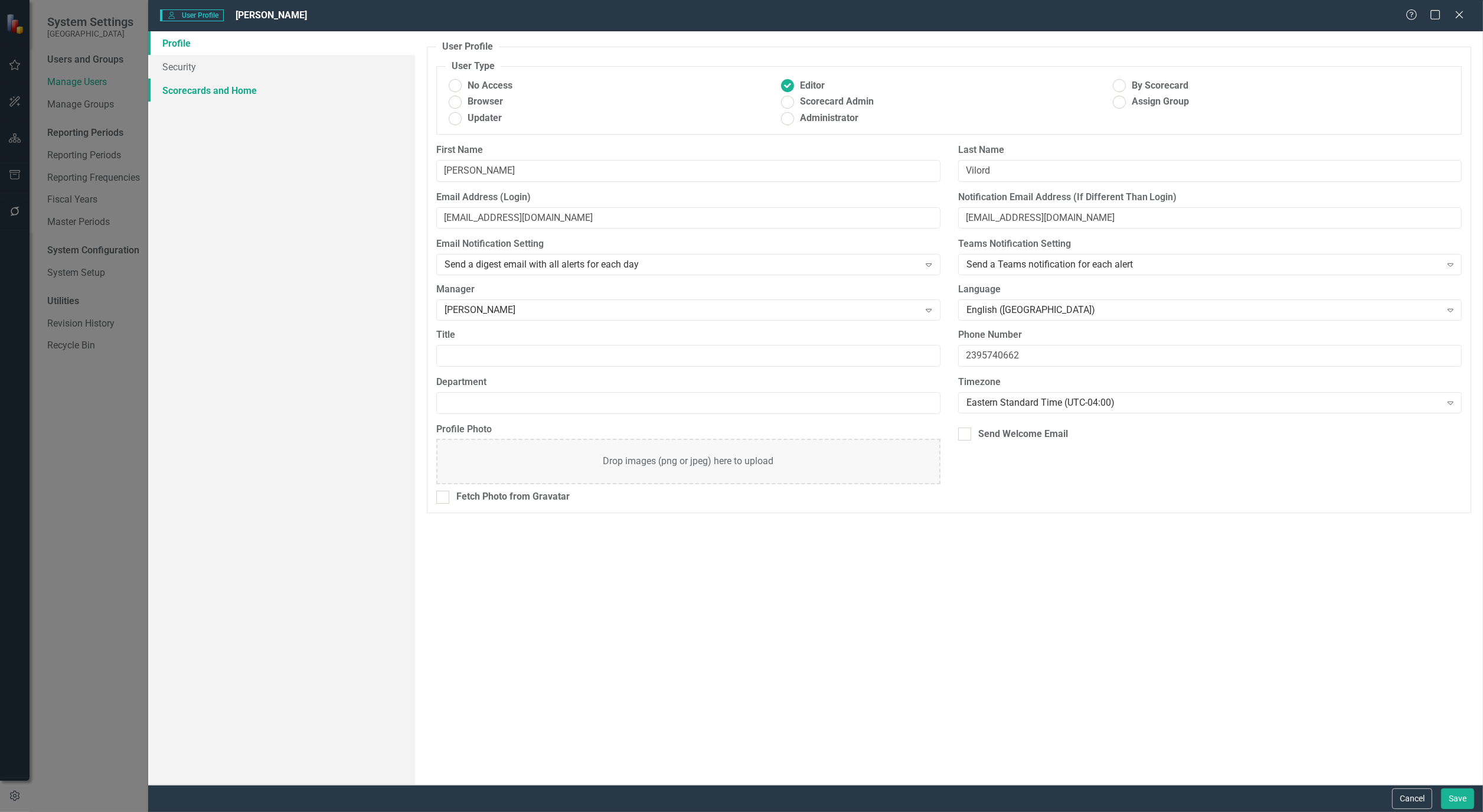
click at [192, 92] on link "Scorecards and Home" at bounding box center [281, 90] width 267 height 23
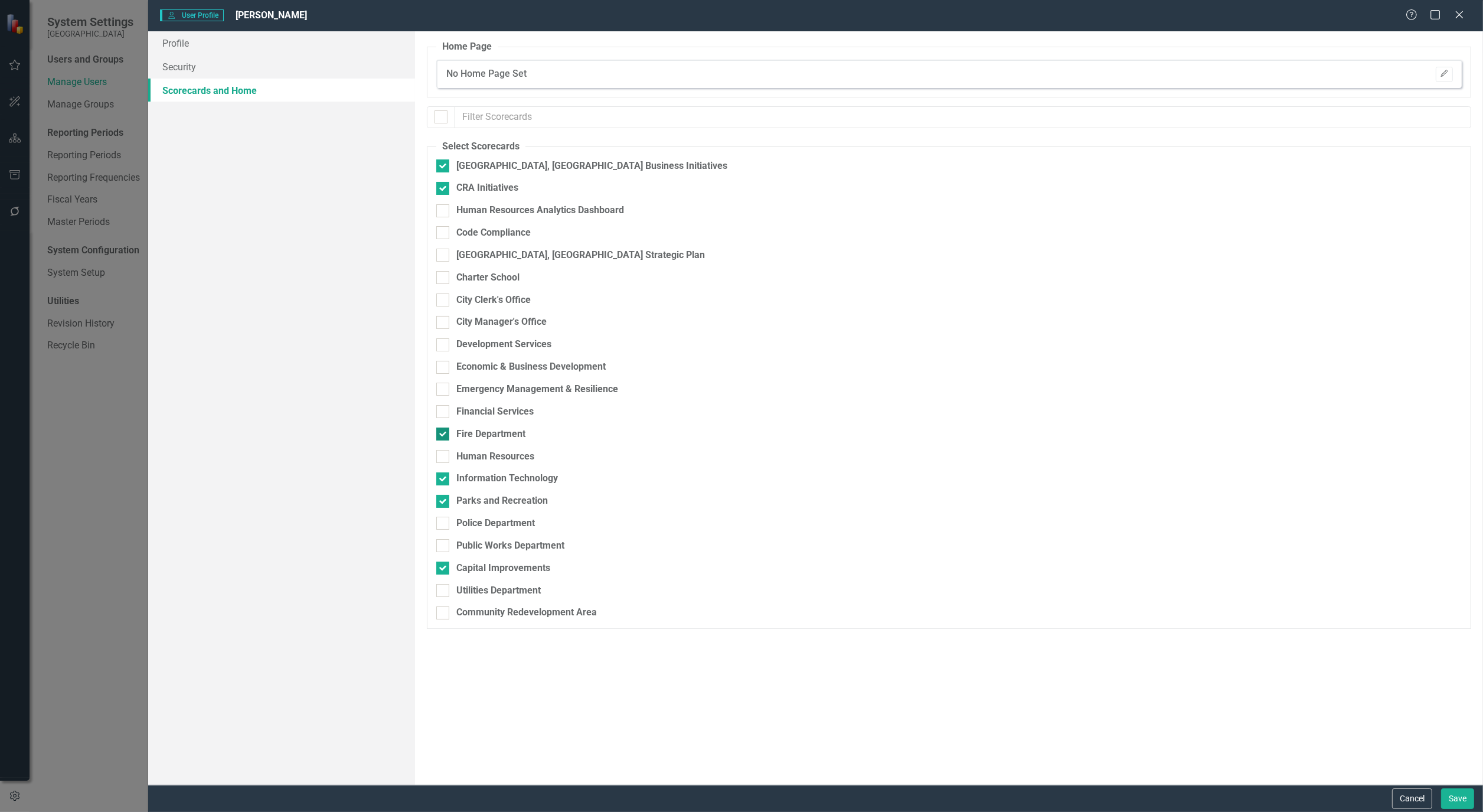
click at [446, 430] on div at bounding box center [442, 433] width 13 height 13
click at [444, 430] on input "Fire Department" at bounding box center [440, 431] width 8 height 8
checkbox input "false"
click at [437, 257] on div at bounding box center [442, 255] width 13 height 13
click at [437, 256] on input "[GEOGRAPHIC_DATA], [GEOGRAPHIC_DATA] Strategic Plan" at bounding box center [440, 252] width 8 height 8
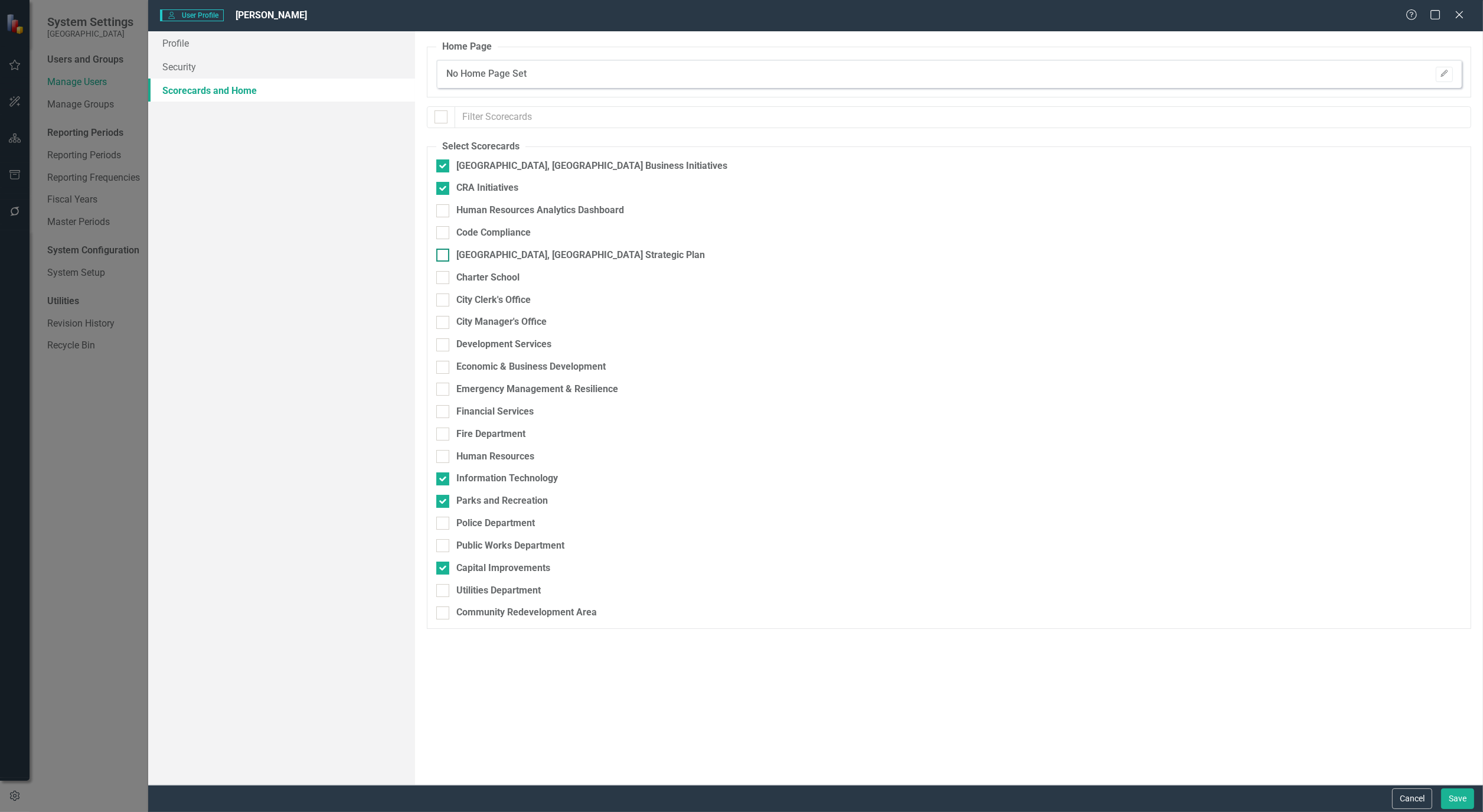
checkbox input "true"
click at [446, 188] on div at bounding box center [442, 188] width 13 height 13
click at [444, 188] on input "CRA Initiatives" at bounding box center [440, 186] width 8 height 8
checkbox input "false"
click at [1454, 792] on button "Save" at bounding box center [1458, 798] width 33 height 21
